Goal: Task Accomplishment & Management: Manage account settings

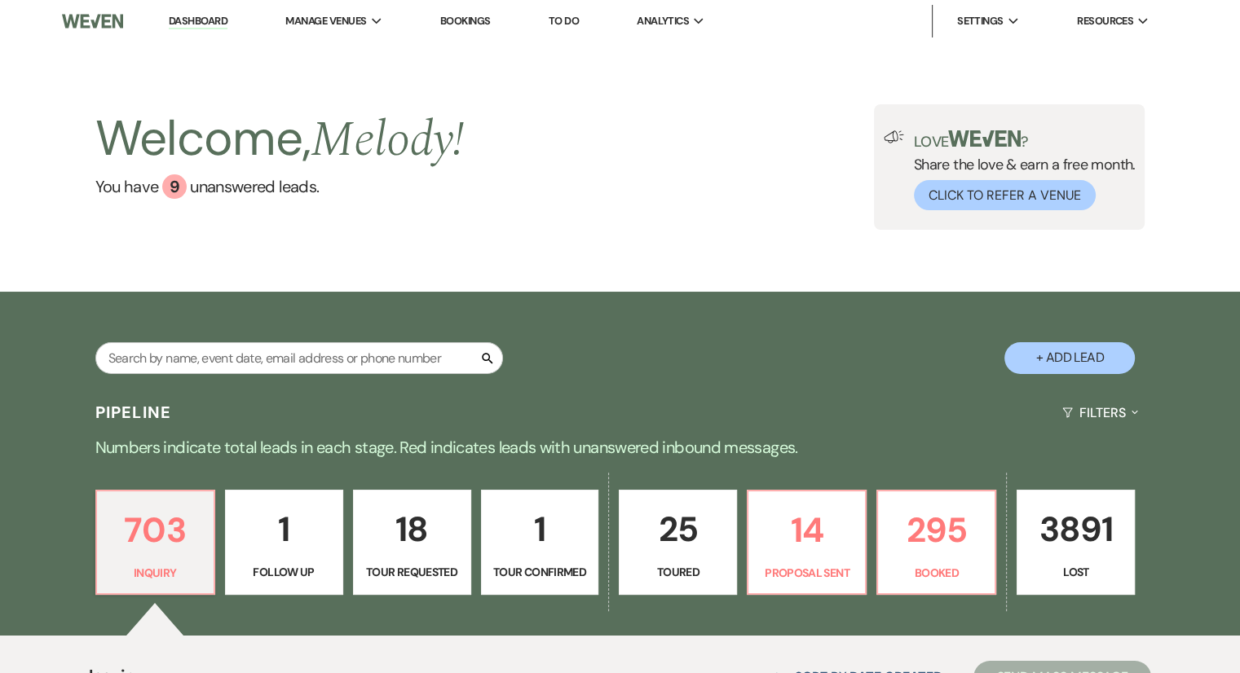
click at [487, 24] on link "Bookings" at bounding box center [465, 21] width 51 height 14
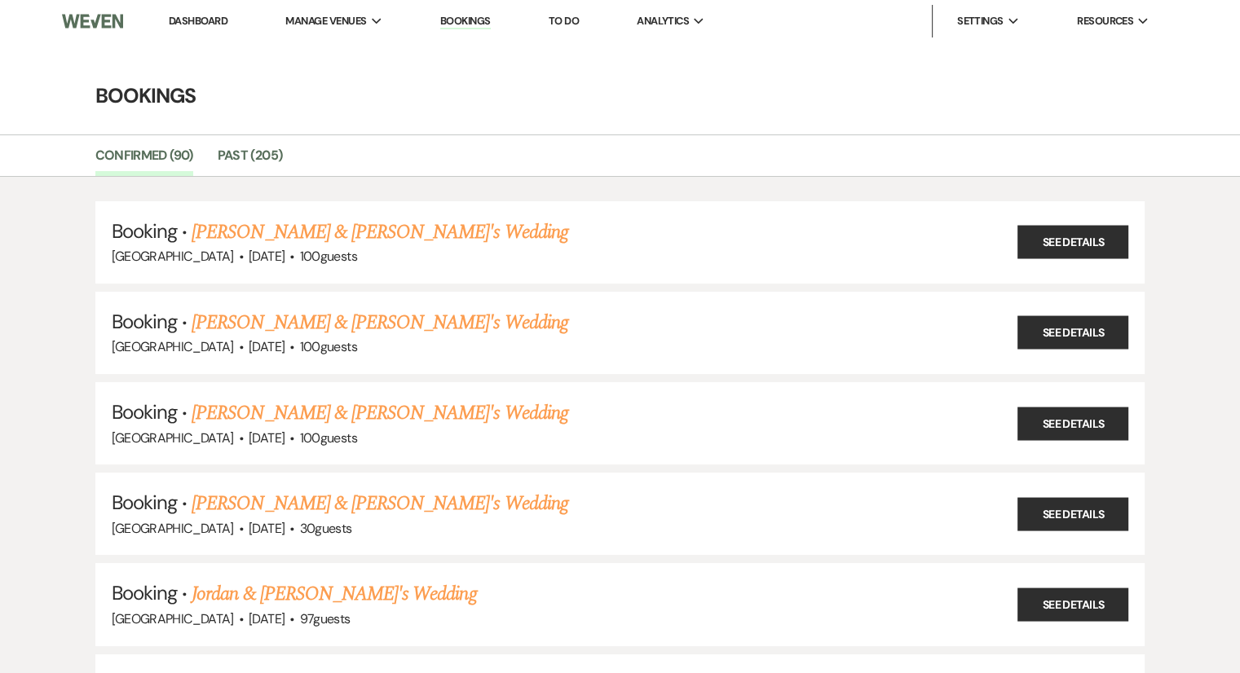
click at [222, 19] on link "Dashboard" at bounding box center [198, 21] width 59 height 14
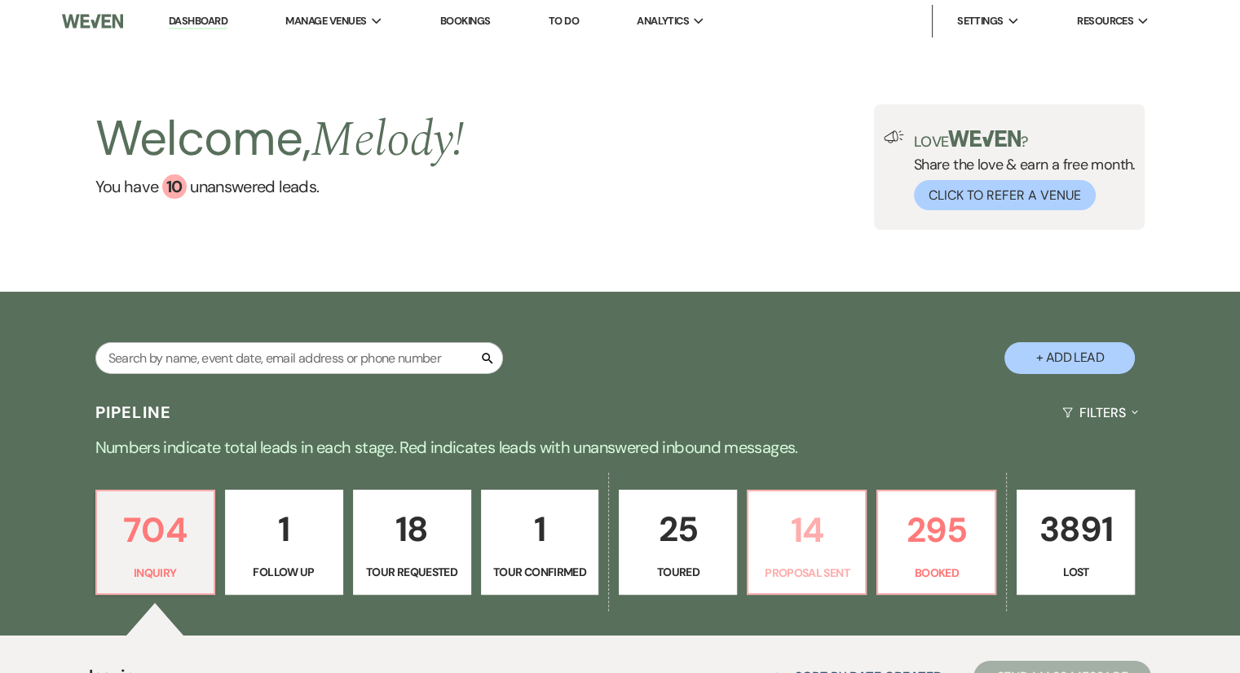
click at [789, 558] on link "14 Proposal Sent" at bounding box center [807, 543] width 120 height 106
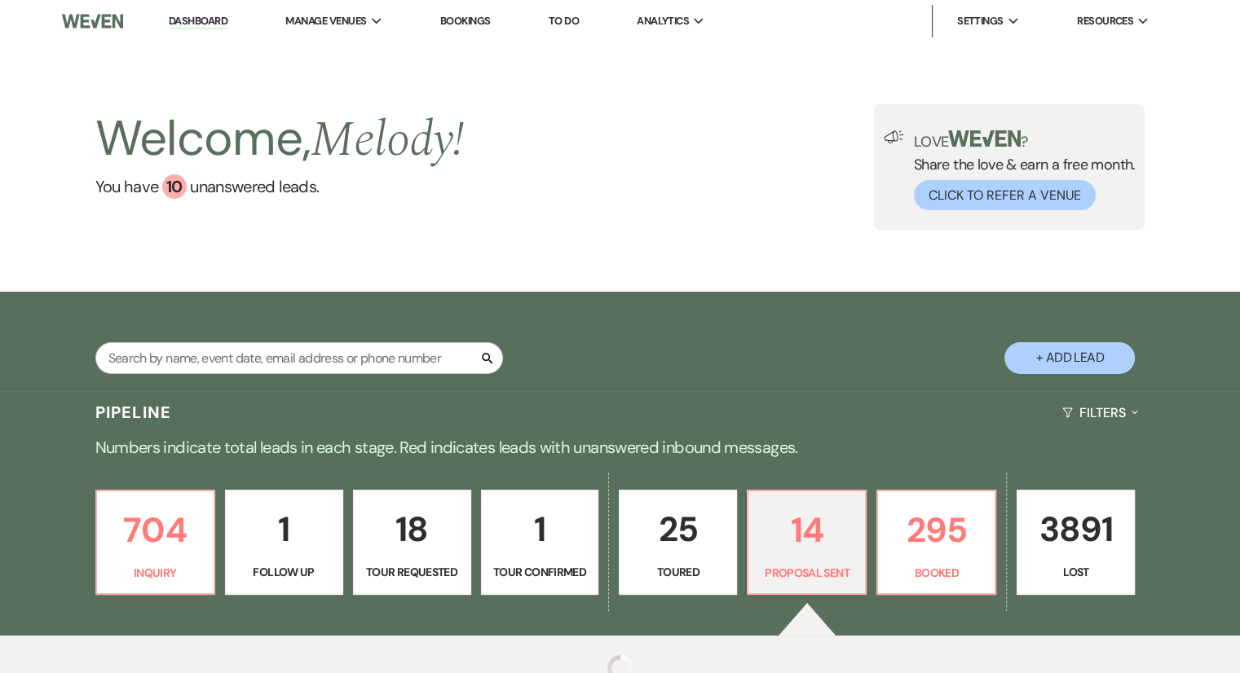
select select "6"
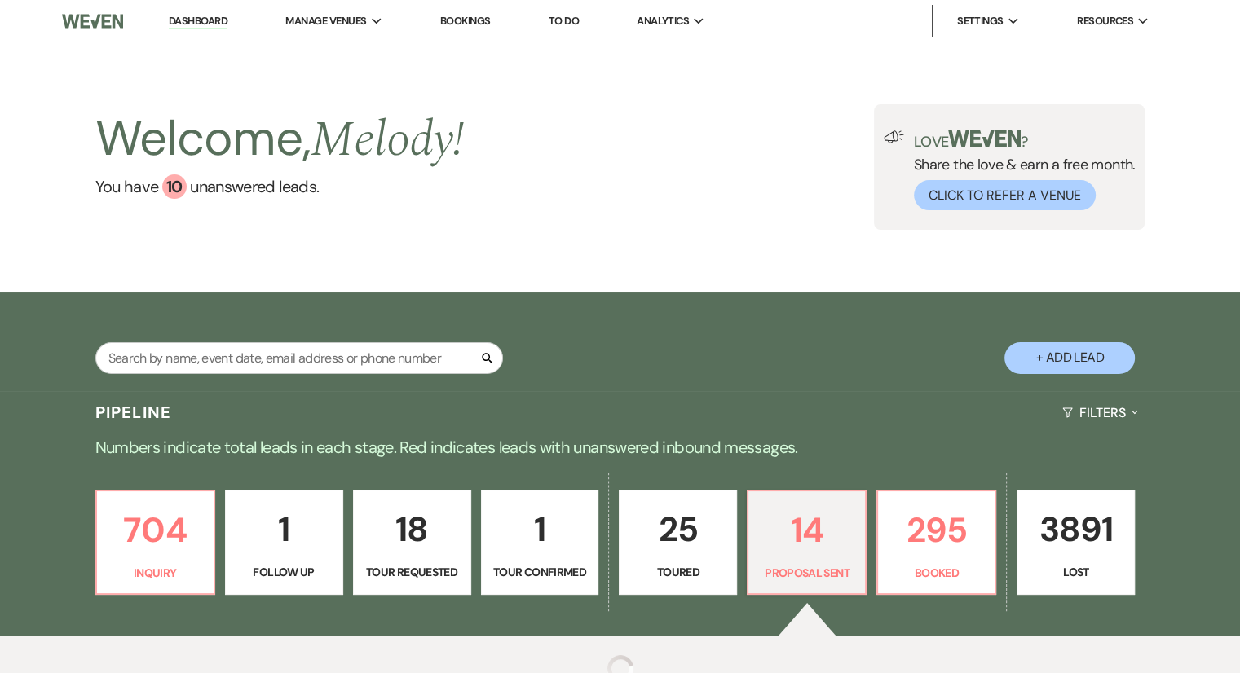
select select "6"
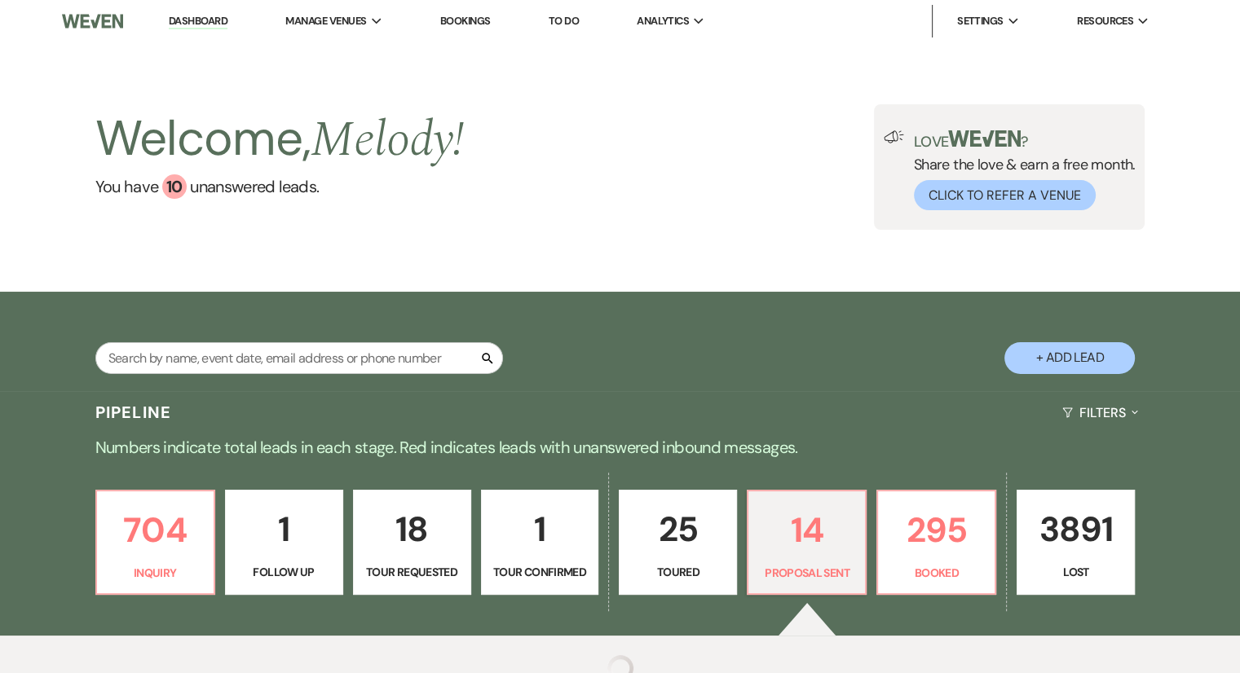
select select "6"
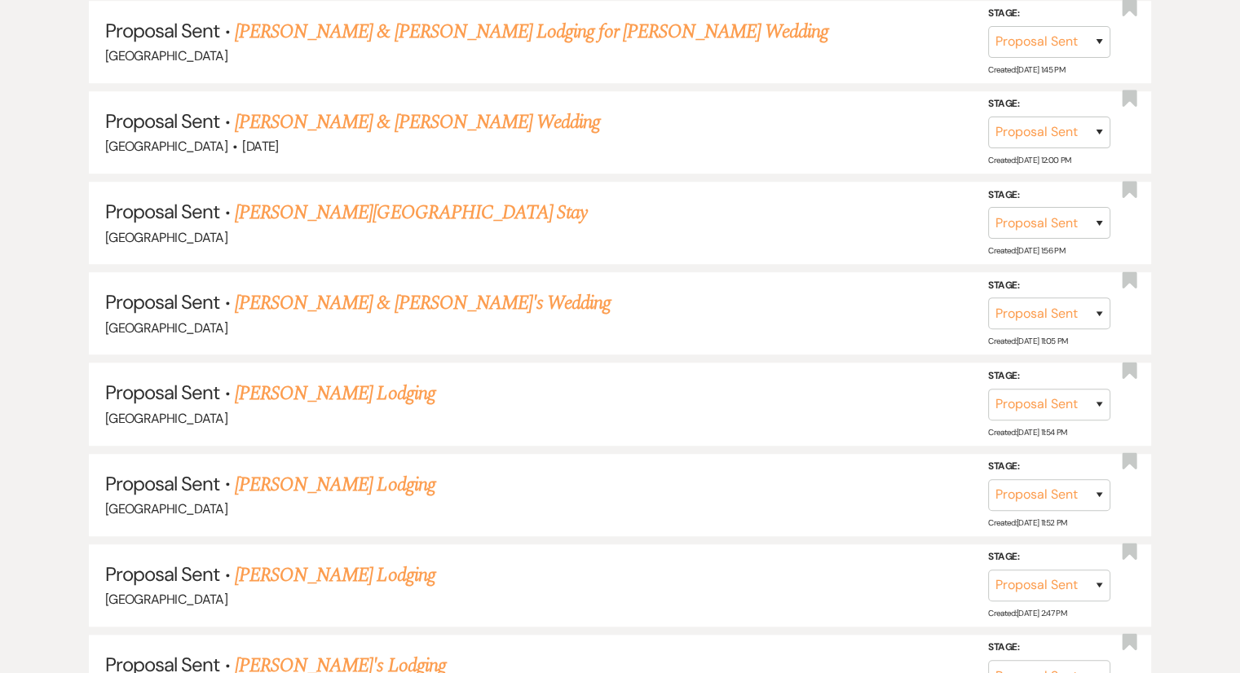
scroll to position [1113, 0]
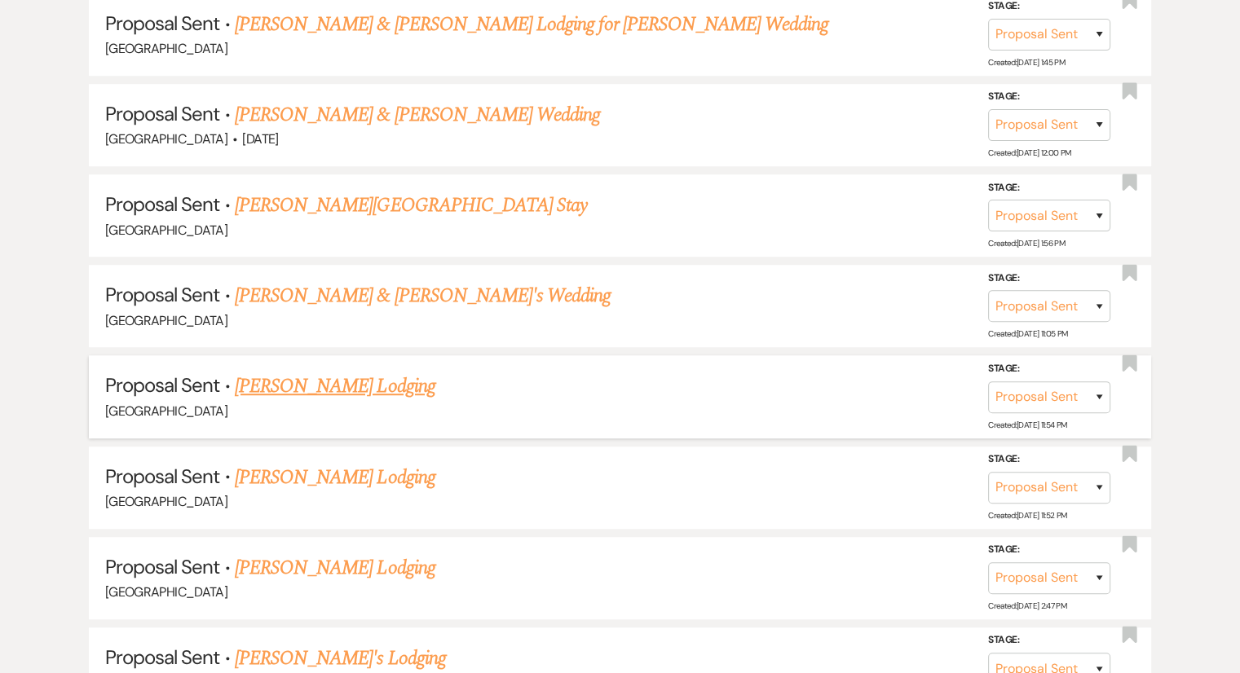
click at [352, 403] on div "[GEOGRAPHIC_DATA]" at bounding box center [620, 411] width 1030 height 21
click at [346, 382] on link "[PERSON_NAME] Lodging" at bounding box center [335, 386] width 201 height 29
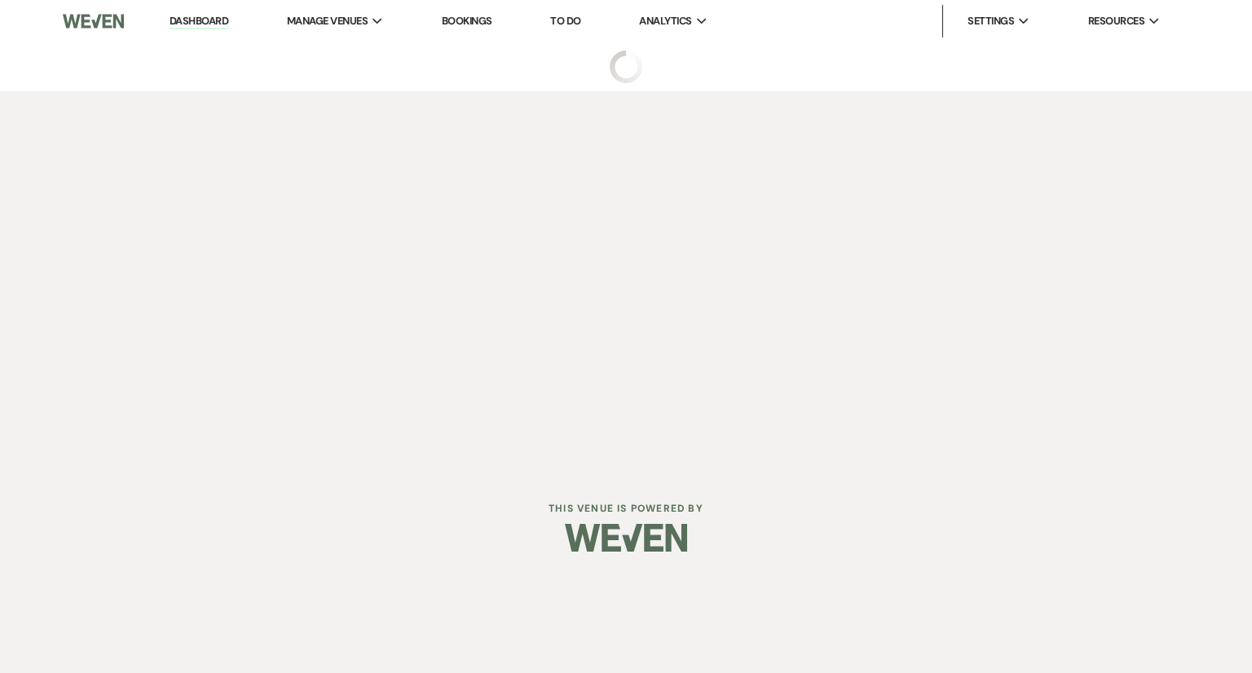
select select "6"
select select "12"
select select "13"
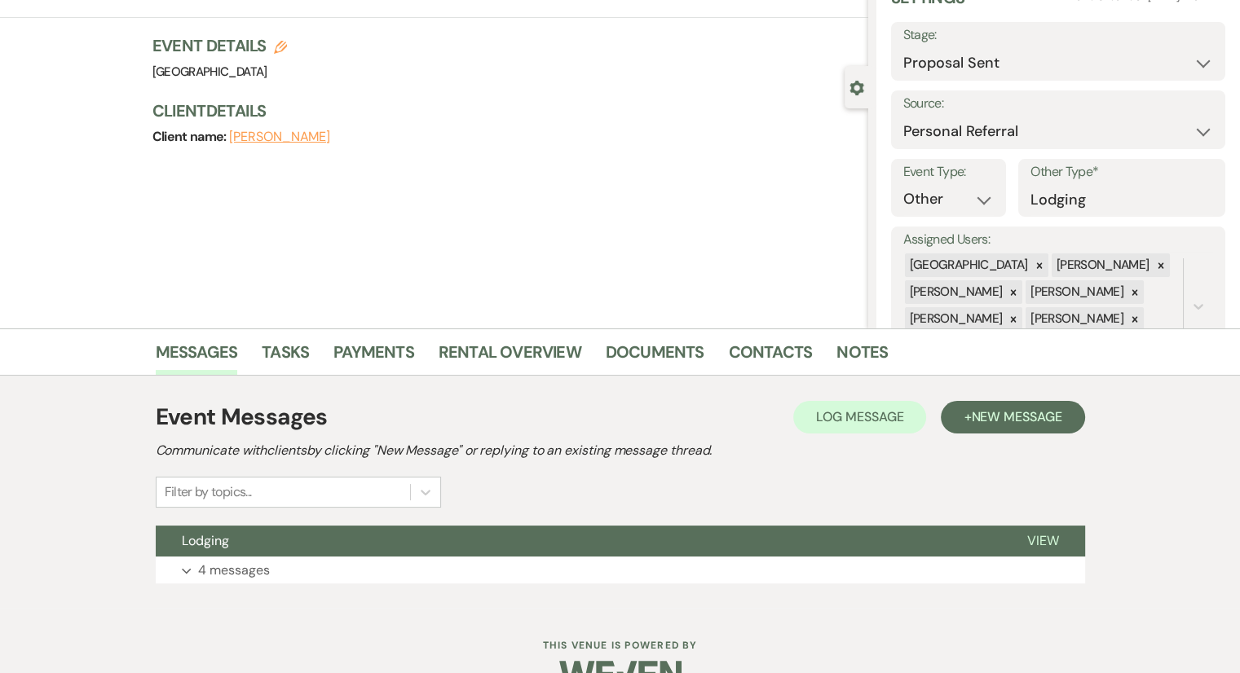
scroll to position [121, 0]
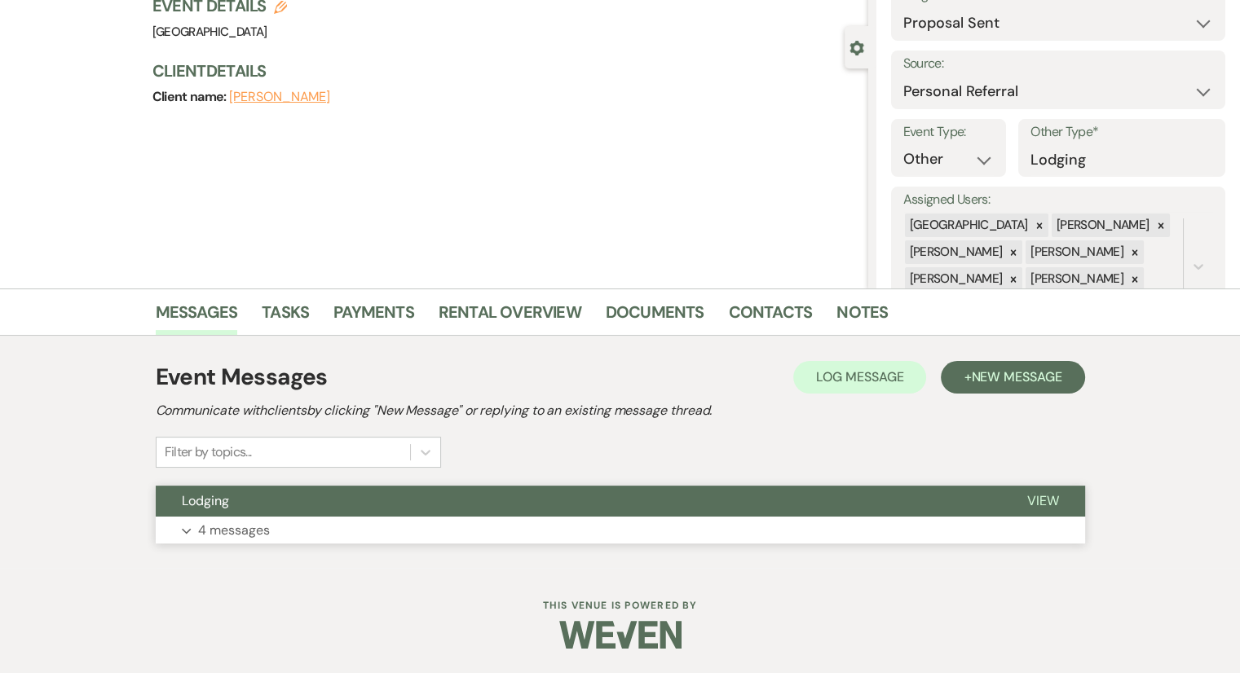
click at [236, 535] on p "4 messages" at bounding box center [234, 530] width 72 height 21
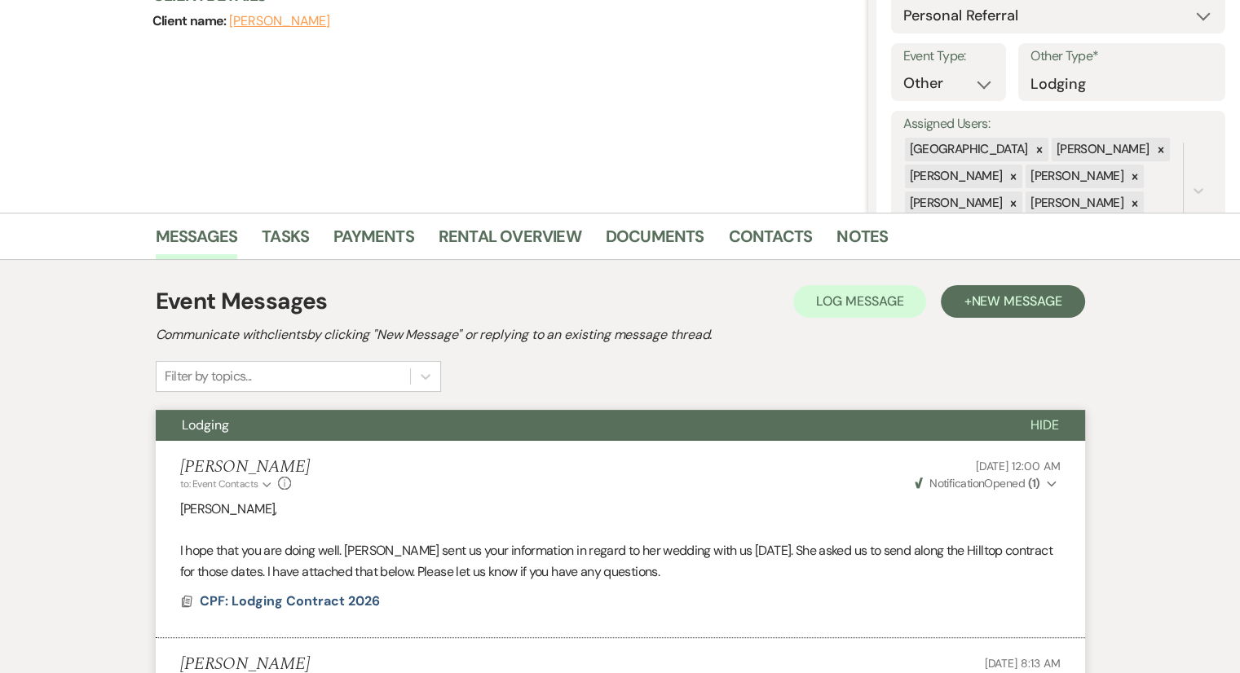
scroll to position [0, 0]
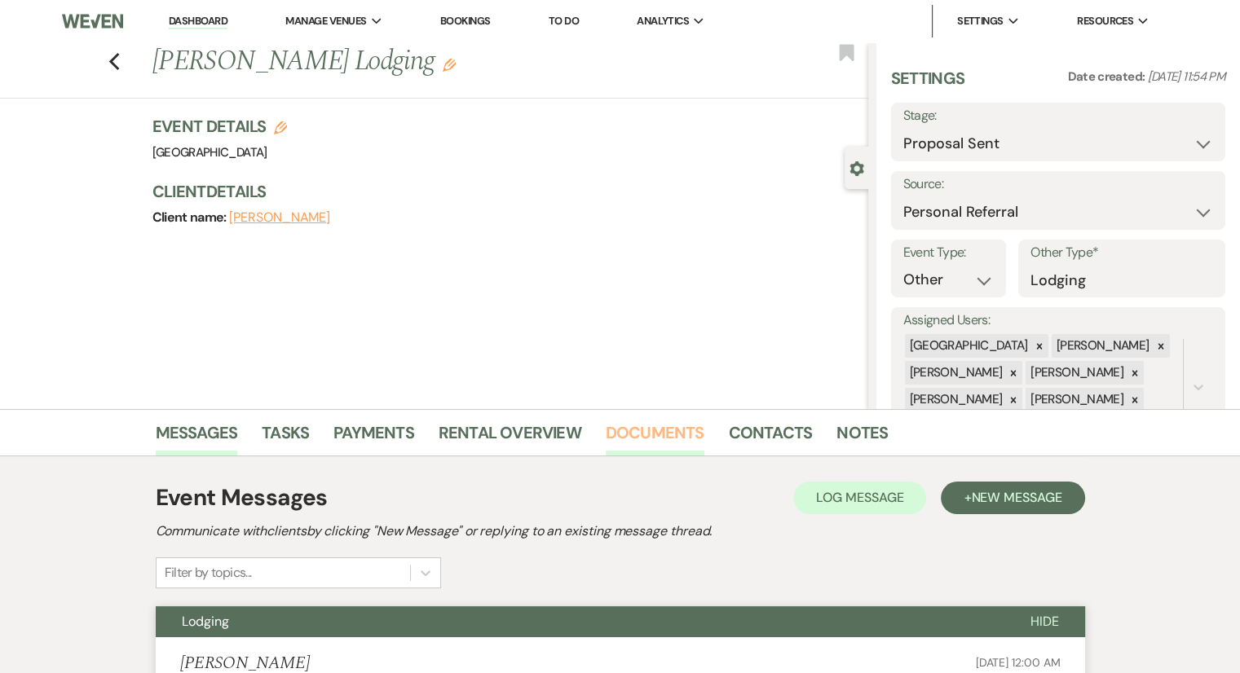
click at [682, 434] on link "Documents" at bounding box center [655, 438] width 99 height 36
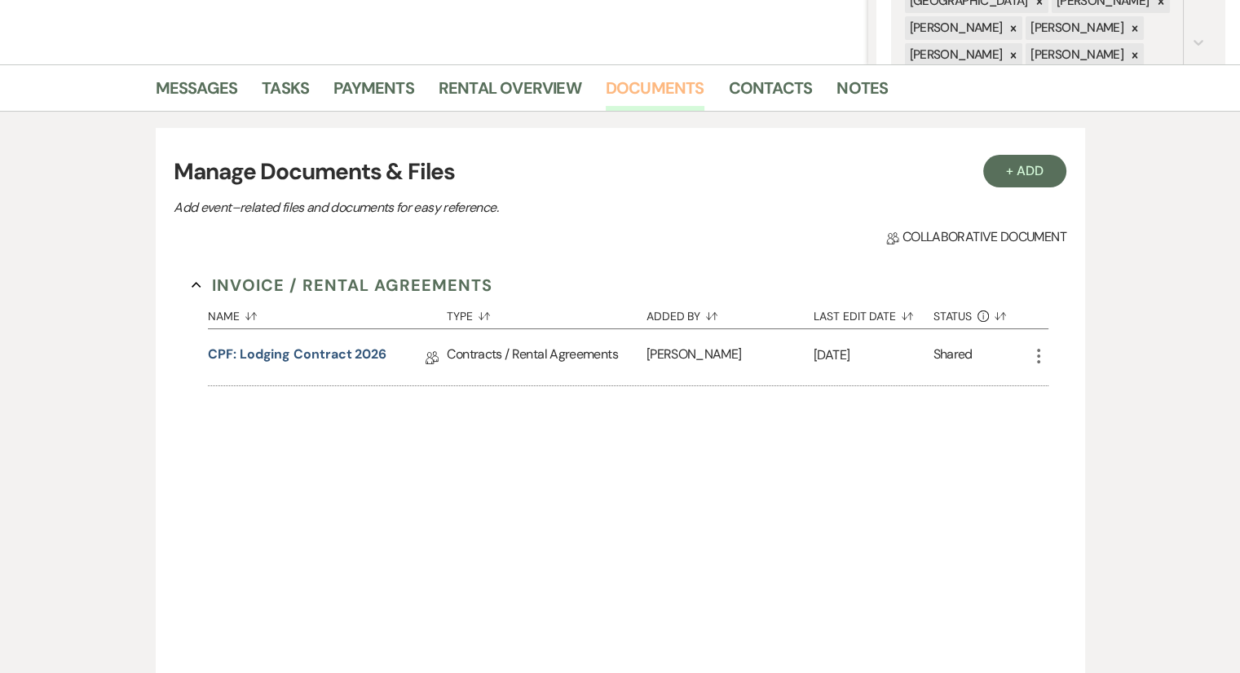
scroll to position [348, 0]
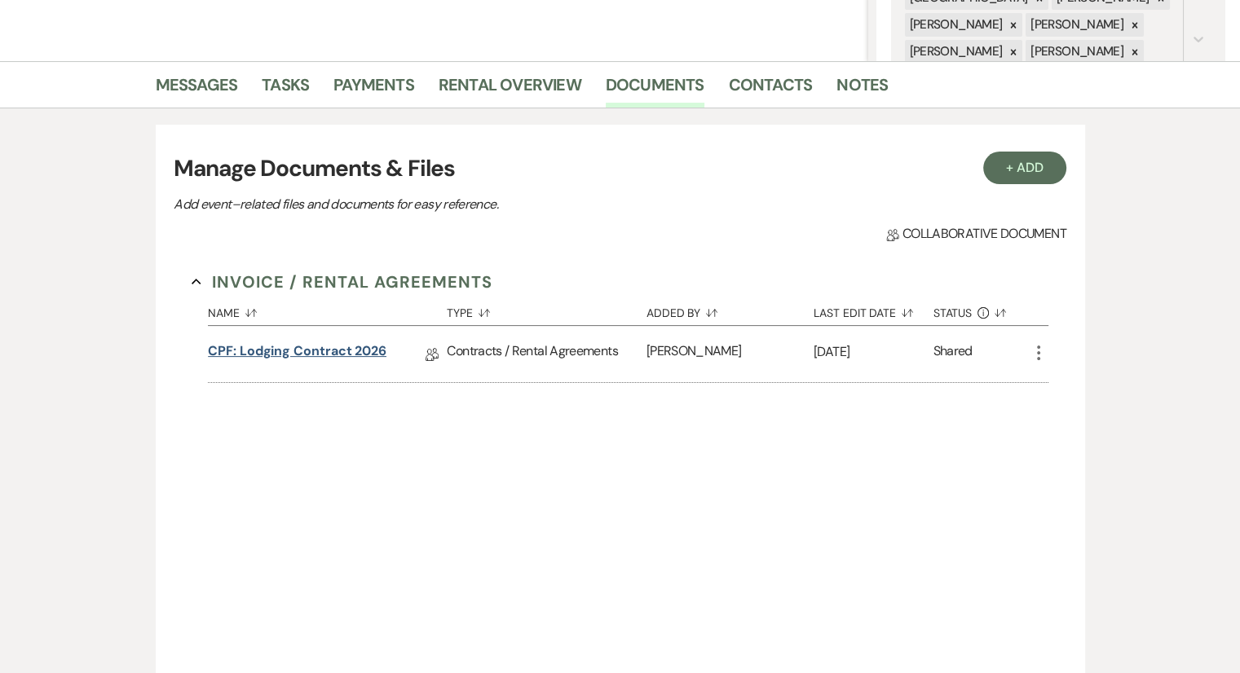
click at [327, 346] on link "CPF: Lodging Contract 2026" at bounding box center [297, 354] width 179 height 25
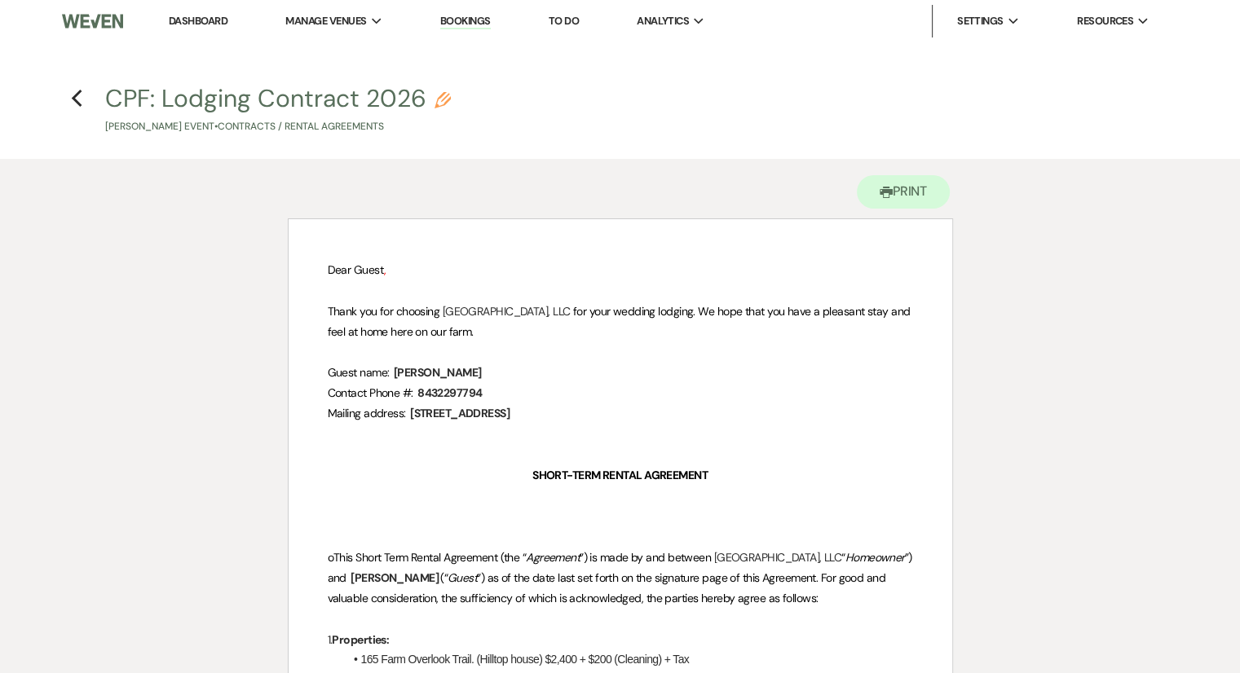
click at [196, 24] on link "Dashboard" at bounding box center [198, 21] width 59 height 14
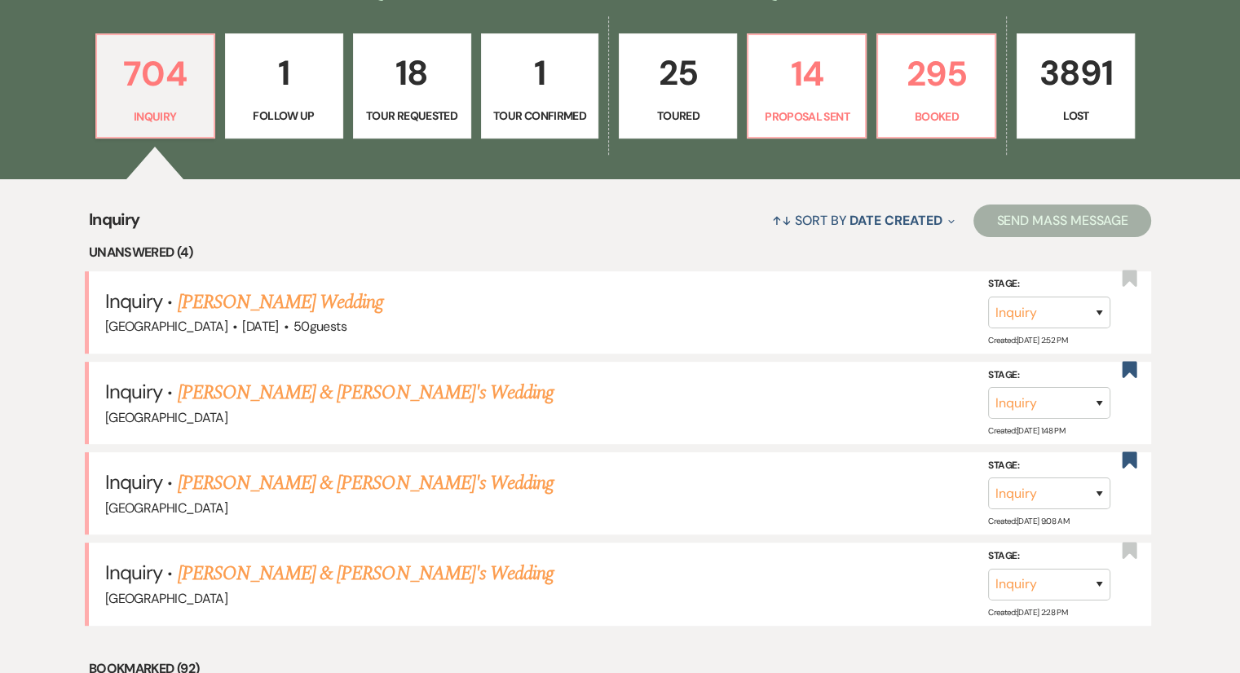
scroll to position [467, 0]
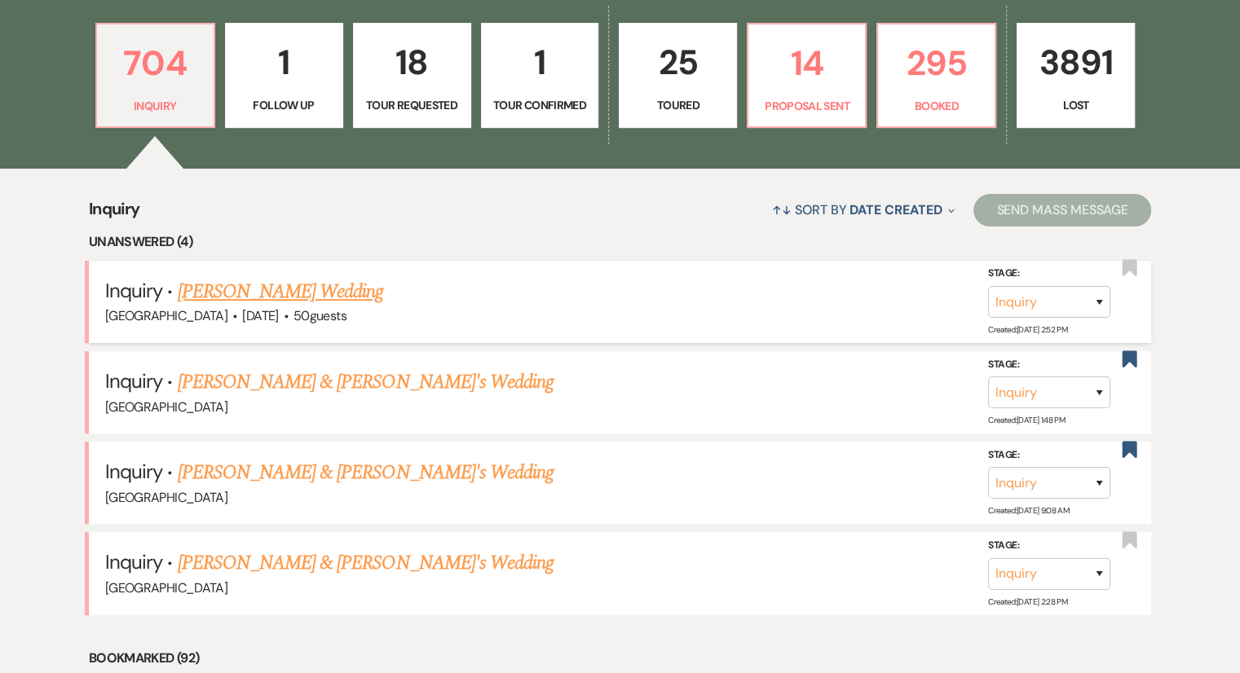
click at [302, 292] on link "[PERSON_NAME] Wedding" at bounding box center [281, 291] width 206 height 29
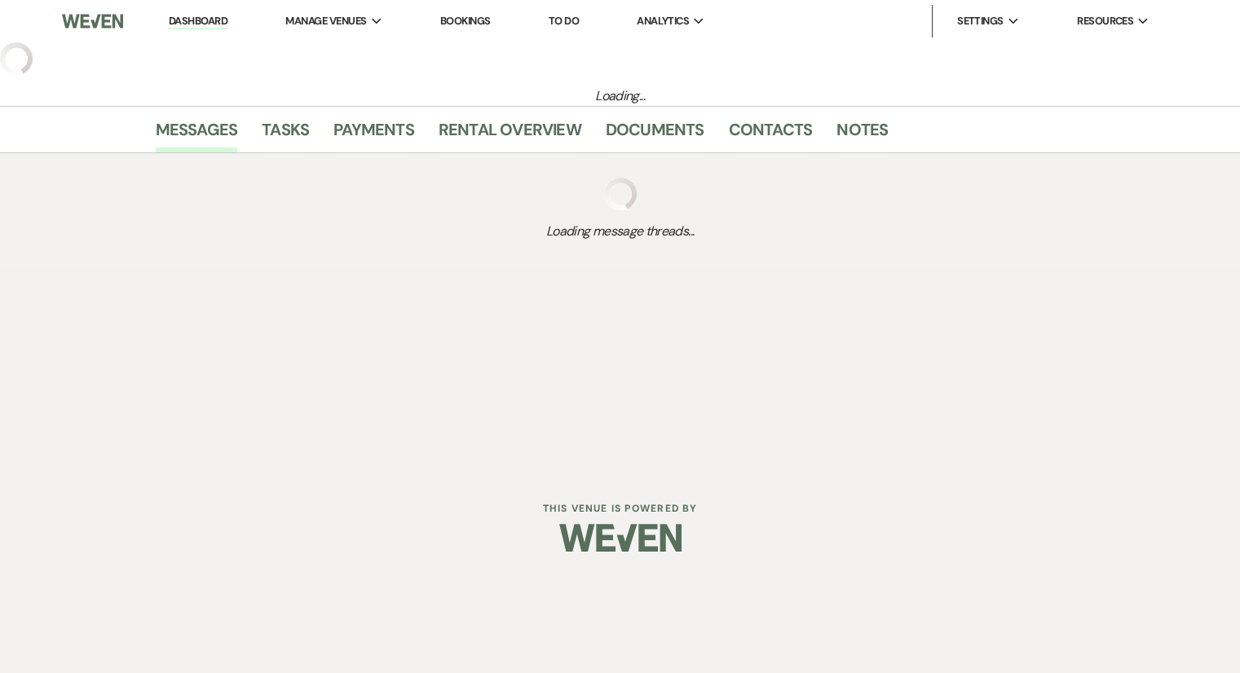
select select "1"
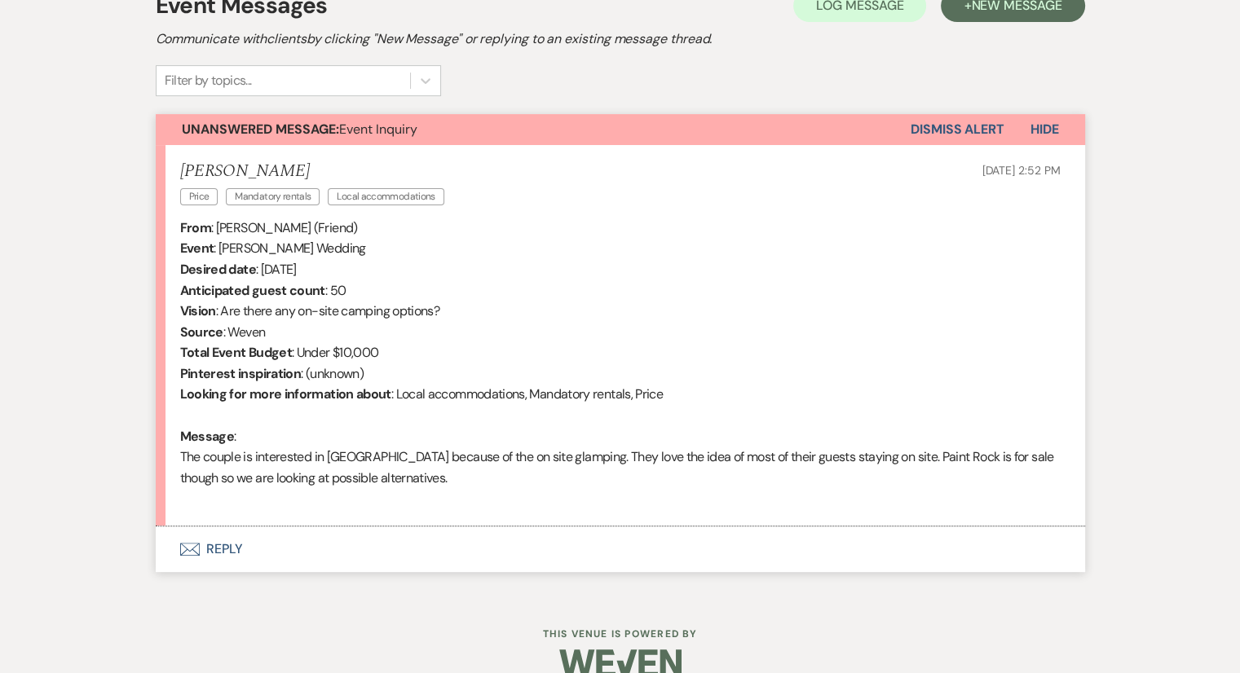
scroll to position [486, 0]
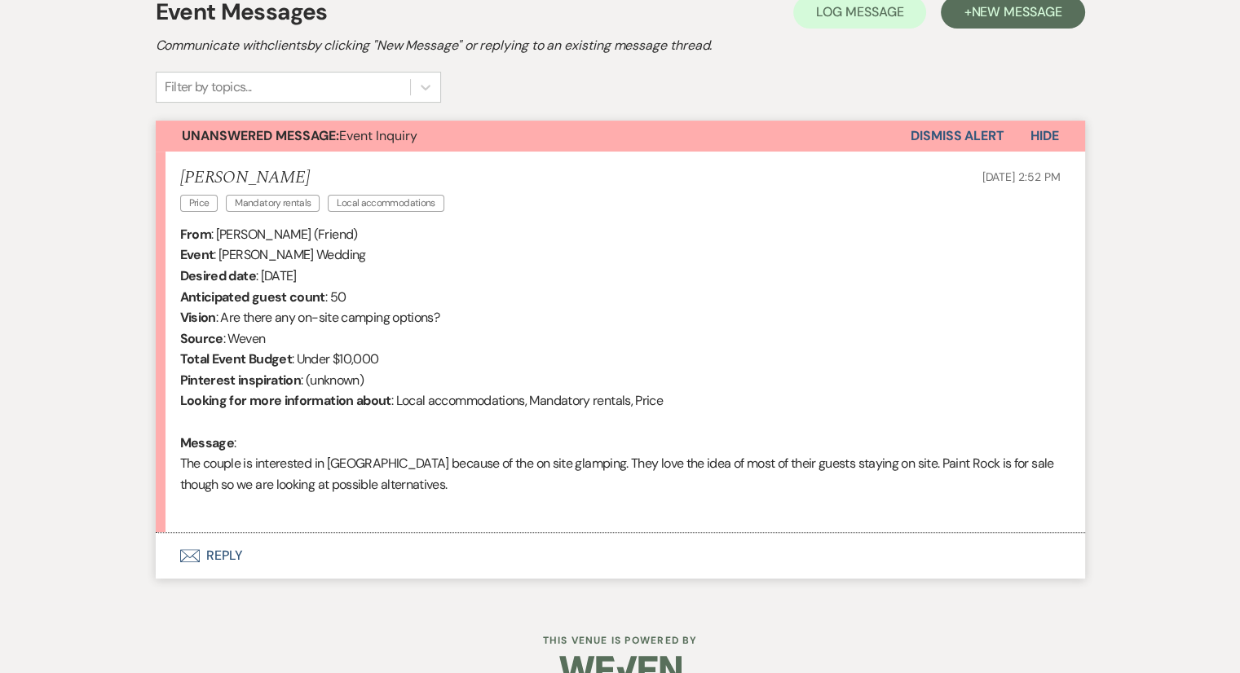
click at [0, 587] on div "Messages Tasks Payments Rental Overview Documents Contacts Notes Event Messages…" at bounding box center [620, 263] width 1240 height 680
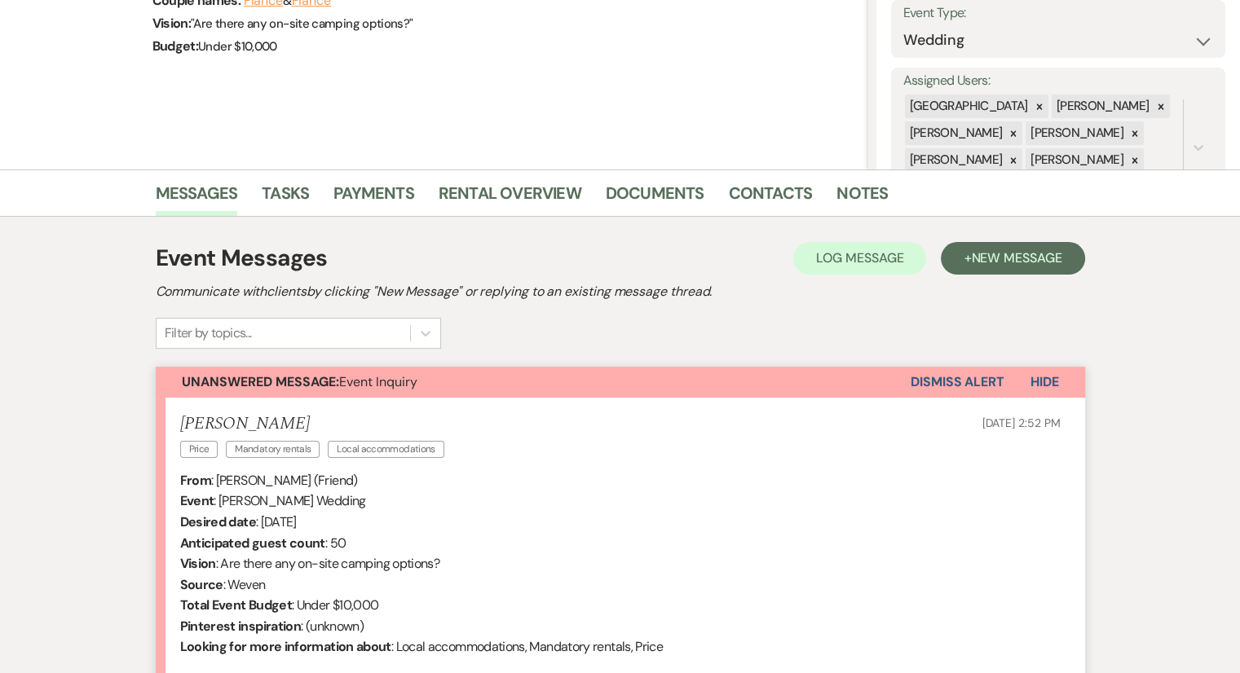
scroll to position [50, 0]
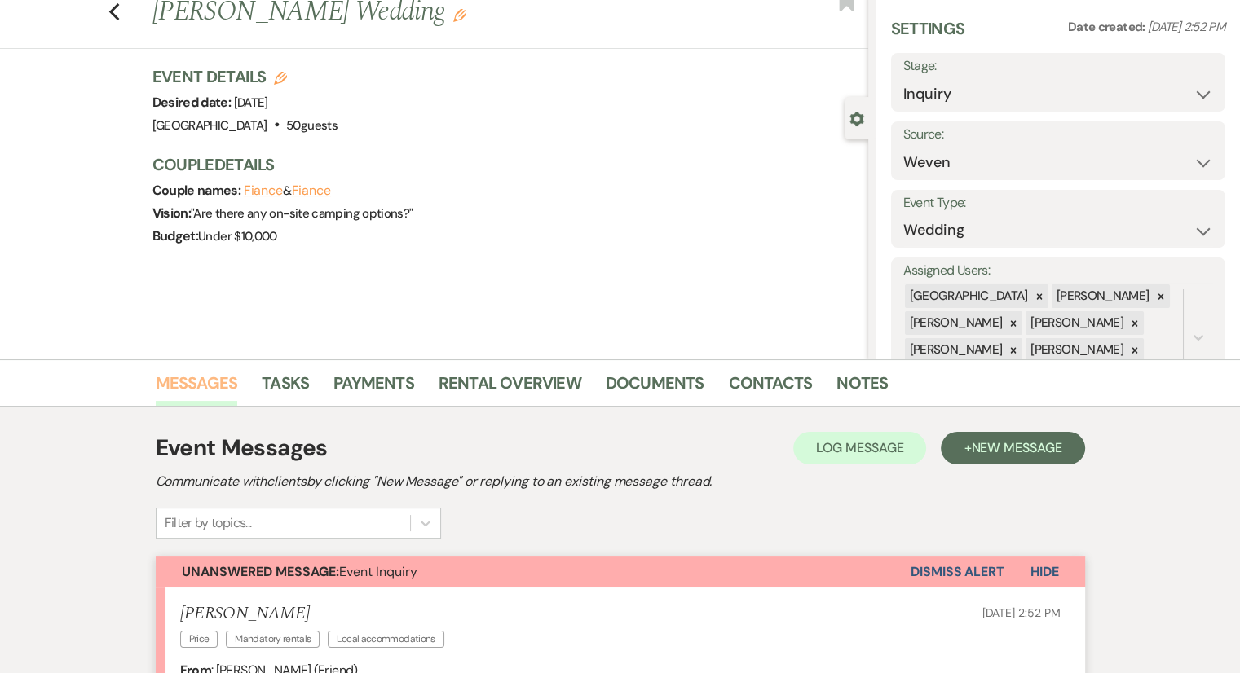
click at [202, 394] on link "Messages" at bounding box center [197, 388] width 82 height 36
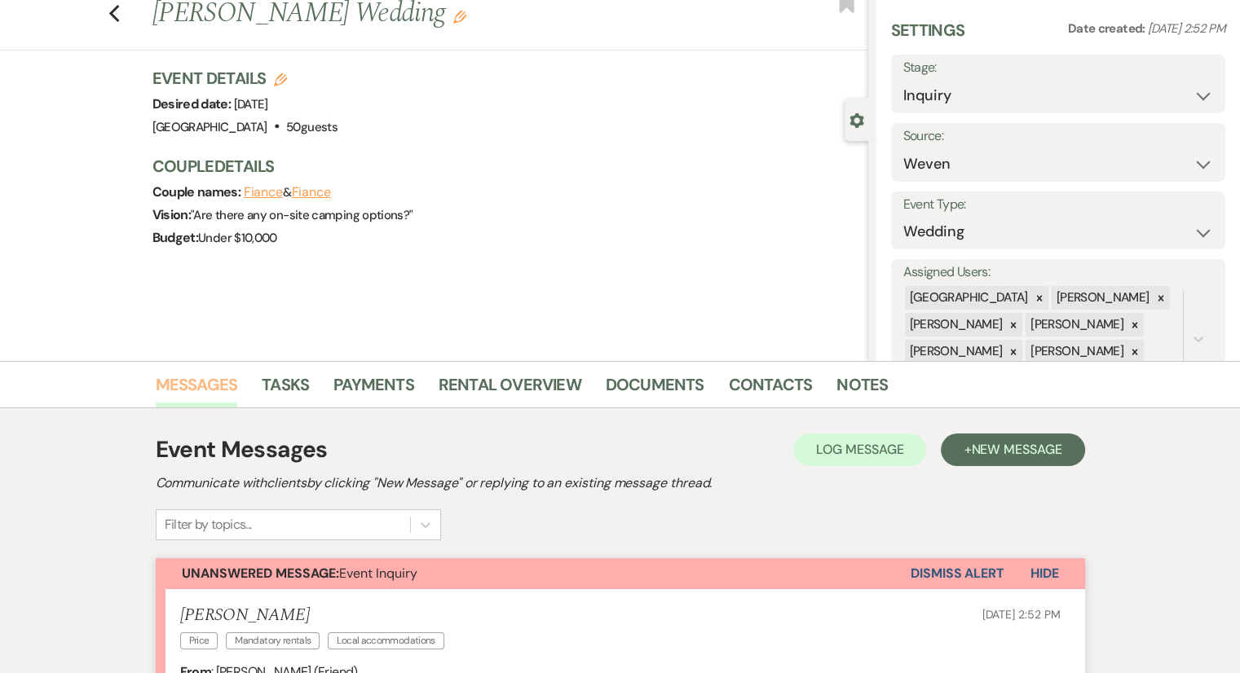
scroll to position [0, 0]
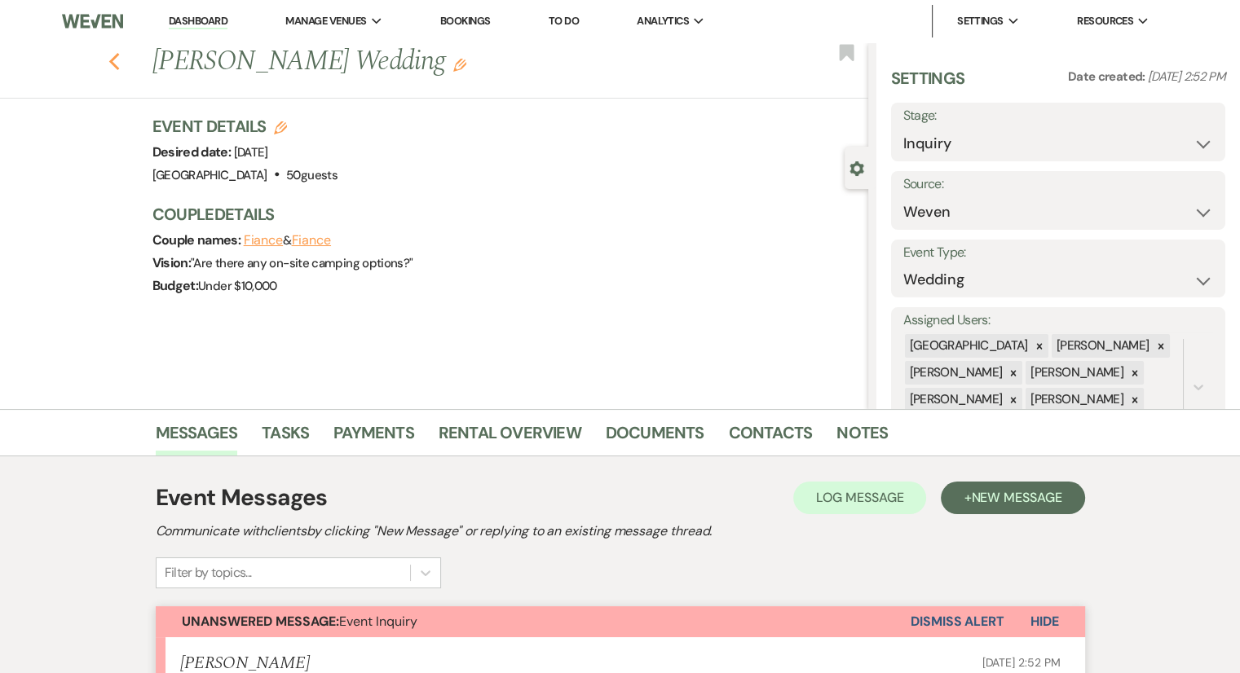
click at [119, 60] on use "button" at bounding box center [113, 62] width 11 height 18
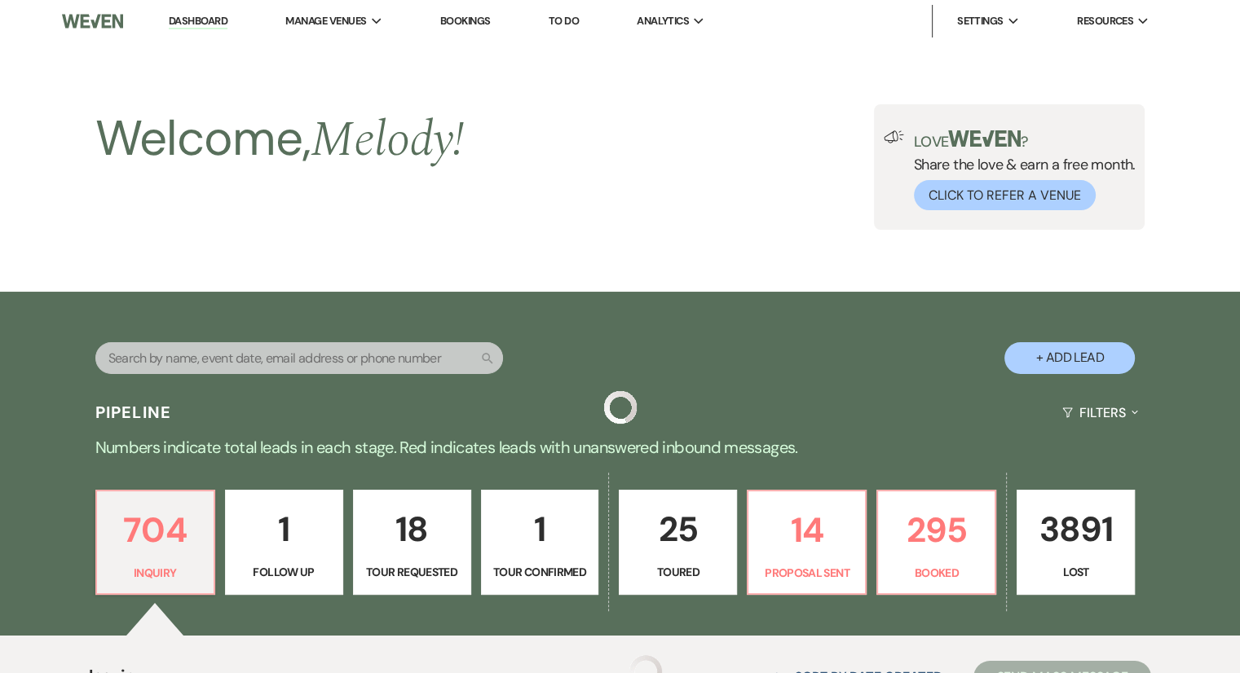
scroll to position [467, 0]
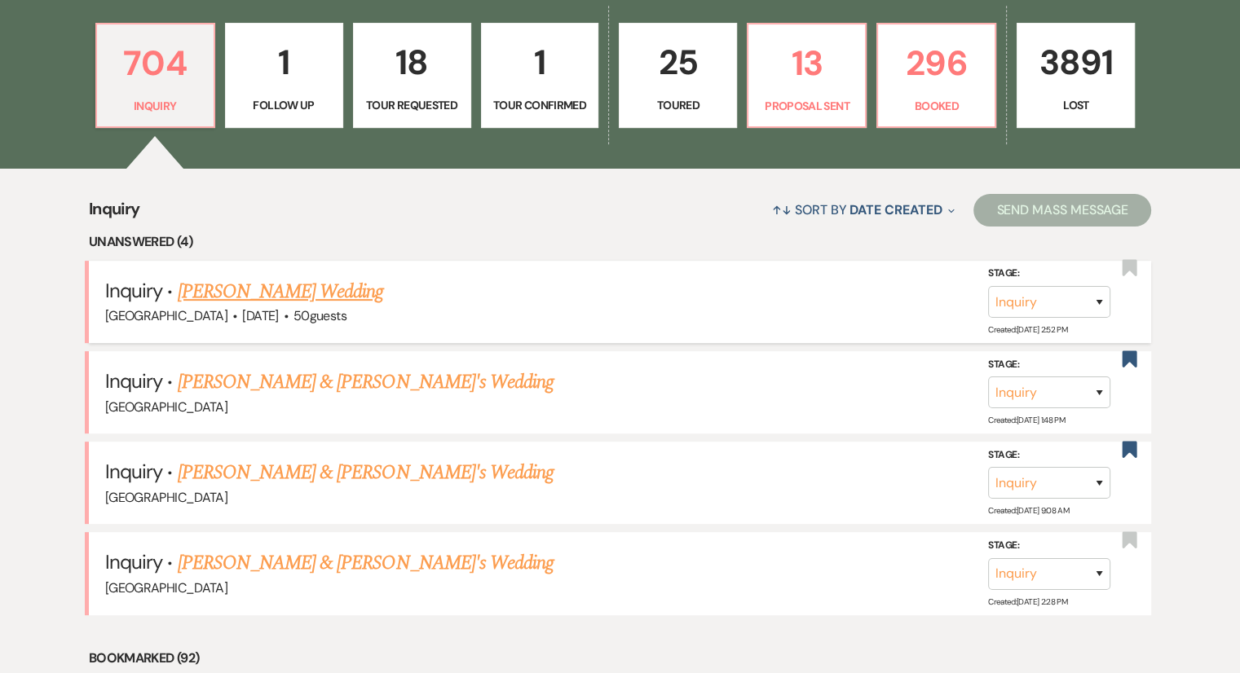
click at [231, 289] on link "[PERSON_NAME] Wedding" at bounding box center [281, 291] width 206 height 29
select select "1"
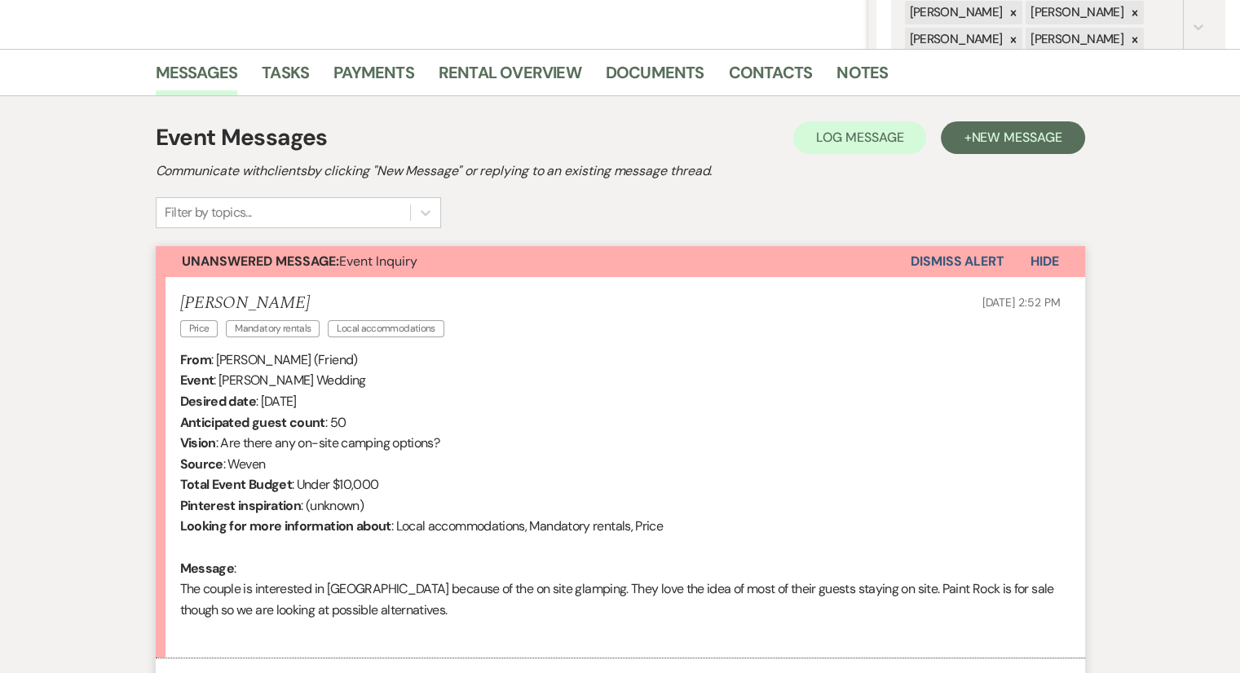
scroll to position [359, 0]
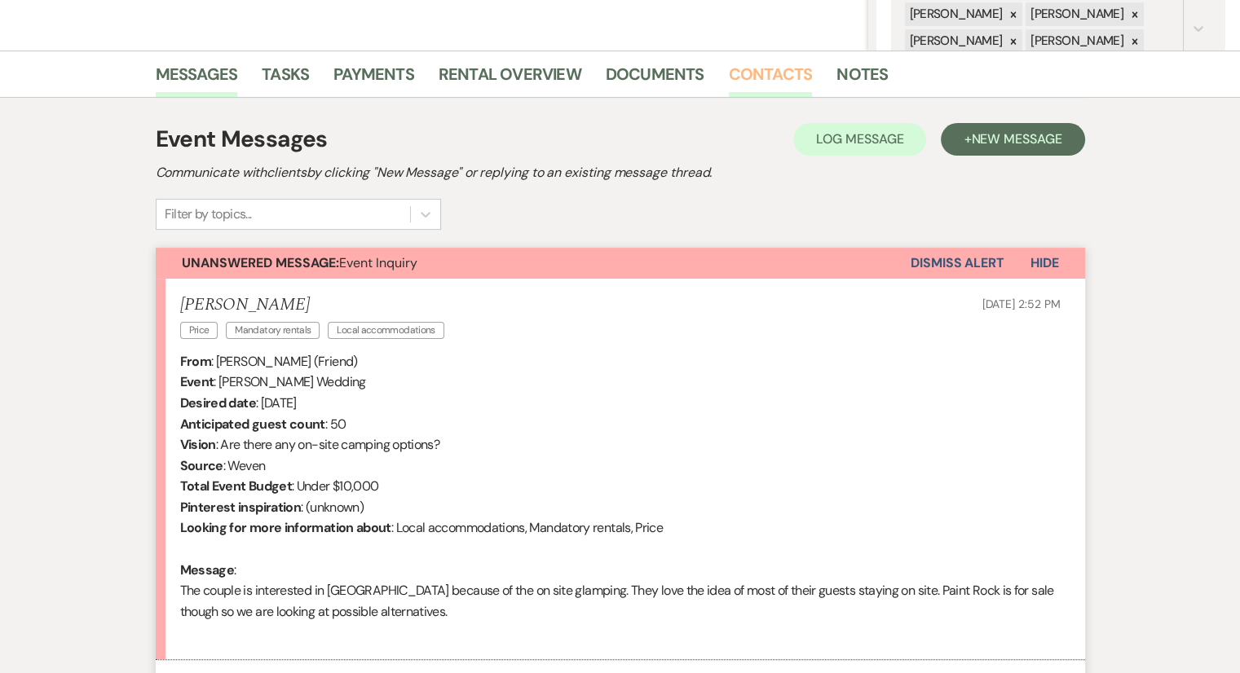
click at [769, 64] on link "Contacts" at bounding box center [771, 79] width 84 height 36
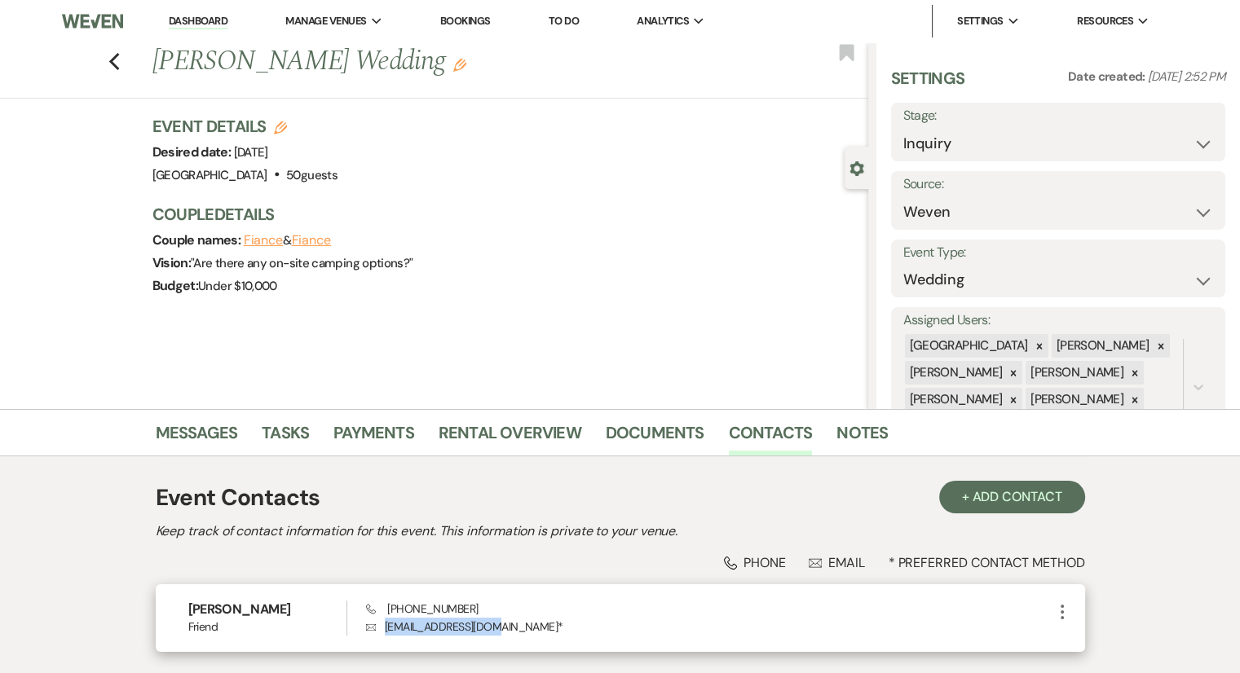
drag, startPoint x: 381, startPoint y: 624, endPoint x: 496, endPoint y: 629, distance: 114.3
click at [496, 629] on p "Envelope nackmanlh@gmail.com *" at bounding box center [709, 627] width 686 height 18
copy p "nackmanlh@gmail.com"
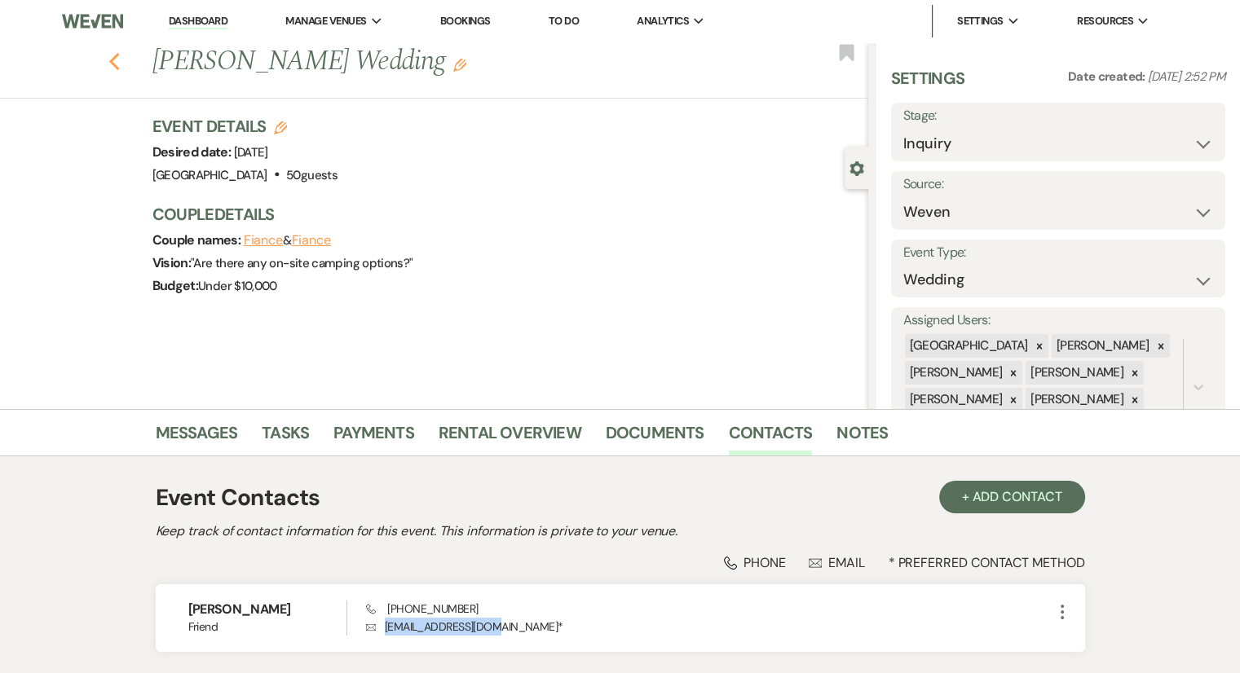
click at [121, 66] on icon "Previous" at bounding box center [114, 62] width 12 height 20
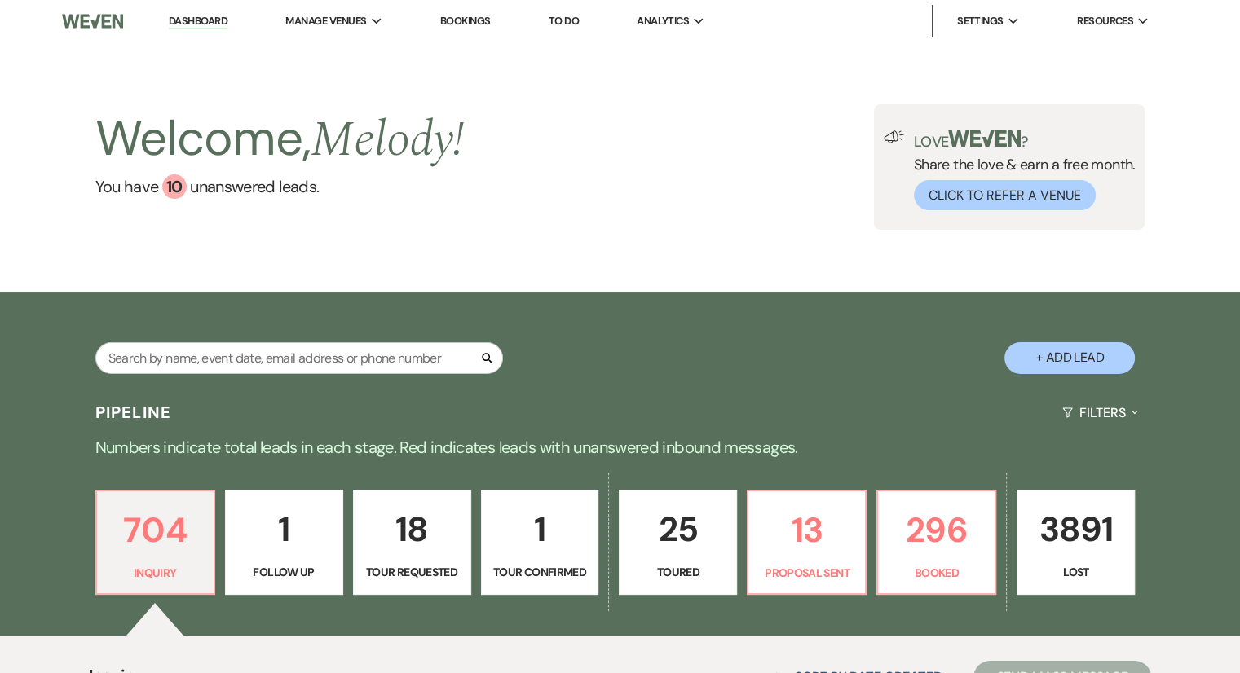
scroll to position [14, 0]
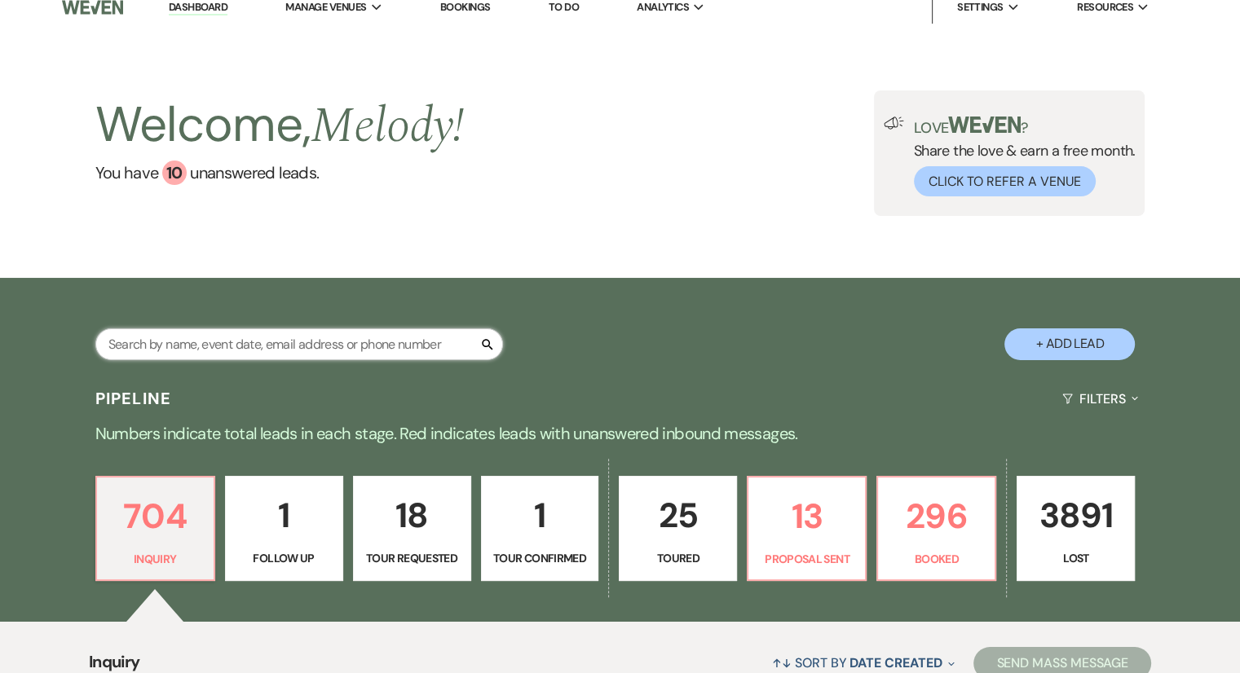
click at [267, 357] on input "text" at bounding box center [299, 345] width 408 height 32
paste input "nackmanlh@gmail.com"
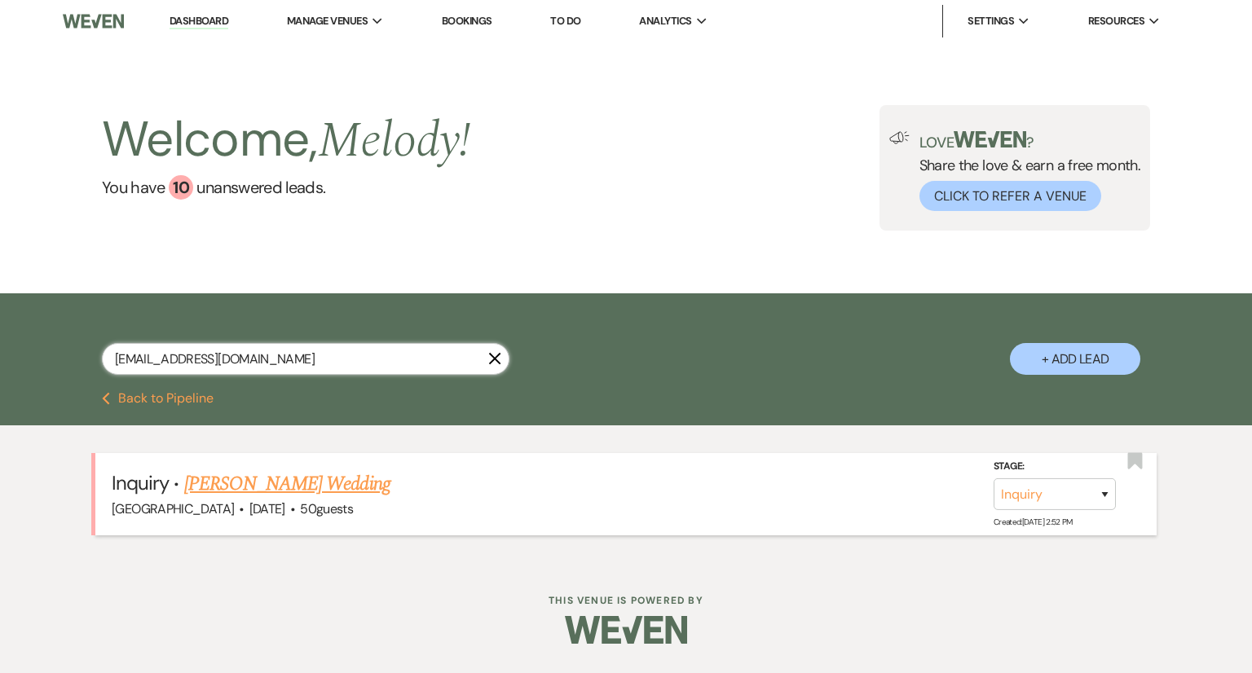
type input "nackmanlh@gmail.com"
click at [226, 490] on link "[PERSON_NAME] Wedding" at bounding box center [287, 484] width 206 height 29
select select "1"
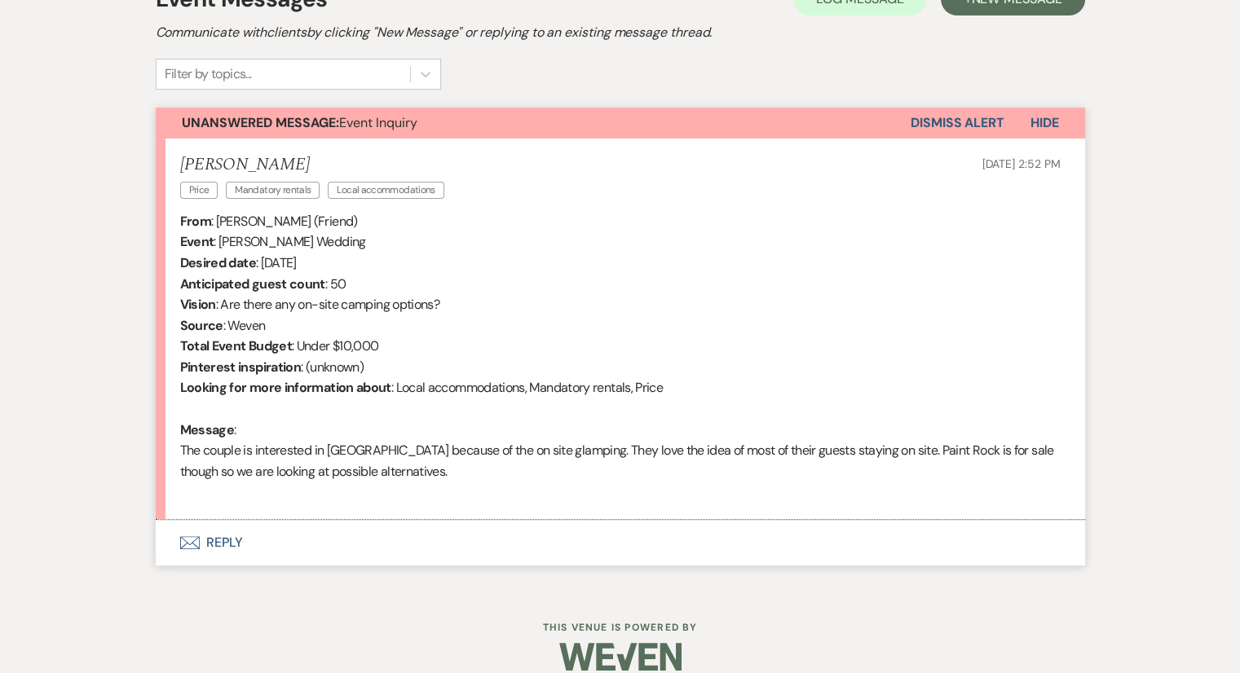
scroll to position [510, 0]
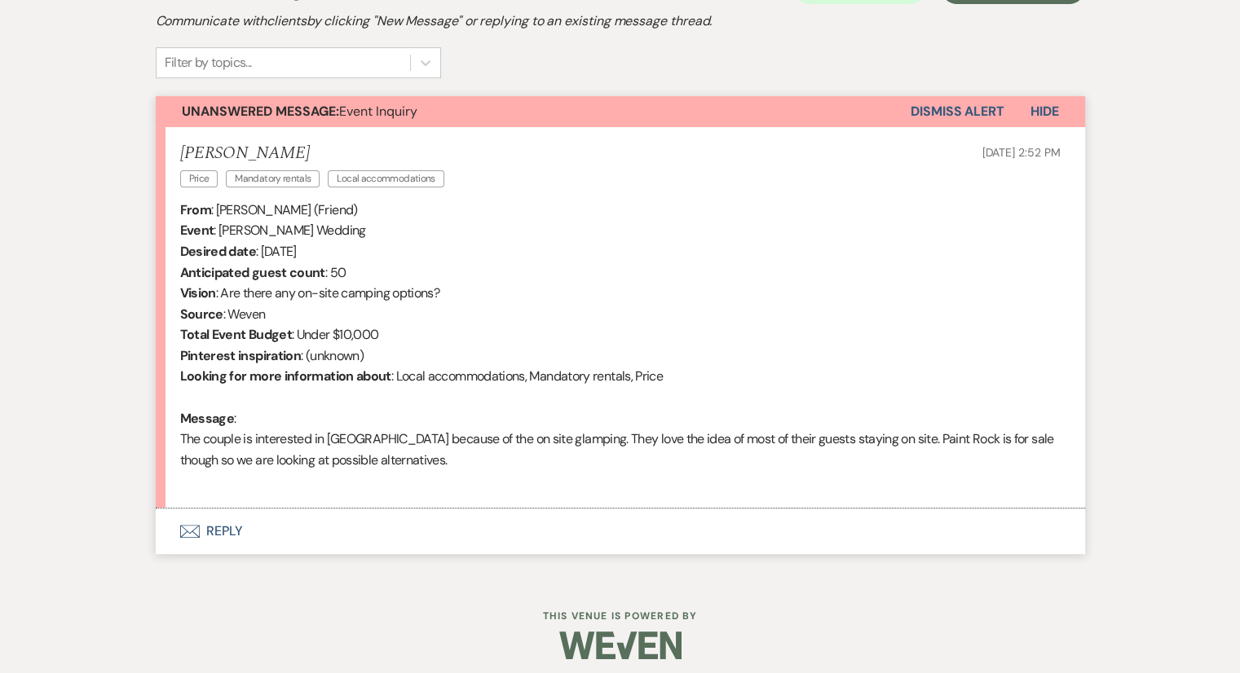
click at [212, 531] on button "Envelope Reply" at bounding box center [620, 532] width 929 height 46
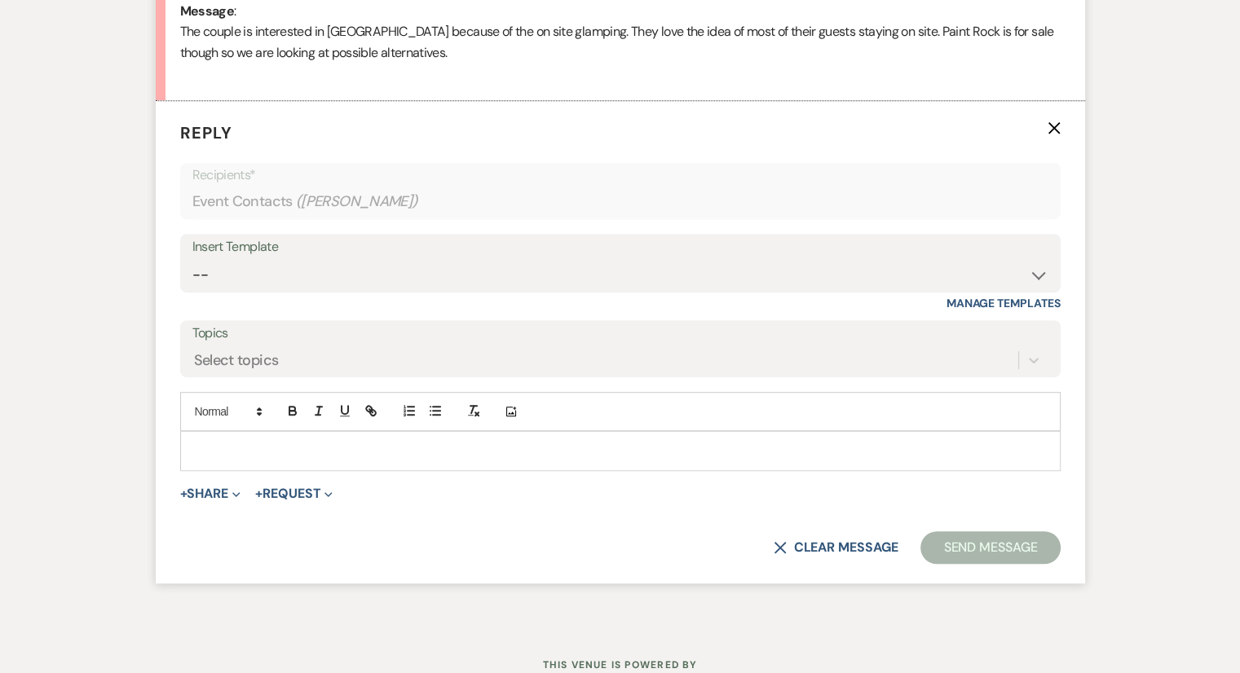
scroll to position [923, 0]
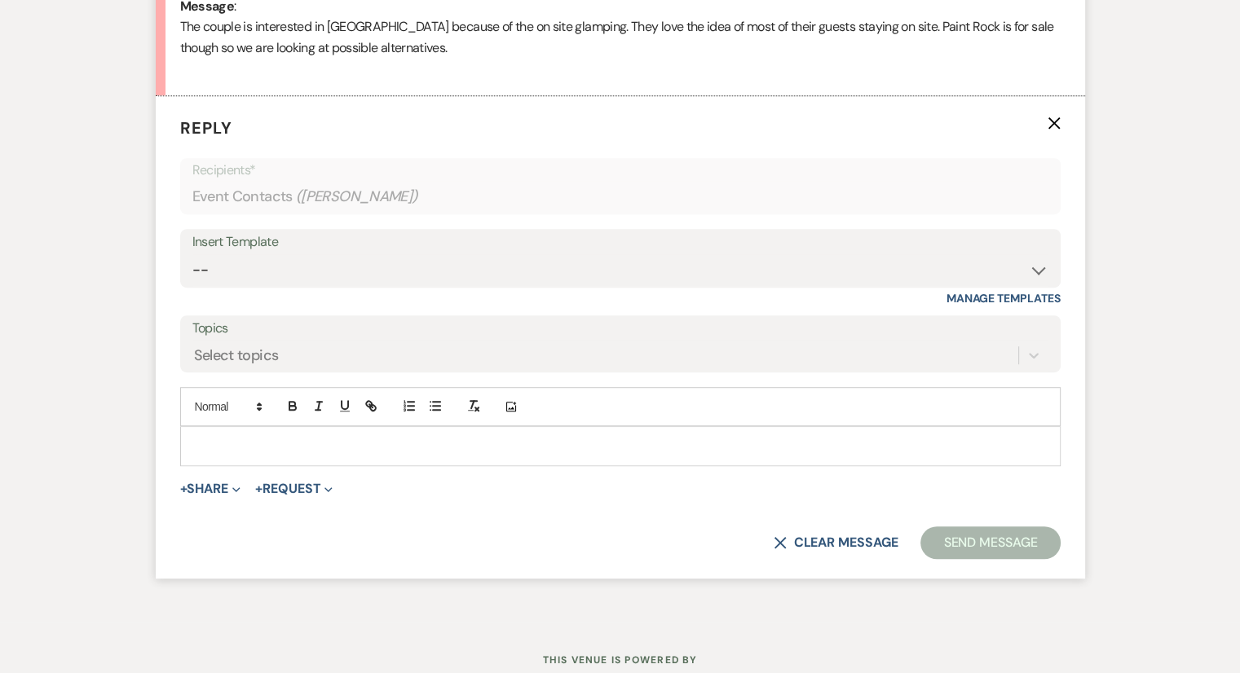
click at [214, 444] on p at bounding box center [620, 446] width 854 height 18
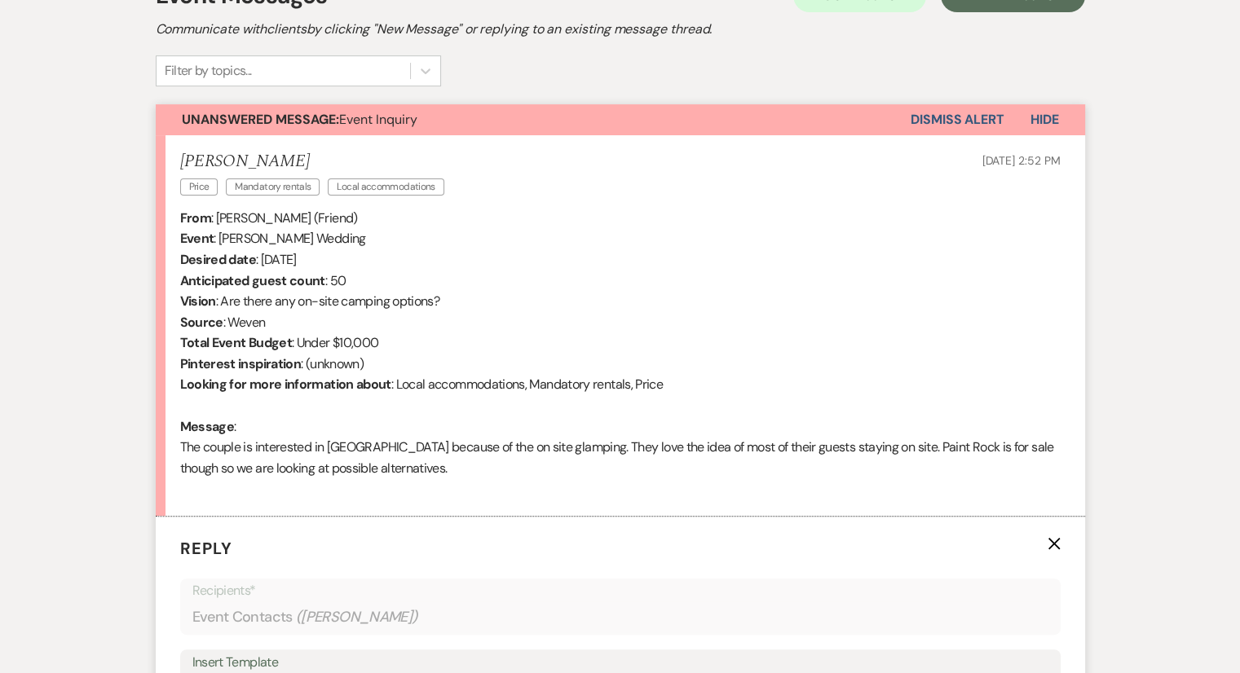
scroll to position [0, 0]
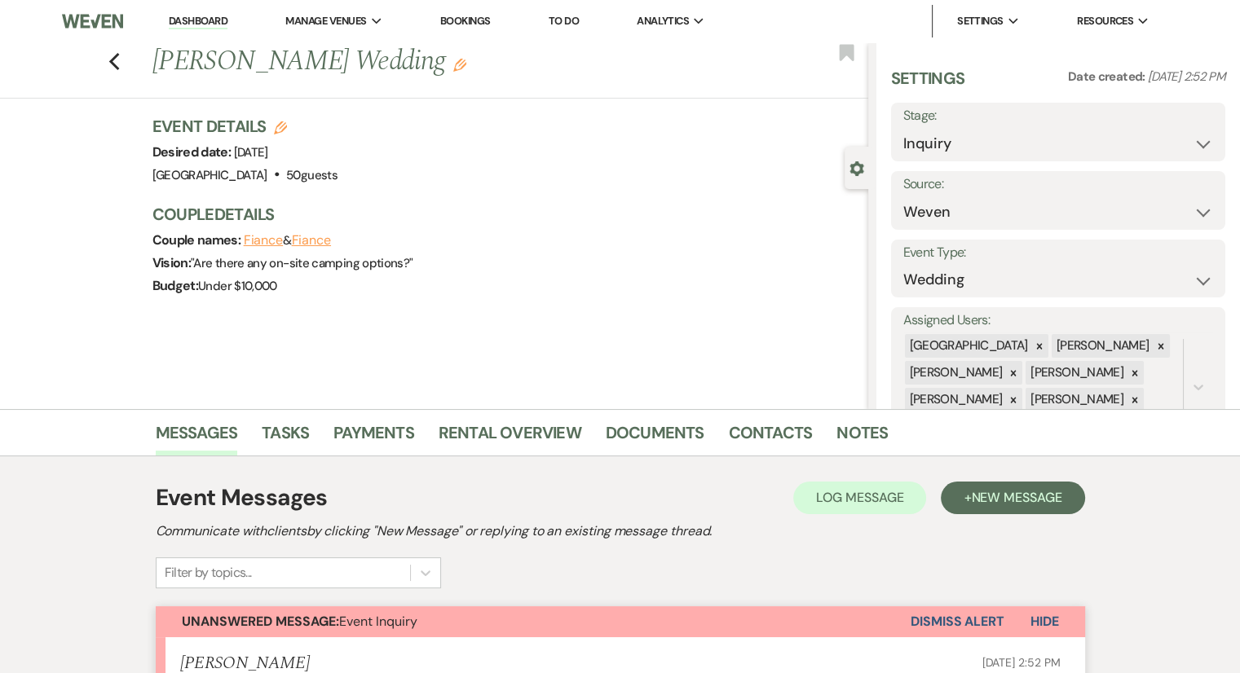
click at [121, 79] on div "Previous Laura Thompson's Wedding Edit Bookmark" at bounding box center [430, 70] width 876 height 56
click at [119, 67] on use "button" at bounding box center [113, 62] width 11 height 18
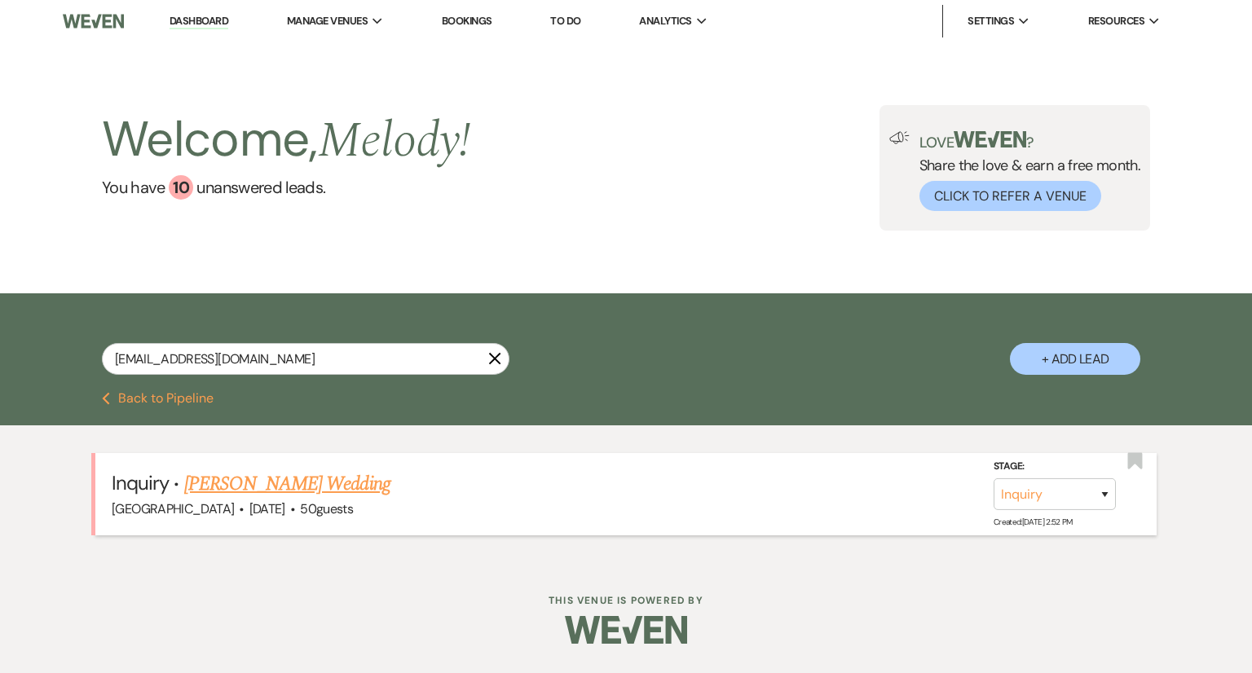
click at [295, 510] on span "·" at bounding box center [292, 510] width 5 height 0
click at [300, 478] on link "[PERSON_NAME] Wedding" at bounding box center [287, 484] width 206 height 29
select select "1"
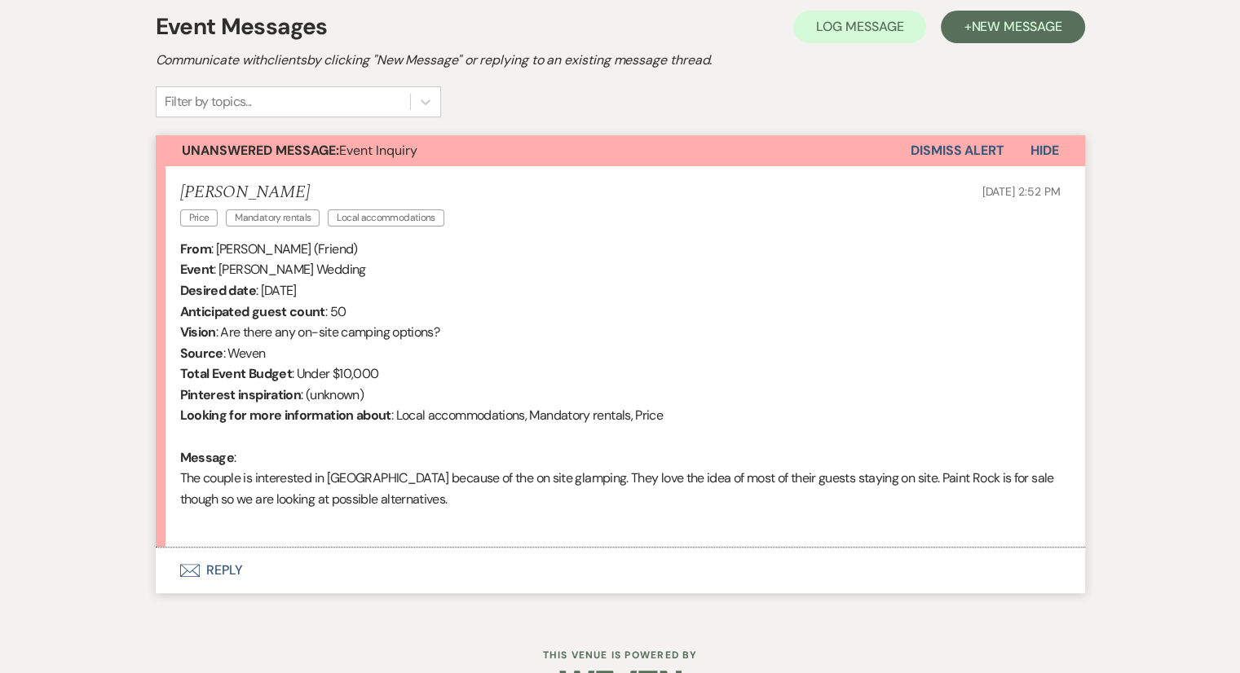
scroll to position [448, 0]
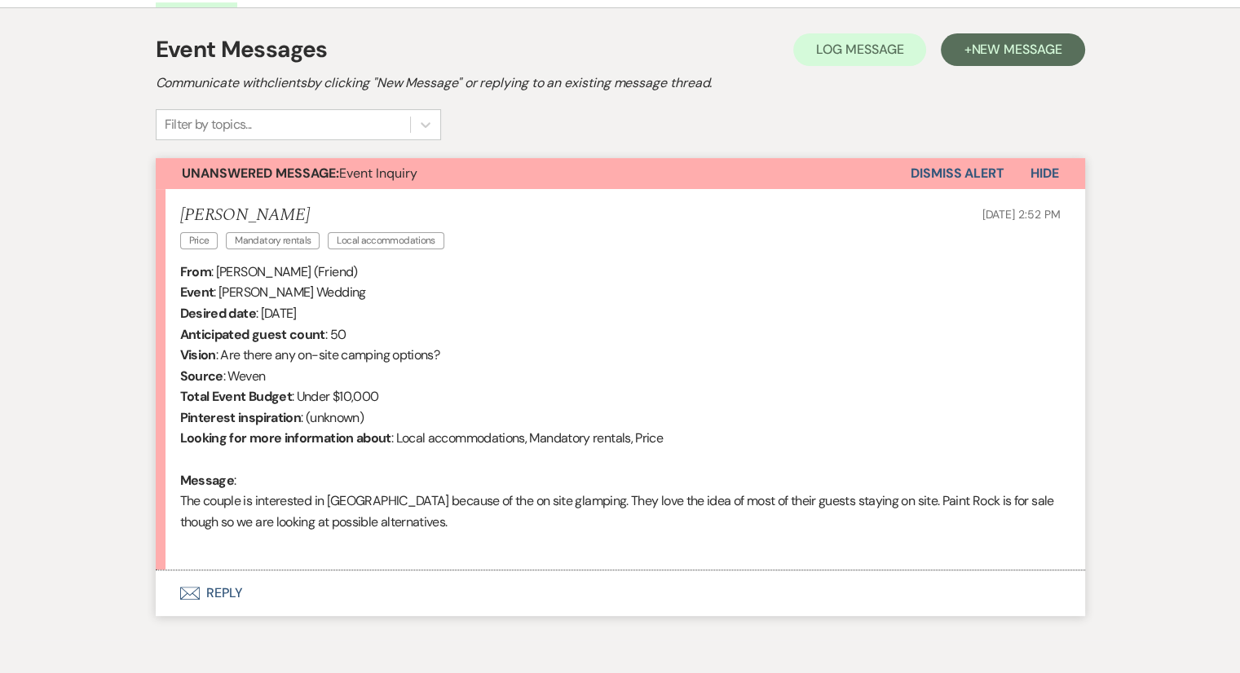
click at [205, 596] on button "Envelope Reply" at bounding box center [620, 594] width 929 height 46
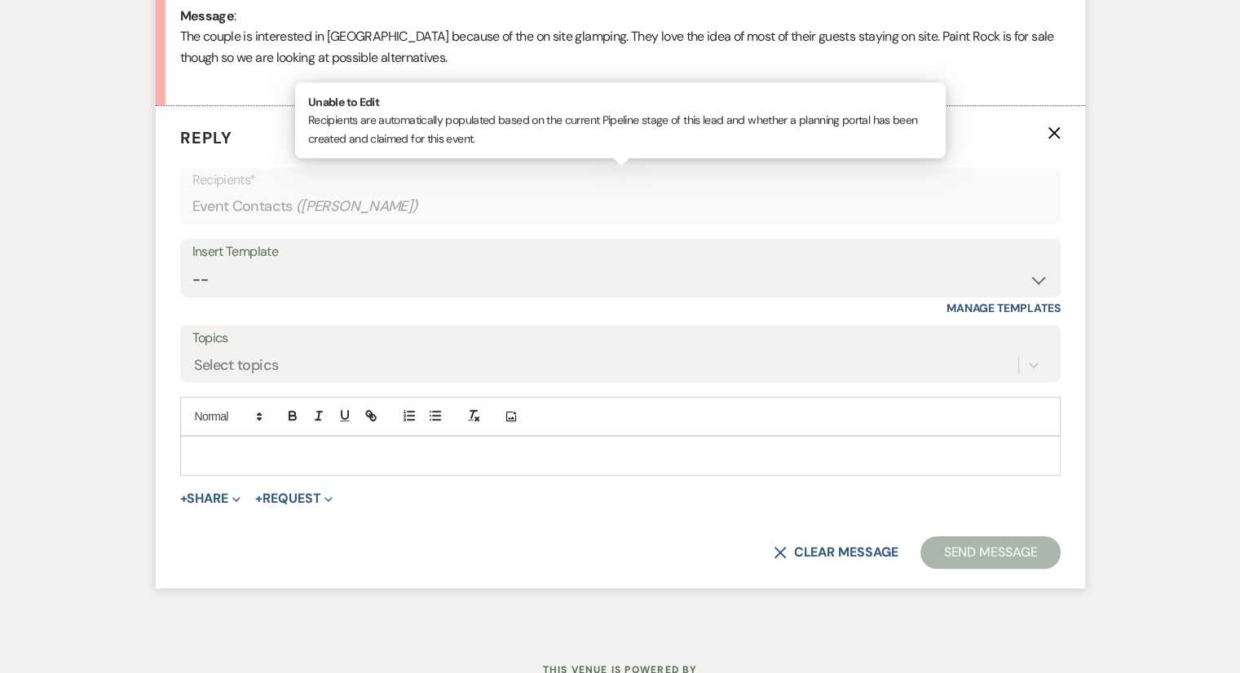
scroll to position [923, 0]
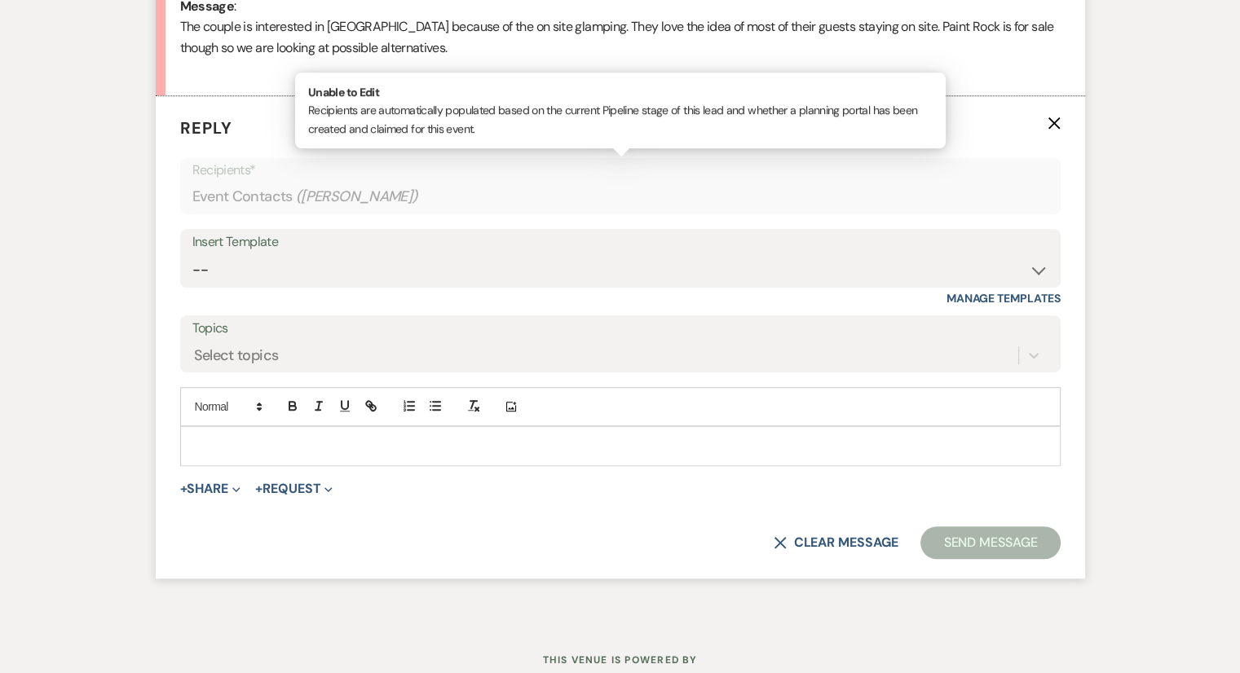
click at [246, 433] on div at bounding box center [620, 445] width 879 height 37
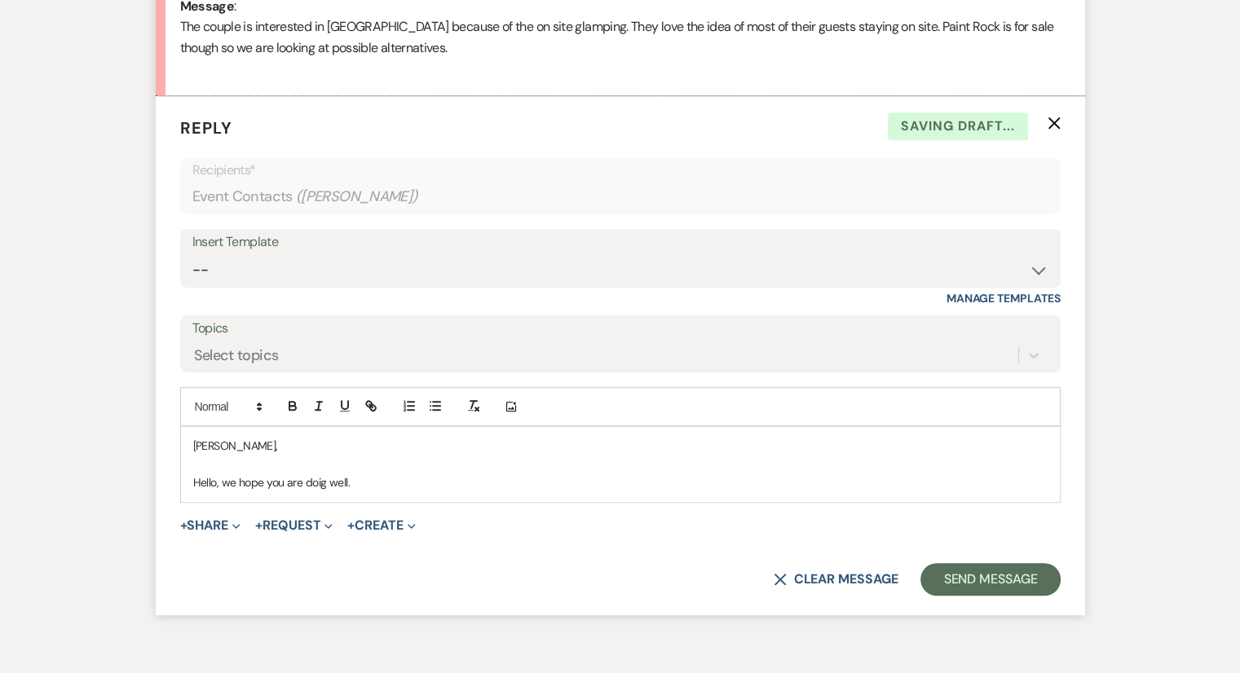
click at [320, 478] on p "Hello, we hope you are doig well." at bounding box center [620, 483] width 854 height 18
click at [395, 477] on p "Hello, we hope you are doing well." at bounding box center [620, 483] width 854 height 18
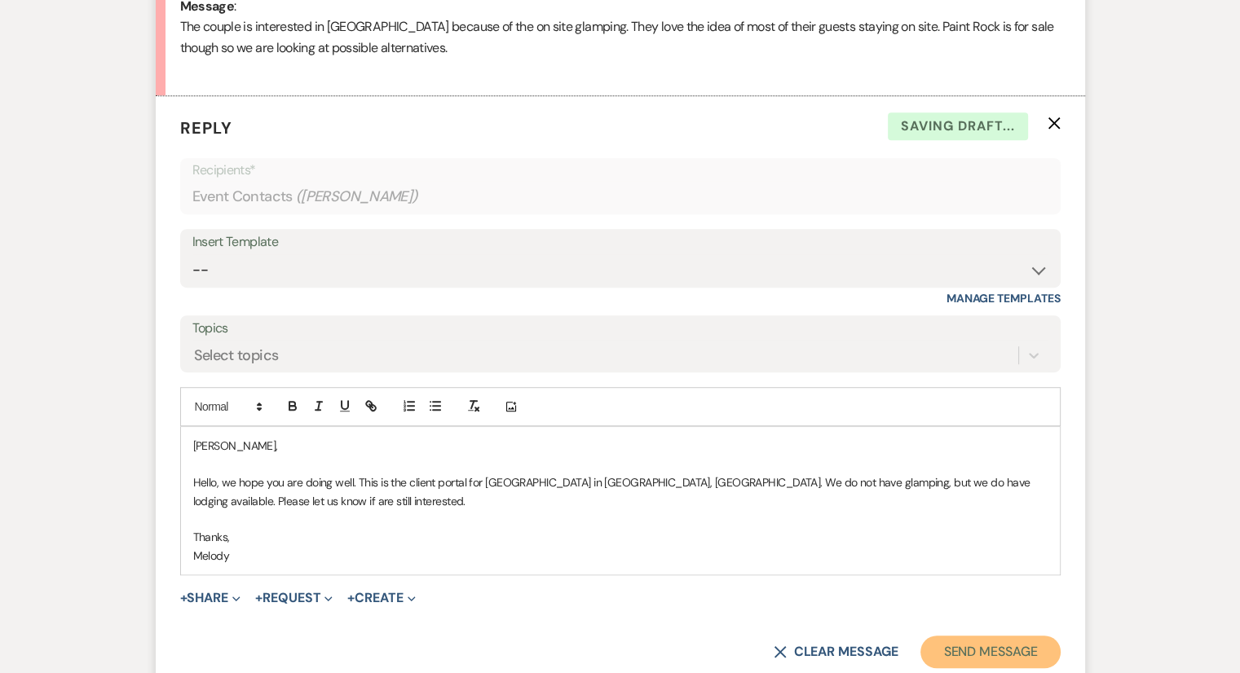
click at [994, 650] on button "Send Message" at bounding box center [989, 652] width 139 height 33
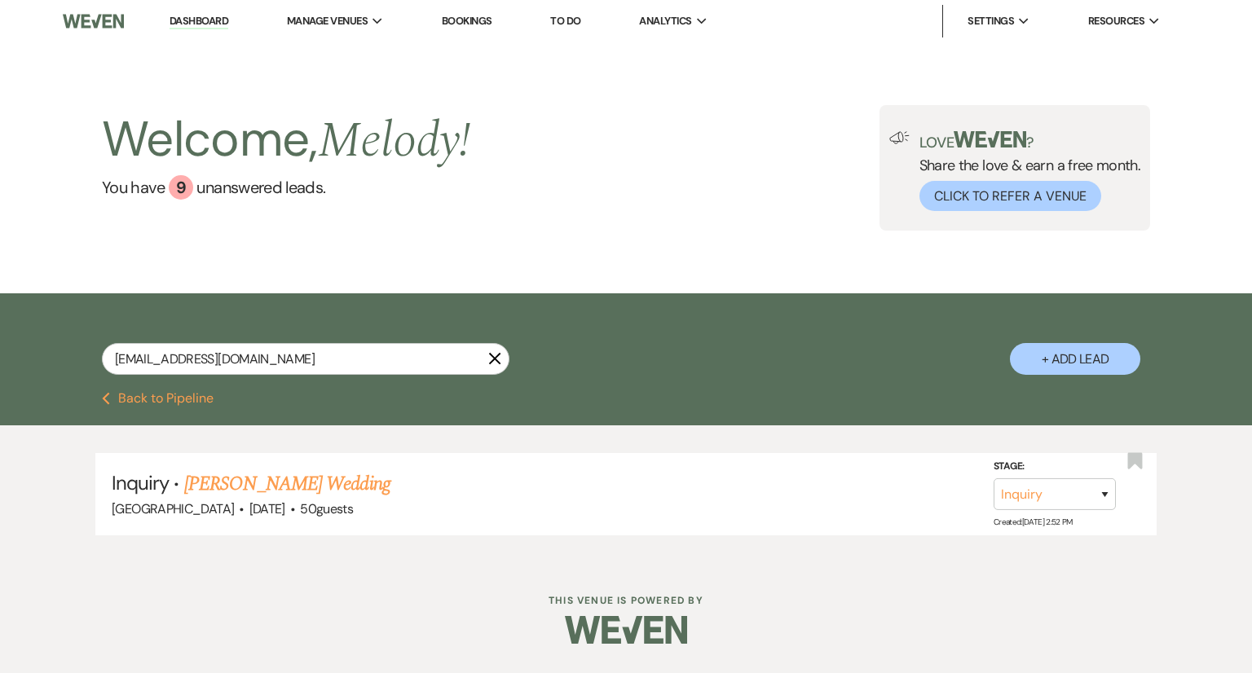
click at [192, 25] on link "Dashboard" at bounding box center [199, 21] width 59 height 15
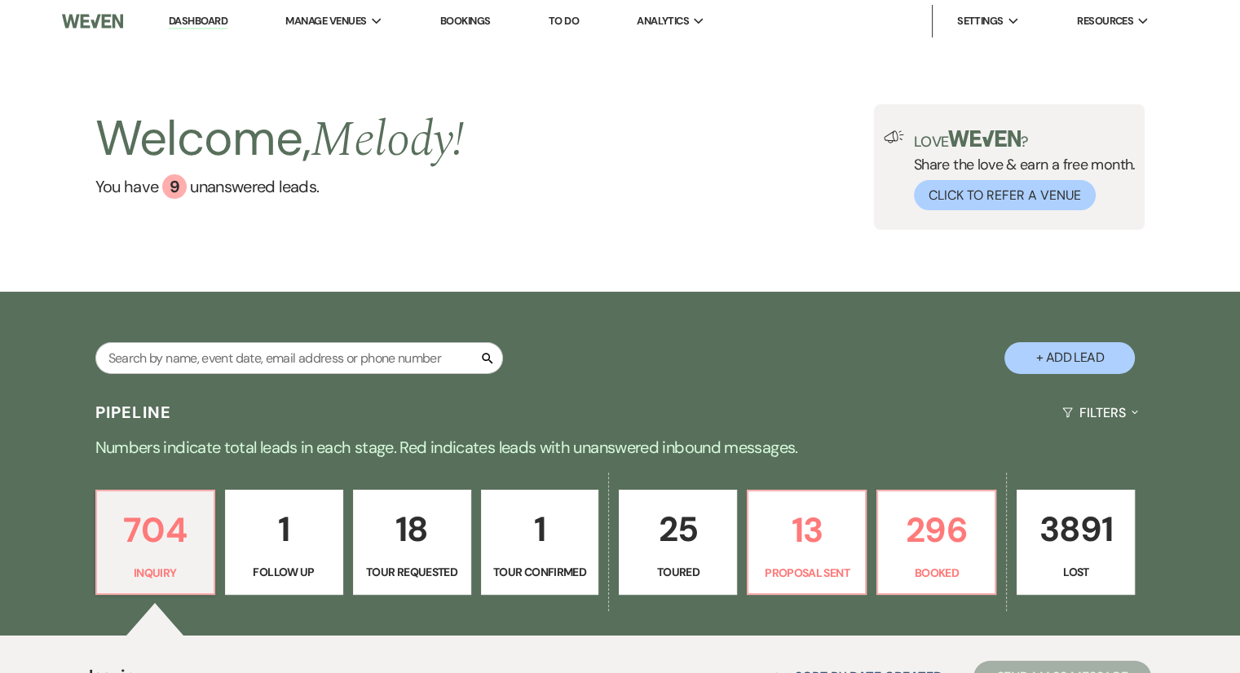
scroll to position [589, 0]
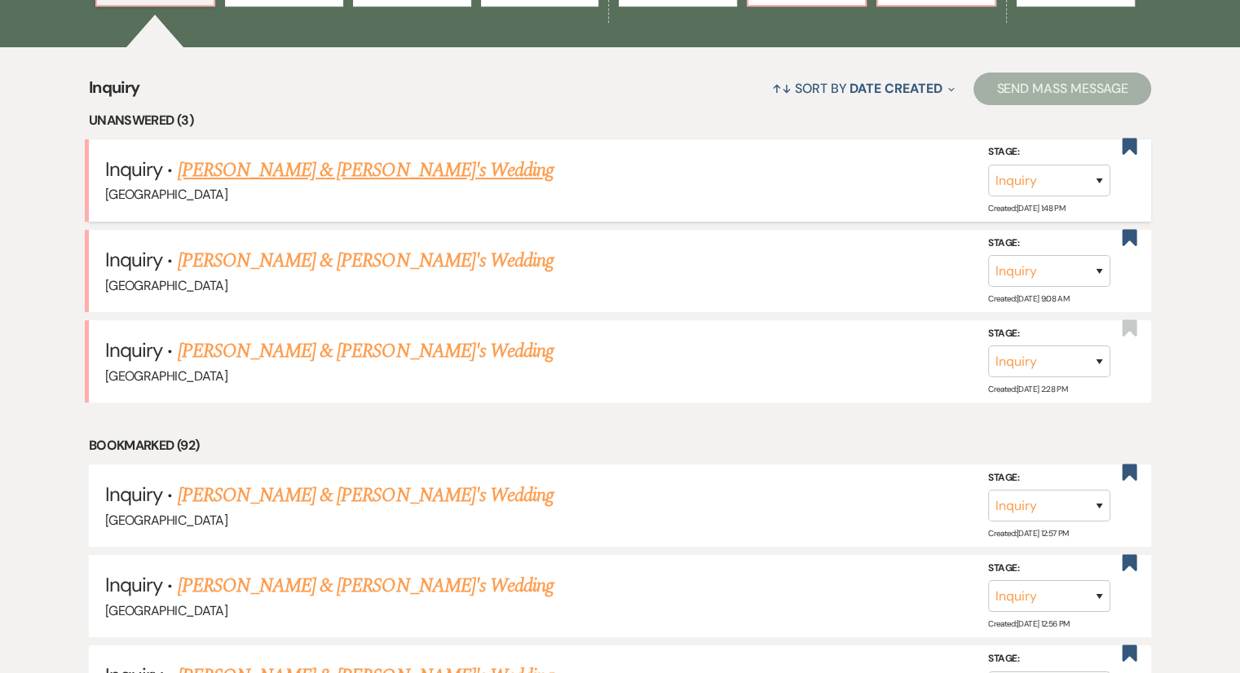
click at [315, 178] on link "[PERSON_NAME] & [PERSON_NAME]'s Wedding" at bounding box center [366, 170] width 377 height 29
select select "6"
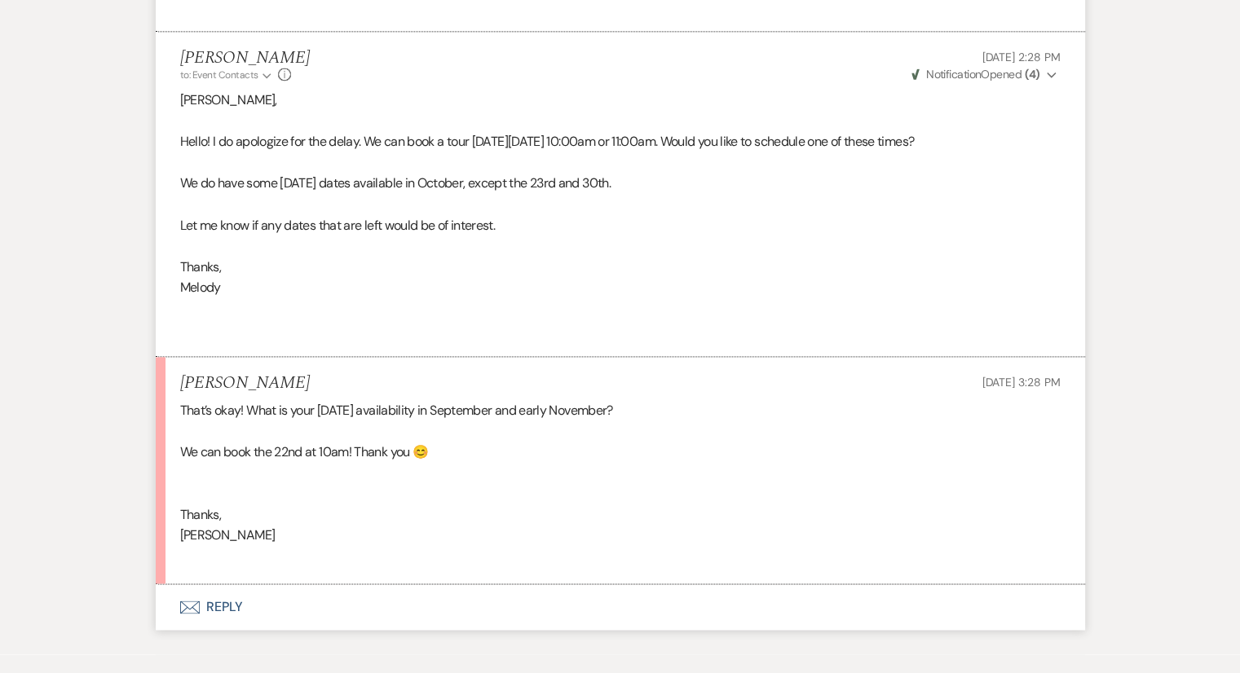
scroll to position [2273, 0]
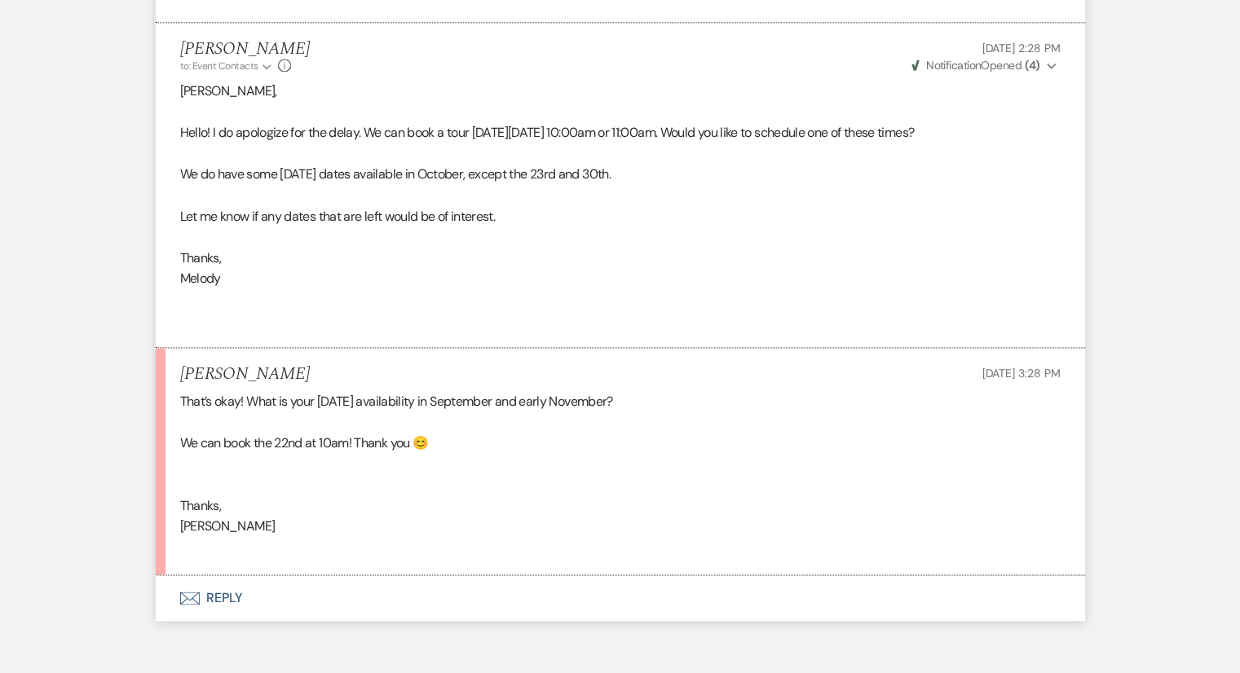
click at [215, 585] on button "Envelope Reply" at bounding box center [620, 598] width 929 height 46
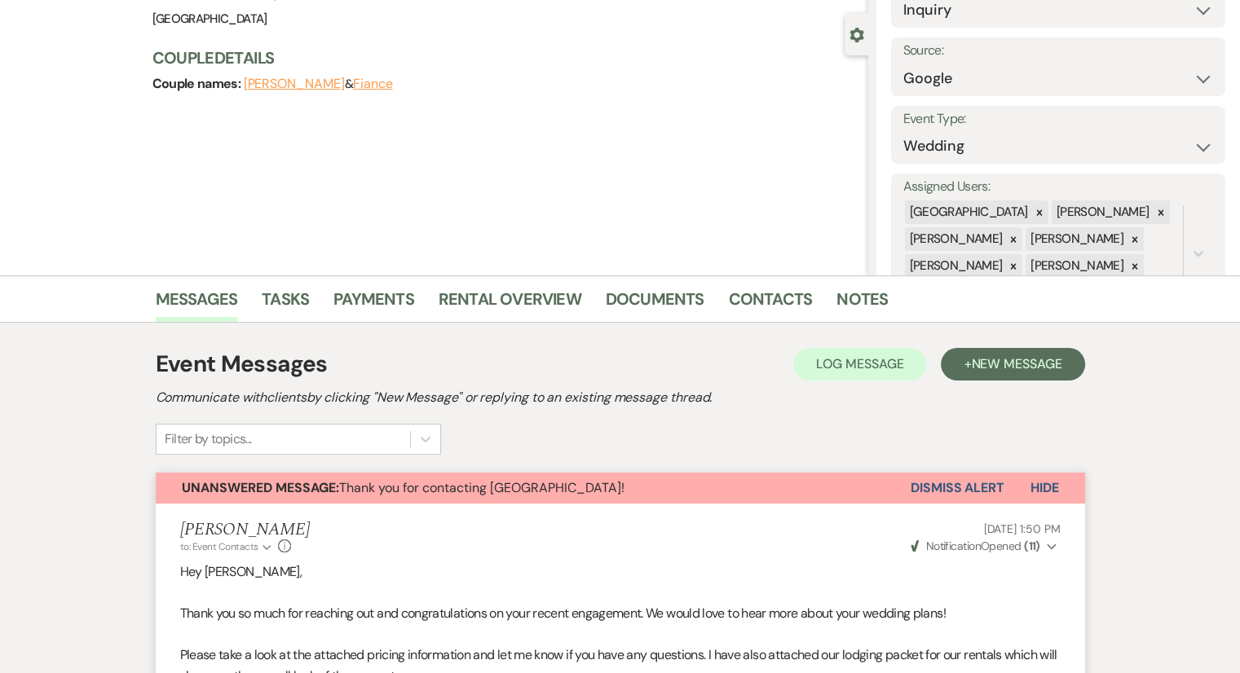
scroll to position [0, 0]
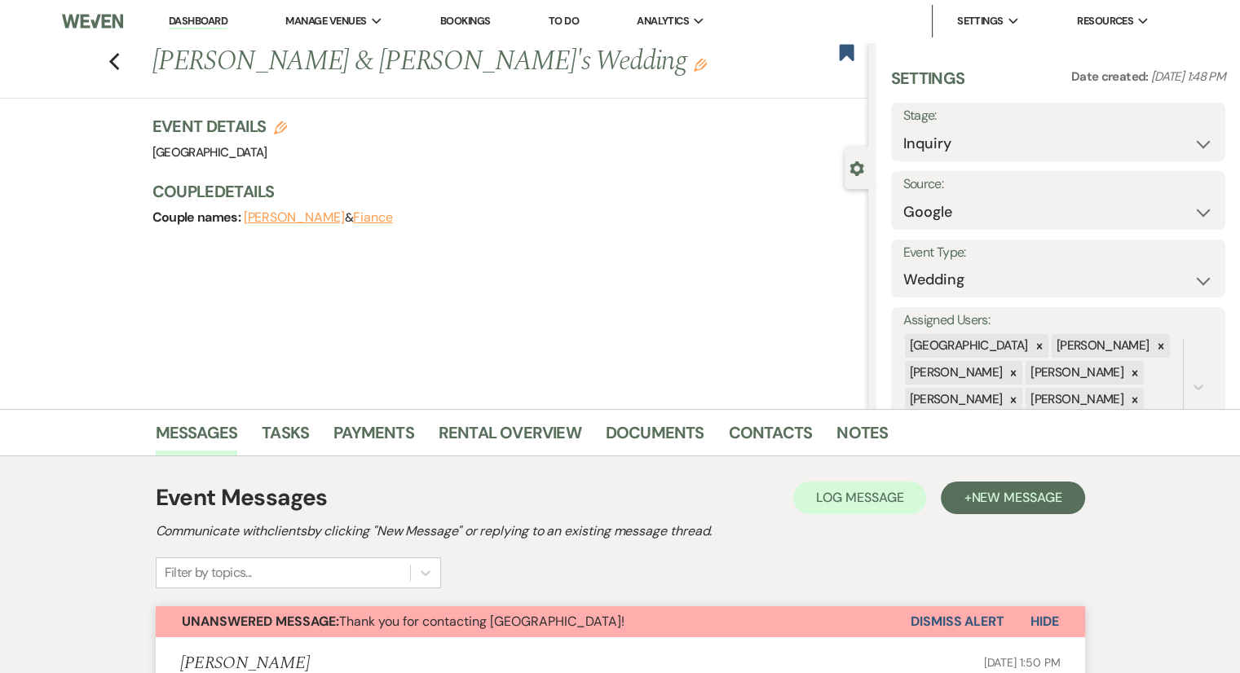
click at [465, 24] on link "Bookings" at bounding box center [465, 21] width 51 height 14
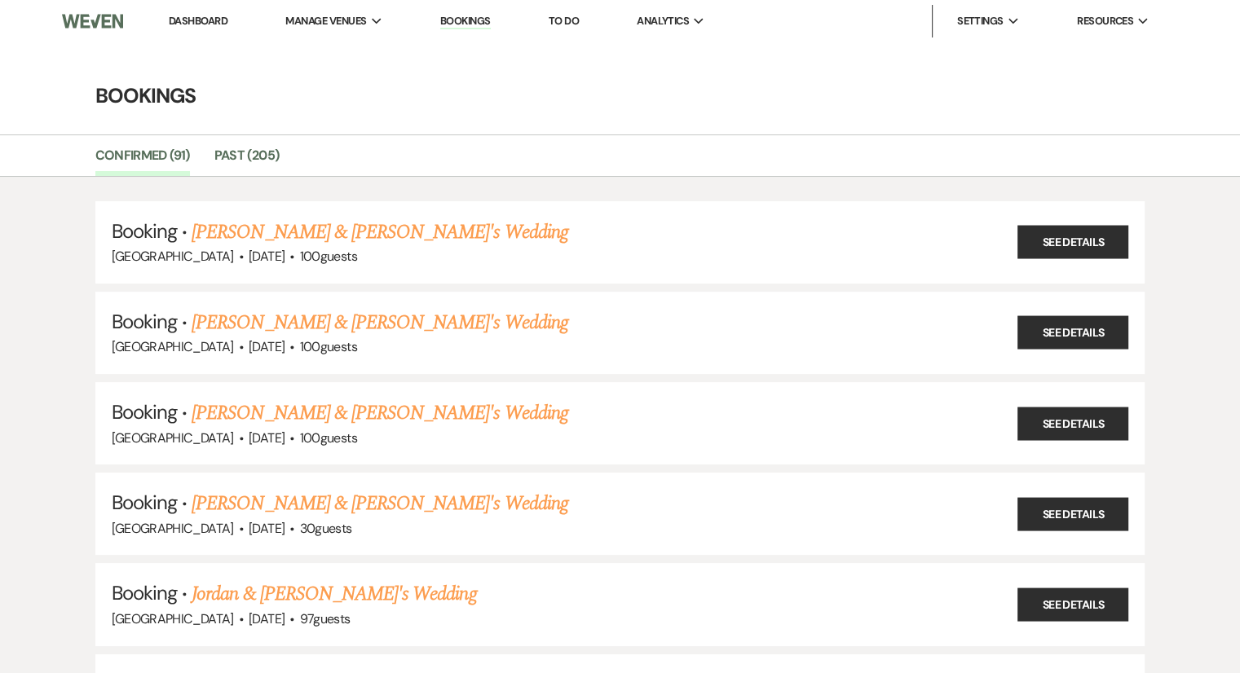
click at [218, 24] on link "Dashboard" at bounding box center [198, 21] width 59 height 14
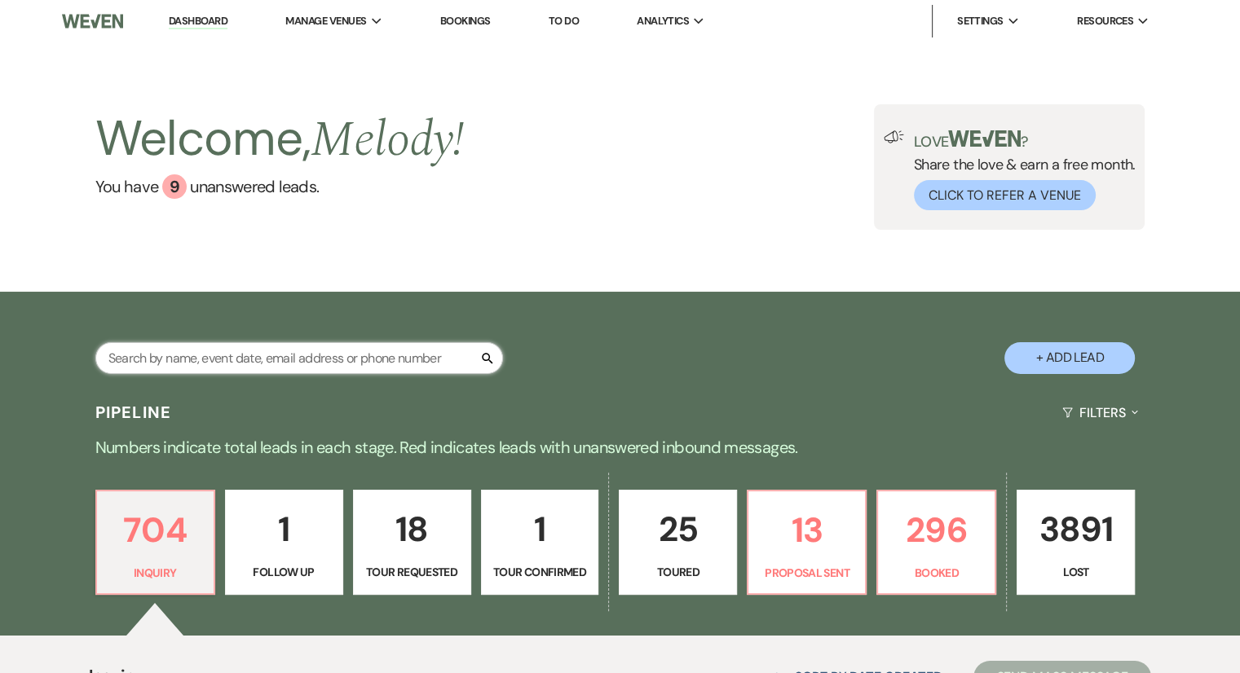
click at [170, 352] on input "text" at bounding box center [299, 358] width 408 height 32
type input "matt"
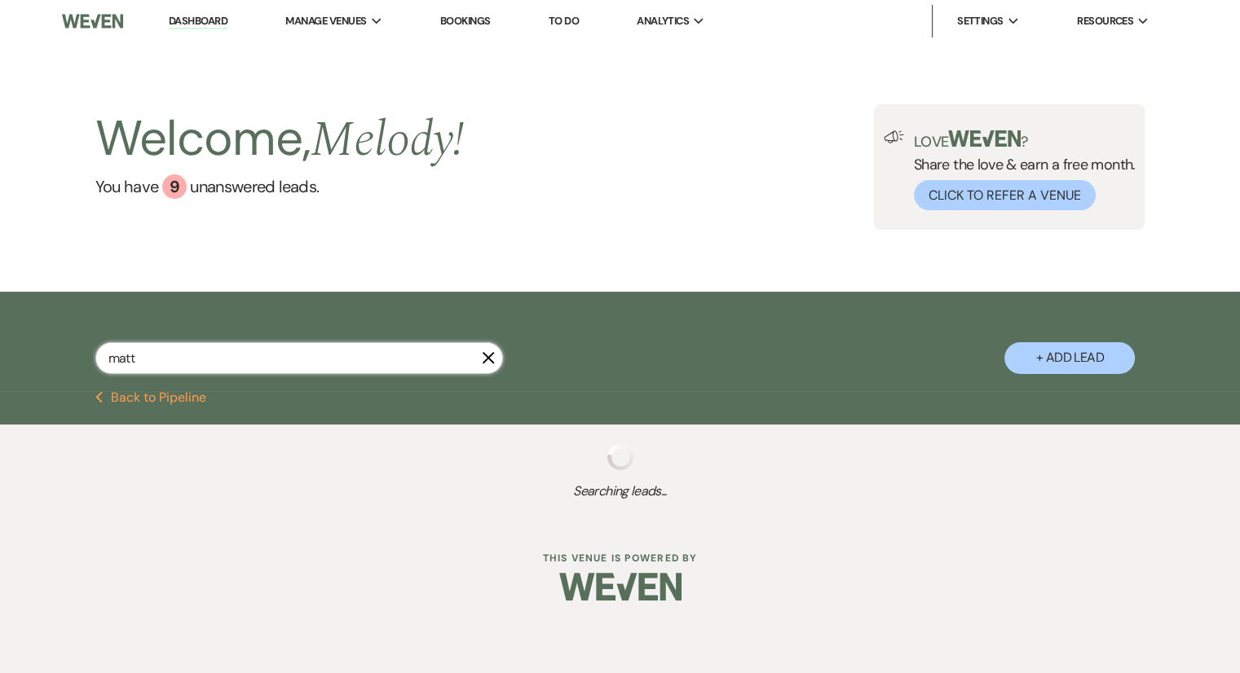
select select "6"
select select "8"
select select "6"
select select "8"
select select "5"
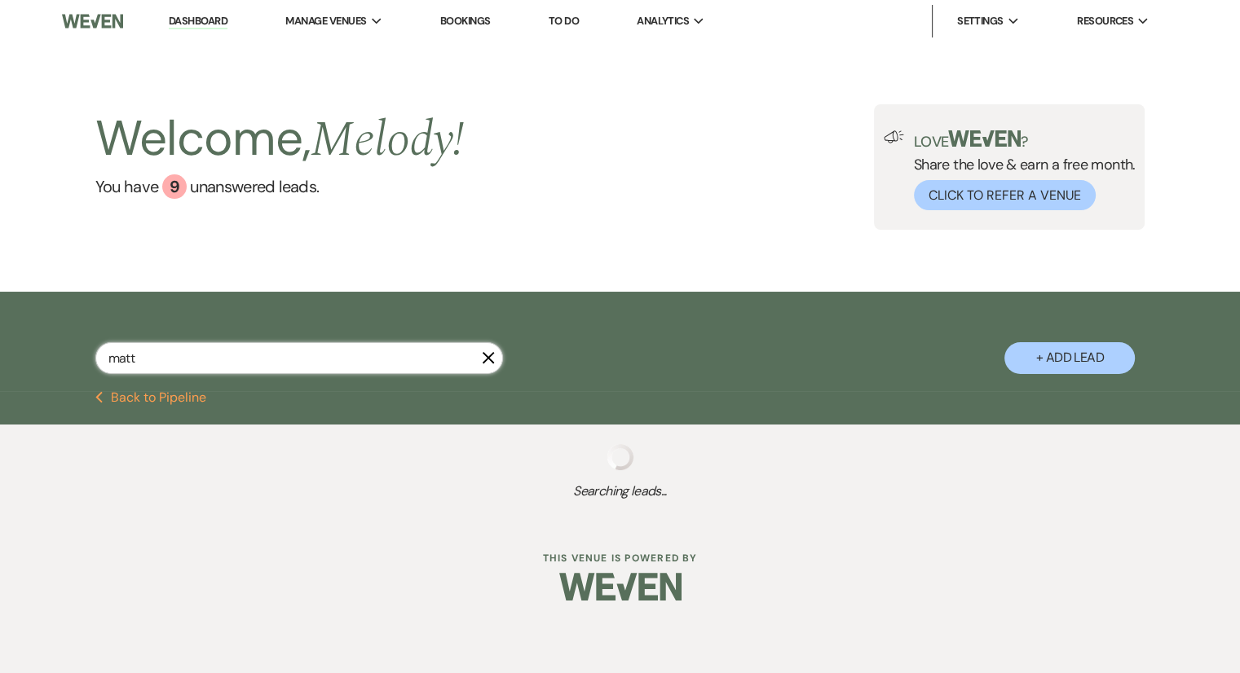
select select "8"
select select "5"
select select "8"
select select "5"
select select "8"
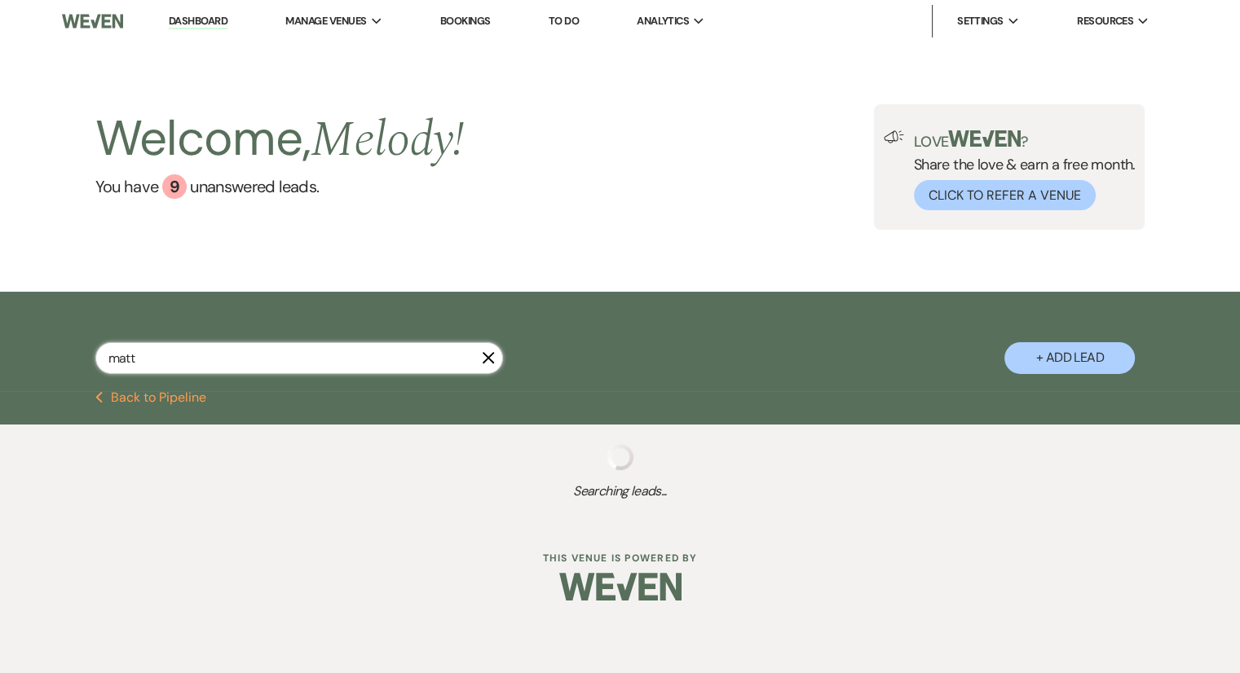
select select "5"
select select "8"
select select "5"
select select "8"
select select "5"
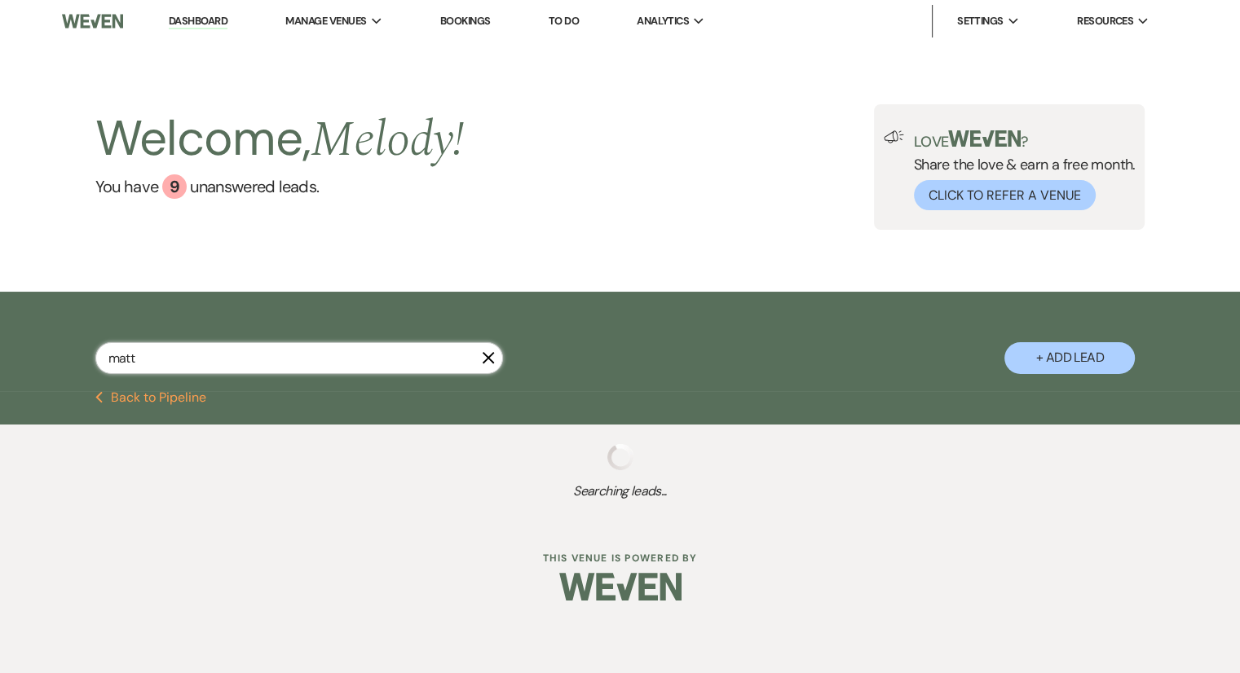
select select "8"
select select "5"
select select "8"
select select "5"
select select "8"
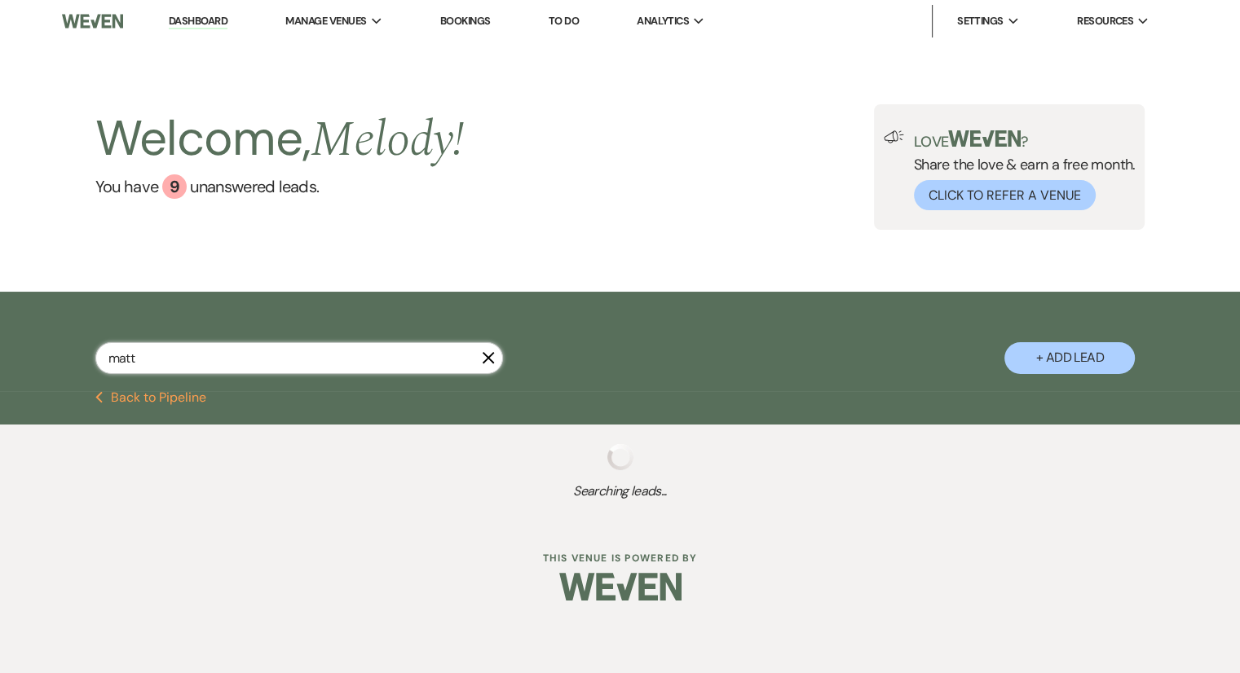
select select "5"
select select "8"
select select "5"
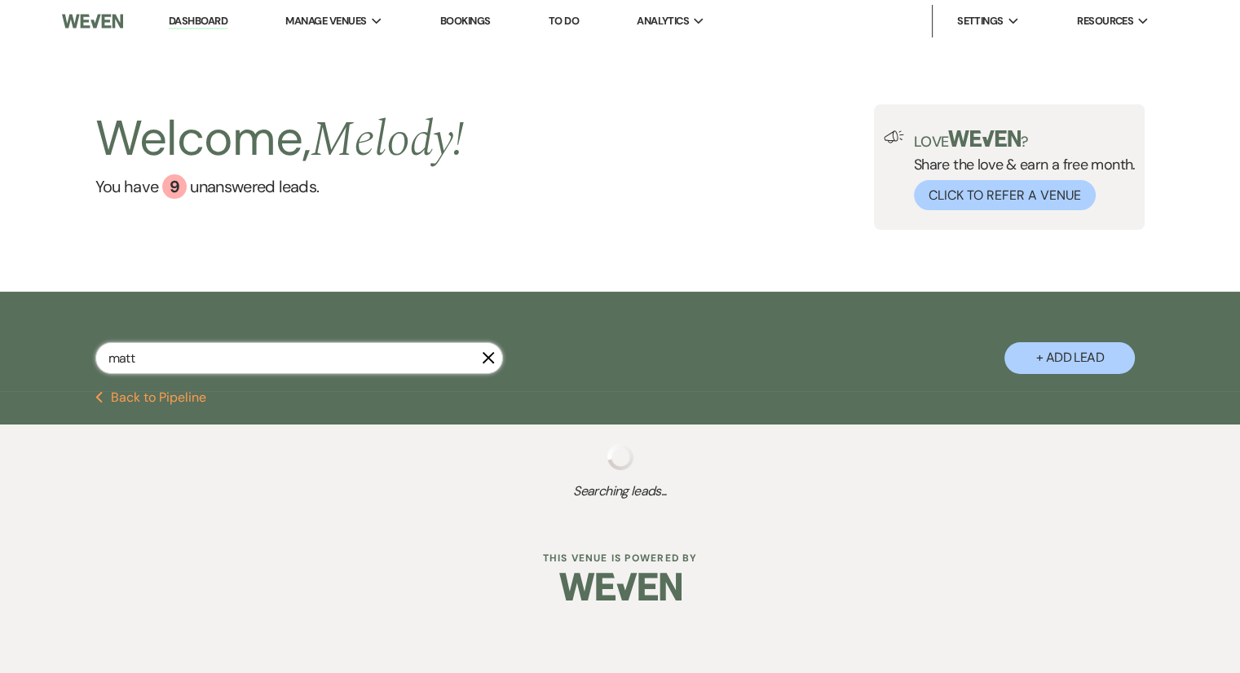
select select "8"
select select "5"
select select "8"
select select "5"
select select "8"
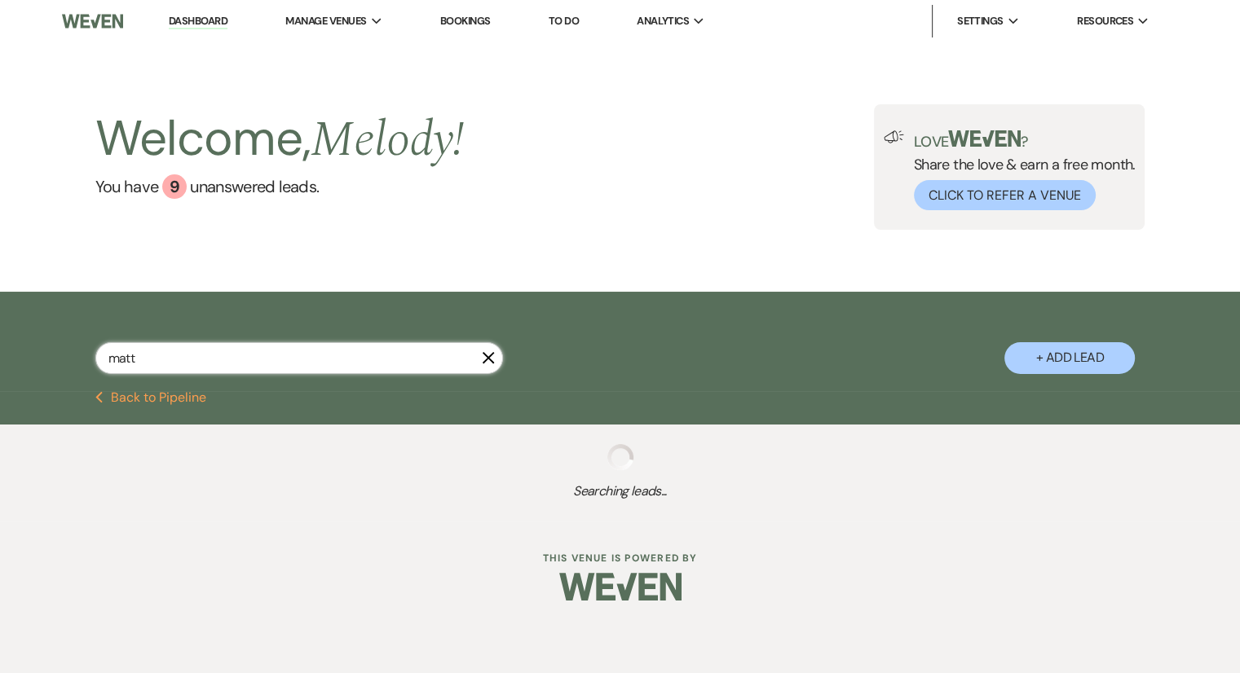
select select "5"
select select "8"
select select "4"
select select "8"
select select "5"
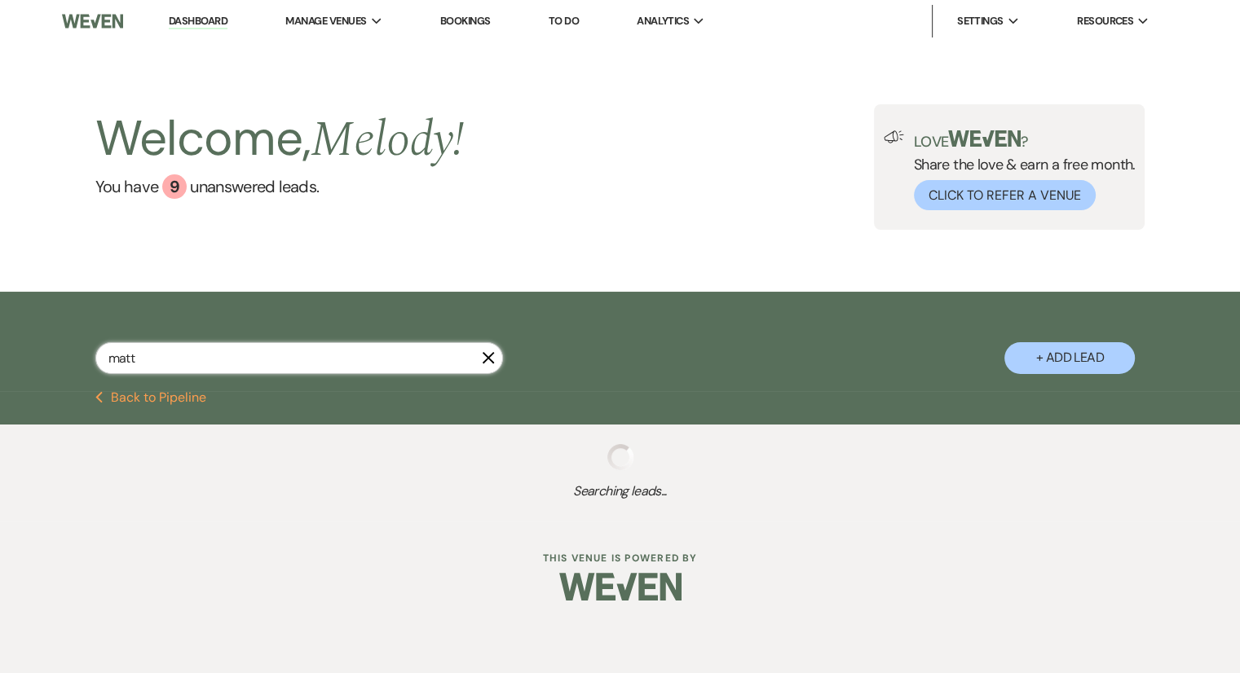
select select "8"
select select "5"
select select "8"
select select "5"
select select "8"
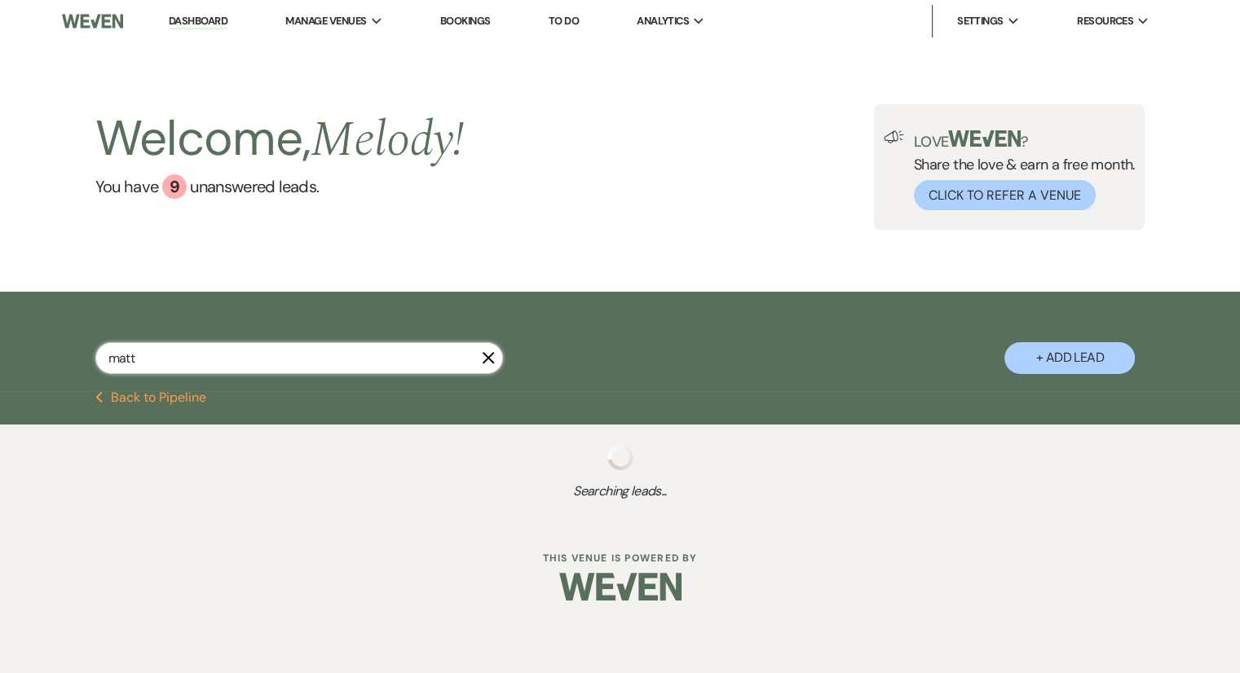
select select "5"
select select "8"
select select "5"
select select "8"
select select "5"
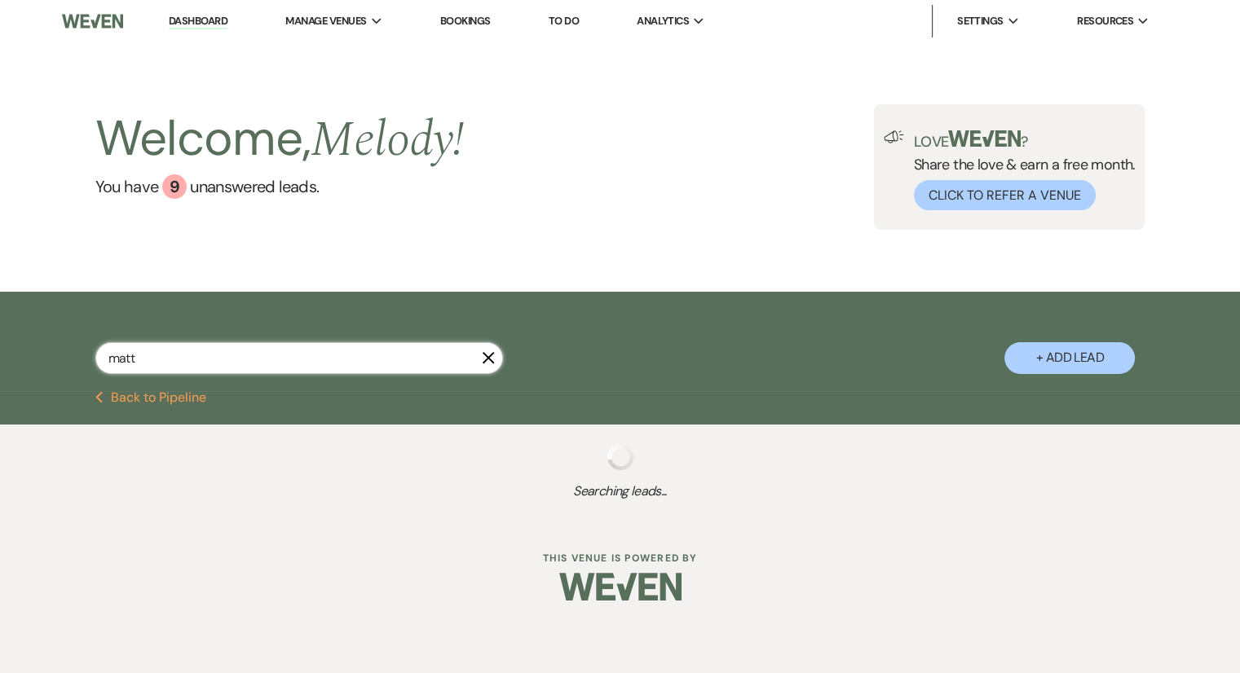
select select "8"
select select "5"
select select "8"
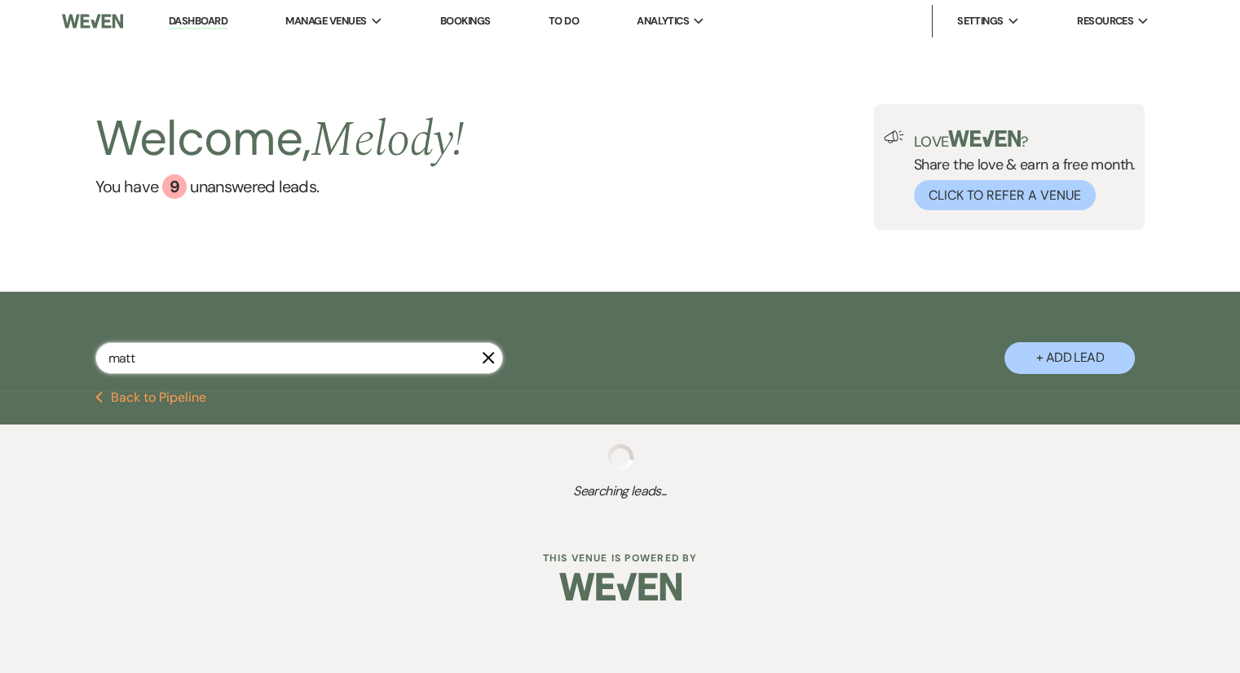
select select "8"
select select "5"
select select "8"
select select "5"
select select "8"
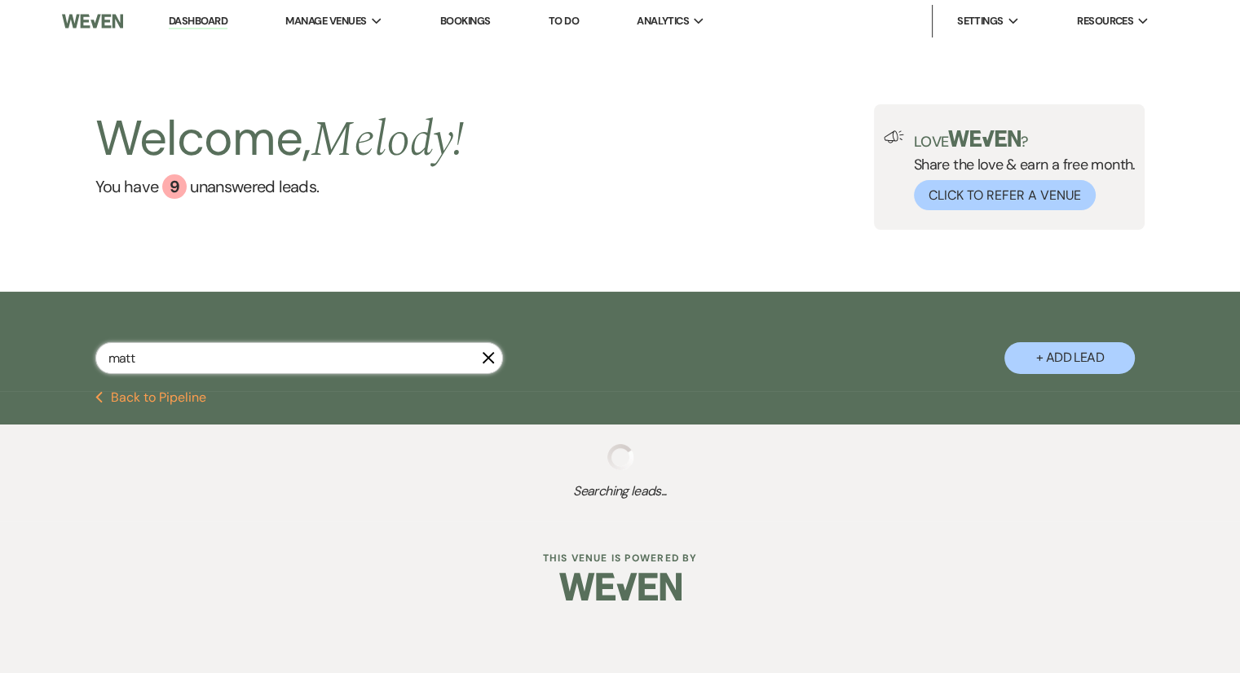
select select "6"
select select "8"
select select "5"
select select "8"
select select "5"
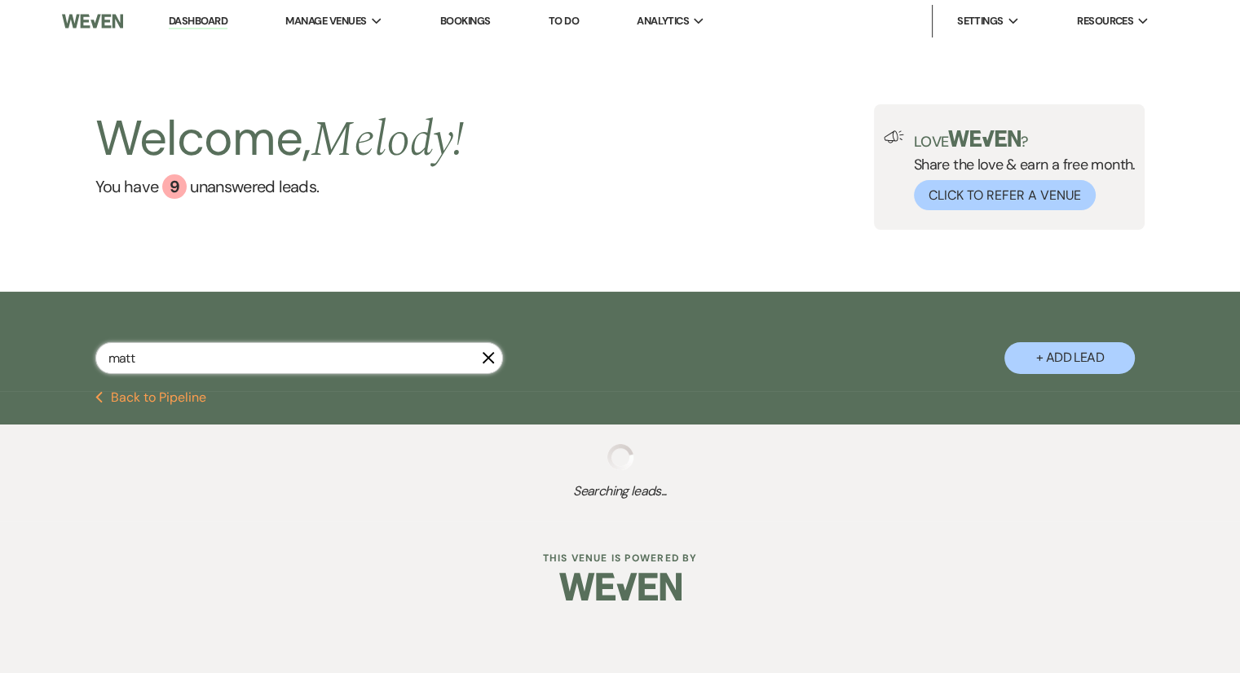
select select "8"
select select "5"
select select "8"
select select "5"
select select "8"
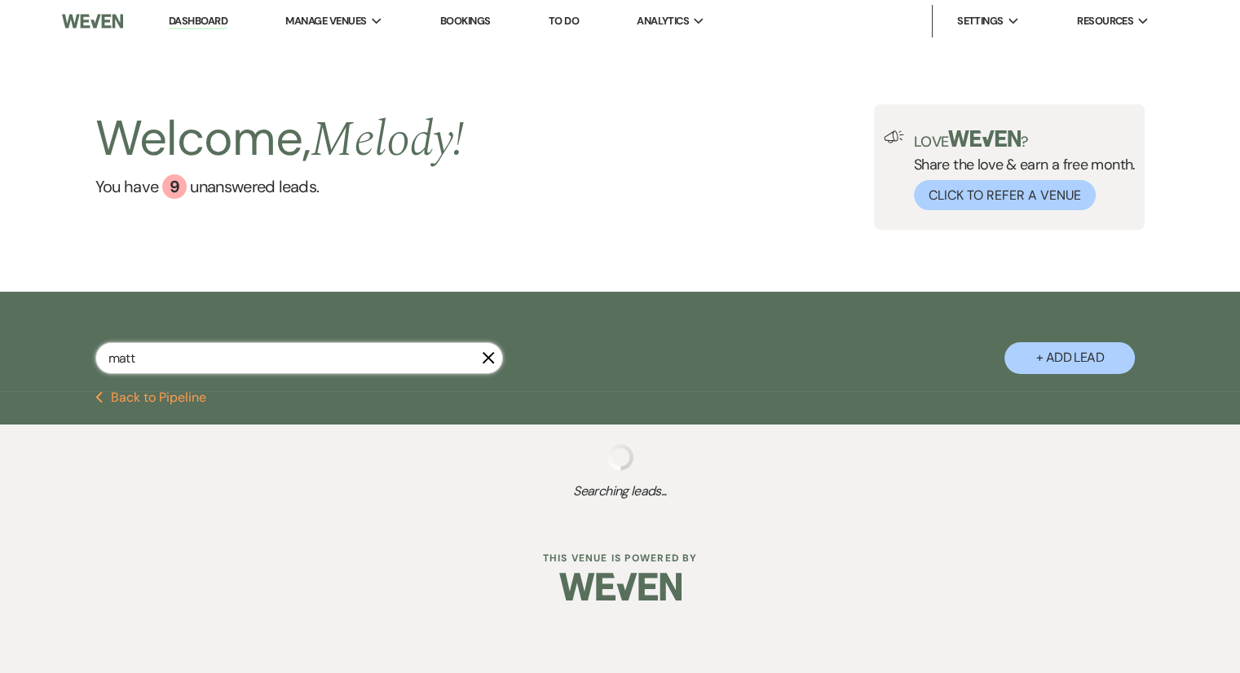
select select "5"
select select "8"
select select "5"
select select "8"
select select "6"
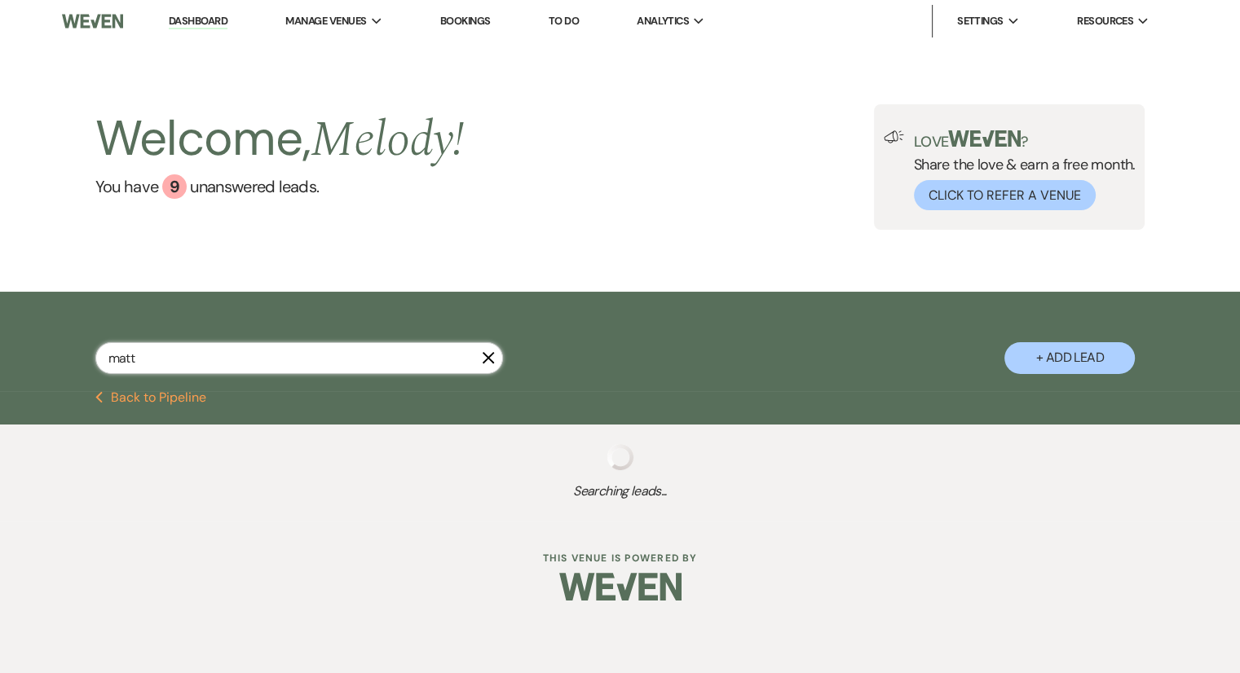
select select "8"
select select "5"
select select "8"
select select "5"
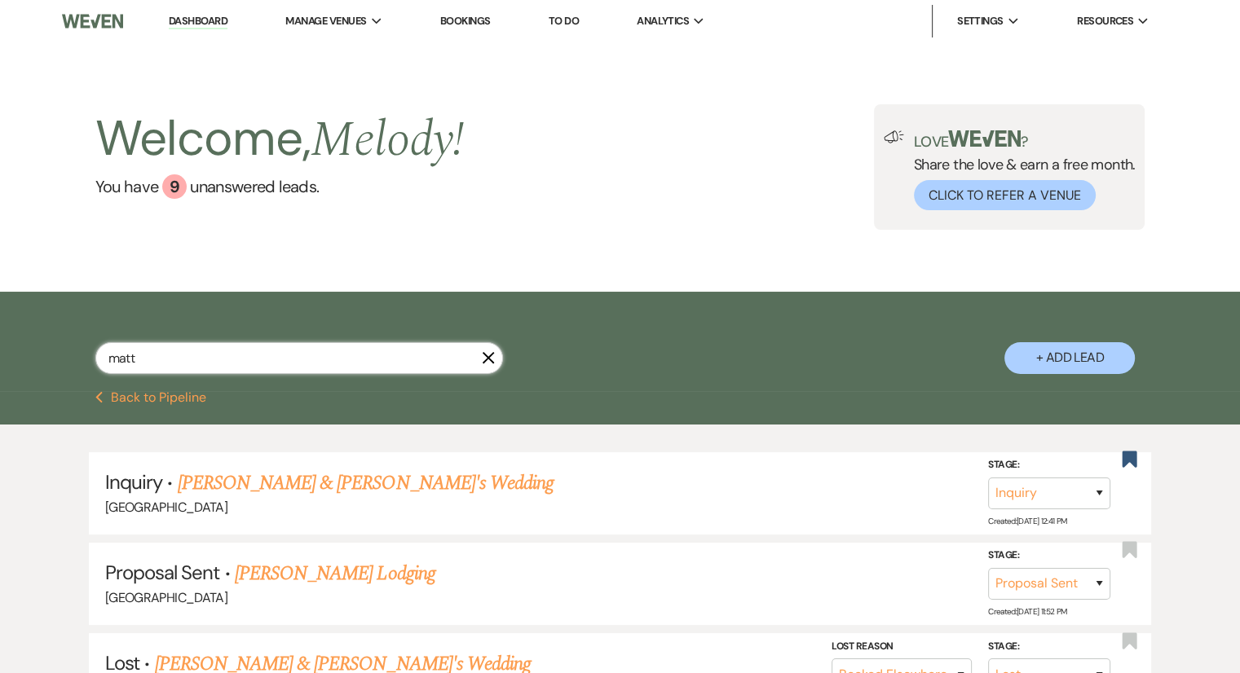
type input "matt"
click at [342, 578] on link "[PERSON_NAME] Lodging" at bounding box center [335, 573] width 201 height 29
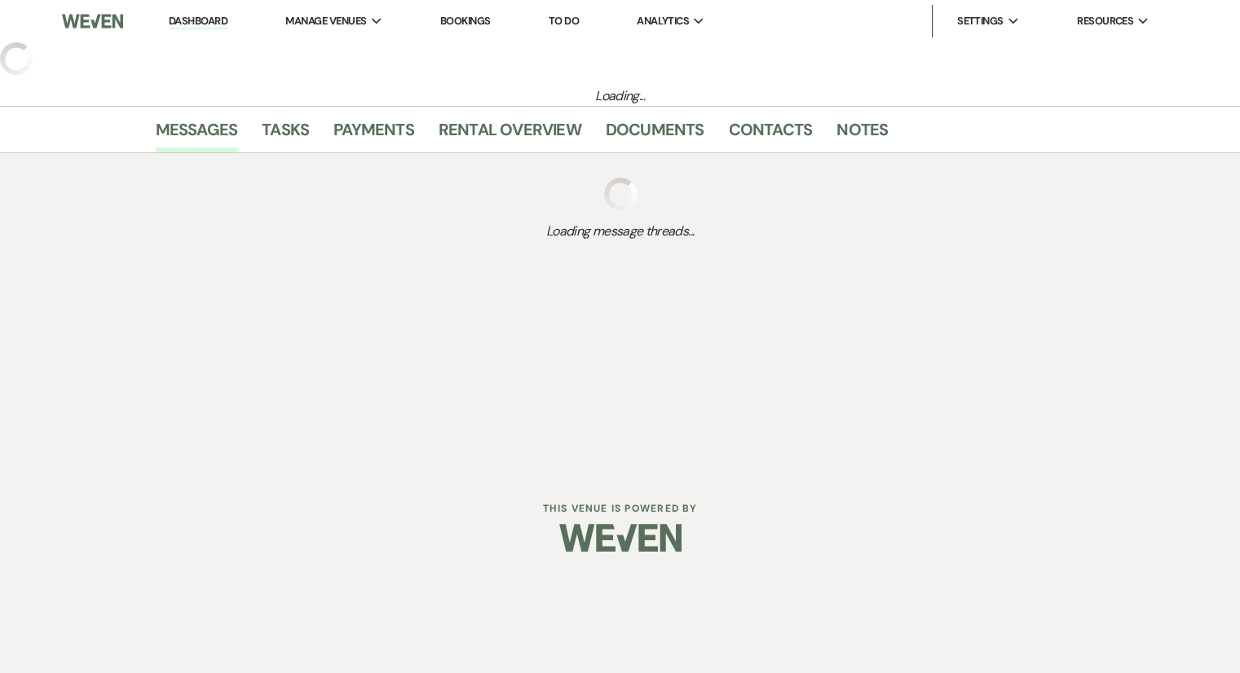
select select "6"
select select "12"
select select "13"
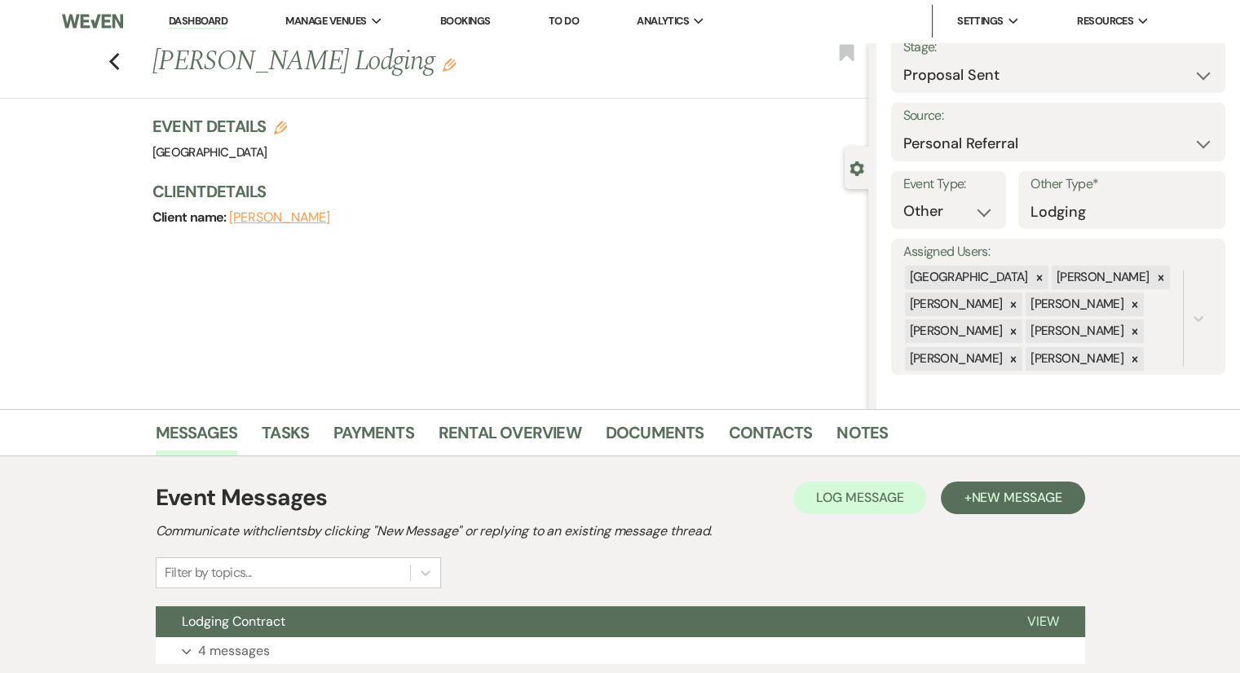
scroll to position [121, 0]
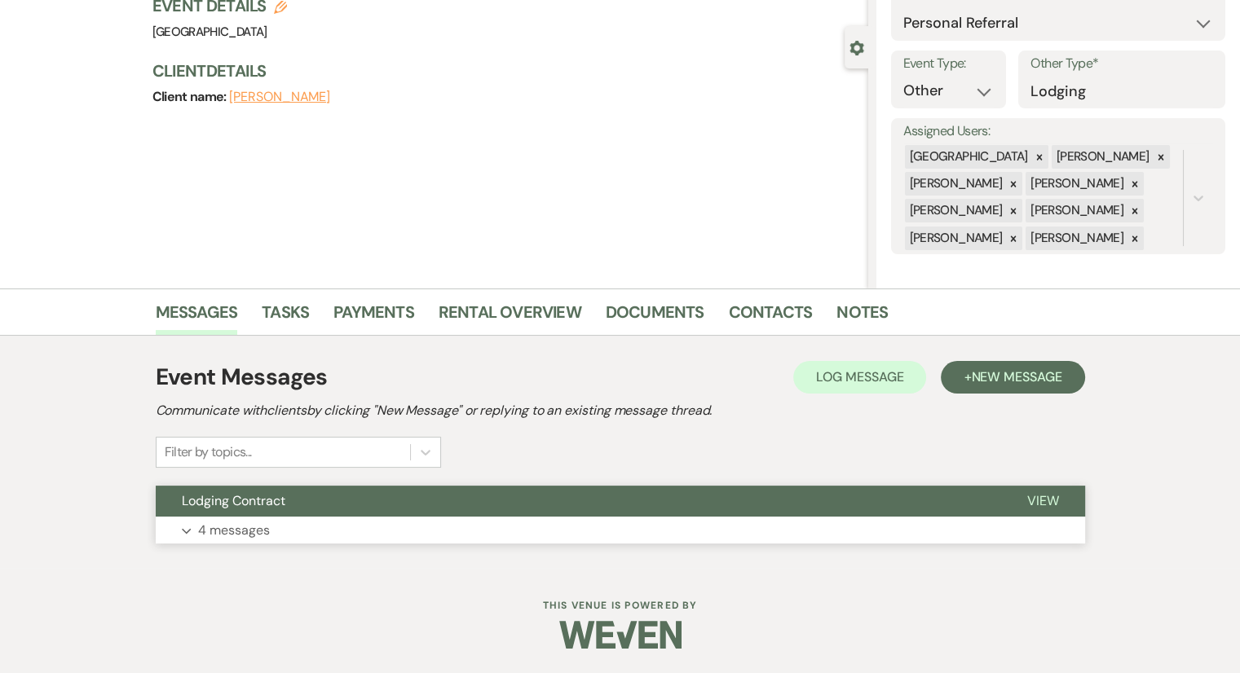
click at [245, 531] on p "4 messages" at bounding box center [234, 530] width 72 height 21
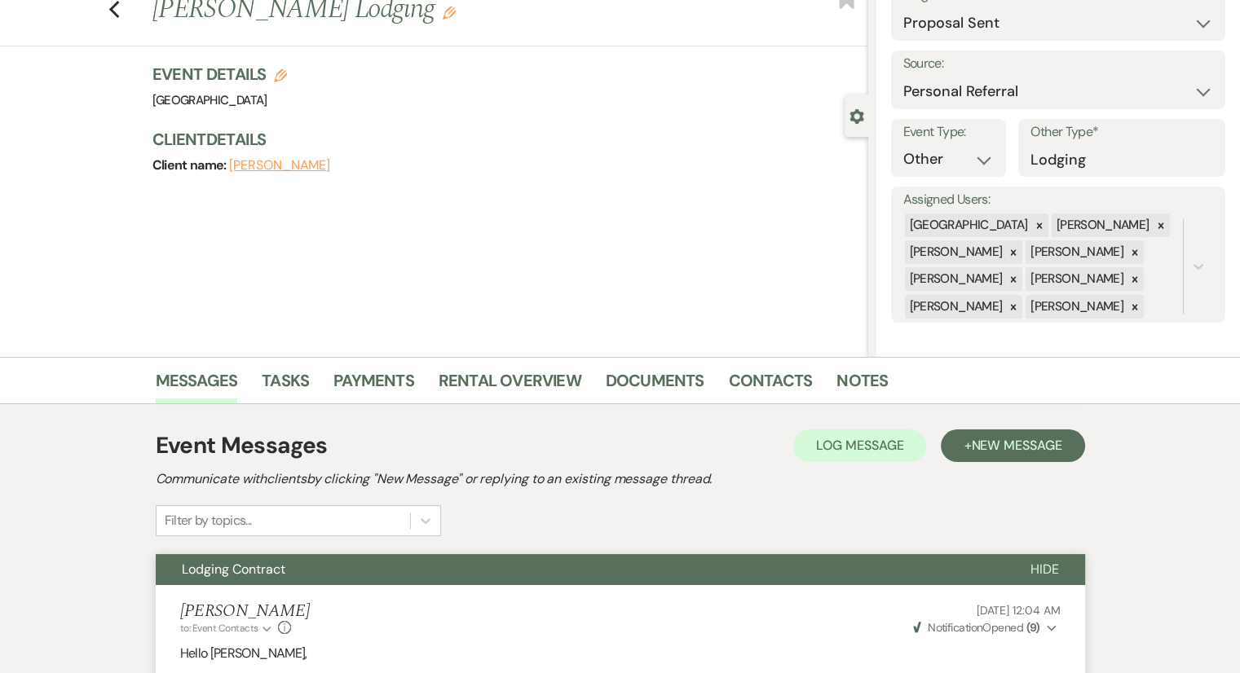
scroll to position [0, 0]
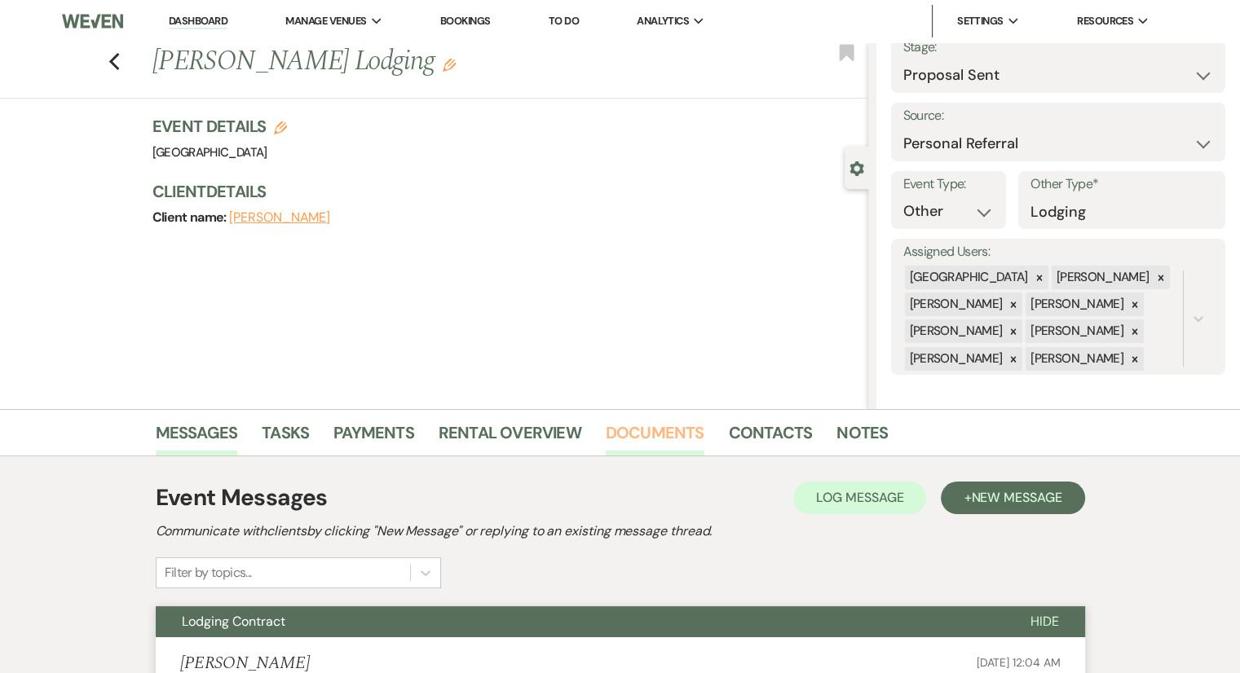
click at [632, 439] on link "Documents" at bounding box center [655, 438] width 99 height 36
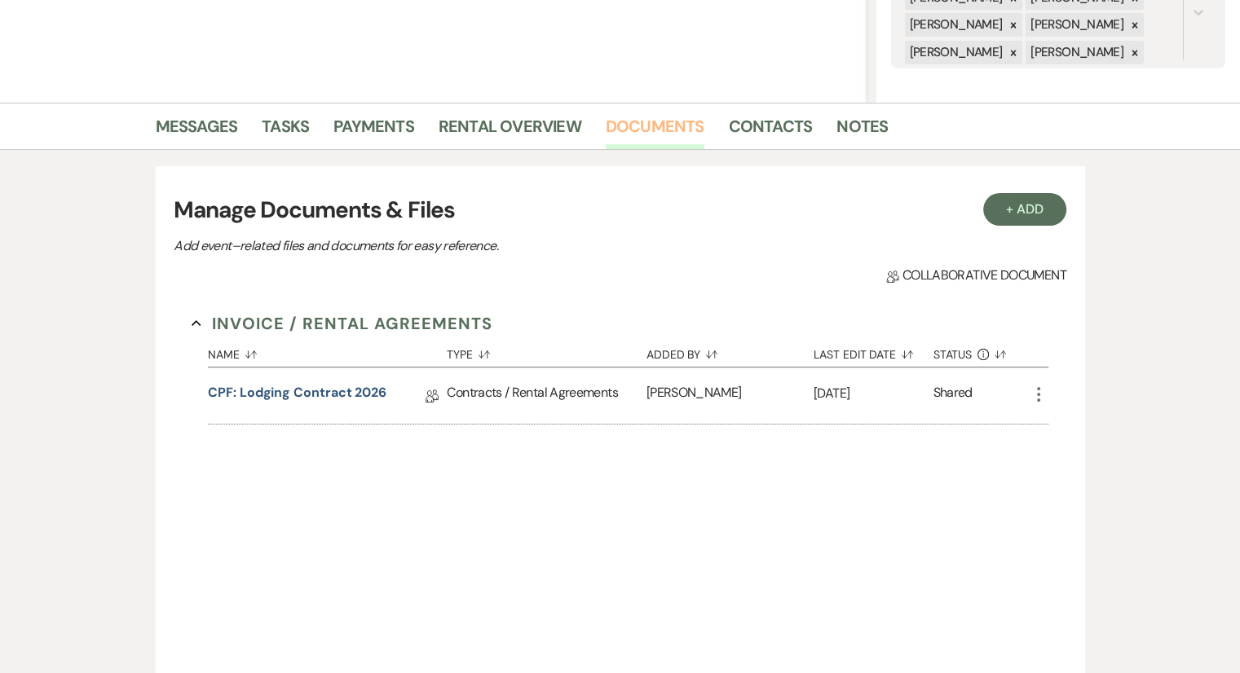
scroll to position [320, 0]
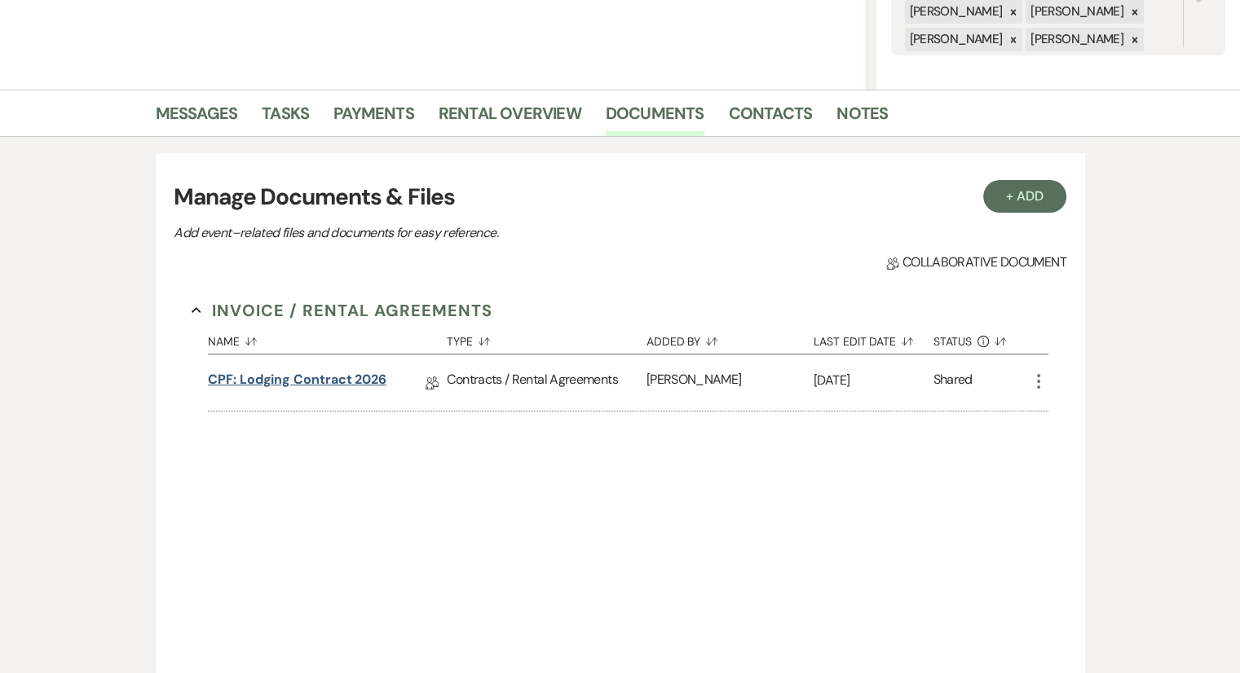
click at [339, 382] on link "CPF: Lodging Contract 2026" at bounding box center [297, 382] width 179 height 25
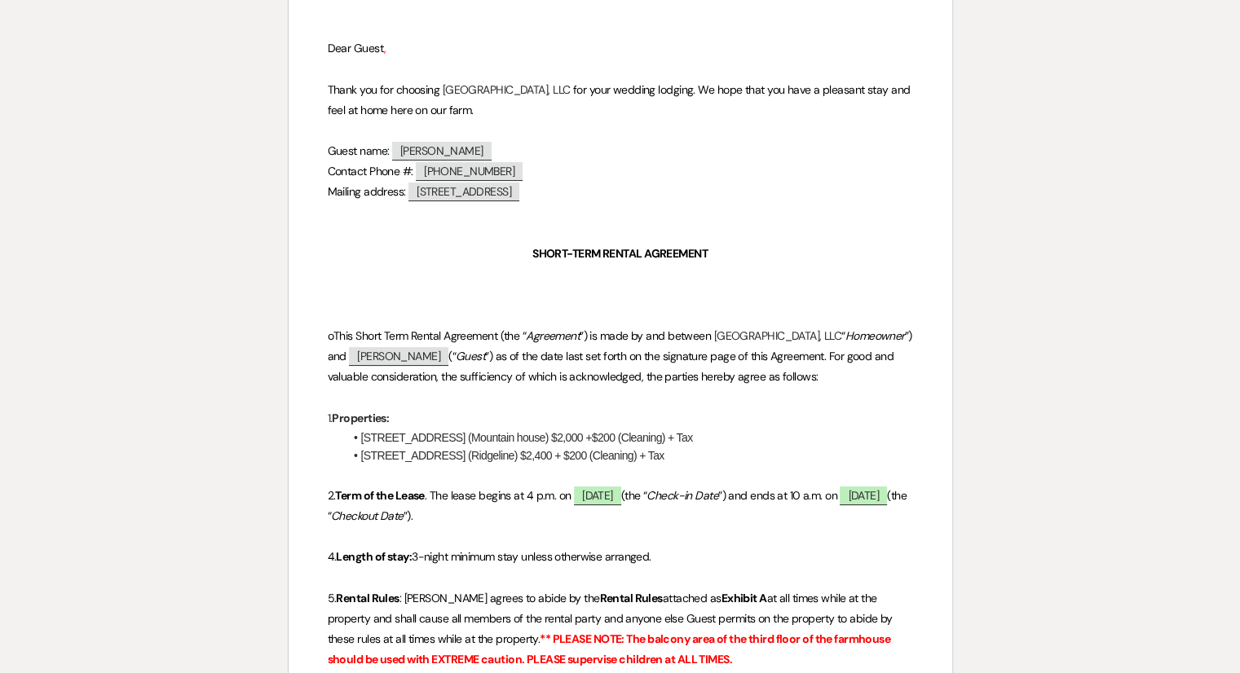
scroll to position [215, 0]
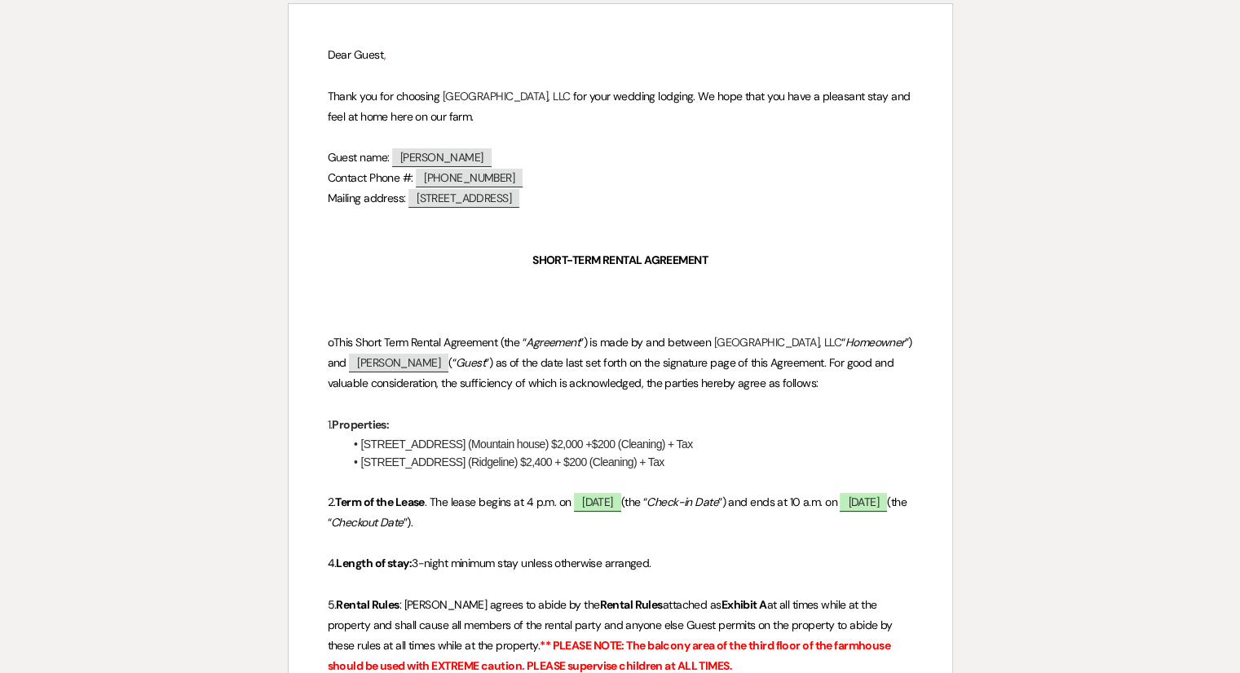
scroll to position [320, 0]
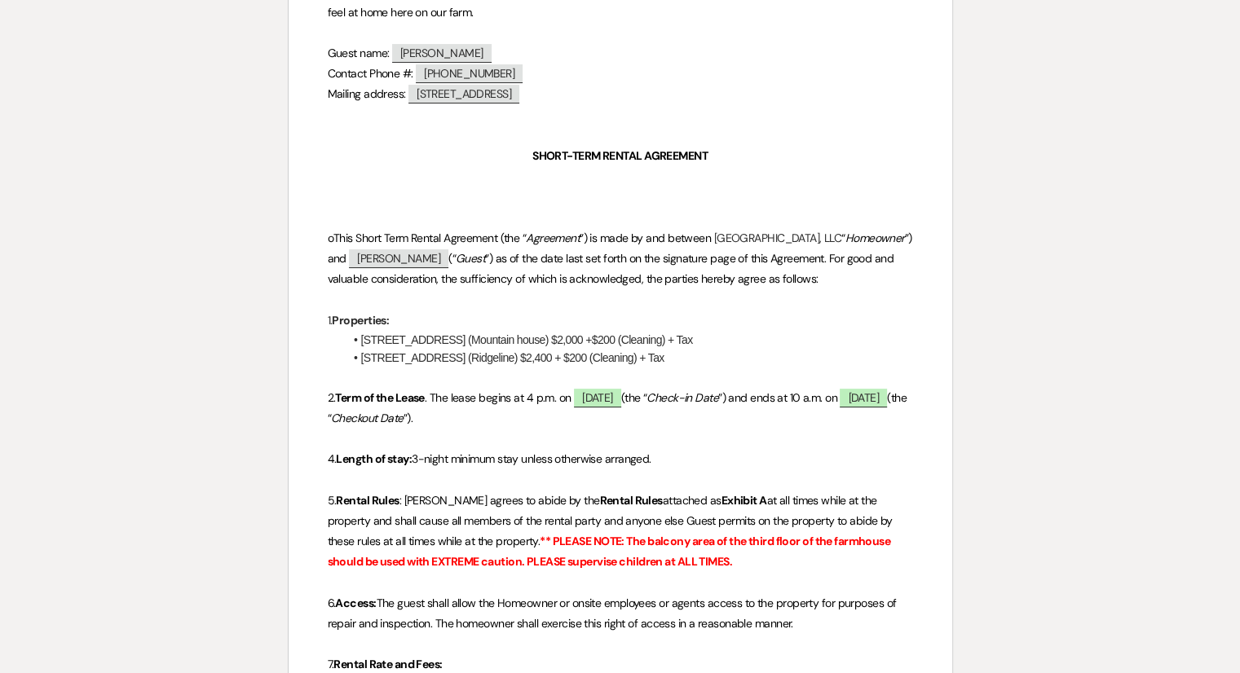
select select "6"
select select "12"
select select "13"
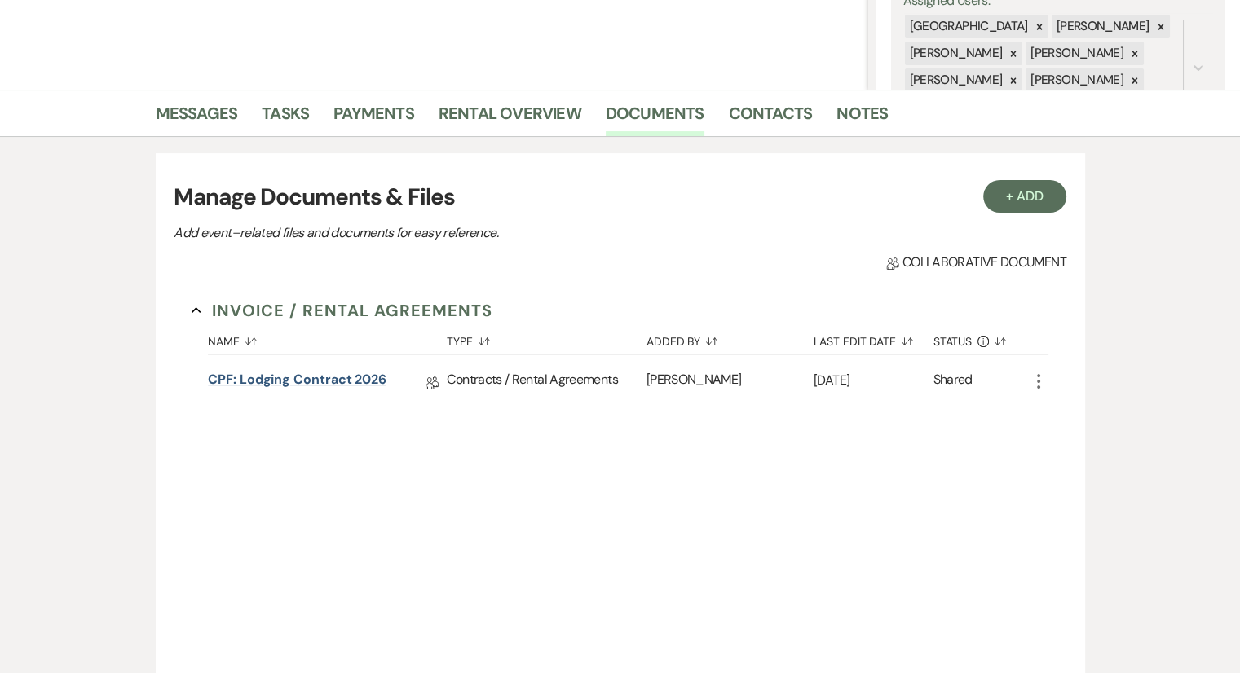
click at [321, 387] on link "CPF: Lodging Contract 2026" at bounding box center [297, 382] width 179 height 25
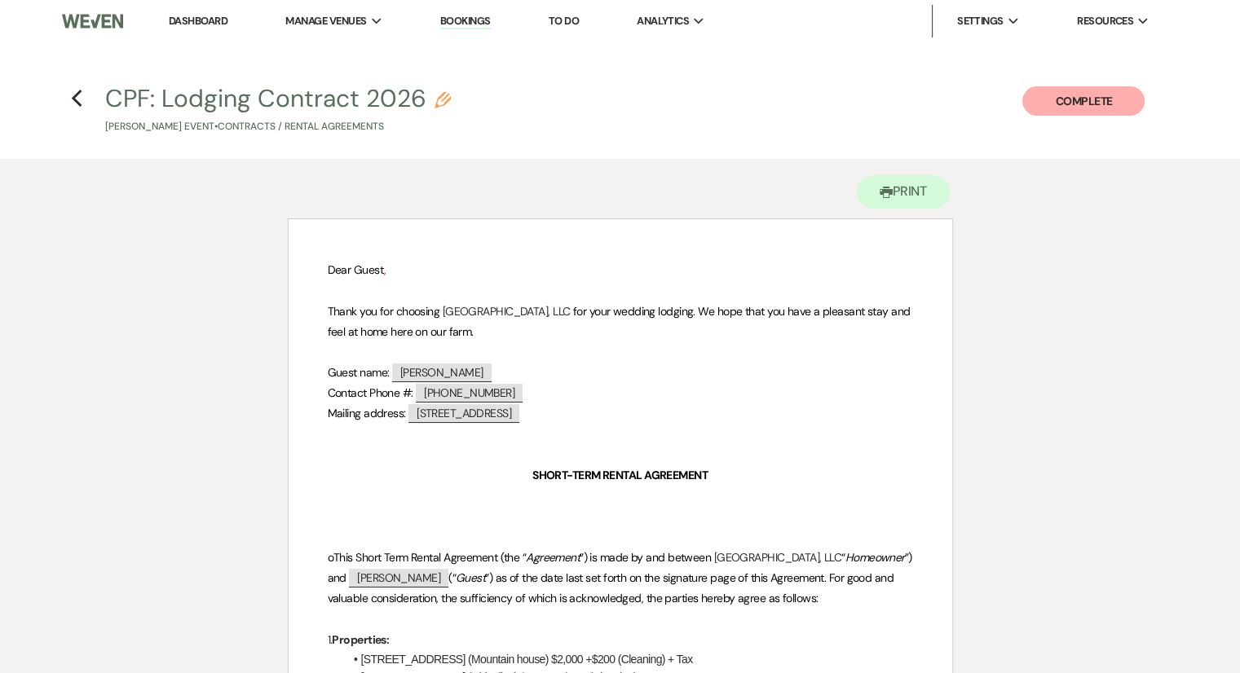
click at [82, 108] on h4 "Previous CPF: Lodging Contract 2026 Pencil Matt Watford's Event • Contracts / R…" at bounding box center [620, 108] width 1174 height 53
click at [78, 105] on use "button" at bounding box center [76, 99] width 11 height 18
select select "6"
select select "12"
select select "13"
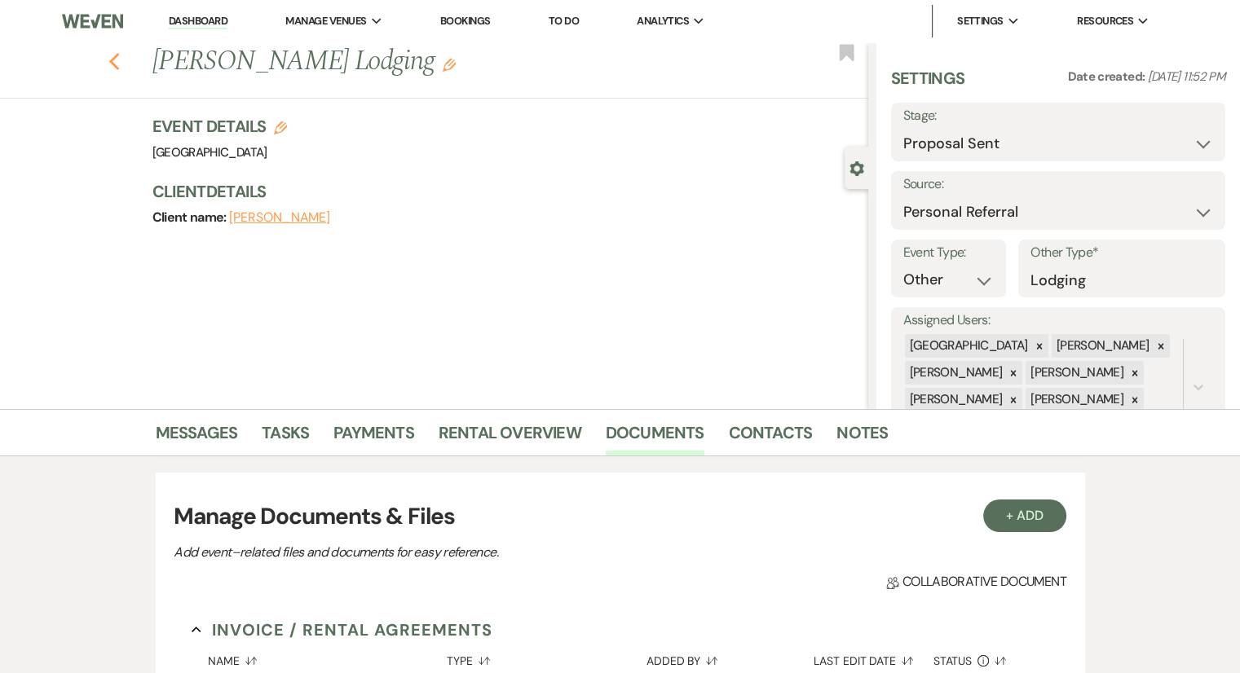
click at [121, 63] on icon "Previous" at bounding box center [114, 62] width 12 height 20
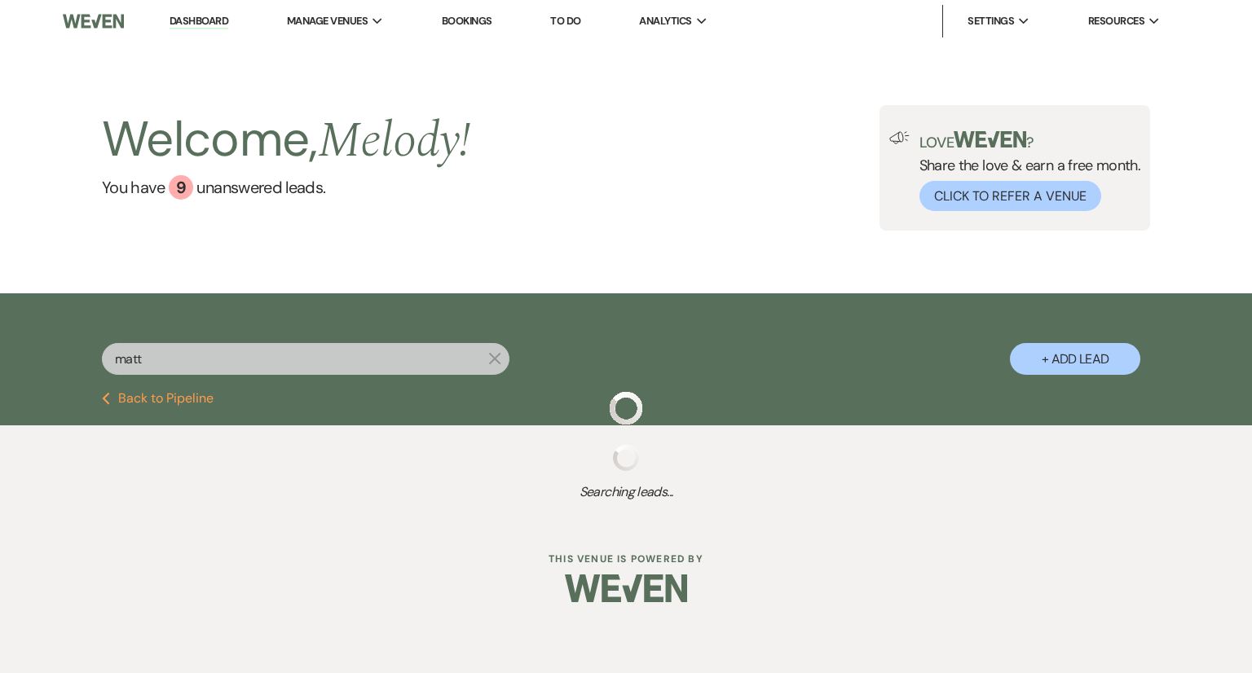
select select "8"
select select "6"
select select "8"
select select "5"
select select "8"
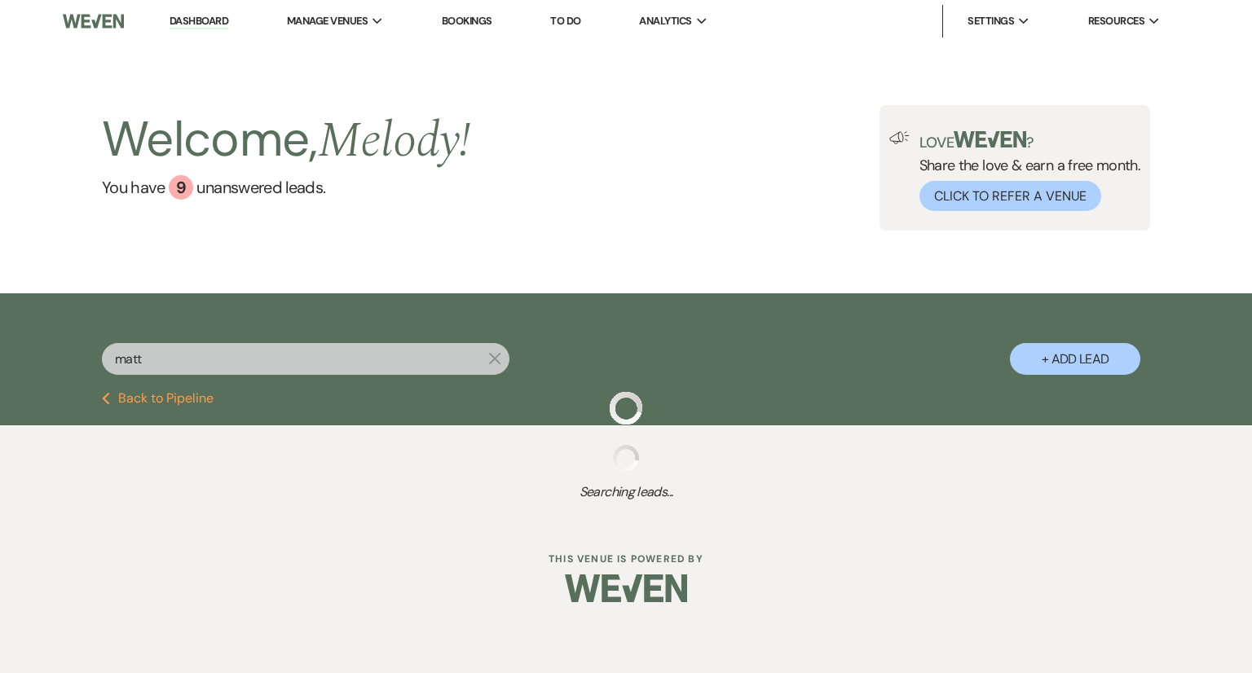
select select "5"
select select "8"
select select "5"
select select "8"
select select "5"
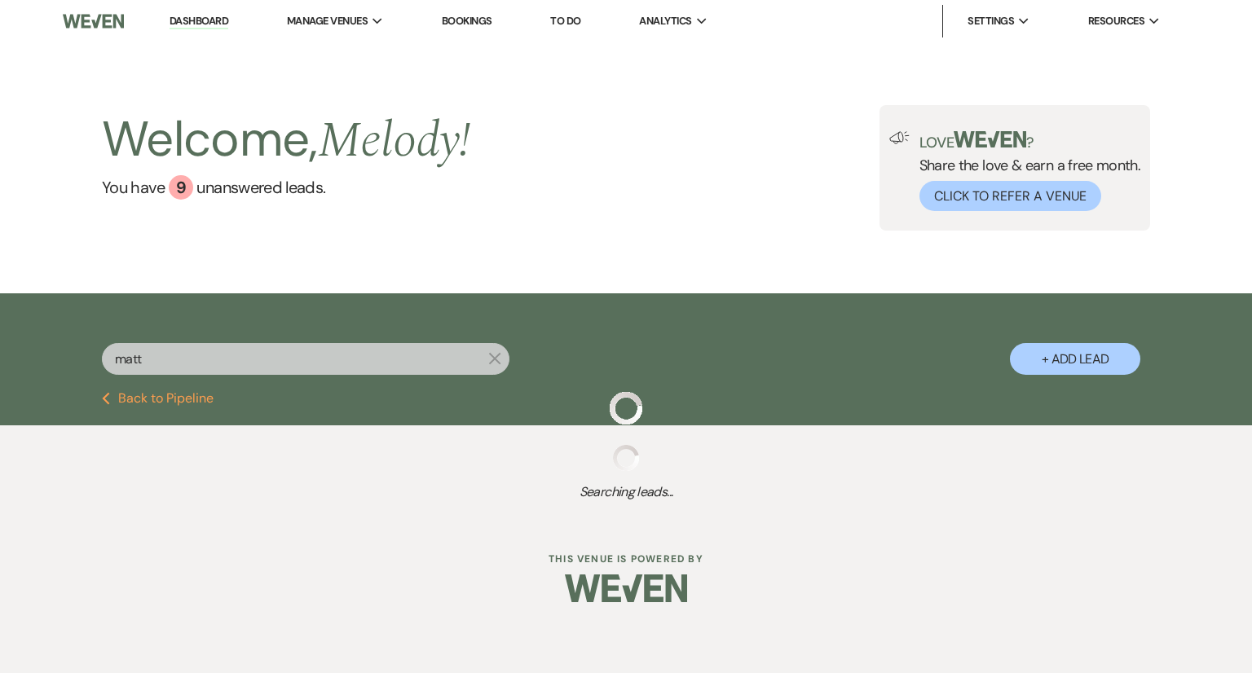
select select "8"
select select "5"
select select "8"
select select "5"
select select "8"
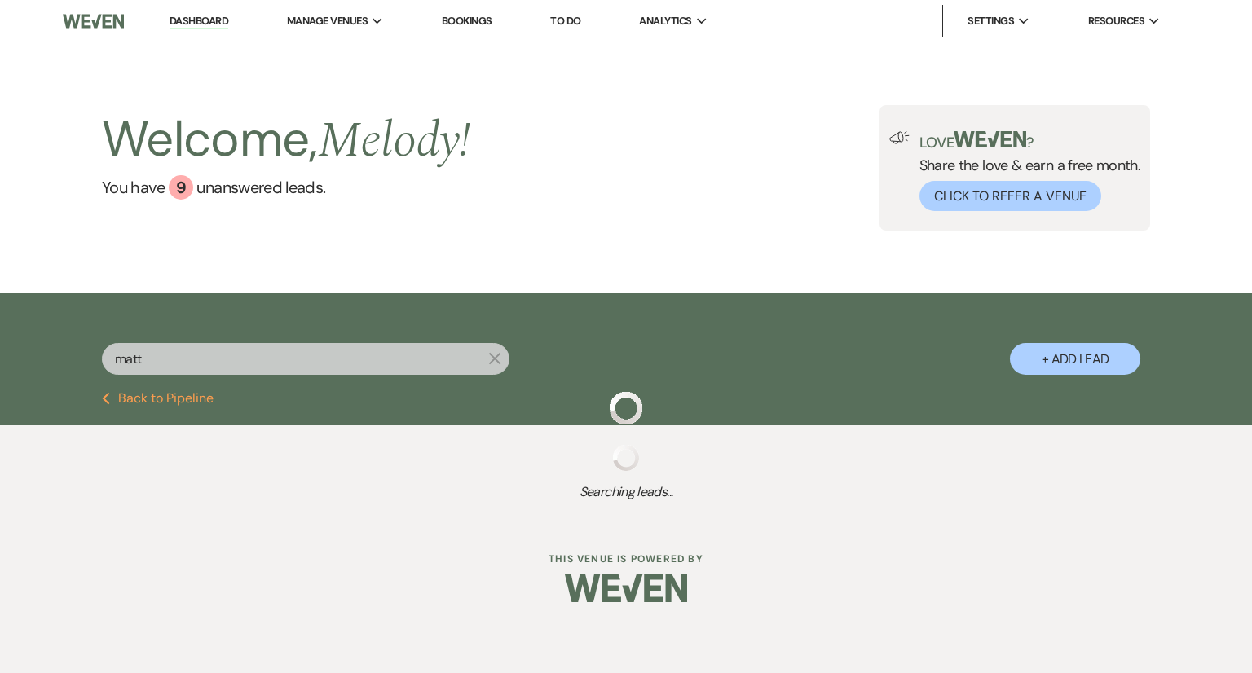
select select "5"
select select "8"
select select "5"
select select "8"
select select "5"
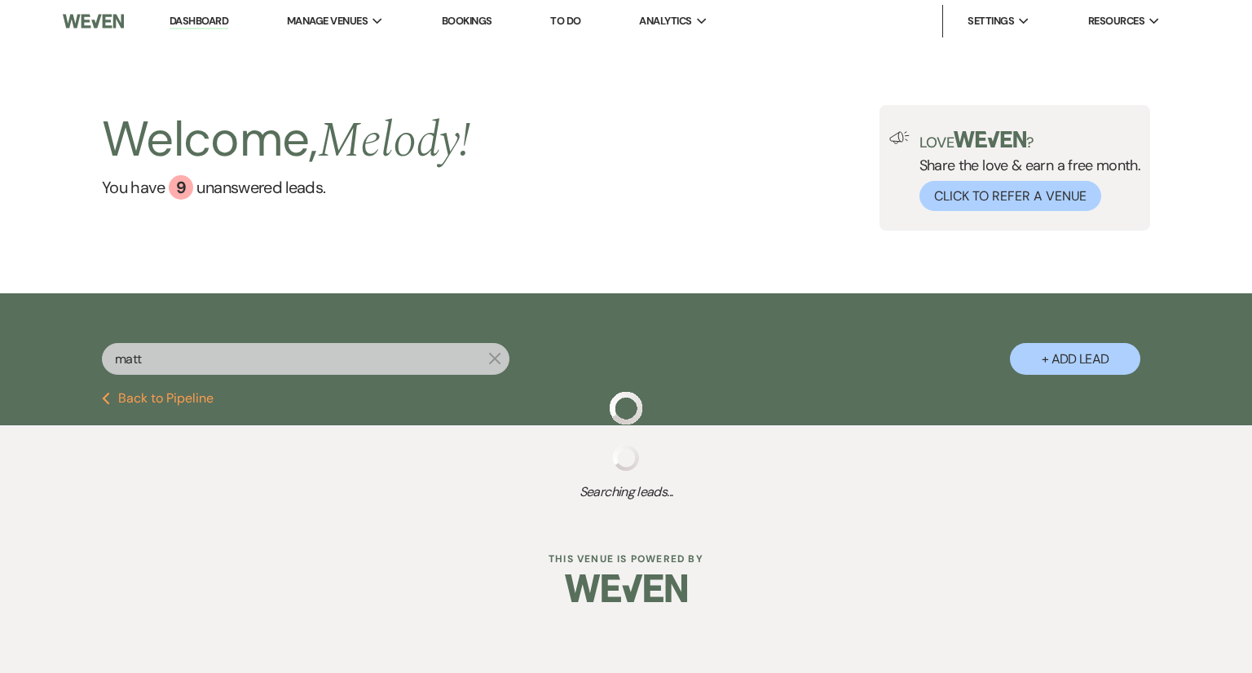
select select "8"
select select "5"
select select "8"
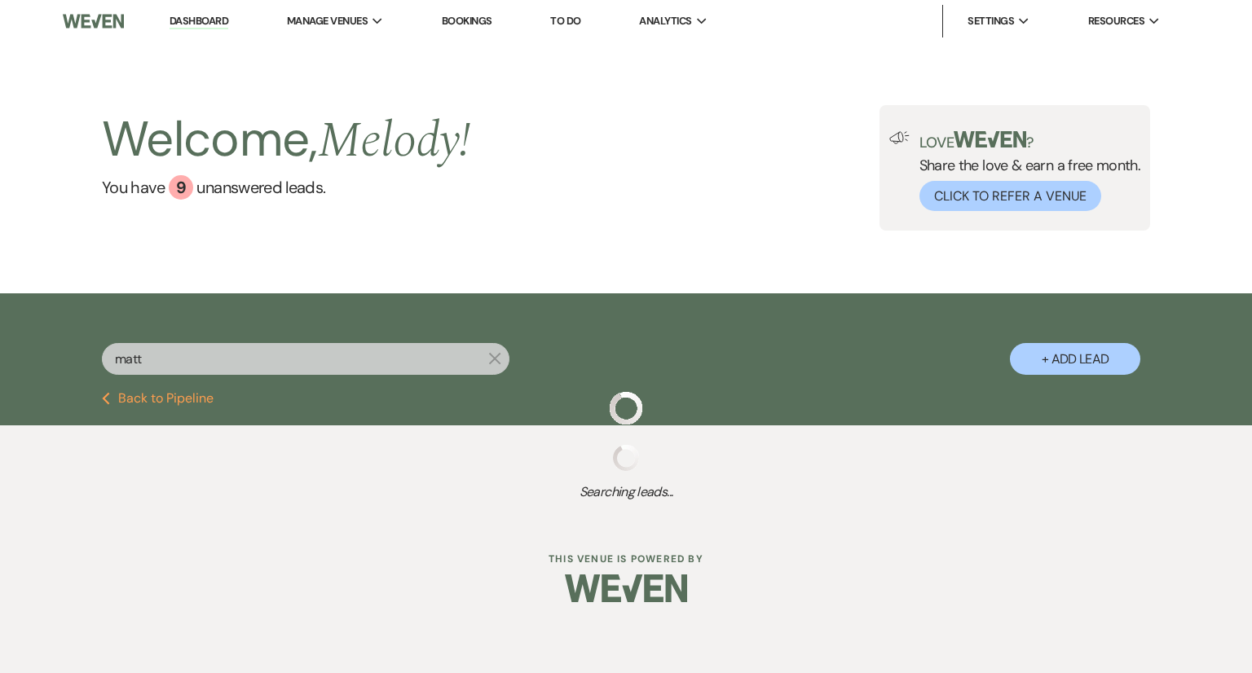
select select "5"
select select "8"
select select "5"
select select "8"
select select "5"
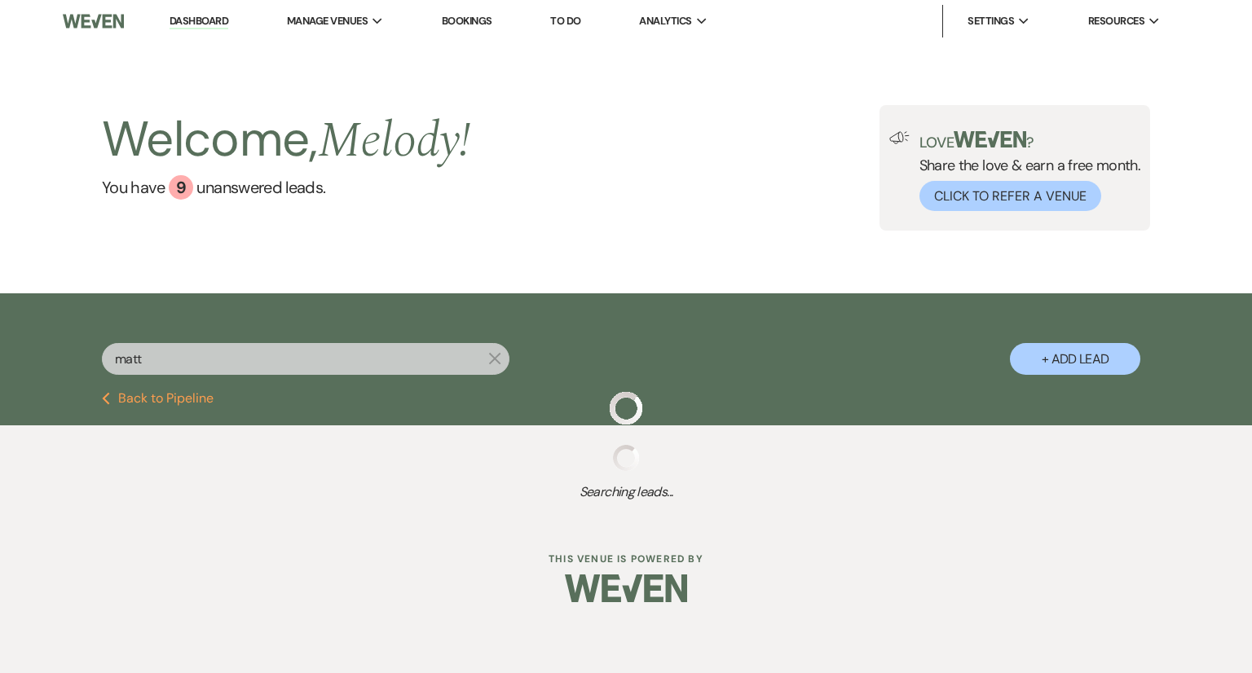
select select "8"
select select "4"
select select "8"
select select "5"
select select "8"
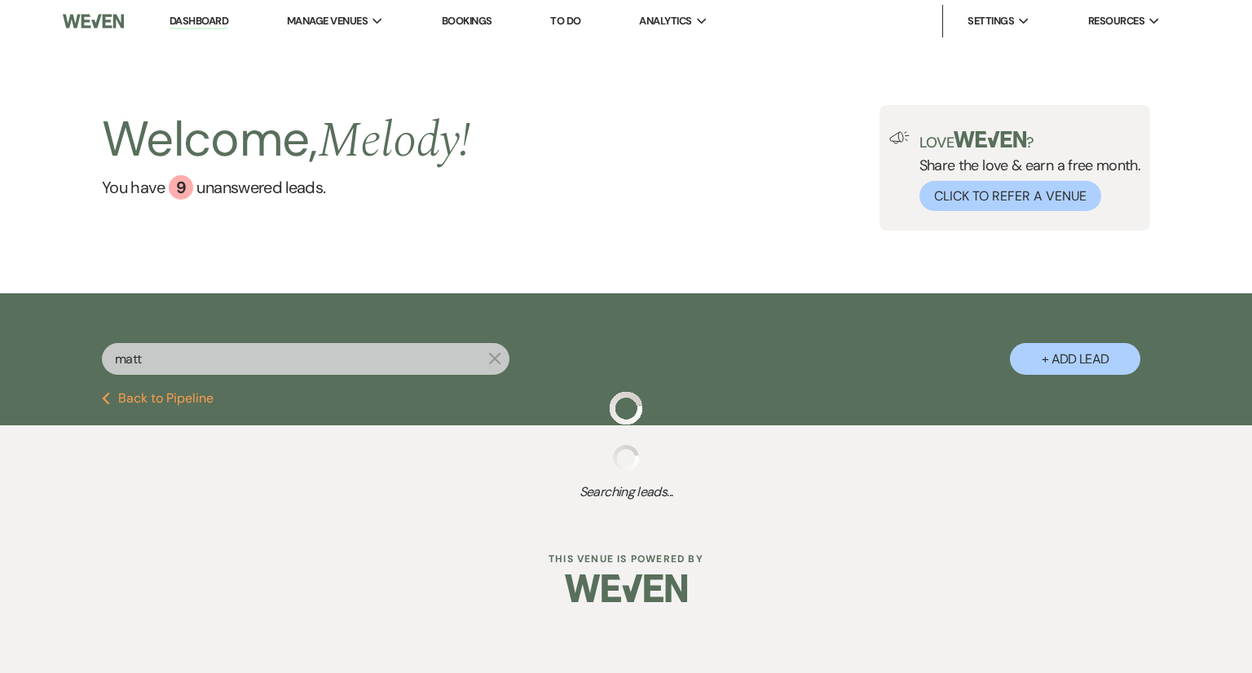
select select "5"
select select "8"
select select "5"
select select "8"
select select "5"
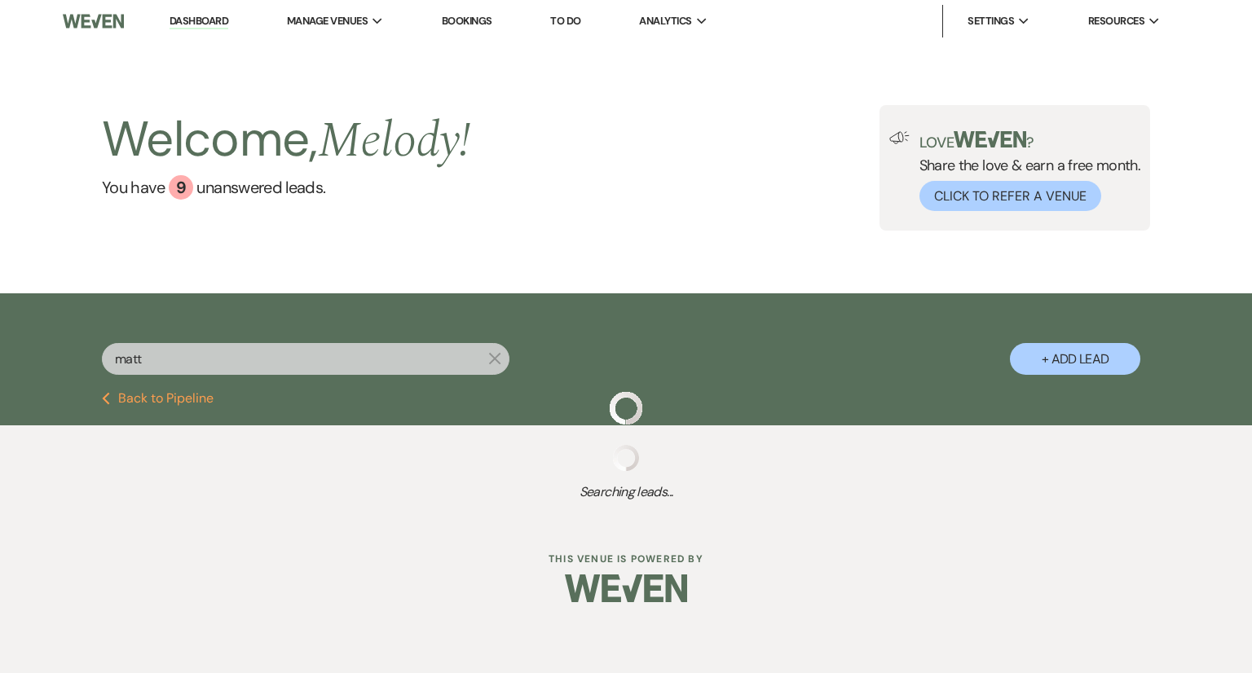
select select "8"
select select "5"
select select "8"
select select "5"
select select "8"
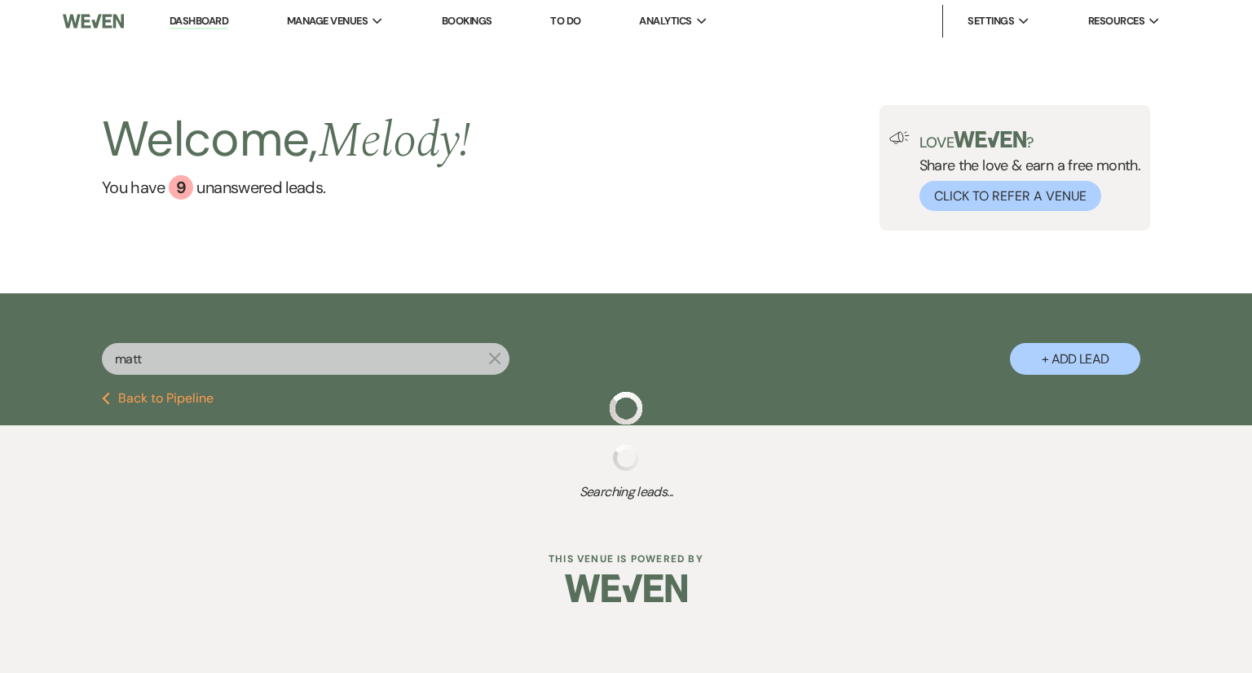
select select "8"
select select "5"
select select "8"
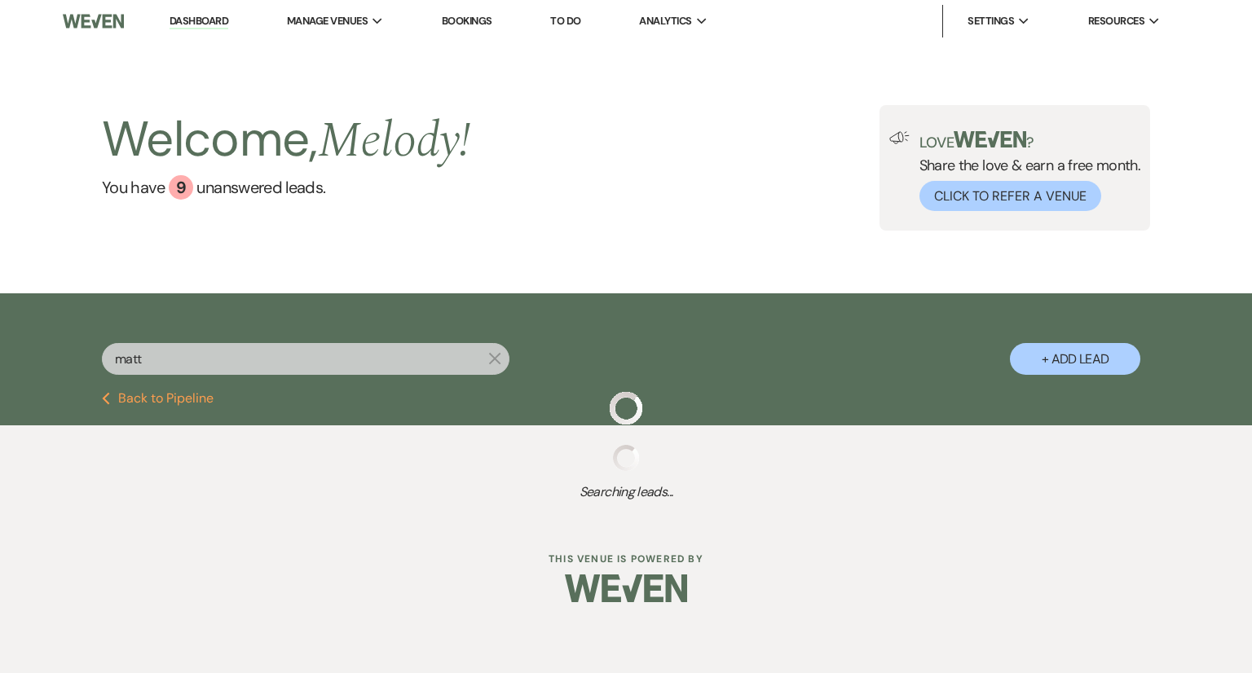
select select "5"
select select "8"
select select "5"
select select "8"
select select "6"
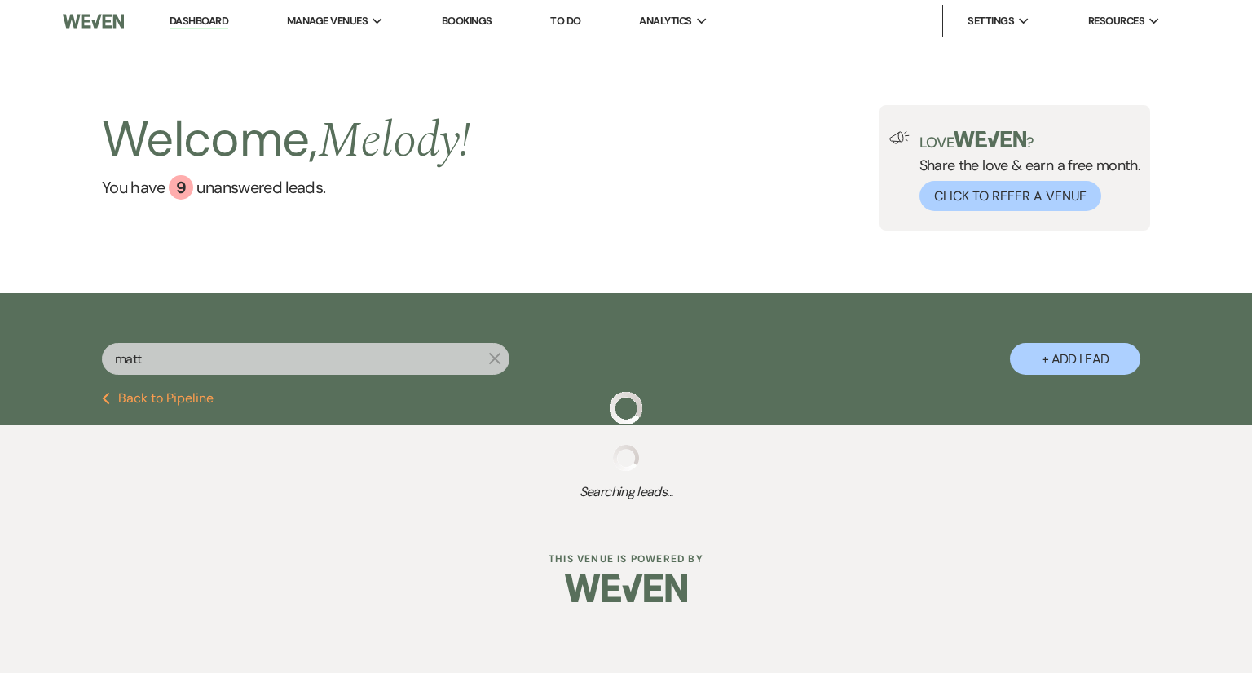
select select "8"
select select "5"
select select "8"
select select "5"
select select "8"
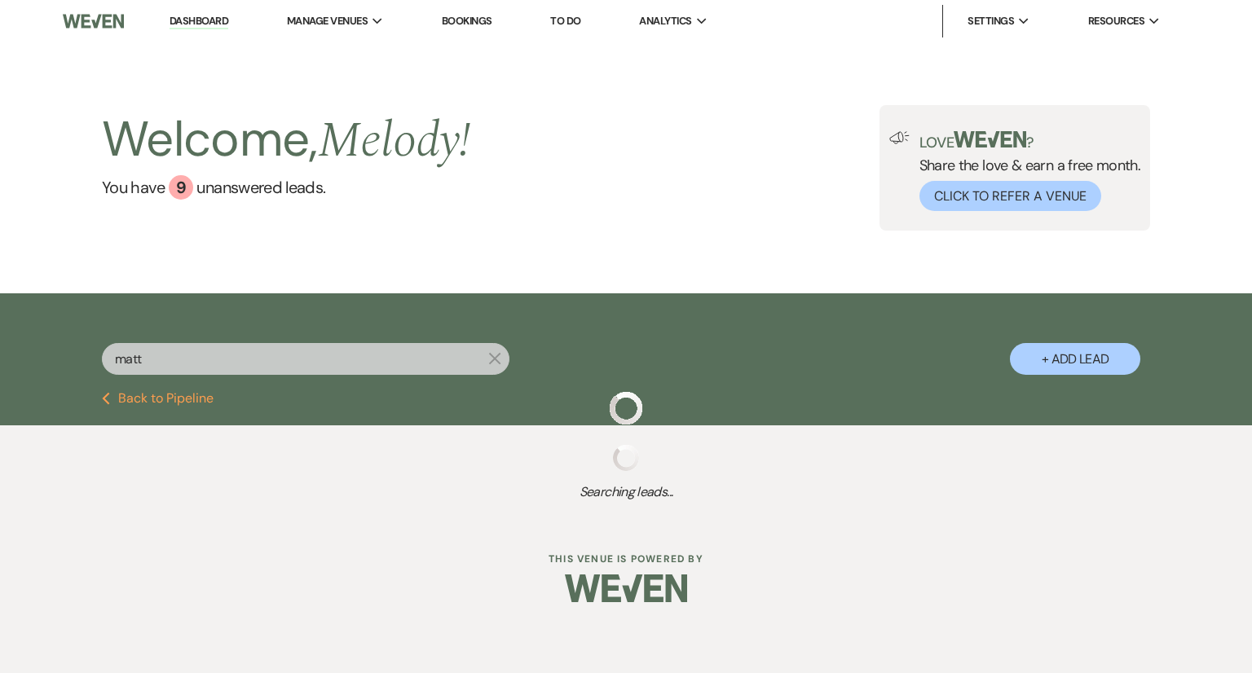
select select "5"
select select "8"
select select "5"
select select "8"
select select "5"
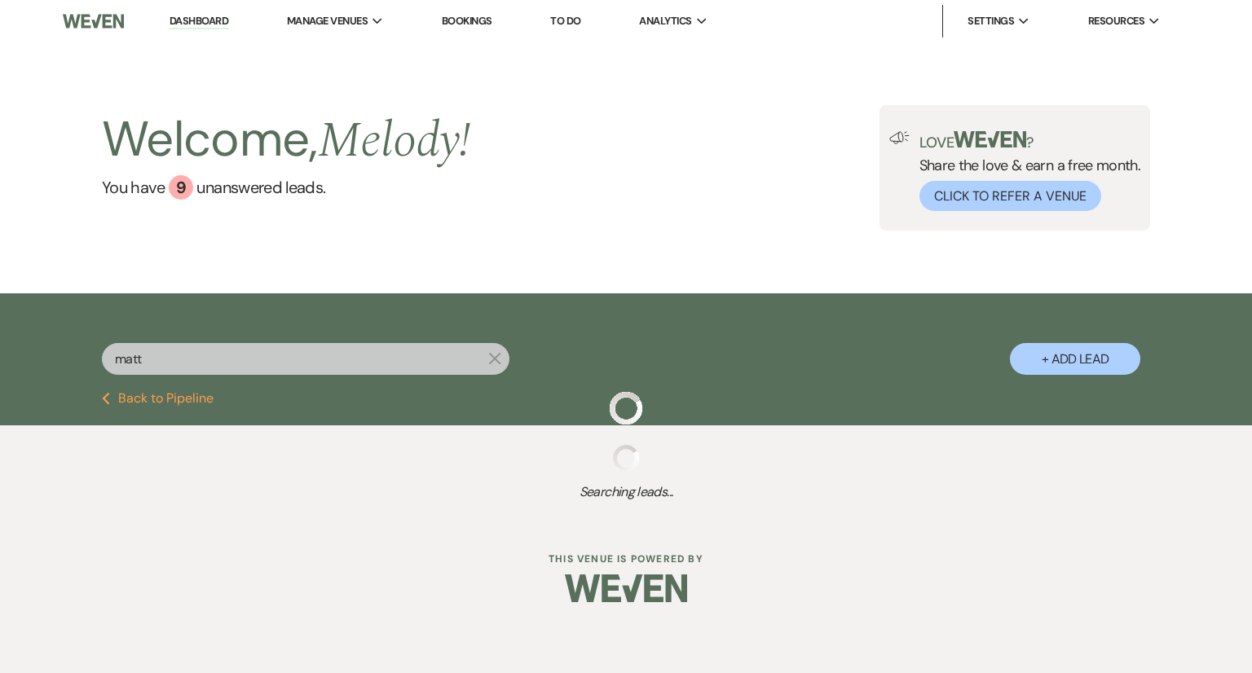
select select "8"
select select "5"
select select "8"
select select "6"
select select "8"
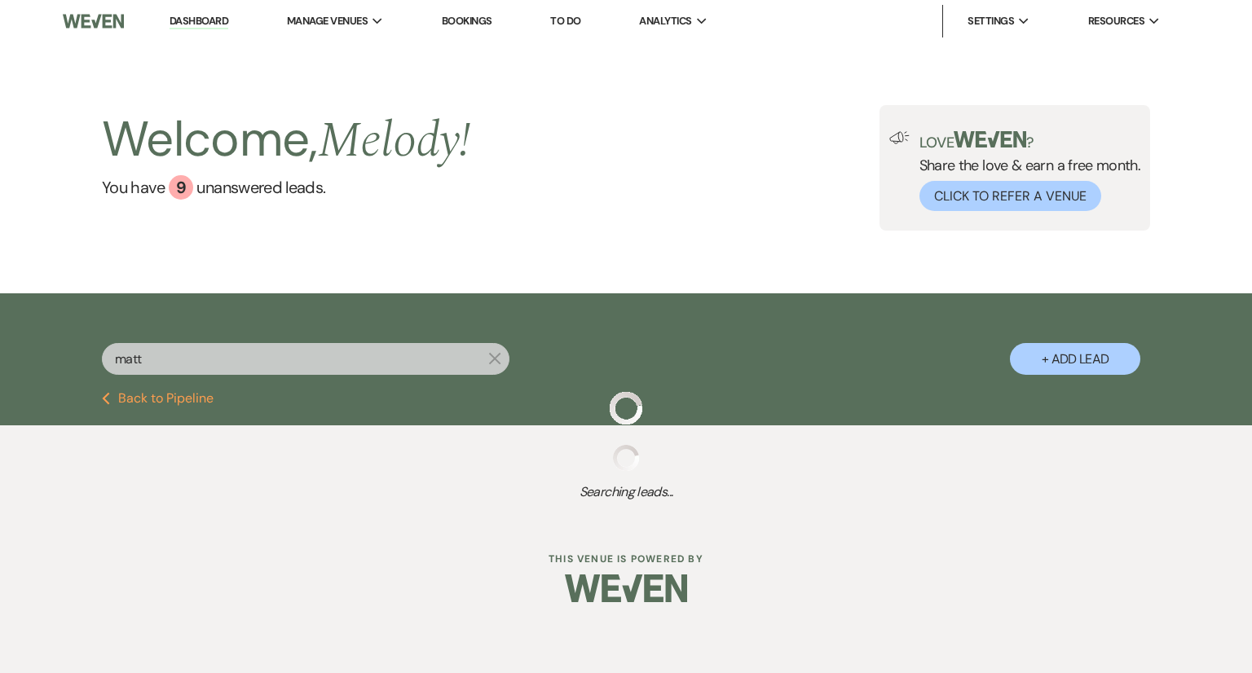
select select "5"
select select "8"
select select "5"
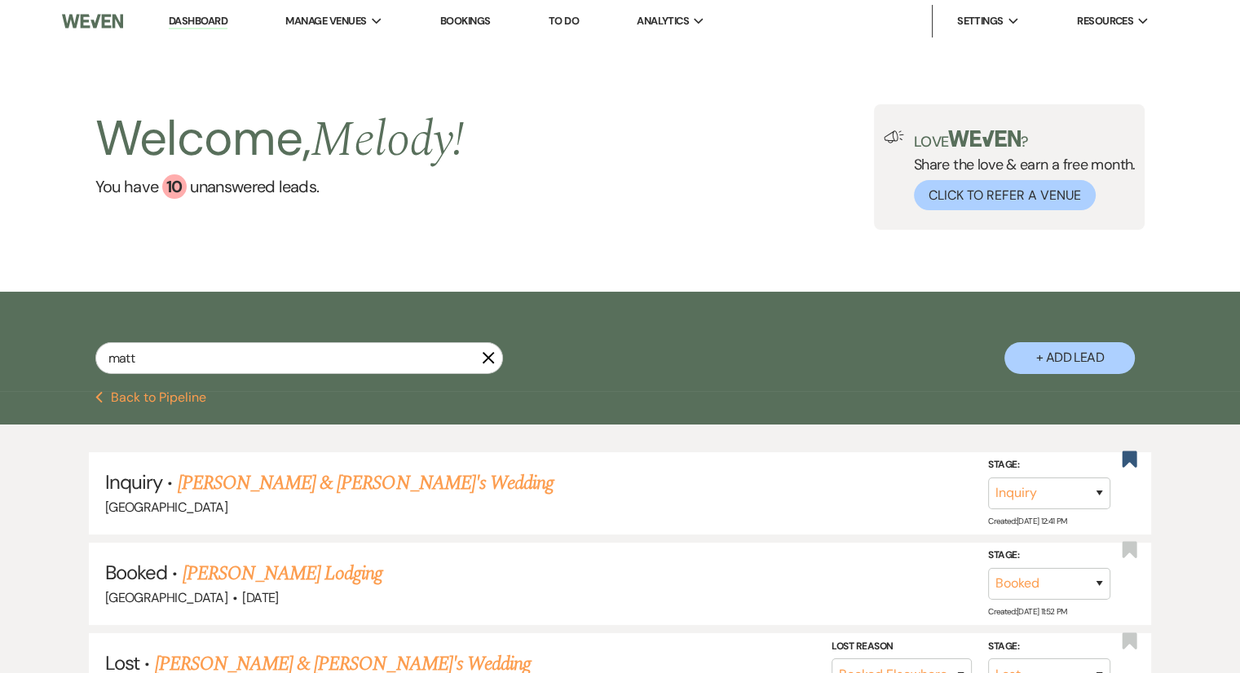
click at [212, 17] on link "Dashboard" at bounding box center [198, 21] width 59 height 15
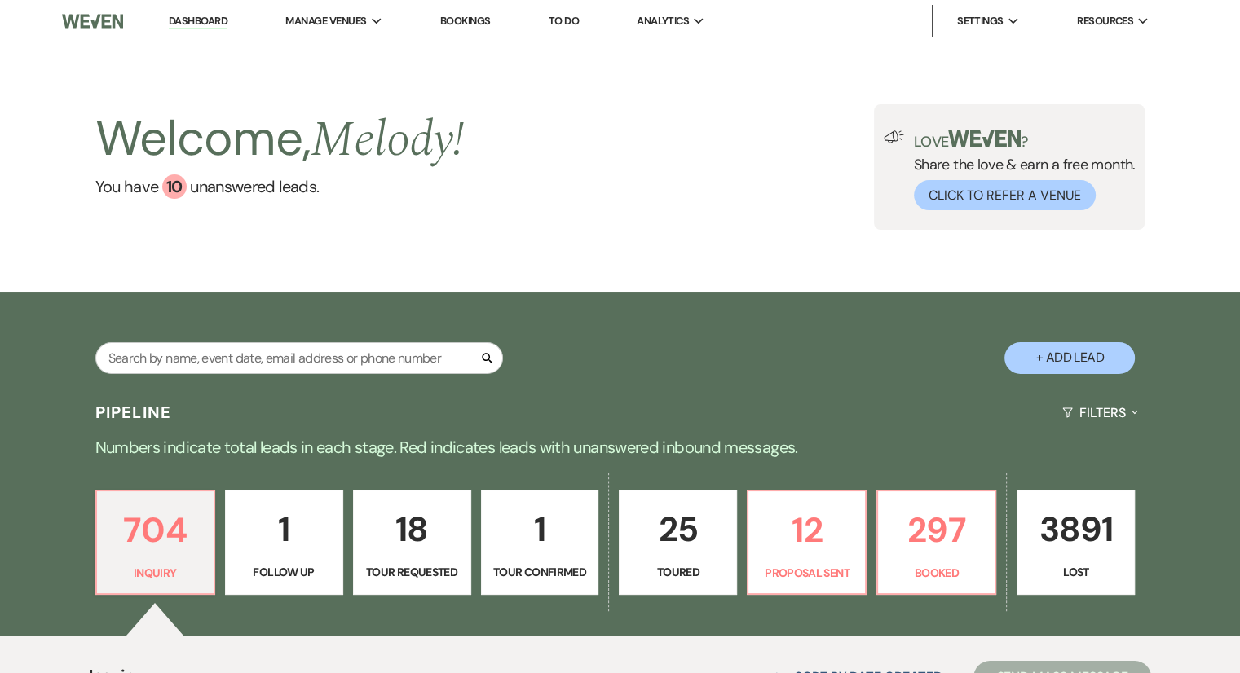
click at [469, 20] on link "Bookings" at bounding box center [465, 21] width 51 height 14
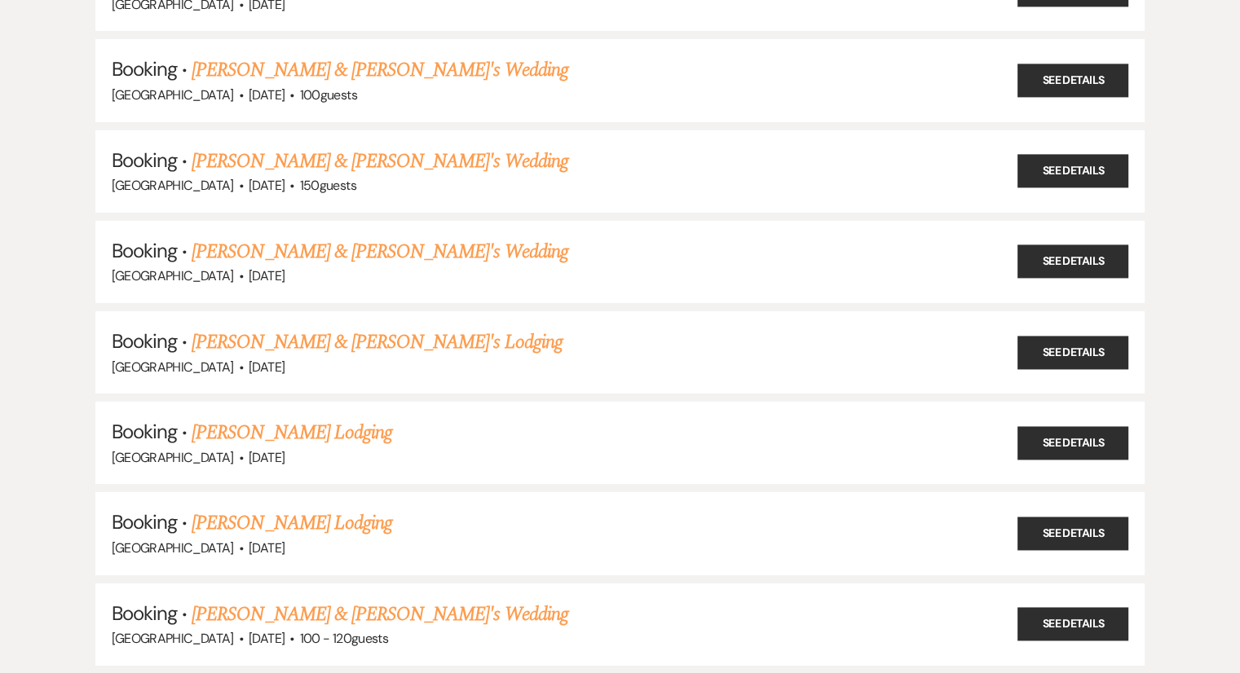
scroll to position [5445, 0]
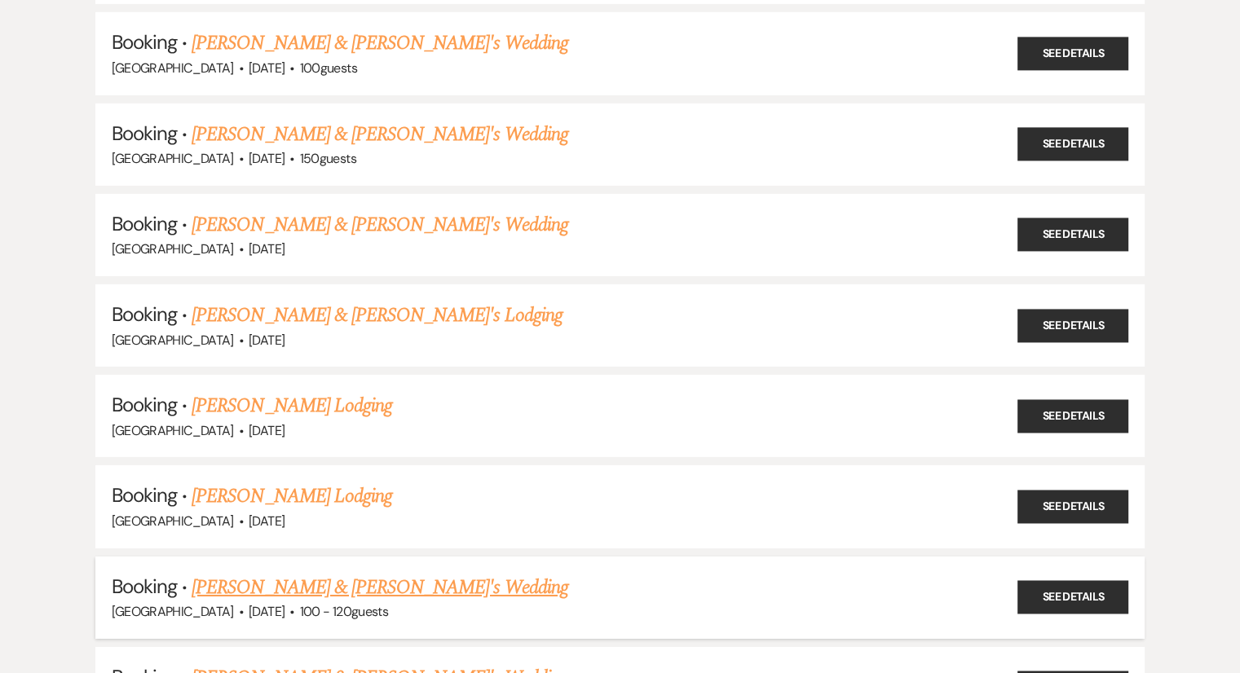
click at [230, 573] on link "[PERSON_NAME] & [PERSON_NAME]'s Wedding" at bounding box center [380, 587] width 377 height 29
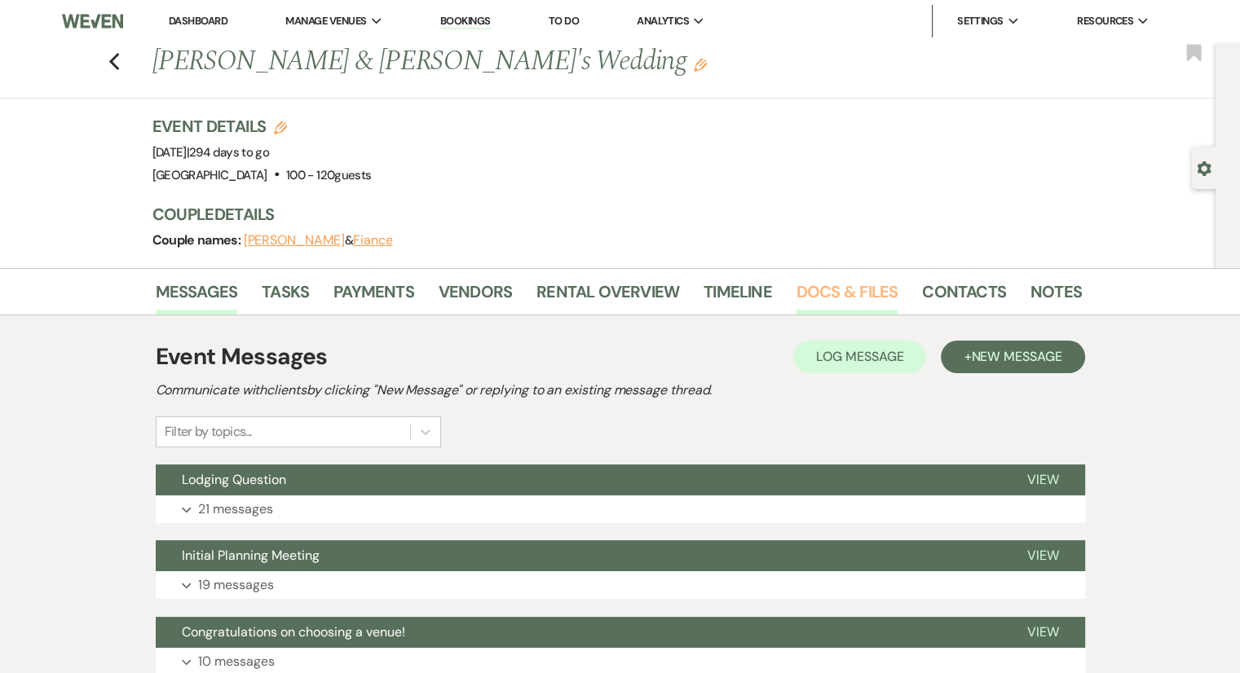
click at [805, 297] on link "Docs & Files" at bounding box center [846, 297] width 101 height 36
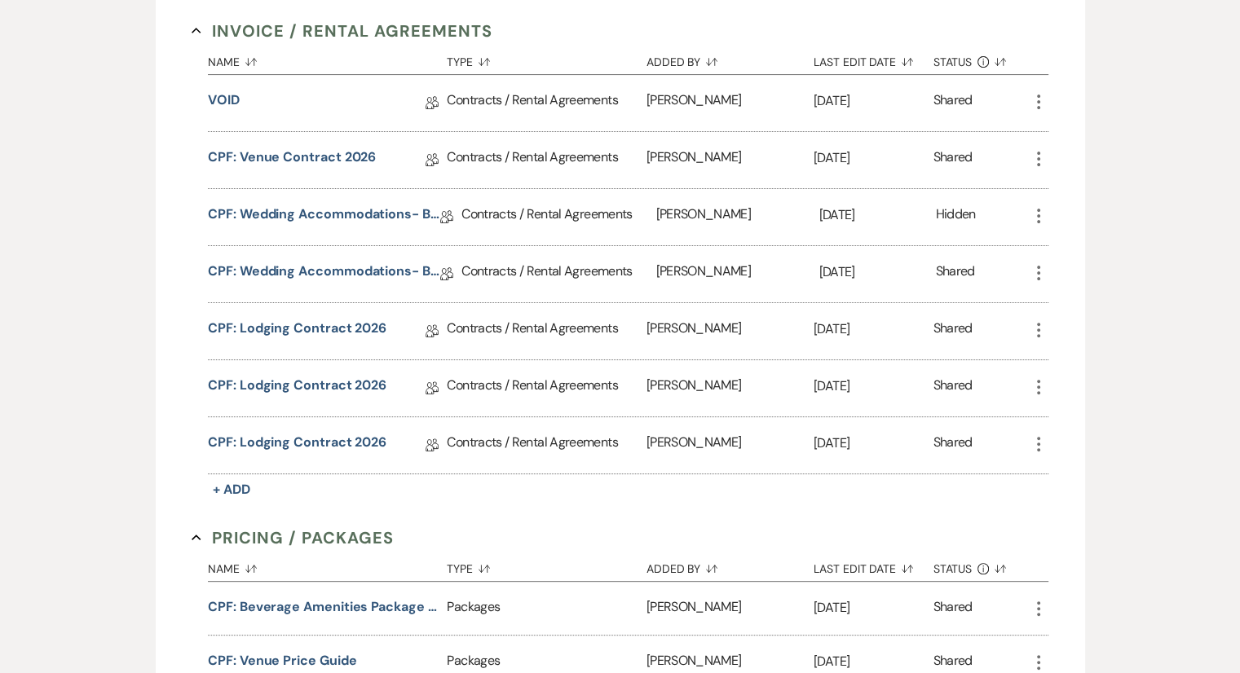
scroll to position [468, 0]
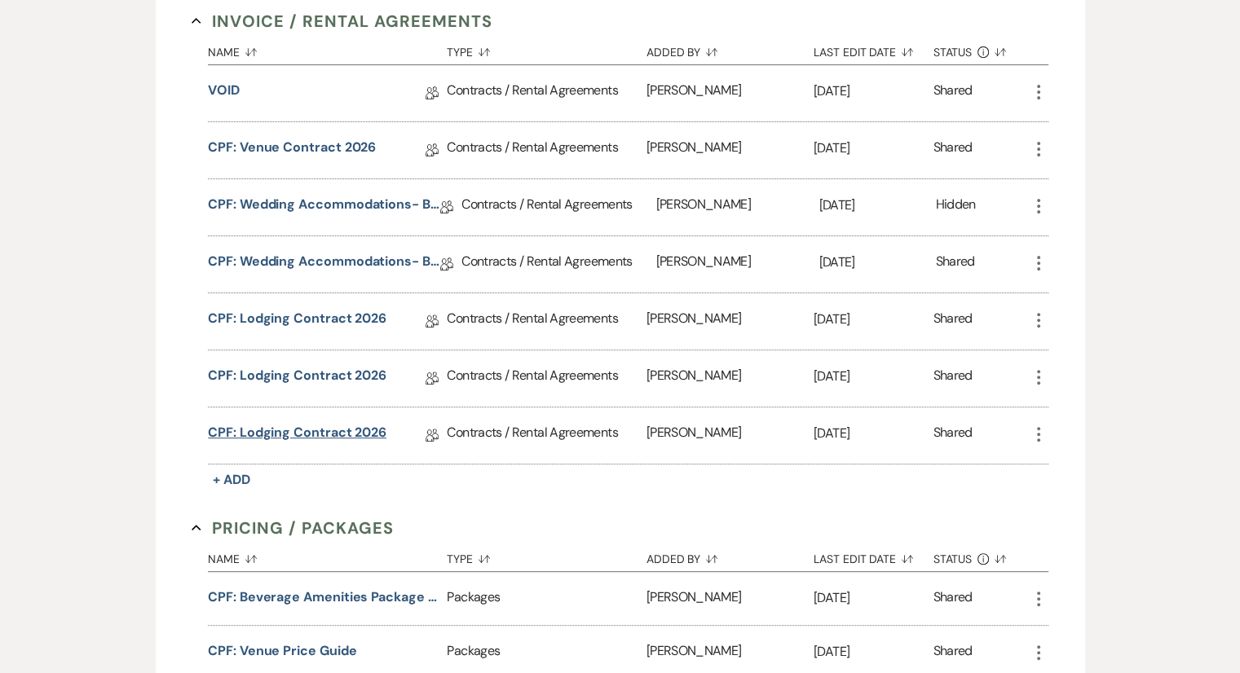
click at [298, 433] on link "CPF: Lodging Contract 2026" at bounding box center [297, 435] width 179 height 25
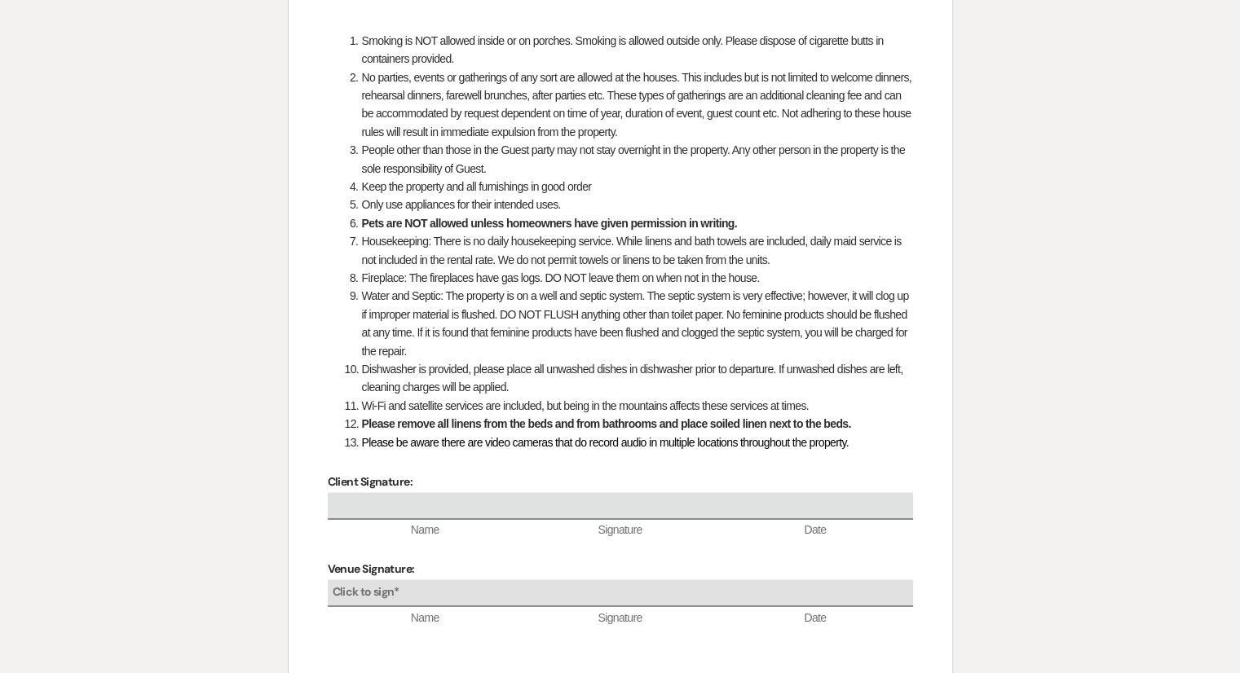
scroll to position [2691, 0]
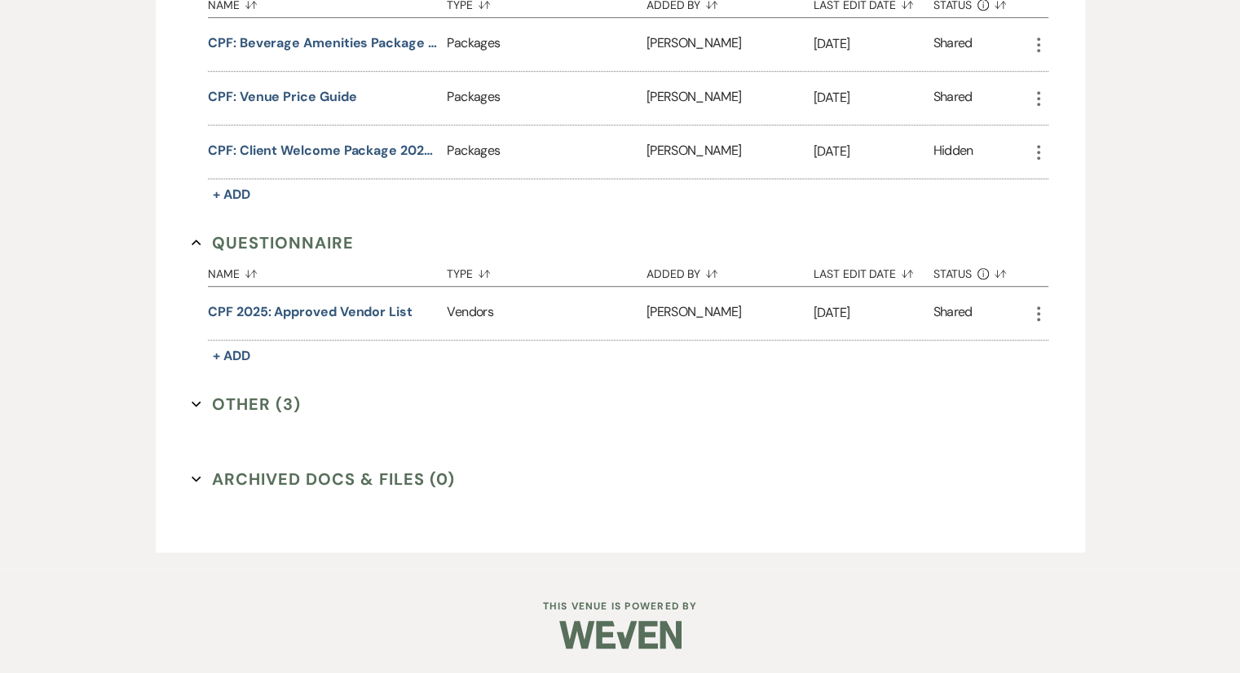
scroll to position [468, 0]
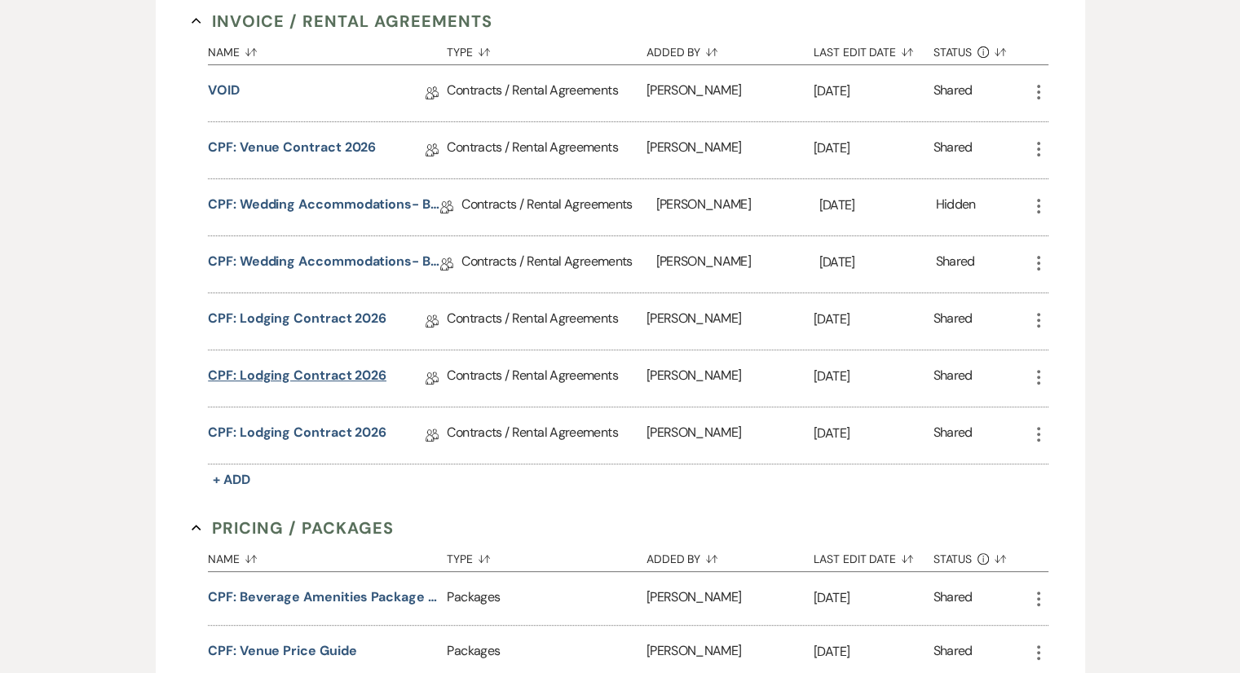
click at [359, 373] on link "CPF: Lodging Contract 2026" at bounding box center [297, 378] width 179 height 25
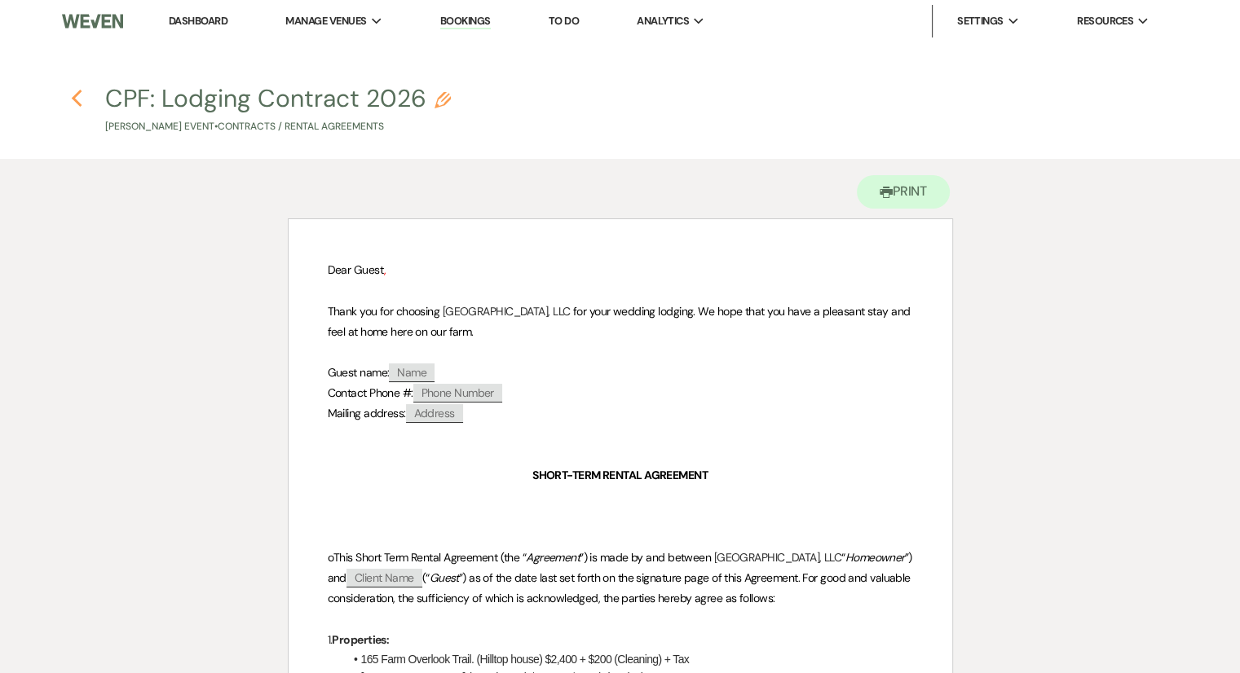
click at [77, 99] on icon "Previous" at bounding box center [77, 99] width 12 height 20
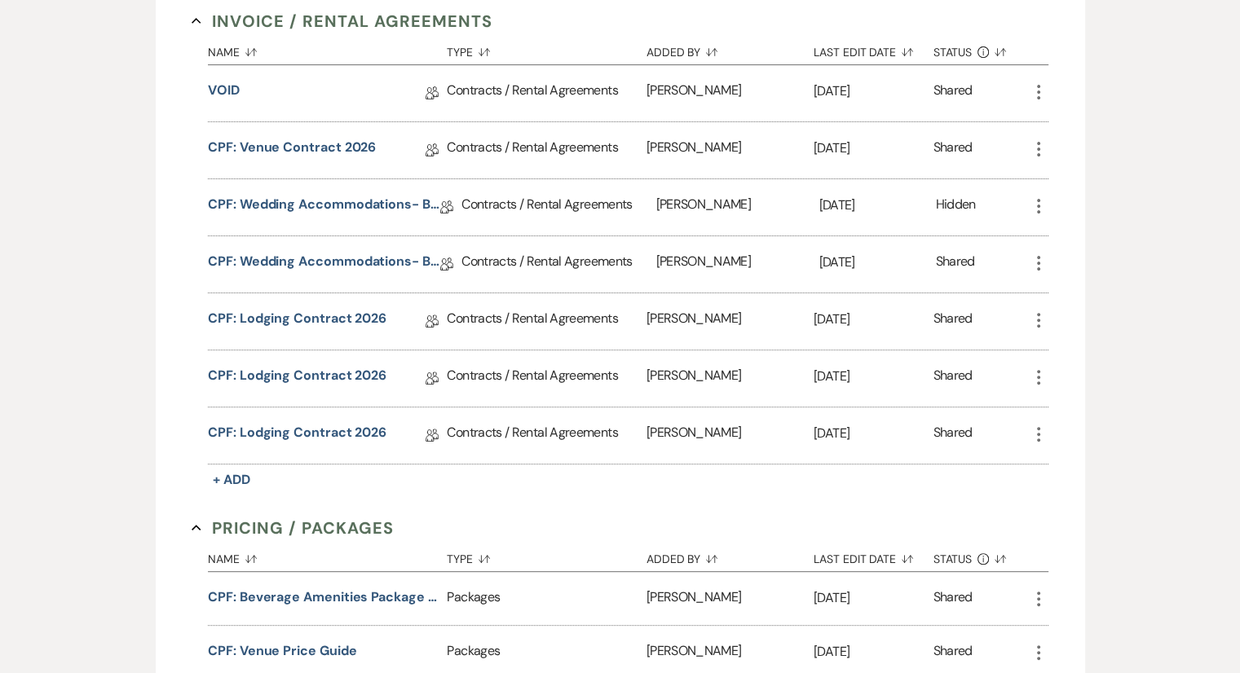
click at [1037, 431] on icon "More" at bounding box center [1039, 435] width 20 height 20
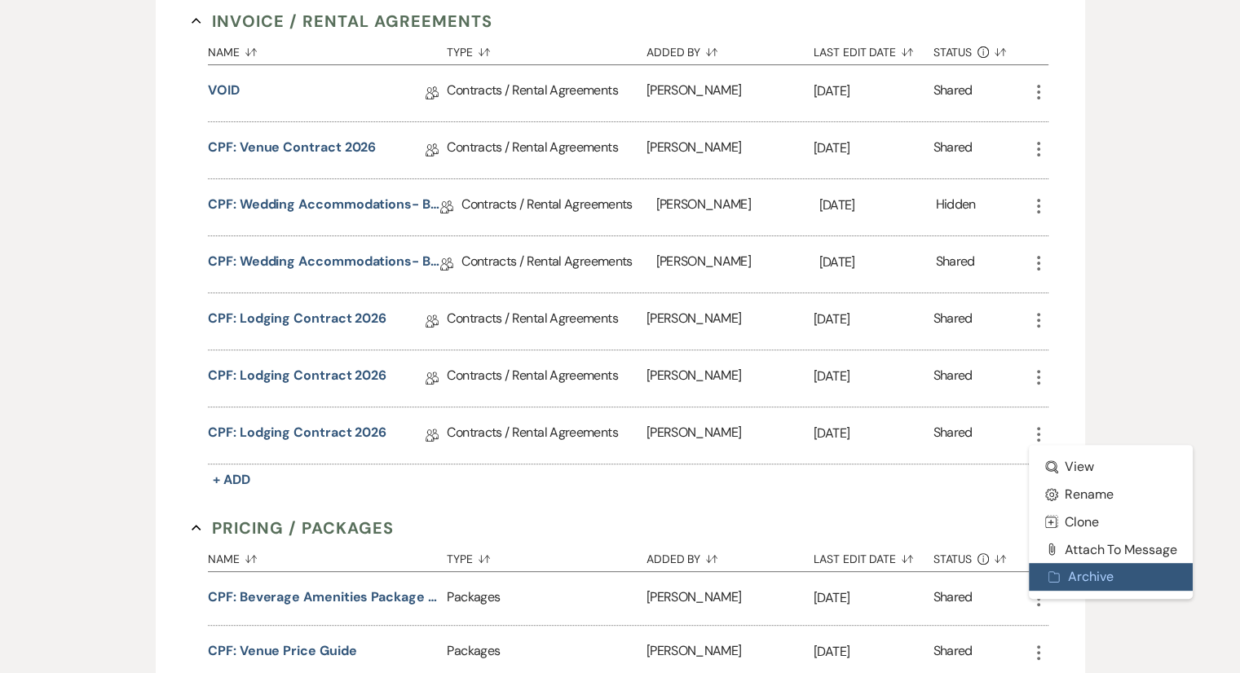
click at [1074, 568] on button "Archive Archive" at bounding box center [1111, 577] width 165 height 28
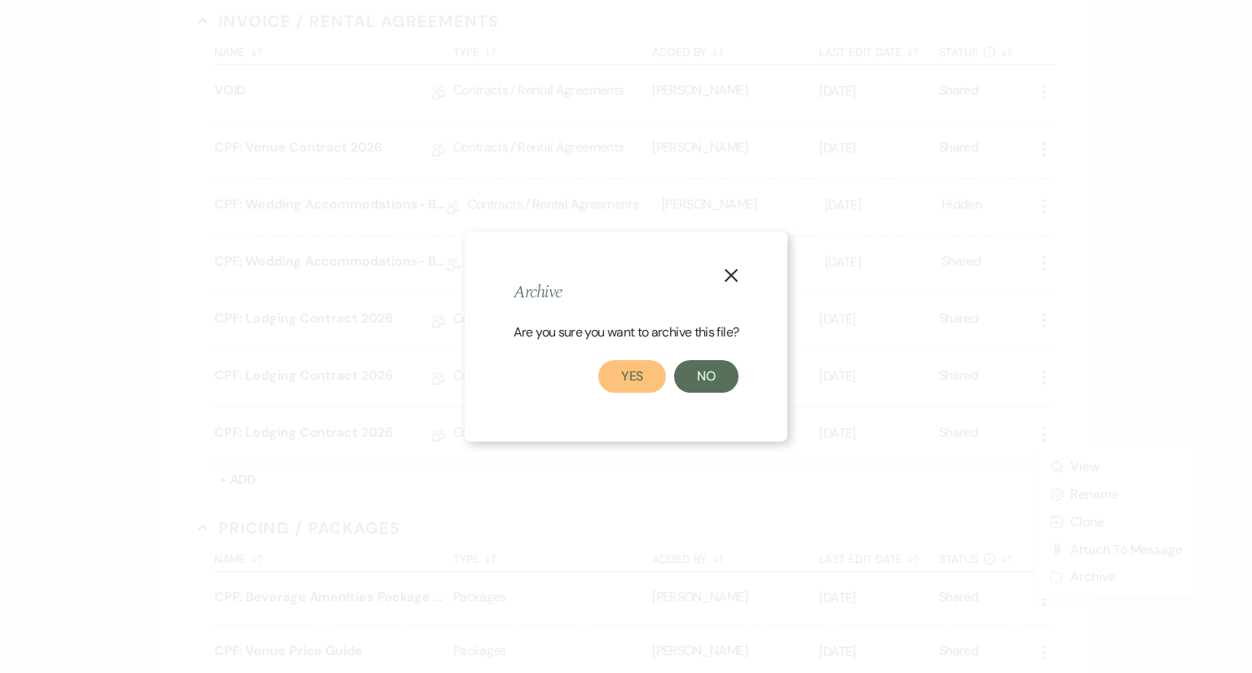
click at [634, 386] on button "Yes" at bounding box center [632, 376] width 68 height 33
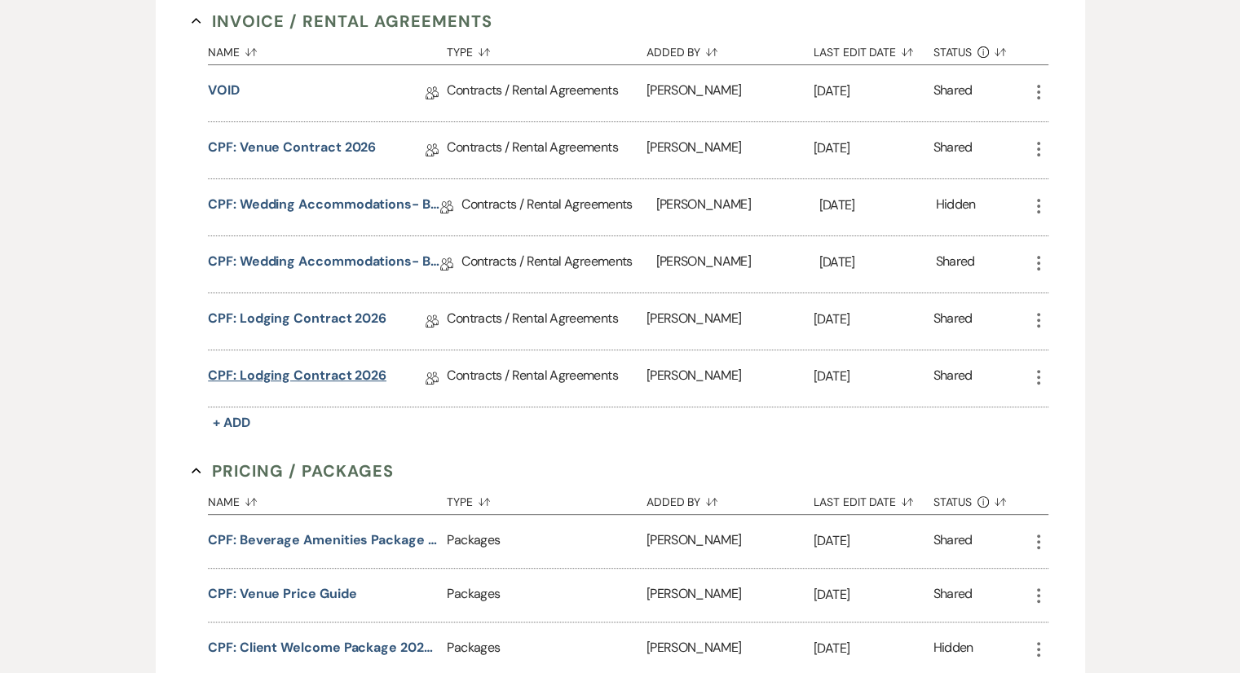
click at [316, 371] on link "CPF: Lodging Contract 2026" at bounding box center [297, 378] width 179 height 25
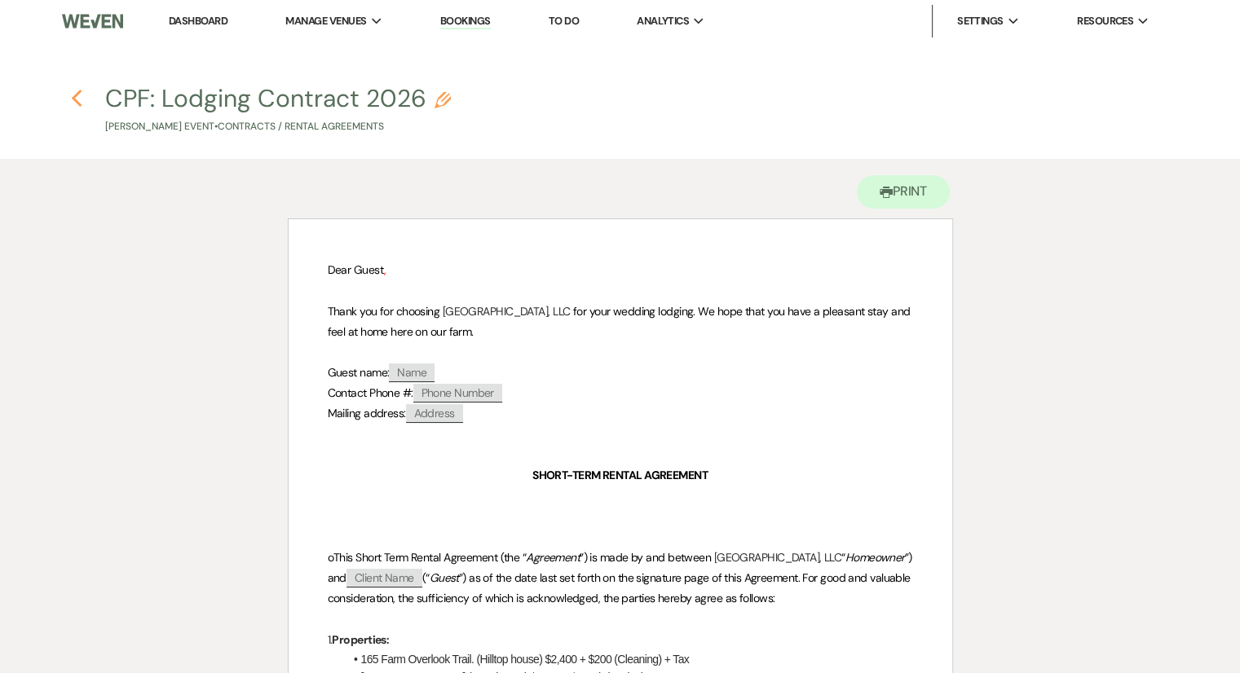
click at [75, 103] on use "button" at bounding box center [76, 99] width 11 height 18
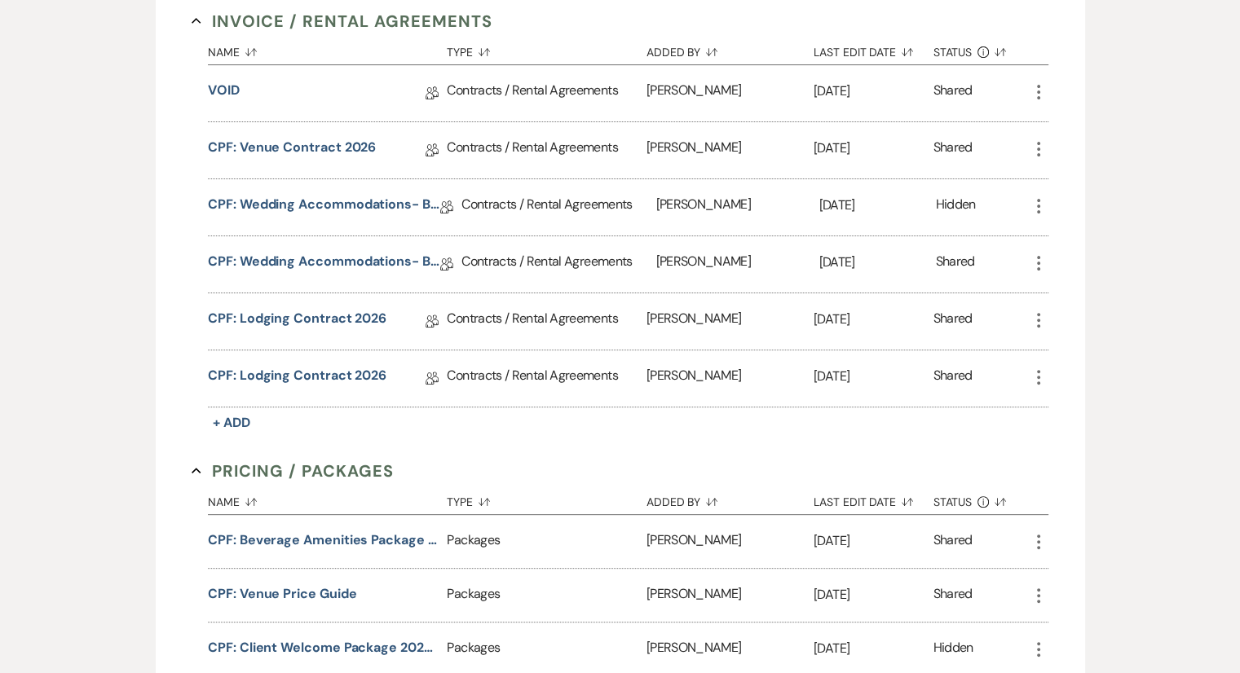
click at [1046, 380] on icon "More" at bounding box center [1039, 378] width 20 height 20
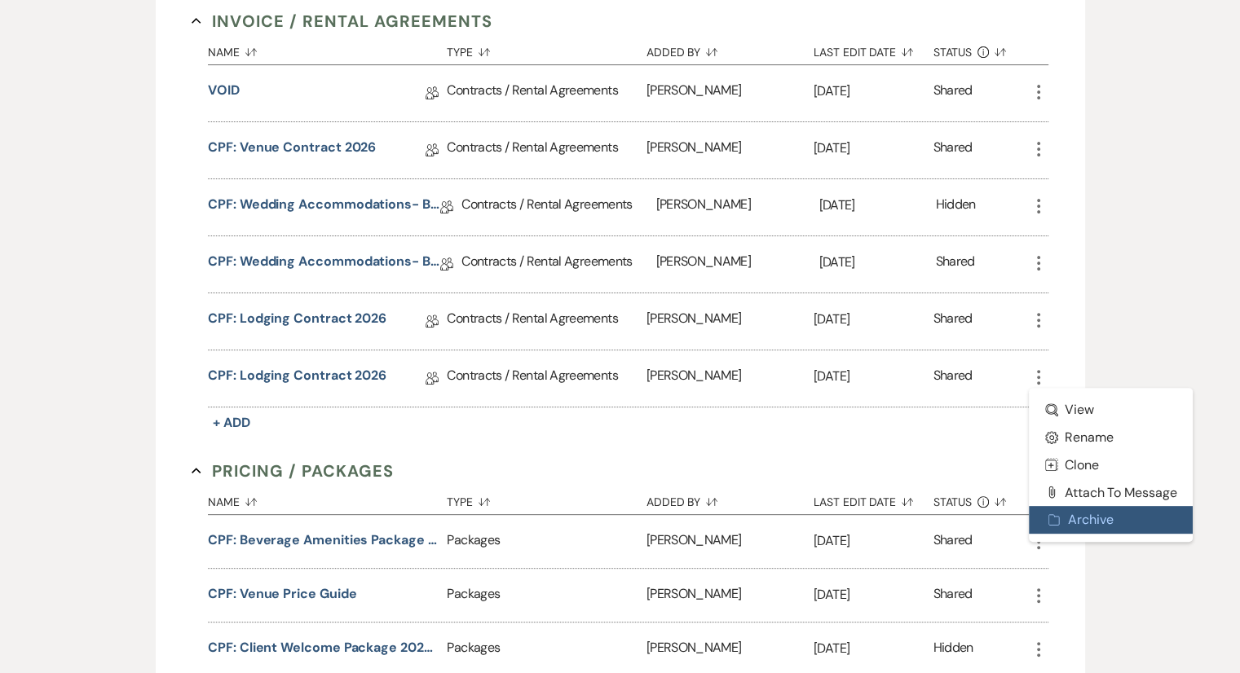
click at [1061, 523] on button "Archive Archive" at bounding box center [1111, 520] width 165 height 28
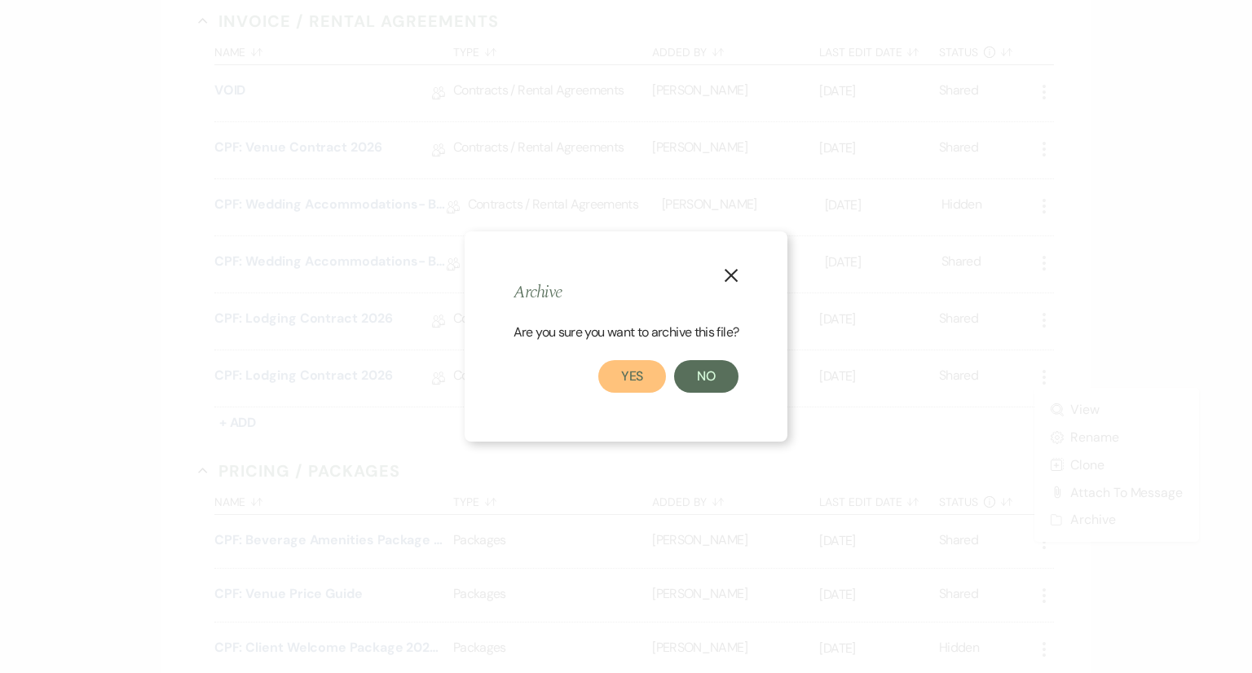
click at [636, 373] on button "Yes" at bounding box center [632, 376] width 68 height 33
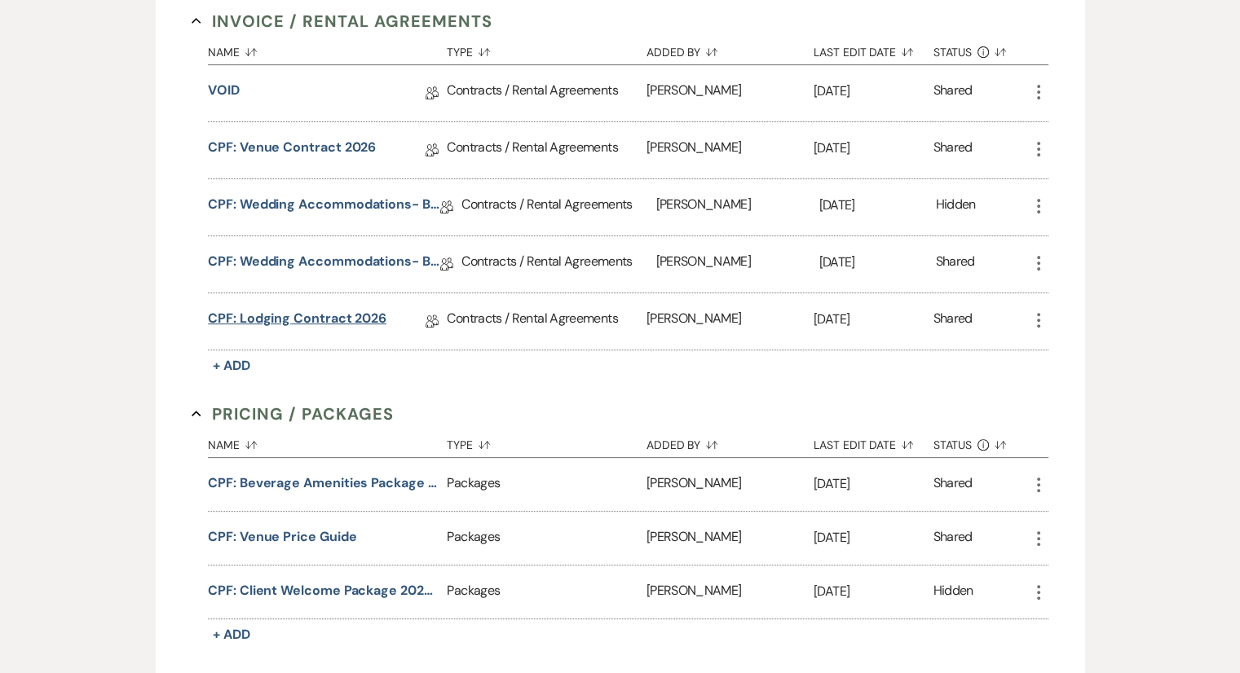
click at [325, 314] on link "CPF: Lodging Contract 2026" at bounding box center [297, 321] width 179 height 25
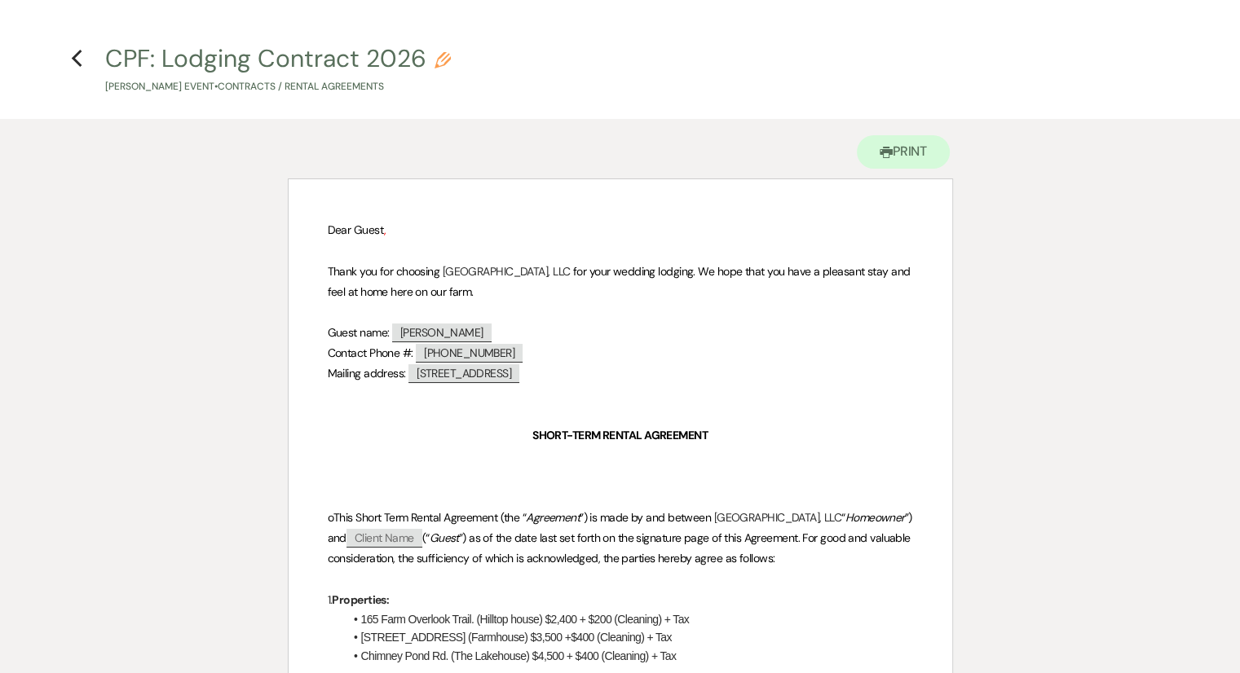
scroll to position [37, 0]
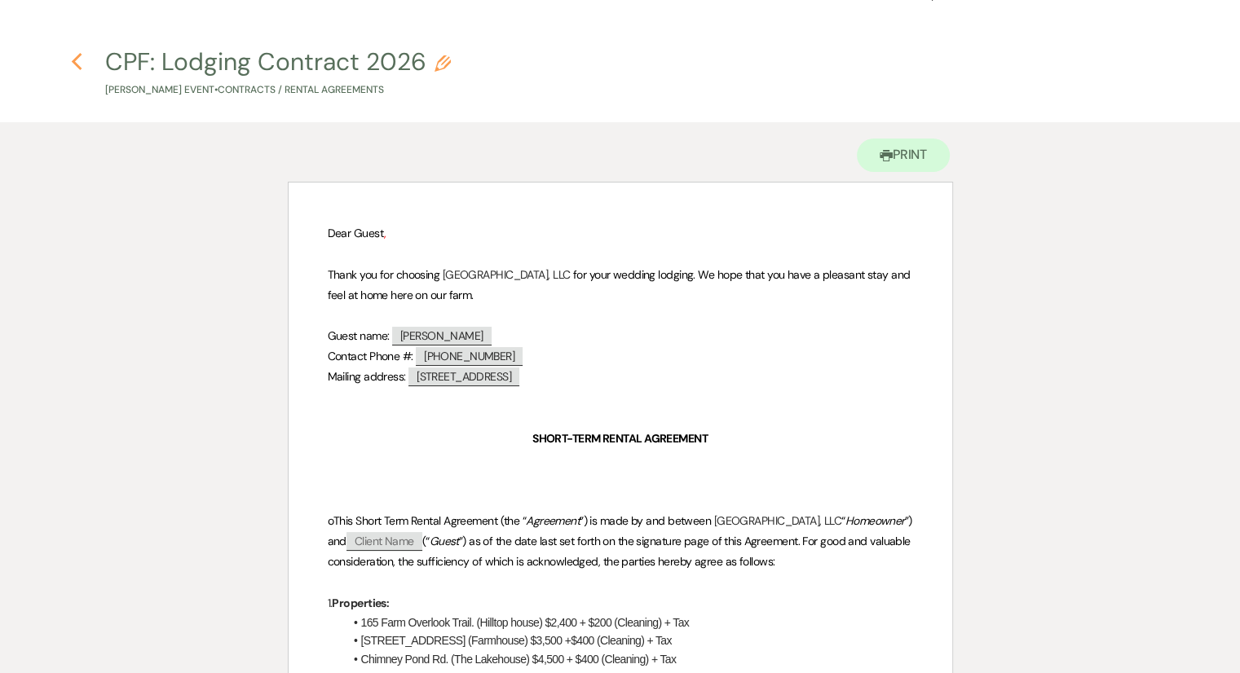
click at [71, 64] on icon "Previous" at bounding box center [77, 62] width 12 height 20
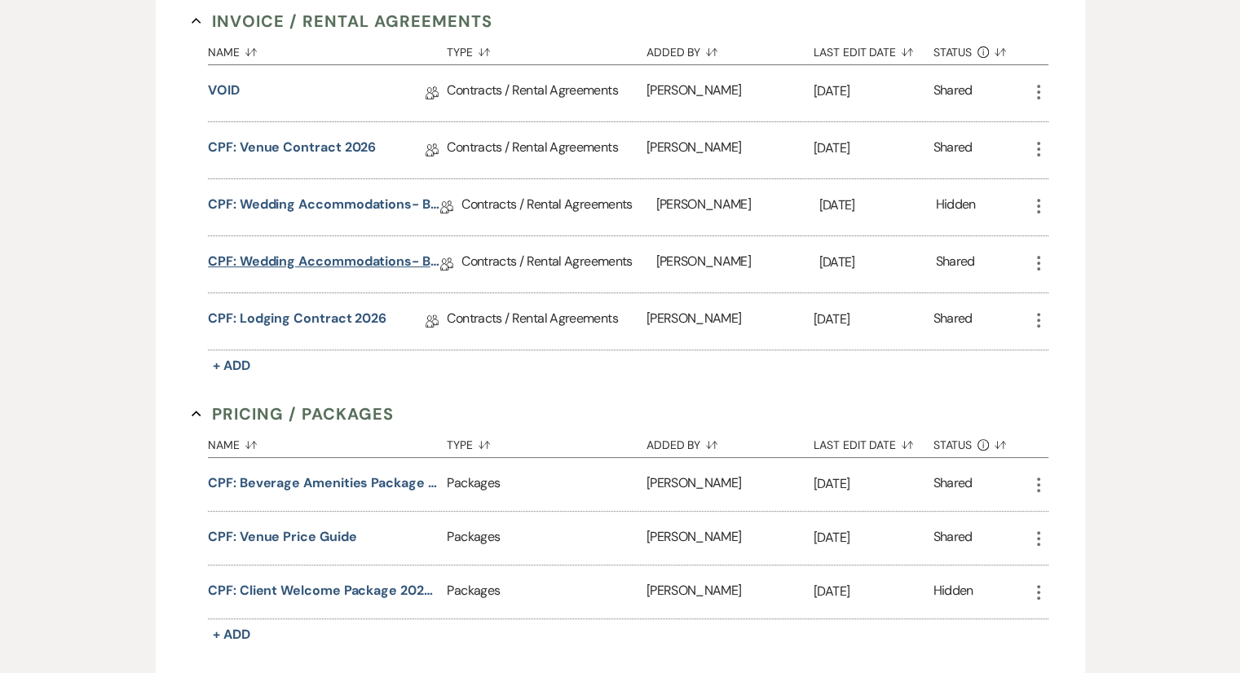
click at [340, 256] on link "CPF: Wedding Accommodations- Bar Usage Fee 2025" at bounding box center [324, 264] width 232 height 25
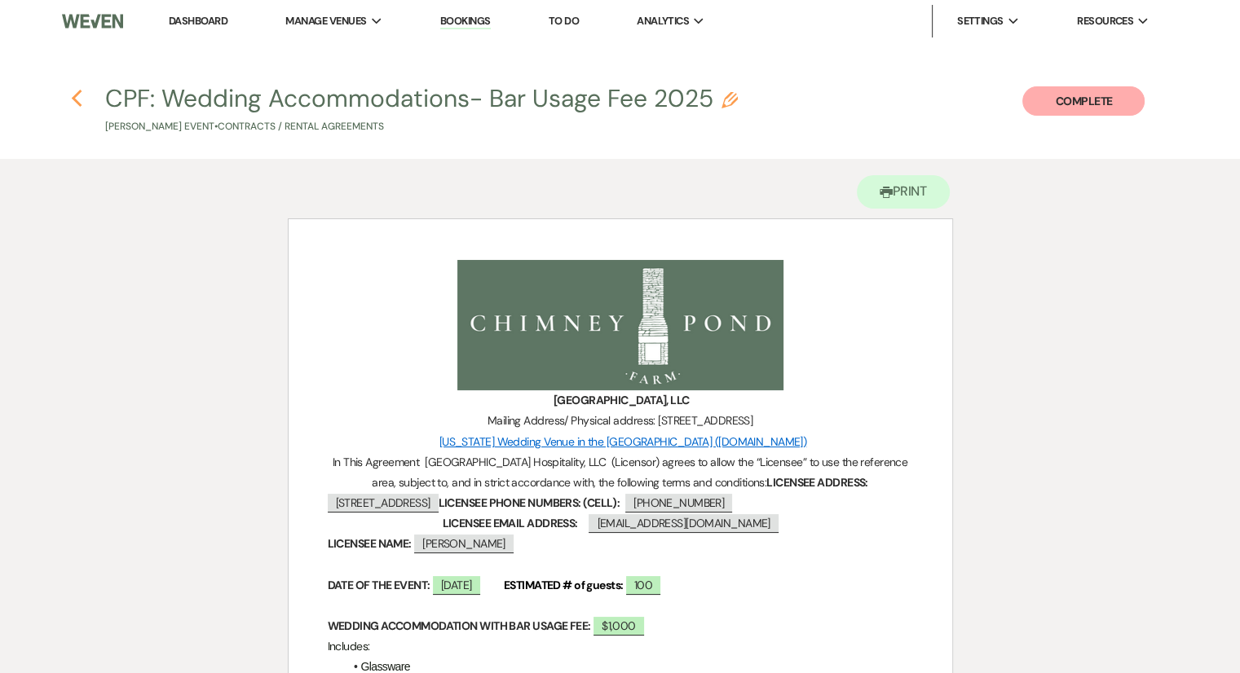
click at [77, 99] on icon "Previous" at bounding box center [77, 99] width 12 height 20
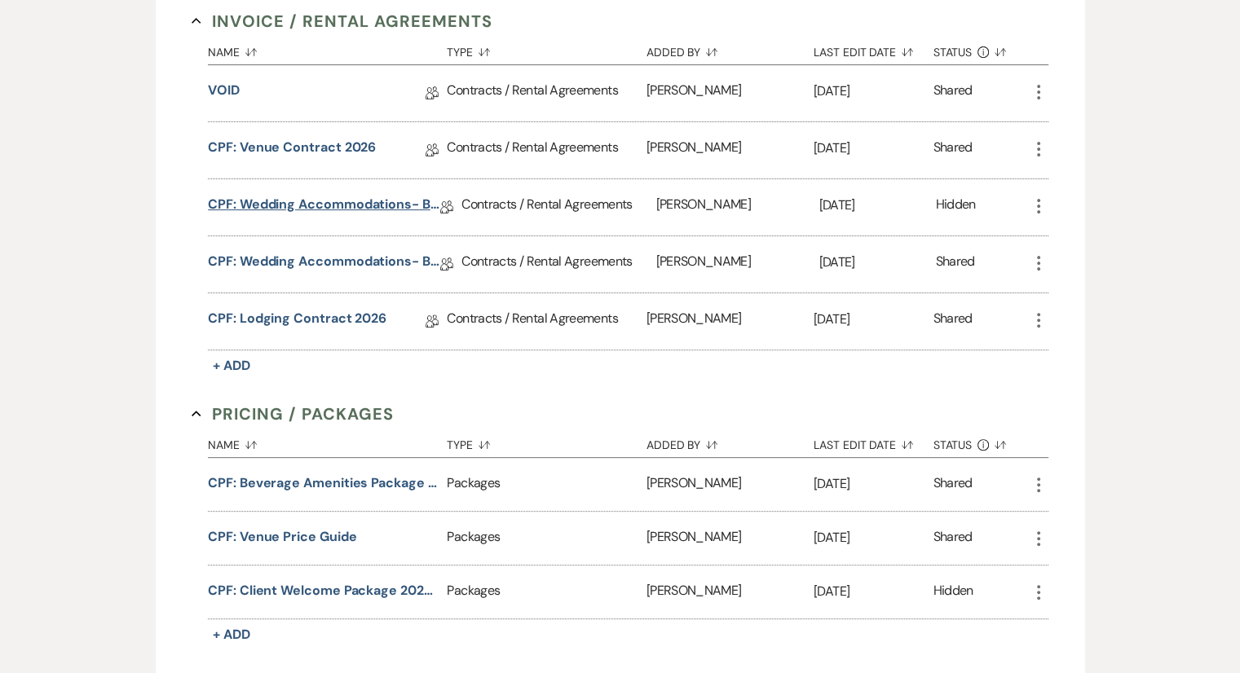
click at [340, 200] on link "CPF: Wedding Accommodations- Bar Usage Fee 2025" at bounding box center [324, 207] width 232 height 25
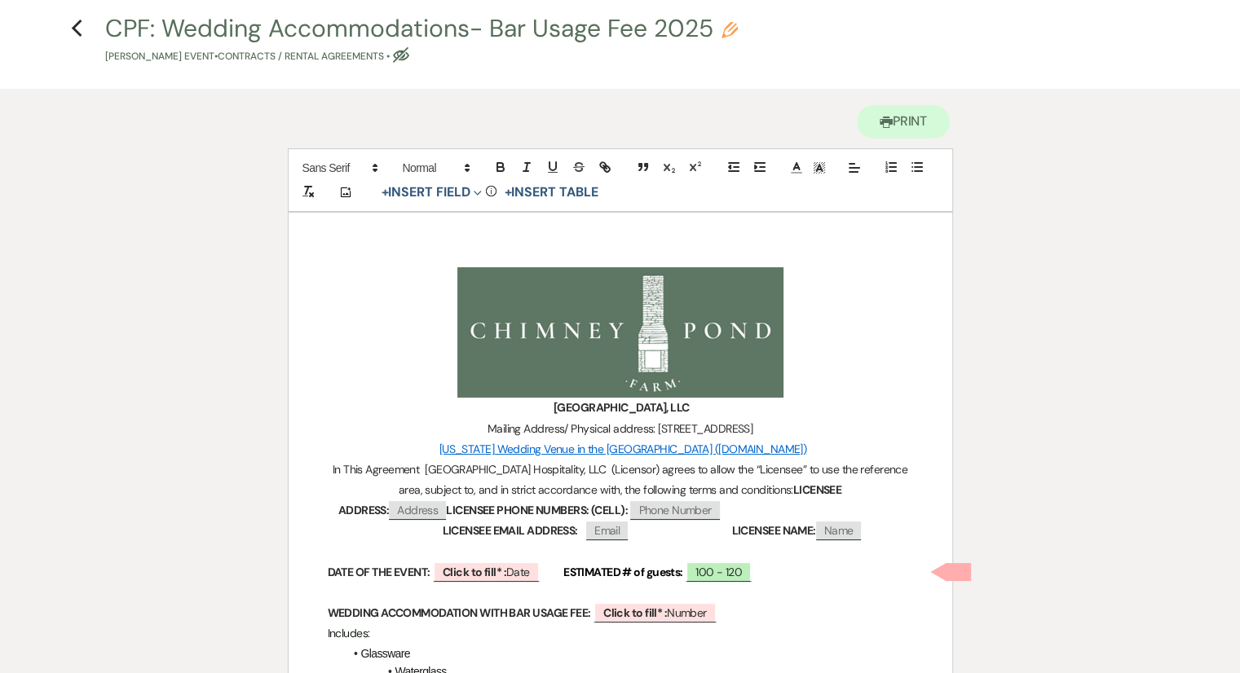
scroll to position [59, 0]
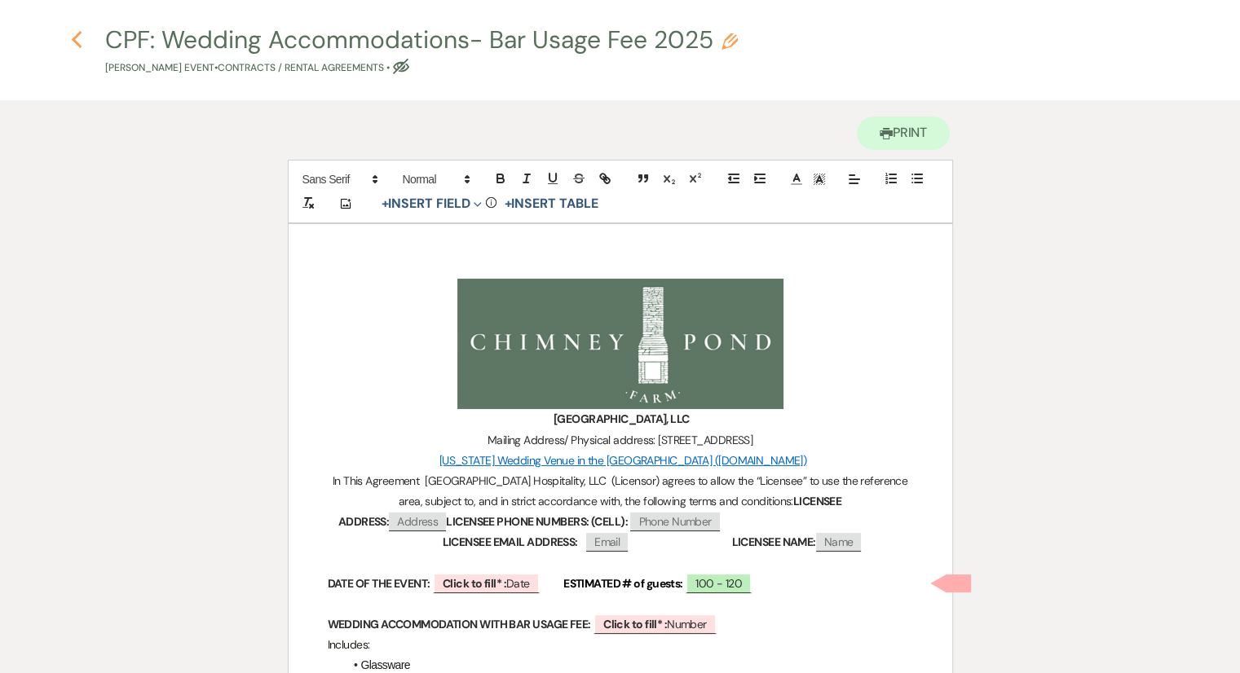
click at [79, 37] on icon "Previous" at bounding box center [77, 40] width 12 height 20
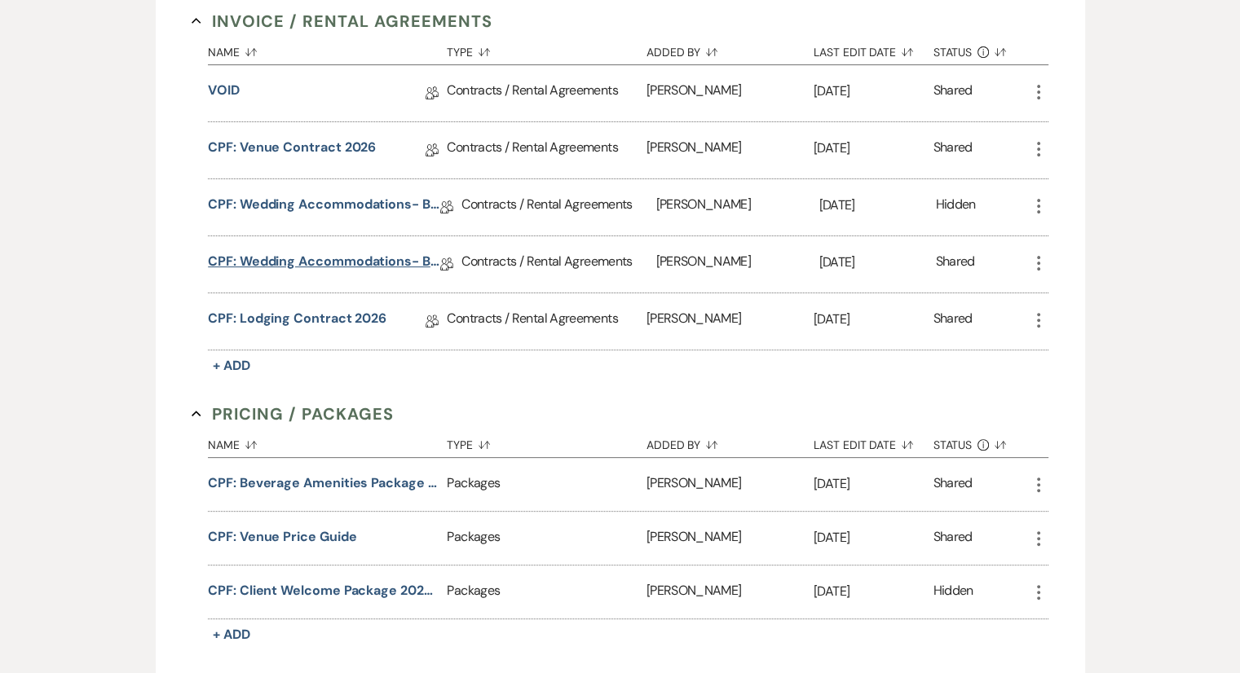
click at [304, 257] on link "CPF: Wedding Accommodations- Bar Usage Fee 2025" at bounding box center [324, 264] width 232 height 25
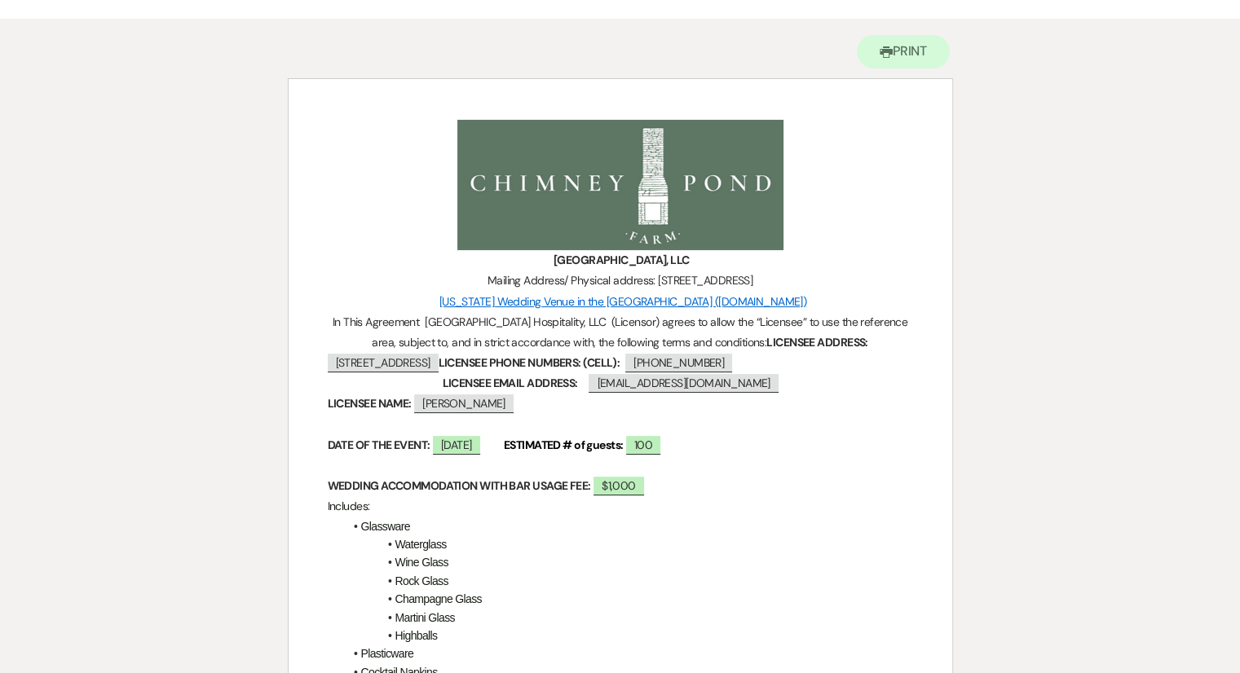
scroll to position [434, 0]
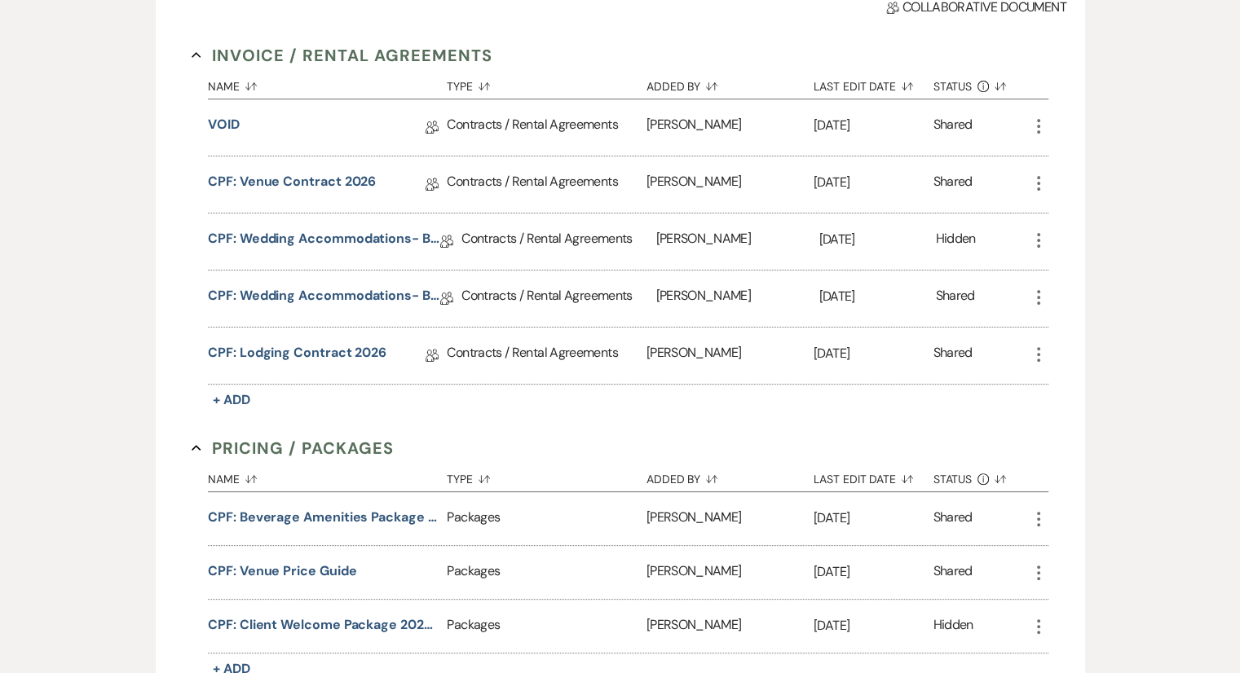
scroll to position [468, 0]
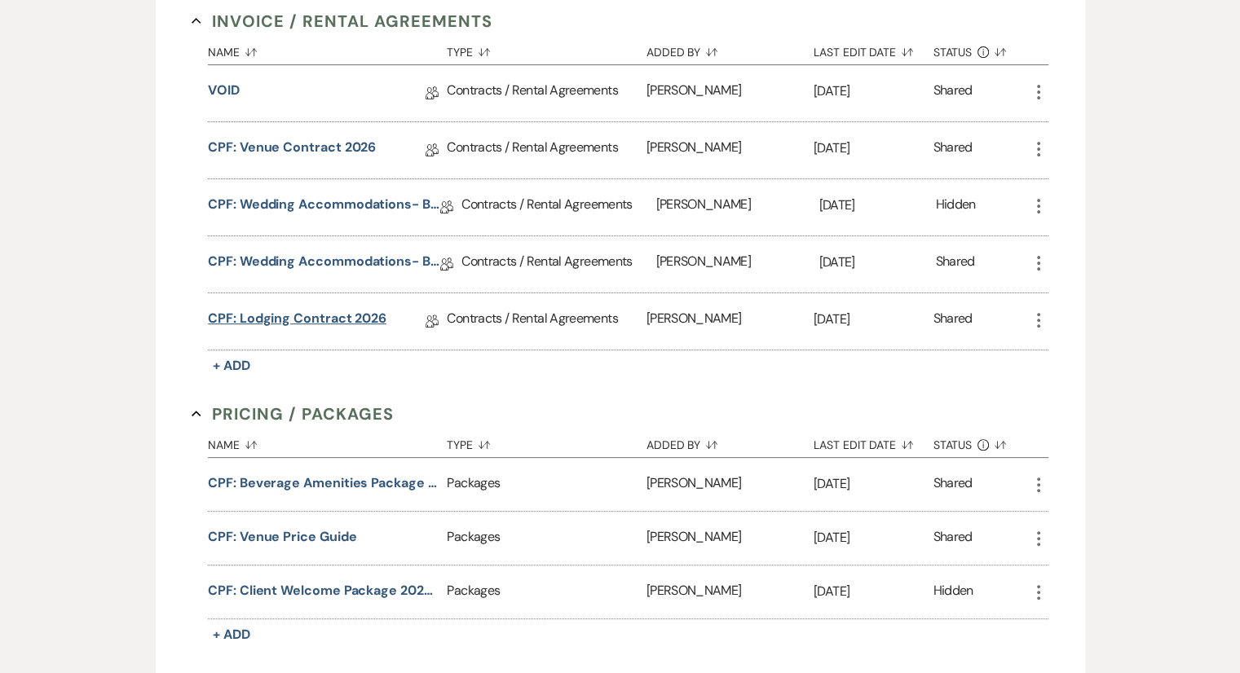
click at [294, 312] on link "CPF: Lodging Contract 2026" at bounding box center [297, 321] width 179 height 25
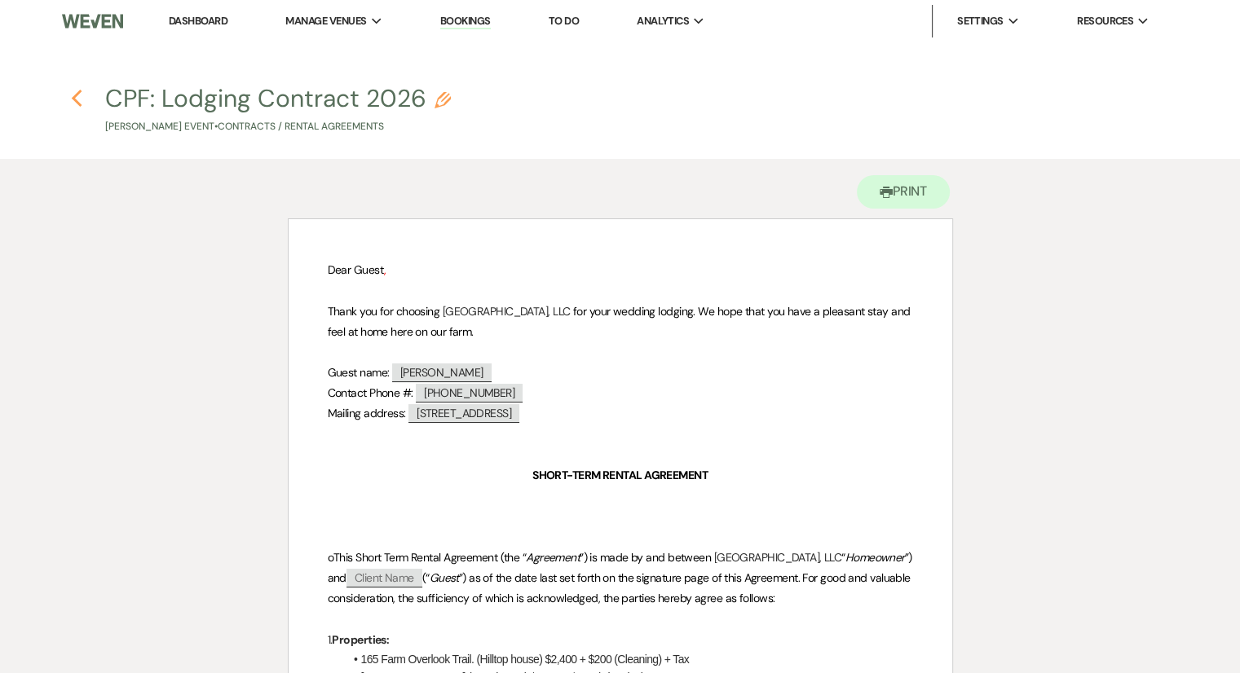
click at [78, 98] on icon "Previous" at bounding box center [77, 99] width 12 height 20
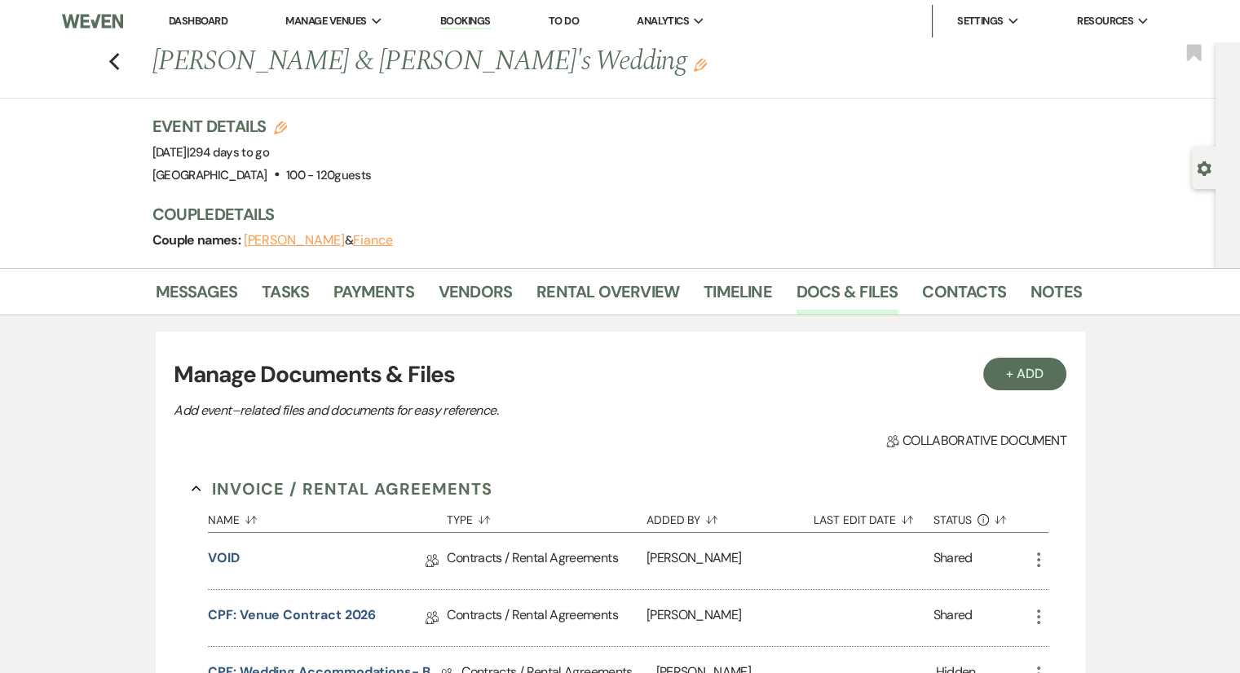
scroll to position [468, 0]
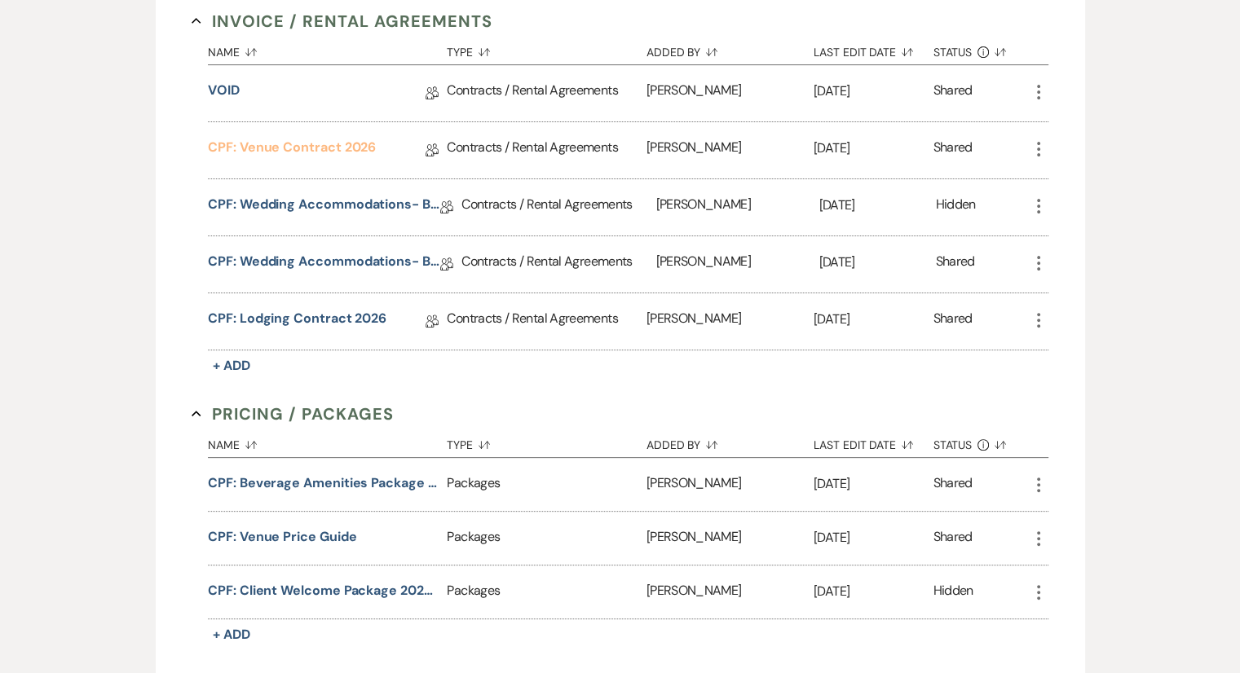
click at [339, 147] on link "CPF: Venue Contract 2026" at bounding box center [292, 150] width 168 height 25
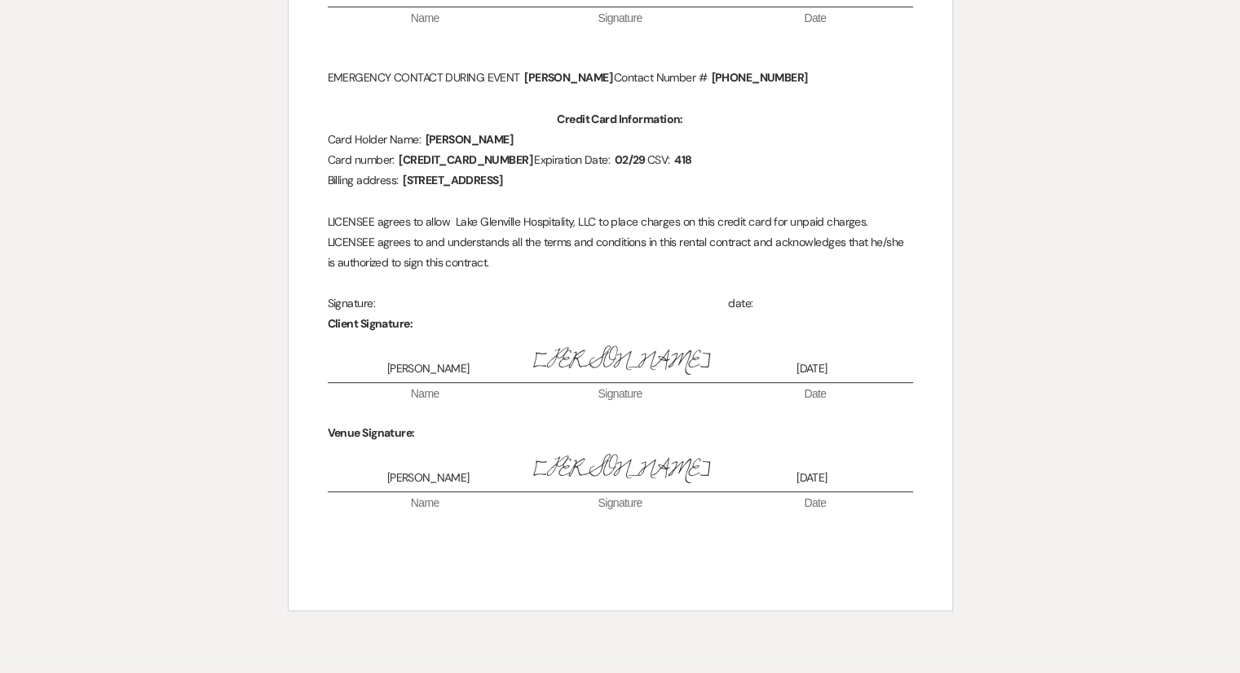
scroll to position [7256, 0]
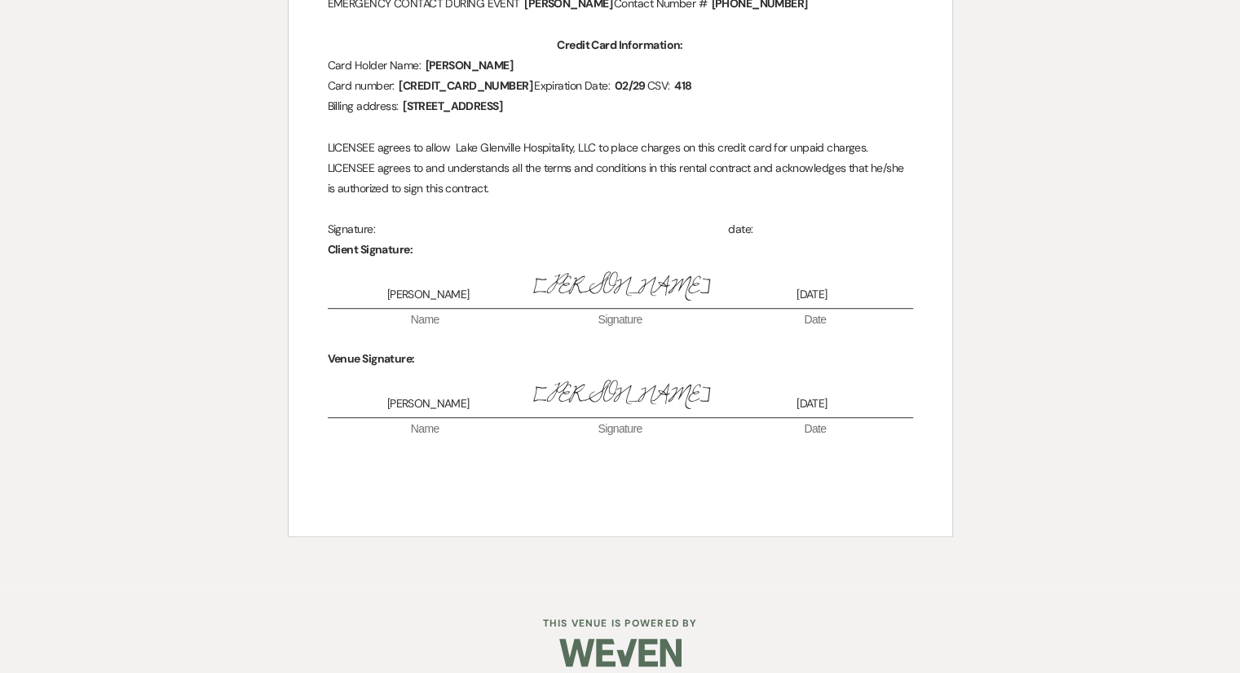
scroll to position [468, 0]
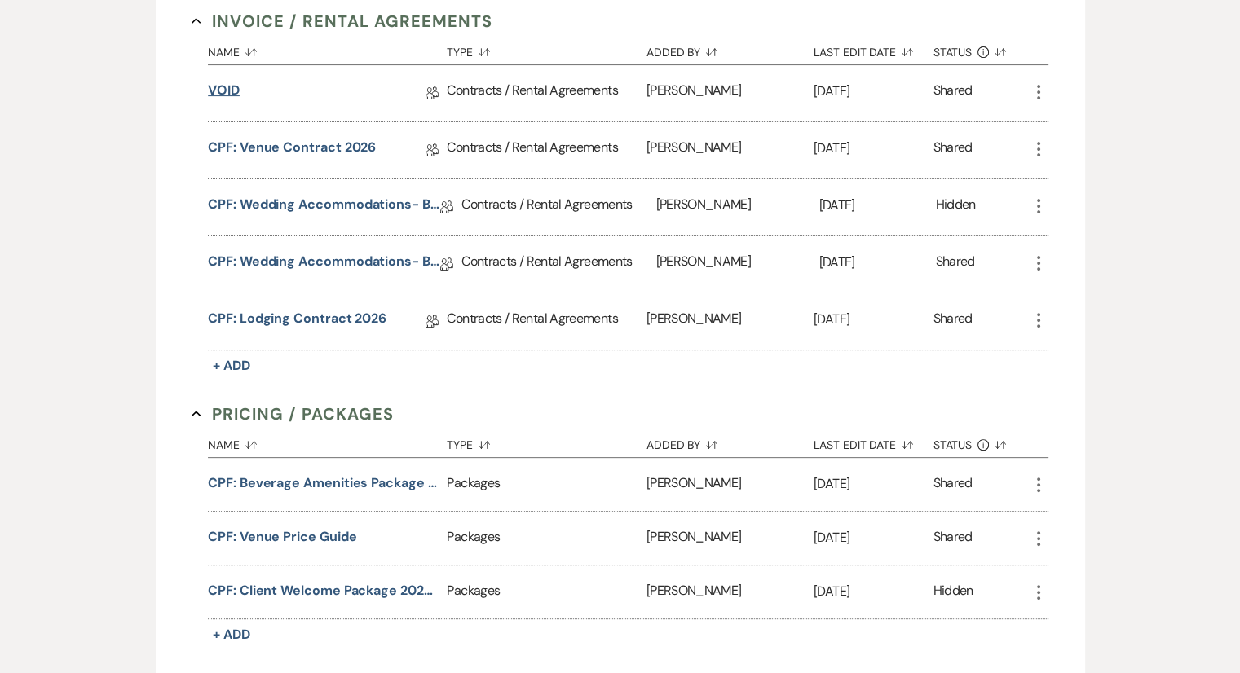
click at [226, 86] on link "VOID" at bounding box center [224, 93] width 32 height 25
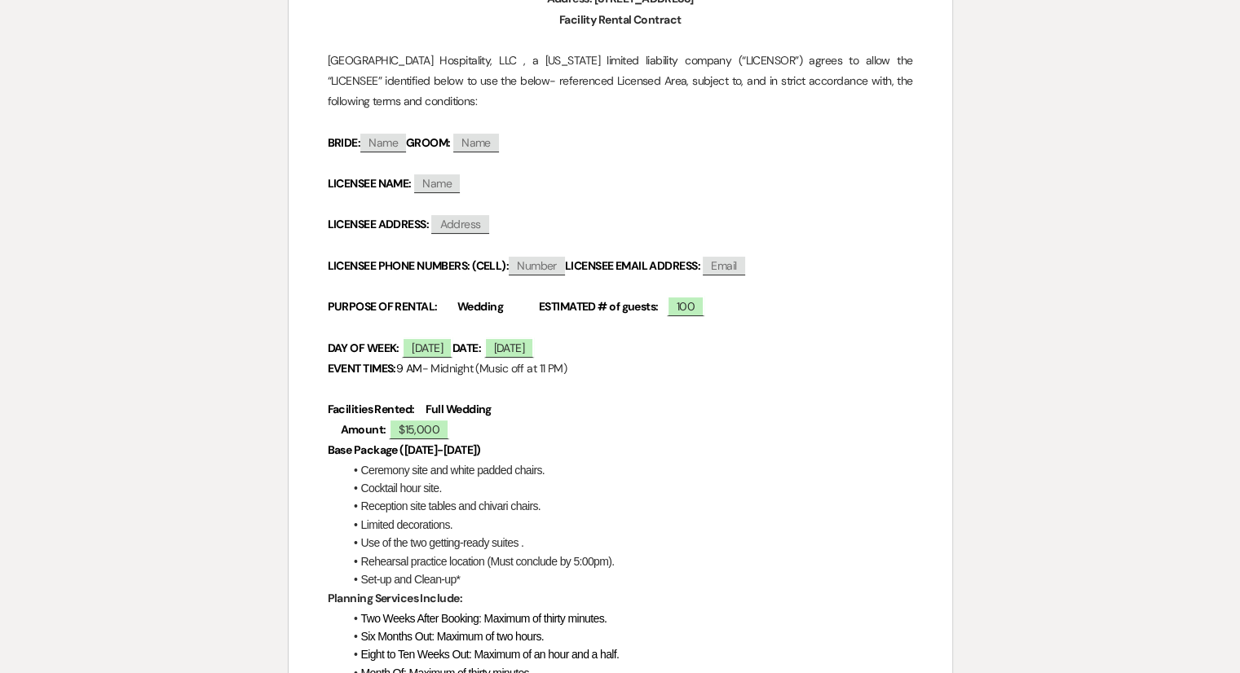
scroll to position [300, 0]
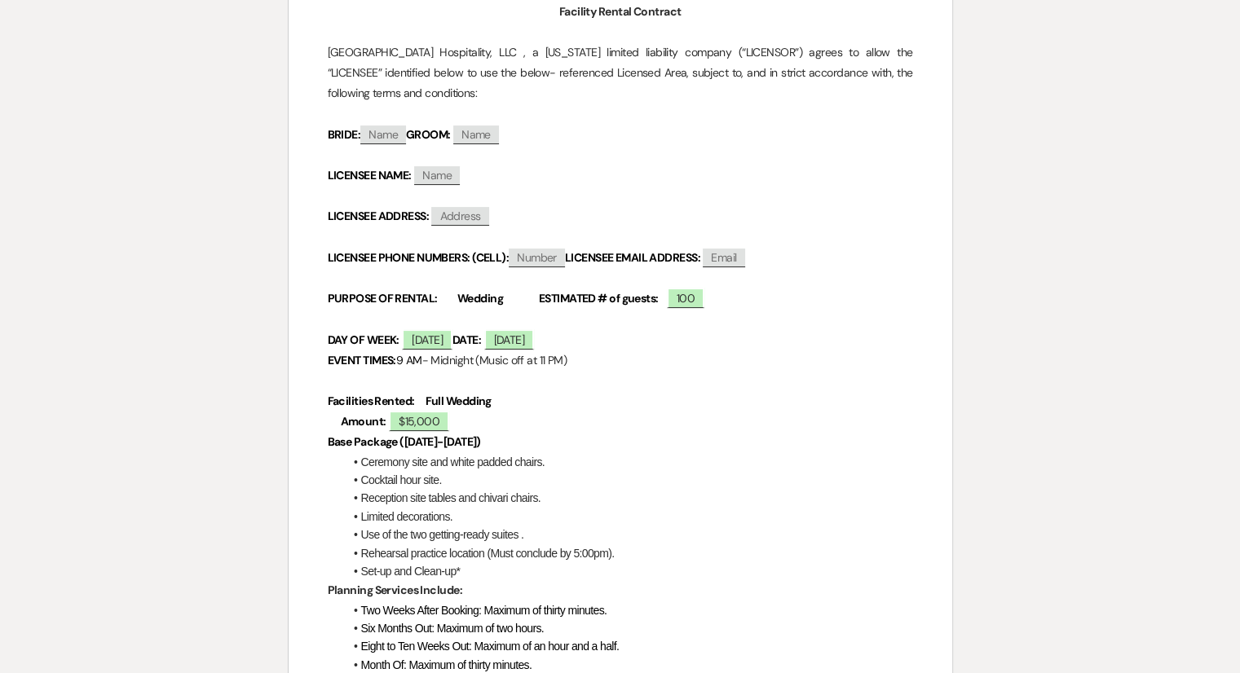
scroll to position [468, 0]
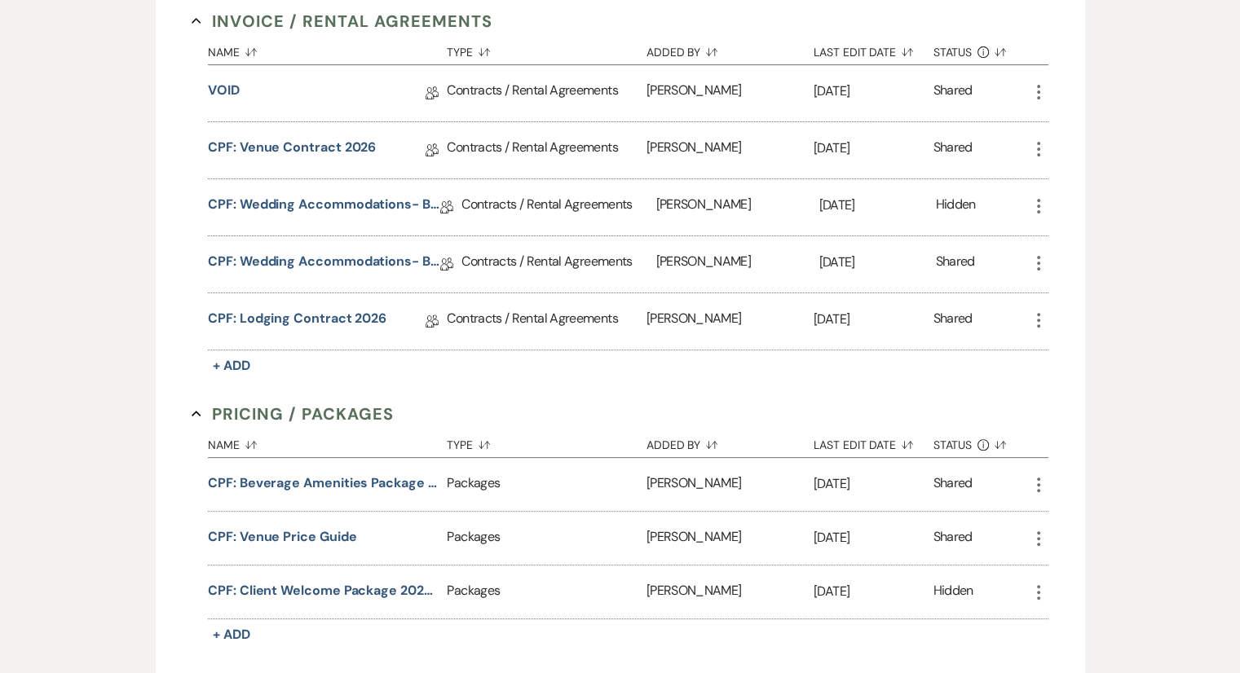
click at [1037, 90] on use "button" at bounding box center [1038, 92] width 3 height 15
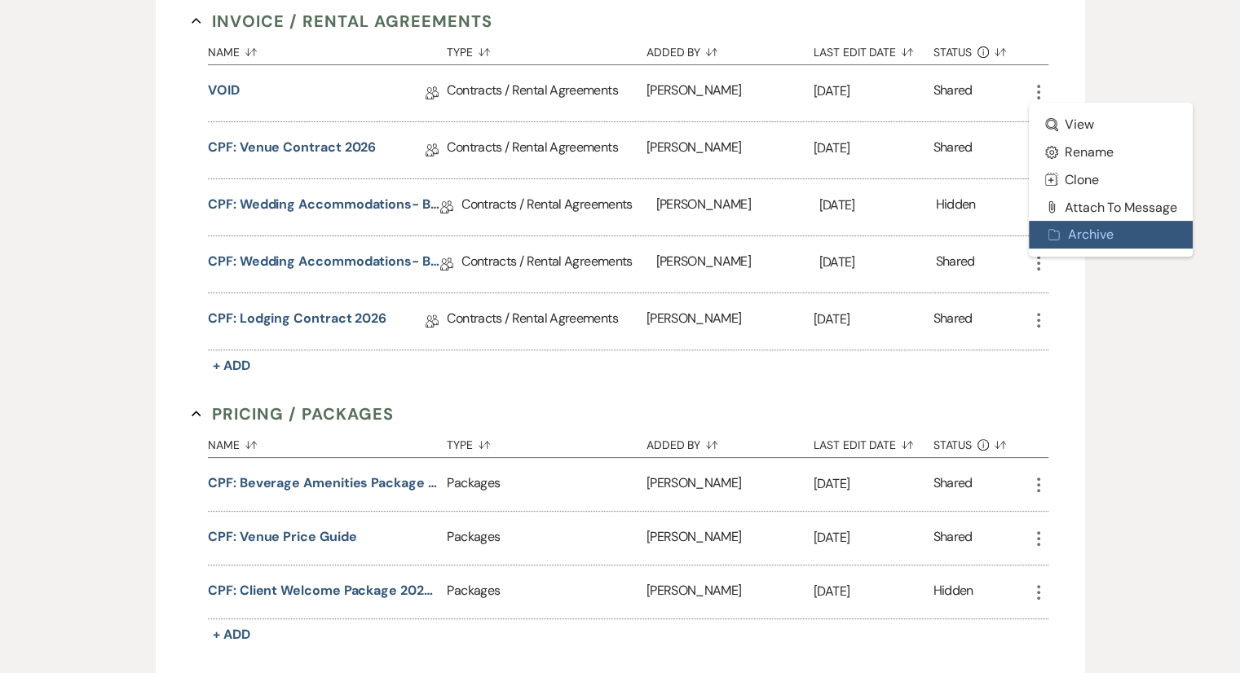
click at [1086, 234] on button "Archive Archive" at bounding box center [1111, 235] width 165 height 28
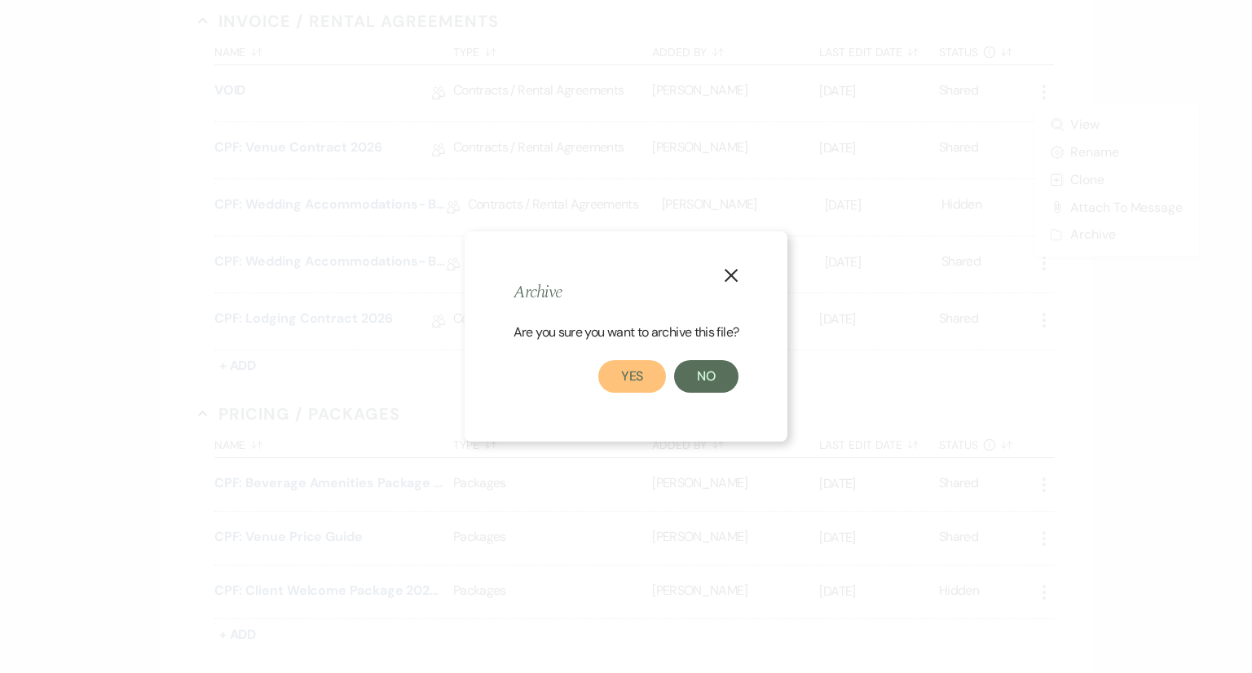
click at [626, 392] on button "Yes" at bounding box center [632, 376] width 68 height 33
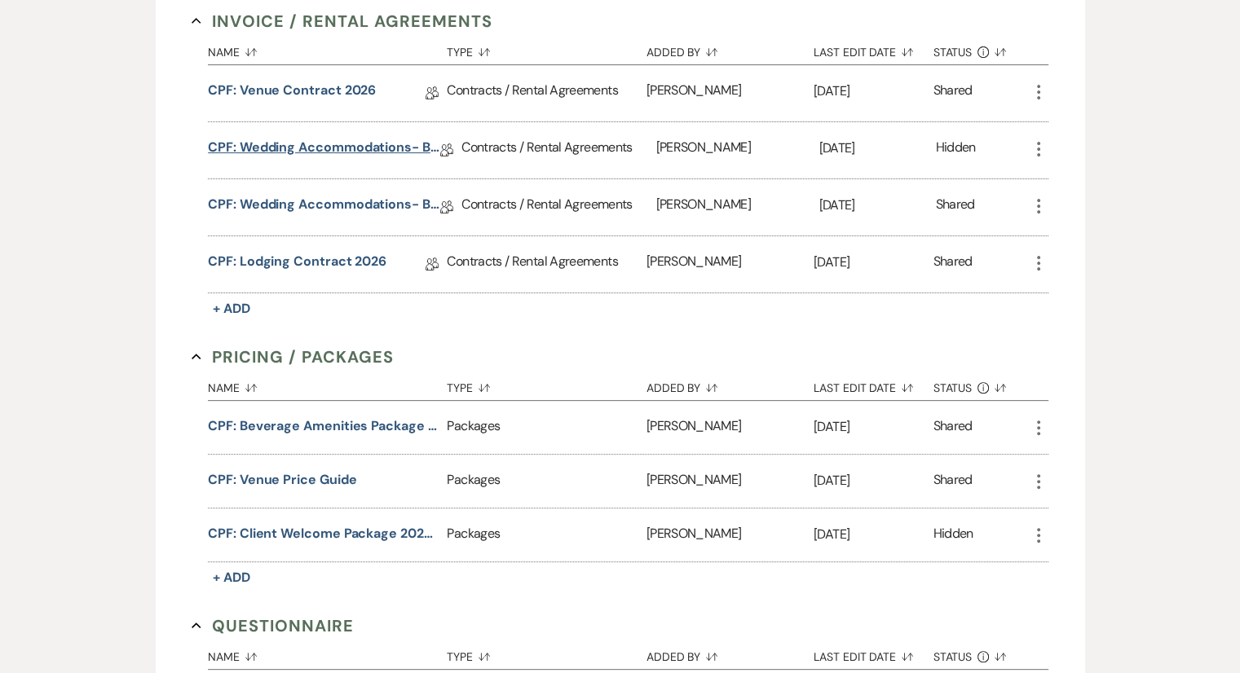
click at [342, 153] on link "CPF: Wedding Accommodations- Bar Usage Fee 2025" at bounding box center [324, 150] width 232 height 25
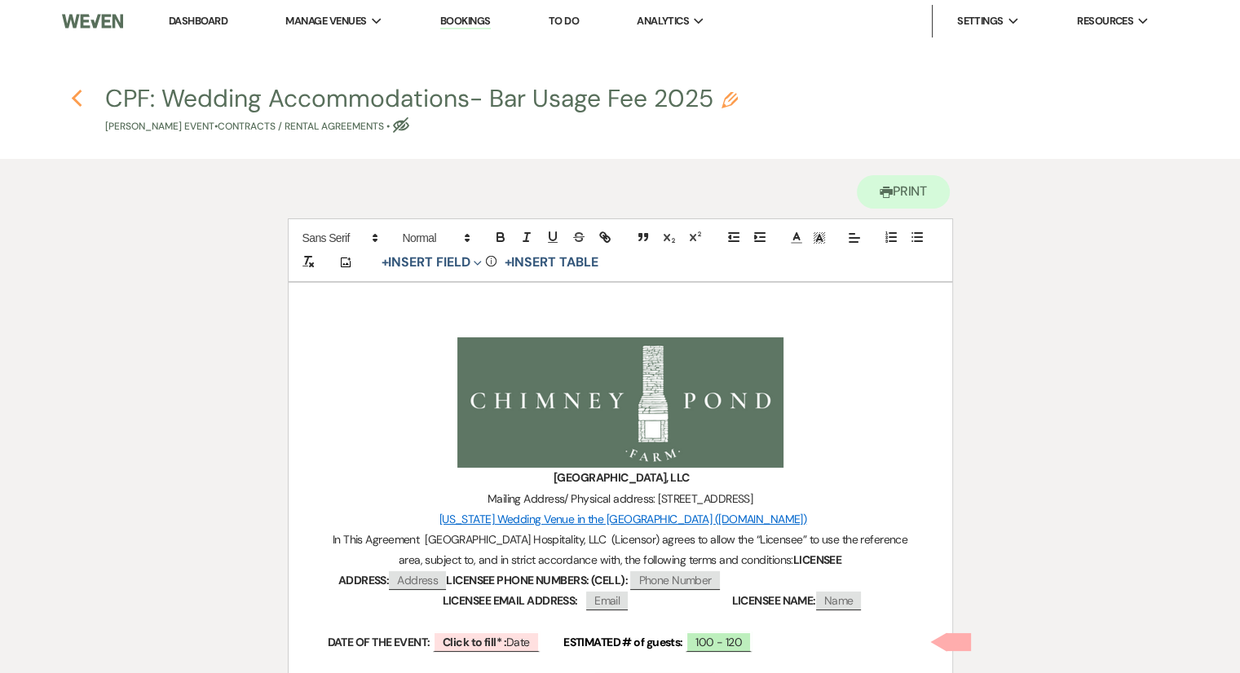
click at [75, 99] on icon "Previous" at bounding box center [77, 99] width 12 height 20
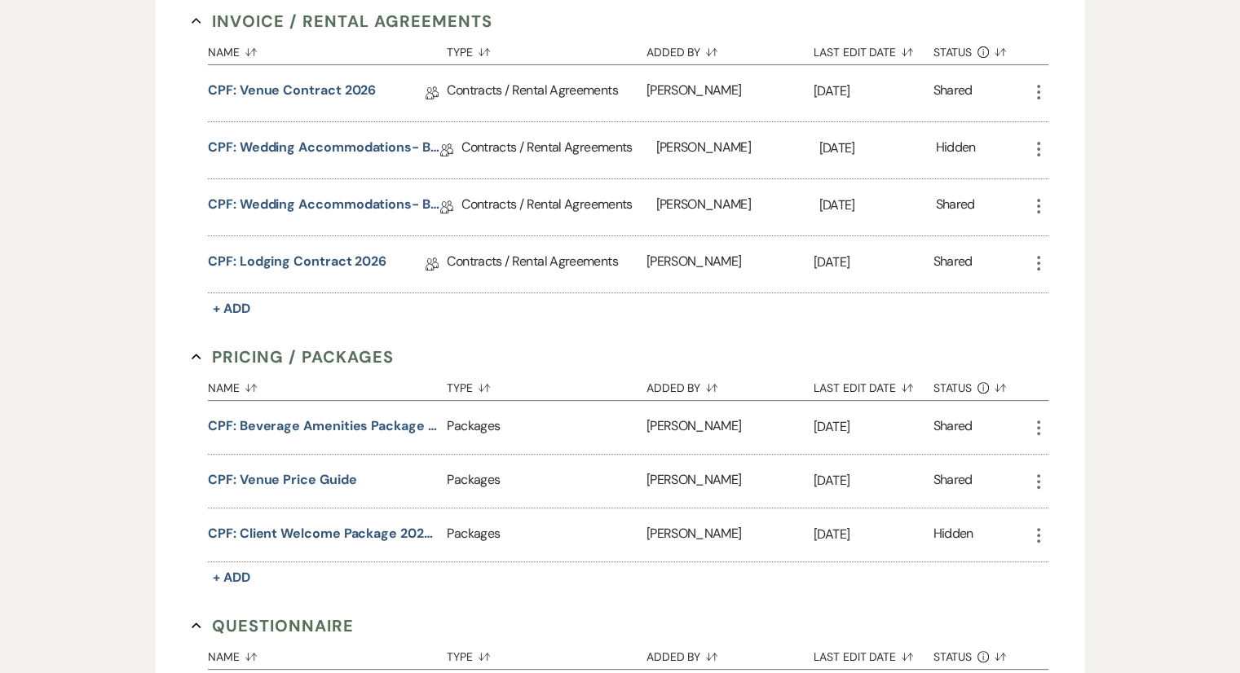
click at [1036, 146] on icon "More" at bounding box center [1039, 149] width 20 height 20
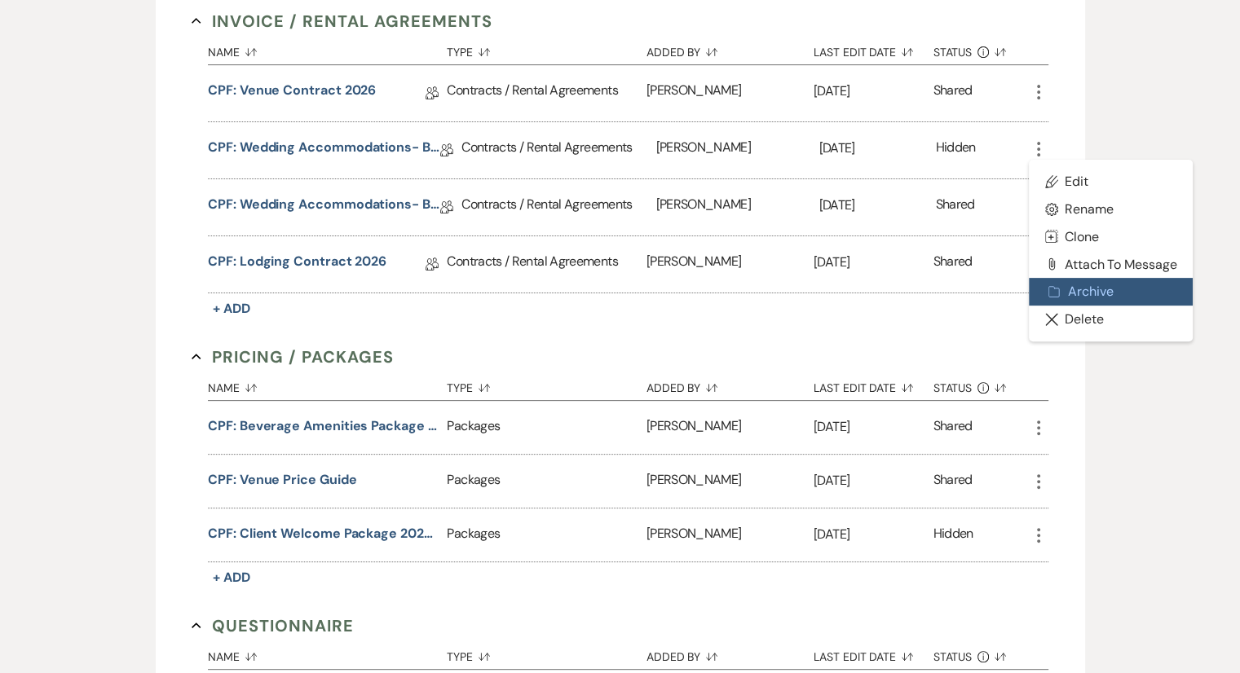
click at [1071, 288] on button "Archive Archive" at bounding box center [1111, 292] width 165 height 28
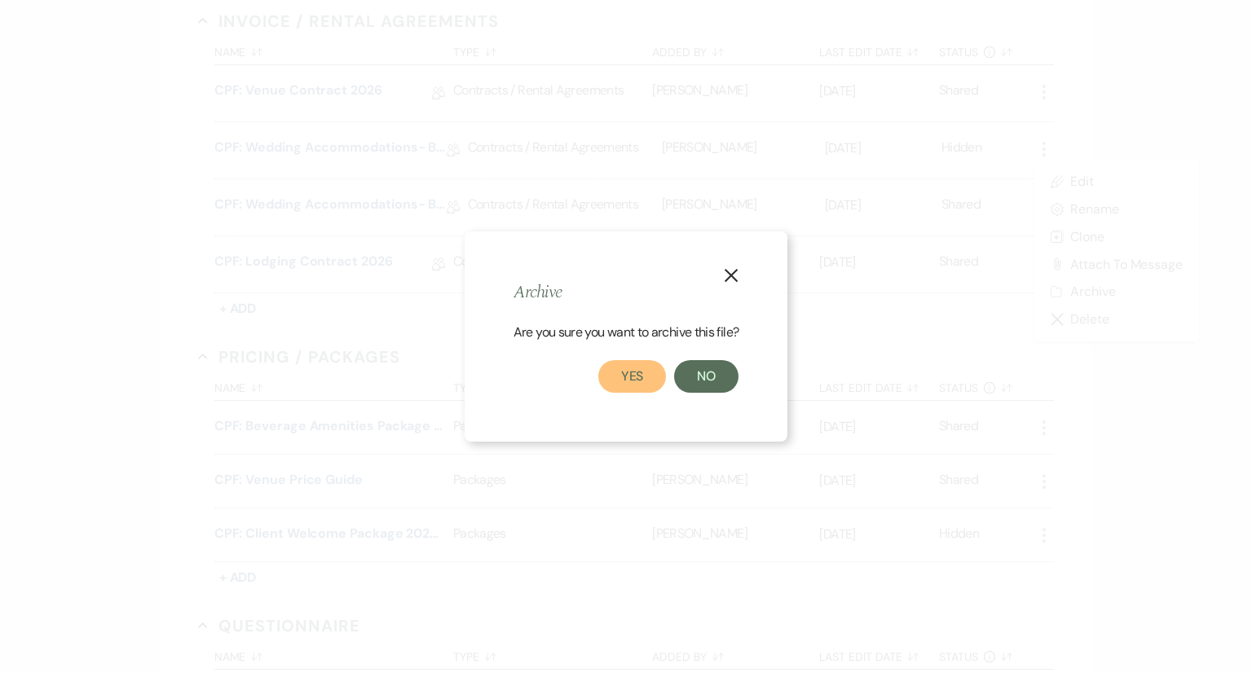
click at [652, 376] on button "Yes" at bounding box center [632, 376] width 68 height 33
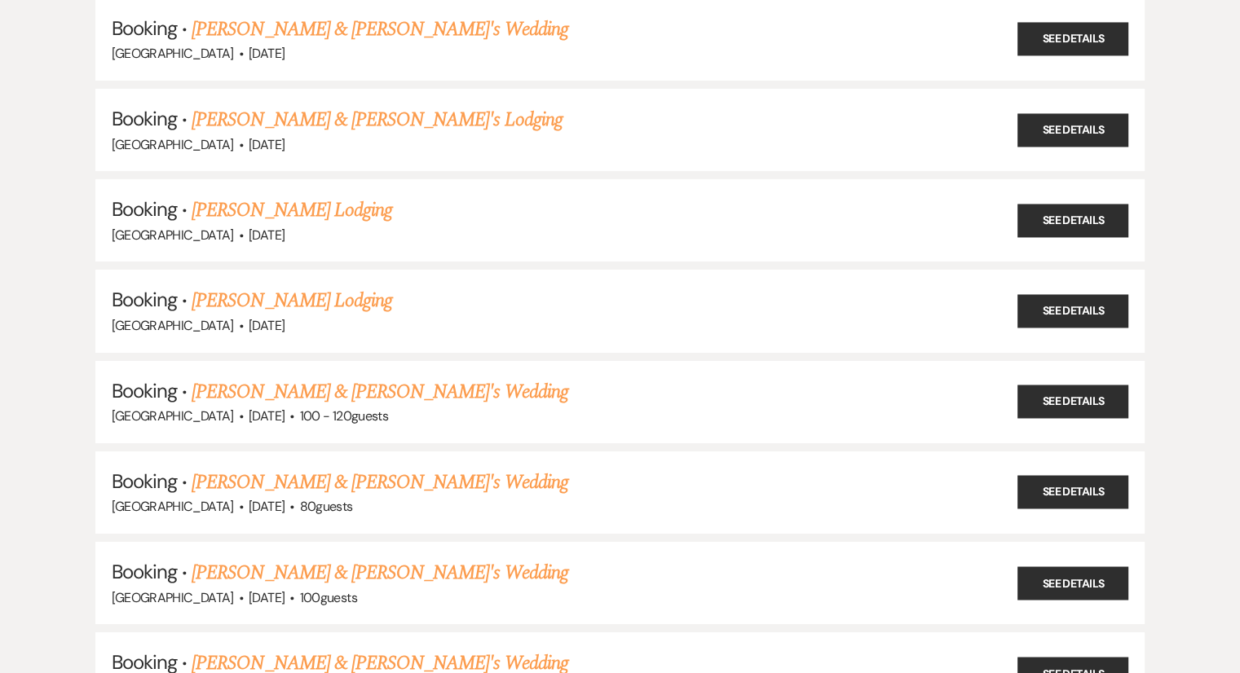
scroll to position [5673, 0]
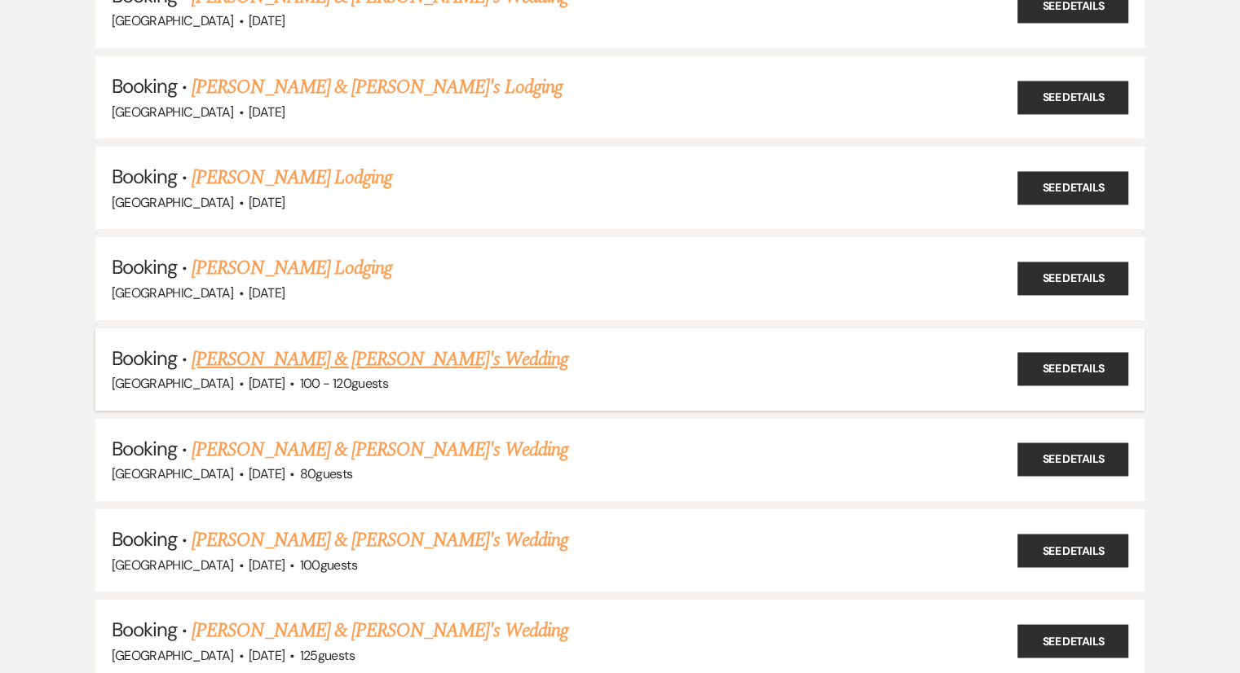
click at [242, 345] on link "[PERSON_NAME] & [PERSON_NAME]'s Wedding" at bounding box center [380, 359] width 377 height 29
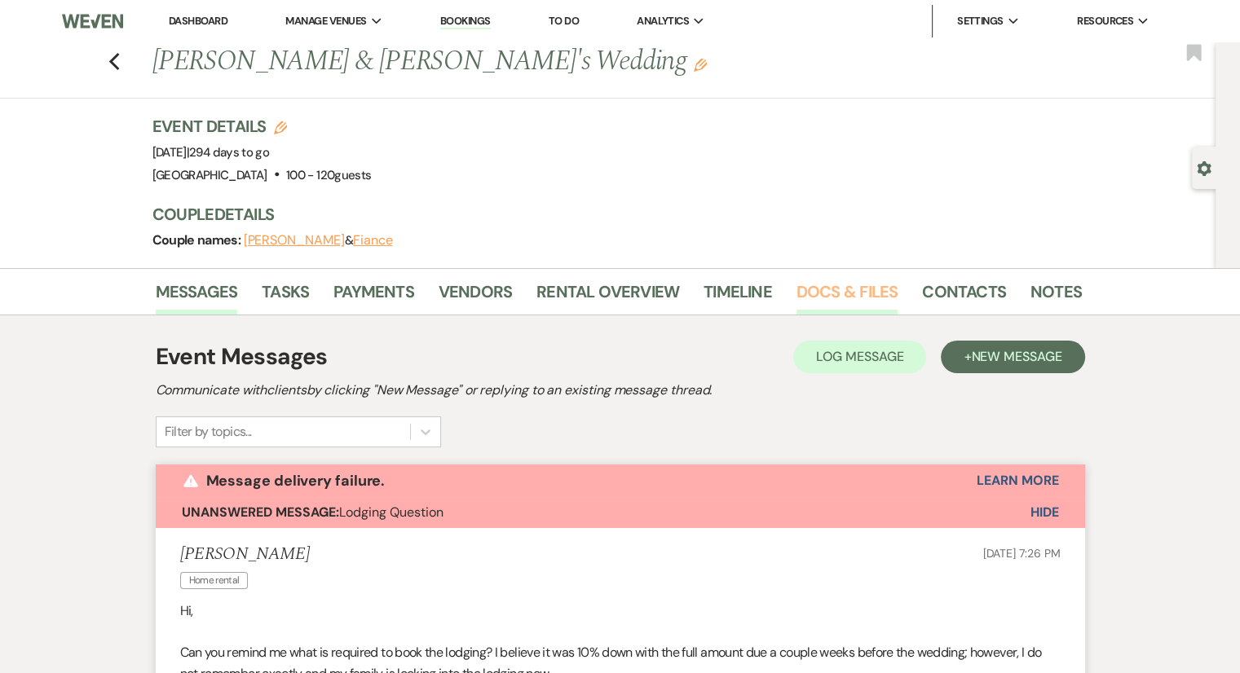
click at [858, 290] on link "Docs & Files" at bounding box center [846, 297] width 101 height 36
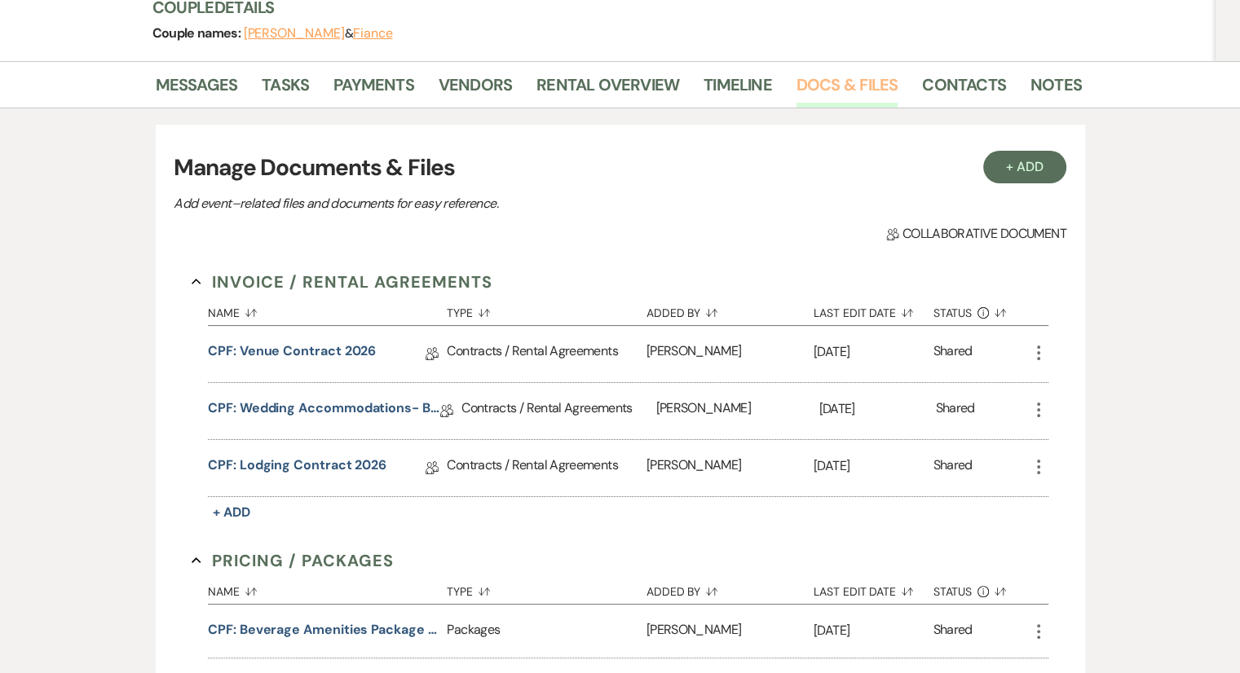
scroll to position [212, 0]
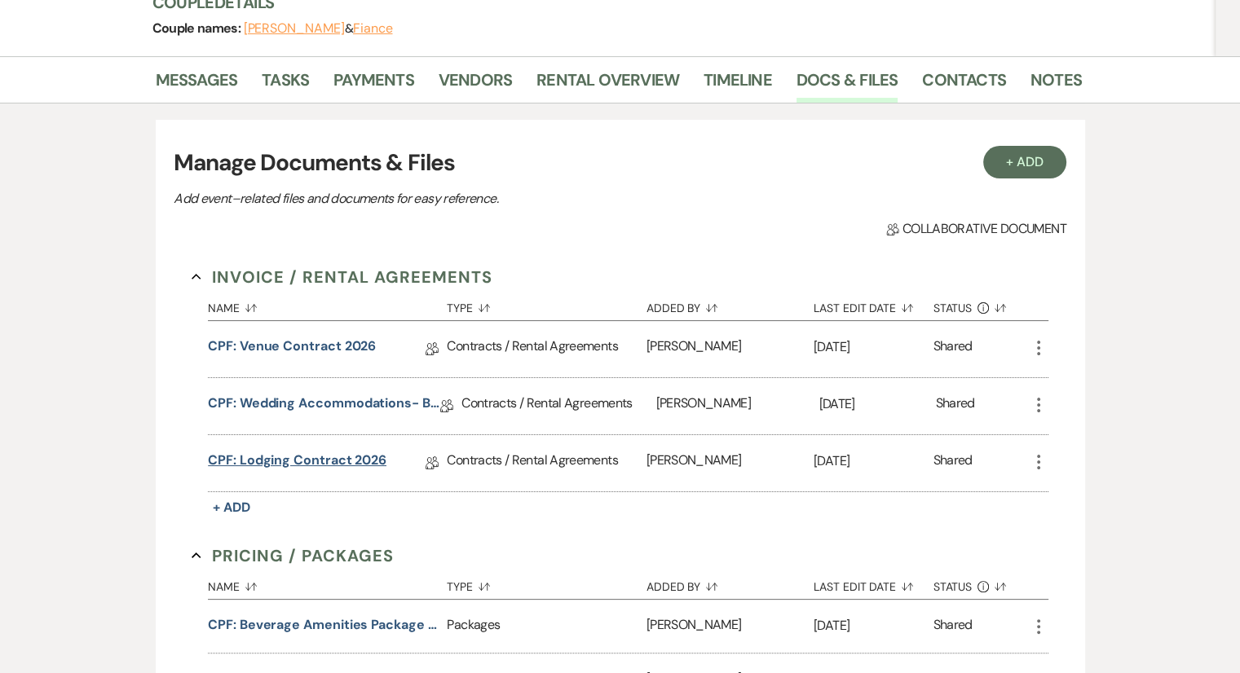
click at [339, 470] on link "CPF: Lodging Contract 2026" at bounding box center [297, 463] width 179 height 25
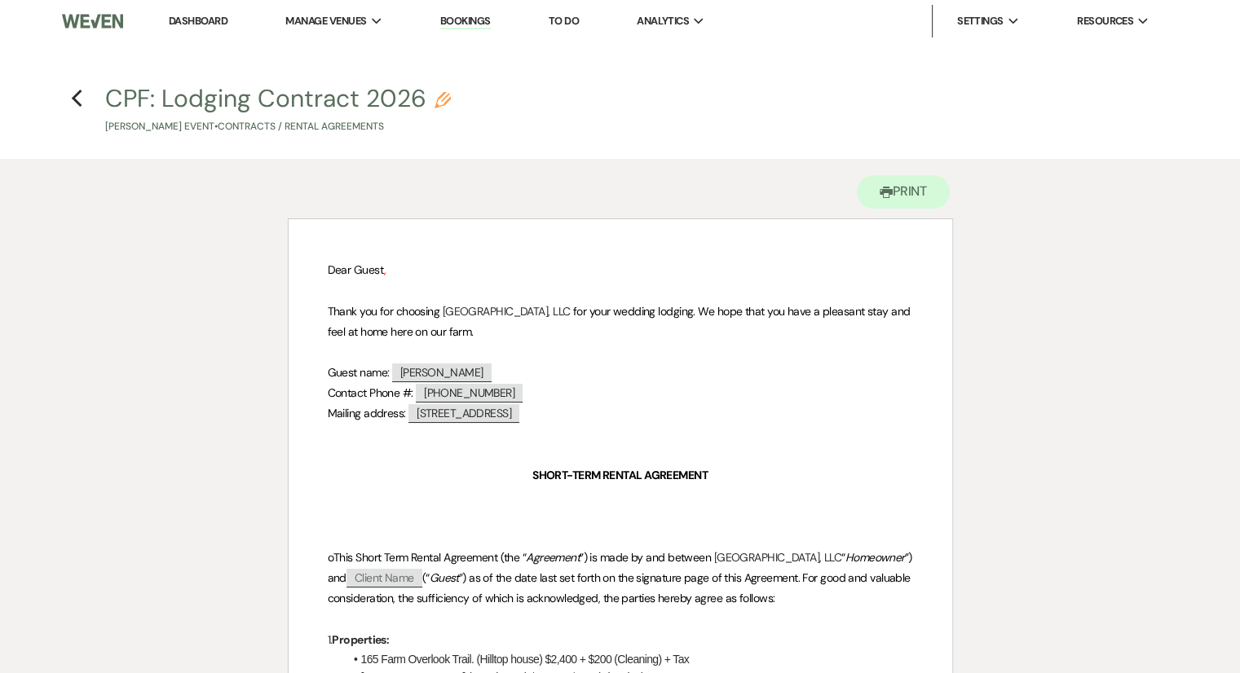
click at [613, 507] on p at bounding box center [620, 516] width 585 height 20
click at [75, 104] on icon "Previous" at bounding box center [77, 99] width 12 height 20
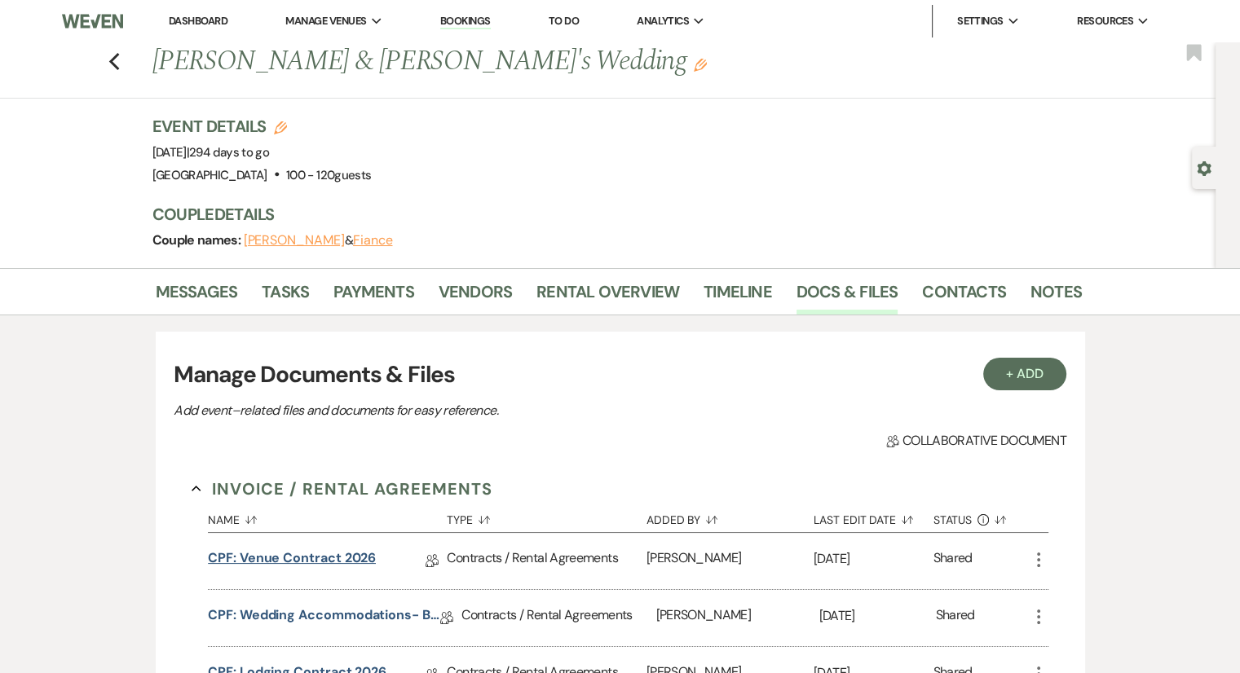
click at [344, 553] on link "CPF: Venue Contract 2026" at bounding box center [292, 561] width 168 height 25
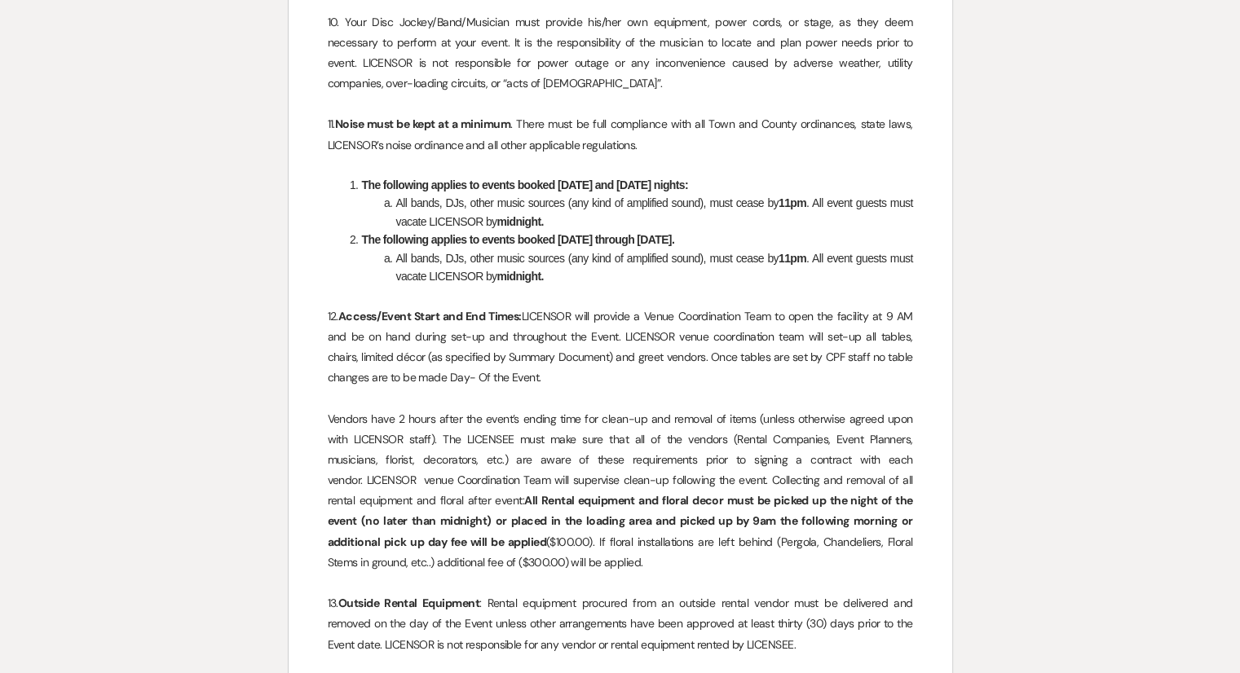
scroll to position [3706, 0]
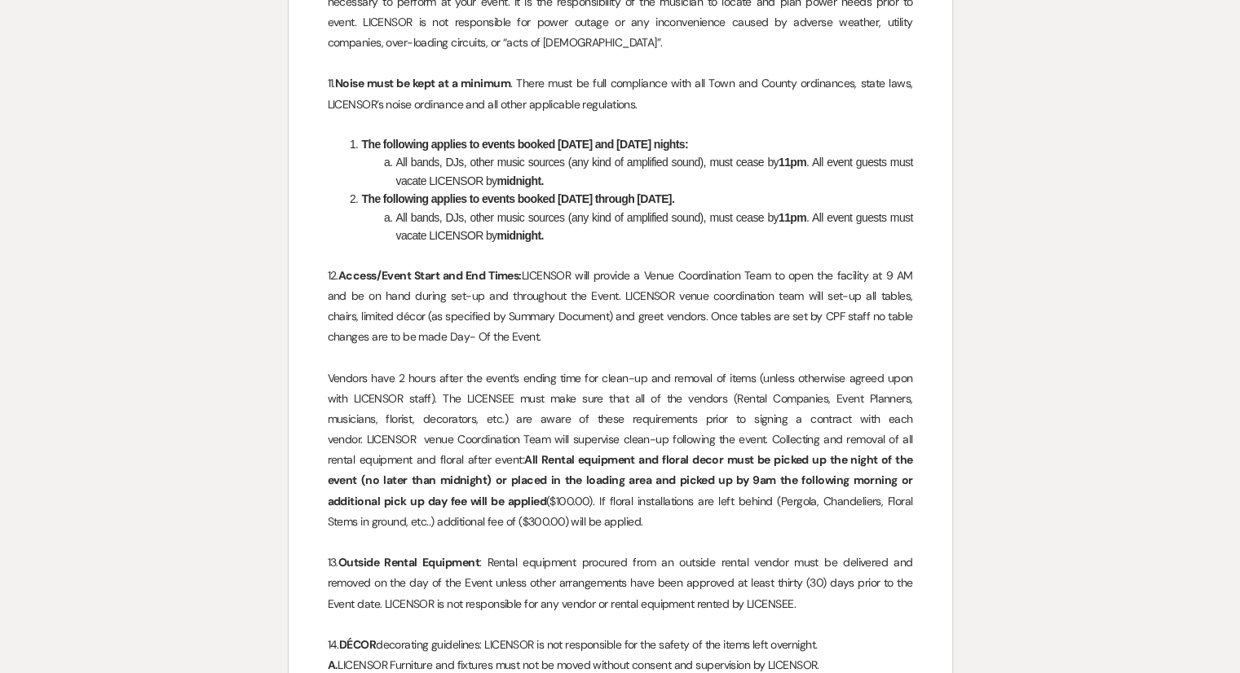
scroll to position [212, 0]
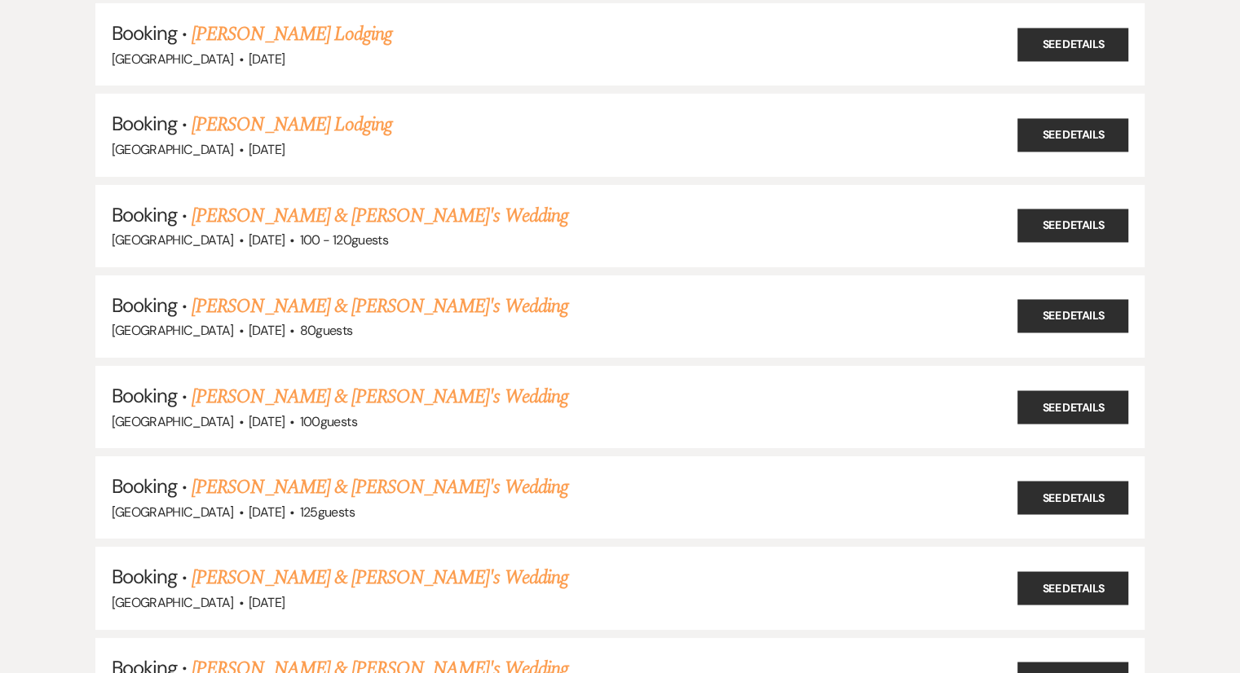
scroll to position [5818, 0]
drag, startPoint x: 326, startPoint y: 236, endPoint x: 288, endPoint y: 244, distance: 39.2
click at [288, 291] on link "[PERSON_NAME] & [PERSON_NAME]'s Wedding" at bounding box center [380, 305] width 377 height 29
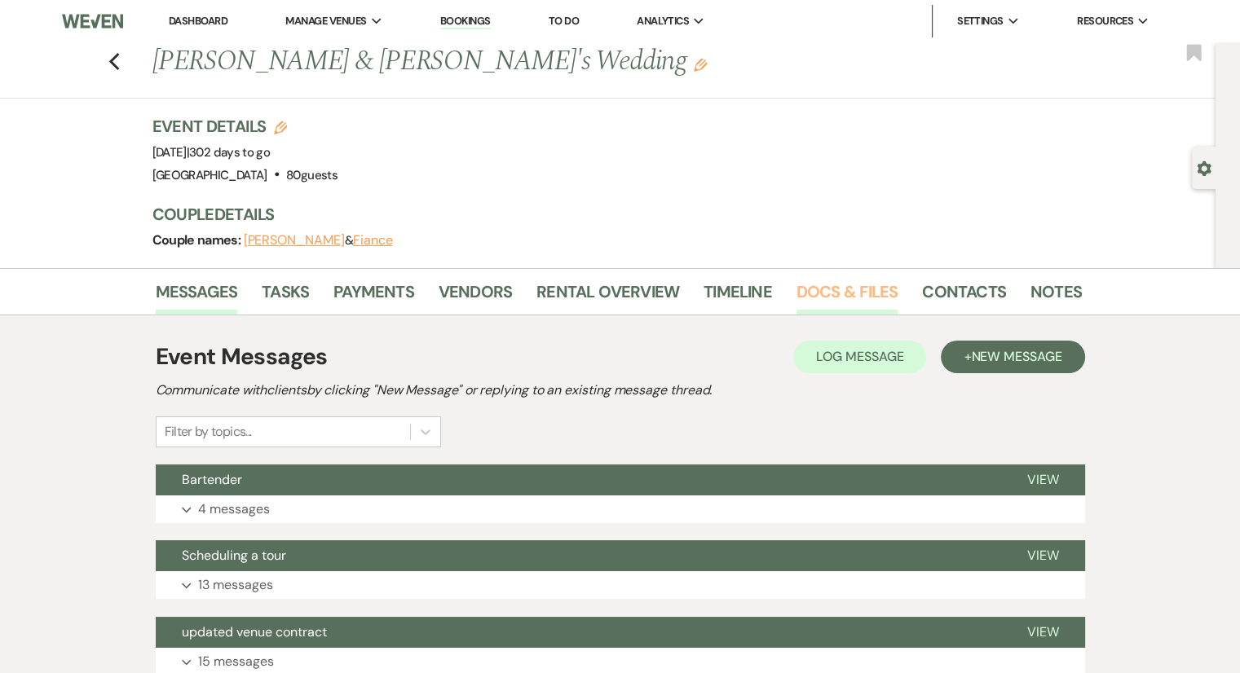
click at [859, 287] on link "Docs & Files" at bounding box center [846, 297] width 101 height 36
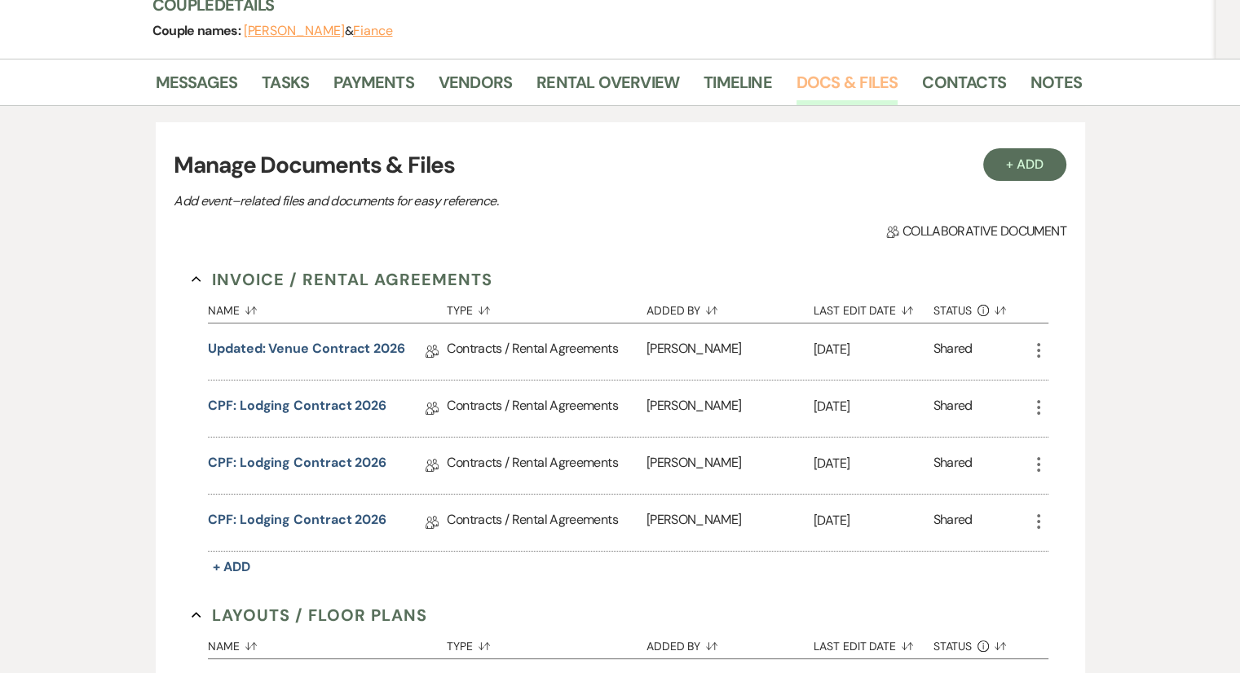
scroll to position [212, 0]
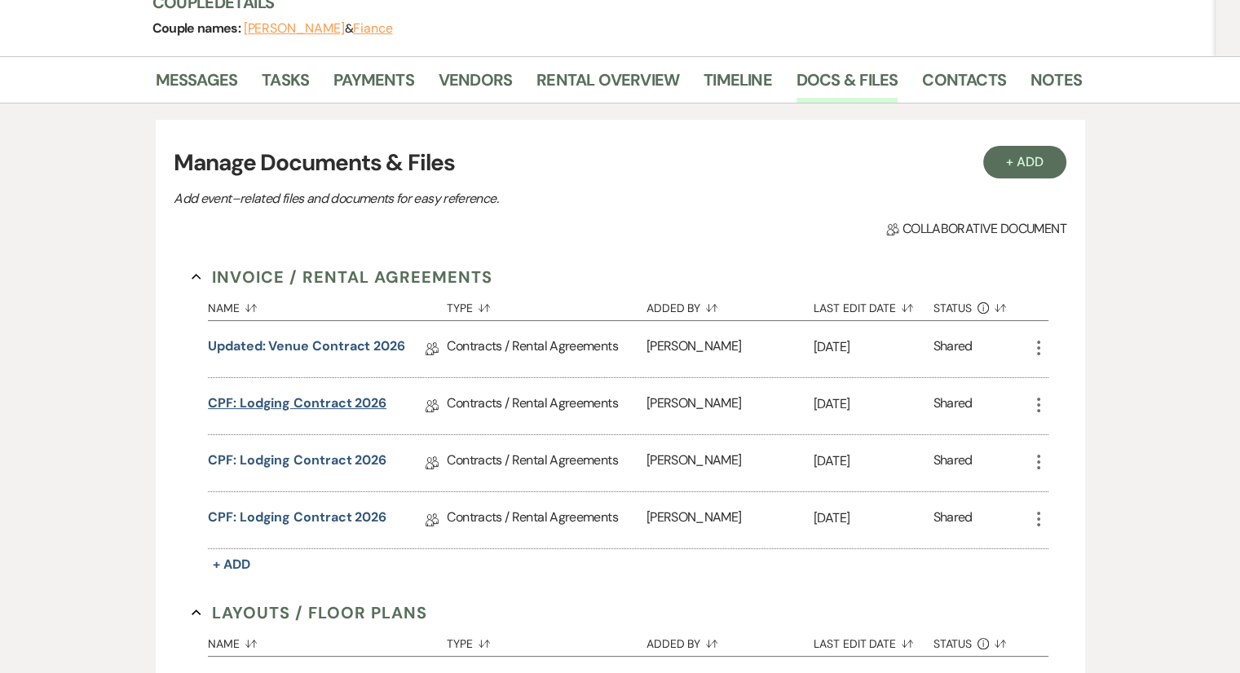
click at [320, 412] on link "CPF: Lodging Contract 2026" at bounding box center [297, 406] width 179 height 25
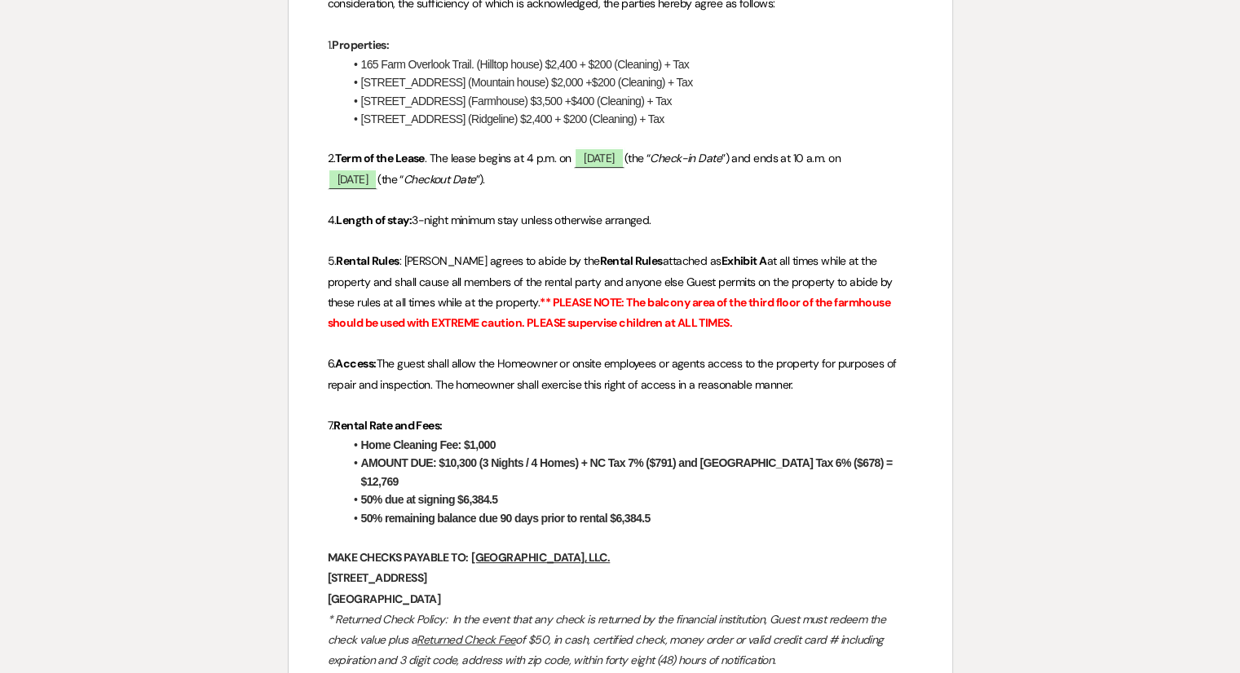
scroll to position [598, 0]
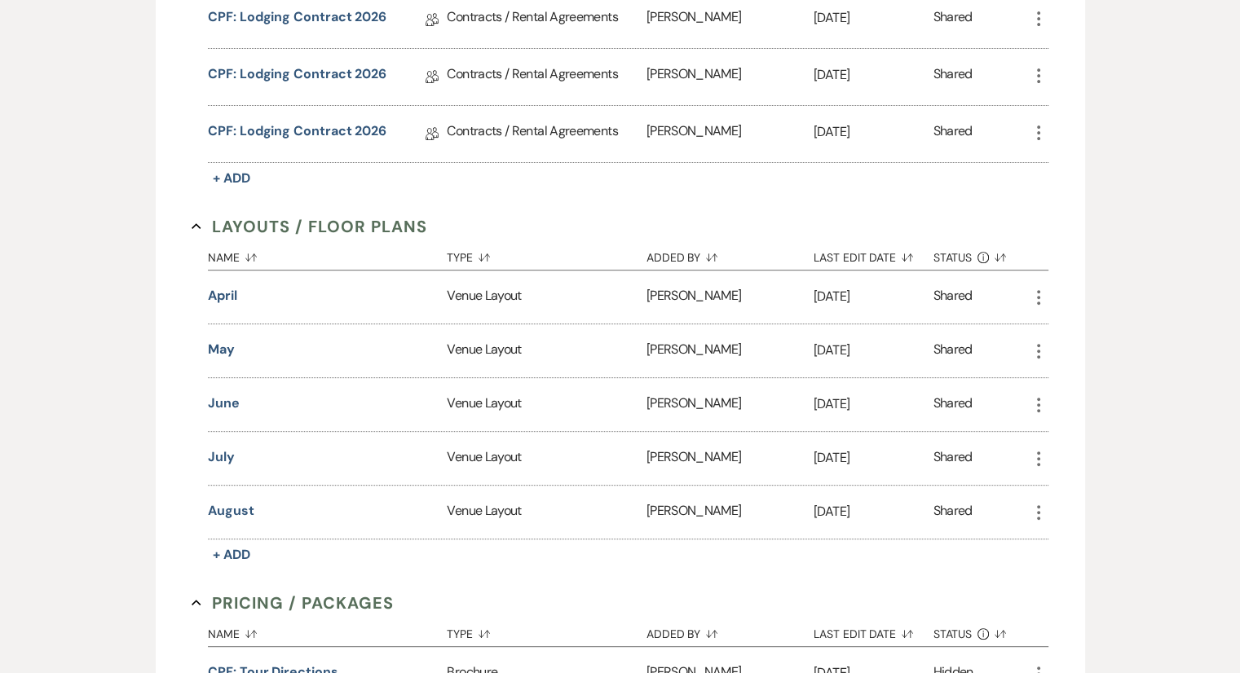
scroll to position [212, 0]
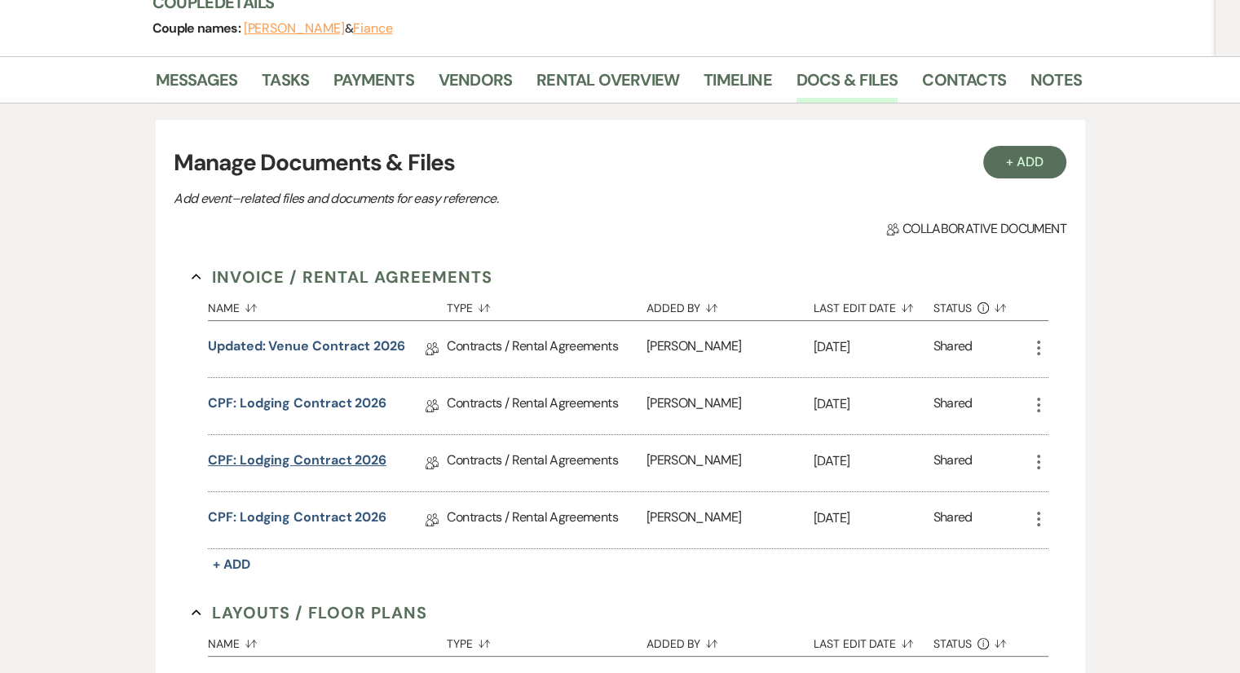
click at [345, 462] on link "CPF: Lodging Contract 2026" at bounding box center [297, 463] width 179 height 25
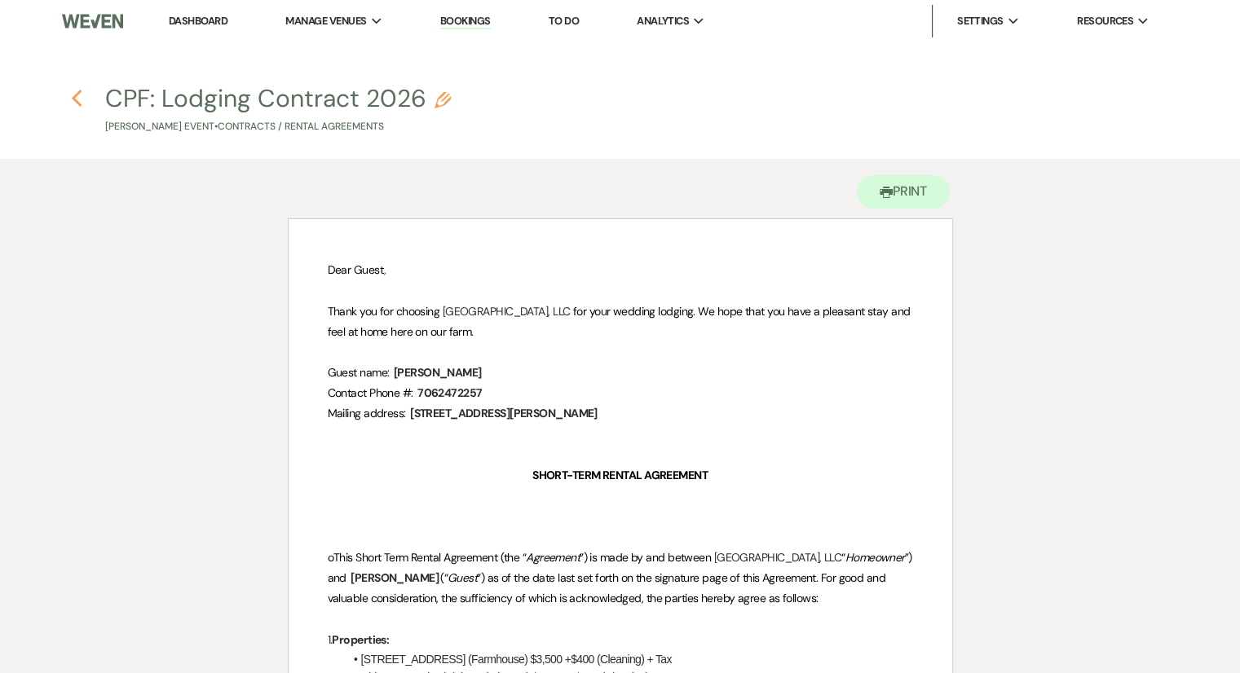
click at [75, 99] on use "button" at bounding box center [76, 99] width 11 height 18
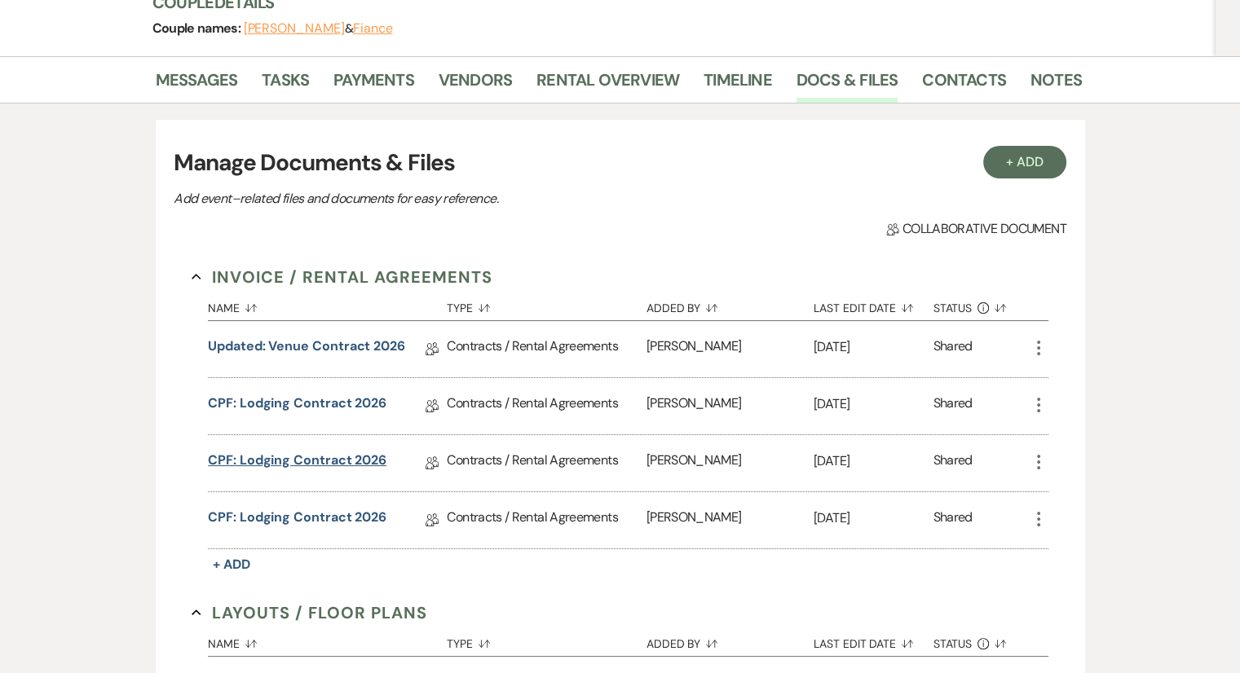
click at [342, 464] on link "CPF: Lodging Contract 2026" at bounding box center [297, 463] width 179 height 25
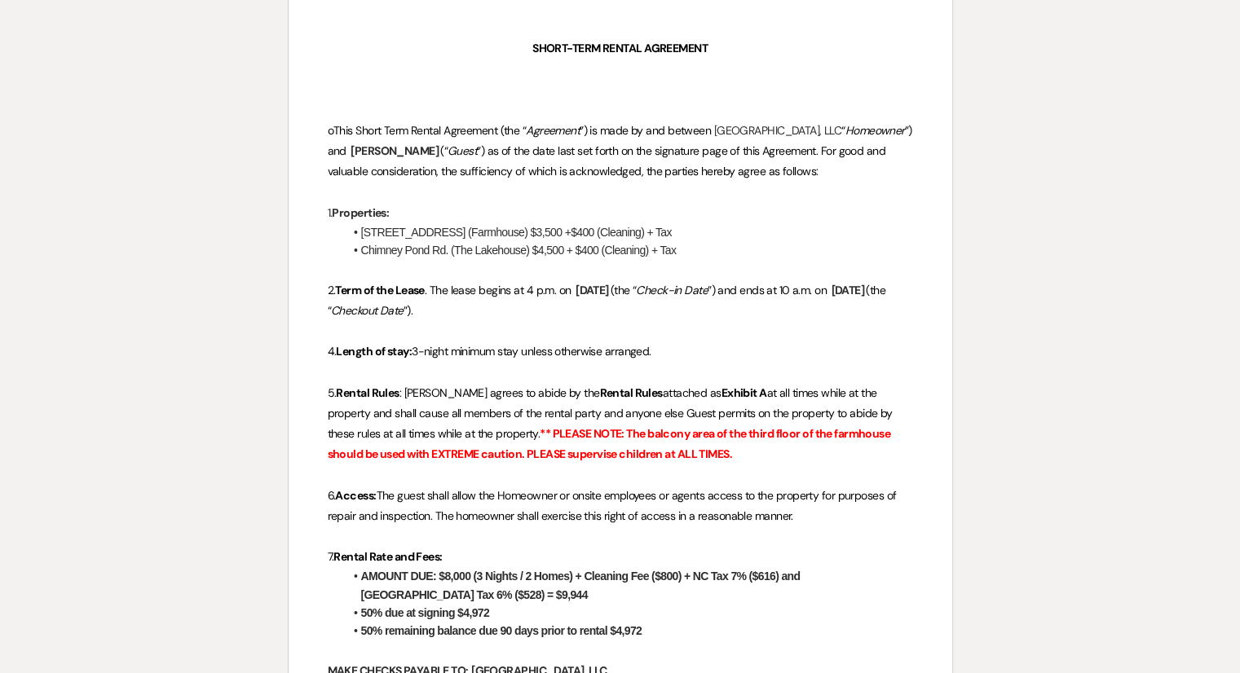
scroll to position [430, 0]
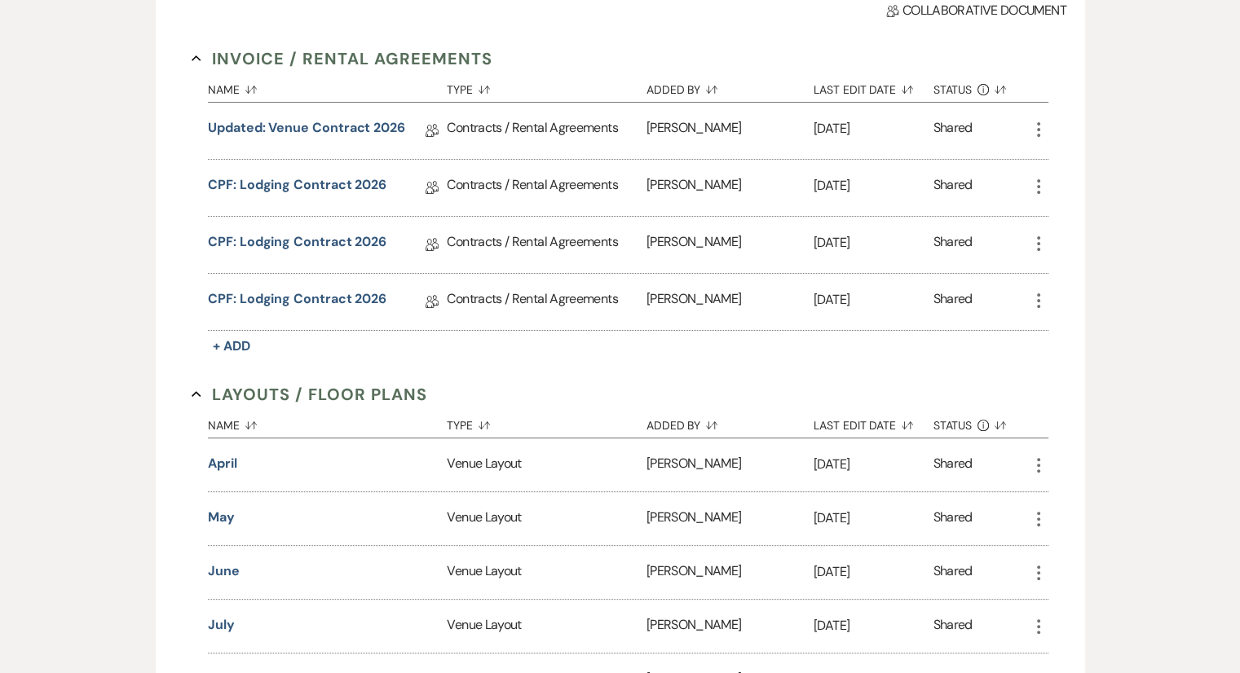
scroll to position [212, 0]
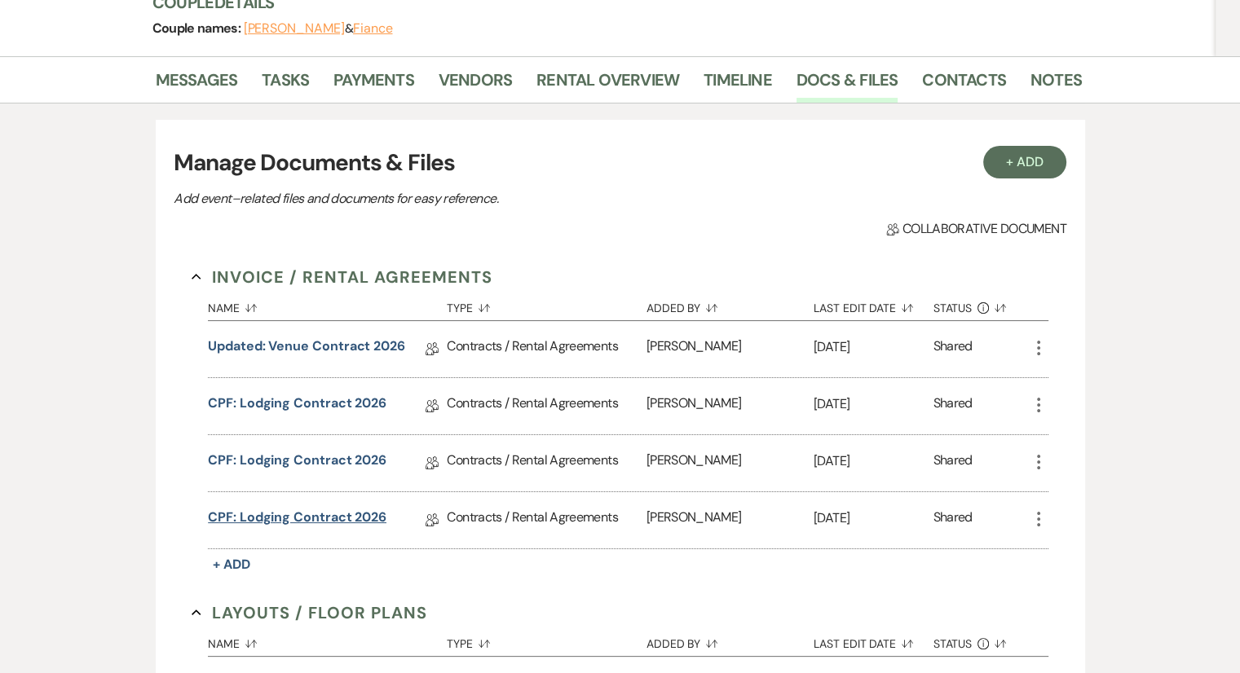
click at [332, 520] on link "CPF: Lodging Contract 2026" at bounding box center [297, 520] width 179 height 25
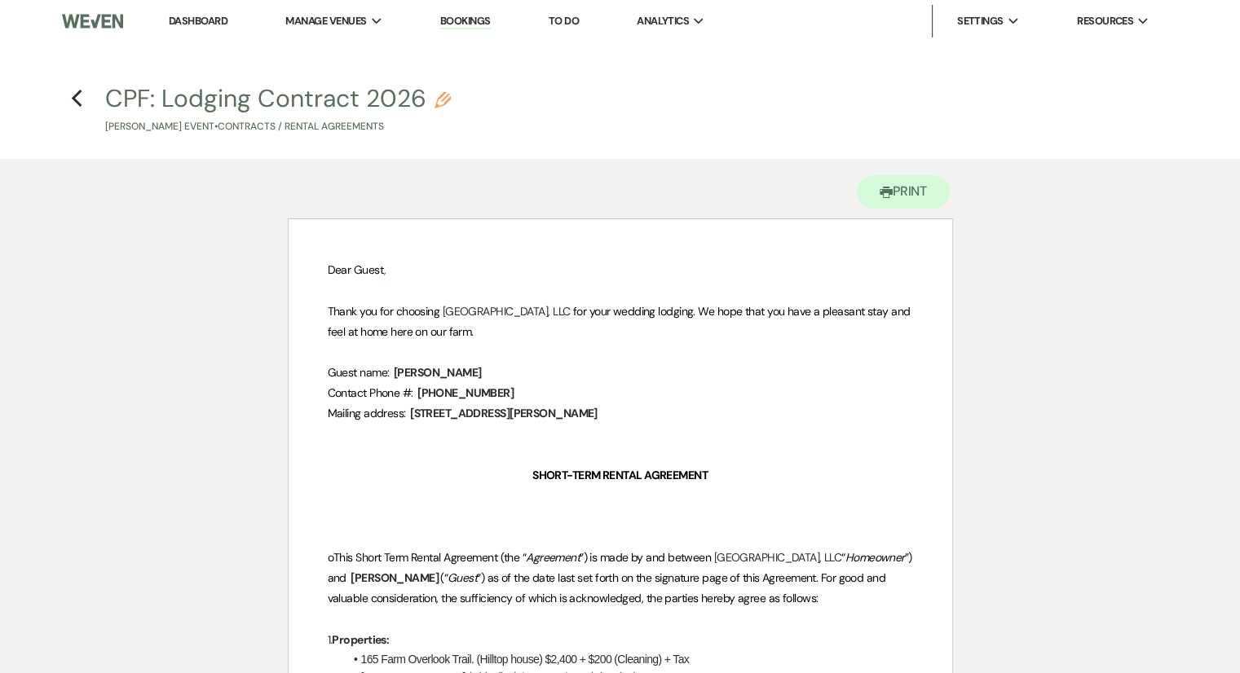
click at [208, 14] on link "Dashboard" at bounding box center [198, 21] width 59 height 14
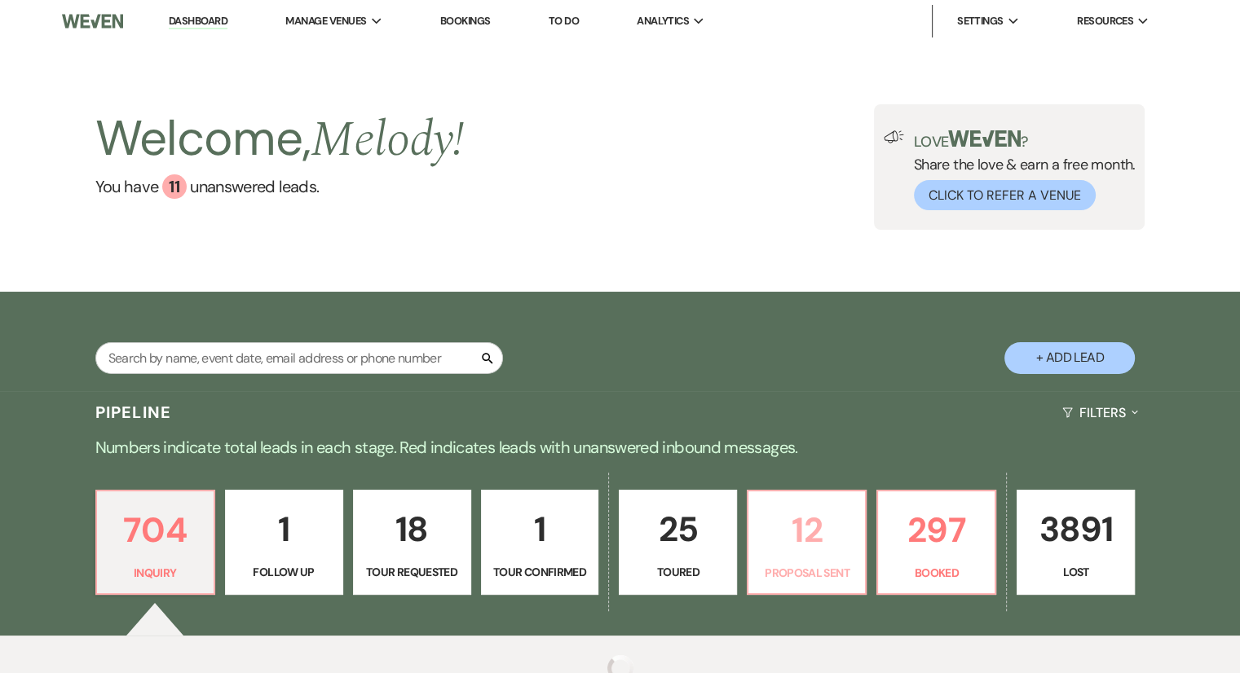
click at [802, 558] on link "12 Proposal Sent" at bounding box center [807, 543] width 120 height 106
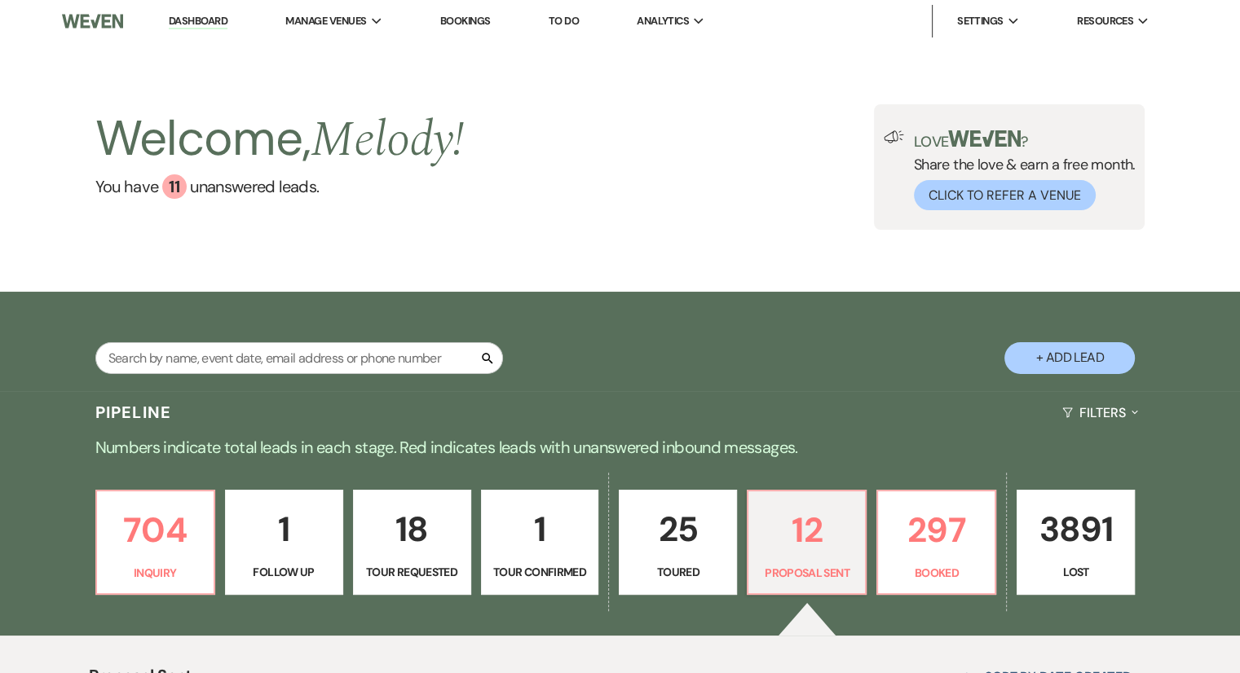
select select "6"
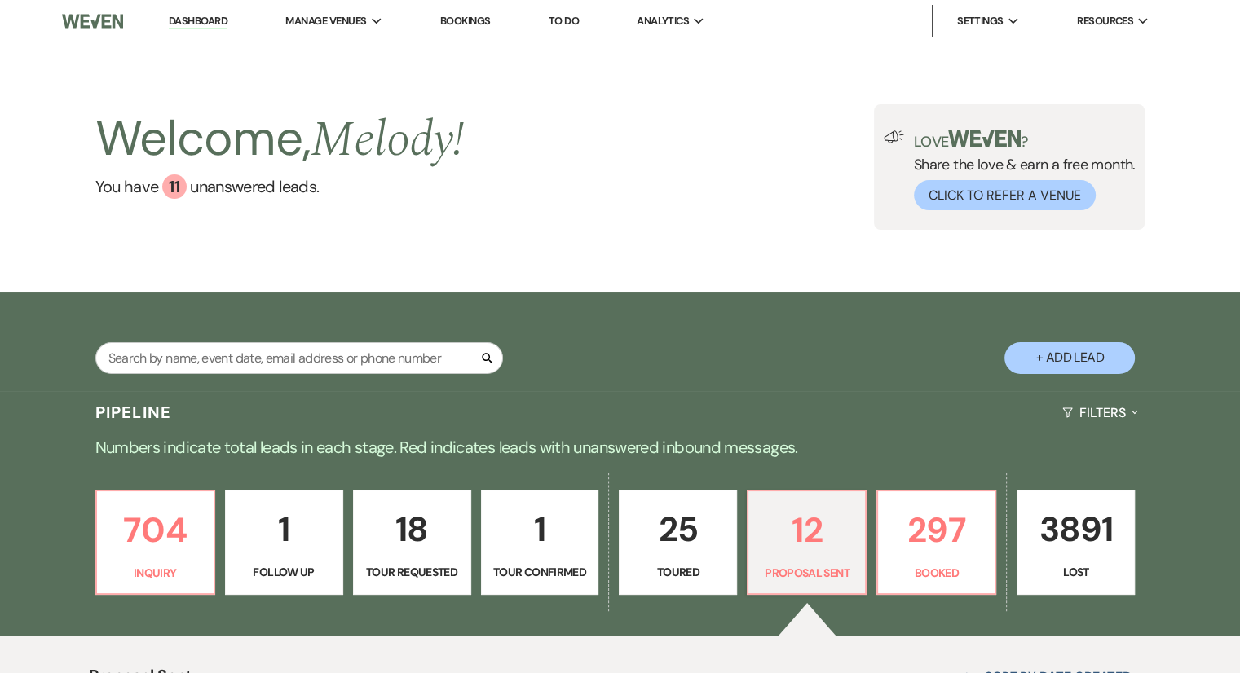
select select "6"
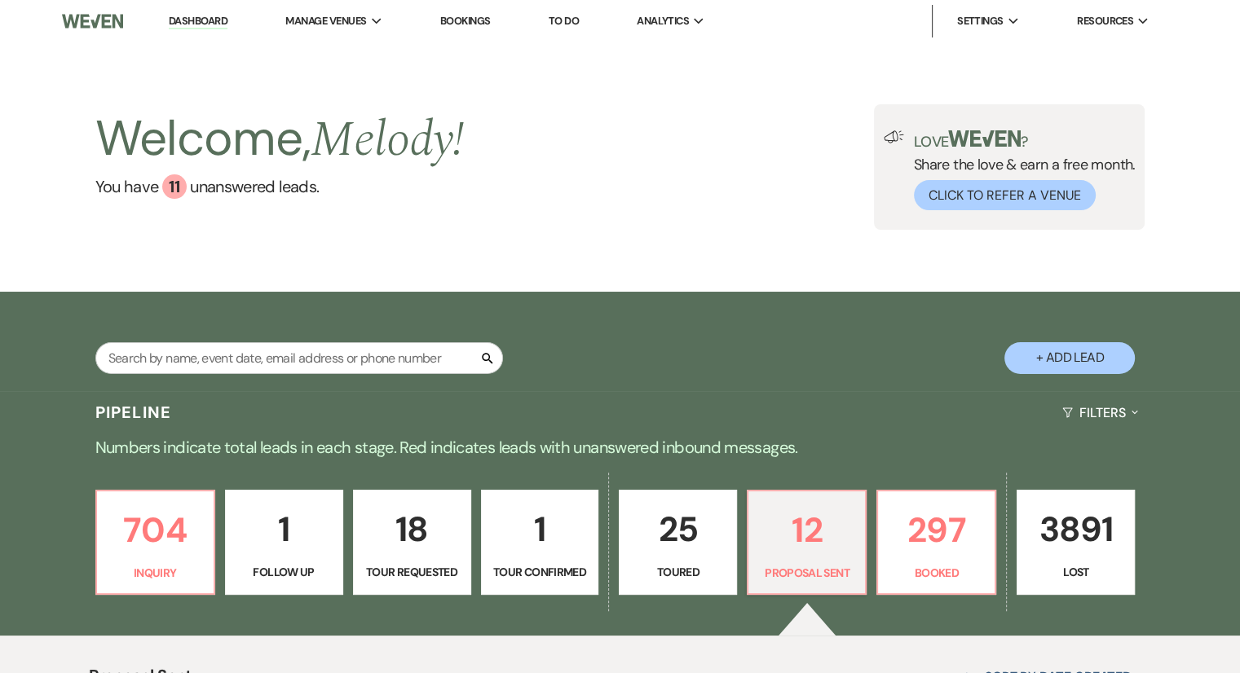
select select "6"
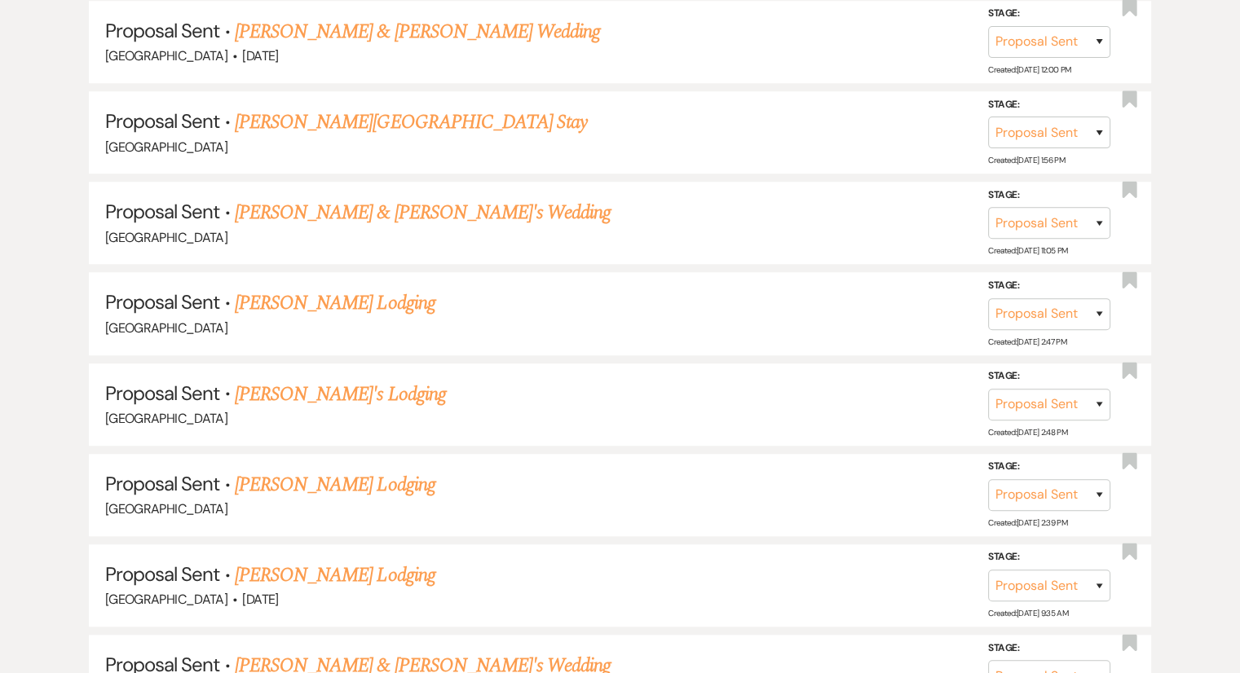
scroll to position [1186, 0]
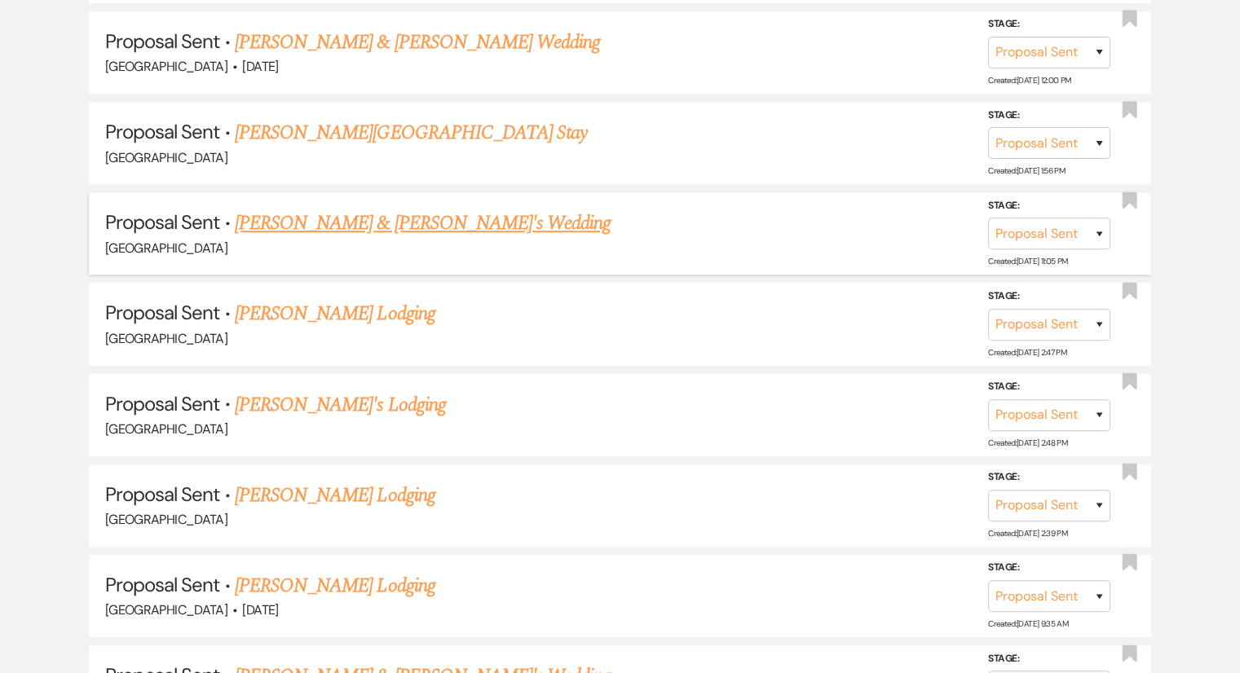
click at [298, 238] on div "[GEOGRAPHIC_DATA]" at bounding box center [620, 248] width 1030 height 21
click at [301, 222] on link "[PERSON_NAME] & [PERSON_NAME]'s Wedding" at bounding box center [423, 223] width 377 height 29
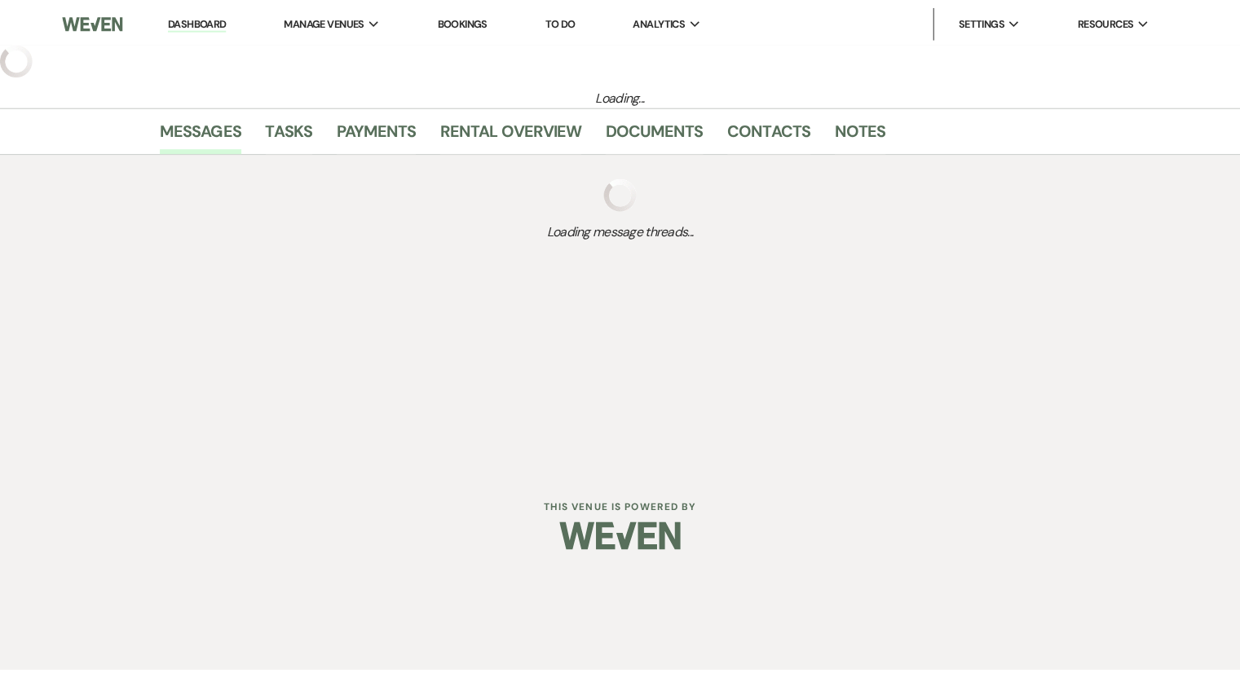
select select "6"
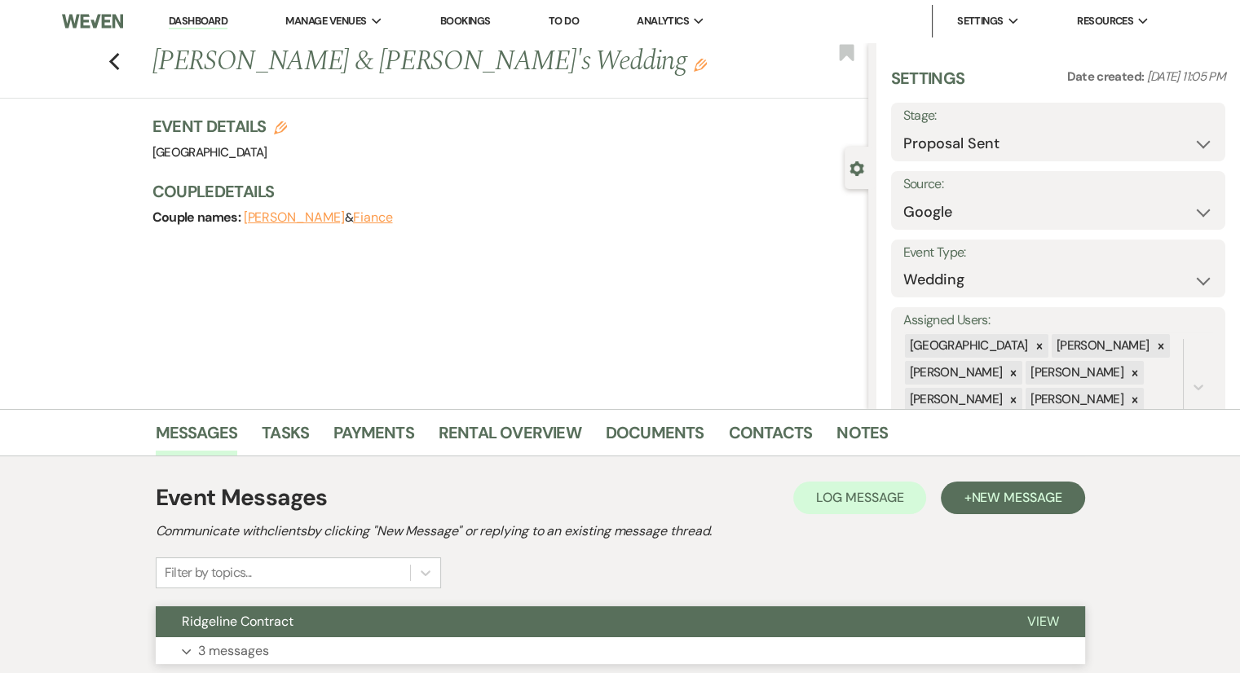
click at [269, 648] on button "Expand 3 messages" at bounding box center [620, 651] width 929 height 28
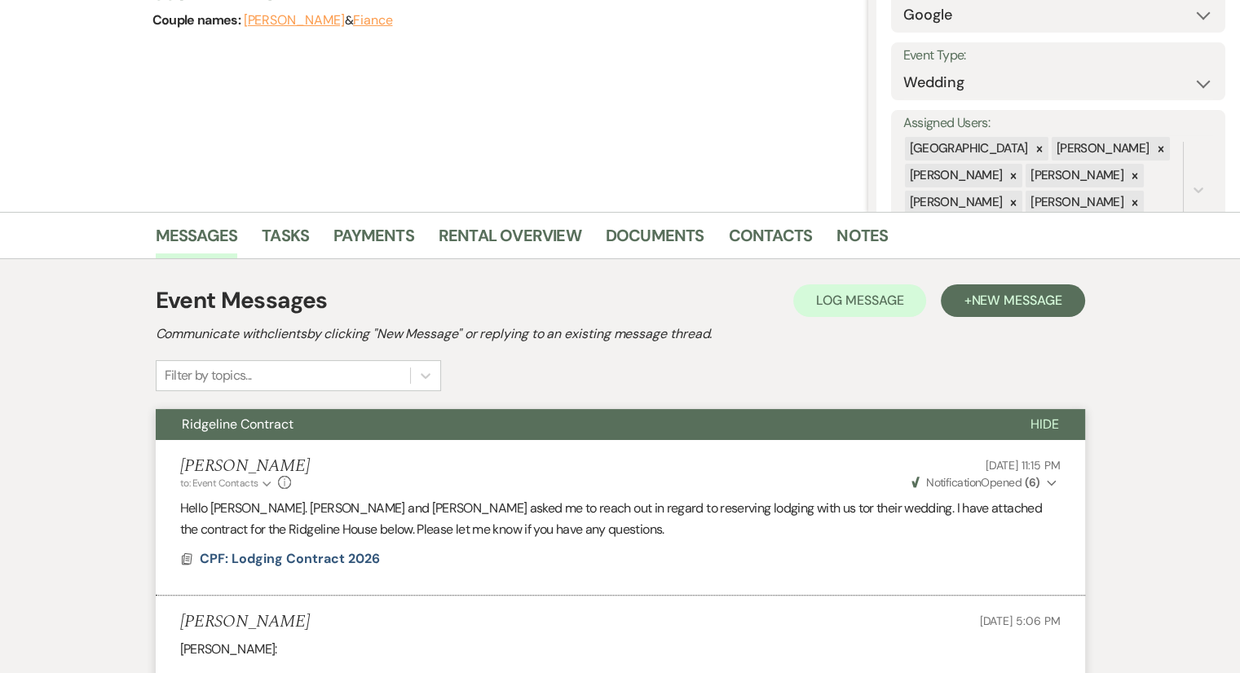
scroll to position [9, 0]
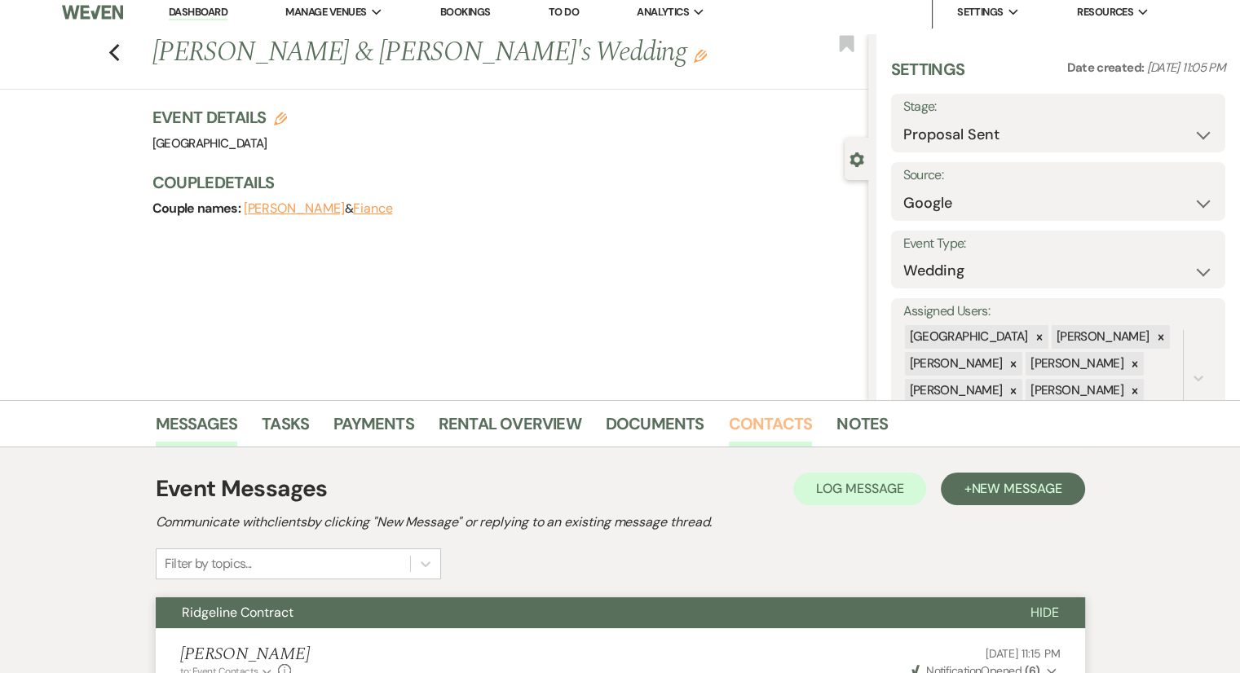
click at [763, 421] on link "Contacts" at bounding box center [771, 429] width 84 height 36
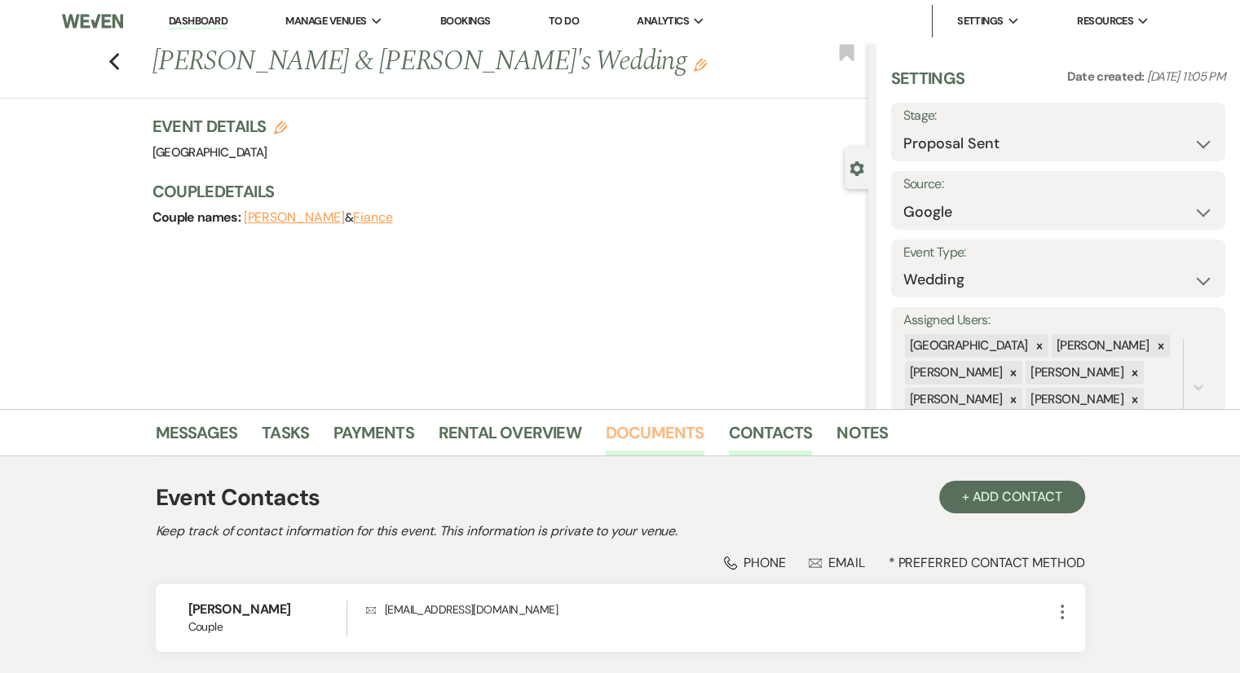
click at [650, 435] on link "Documents" at bounding box center [655, 438] width 99 height 36
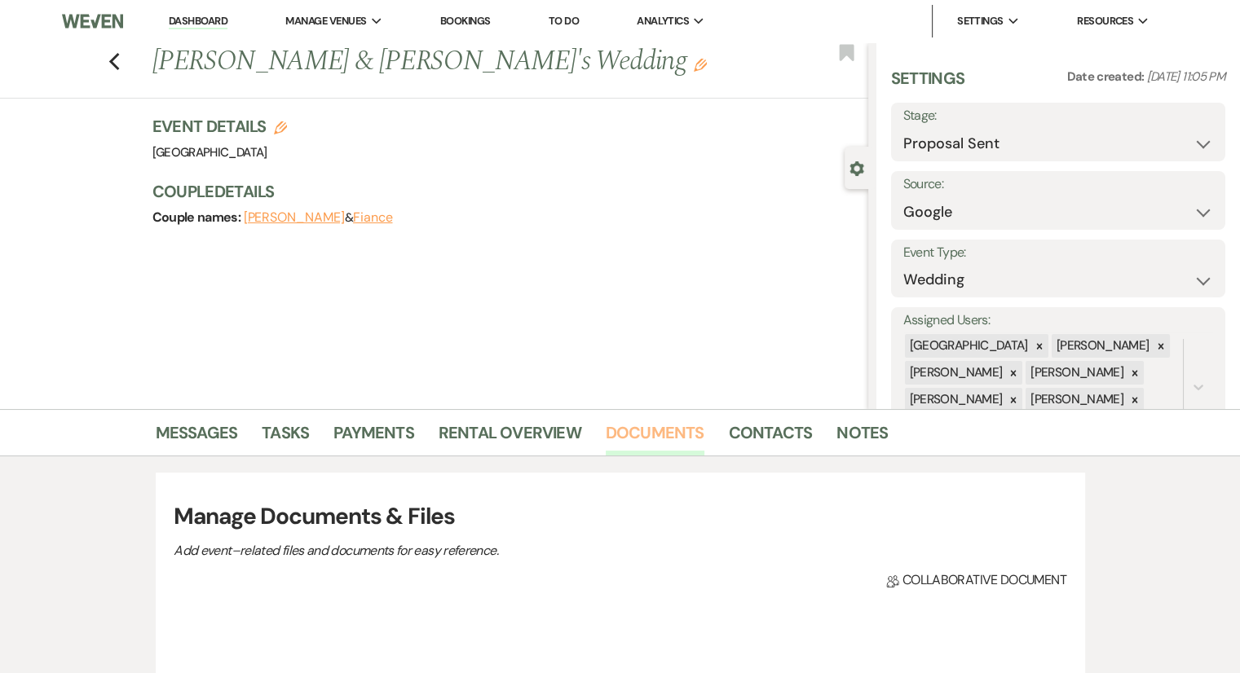
click at [650, 435] on link "Documents" at bounding box center [655, 438] width 99 height 36
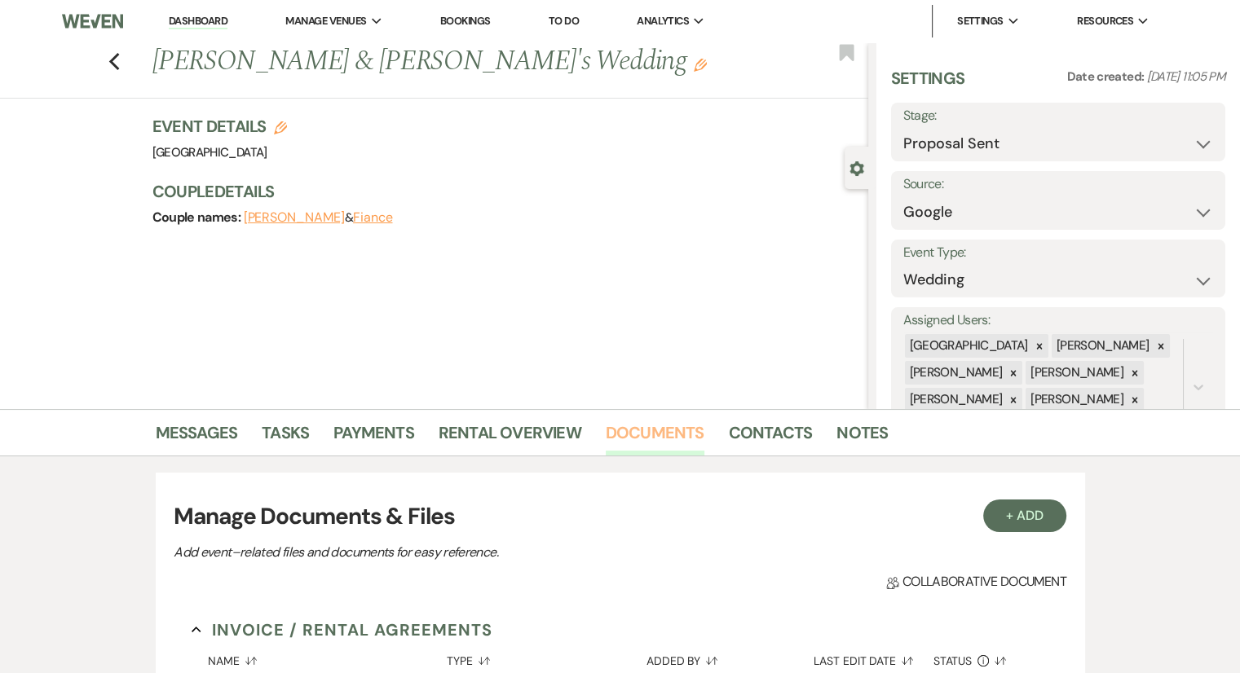
scroll to position [470, 0]
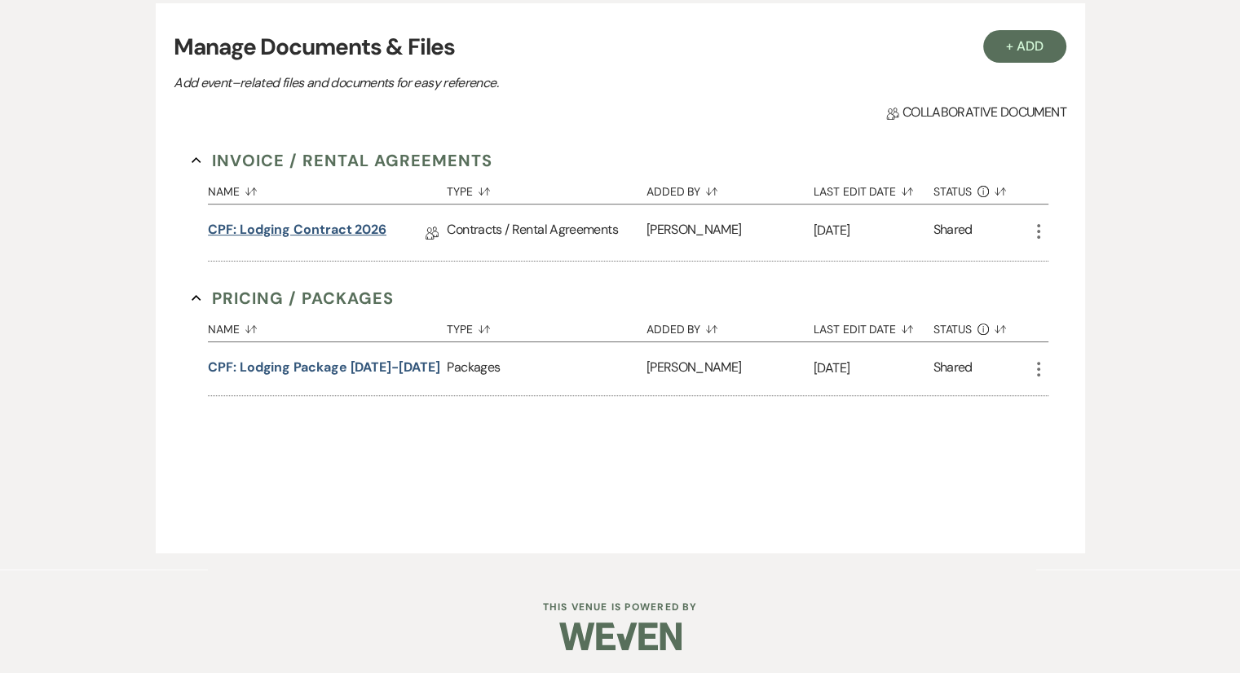
click at [332, 225] on link "CPF: Lodging Contract 2026" at bounding box center [297, 232] width 179 height 25
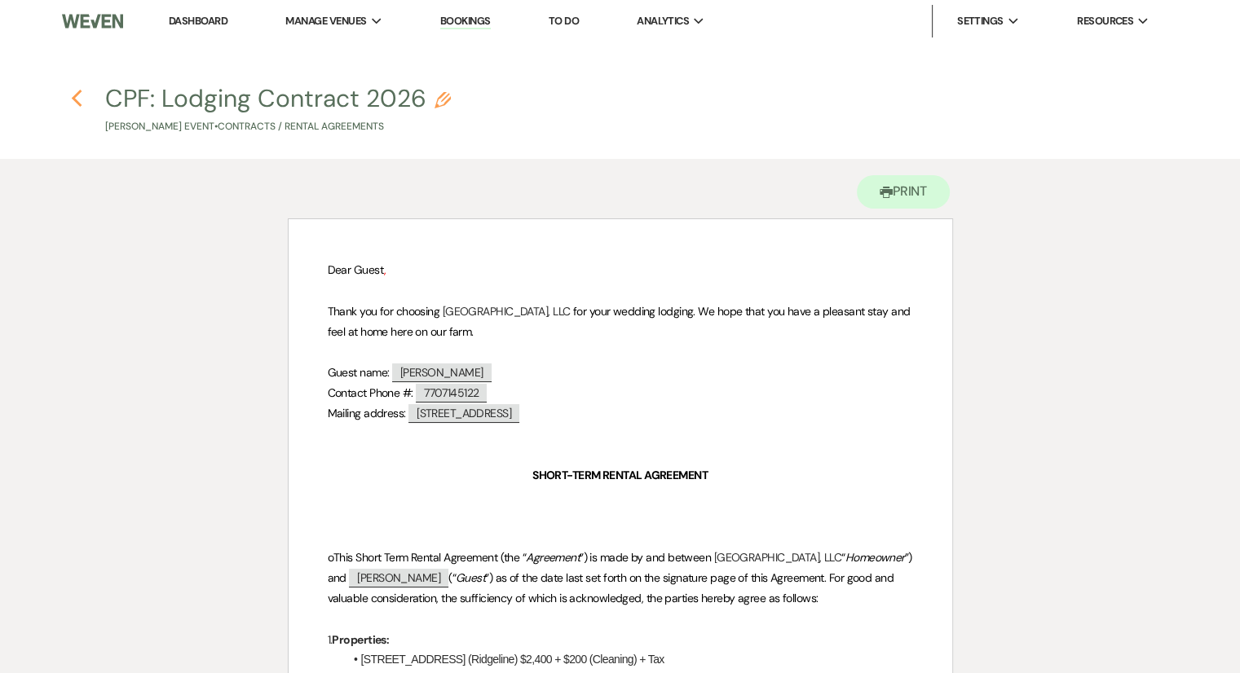
click at [72, 100] on icon "Previous" at bounding box center [77, 99] width 12 height 20
select select "6"
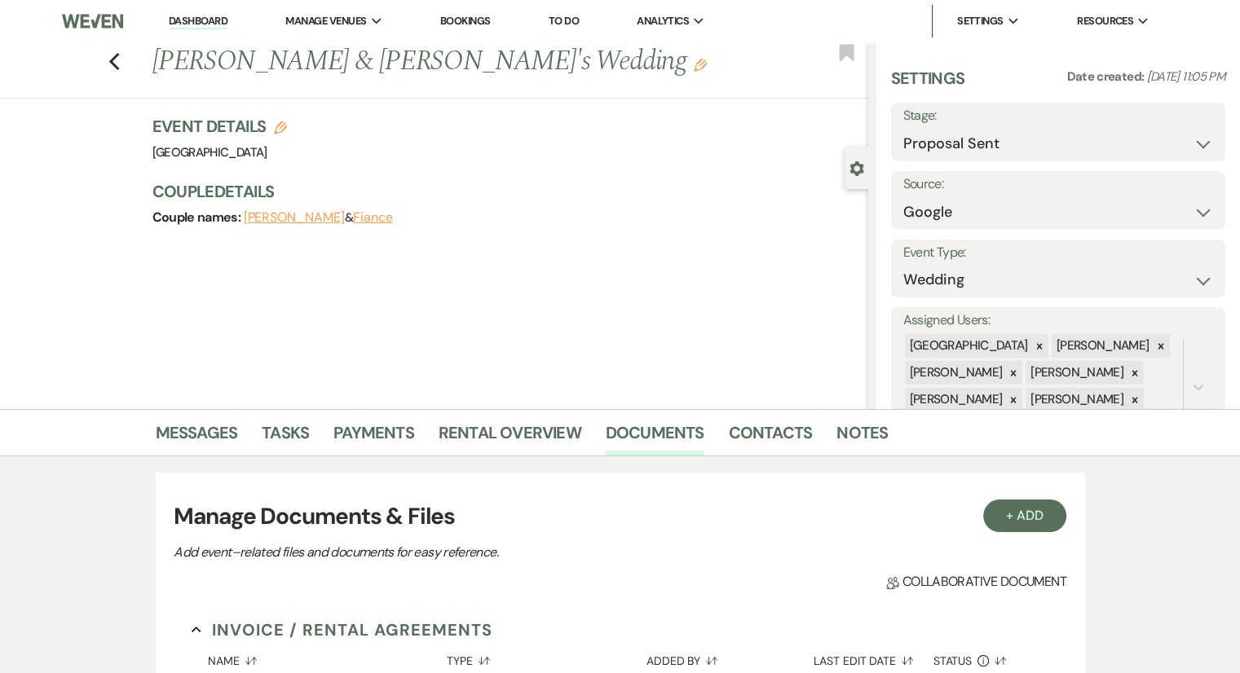
scroll to position [470, 0]
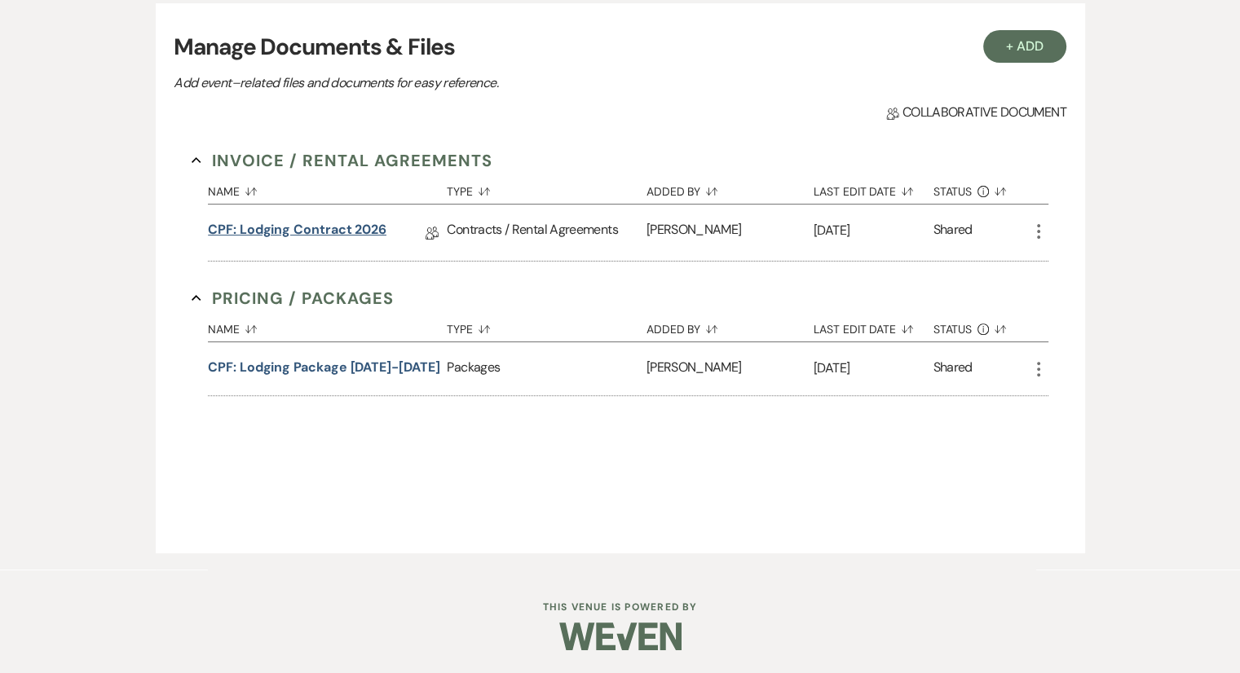
click at [346, 229] on link "CPF: Lodging Contract 2026" at bounding box center [297, 232] width 179 height 25
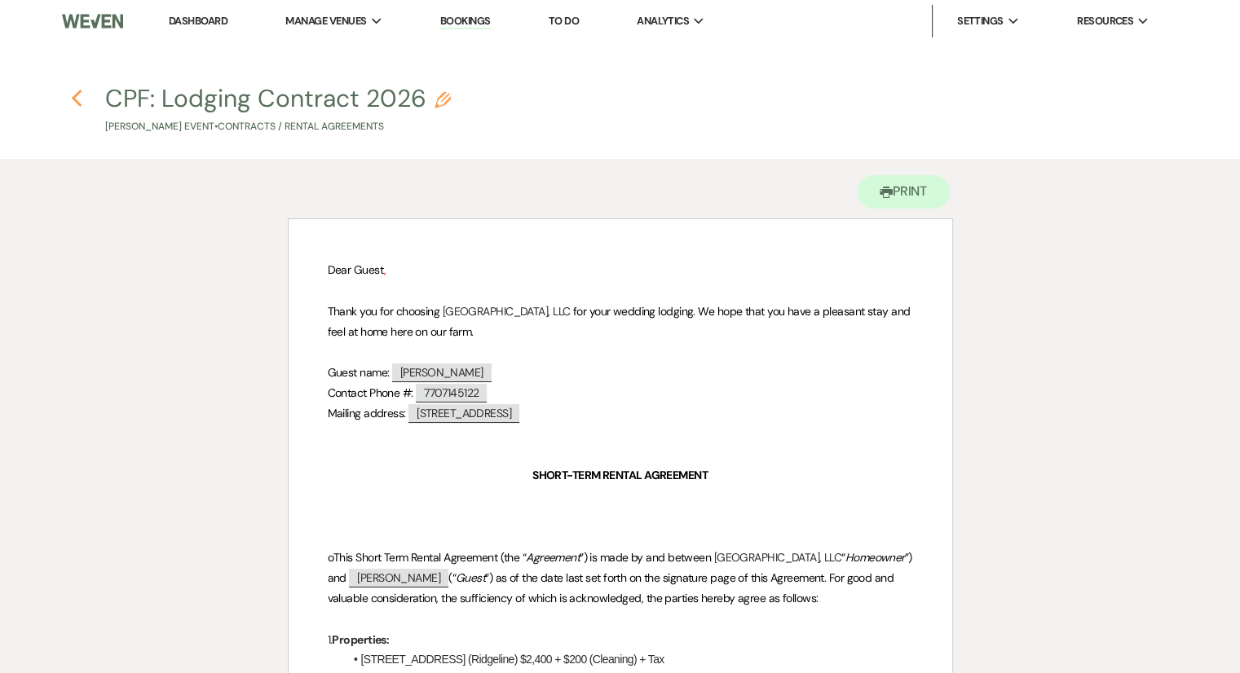
click at [82, 106] on icon "Previous" at bounding box center [77, 99] width 12 height 20
select select "6"
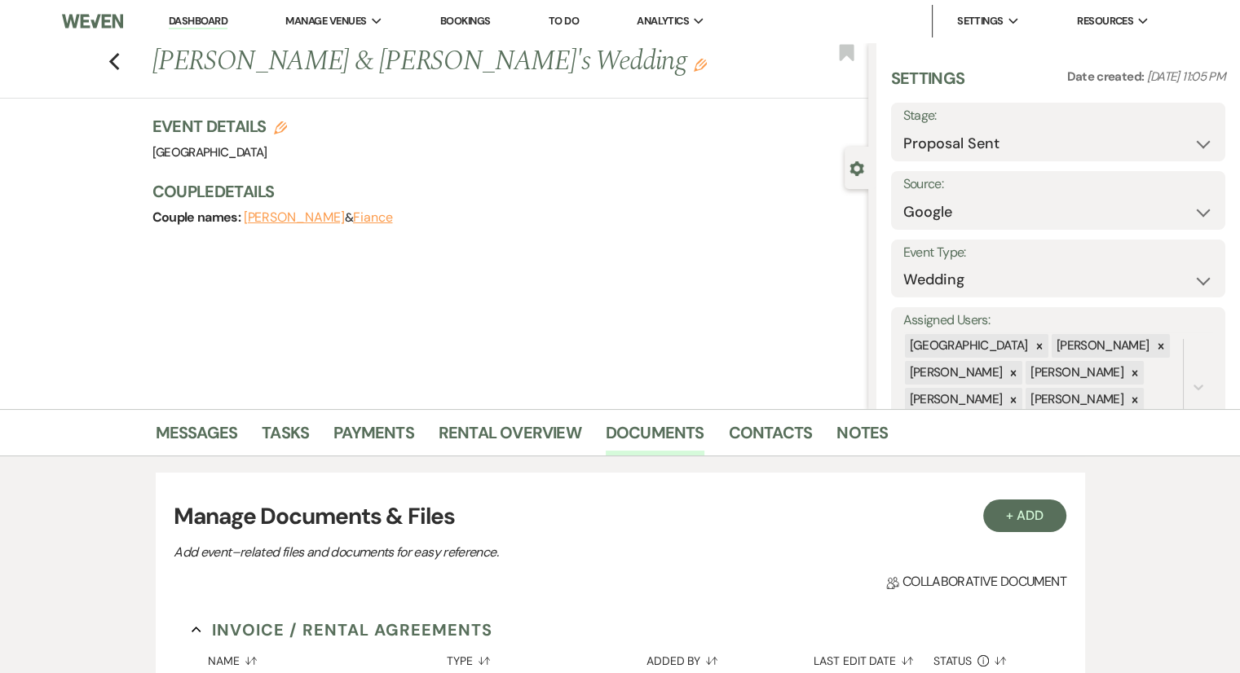
scroll to position [470, 0]
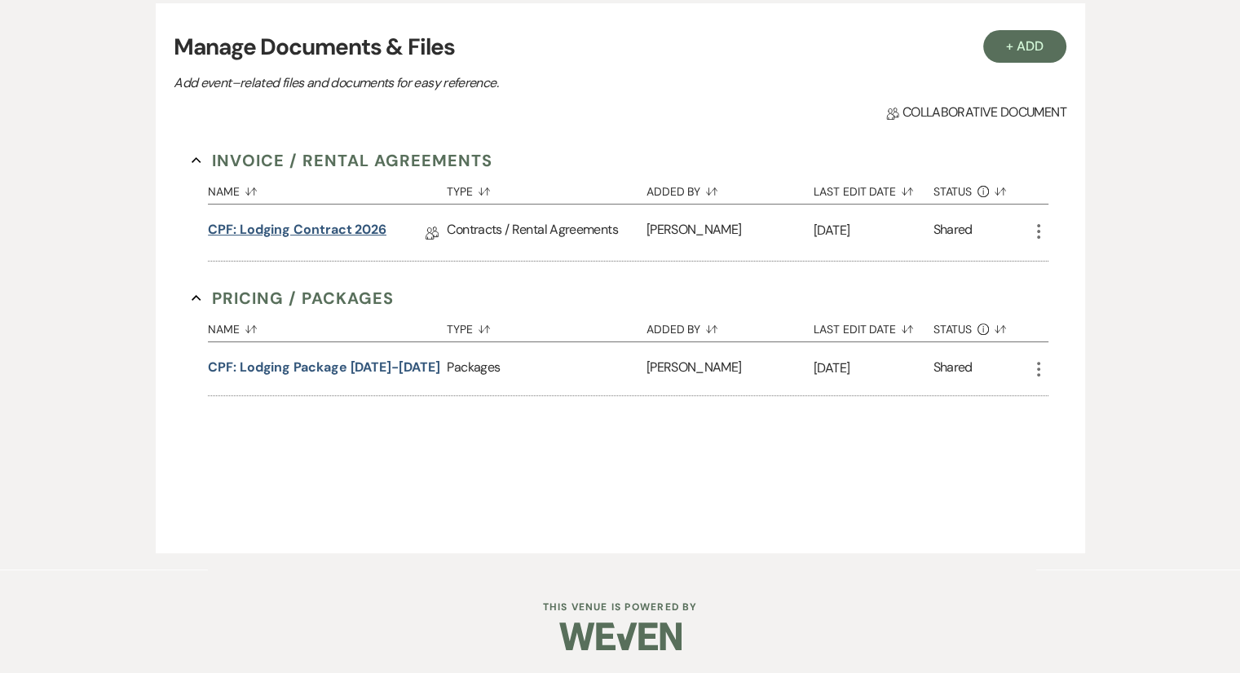
click at [329, 235] on link "CPF: Lodging Contract 2026" at bounding box center [297, 232] width 179 height 25
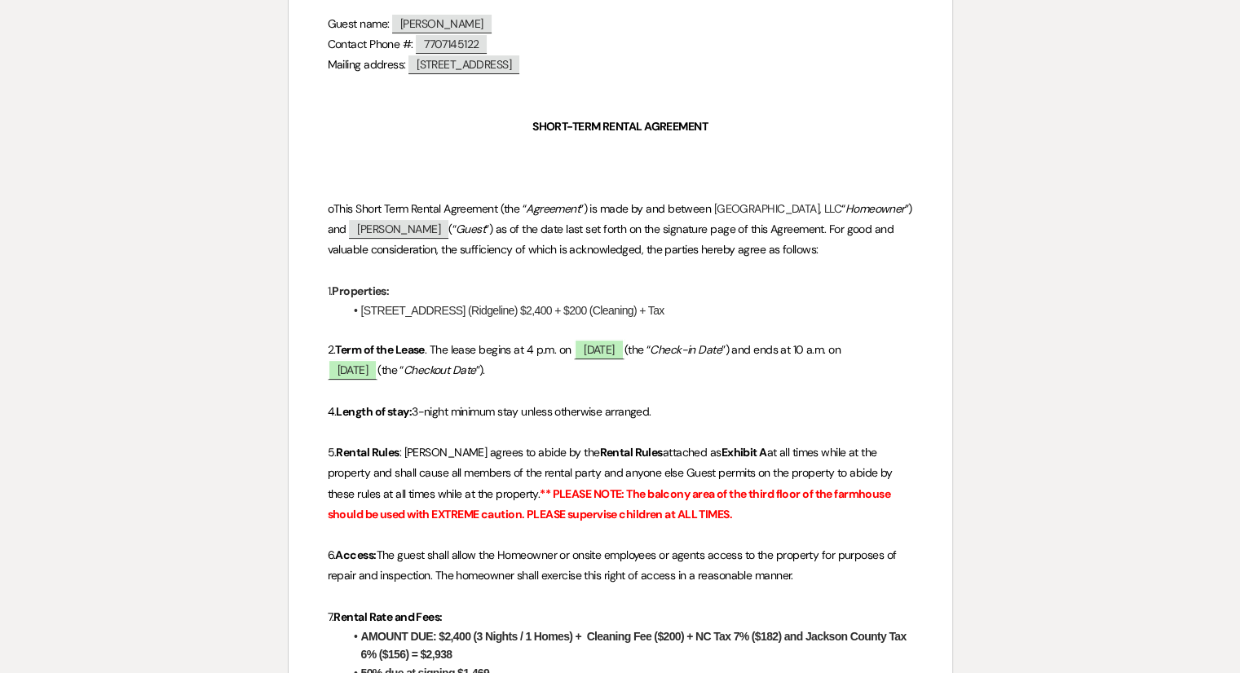
scroll to position [336, 0]
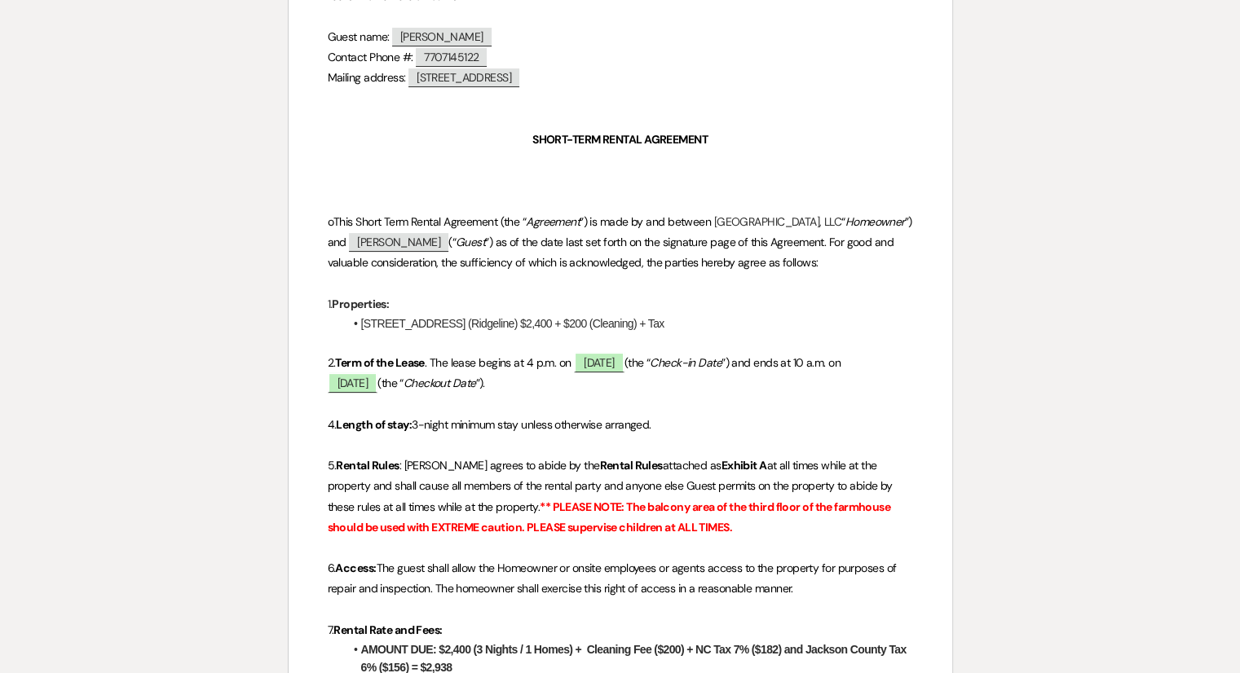
select select "6"
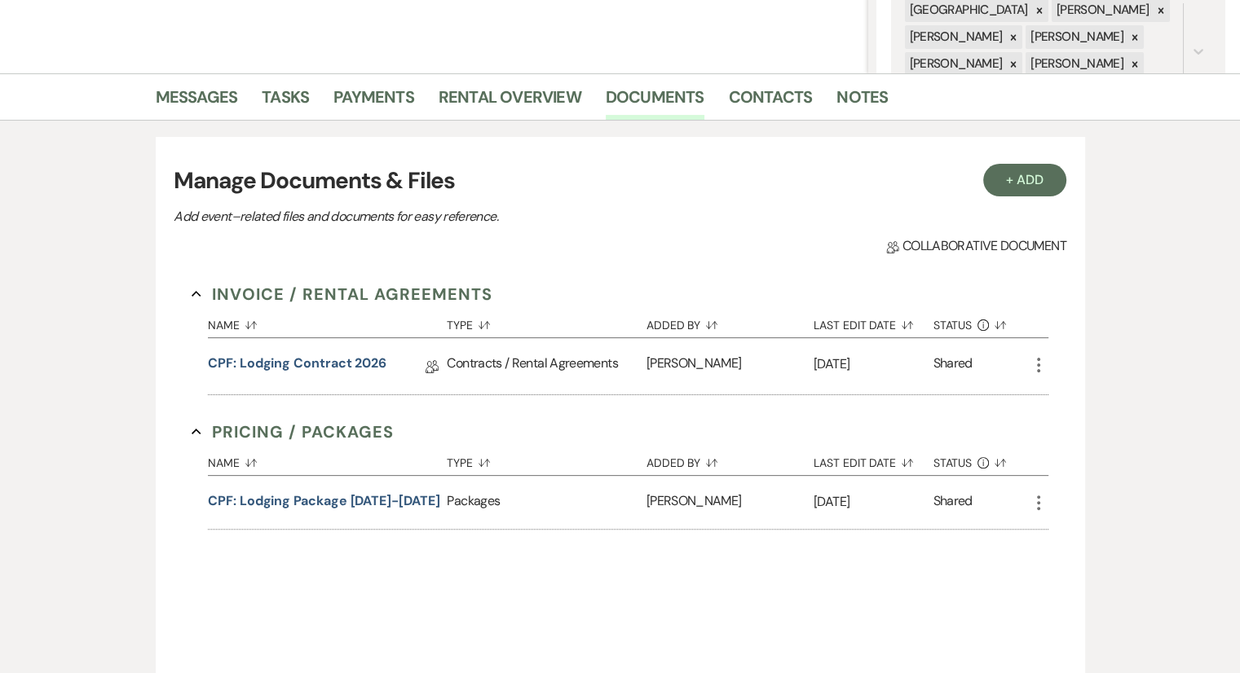
scroll to position [470, 0]
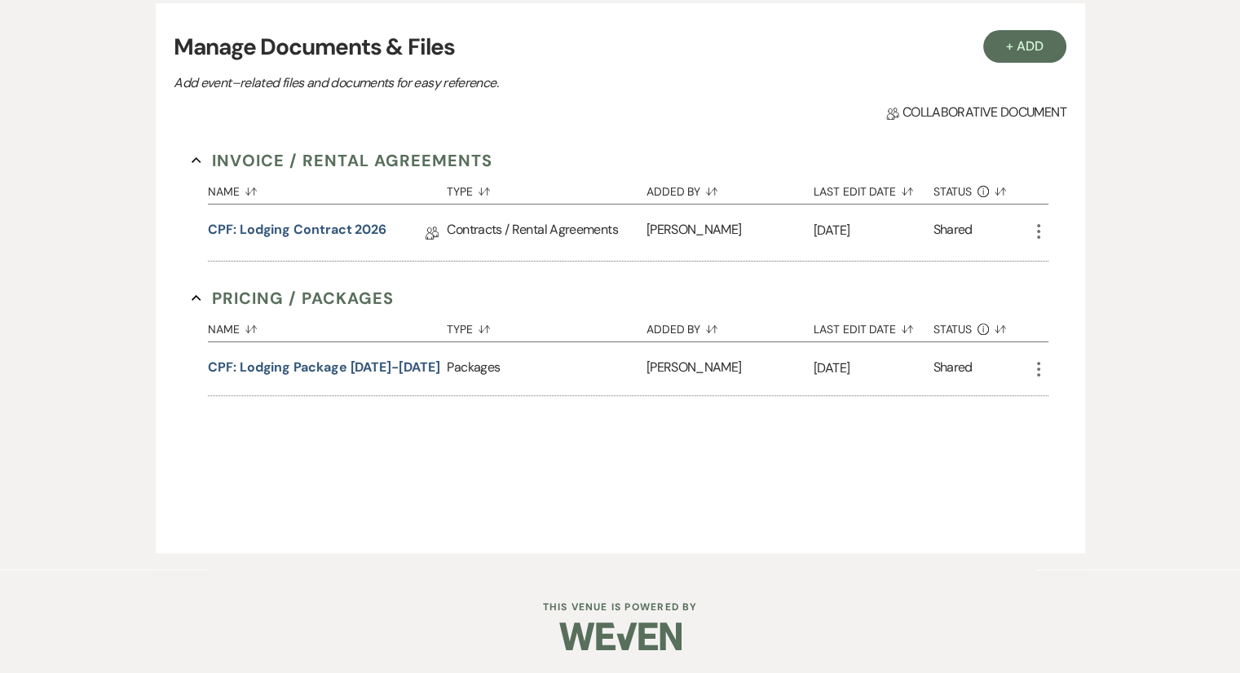
select select "6"
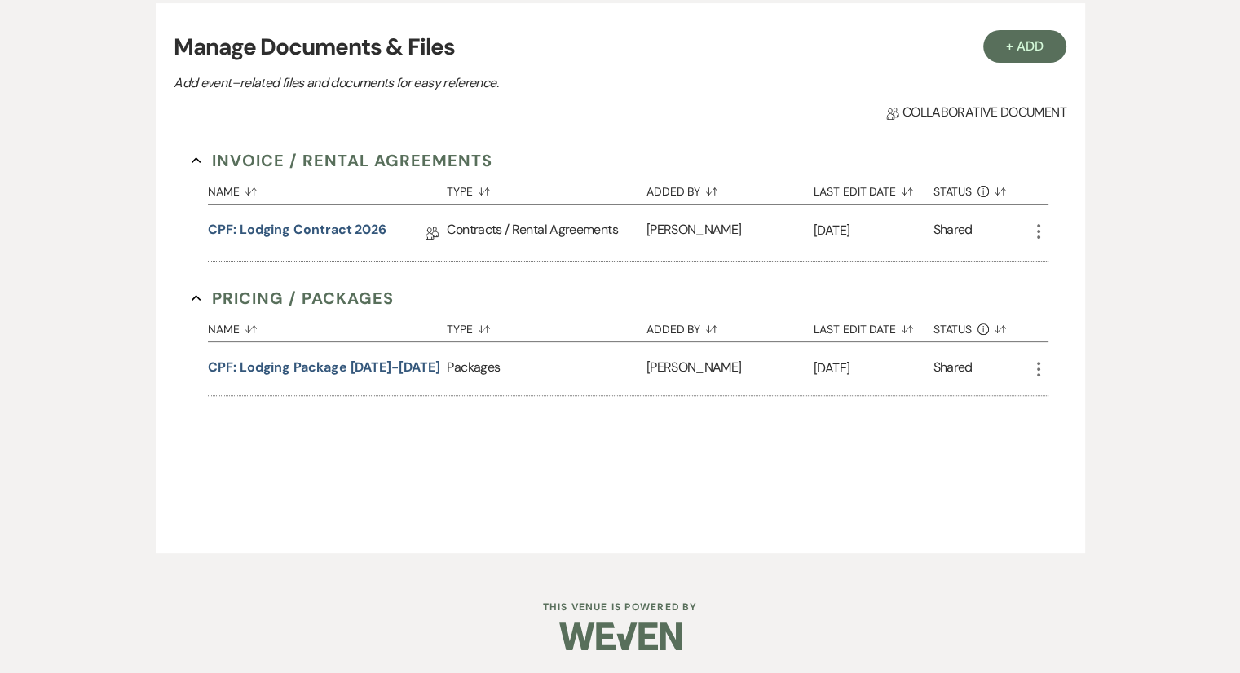
select select "6"
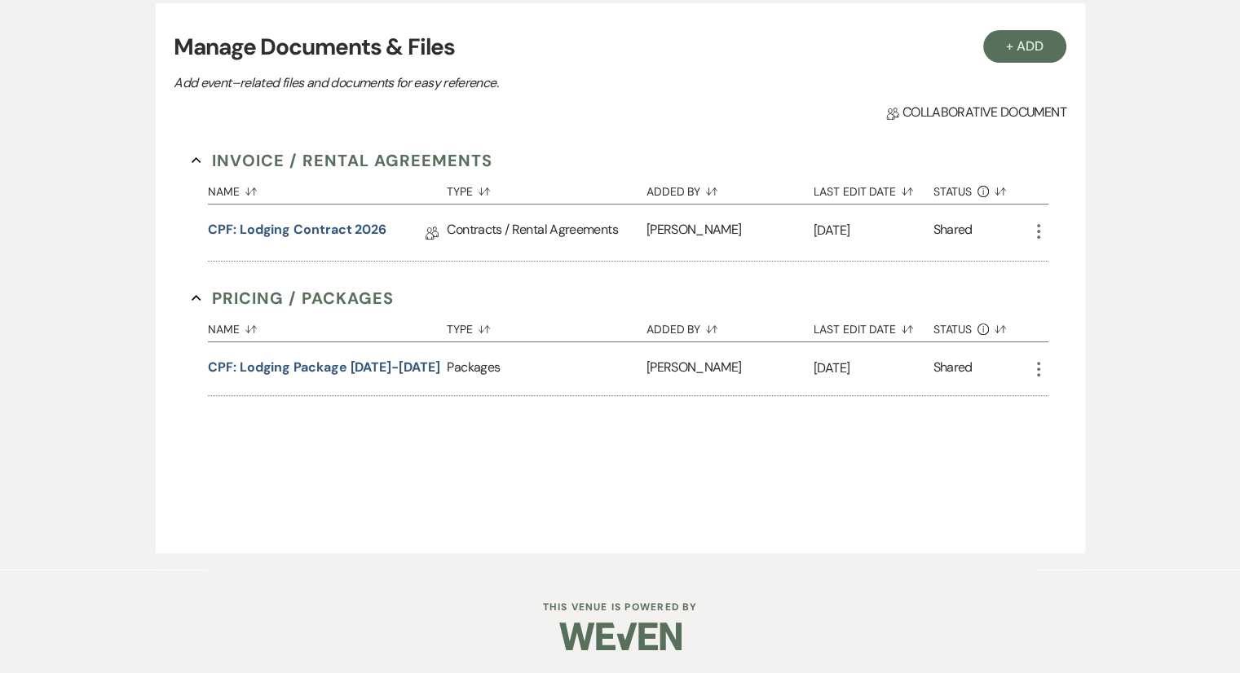
select select "6"
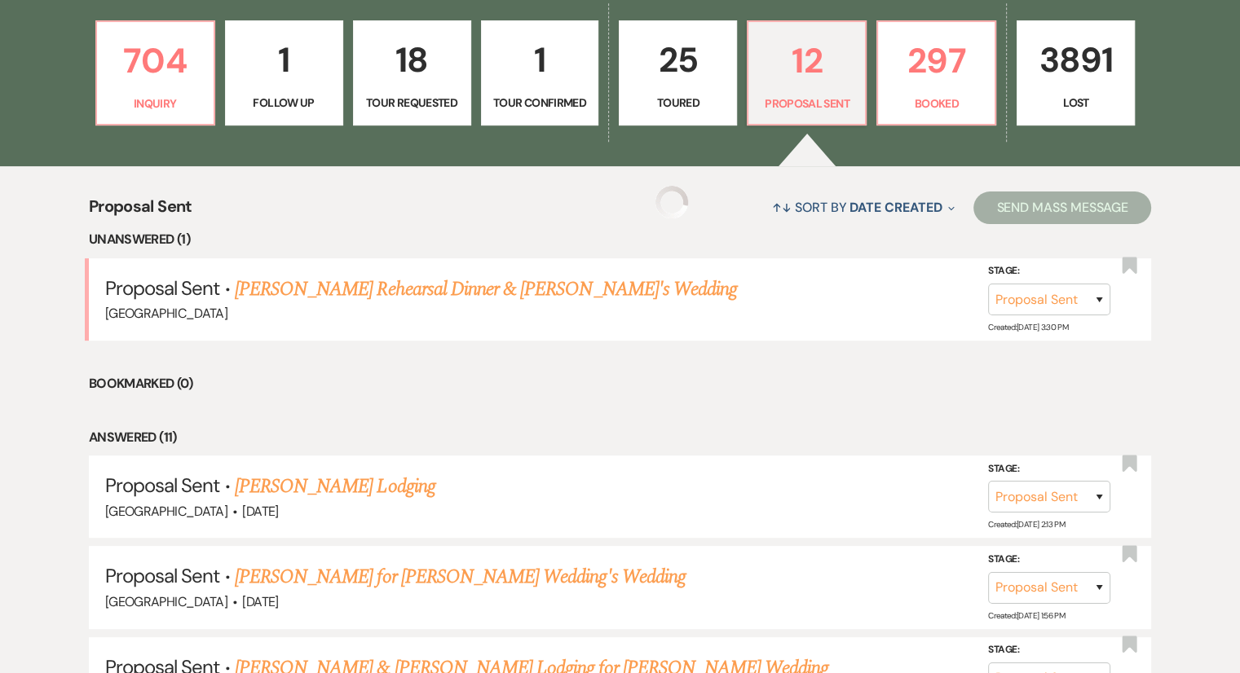
scroll to position [1186, 0]
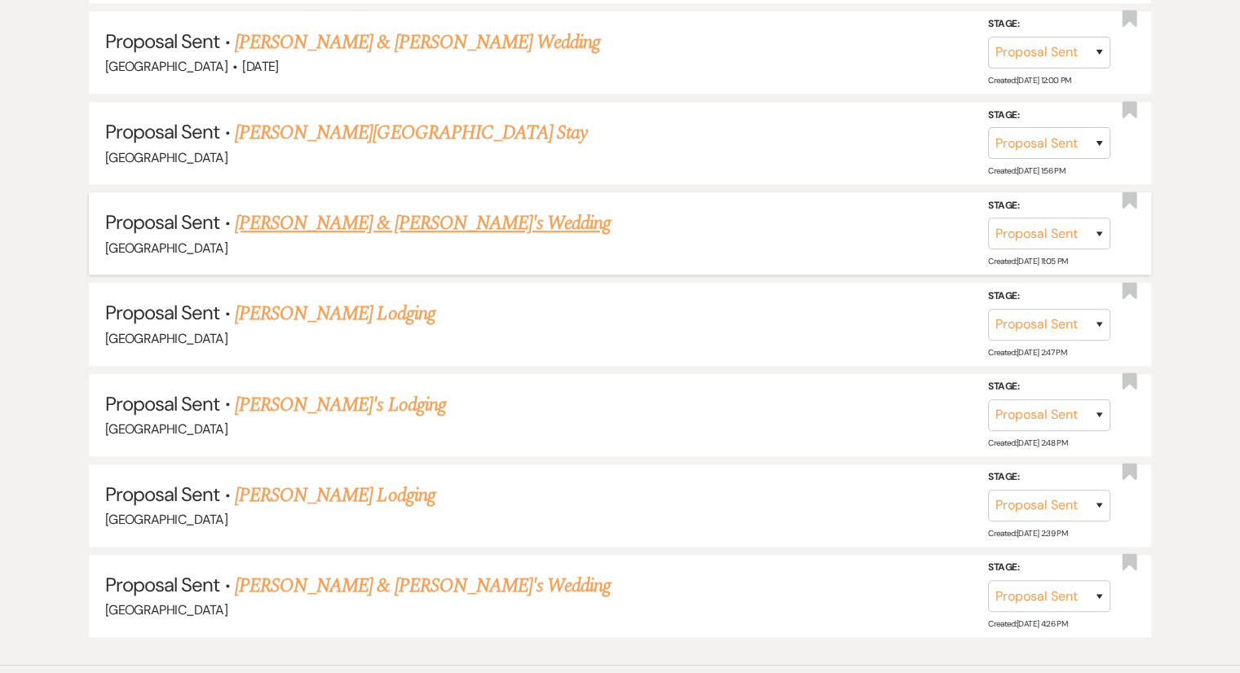
click at [287, 220] on link "[PERSON_NAME] & [PERSON_NAME]'s Wedding" at bounding box center [423, 223] width 377 height 29
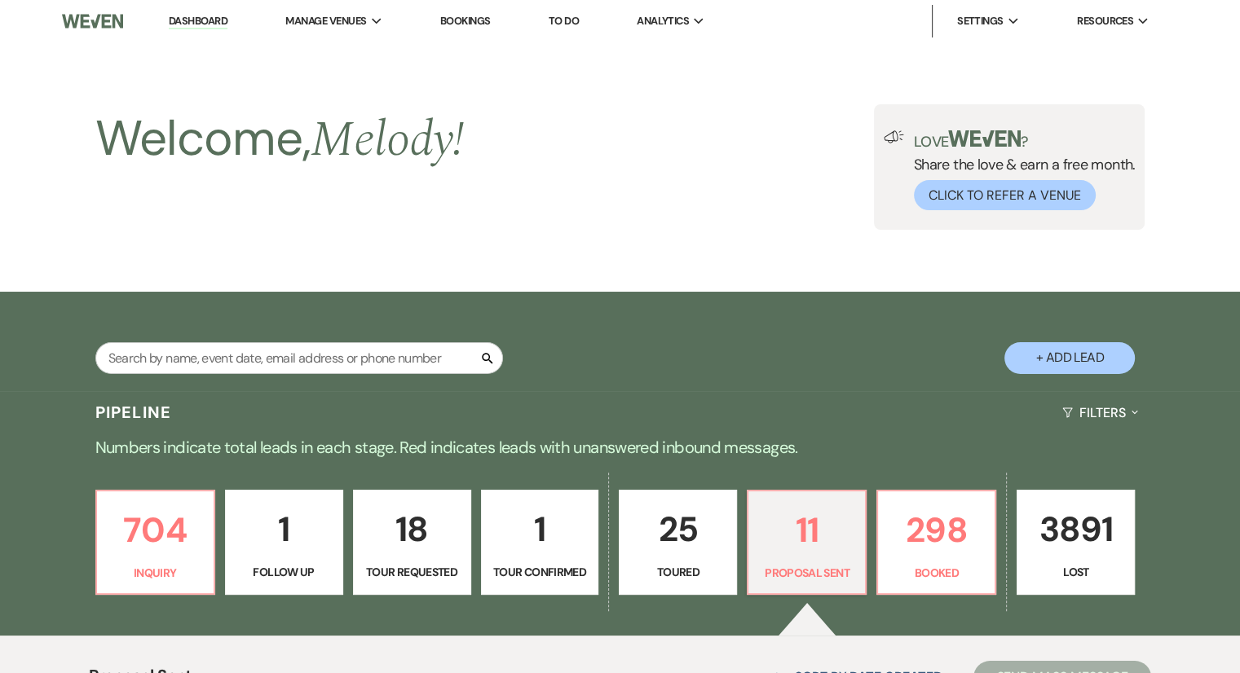
select select "6"
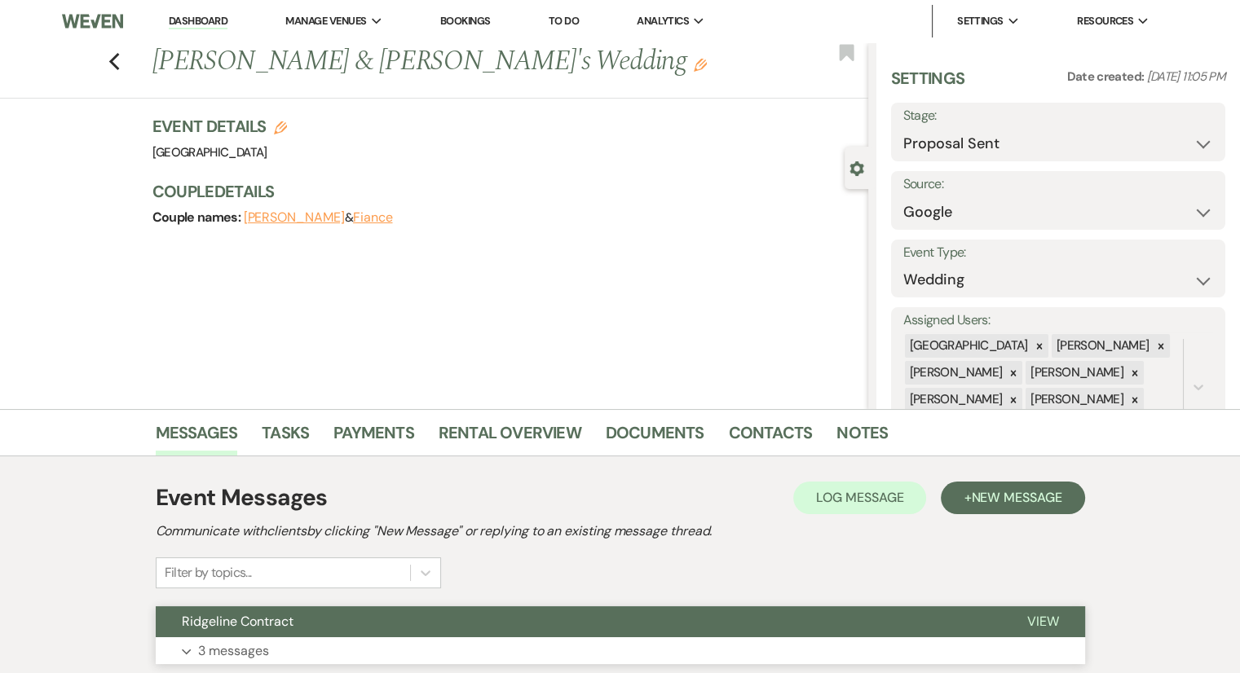
click at [227, 656] on p "3 messages" at bounding box center [233, 651] width 71 height 21
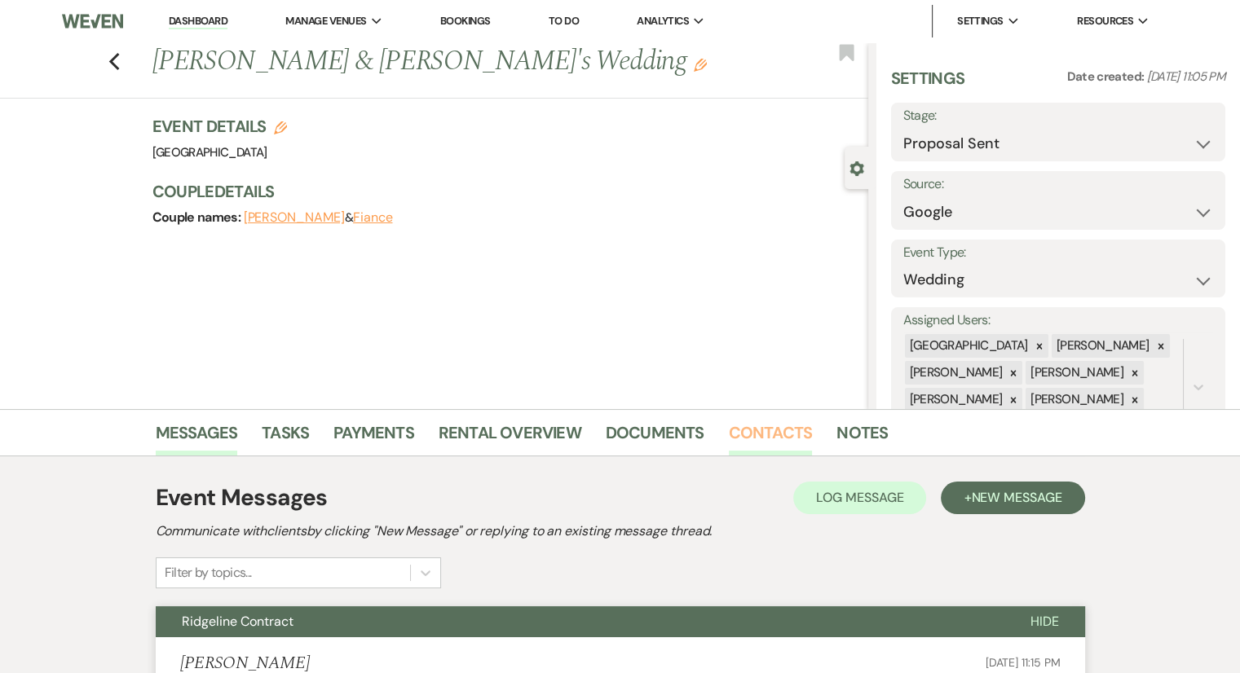
click at [758, 434] on link "Contacts" at bounding box center [771, 438] width 84 height 36
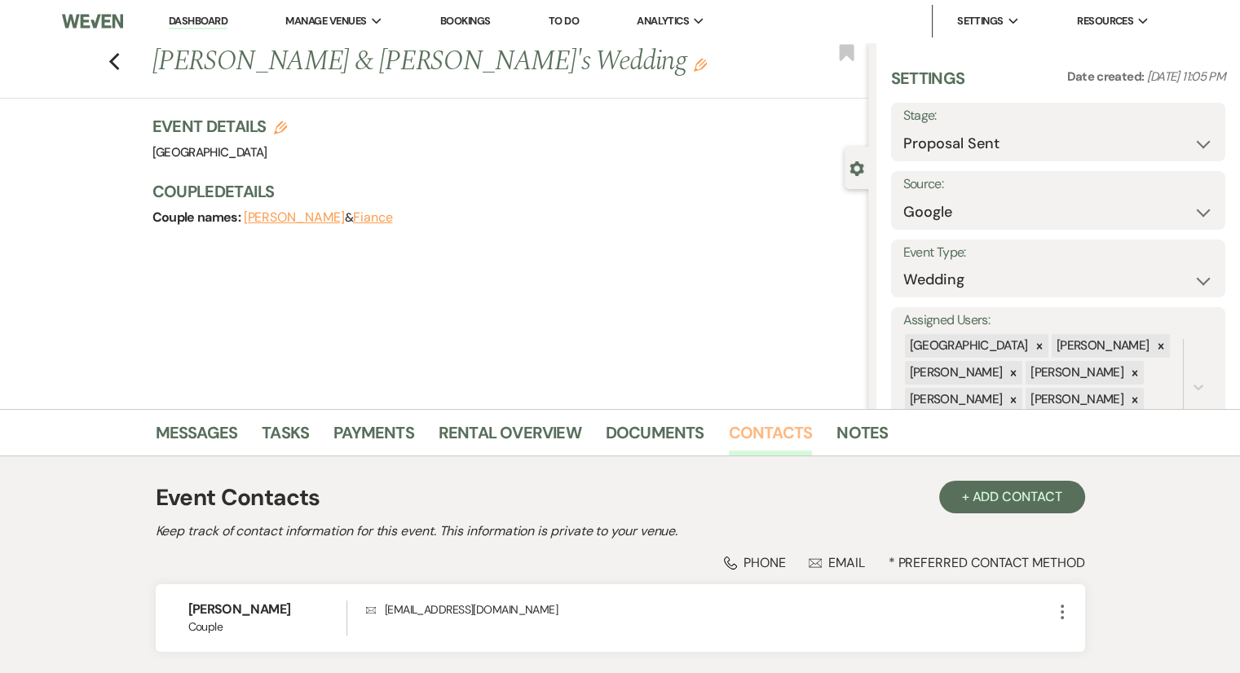
scroll to position [123, 0]
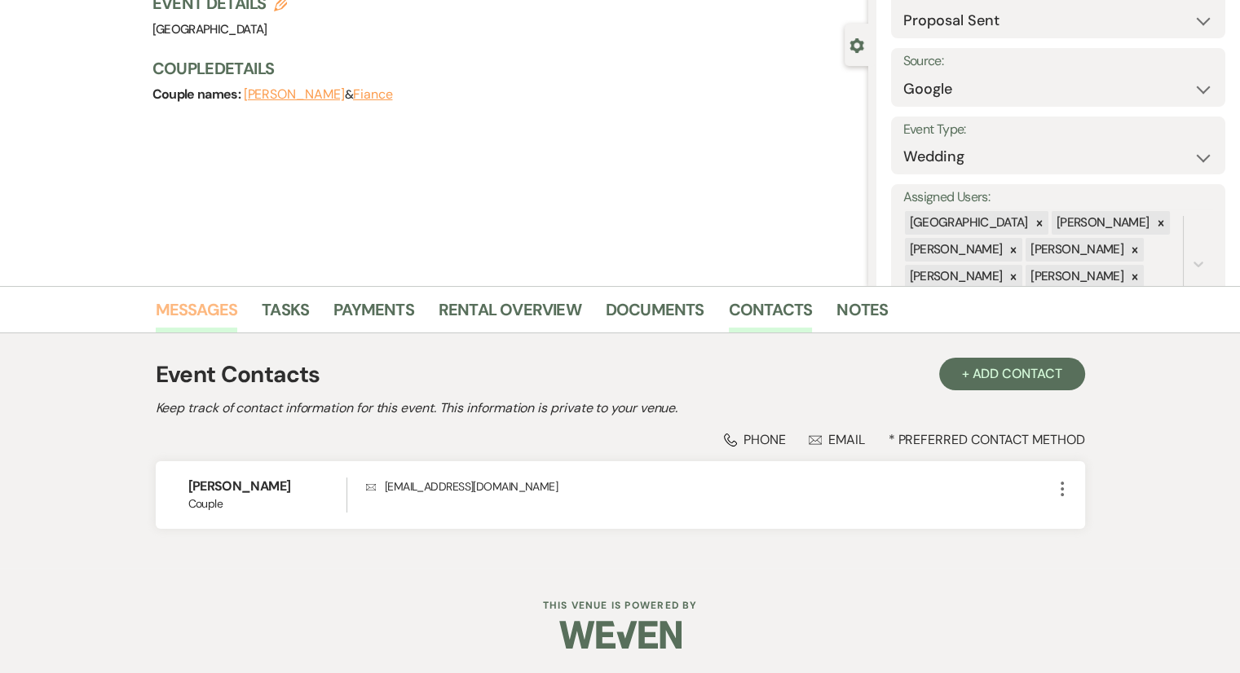
click at [224, 309] on link "Messages" at bounding box center [197, 315] width 82 height 36
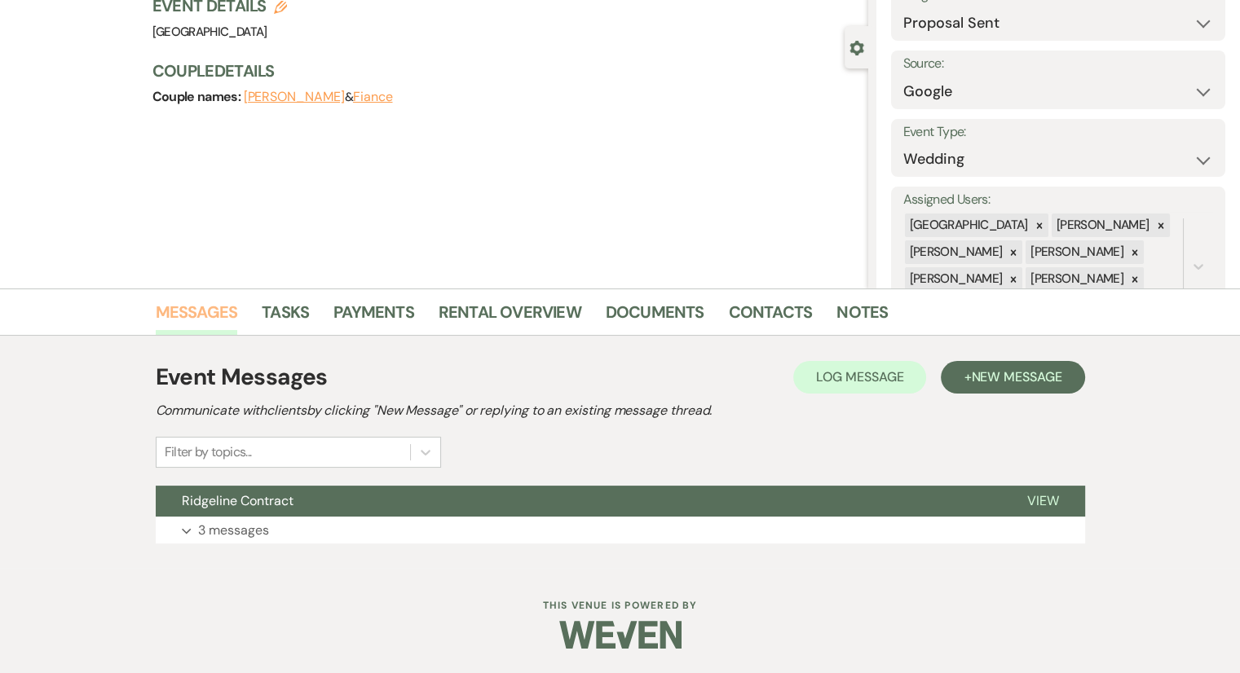
scroll to position [121, 0]
click at [240, 537] on p "3 messages" at bounding box center [233, 530] width 71 height 21
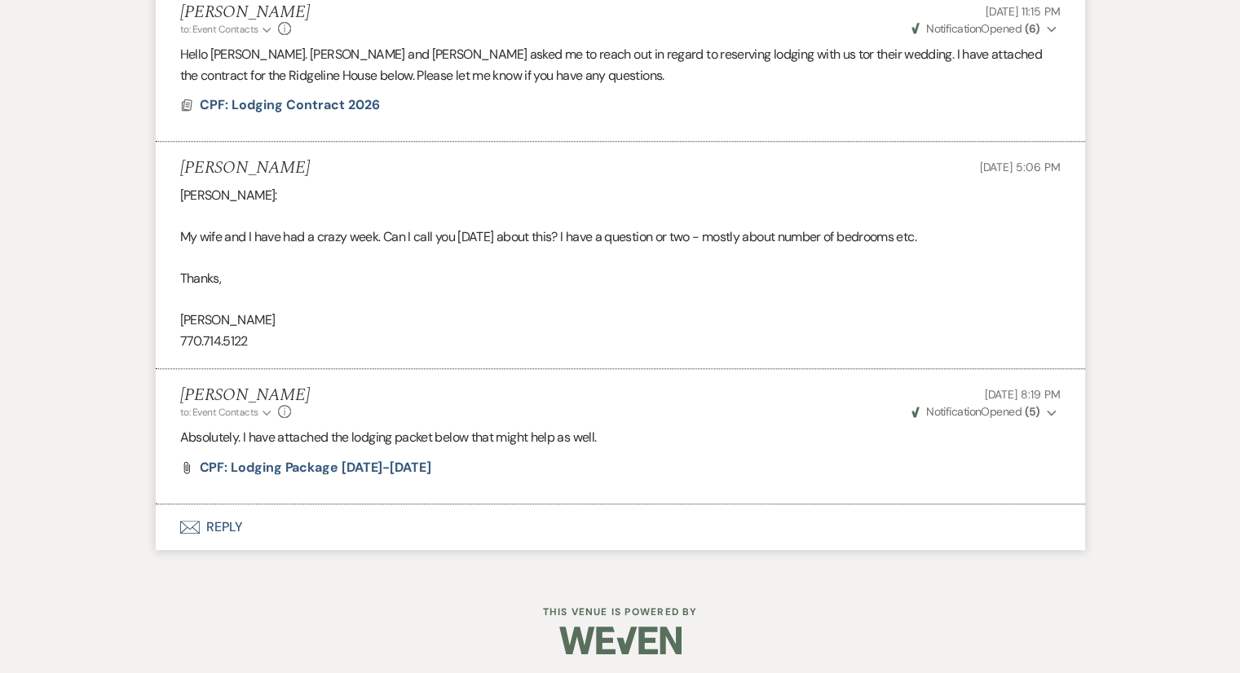
scroll to position [656, 0]
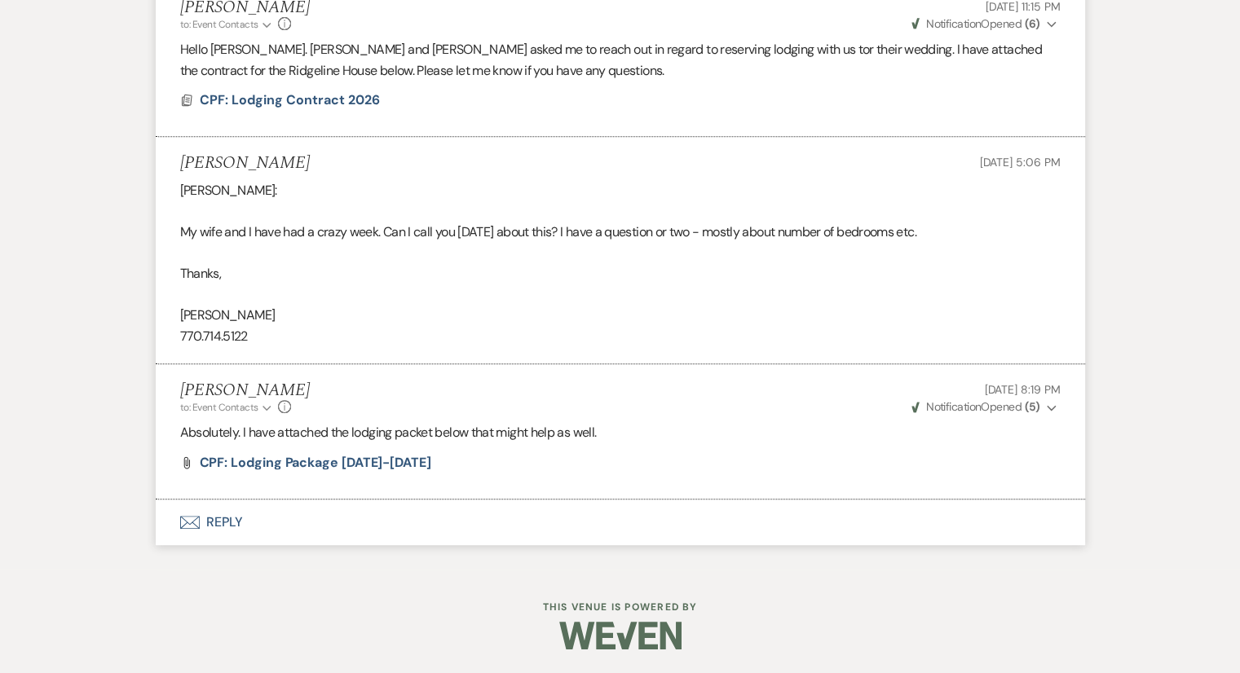
click at [222, 524] on button "Envelope Reply" at bounding box center [620, 523] width 929 height 46
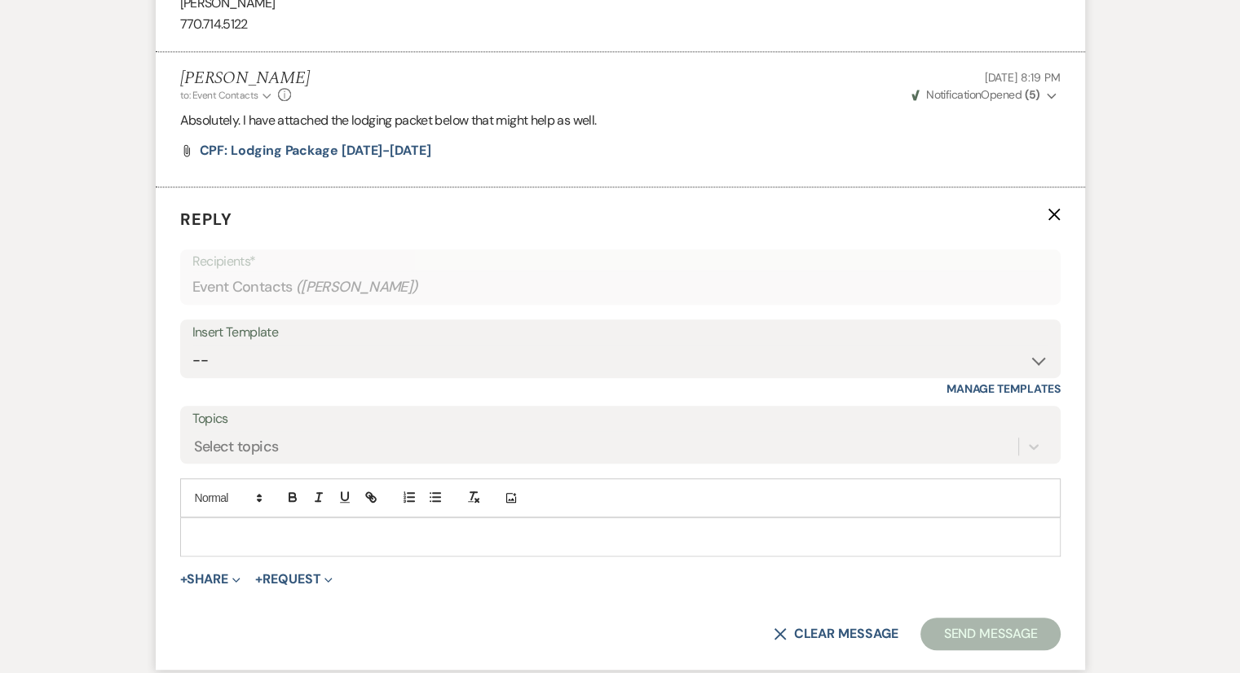
scroll to position [1016, 0]
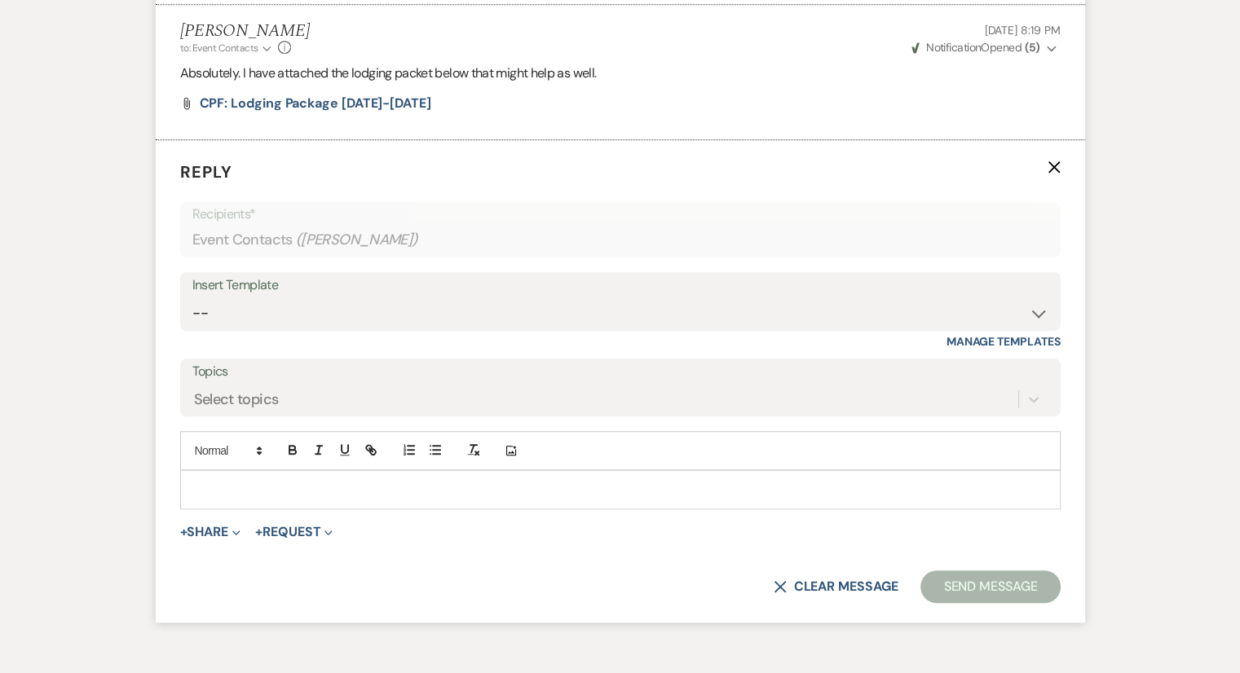
click at [236, 487] on p at bounding box center [620, 490] width 854 height 18
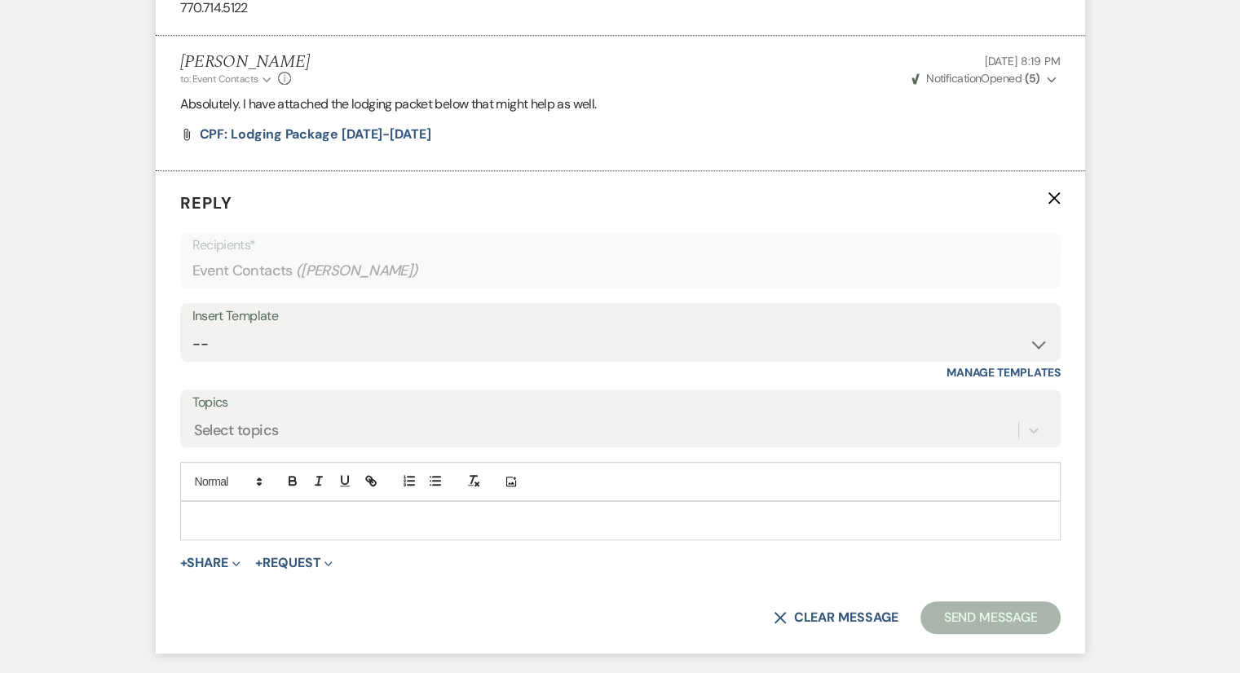
scroll to position [986, 0]
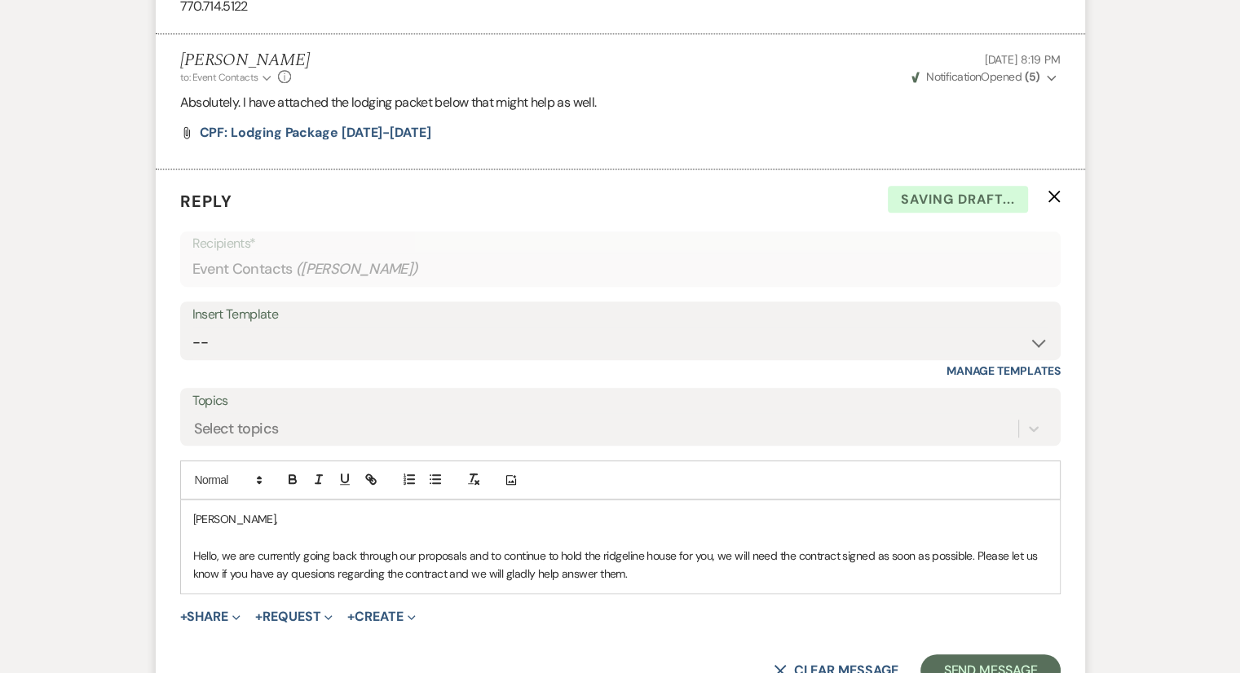
click at [310, 577] on p "Hello, we are currently going back through our proposals and to continue to hol…" at bounding box center [620, 565] width 854 height 37
click at [655, 568] on p "Hello, we are currently going back through our proposals and to continue to hol…" at bounding box center [620, 565] width 854 height 37
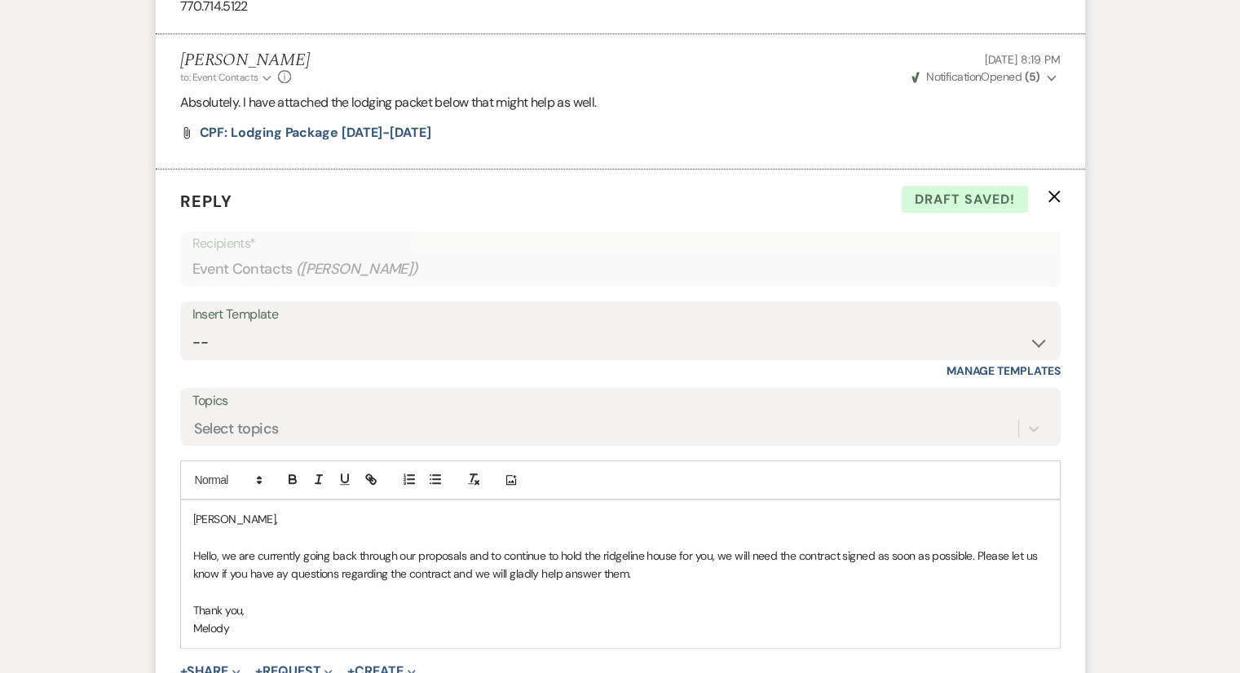
click at [218, 551] on p "Hello, we are currently going back through our proposals and to continue to hol…" at bounding box center [620, 565] width 854 height 37
click at [218, 551] on p "Hello, we hope you are doing well. we are currently going back through our prop…" at bounding box center [620, 565] width 854 height 37
click at [365, 553] on p "Hello, we hope you are doing well. we are currently going back through our prop…" at bounding box center [620, 565] width 854 height 37
click at [333, 594] on p at bounding box center [620, 593] width 854 height 18
click at [271, 572] on p "Hello, we hope you are doing well. We are currently going back through our prop…" at bounding box center [620, 565] width 854 height 37
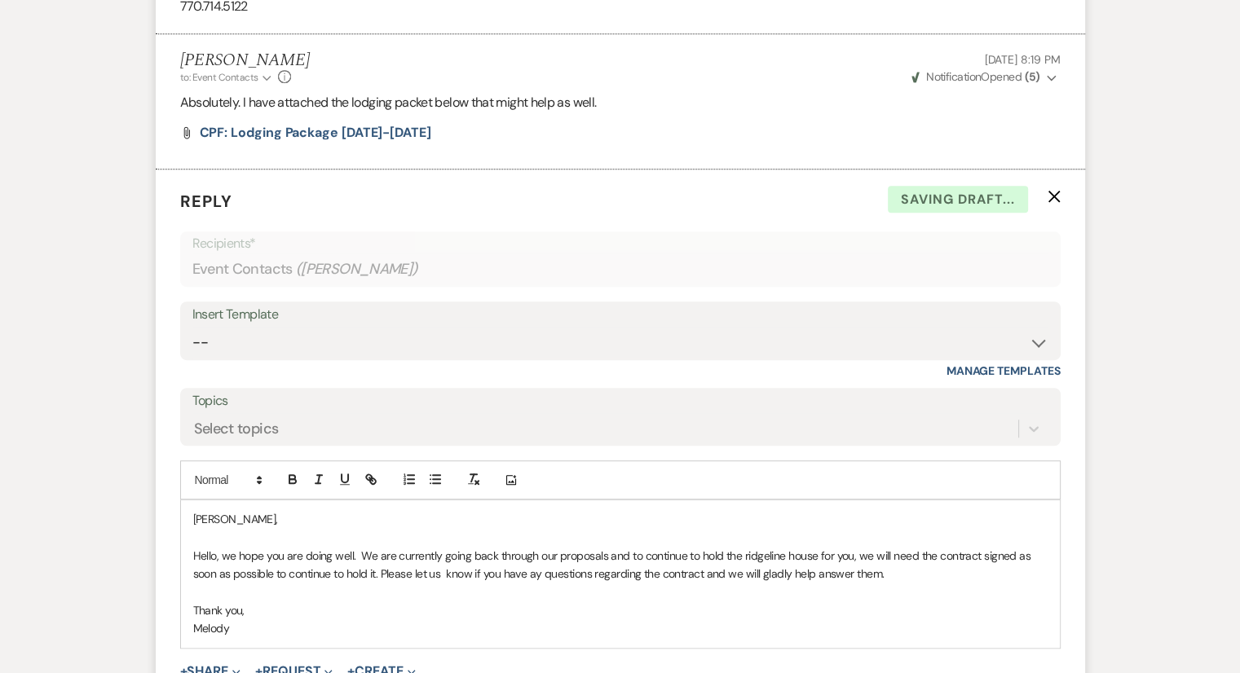
click at [302, 611] on p "Thank you," at bounding box center [620, 611] width 854 height 18
click at [447, 568] on p "Hello, we hope you are doing well. We are currently going back through our prop…" at bounding box center [620, 565] width 854 height 37
click at [534, 573] on p "Hello, we hope you are doing well. We are currently going back through our prop…" at bounding box center [620, 565] width 854 height 37
click at [541, 613] on p "Thank you," at bounding box center [620, 611] width 854 height 18
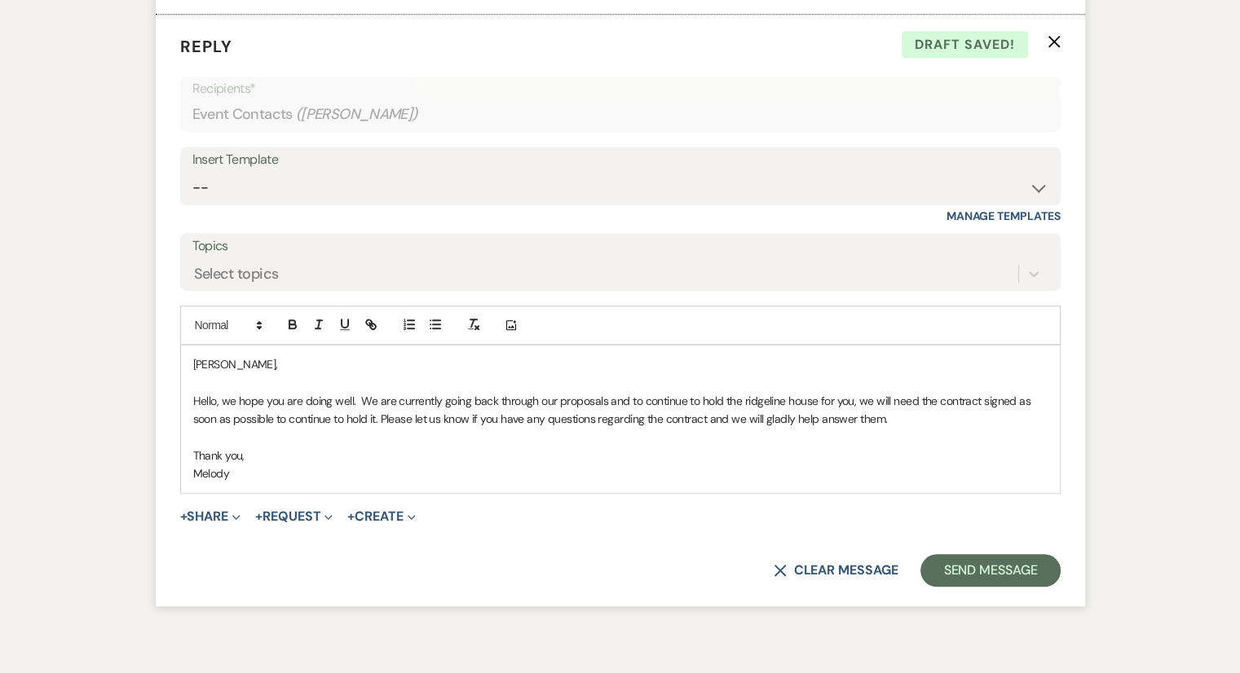
scroll to position [1144, 0]
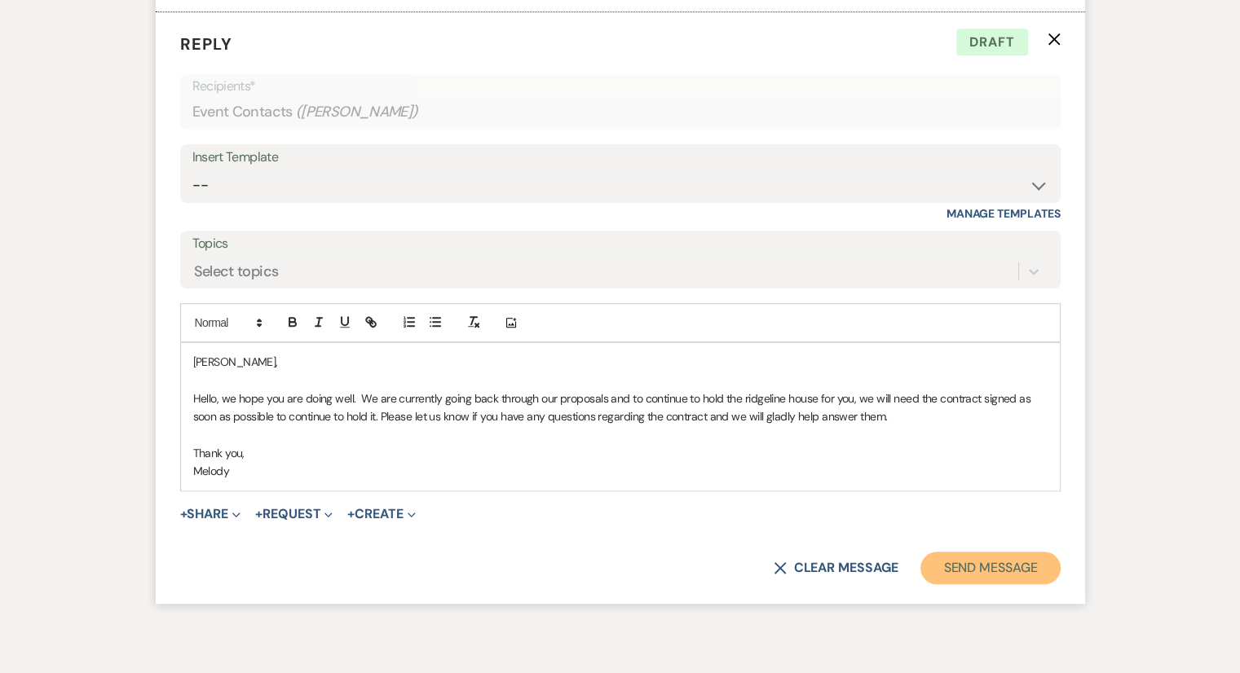
click at [952, 565] on button "Send Message" at bounding box center [989, 568] width 139 height 33
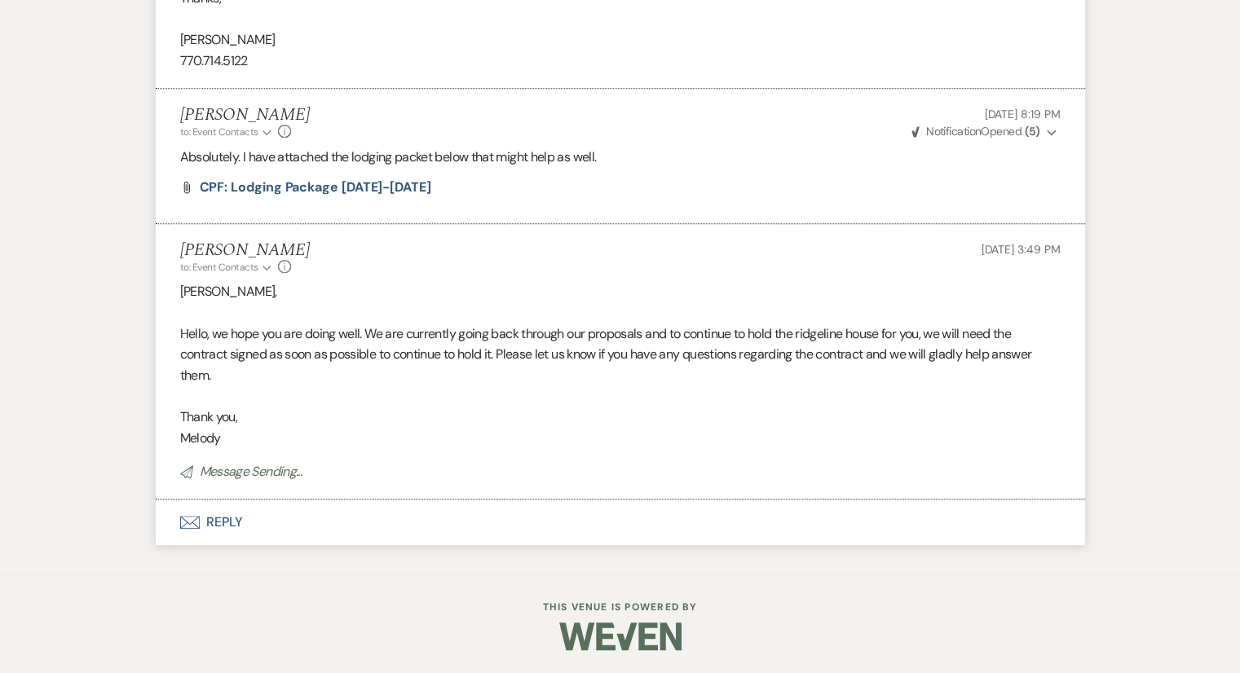
scroll to position [0, 0]
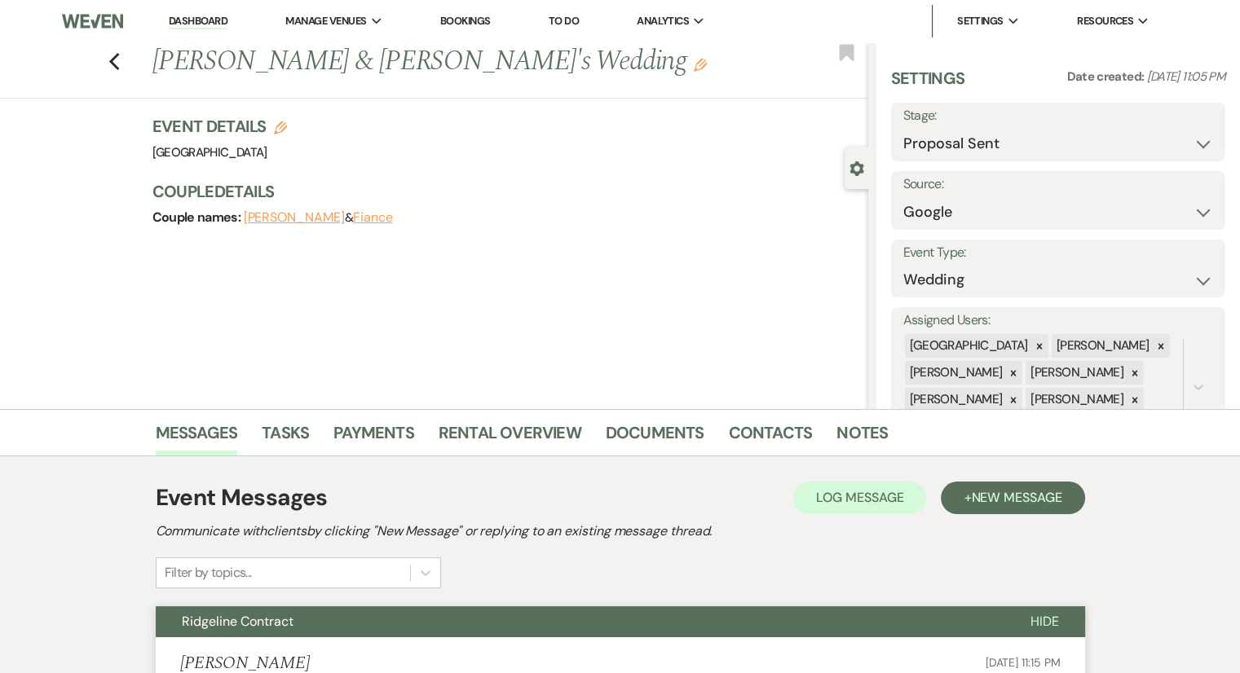
click at [124, 72] on div "Previous [PERSON_NAME] & [PERSON_NAME]'s Wedding Edit Bookmark" at bounding box center [430, 70] width 876 height 56
click at [204, 22] on link "Dashboard" at bounding box center [198, 21] width 59 height 15
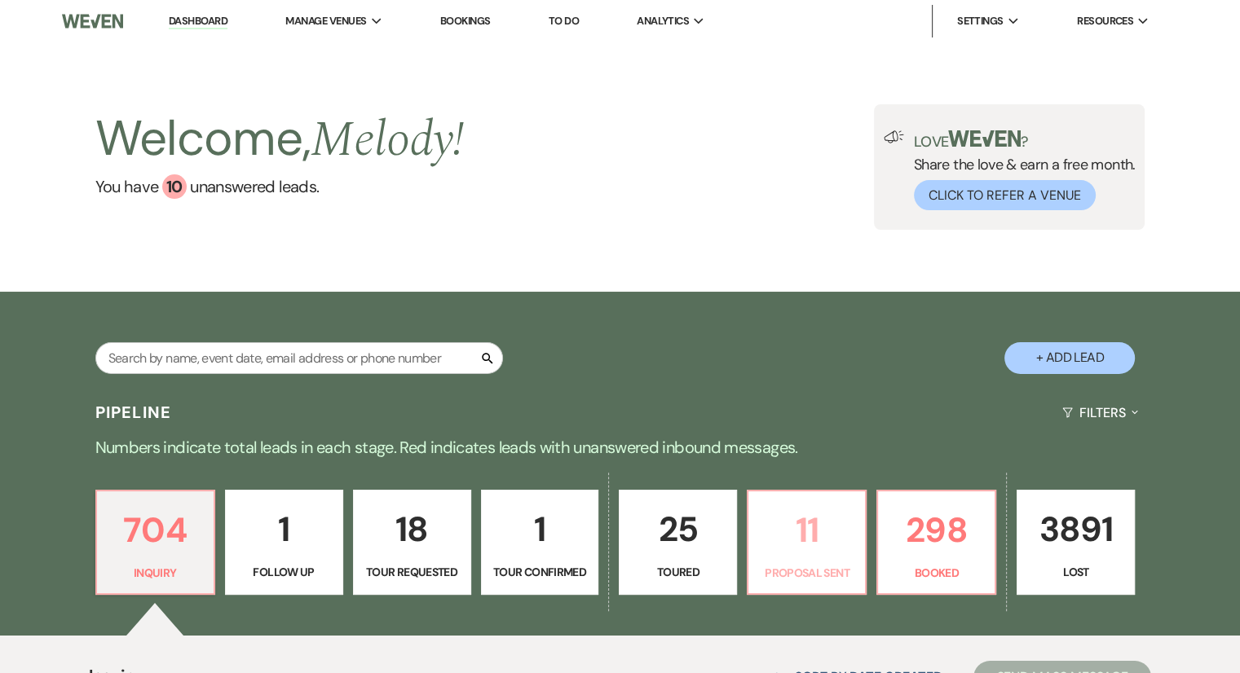
click at [799, 567] on p "Proposal Sent" at bounding box center [806, 573] width 97 height 18
select select "6"
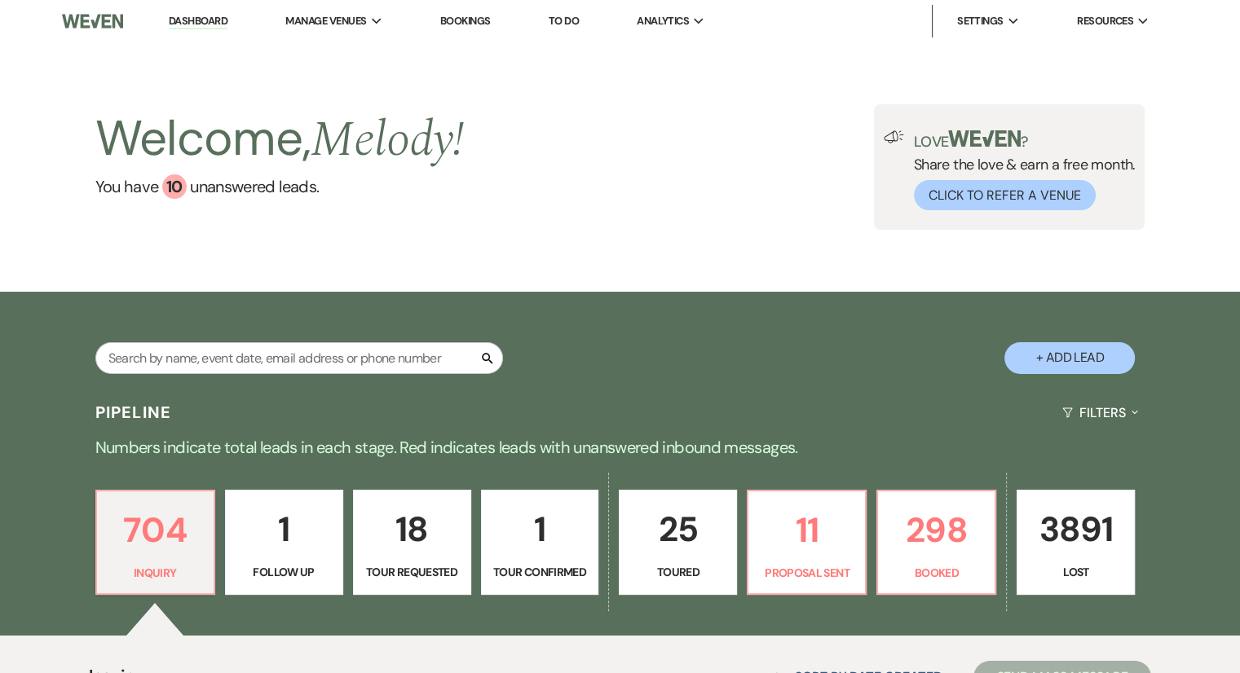
select select "6"
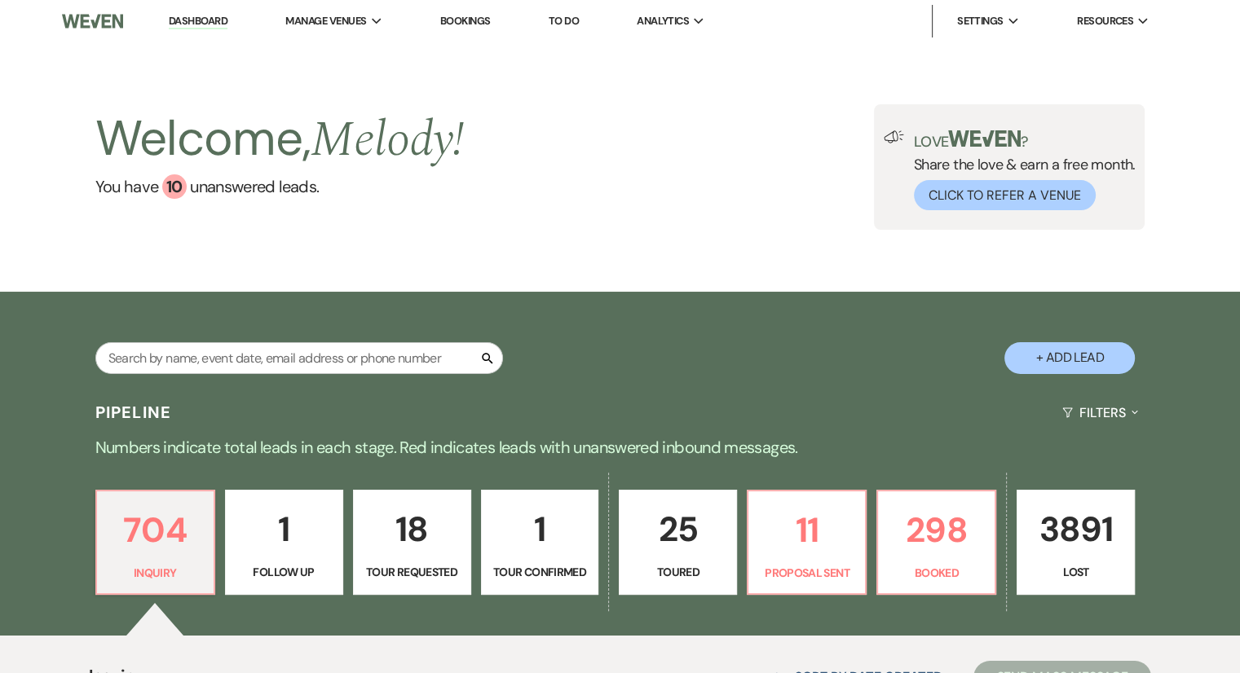
select select "6"
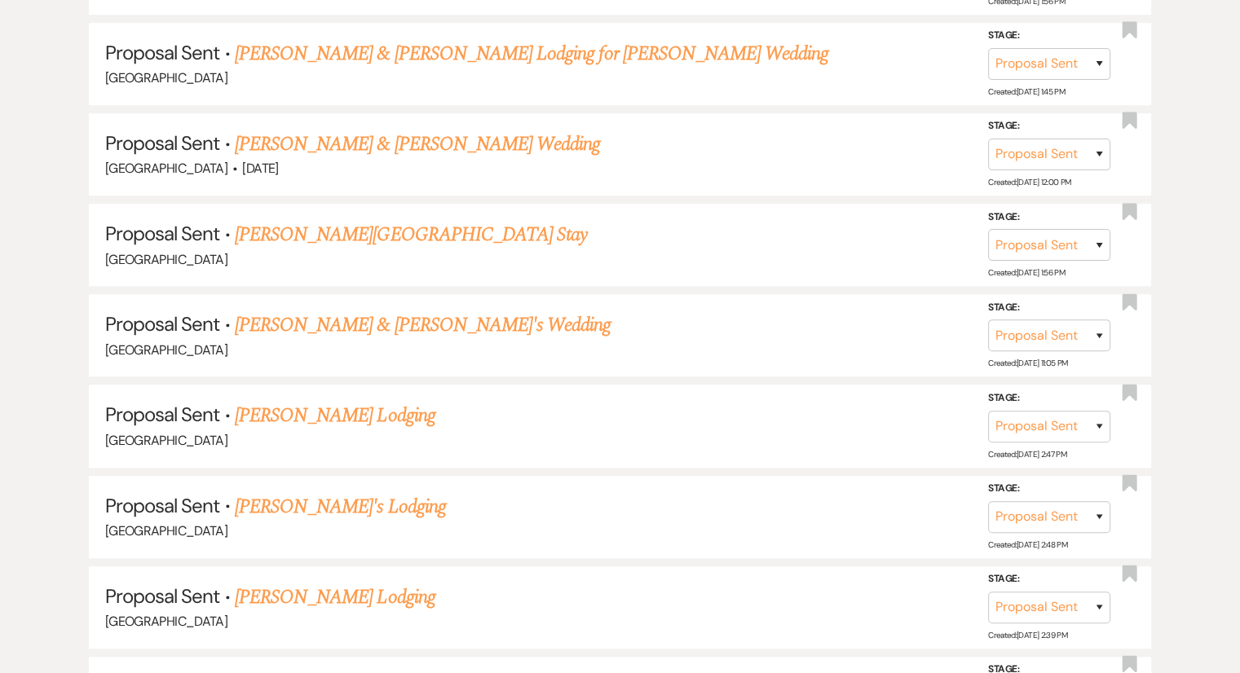
scroll to position [1088, 0]
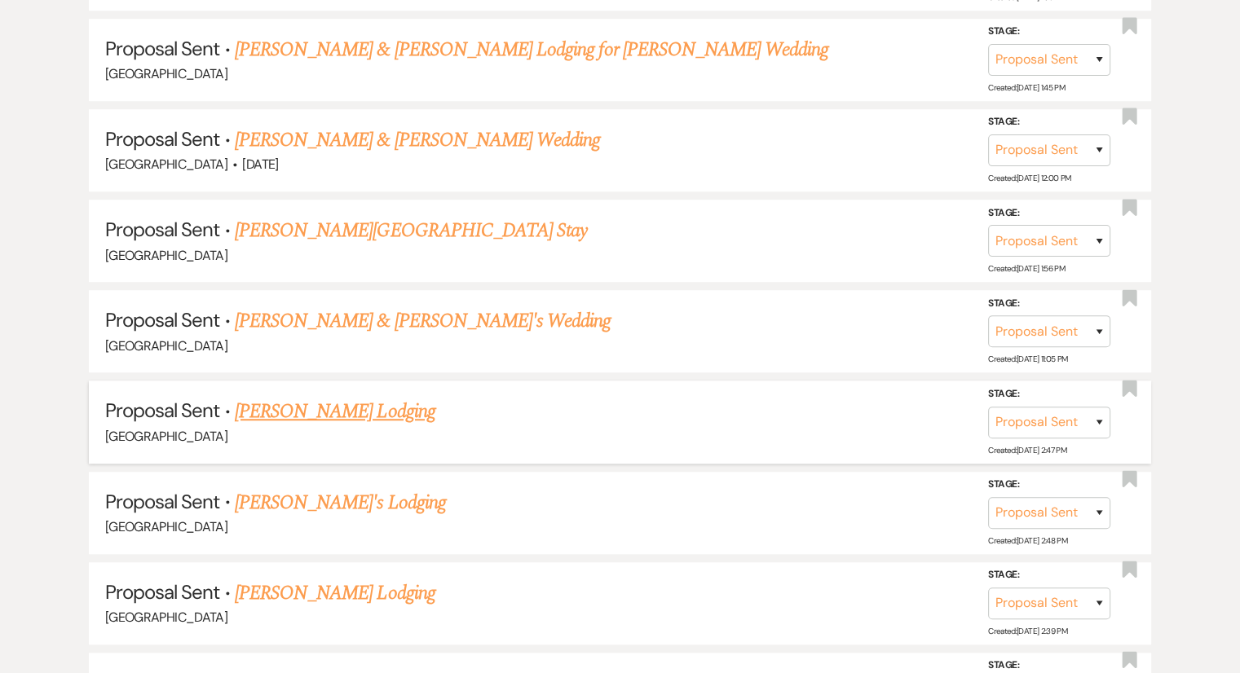
click at [365, 417] on link "[PERSON_NAME] Lodging" at bounding box center [335, 411] width 201 height 29
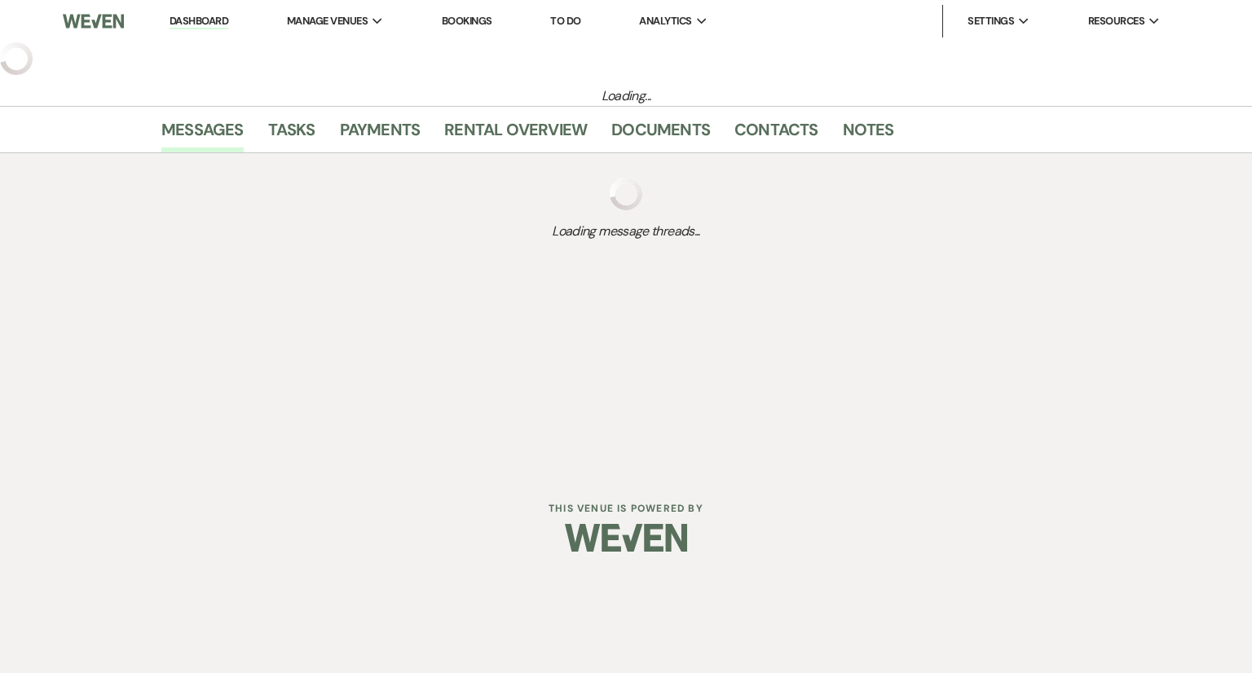
select select "6"
select select "1"
select select "13"
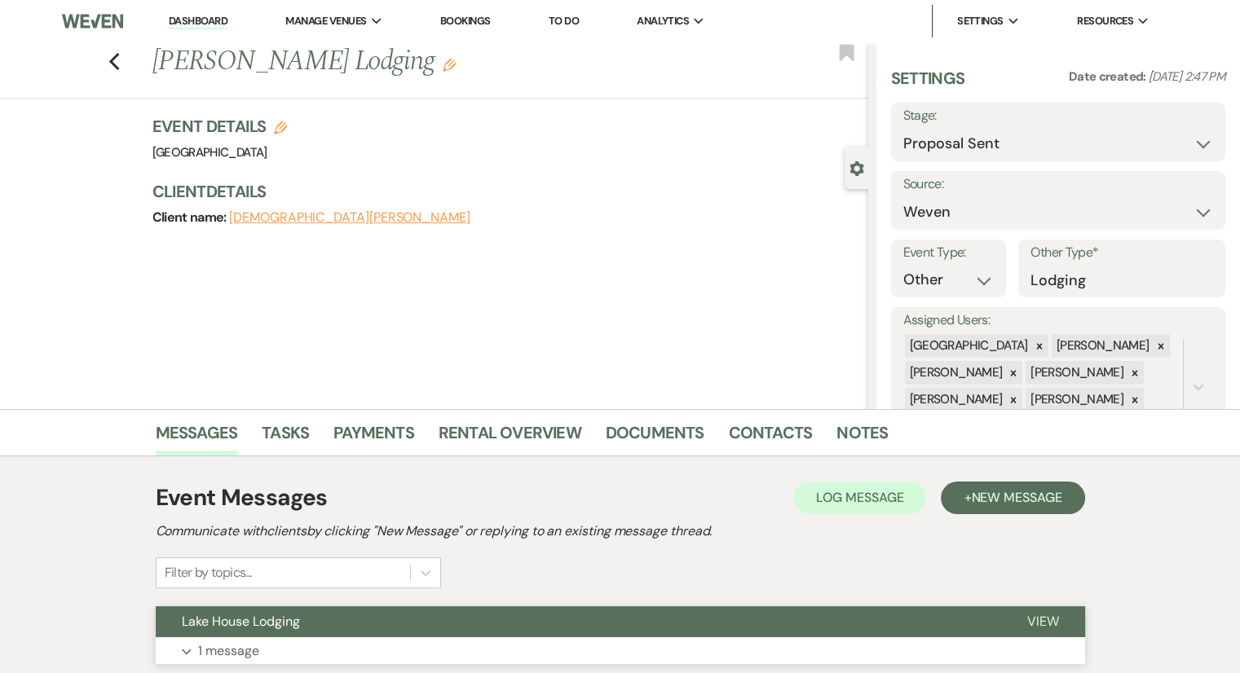
click at [236, 653] on p "1 message" at bounding box center [228, 651] width 61 height 21
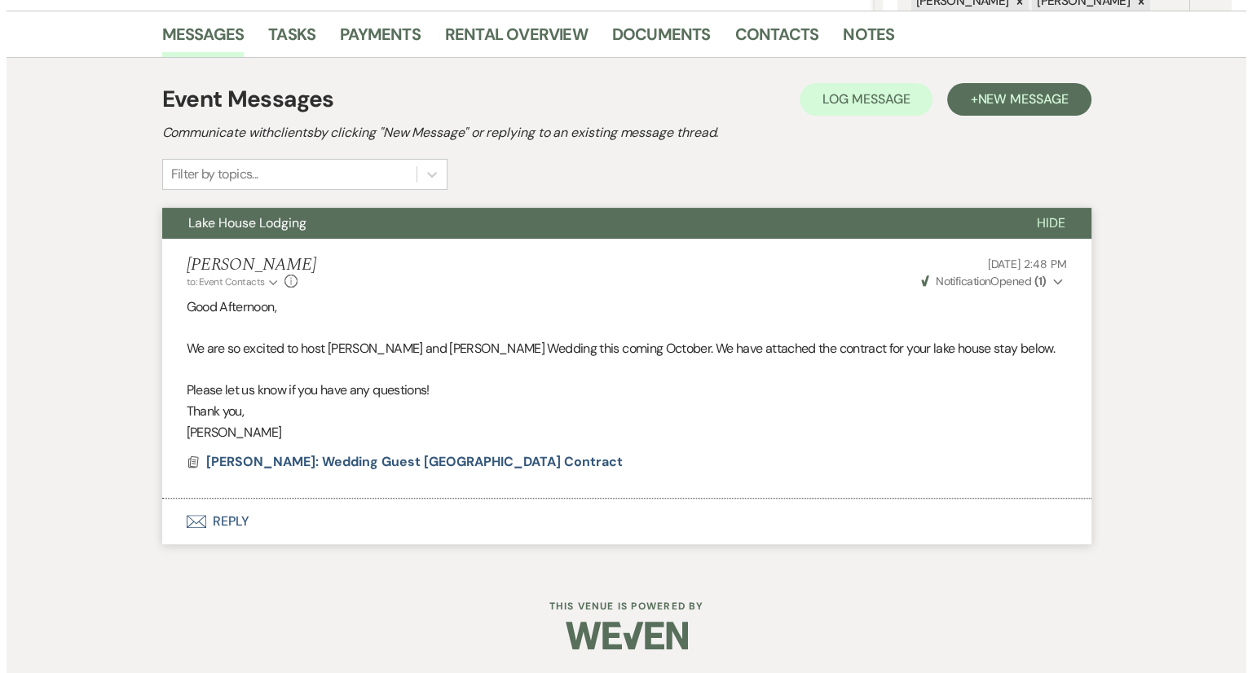
scroll to position [398, 0]
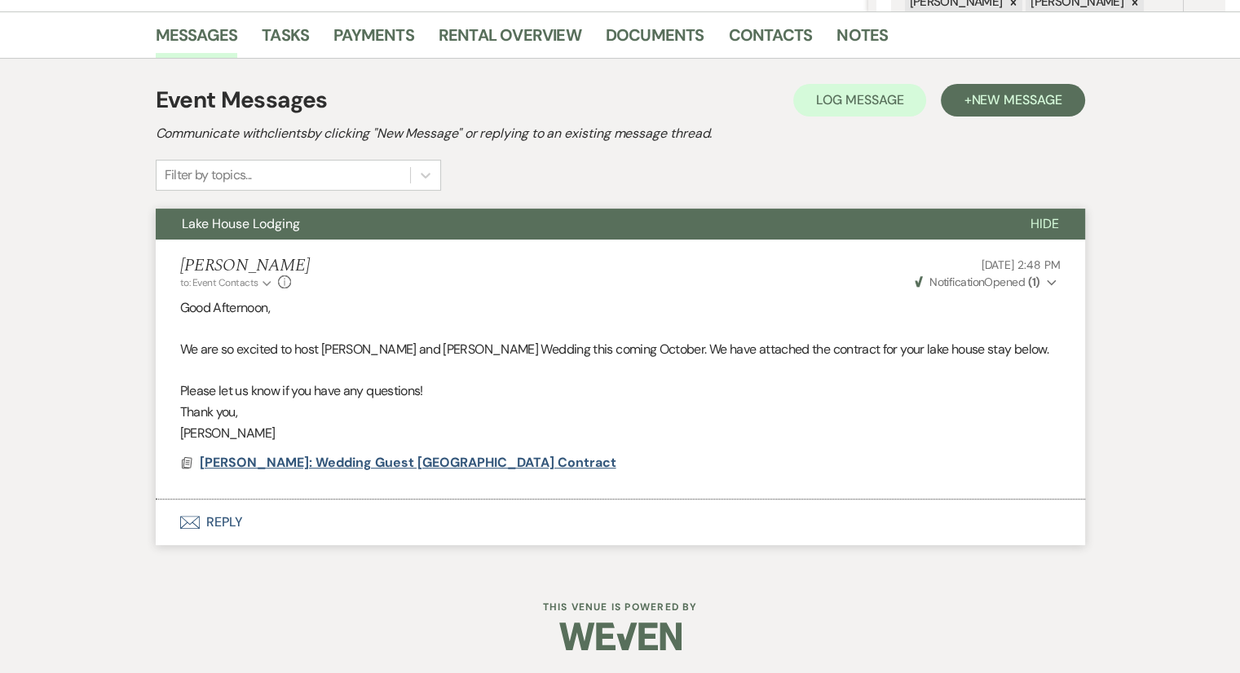
click at [276, 461] on span "[PERSON_NAME]: Wedding Guest [GEOGRAPHIC_DATA] Contract" at bounding box center [408, 462] width 417 height 17
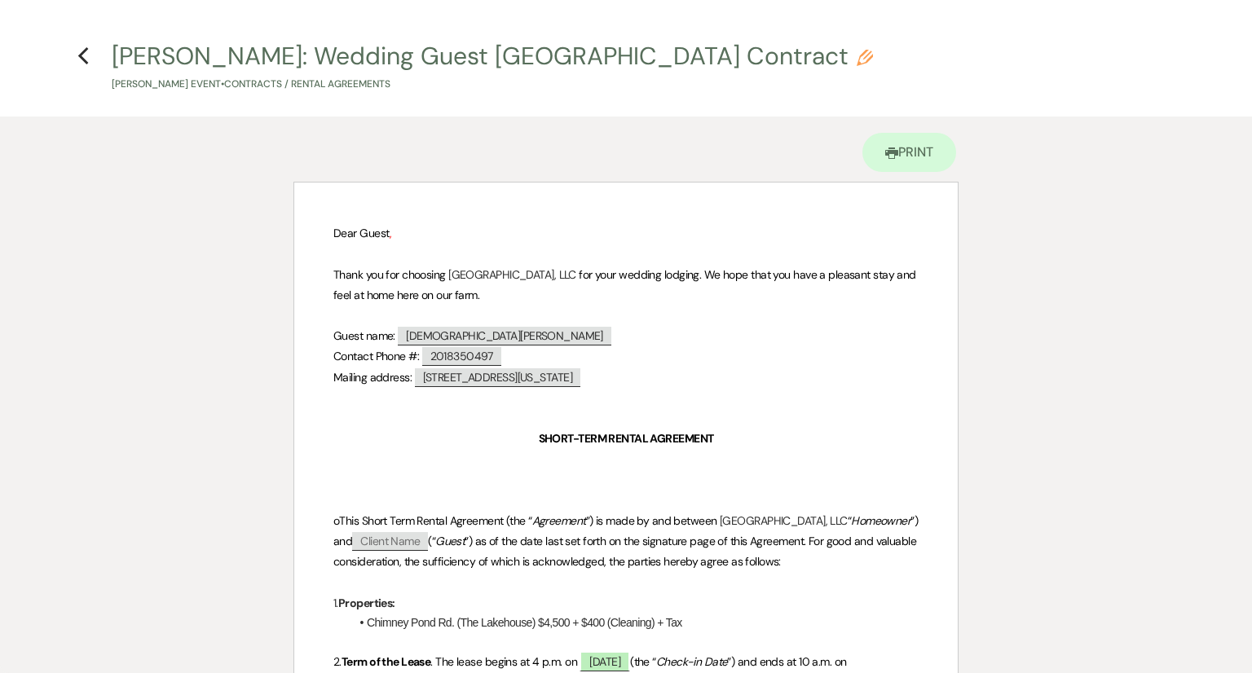
click at [276, 461] on div "X Previous [PERSON_NAME] S: Wedding Guest Lake House Contract Pencil [PERSON_NA…" at bounding box center [626, 336] width 1252 height 673
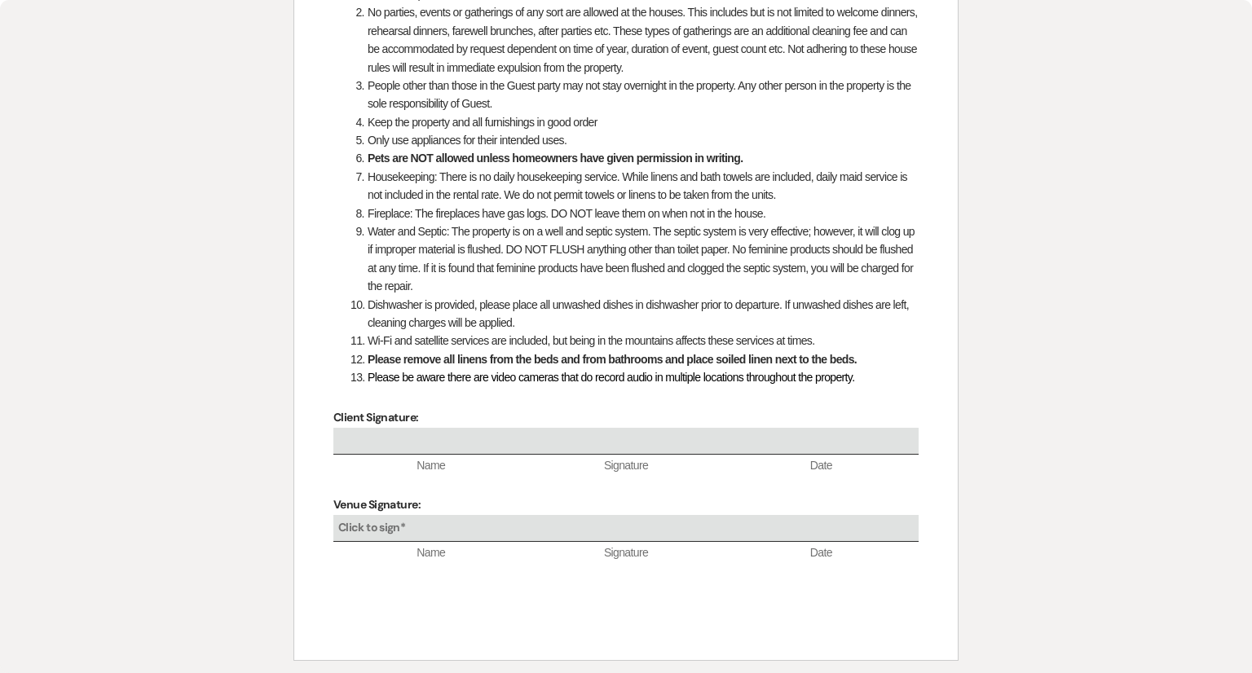
scroll to position [2549, 0]
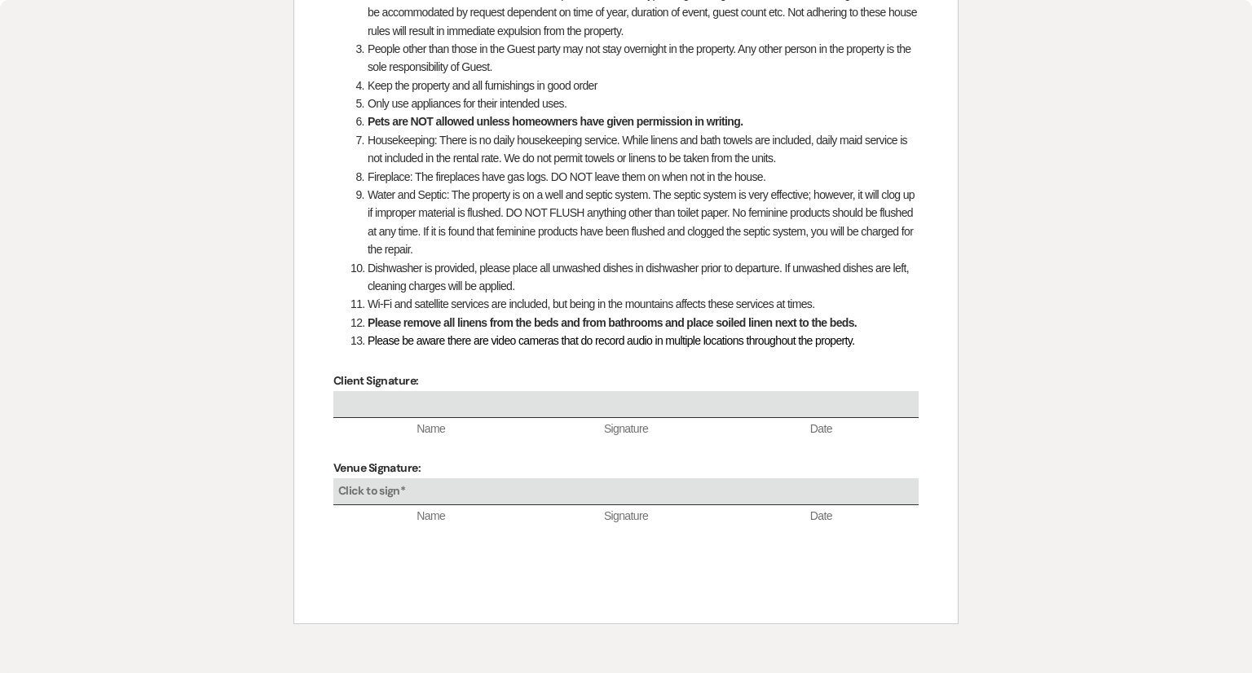
select select "6"
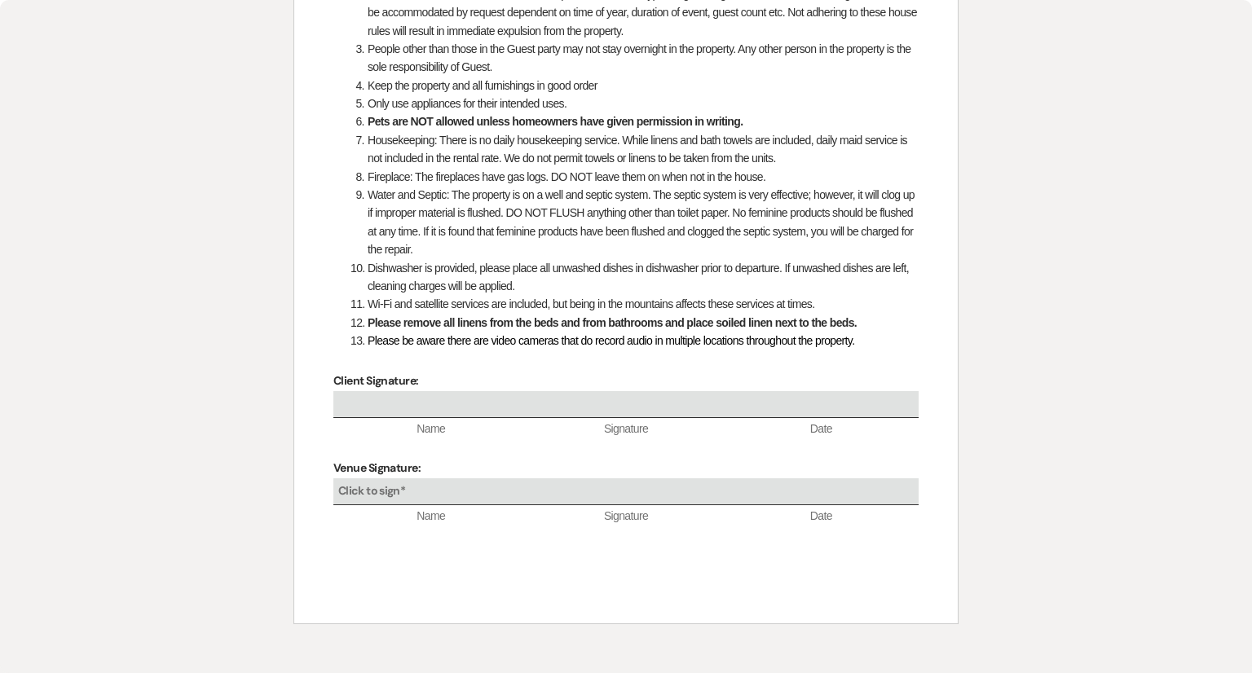
select select "6"
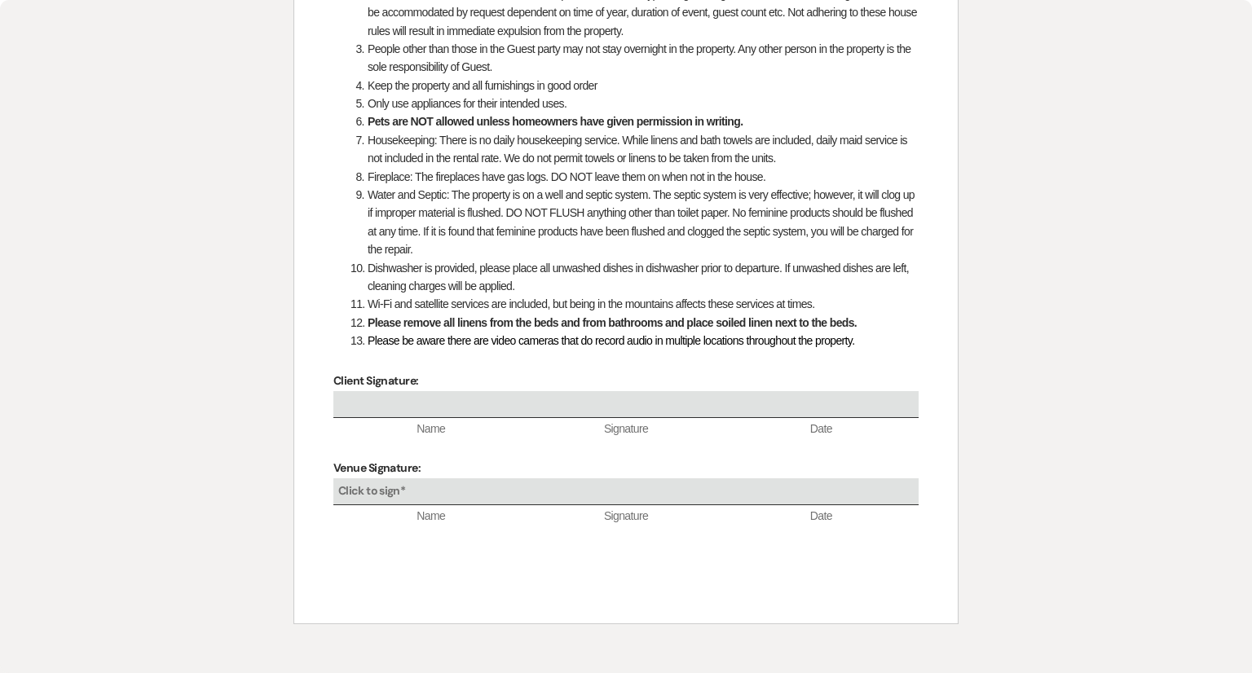
select select "6"
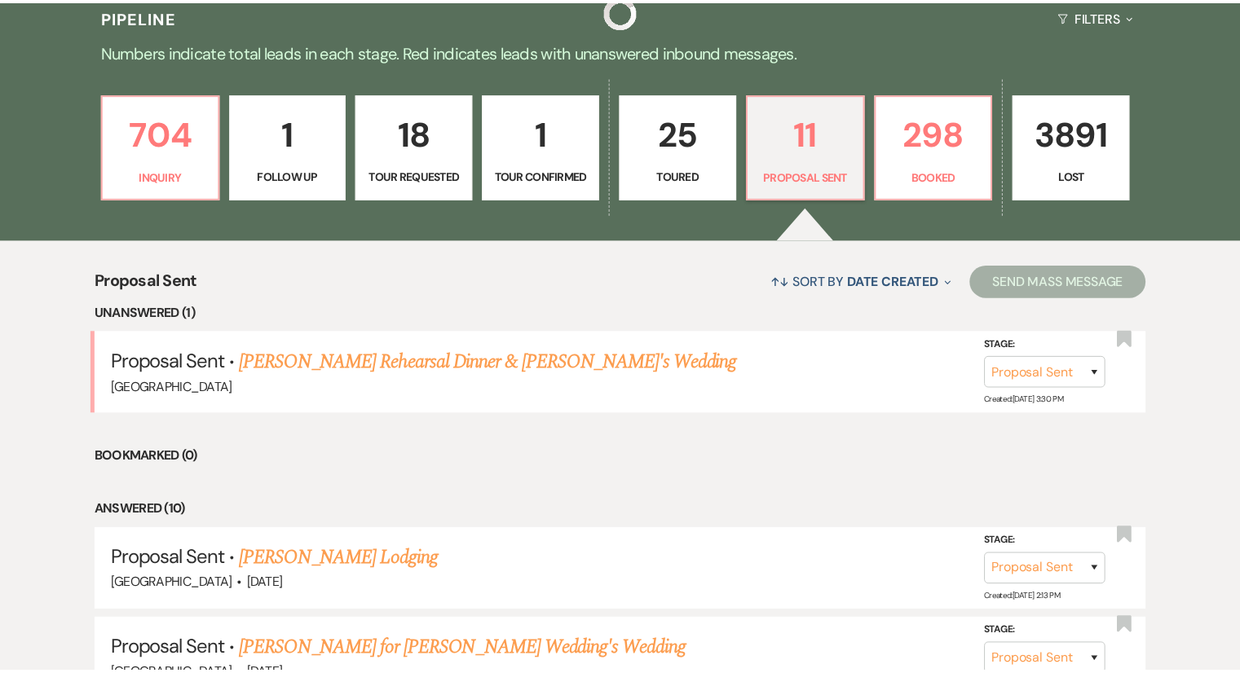
scroll to position [1088, 0]
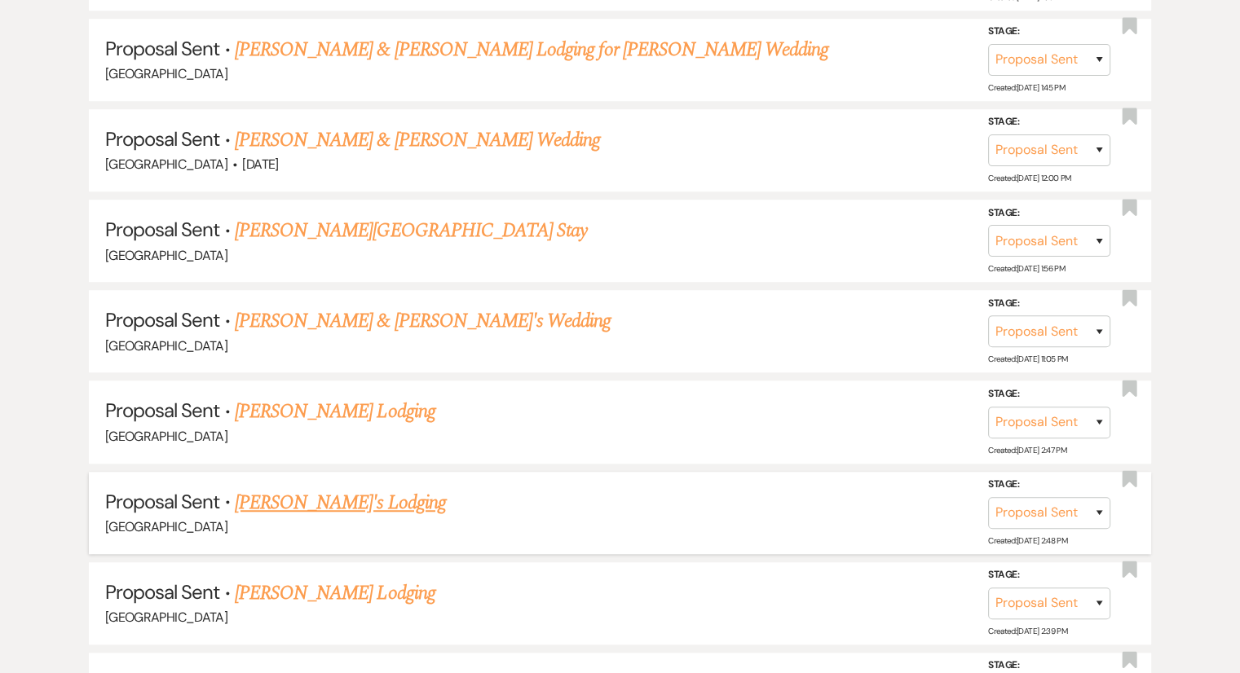
click at [330, 493] on link "[PERSON_NAME]'s Lodging" at bounding box center [340, 502] width 211 height 29
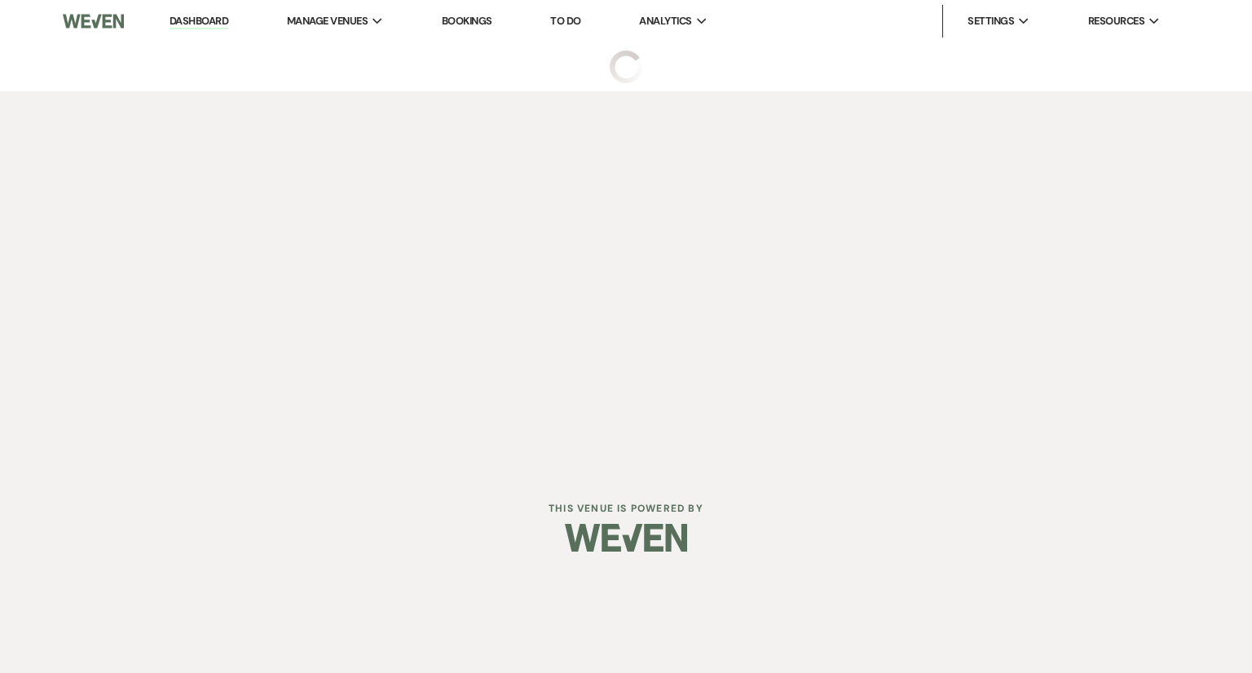
select select "6"
select select "13"
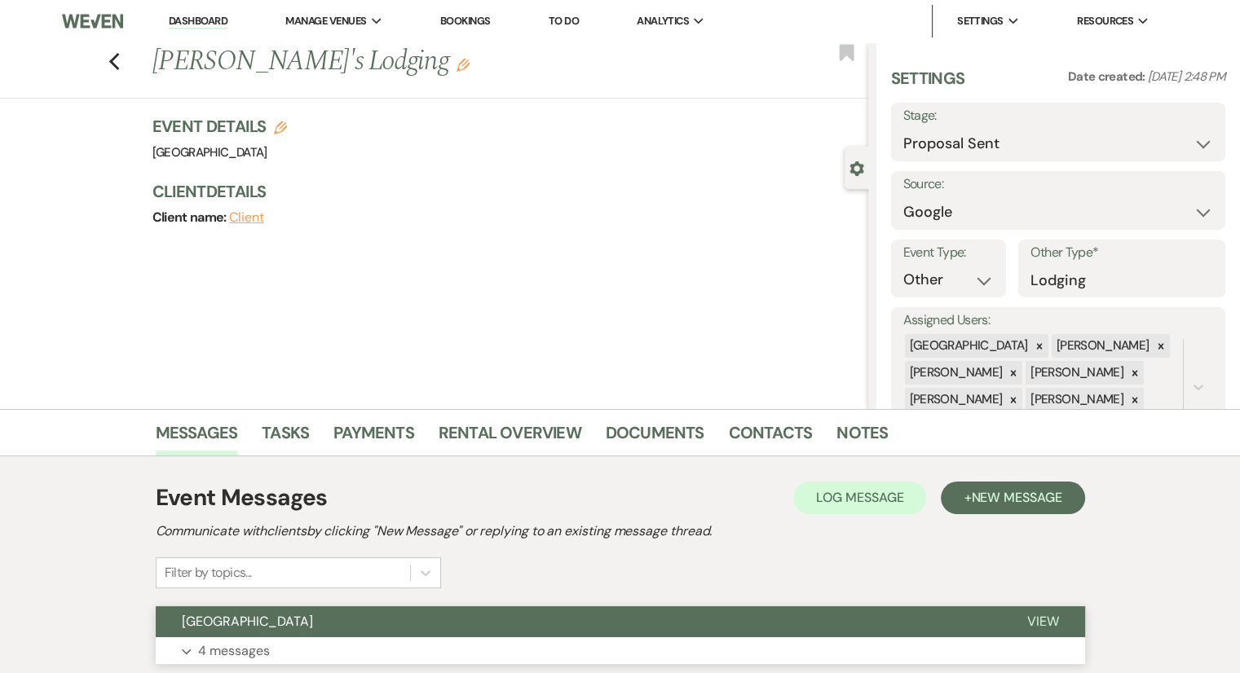
click at [217, 646] on p "4 messages" at bounding box center [234, 651] width 72 height 21
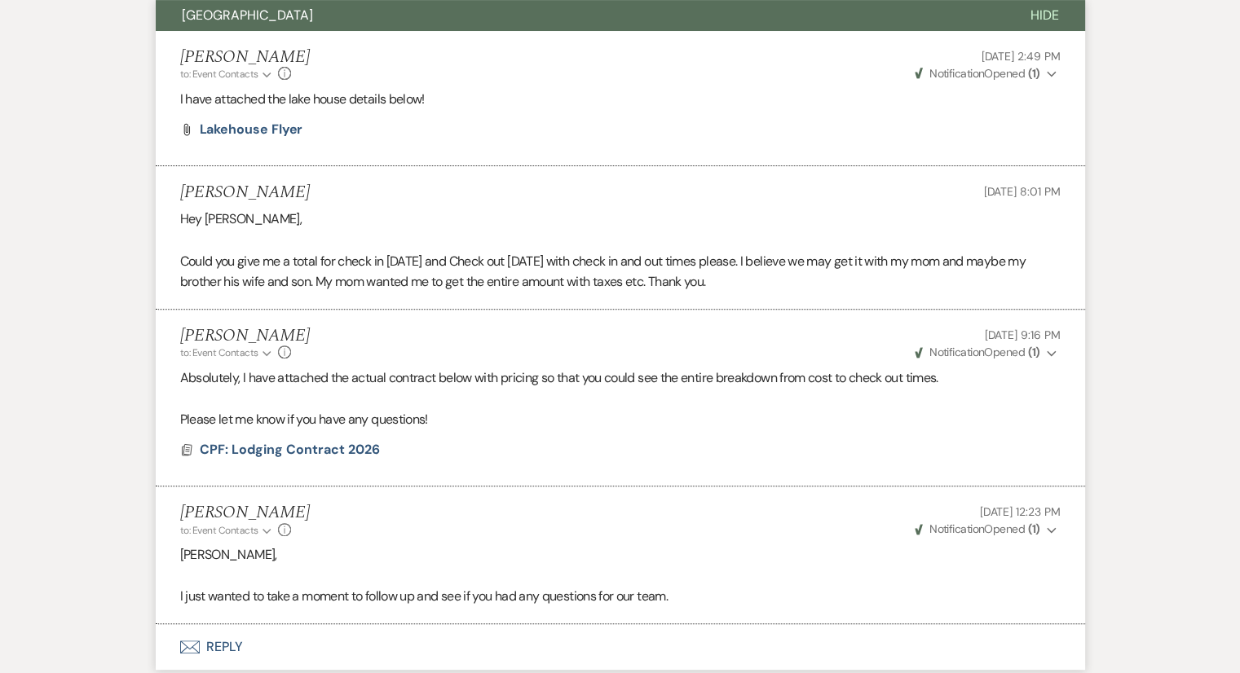
scroll to position [731, 0]
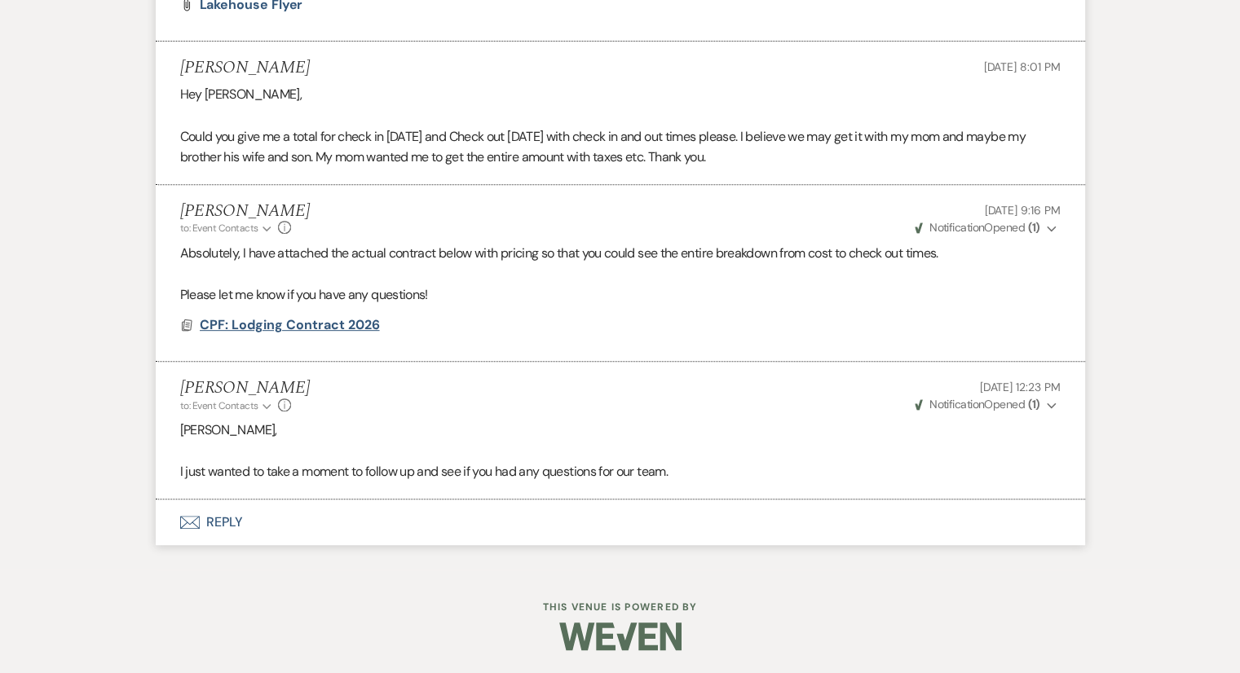
click at [310, 327] on span "CPF: Lodging Contract 2026" at bounding box center [290, 324] width 180 height 17
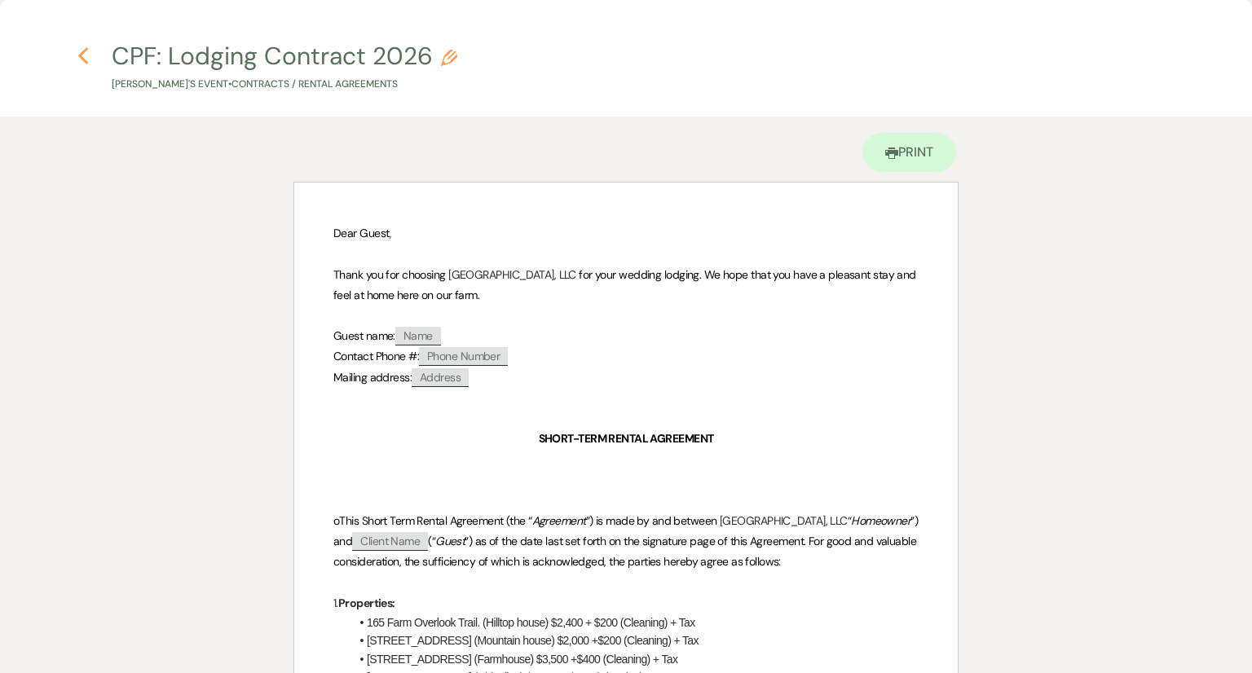
click at [88, 56] on icon "Previous" at bounding box center [83, 56] width 12 height 20
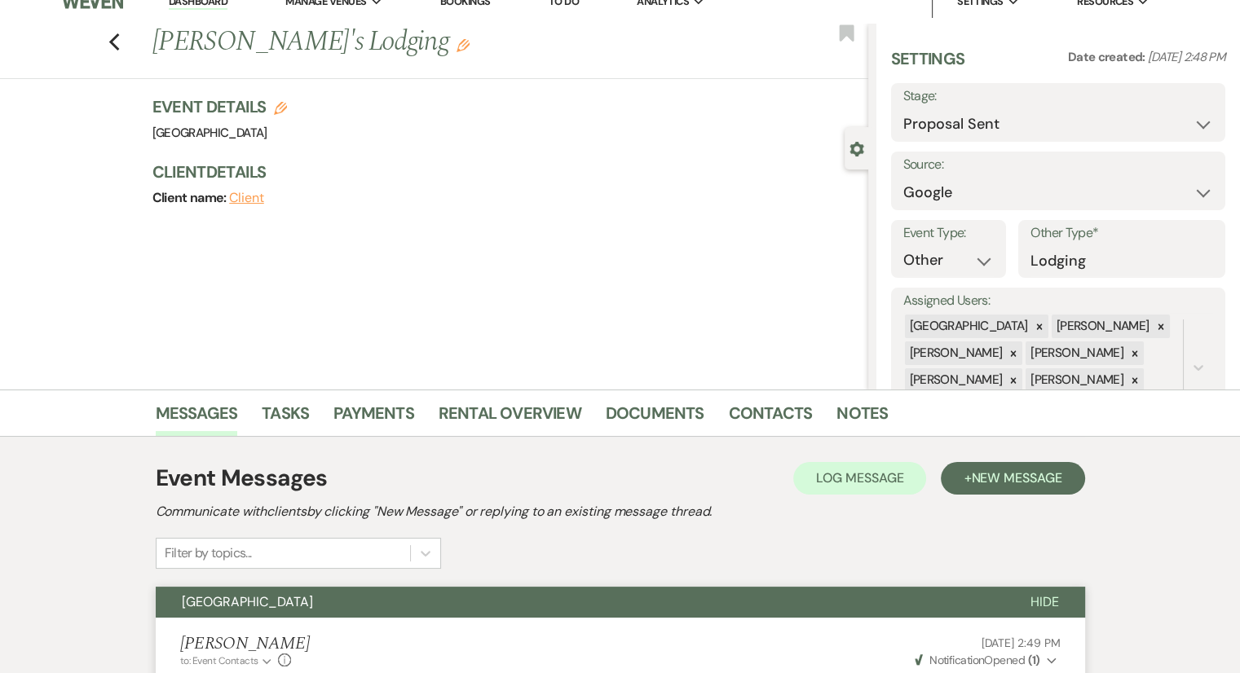
scroll to position [0, 0]
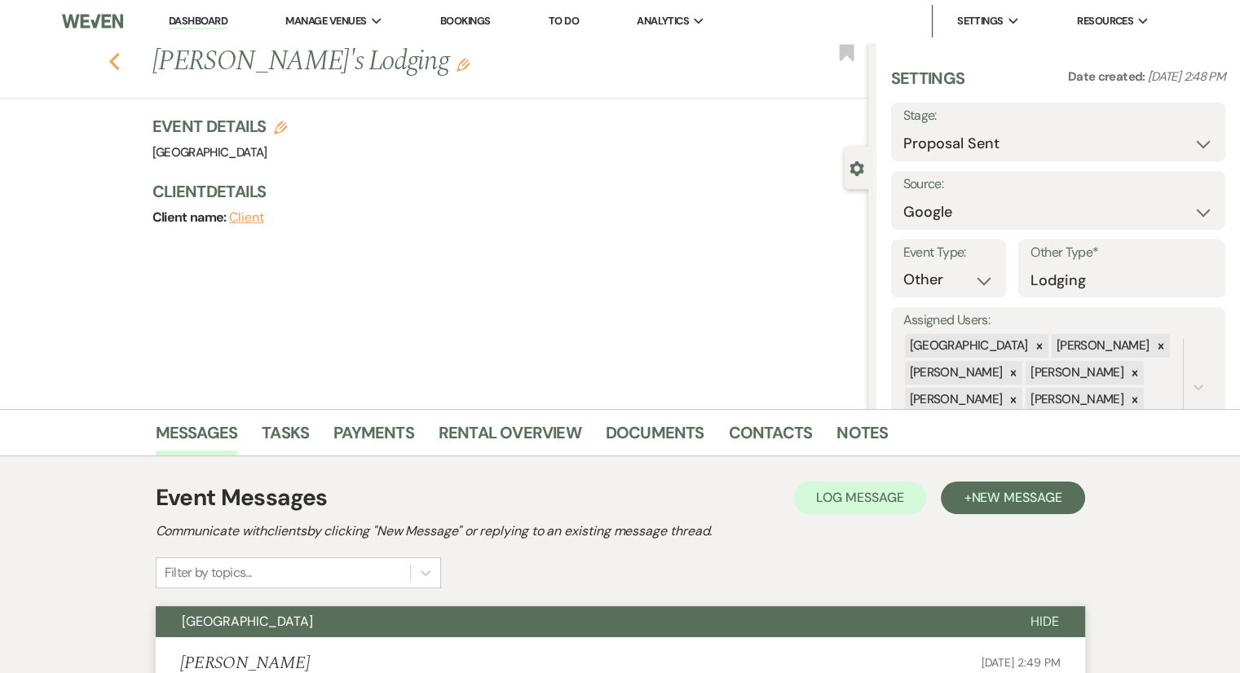
click at [121, 63] on icon "Previous" at bounding box center [114, 62] width 12 height 20
select select "6"
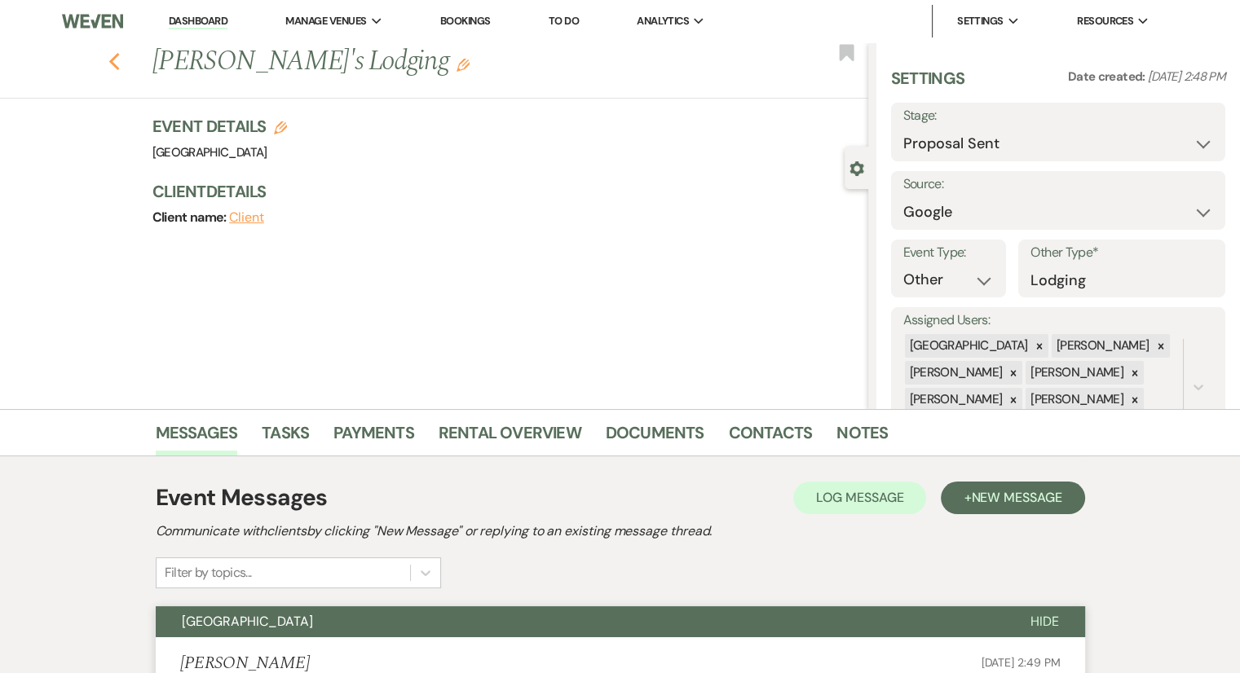
select select "6"
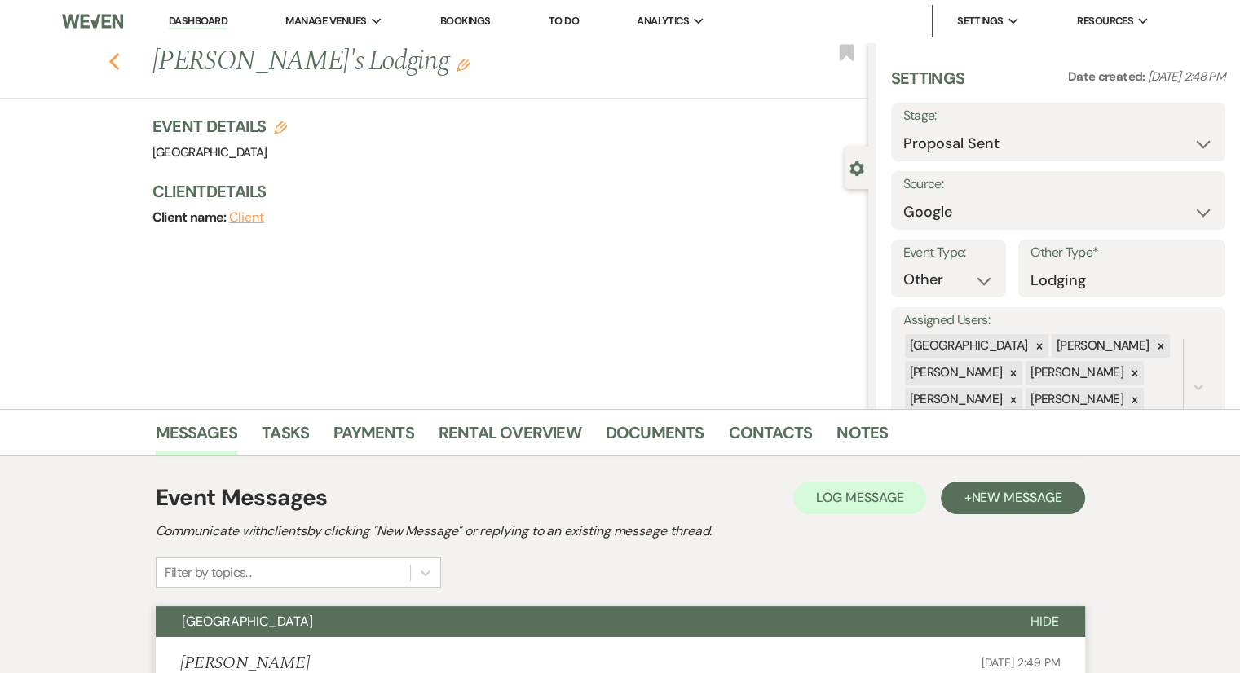
select select "6"
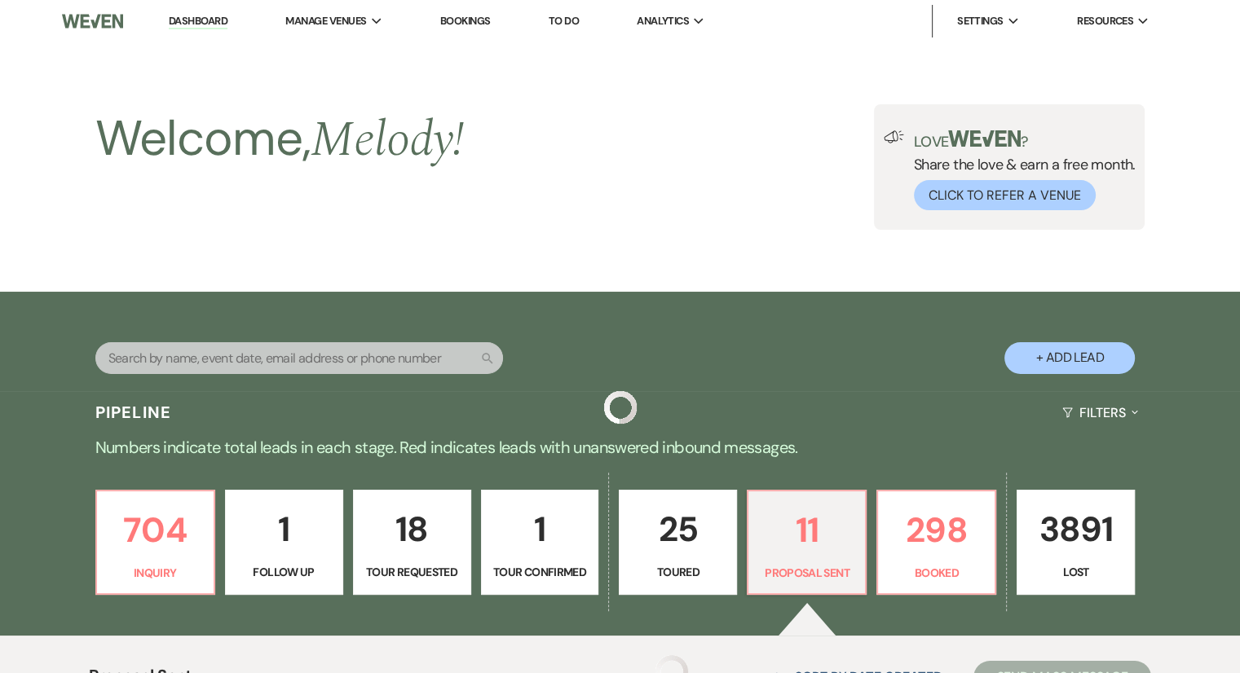
scroll to position [1088, 0]
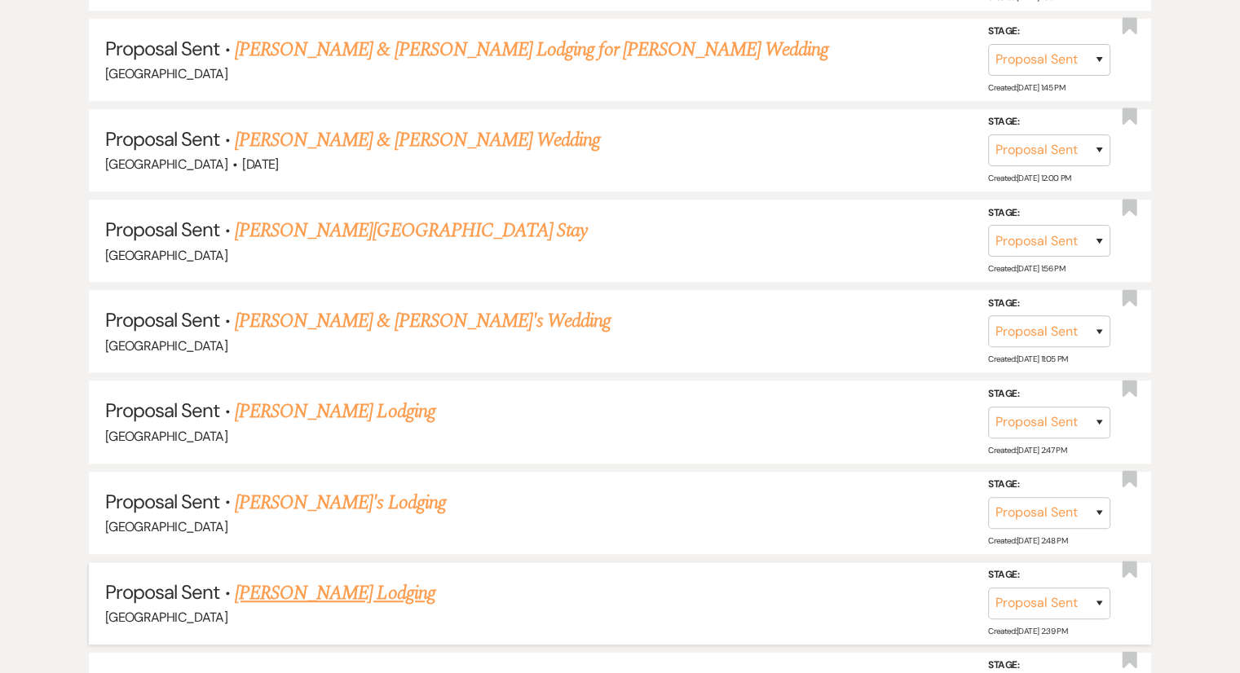
click at [392, 580] on link "[PERSON_NAME] Lodging" at bounding box center [335, 593] width 201 height 29
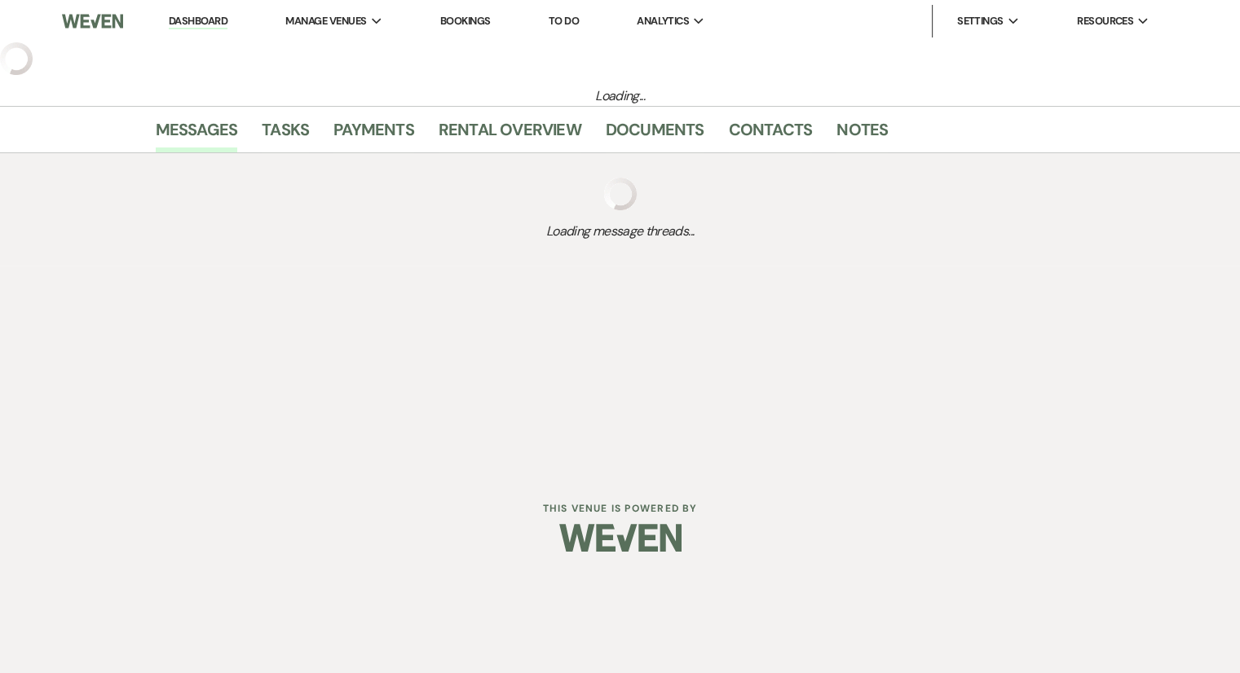
select select "6"
select select "13"
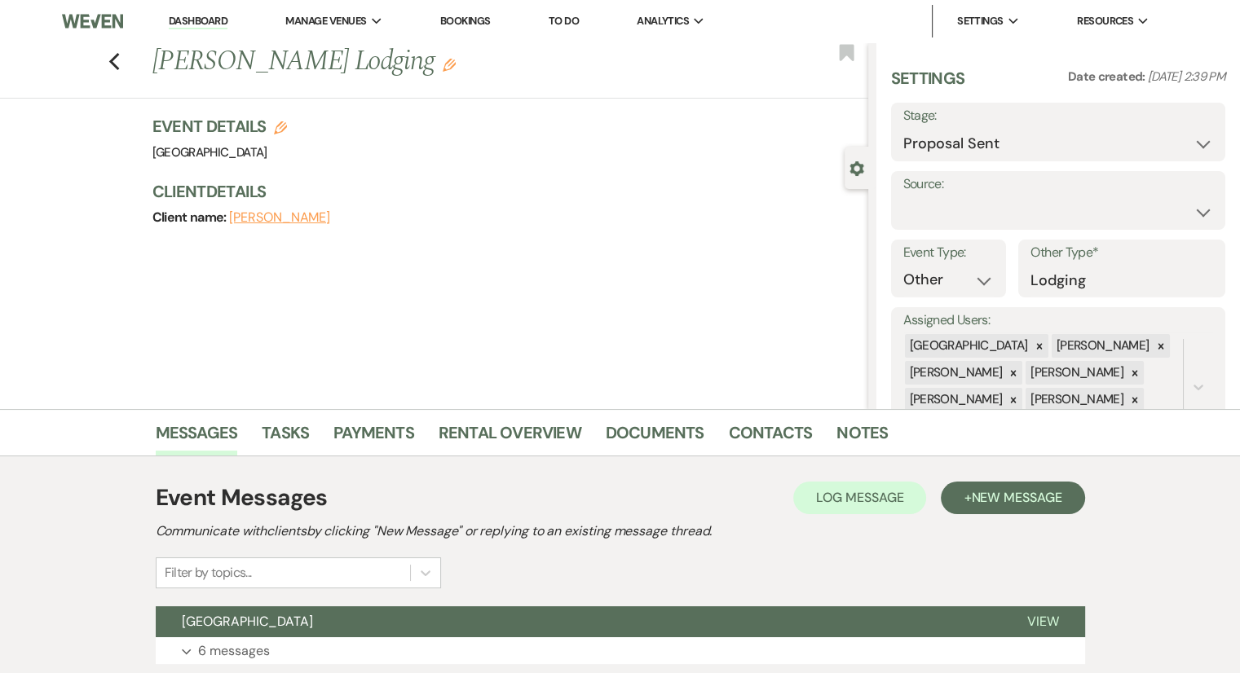
scroll to position [121, 0]
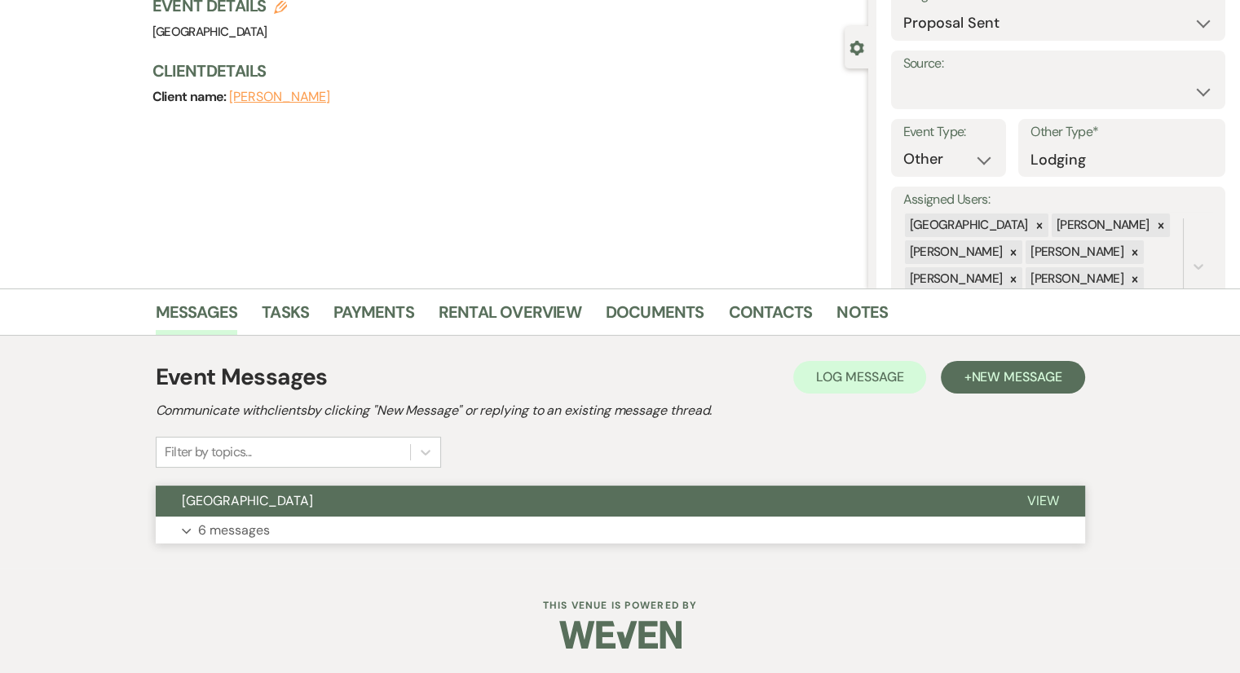
click at [254, 527] on p "6 messages" at bounding box center [234, 530] width 72 height 21
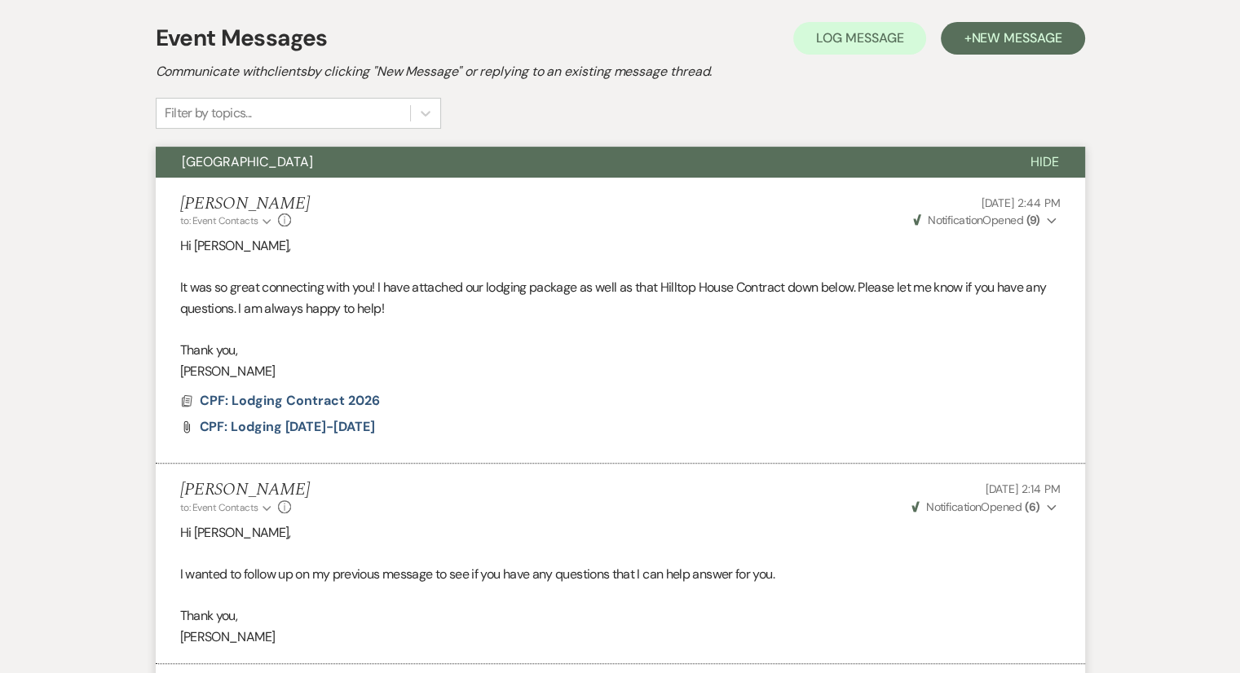
scroll to position [220, 0]
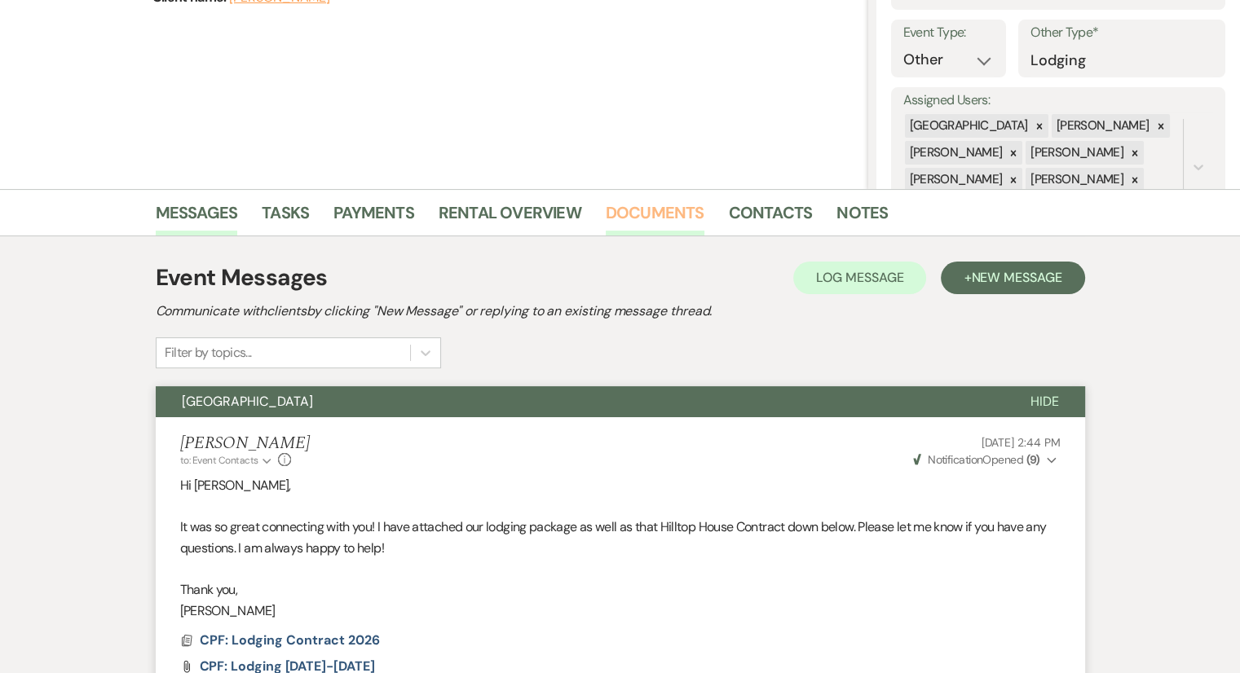
click at [654, 214] on link "Documents" at bounding box center [655, 218] width 99 height 36
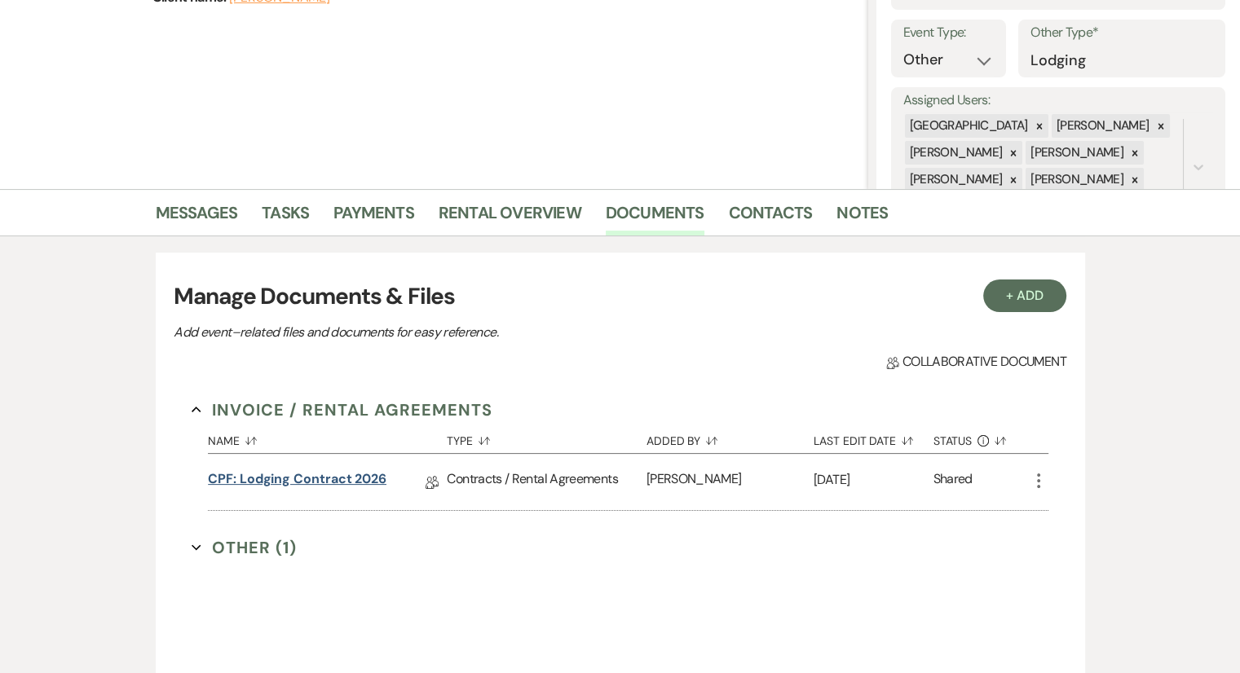
click at [277, 479] on link "CPF: Lodging Contract 2026" at bounding box center [297, 482] width 179 height 25
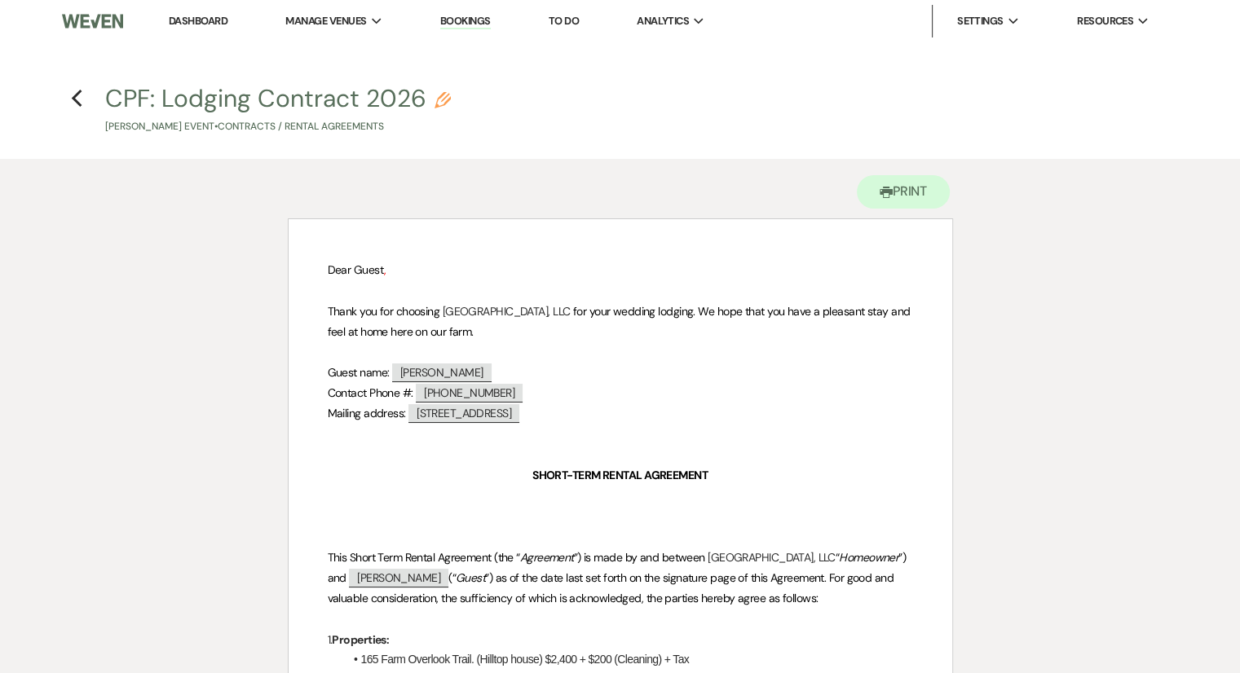
click at [78, 109] on h4 "Previous CPF: Lodging Contract 2026 Pencil [PERSON_NAME] Event • Contracts / Re…" at bounding box center [620, 108] width 1174 height 53
click at [83, 108] on h4 "Previous CPF: Lodging Contract 2026 Pencil [PERSON_NAME] Event • Contracts / Re…" at bounding box center [620, 108] width 1174 height 53
click at [76, 102] on use "button" at bounding box center [76, 99] width 11 height 18
select select "6"
select select "13"
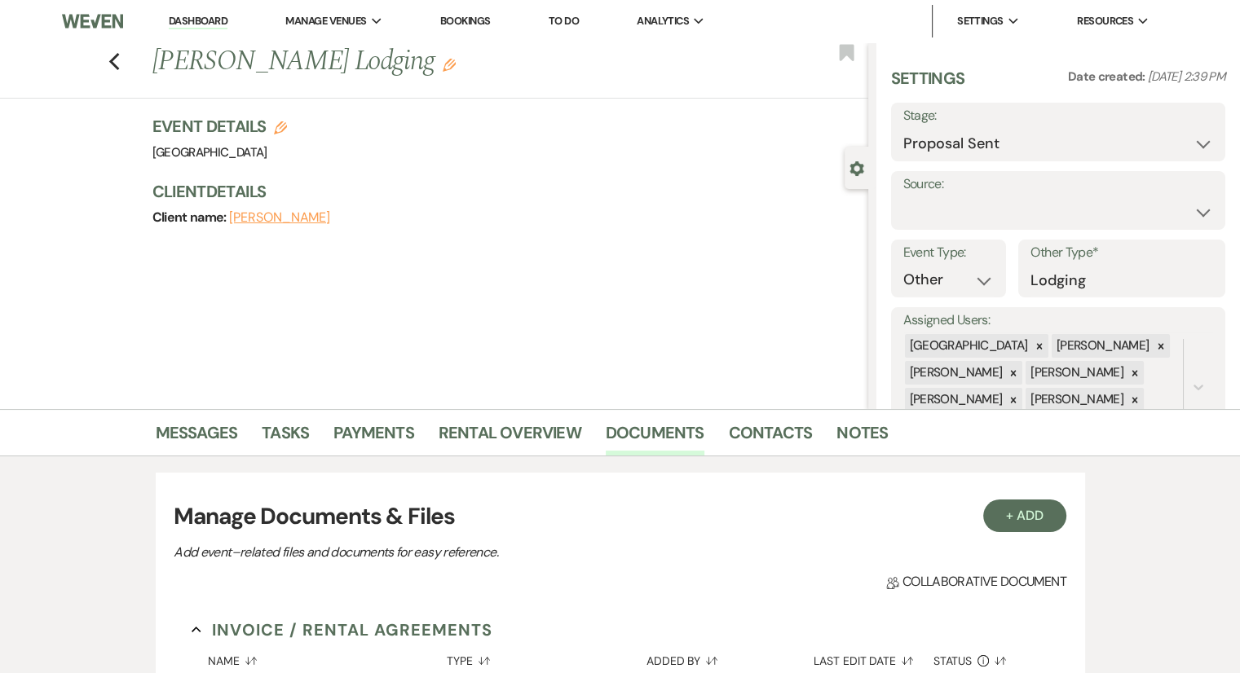
scroll to position [220, 0]
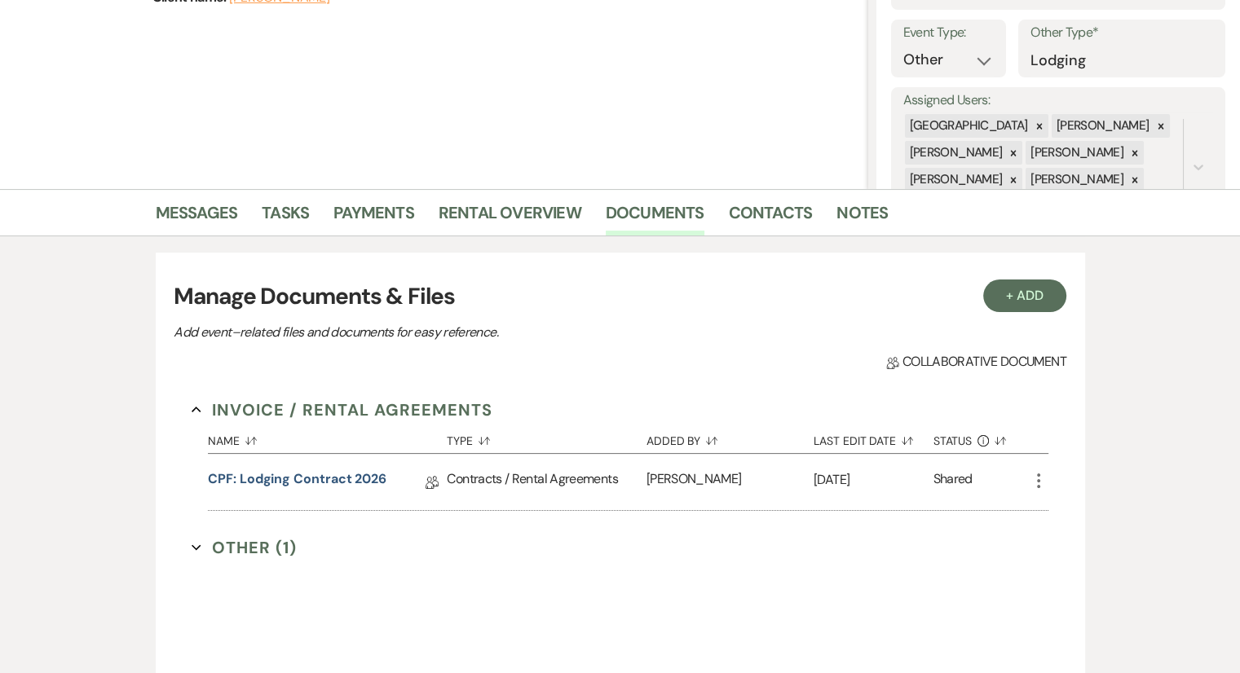
click at [240, 543] on button "Other (1) Expand" at bounding box center [244, 548] width 105 height 24
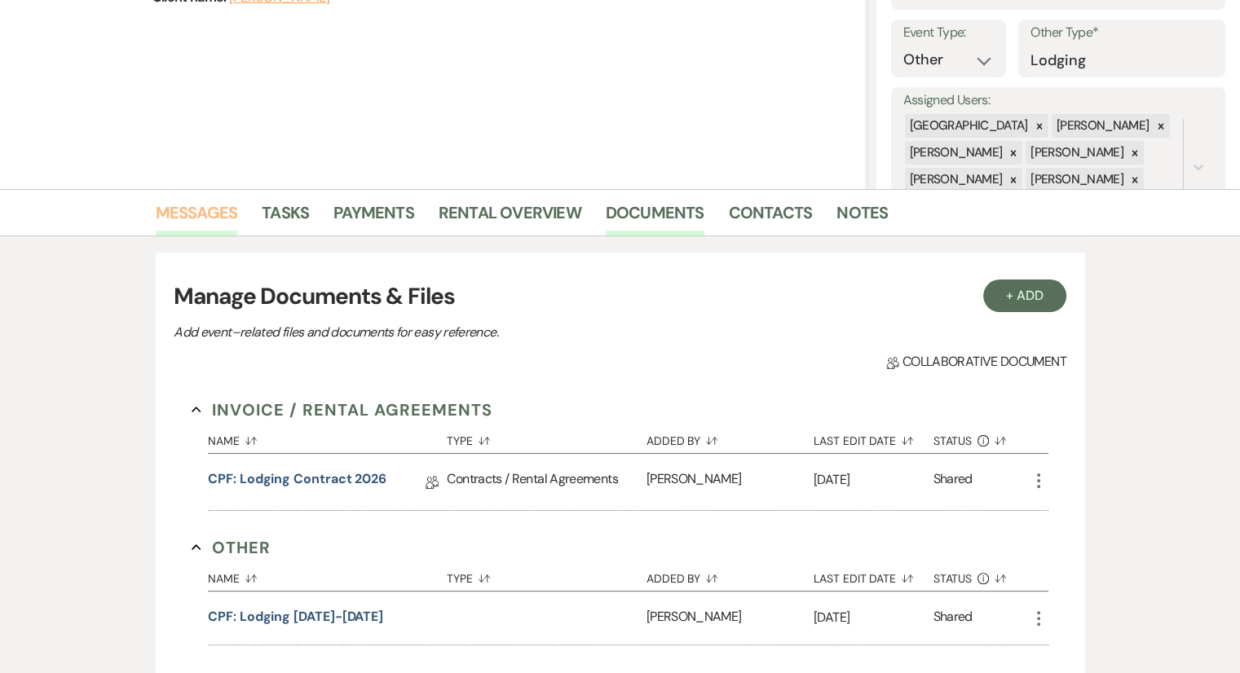
click at [206, 218] on link "Messages" at bounding box center [197, 218] width 82 height 36
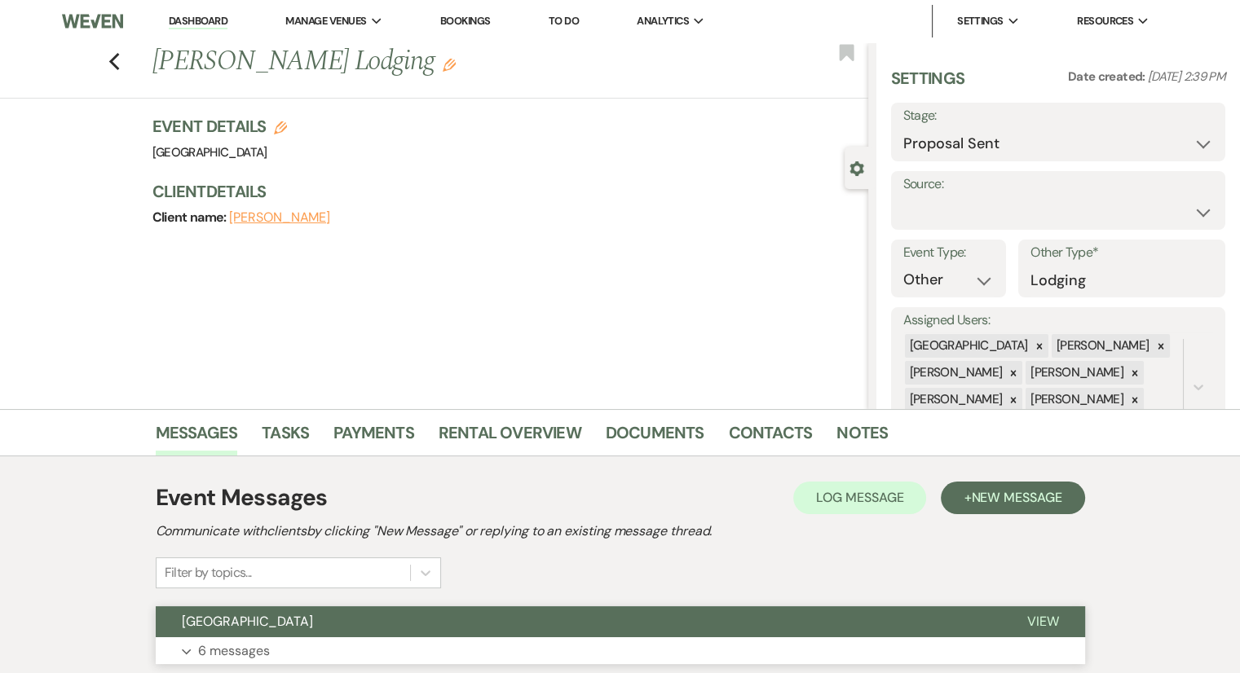
click at [232, 650] on p "6 messages" at bounding box center [234, 651] width 72 height 21
click at [499, 194] on h3 "Client Details" at bounding box center [501, 191] width 699 height 23
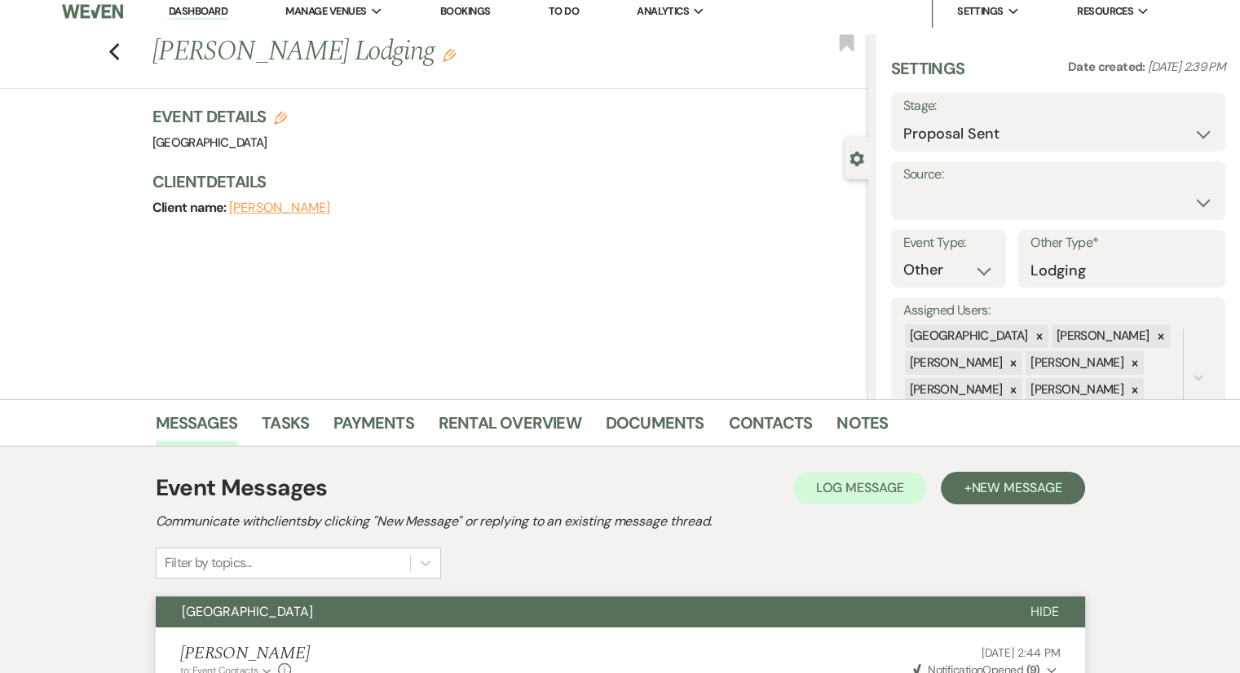
scroll to position [12, 0]
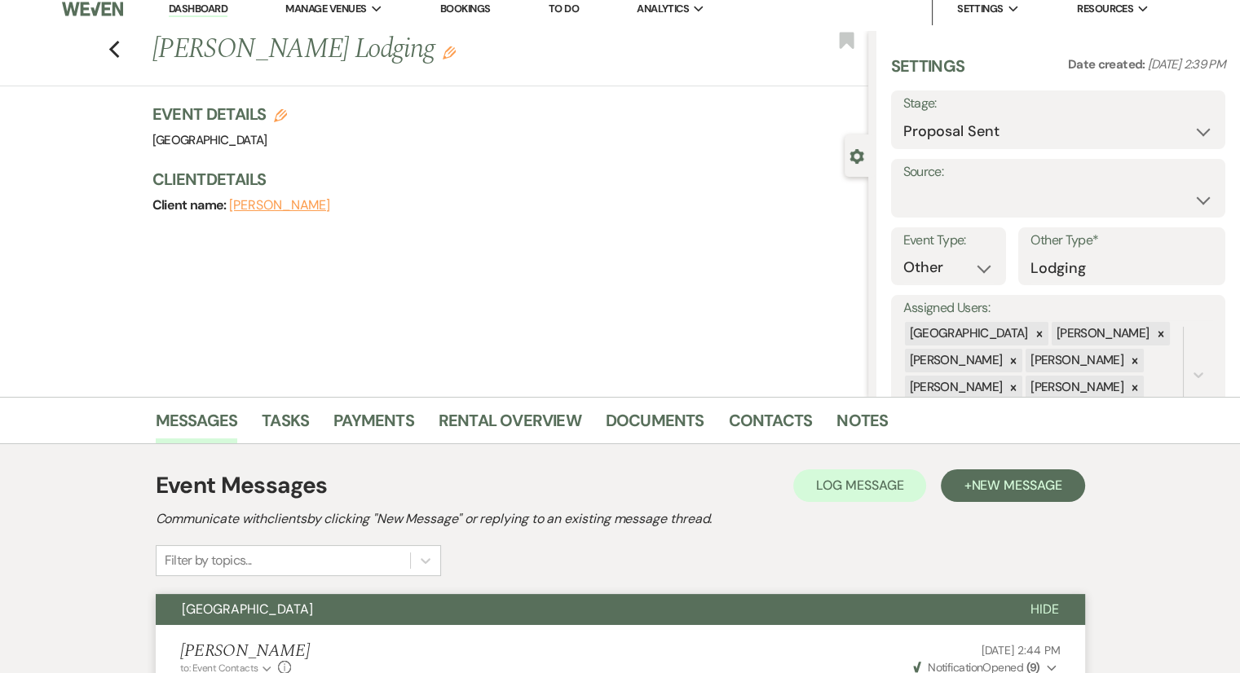
click at [418, 229] on div "Event Details Edit Venue: [GEOGRAPHIC_DATA] Venue Address: [STREET_ADDRESS] Cli…" at bounding box center [510, 168] width 716 height 130
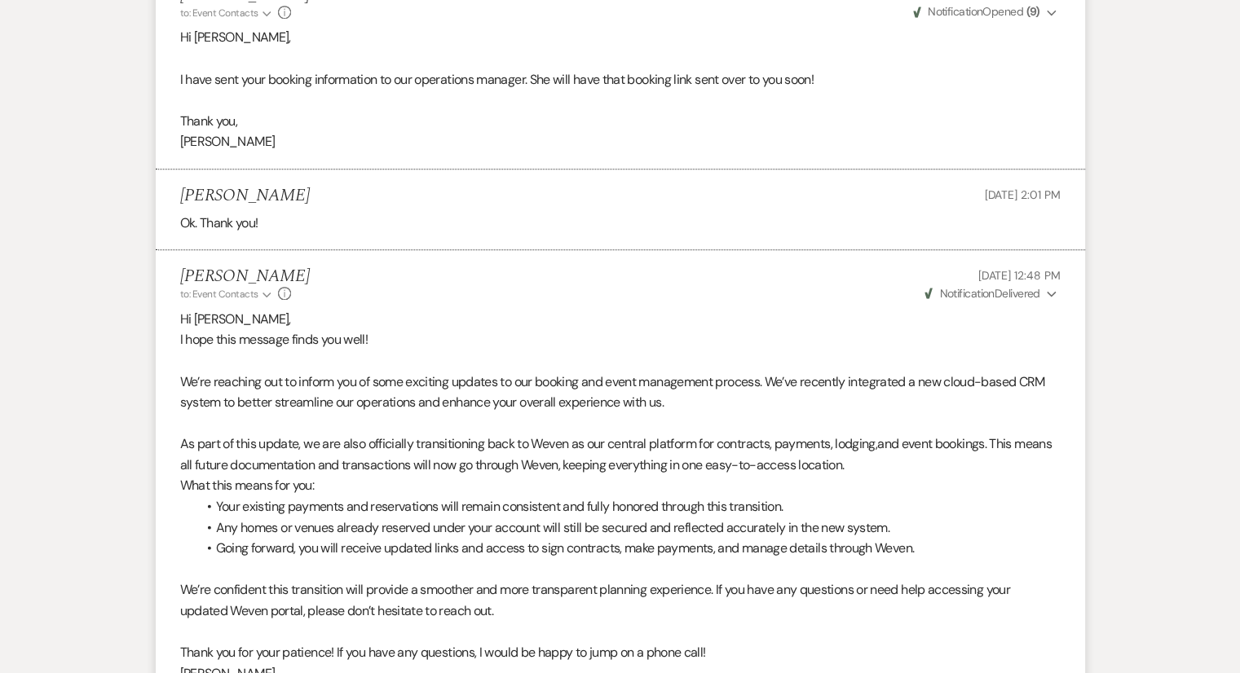
scroll to position [1519, 0]
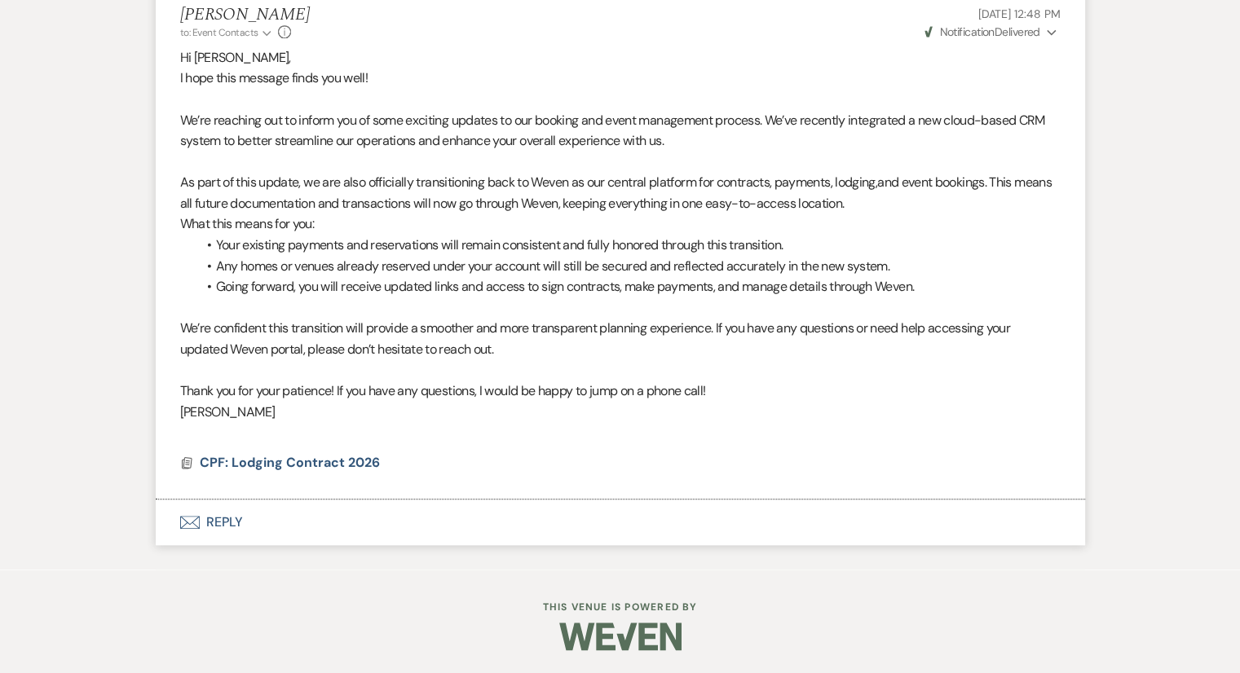
click at [219, 531] on button "Envelope Reply" at bounding box center [620, 523] width 929 height 46
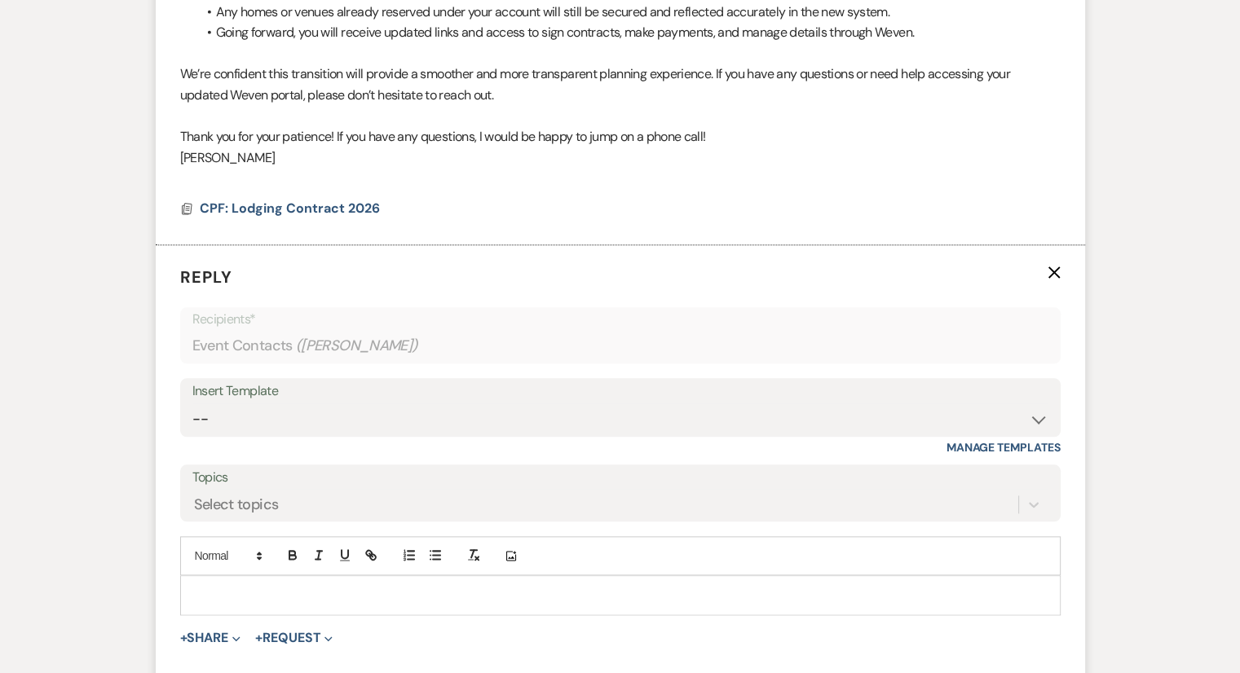
scroll to position [1775, 0]
click at [274, 584] on p at bounding box center [620, 593] width 854 height 18
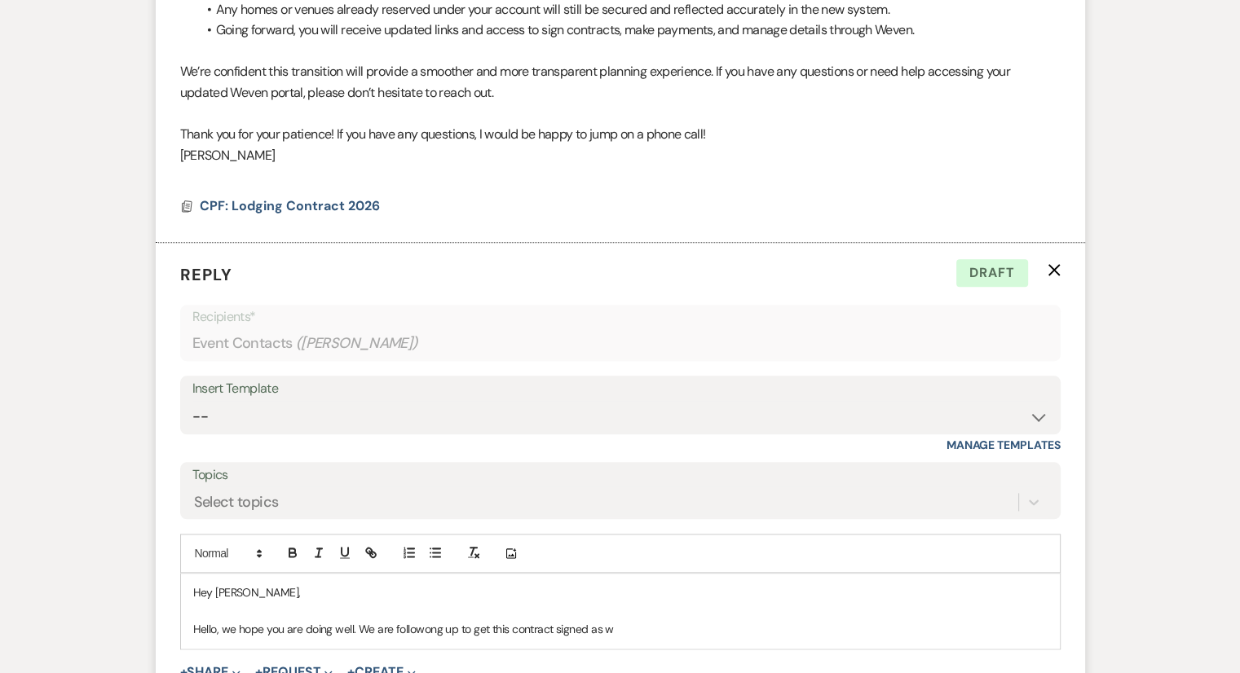
click at [421, 630] on p "Hello, we hope you are doing well. We are followong up to get this contract sig…" at bounding box center [620, 629] width 854 height 18
click at [626, 629] on p "Hello, we hope you are doing well. We are following up to get this contract sig…" at bounding box center [620, 629] width 854 height 18
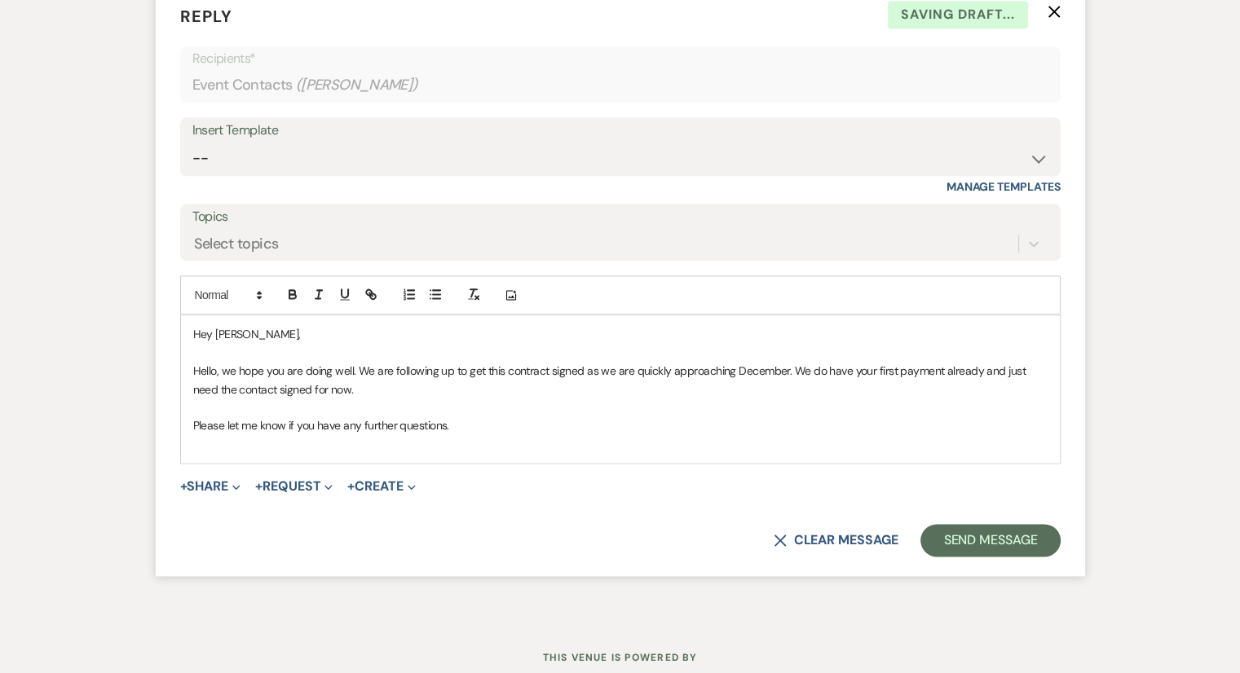
scroll to position [2039, 0]
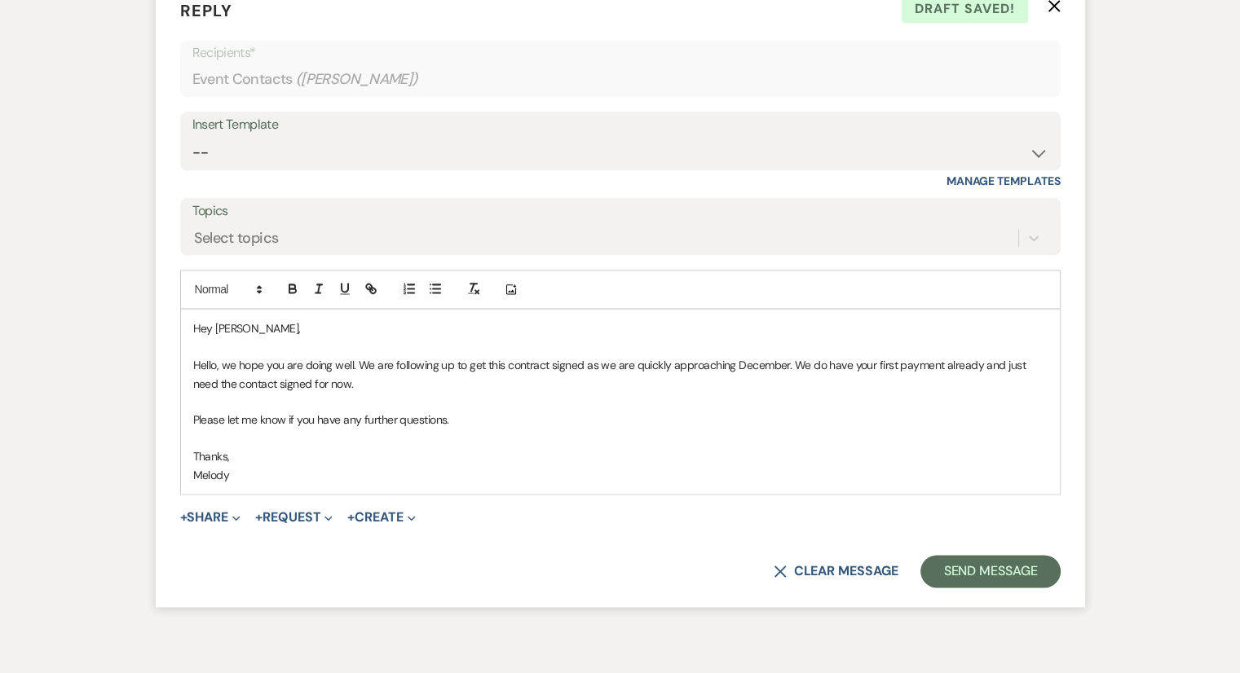
drag, startPoint x: 462, startPoint y: 418, endPoint x: 192, endPoint y: 356, distance: 276.8
click at [192, 356] on div "Hey [PERSON_NAME], Hello, we hope you are doing well. We are following up to ge…" at bounding box center [620, 402] width 879 height 184
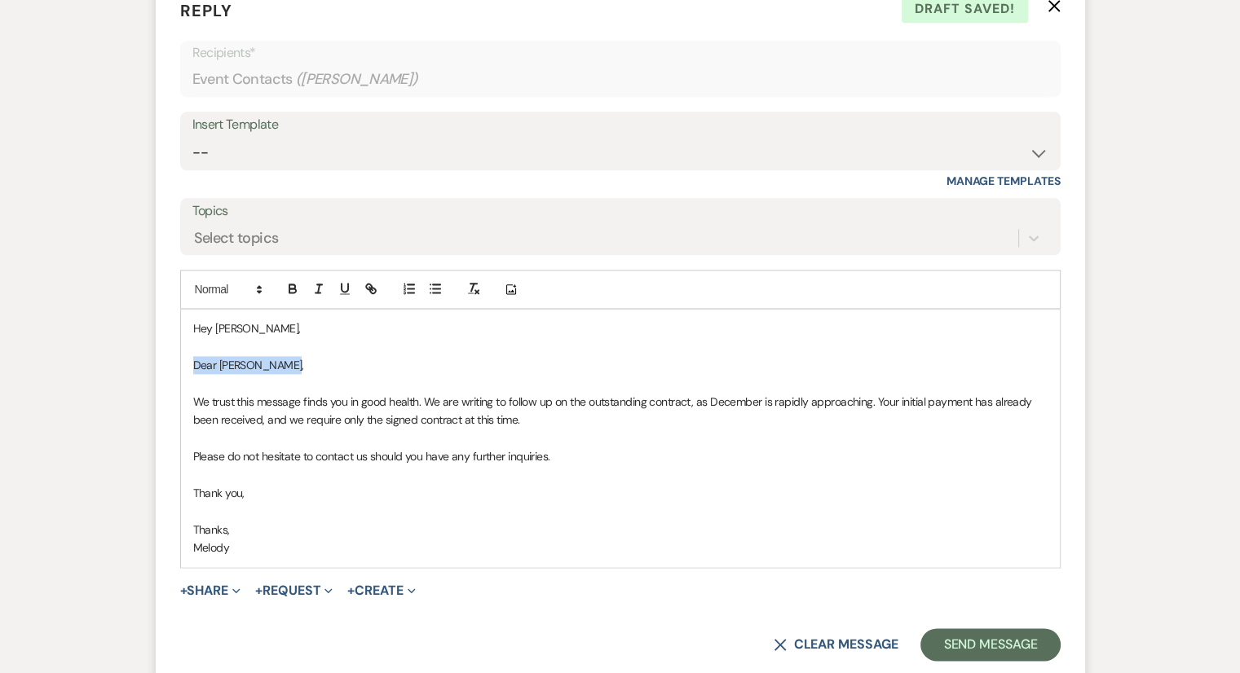
drag, startPoint x: 325, startPoint y: 367, endPoint x: 186, endPoint y: 359, distance: 139.6
click at [186, 359] on div "Hey [PERSON_NAME], Dear [PERSON_NAME], We trust this message finds you in good …" at bounding box center [620, 438] width 879 height 257
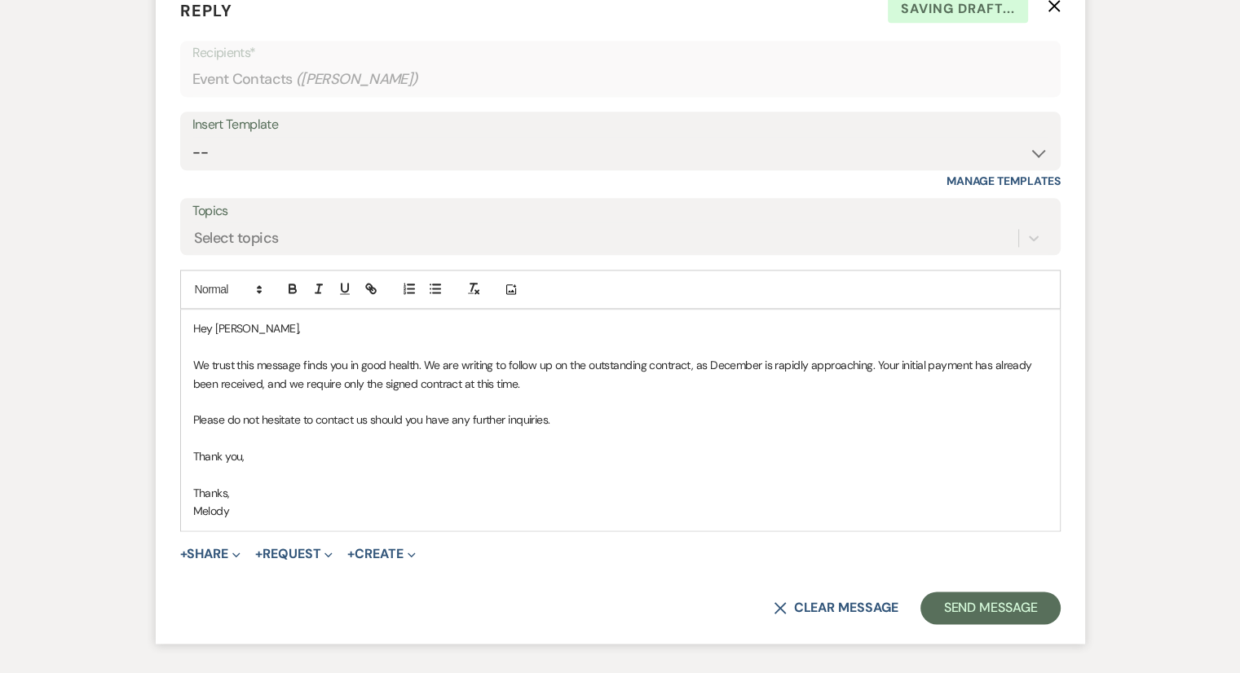
click at [213, 326] on p "Hey [PERSON_NAME]," at bounding box center [620, 329] width 854 height 18
click at [965, 607] on button "Send Message" at bounding box center [989, 608] width 139 height 33
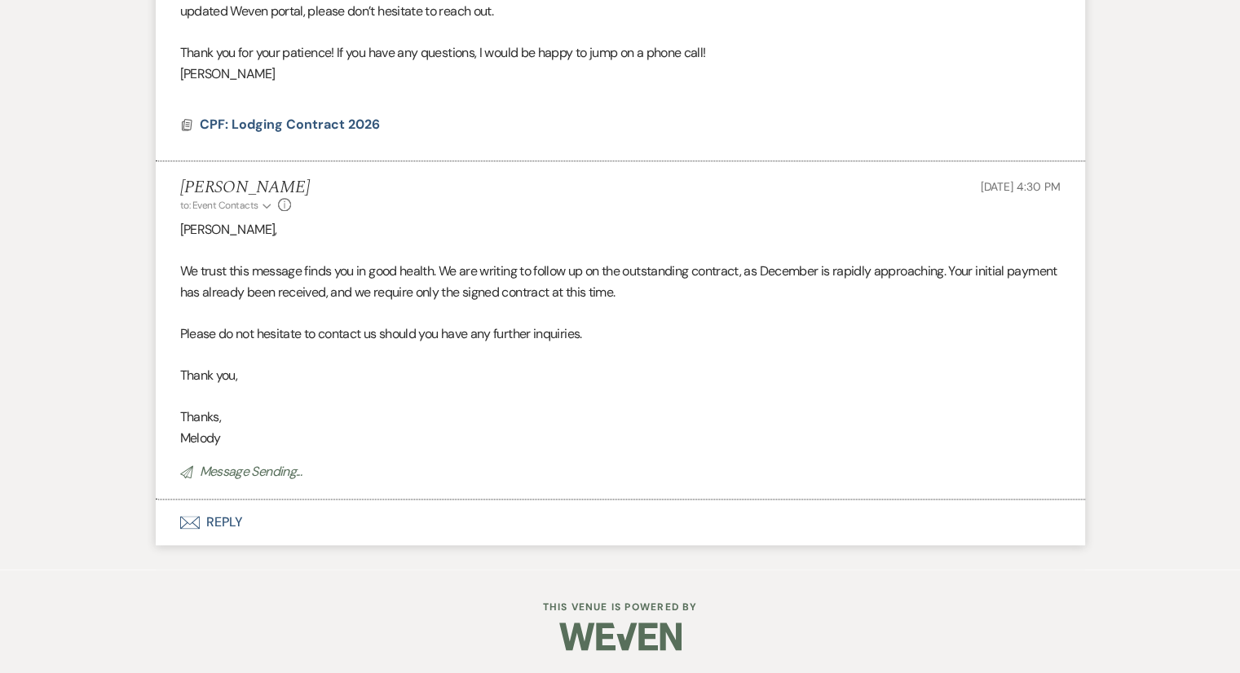
select select "6"
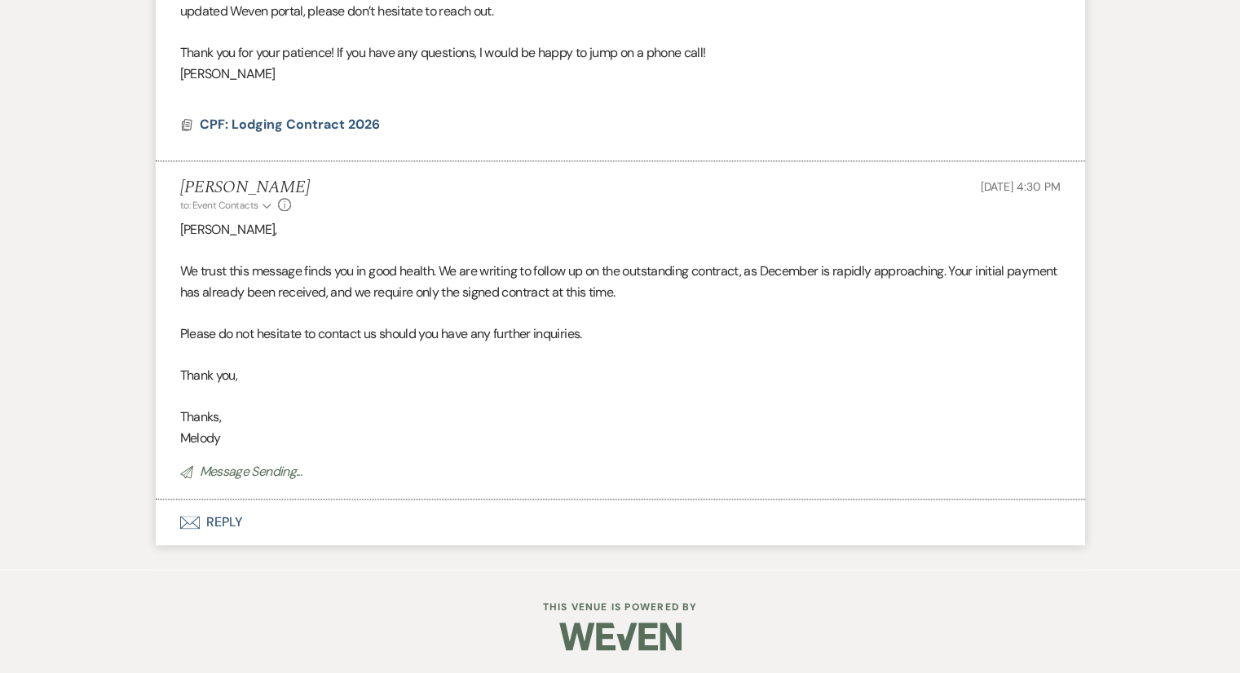
select select "6"
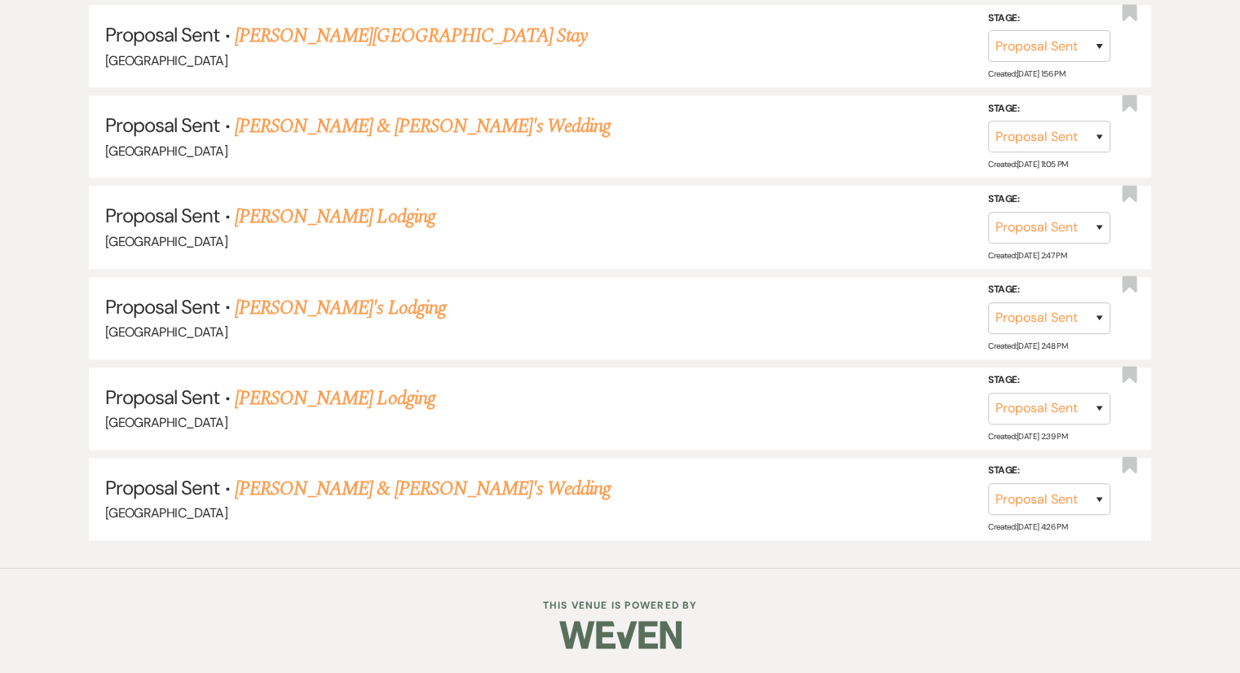
scroll to position [998, 0]
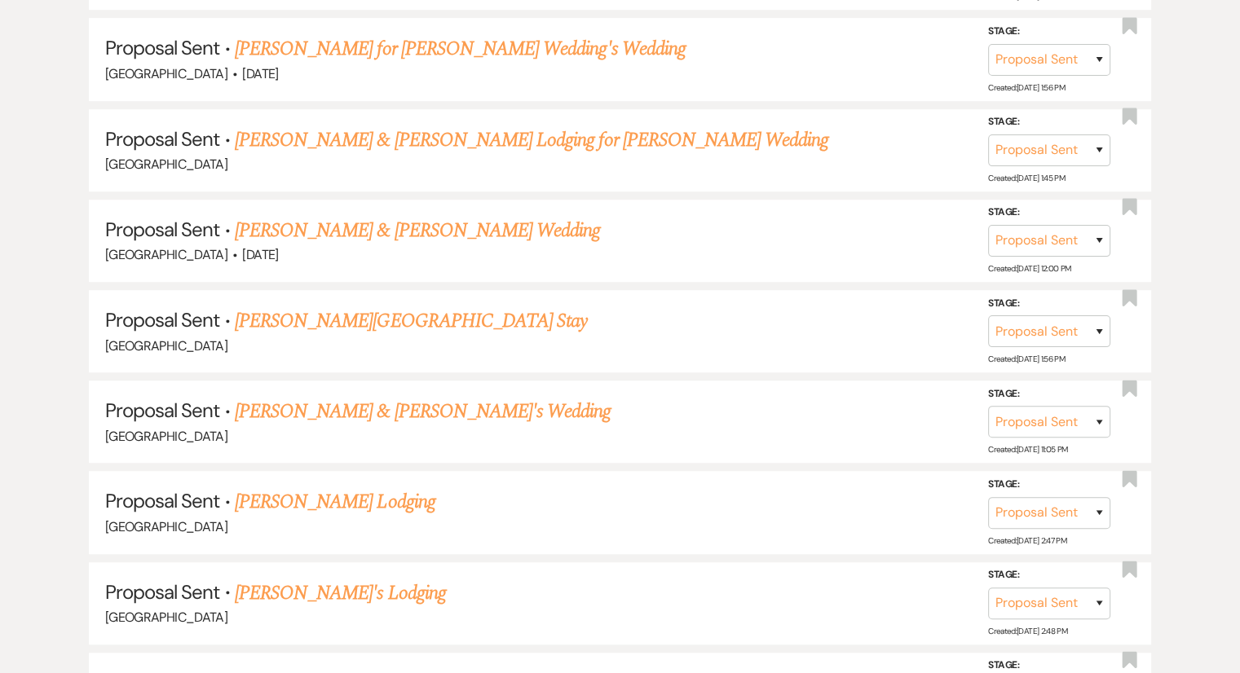
select select "6"
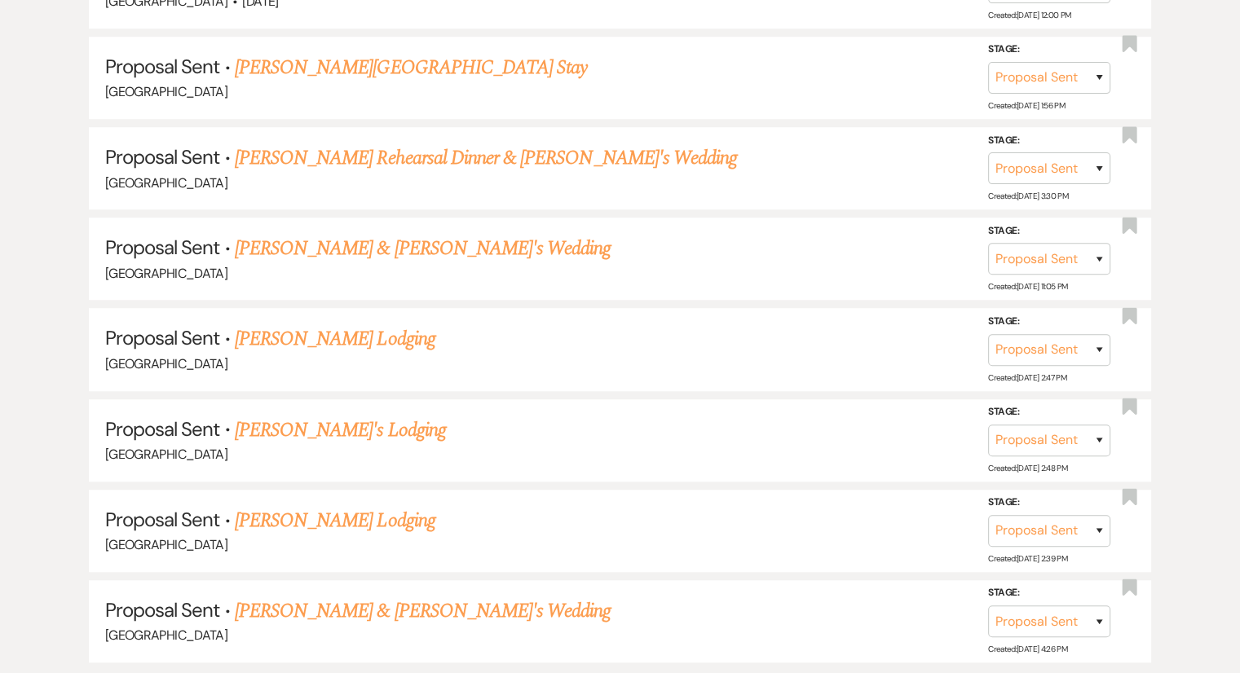
scroll to position [1163, 0]
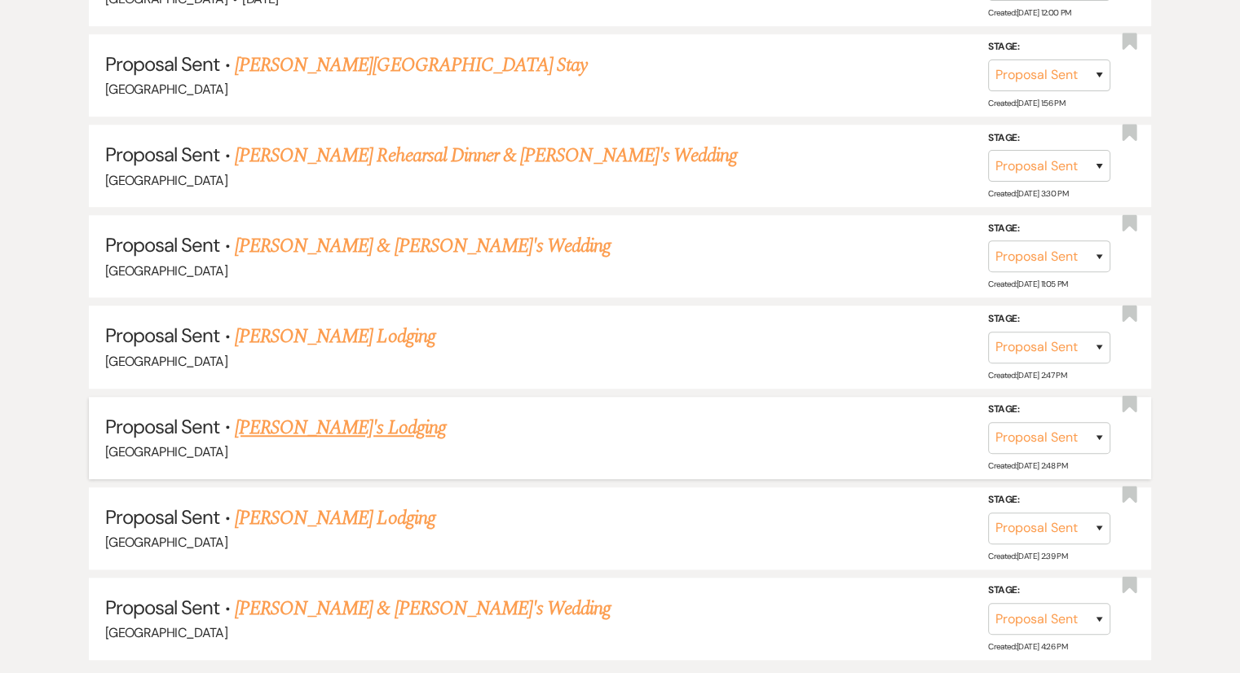
click at [373, 422] on h5 "Proposal Sent · [PERSON_NAME]'s Lodging" at bounding box center [620, 427] width 1030 height 29
click at [326, 421] on link "[PERSON_NAME]'s Lodging" at bounding box center [340, 427] width 211 height 29
select select "6"
select select "13"
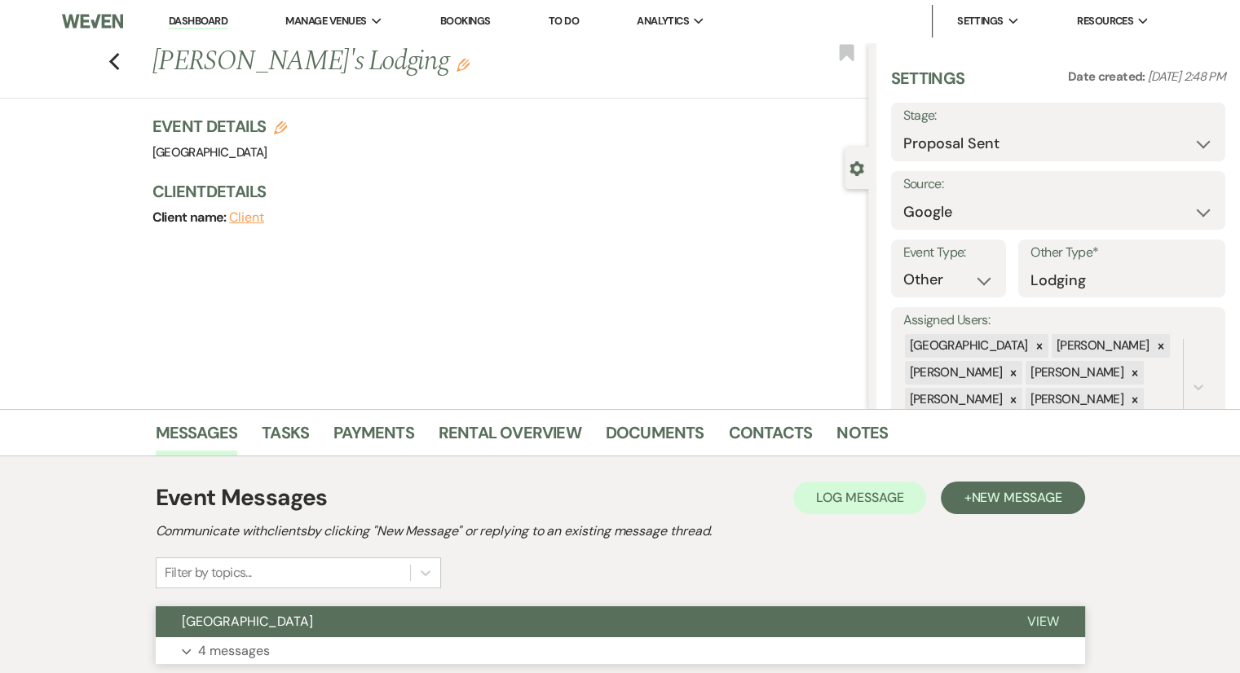
click at [245, 650] on p "4 messages" at bounding box center [234, 651] width 72 height 21
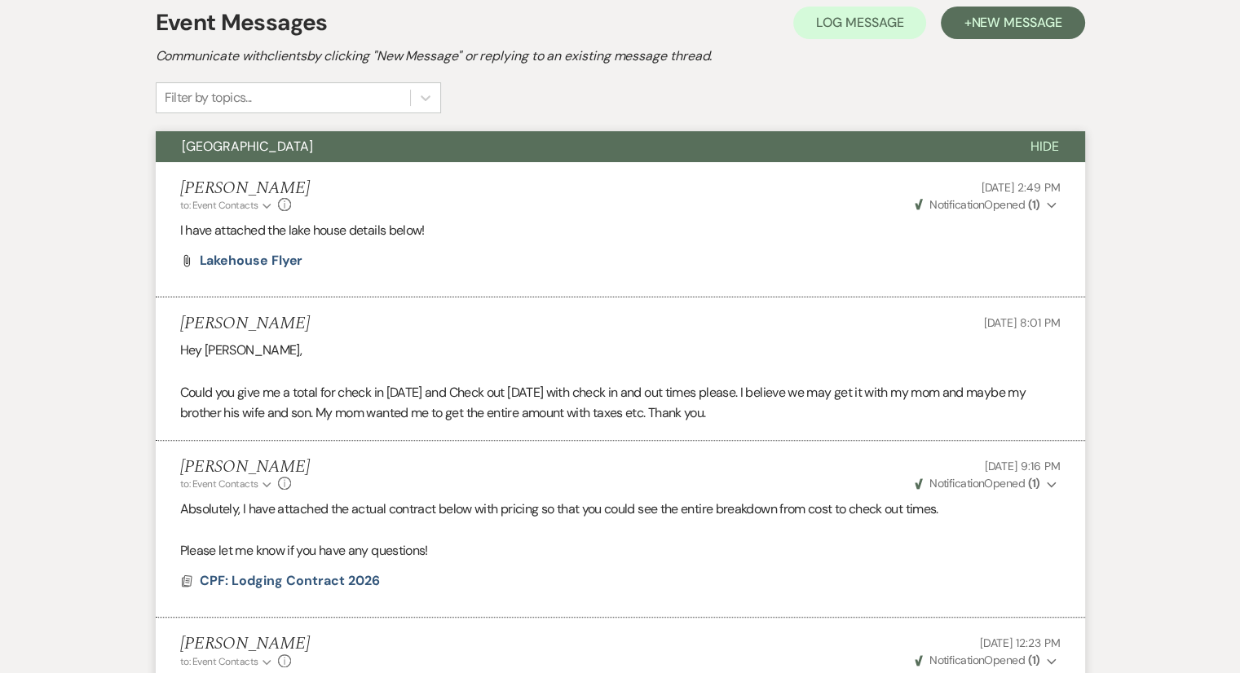
scroll to position [531, 0]
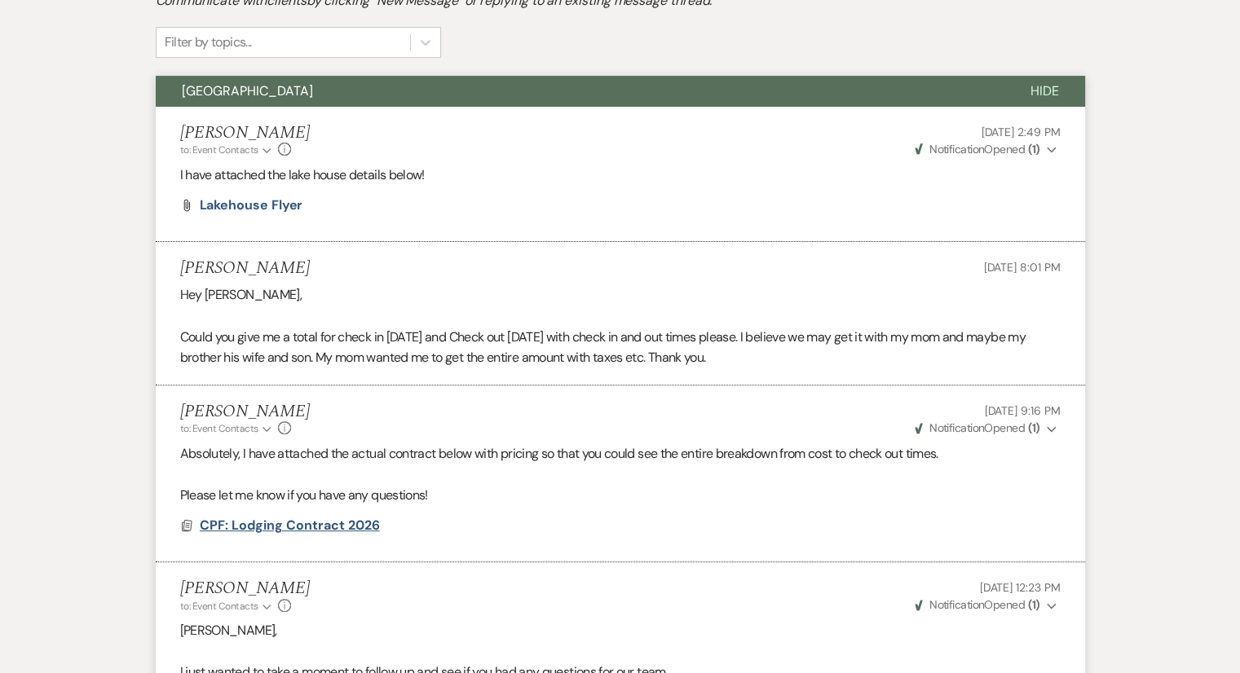
click at [317, 523] on span "CPF: Lodging Contract 2026" at bounding box center [290, 525] width 180 height 17
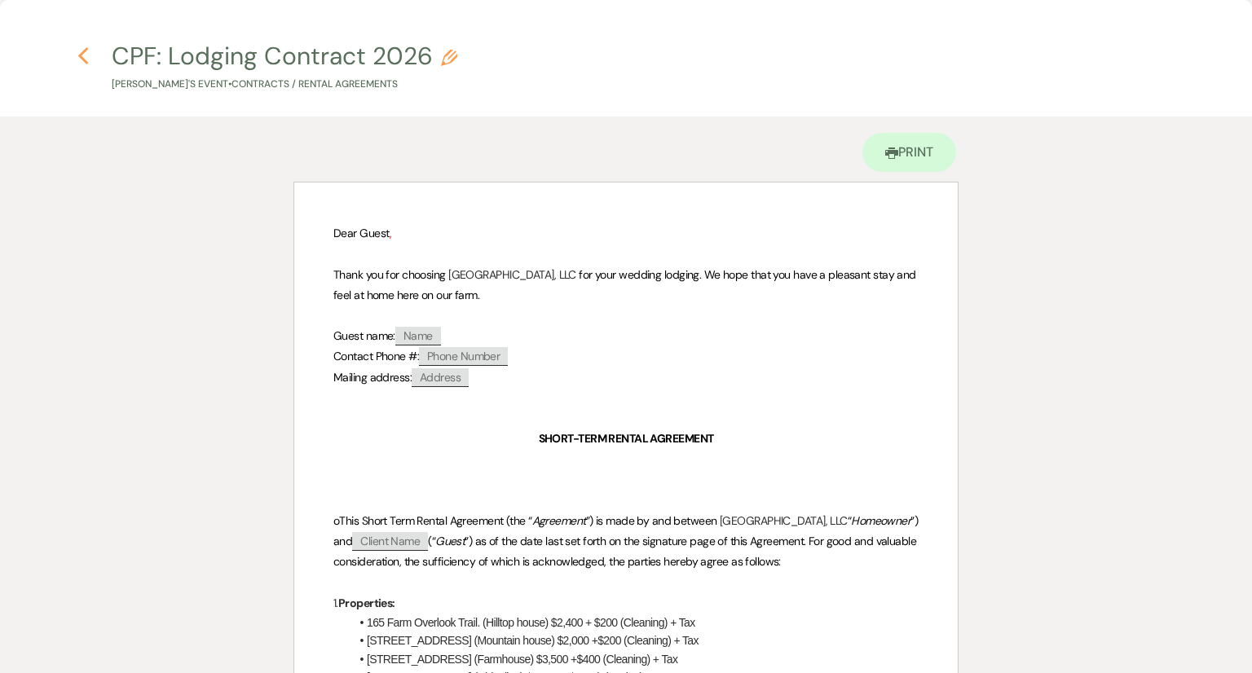
click at [81, 58] on use "button" at bounding box center [83, 56] width 11 height 18
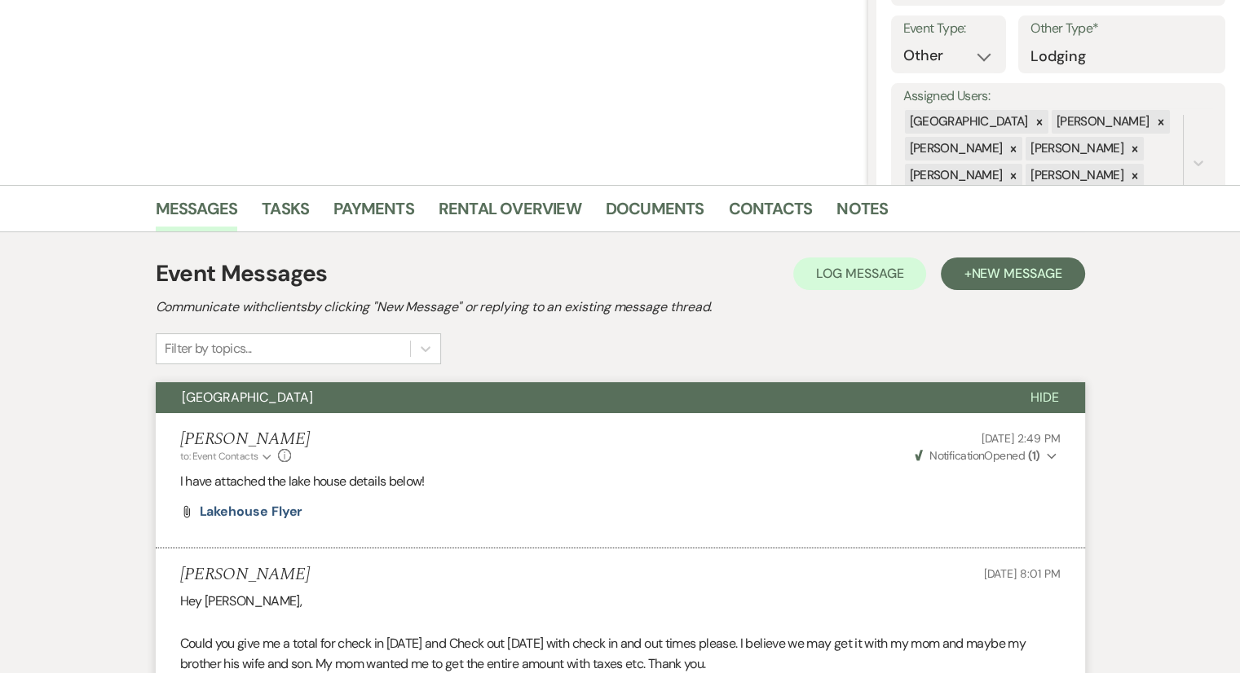
scroll to position [221, 0]
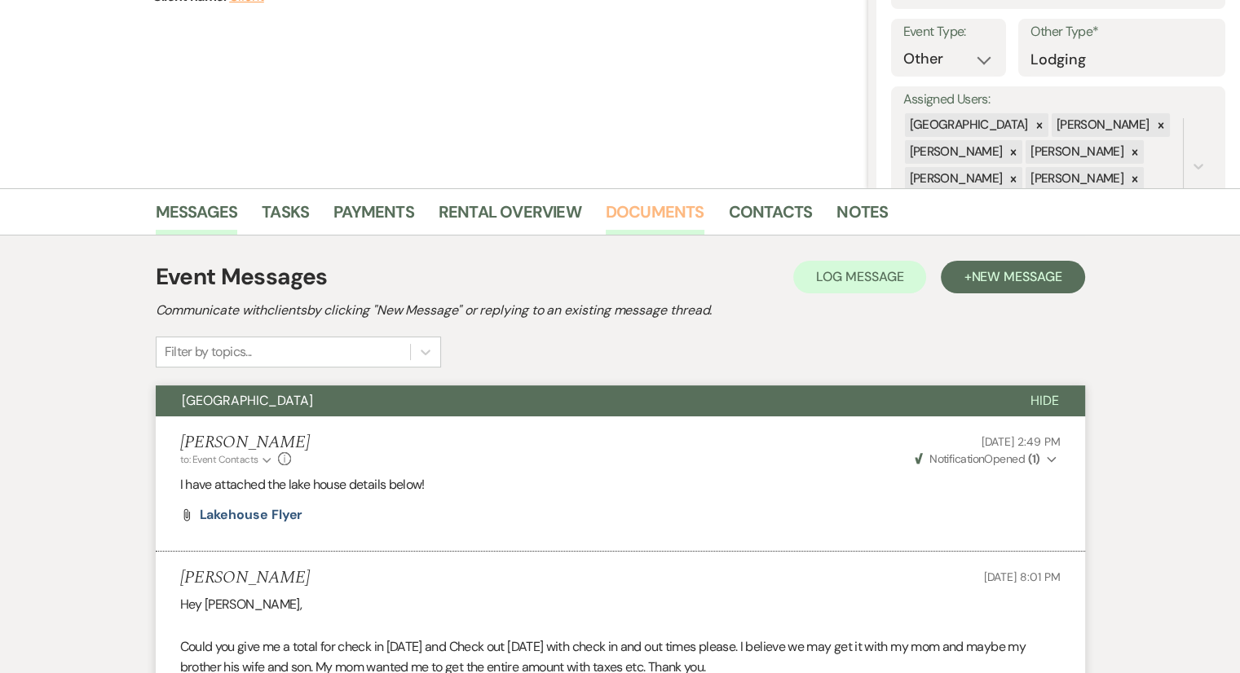
click at [655, 226] on link "Documents" at bounding box center [655, 217] width 99 height 36
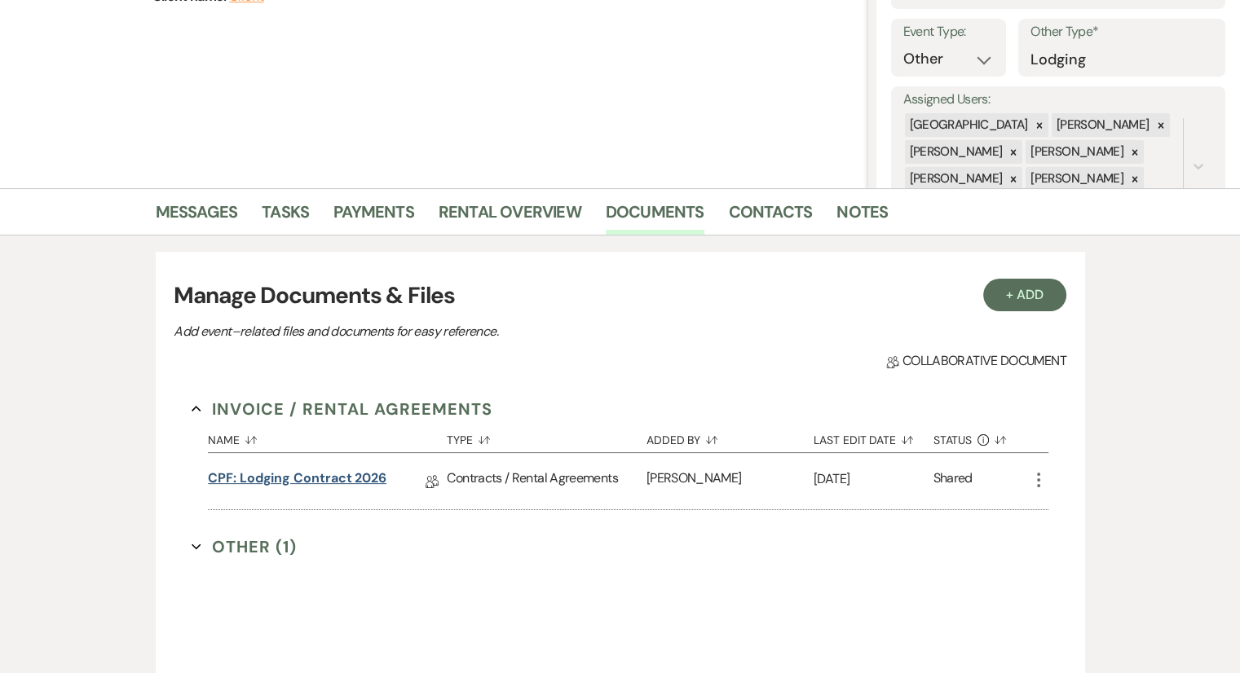
click at [359, 483] on link "CPF: Lodging Contract 2026" at bounding box center [297, 481] width 179 height 25
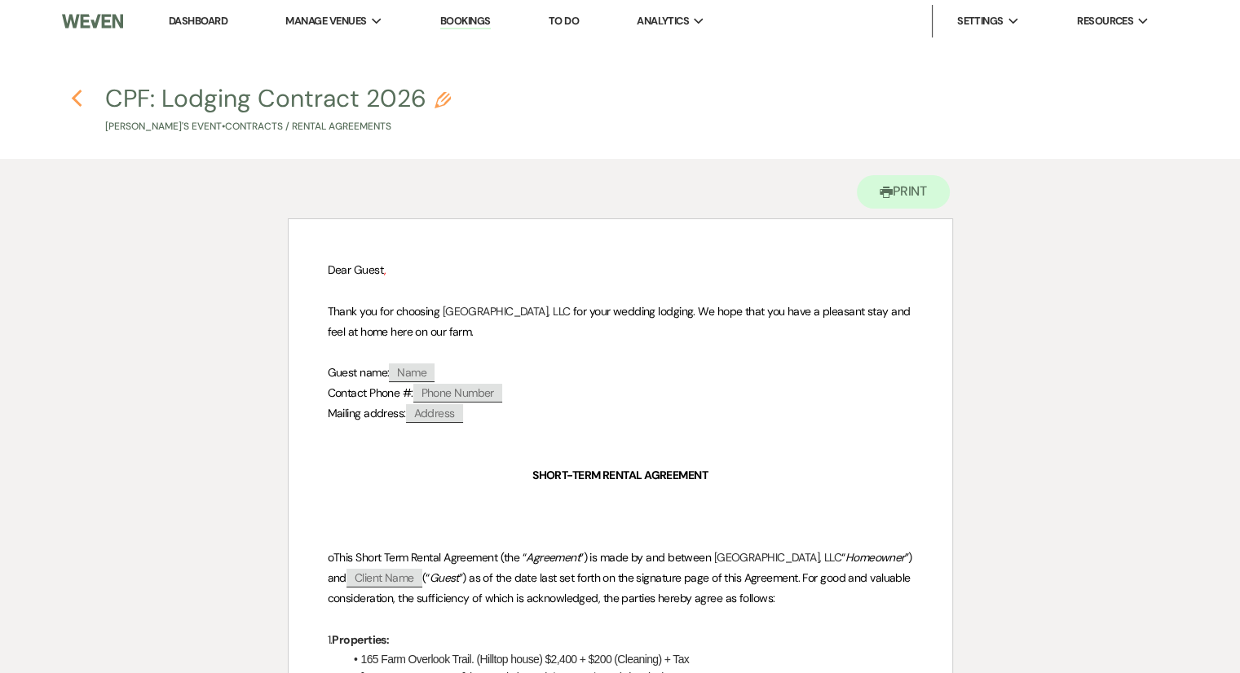
click at [79, 92] on use "button" at bounding box center [76, 99] width 11 height 18
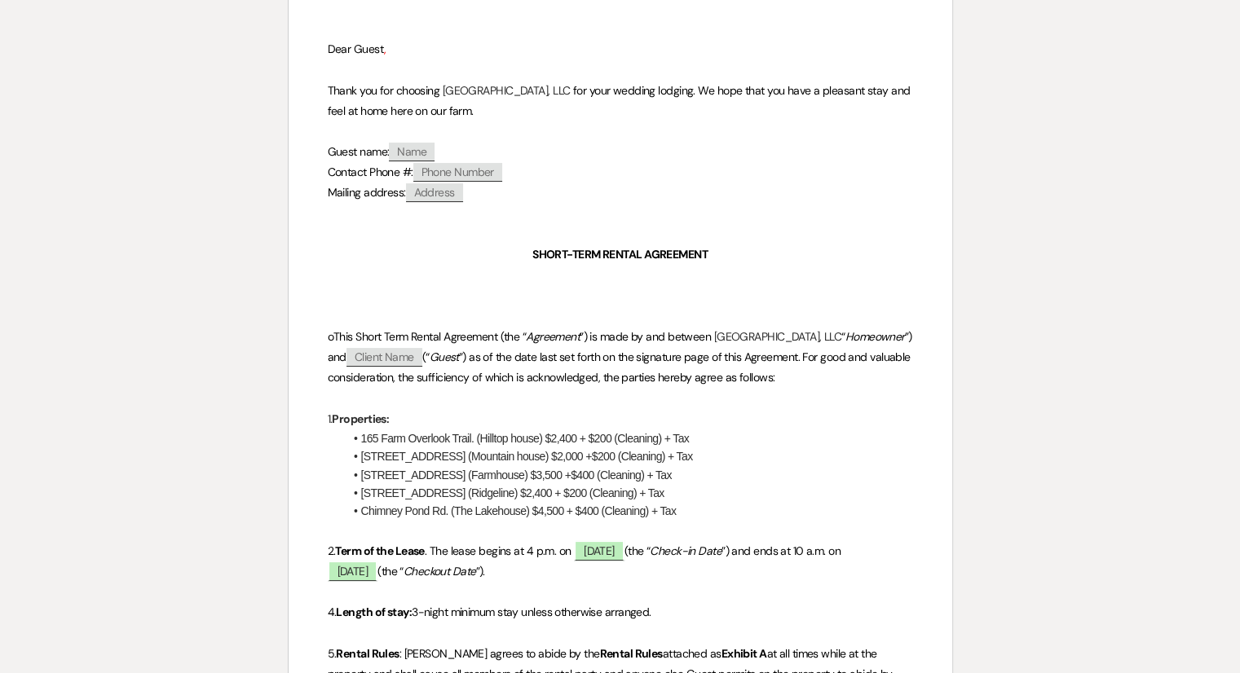
select select "6"
select select "13"
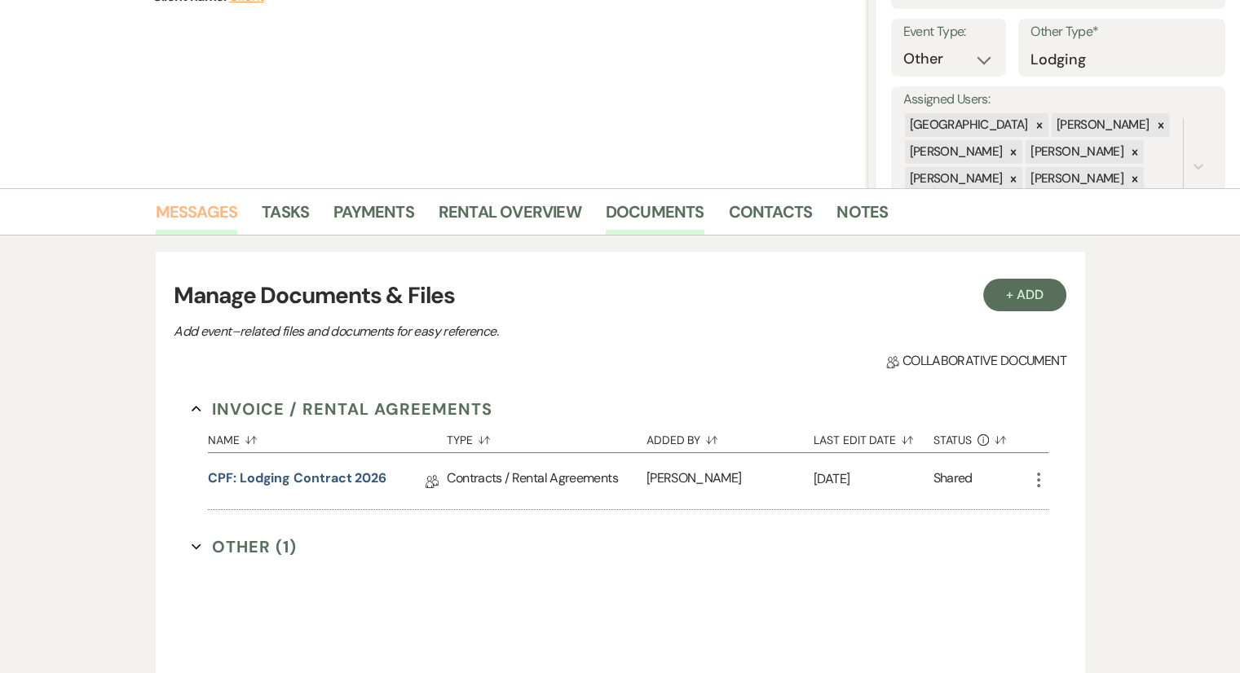
click at [187, 207] on link "Messages" at bounding box center [197, 217] width 82 height 36
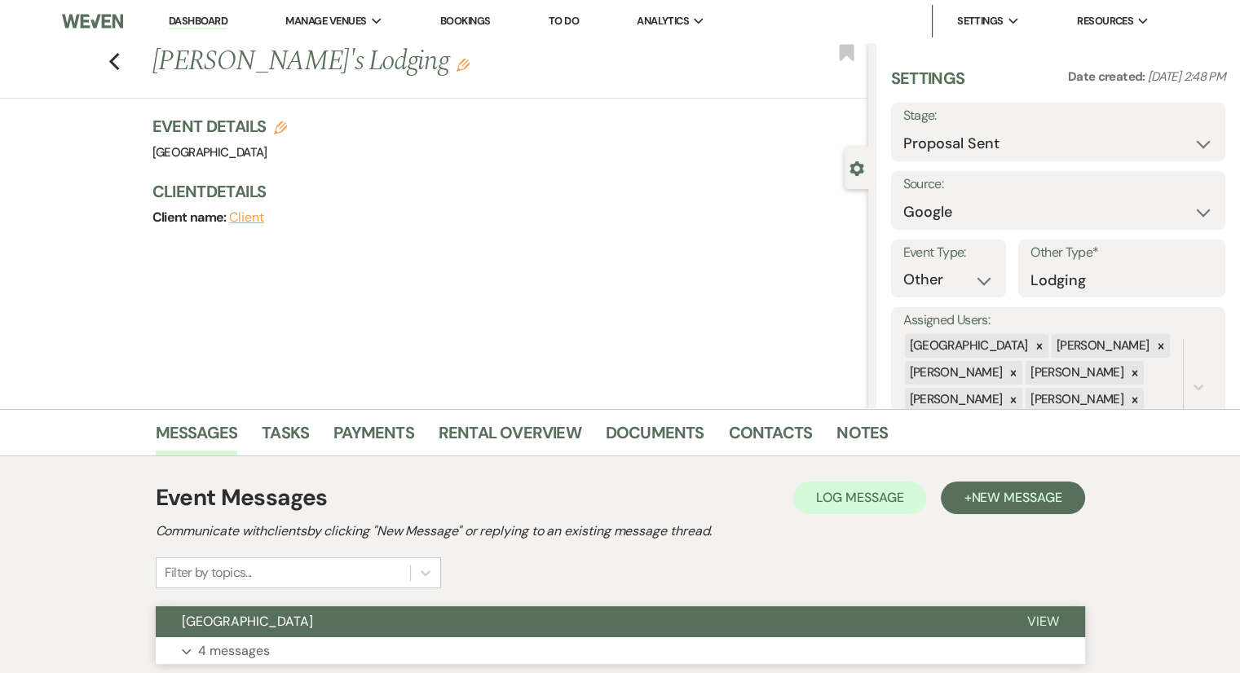
click at [241, 659] on p "4 messages" at bounding box center [234, 651] width 72 height 21
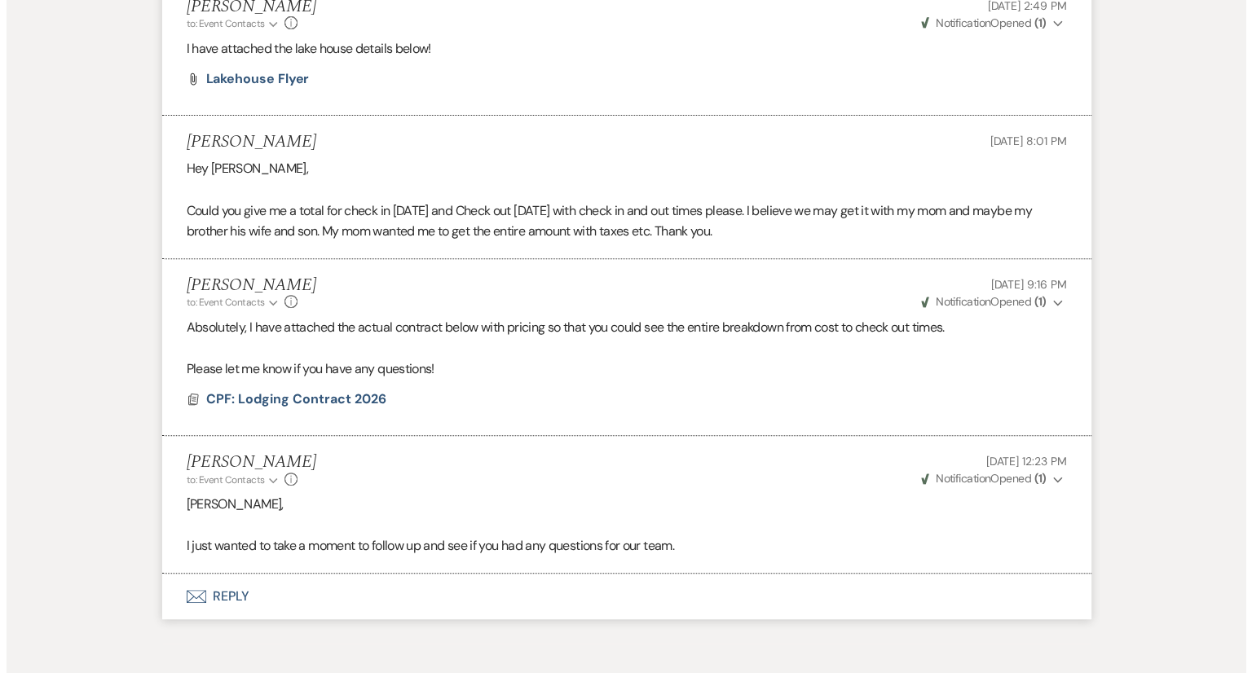
scroll to position [730, 0]
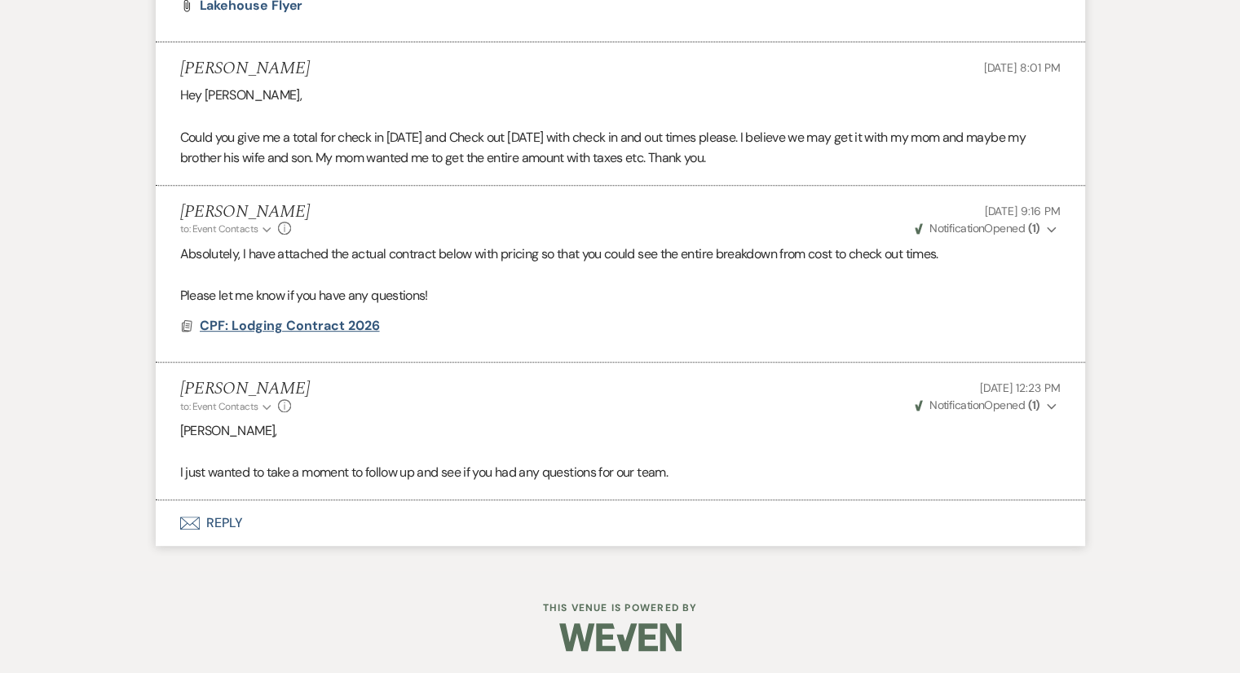
click at [355, 317] on span "CPF: Lodging Contract 2026" at bounding box center [290, 325] width 180 height 17
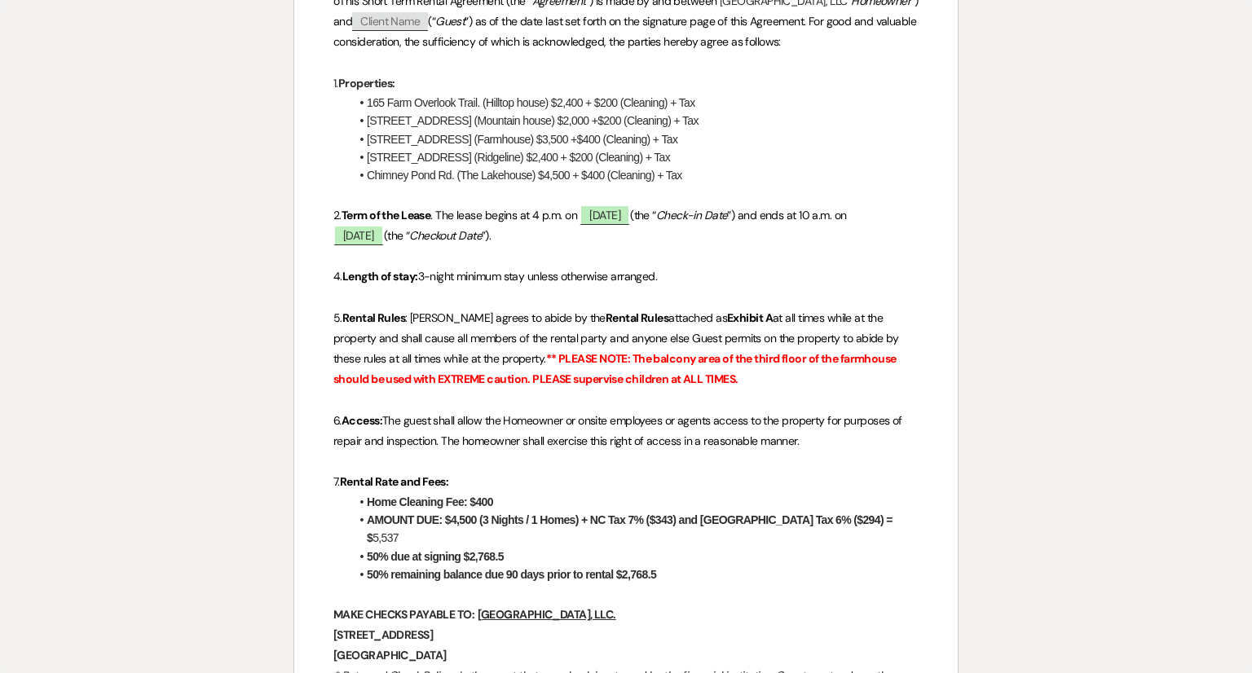
scroll to position [522, 0]
drag, startPoint x: 1207, startPoint y: 493, endPoint x: 1182, endPoint y: 555, distance: 66.9
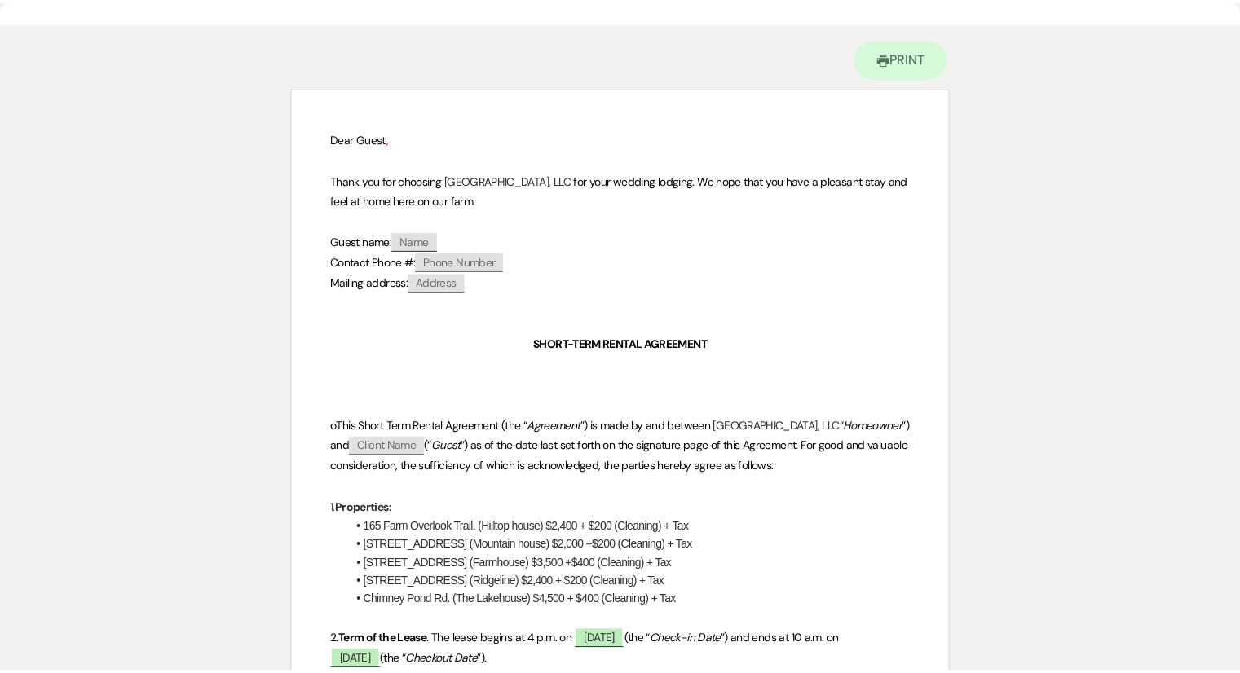
scroll to position [0, 0]
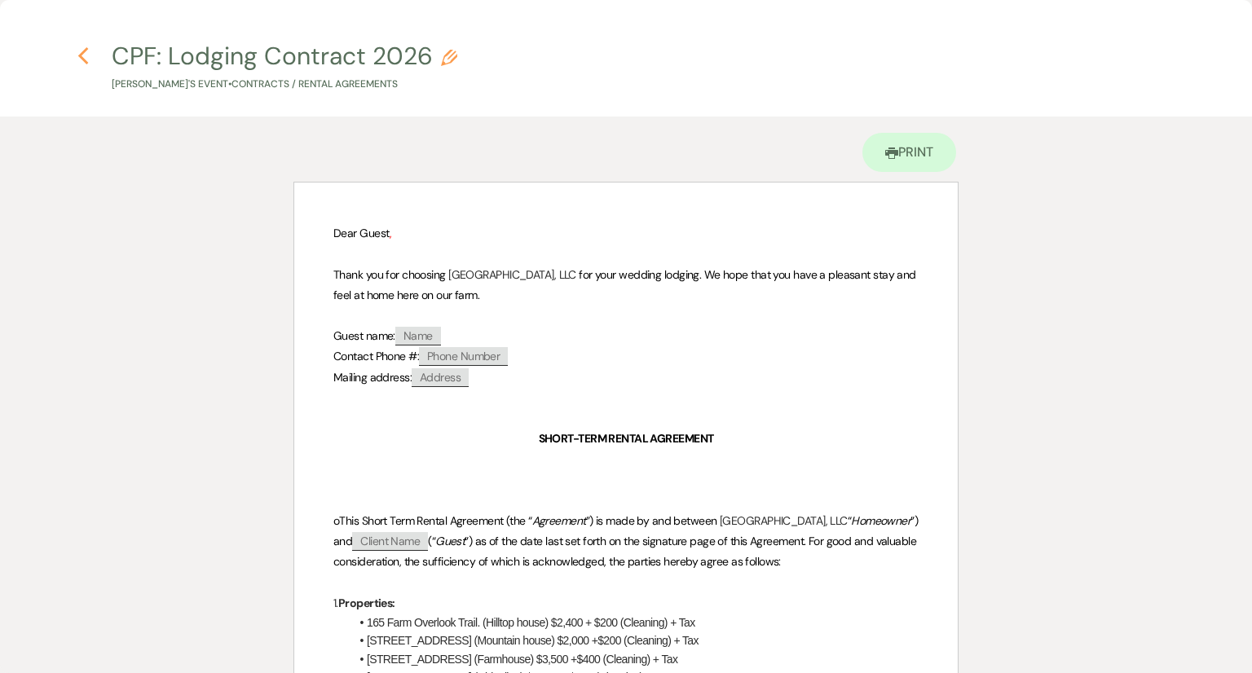
click at [86, 58] on icon "Previous" at bounding box center [83, 56] width 12 height 20
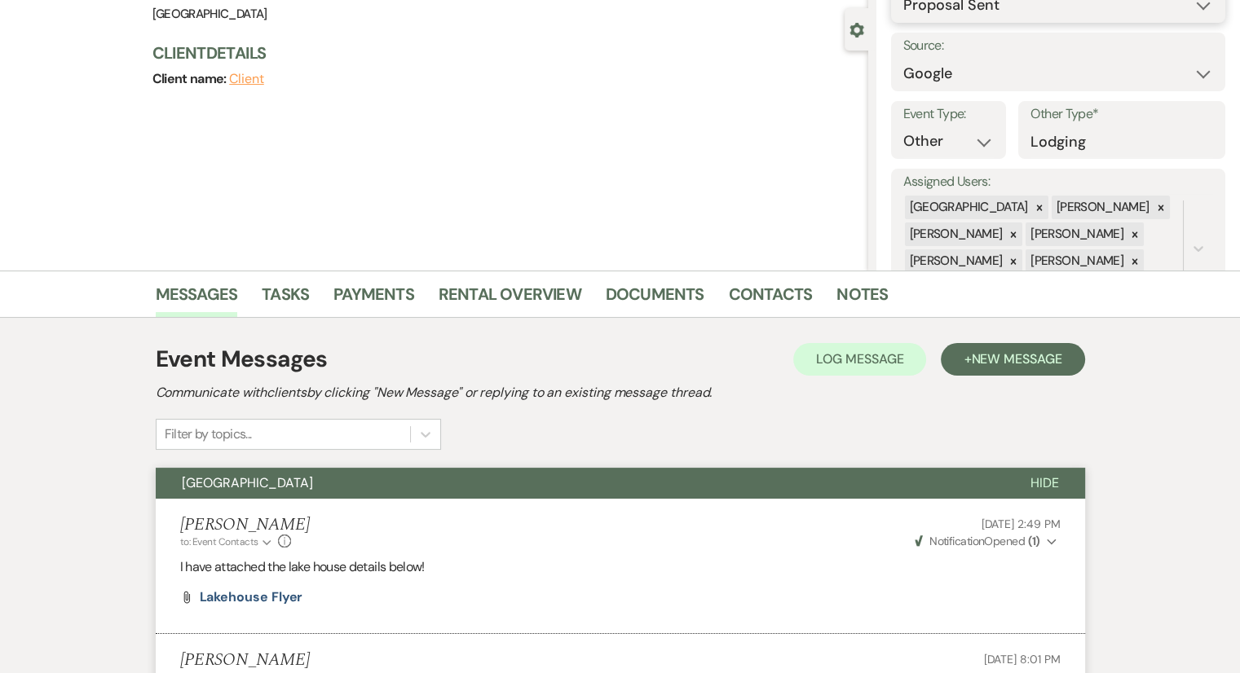
scroll to position [127, 0]
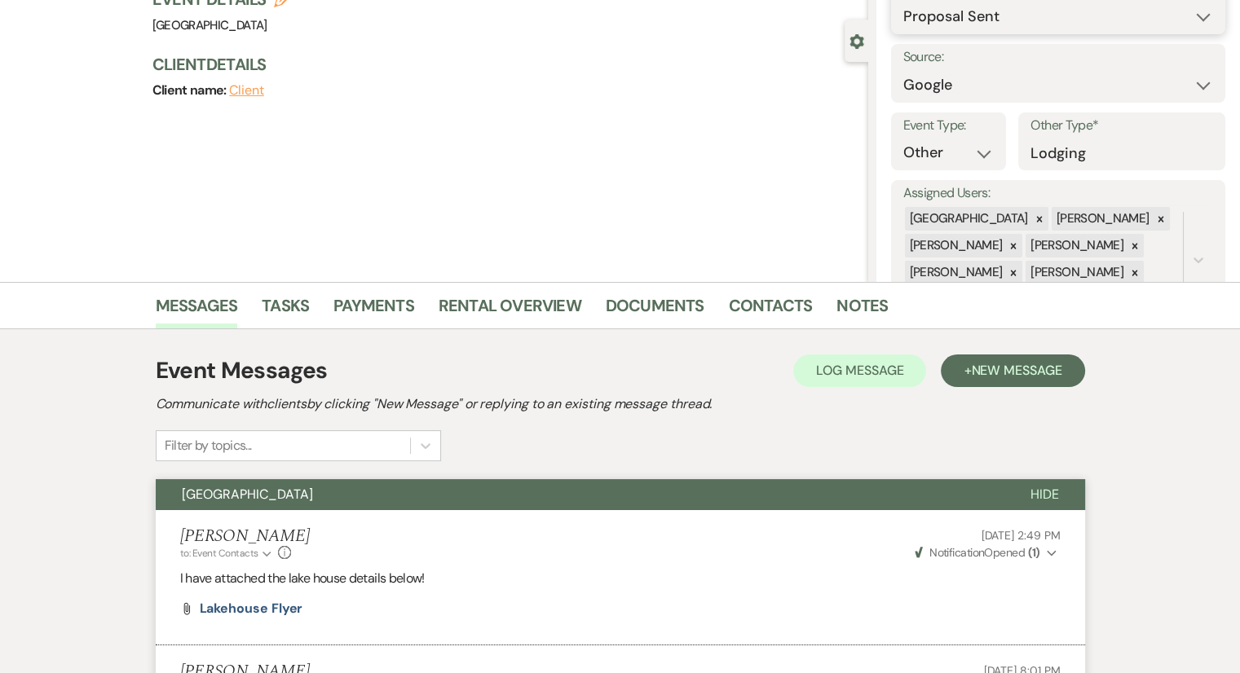
click at [991, 15] on select "Inquiry Follow Up Tour Requested Tour Confirmed Toured Proposal Sent Booked Lost" at bounding box center [1058, 17] width 310 height 32
select select "8"
click at [903, 1] on select "Inquiry Follow Up Tour Requested Tour Confirmed Toured Proposal Sent Booked Lost" at bounding box center [1058, 17] width 310 height 32
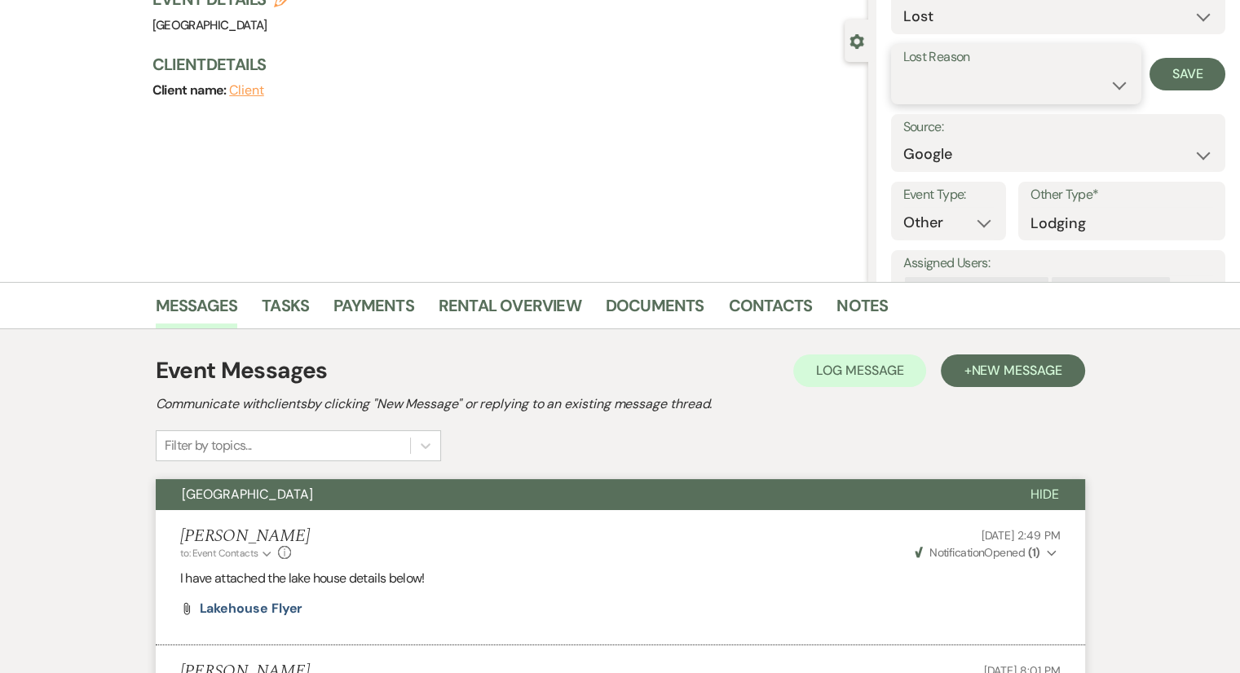
click at [975, 85] on select "Booked Elsewhere Budget Date Unavailable No Response Not a Good Match Capacity …" at bounding box center [1016, 85] width 226 height 32
select select "5"
click at [903, 69] on select "Booked Elsewhere Budget Date Unavailable No Response Not a Good Match Capacity …" at bounding box center [1016, 85] width 226 height 32
click at [1174, 69] on button "Save" at bounding box center [1187, 74] width 76 height 33
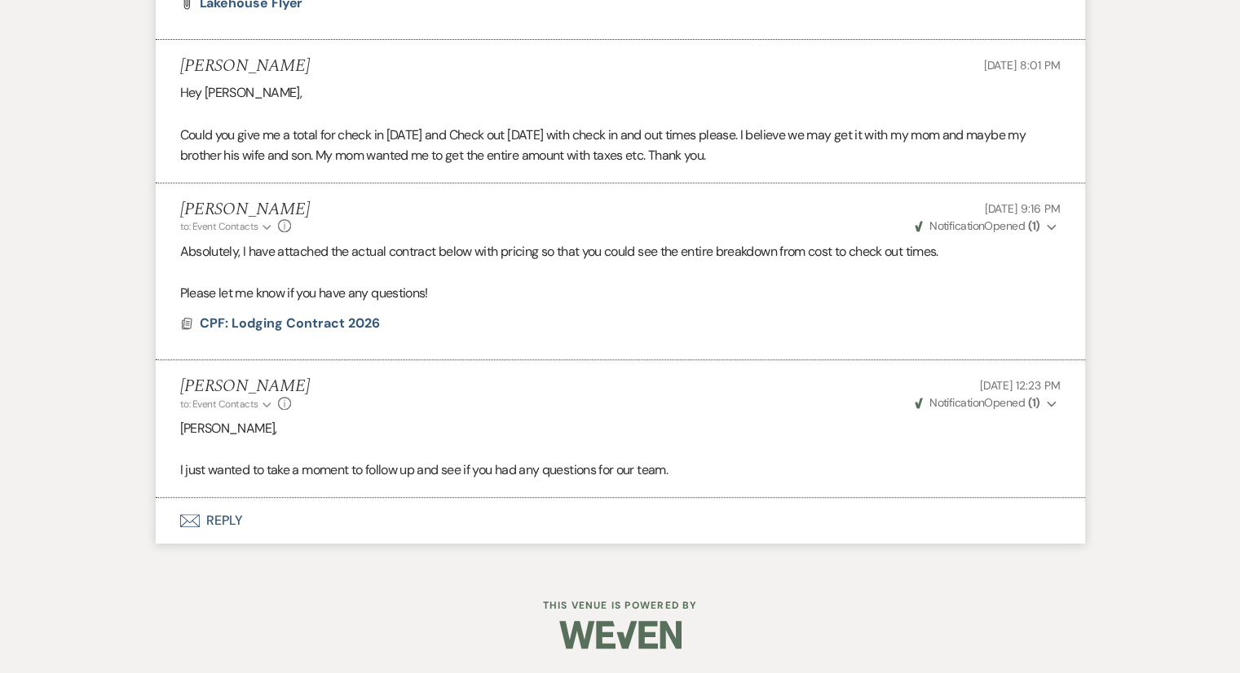
select select "6"
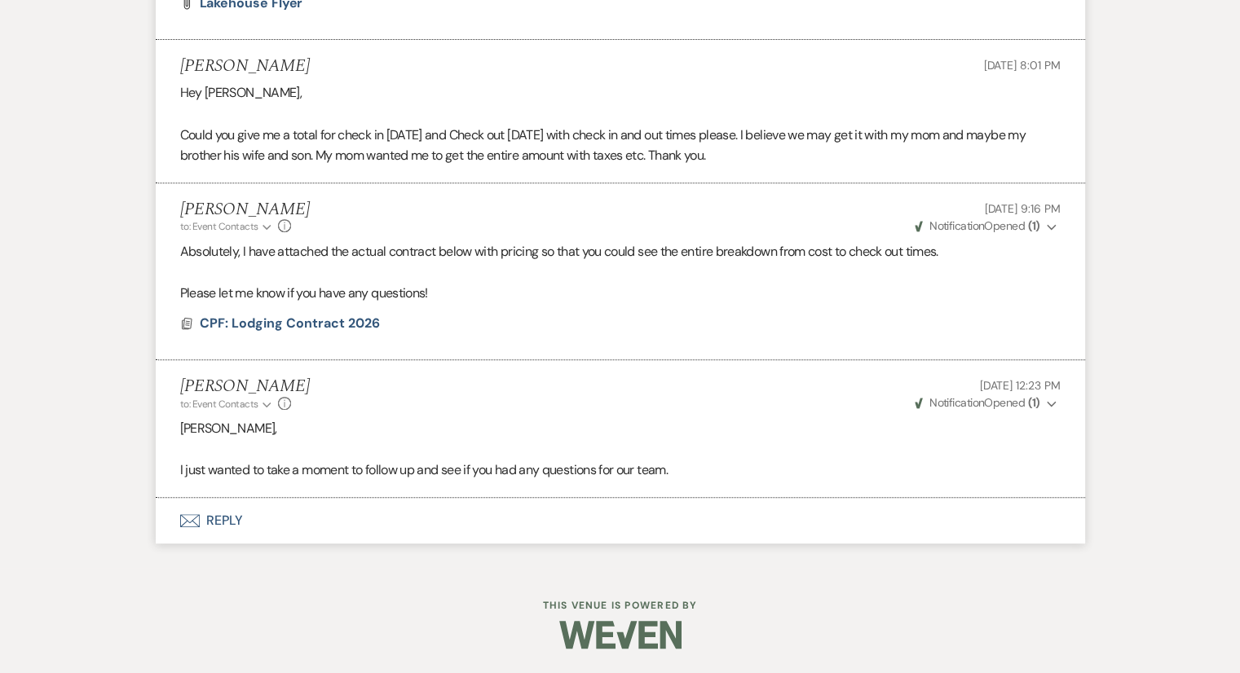
select select "6"
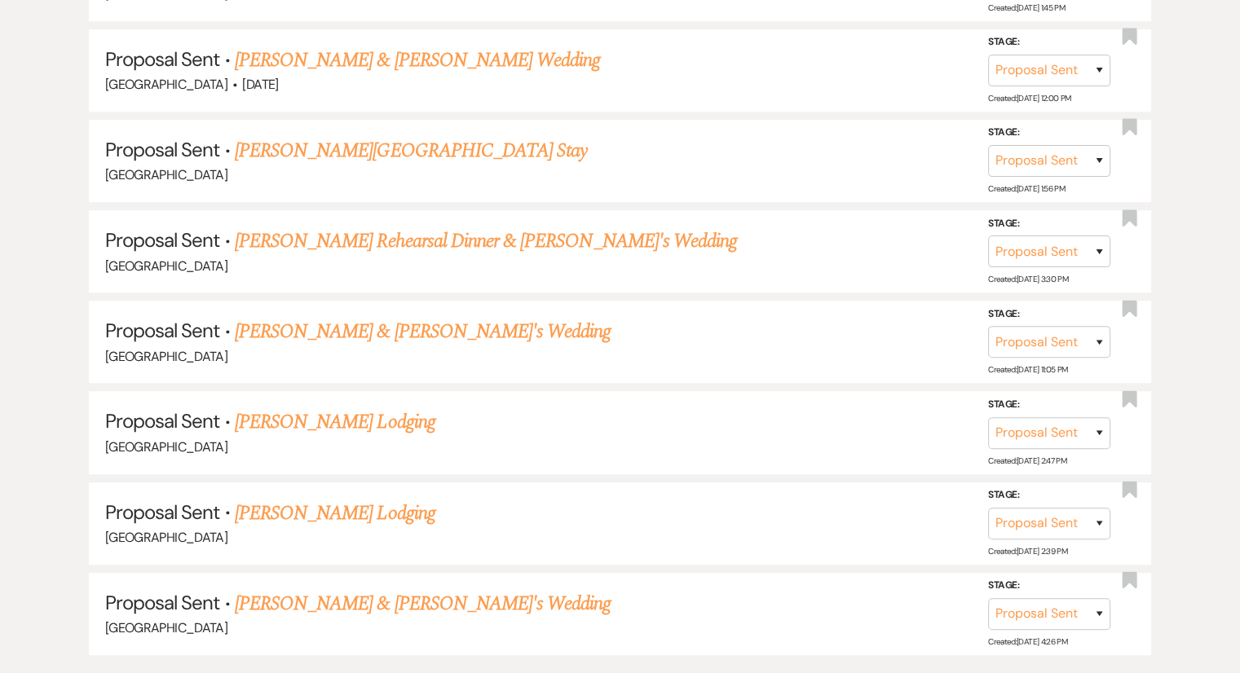
scroll to position [1069, 0]
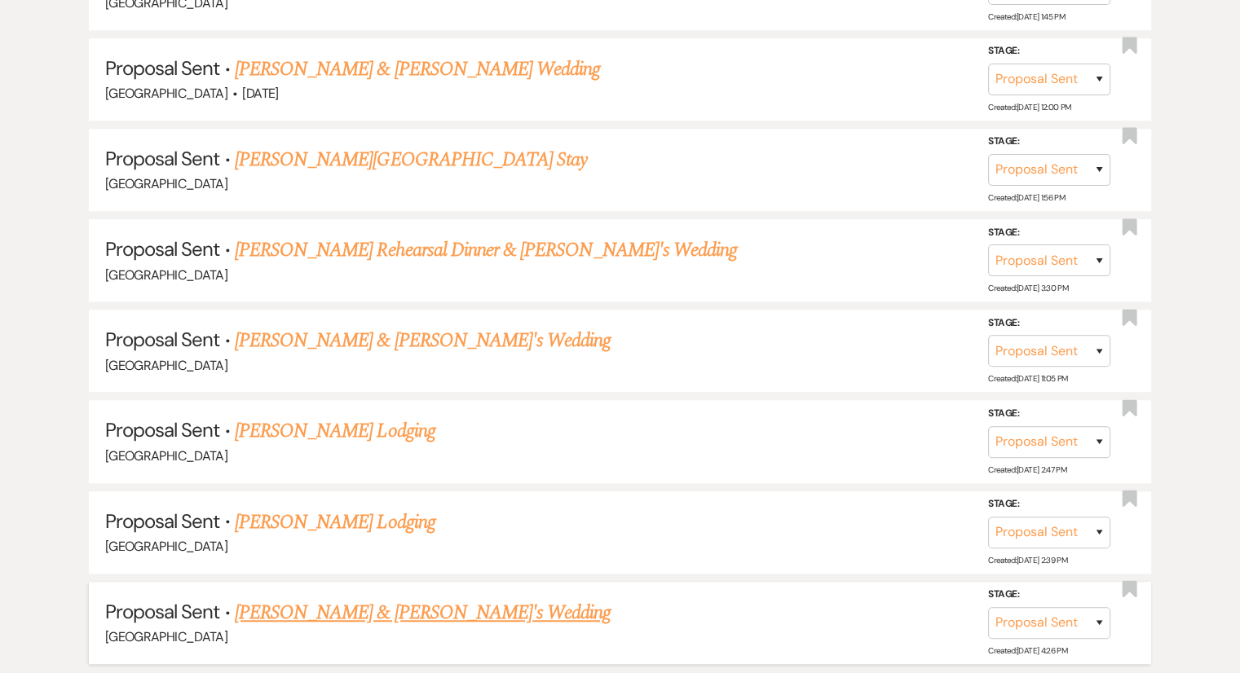
click at [439, 598] on link "[PERSON_NAME] & [PERSON_NAME]'s Wedding" at bounding box center [423, 612] width 377 height 29
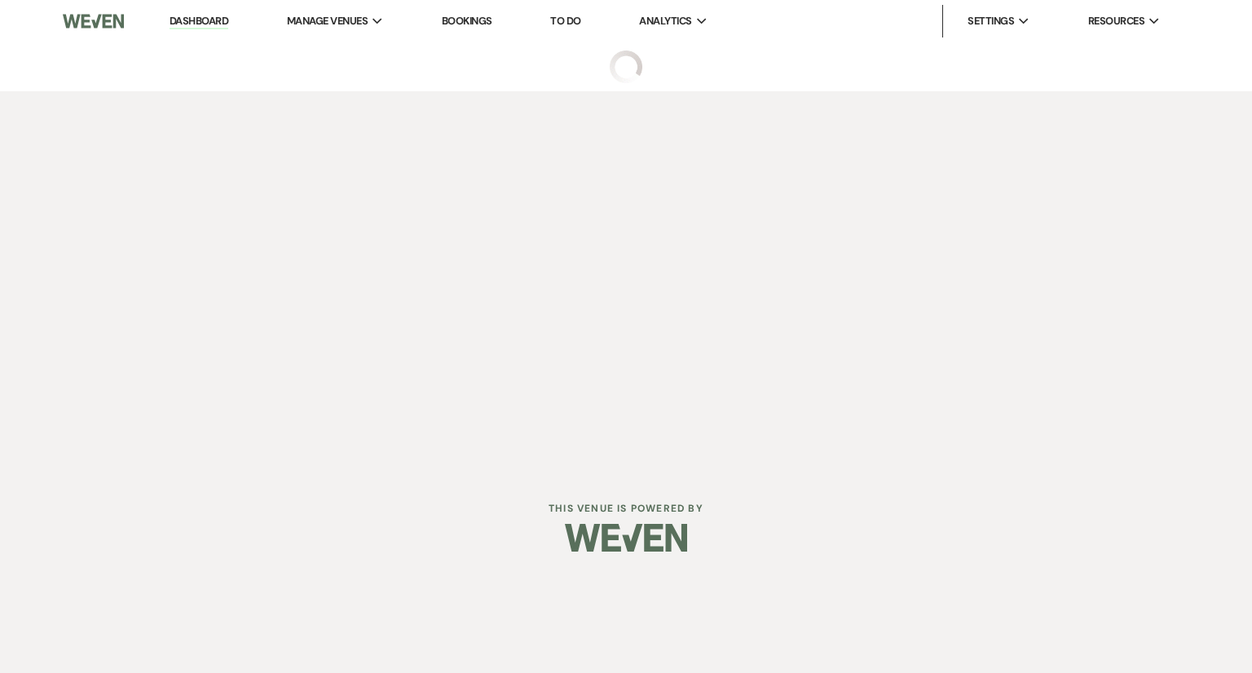
select select "6"
select select "8"
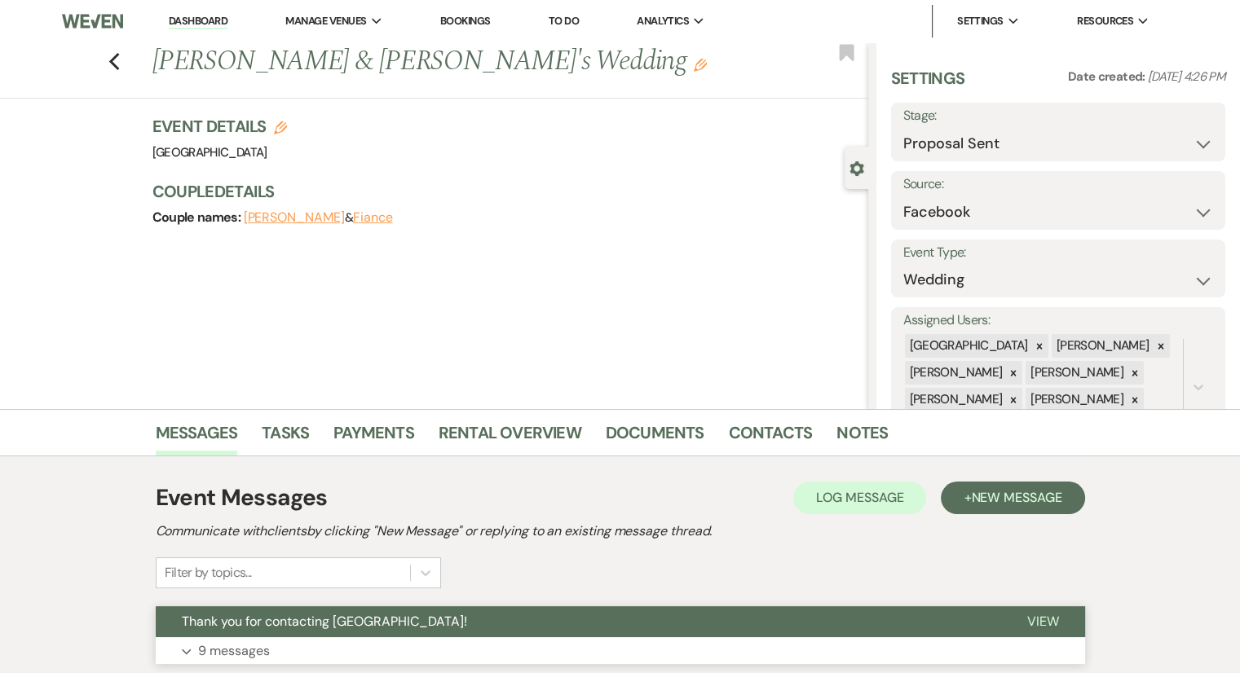
click at [231, 648] on p "9 messages" at bounding box center [234, 651] width 72 height 21
click at [846, 55] on use "button" at bounding box center [846, 52] width 15 height 16
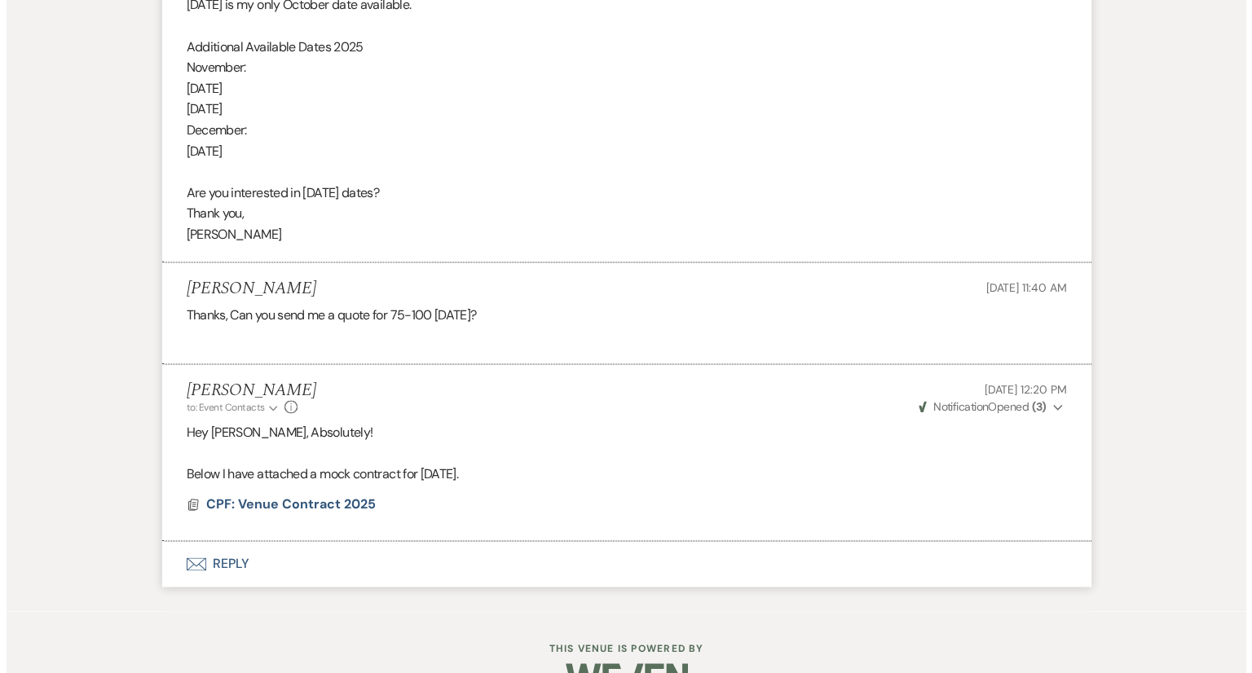
scroll to position [2445, 0]
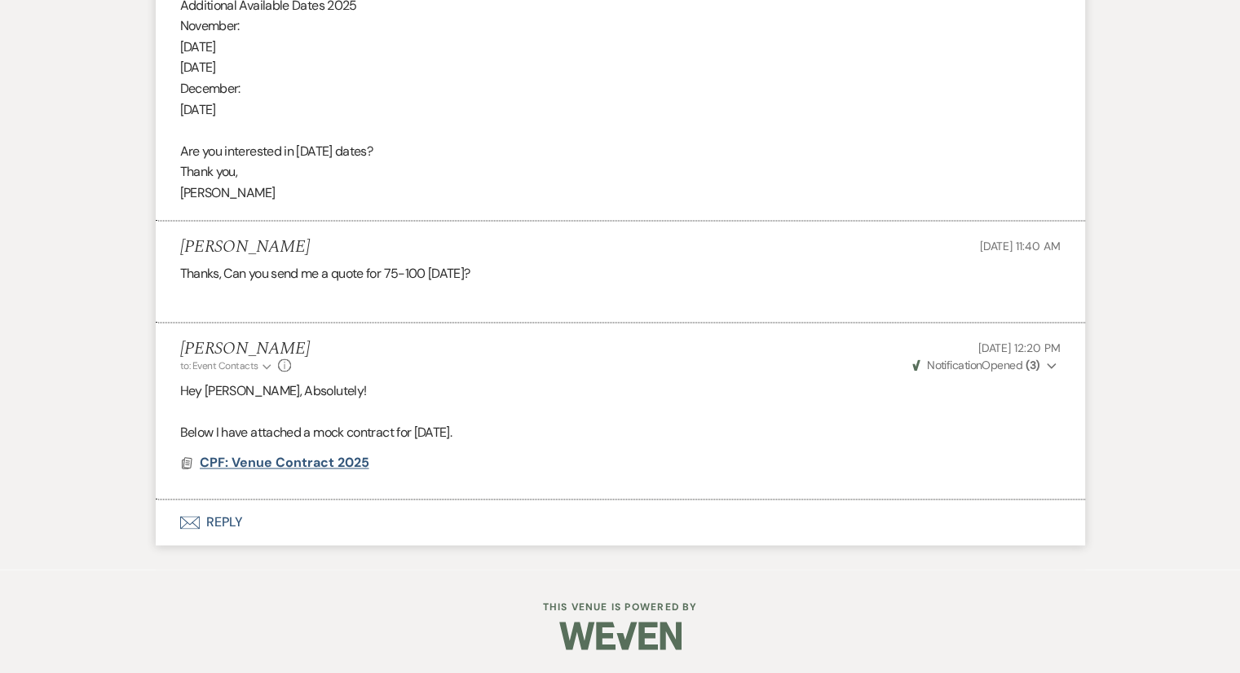
click at [310, 464] on span "CPF: Venue Contract 2025" at bounding box center [285, 462] width 170 height 17
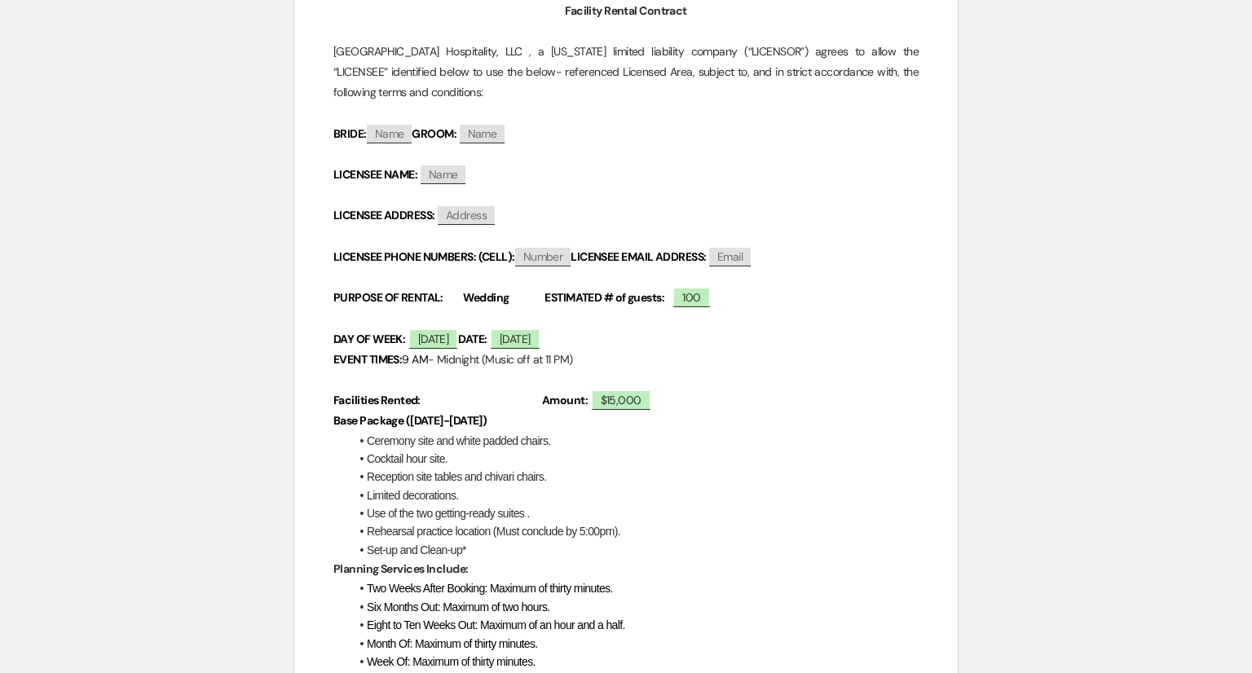
scroll to position [264, 0]
click at [540, 342] on span "[DATE]" at bounding box center [515, 339] width 51 height 21
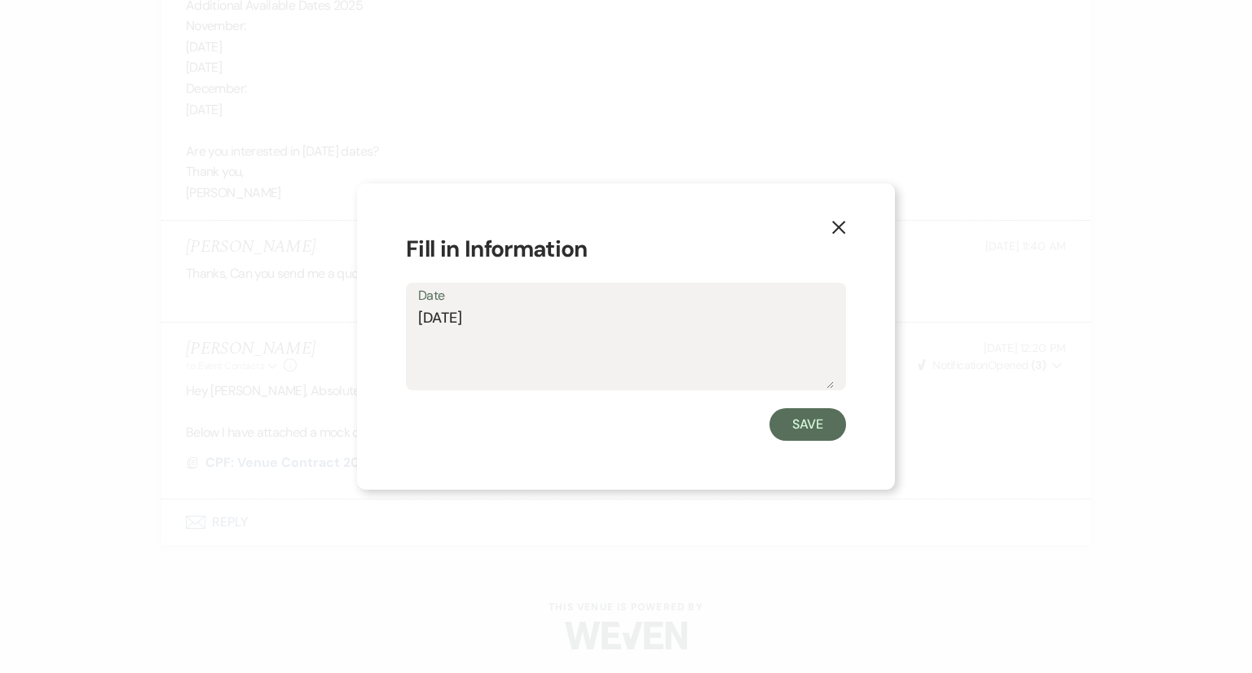
click at [834, 221] on icon "X" at bounding box center [838, 227] width 15 height 15
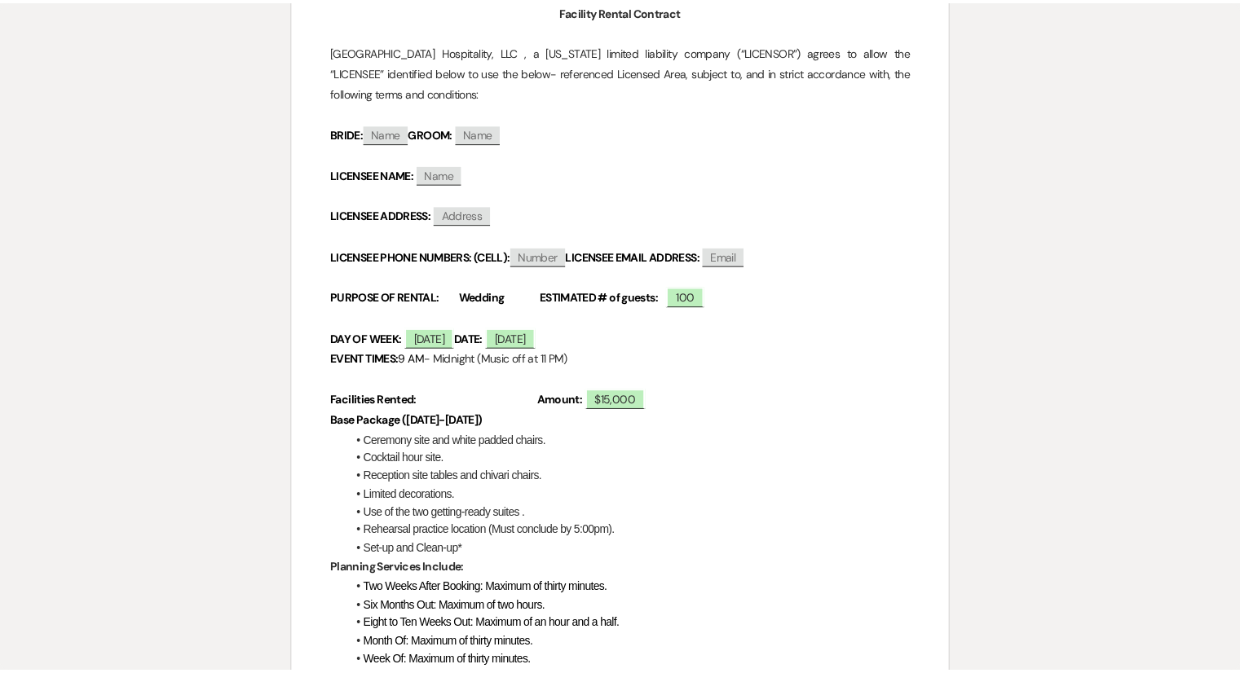
scroll to position [0, 0]
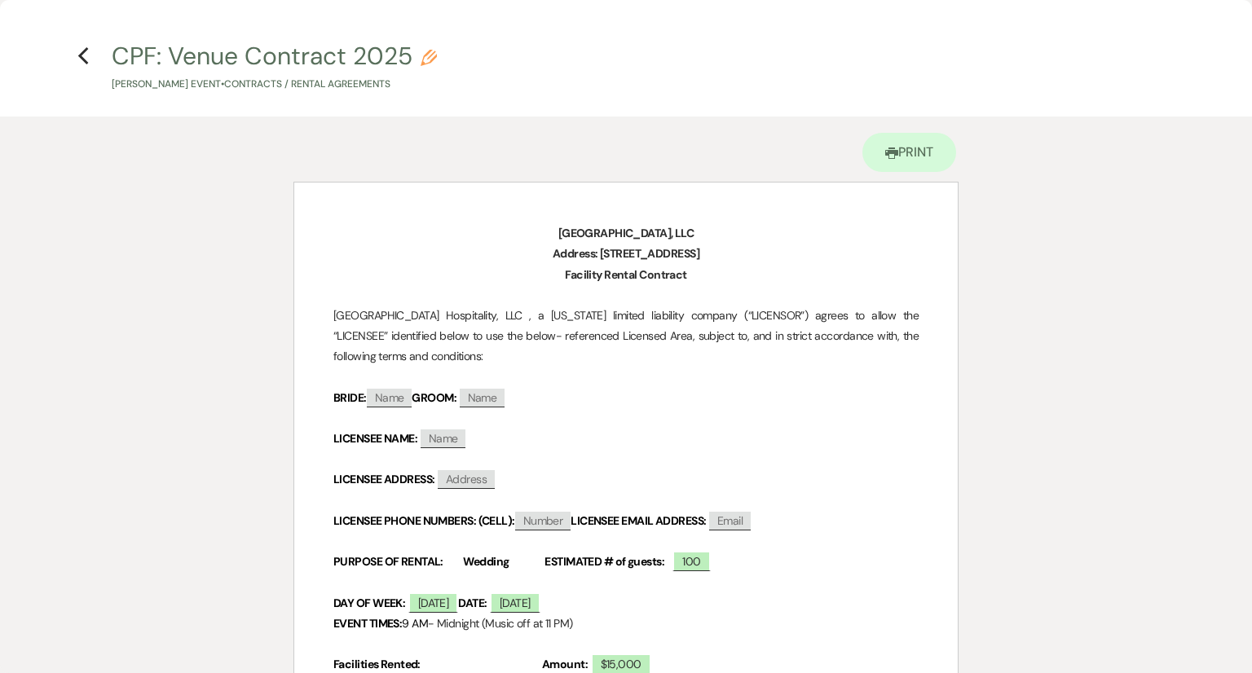
click at [92, 56] on h4 "Previous CPF: Venue Contract 2025 Pencil [PERSON_NAME] Event • Contracts / Rent…" at bounding box center [626, 65] width 1174 height 53
click at [82, 56] on use "button" at bounding box center [83, 56] width 11 height 18
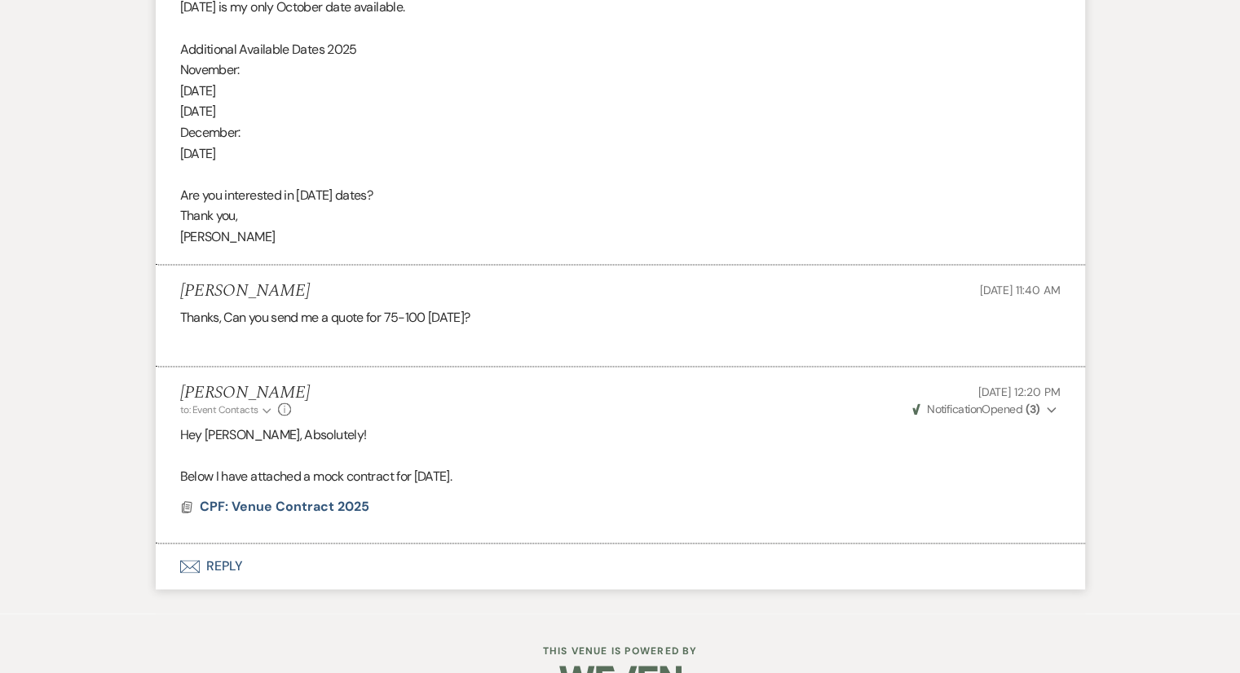
scroll to position [2396, 0]
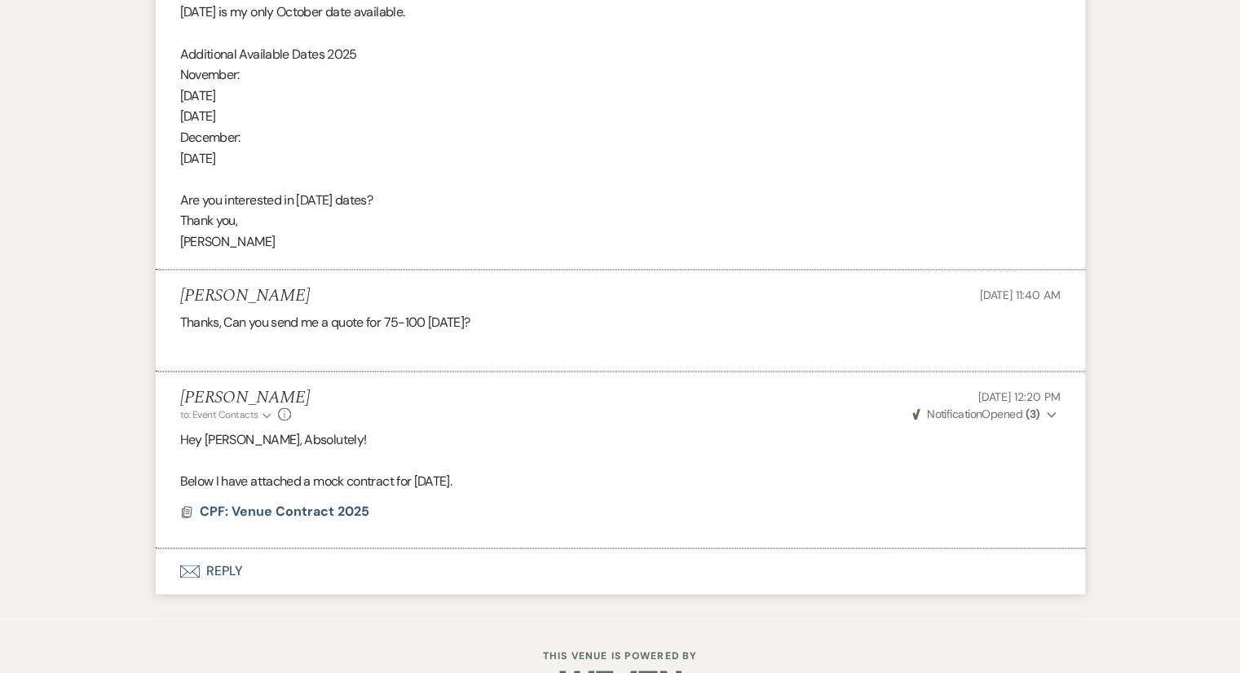
click at [1043, 392] on span "[DATE] 12:20 PM" at bounding box center [1019, 397] width 82 height 15
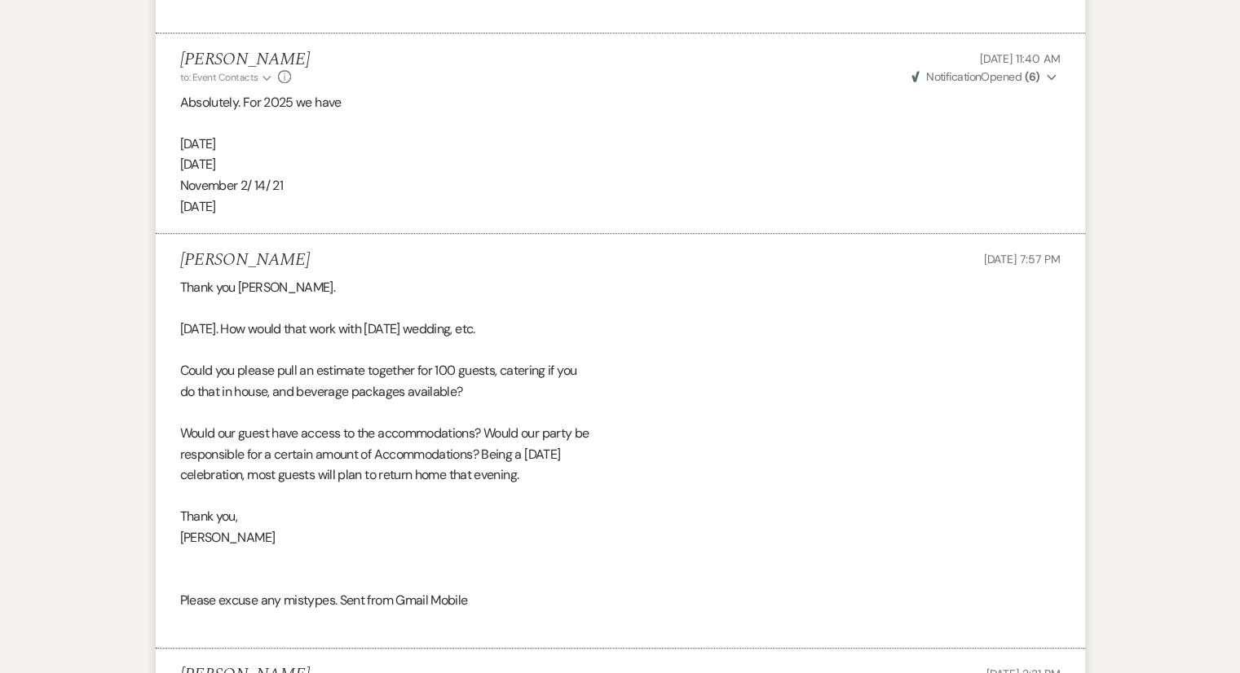
scroll to position [2445, 0]
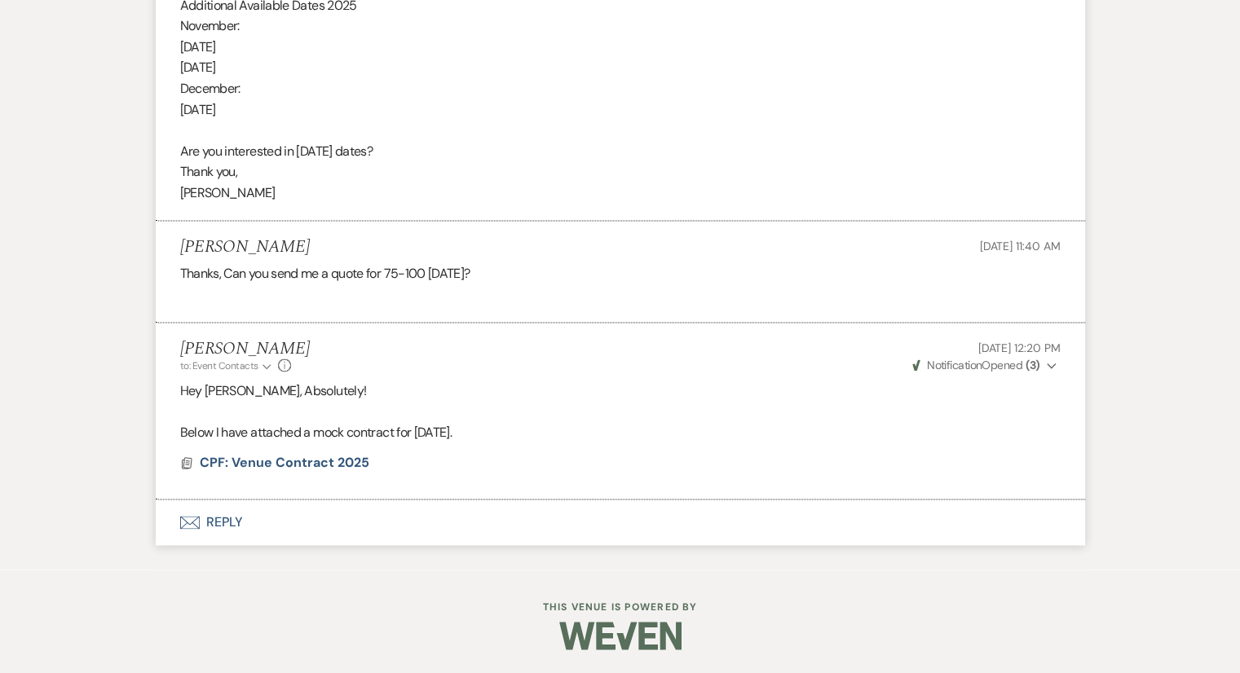
click at [1197, 620] on footer "This Venue is Powered By" at bounding box center [620, 638] width 1240 height 74
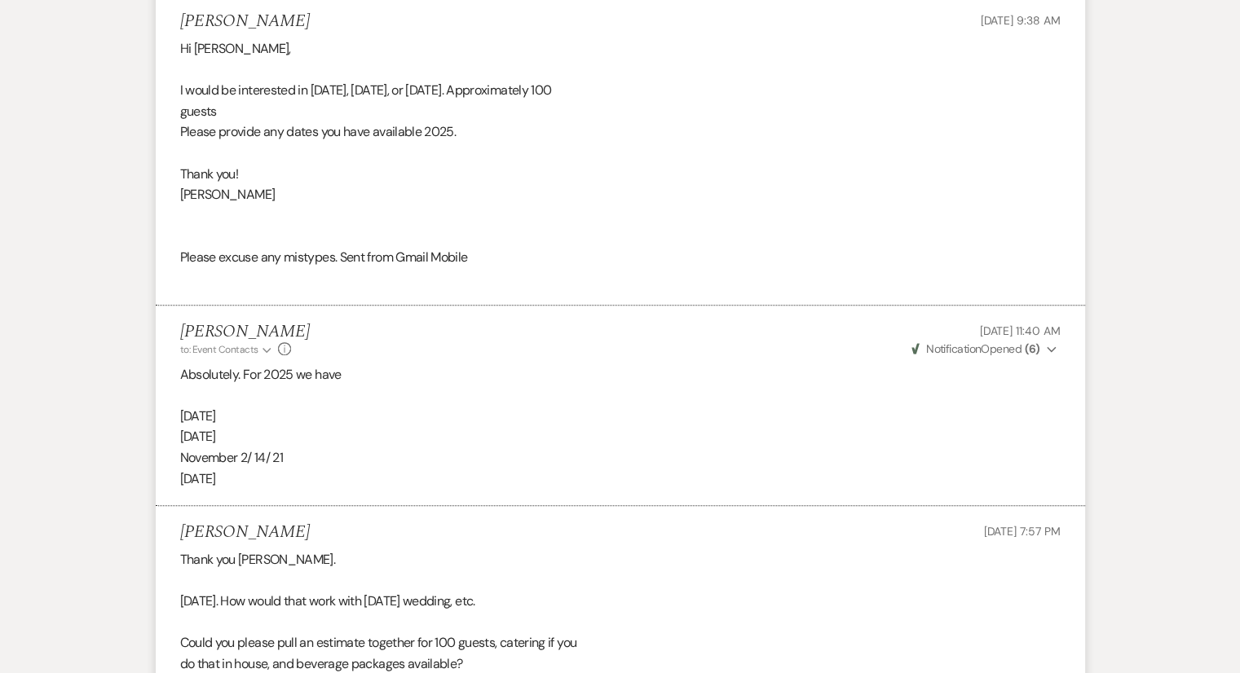
scroll to position [0, 0]
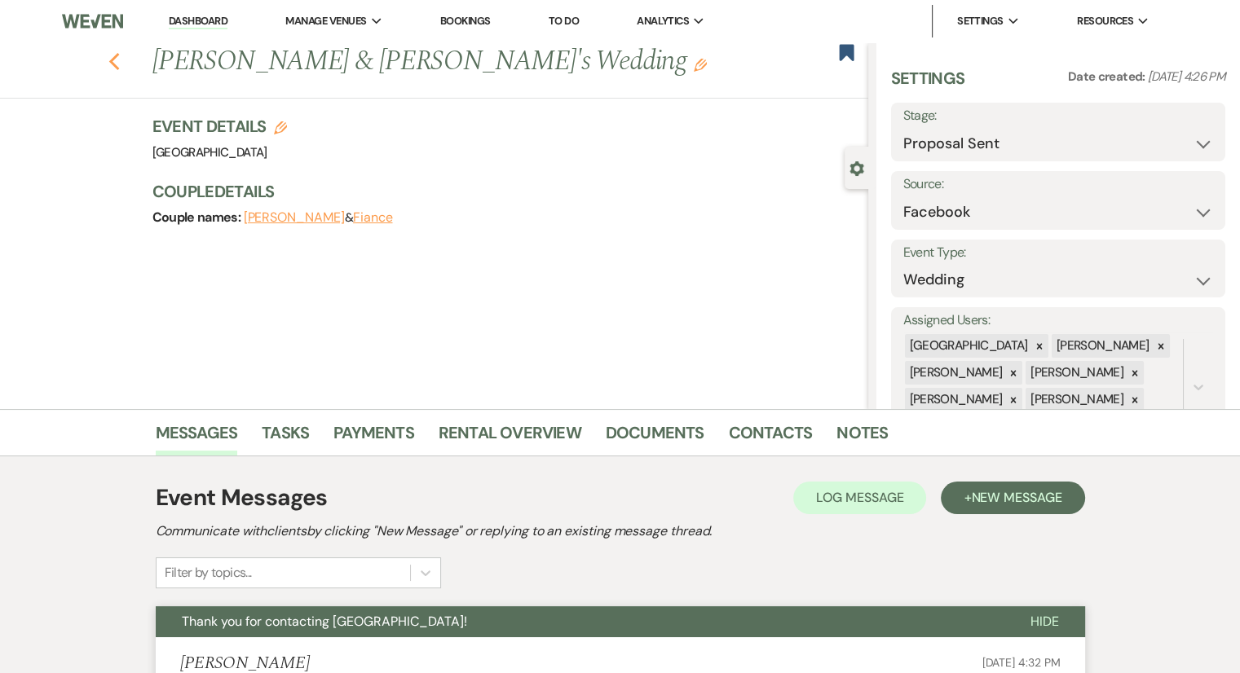
click at [117, 63] on use "button" at bounding box center [113, 62] width 11 height 18
select select "6"
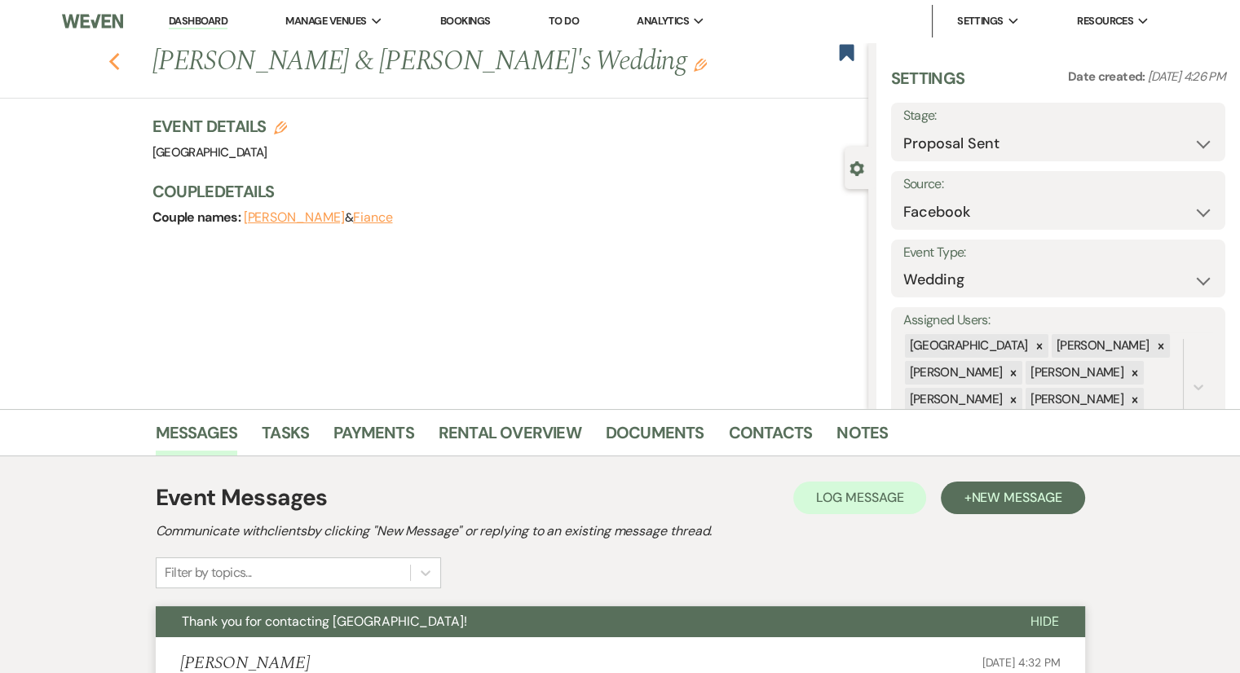
select select "6"
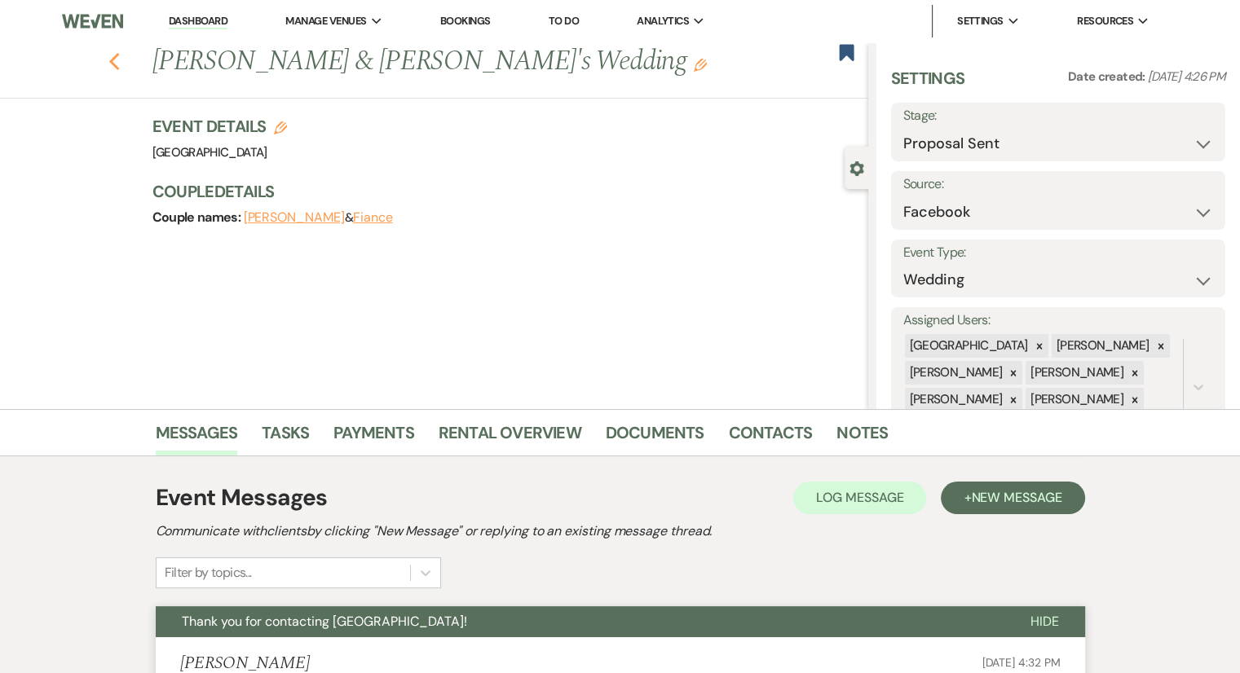
select select "6"
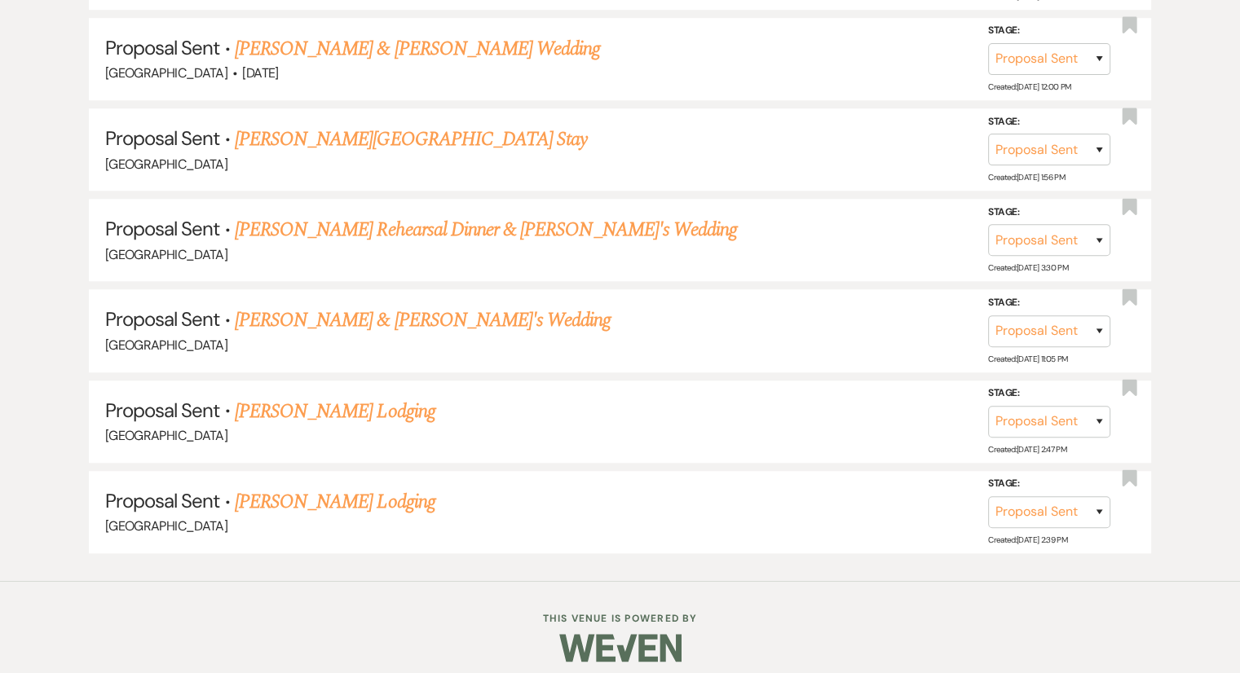
scroll to position [1183, 0]
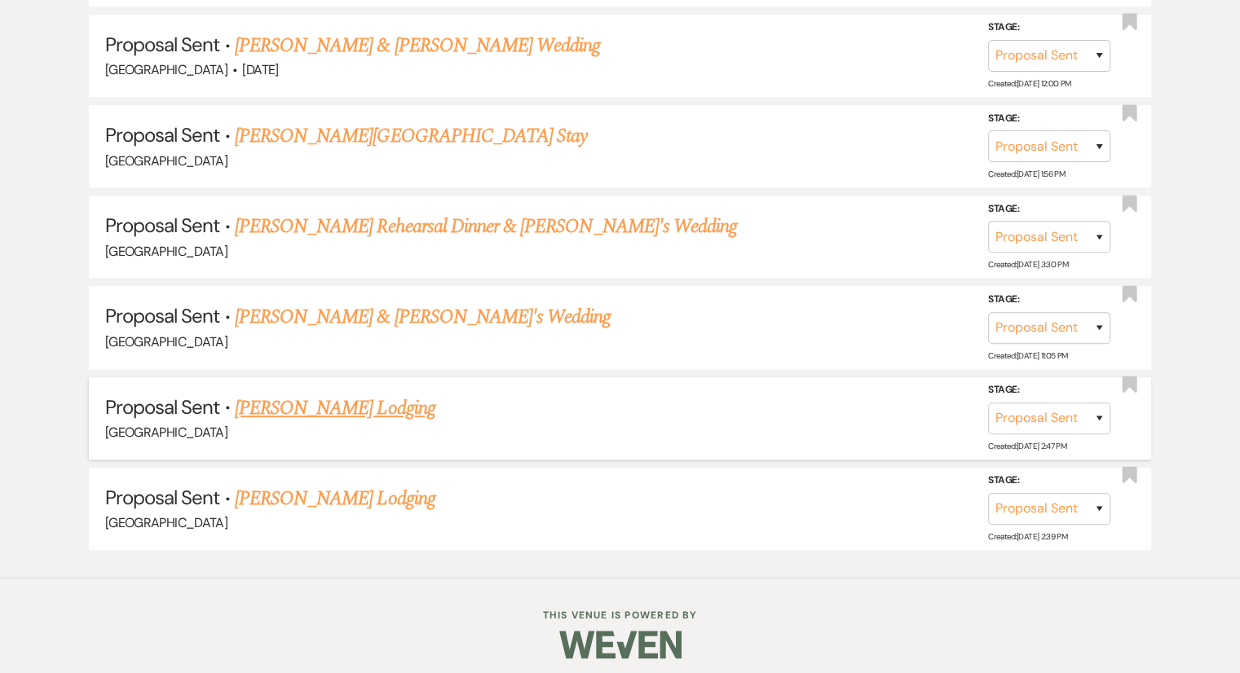
click at [334, 395] on link "[PERSON_NAME] Lodging" at bounding box center [335, 408] width 201 height 29
select select "6"
select select "1"
select select "13"
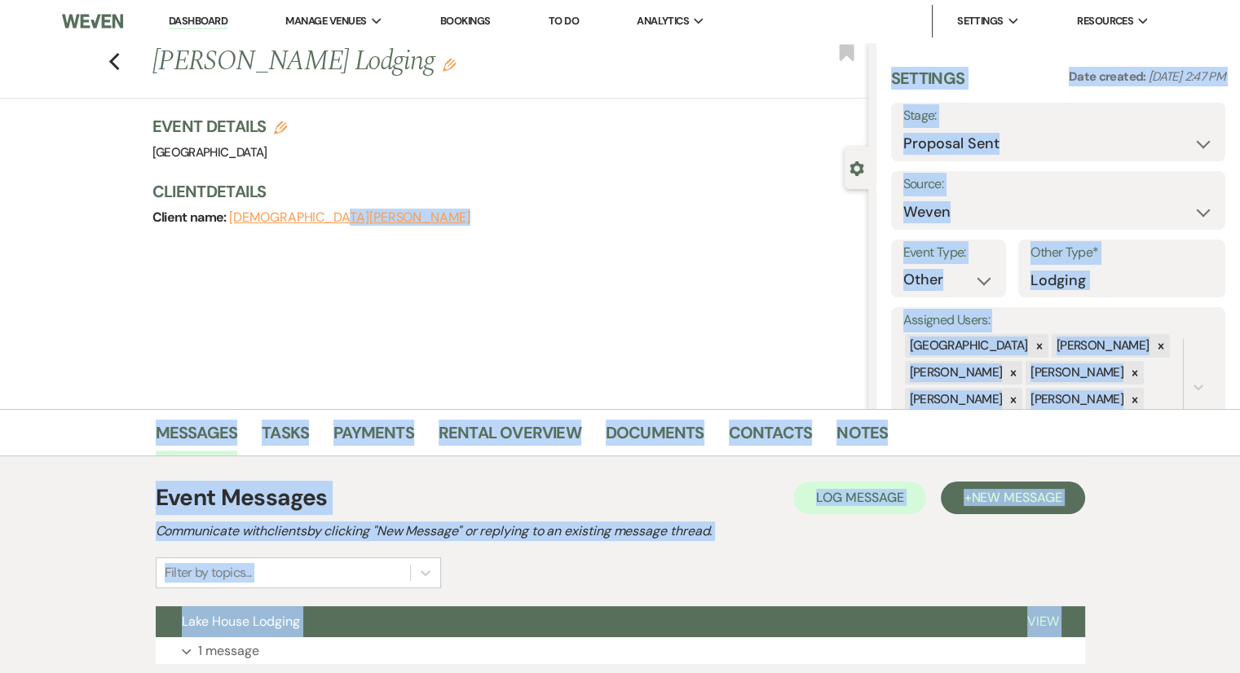
scroll to position [121, 0]
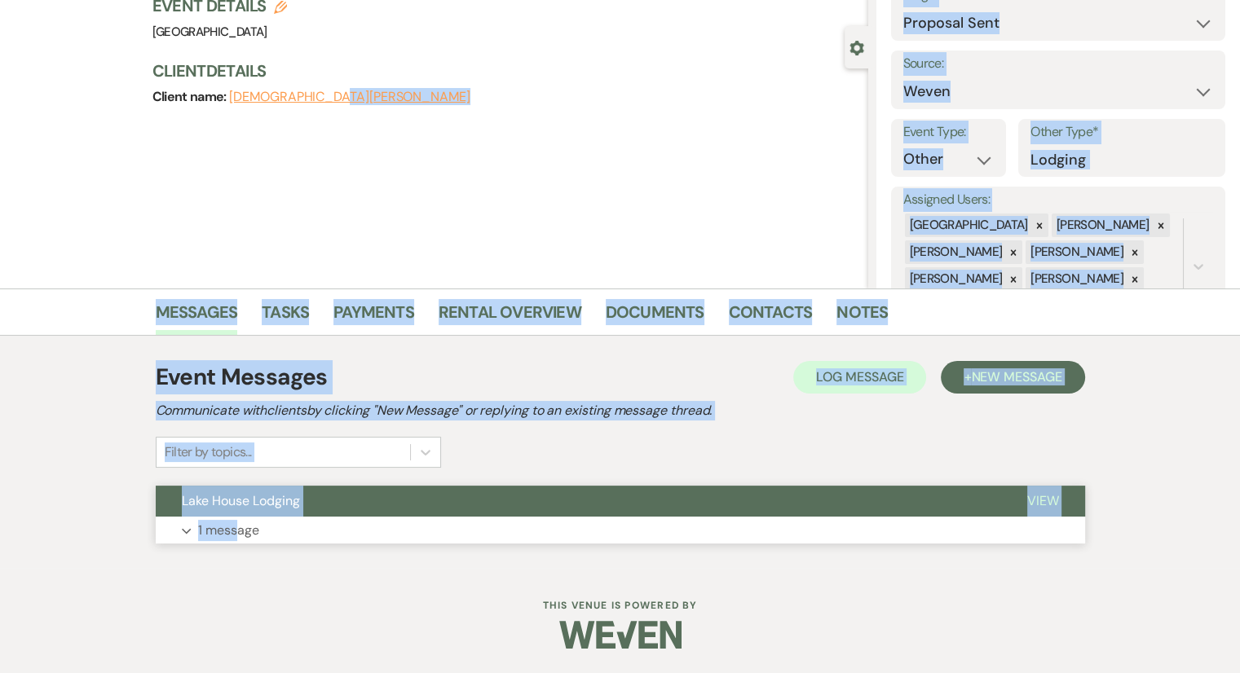
drag, startPoint x: 334, startPoint y: 395, endPoint x: 236, endPoint y: 529, distance: 166.1
click at [236, 529] on main "Previous [PERSON_NAME] Lodging Edit Bookmark Gear Settings Settings Date create…" at bounding box center [620, 245] width 1240 height 646
click at [252, 536] on p "1 message" at bounding box center [228, 530] width 61 height 21
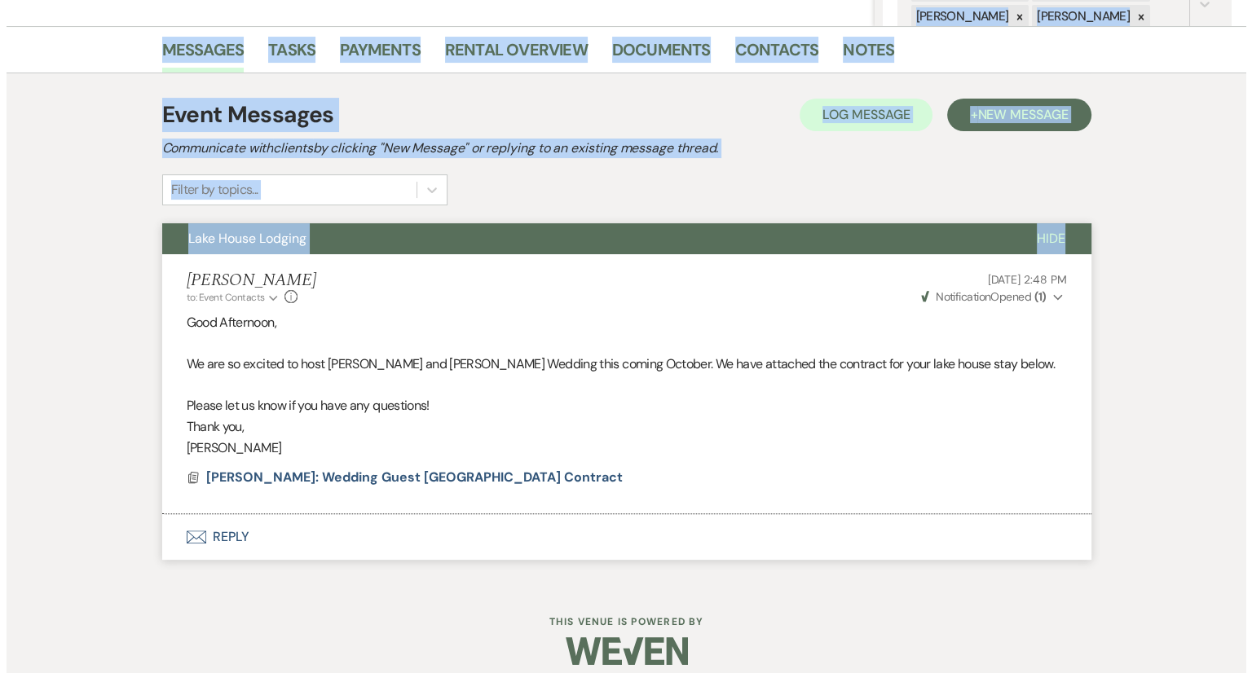
scroll to position [385, 0]
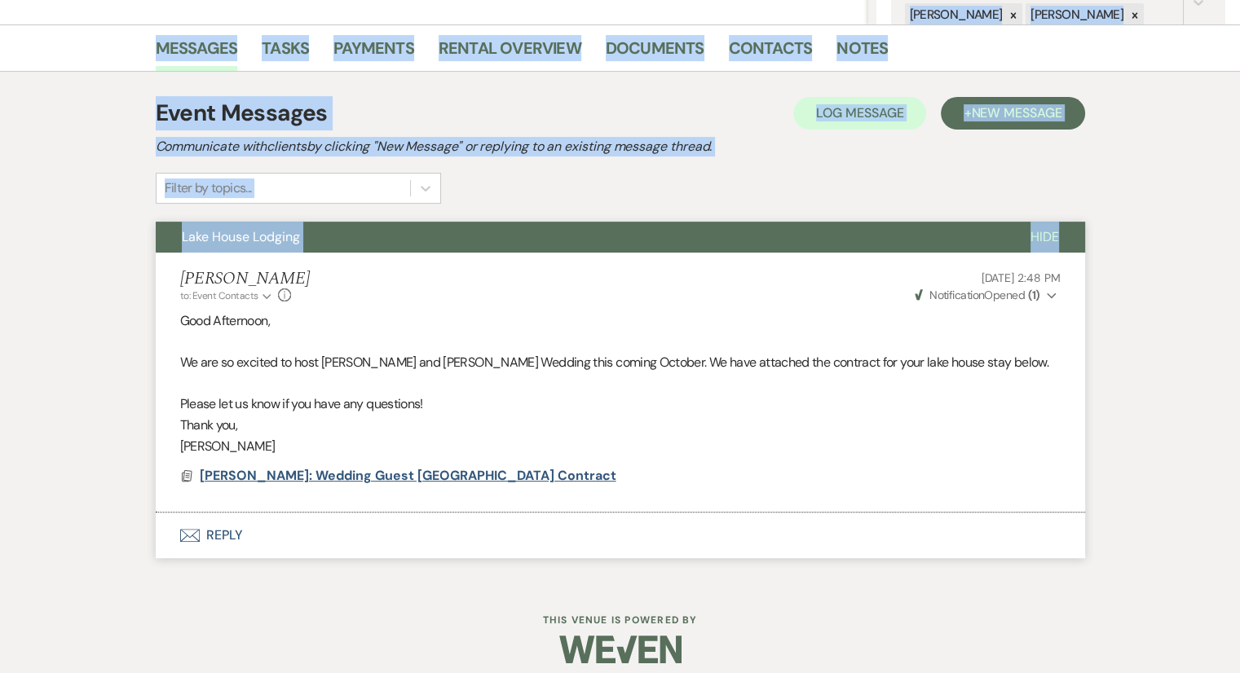
click at [324, 482] on span "[PERSON_NAME]: Wedding Guest [GEOGRAPHIC_DATA] Contract" at bounding box center [408, 475] width 417 height 17
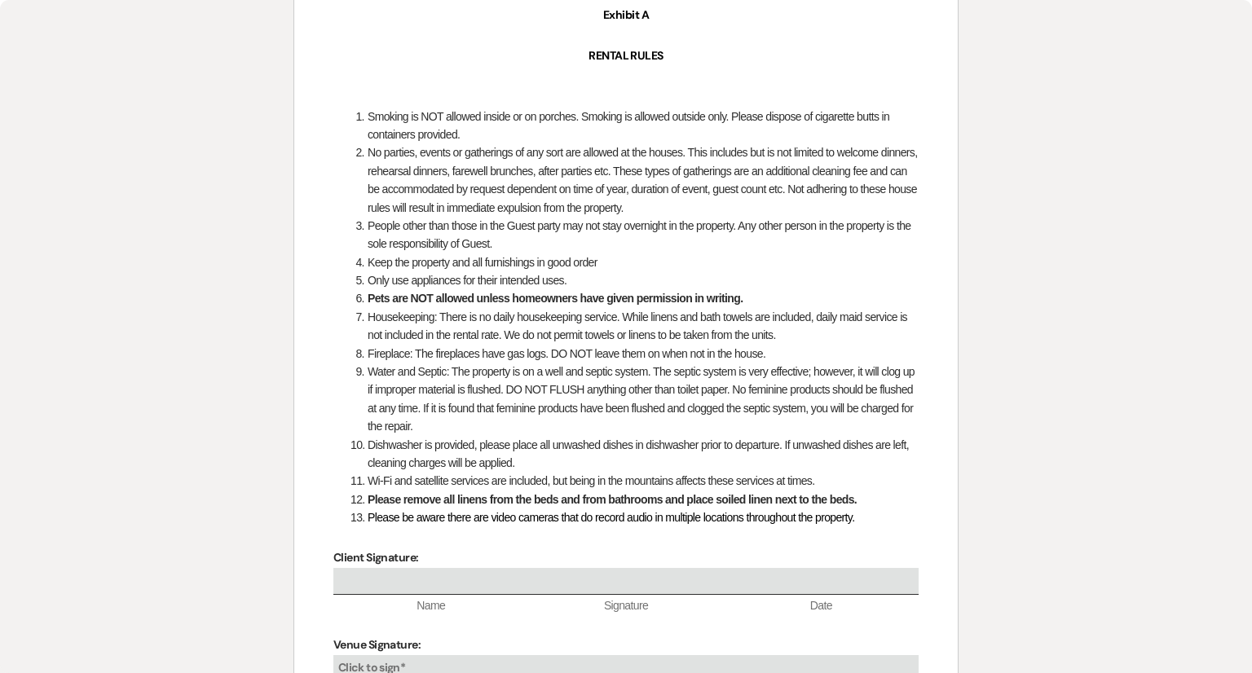
scroll to position [2413, 0]
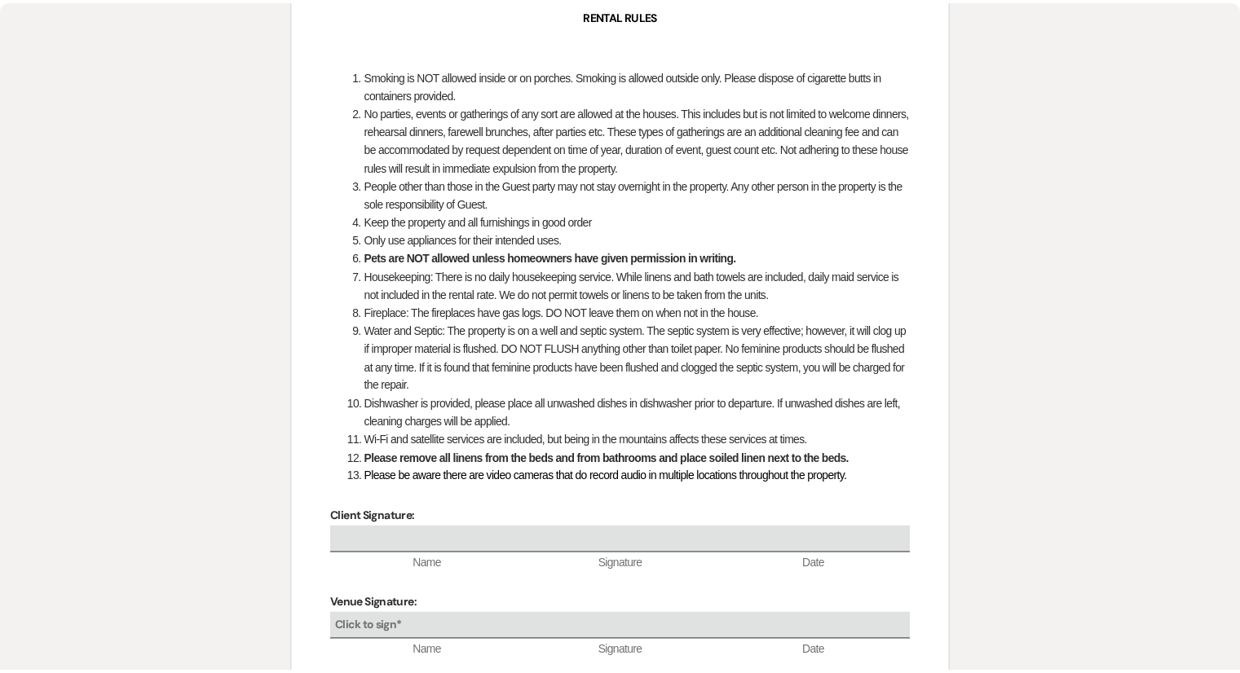
scroll to position [1183, 0]
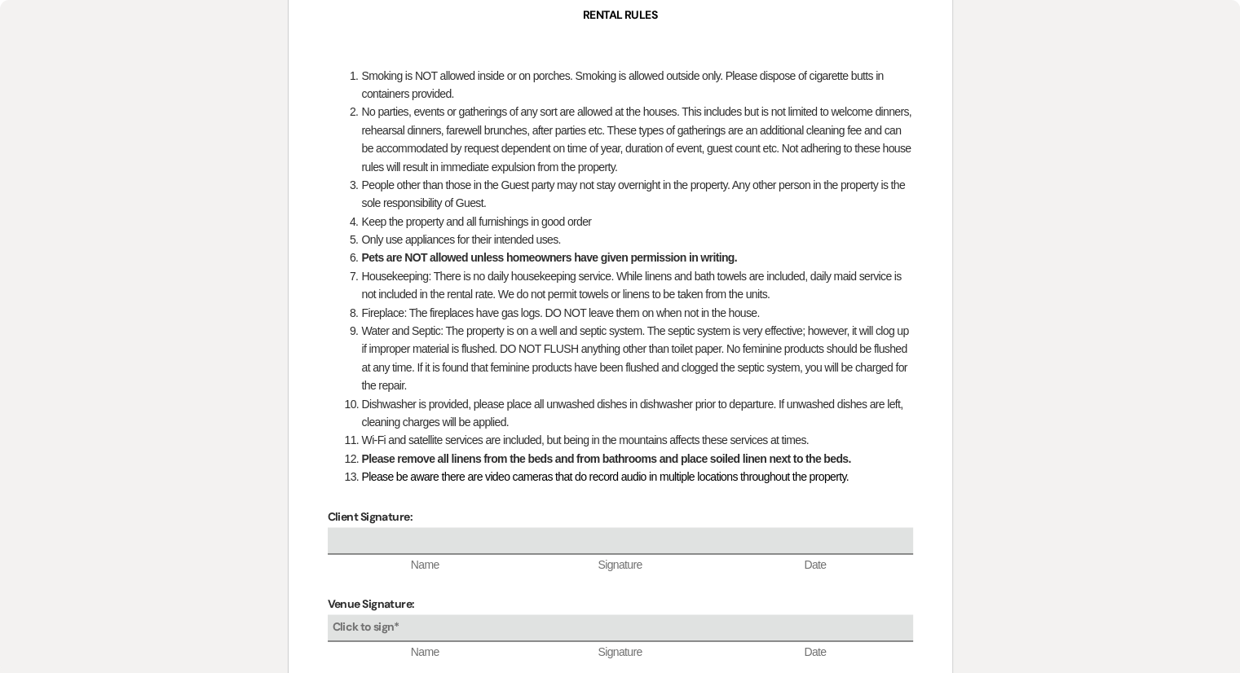
select select "6"
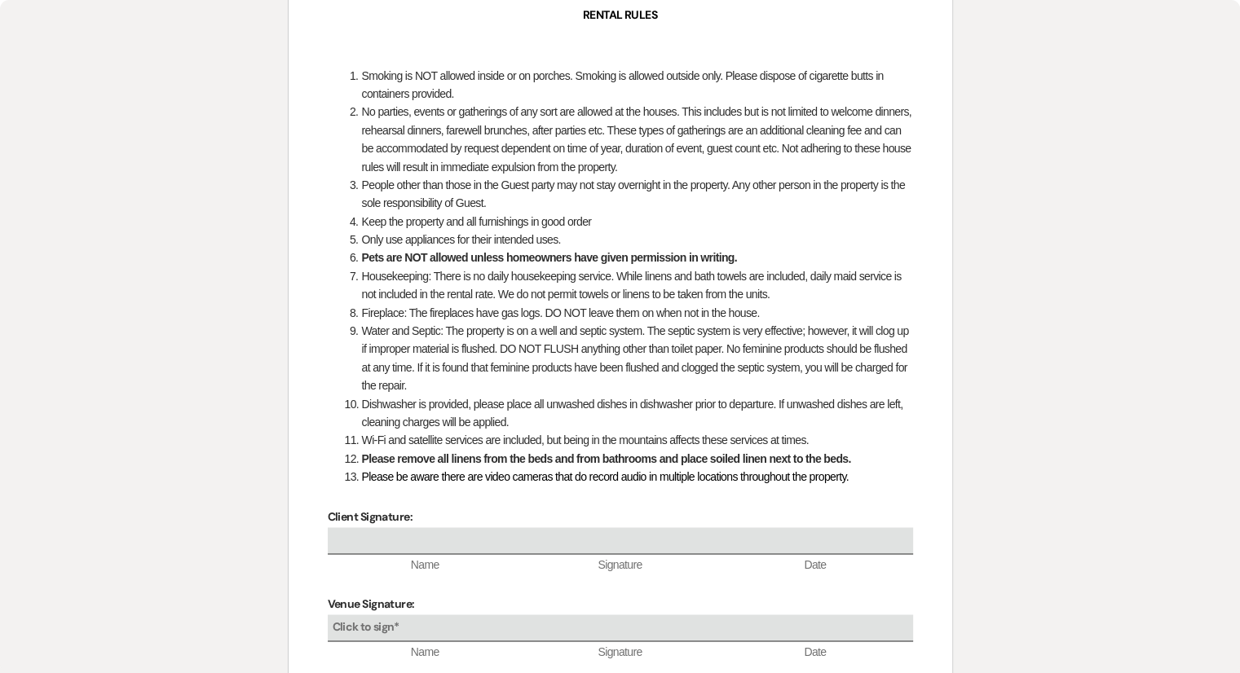
select select "6"
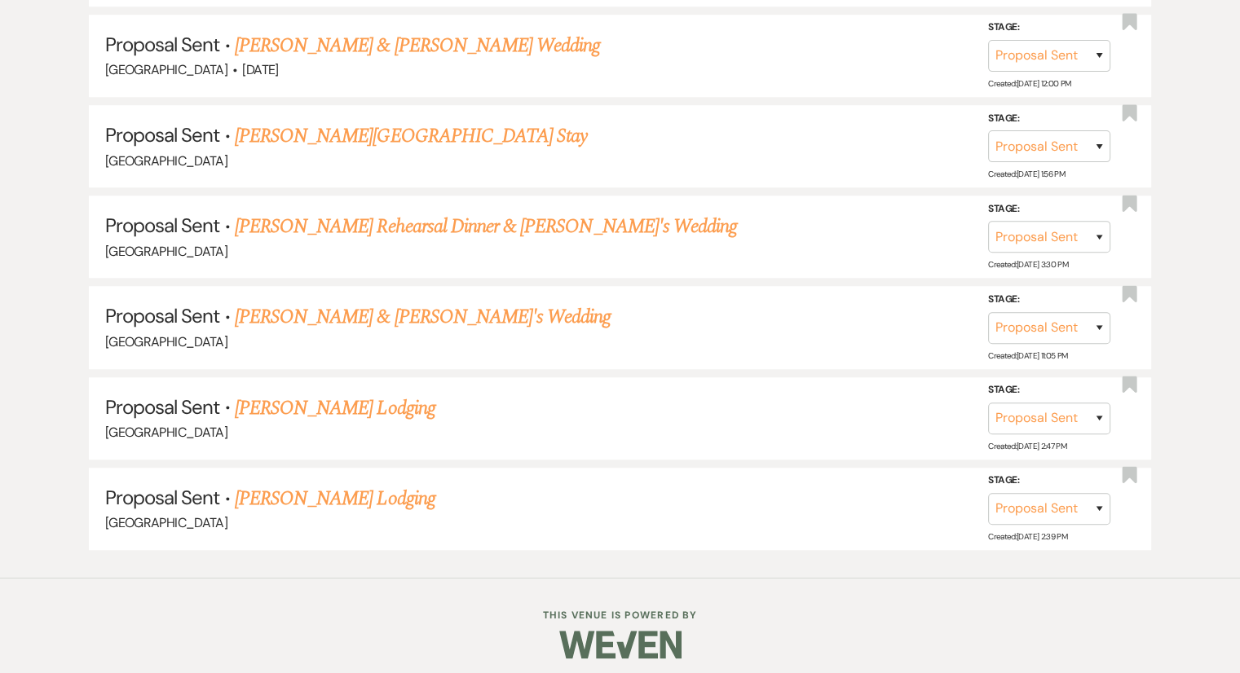
click at [306, 628] on div at bounding box center [620, 644] width 835 height 77
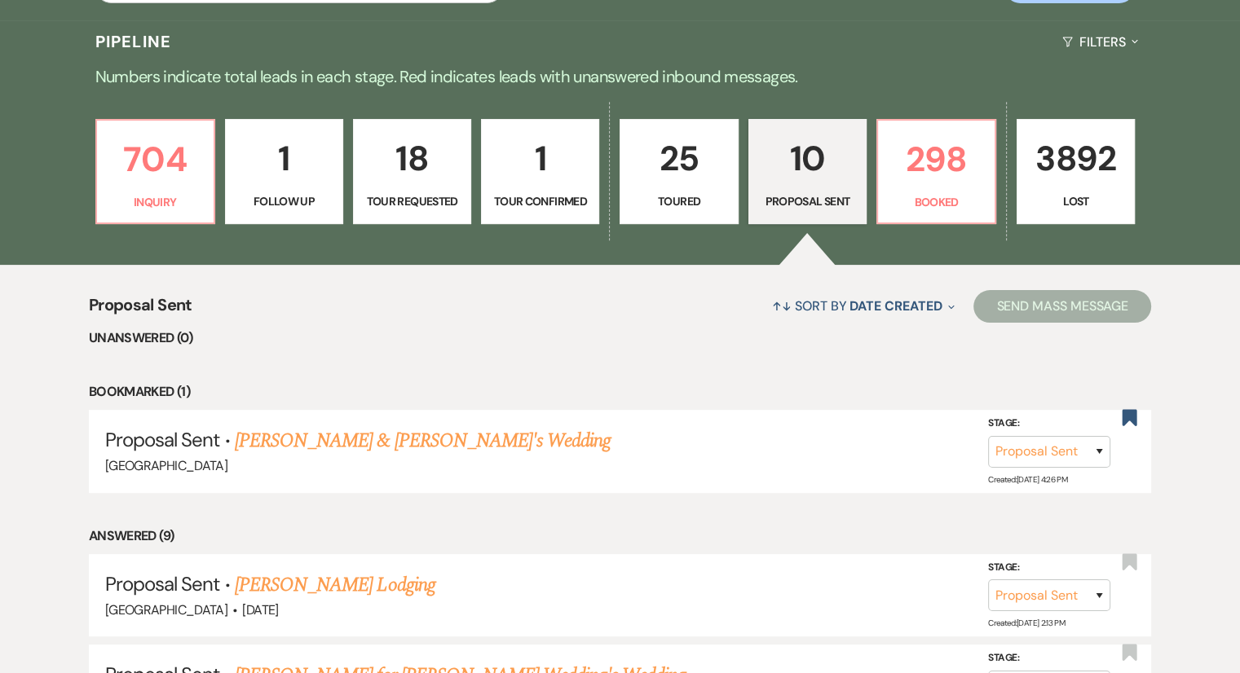
scroll to position [0, 0]
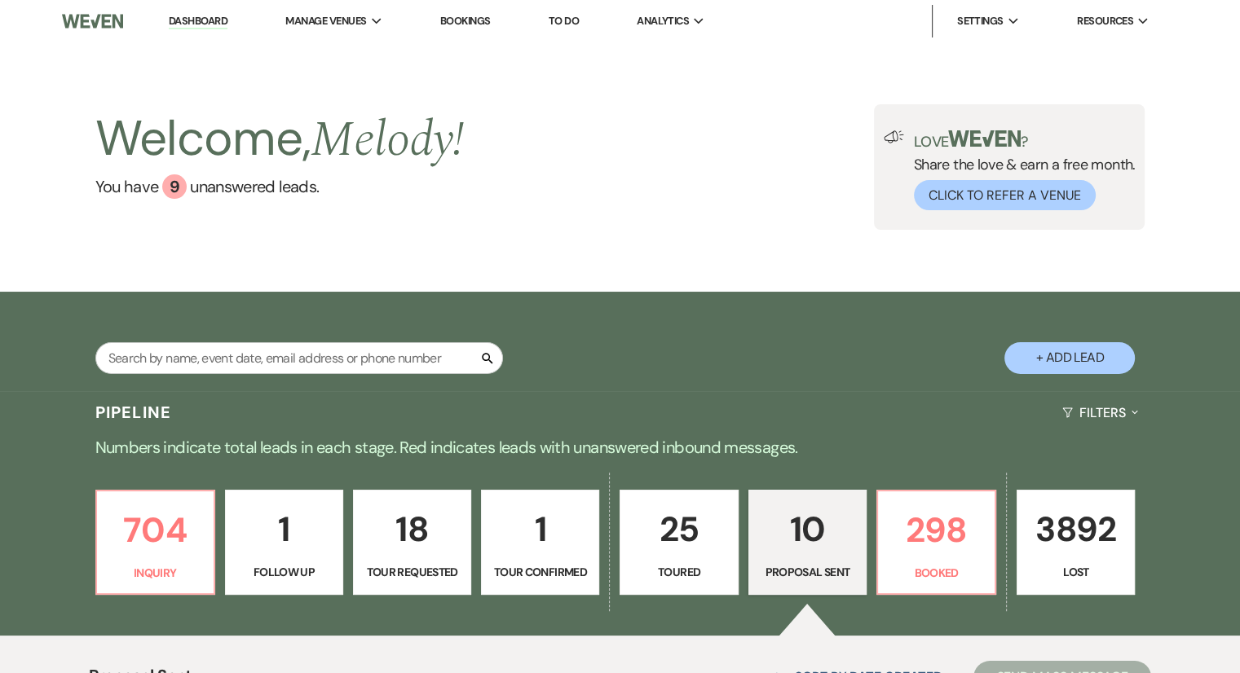
click at [661, 196] on div "Welcome, Melody ! You have 9 unanswered lead s . Love ? Share the love & earn a…" at bounding box center [620, 167] width 1174 height 126
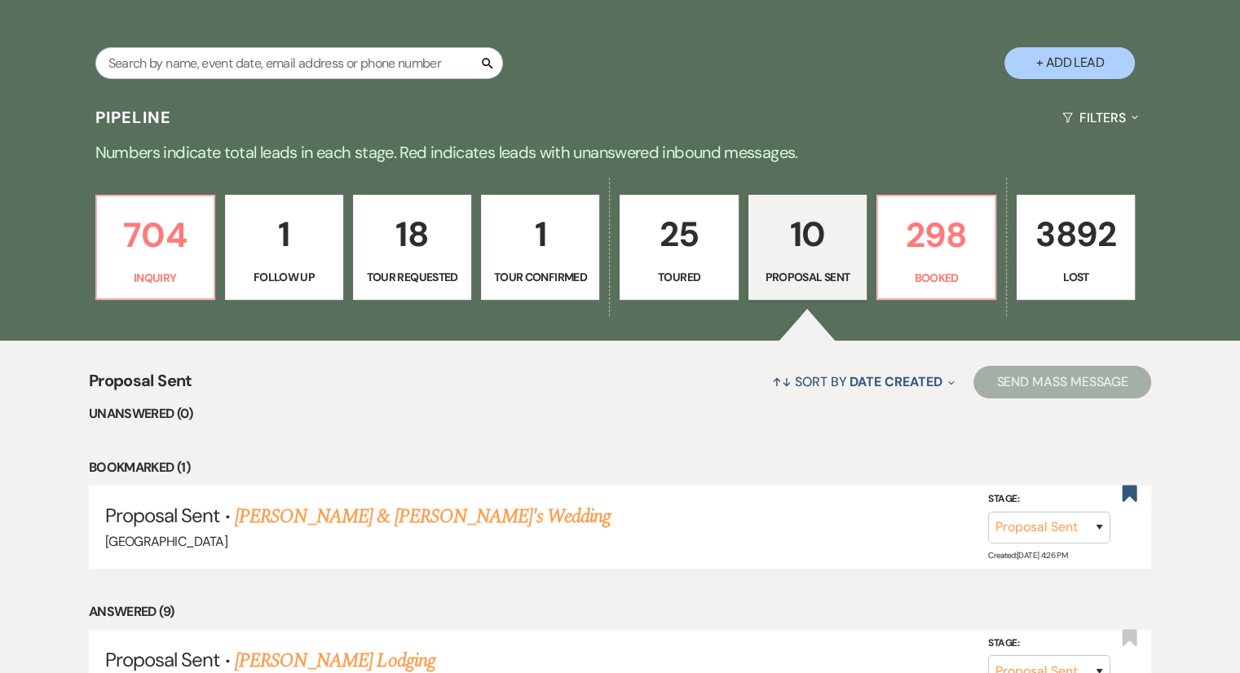
scroll to position [276, 0]
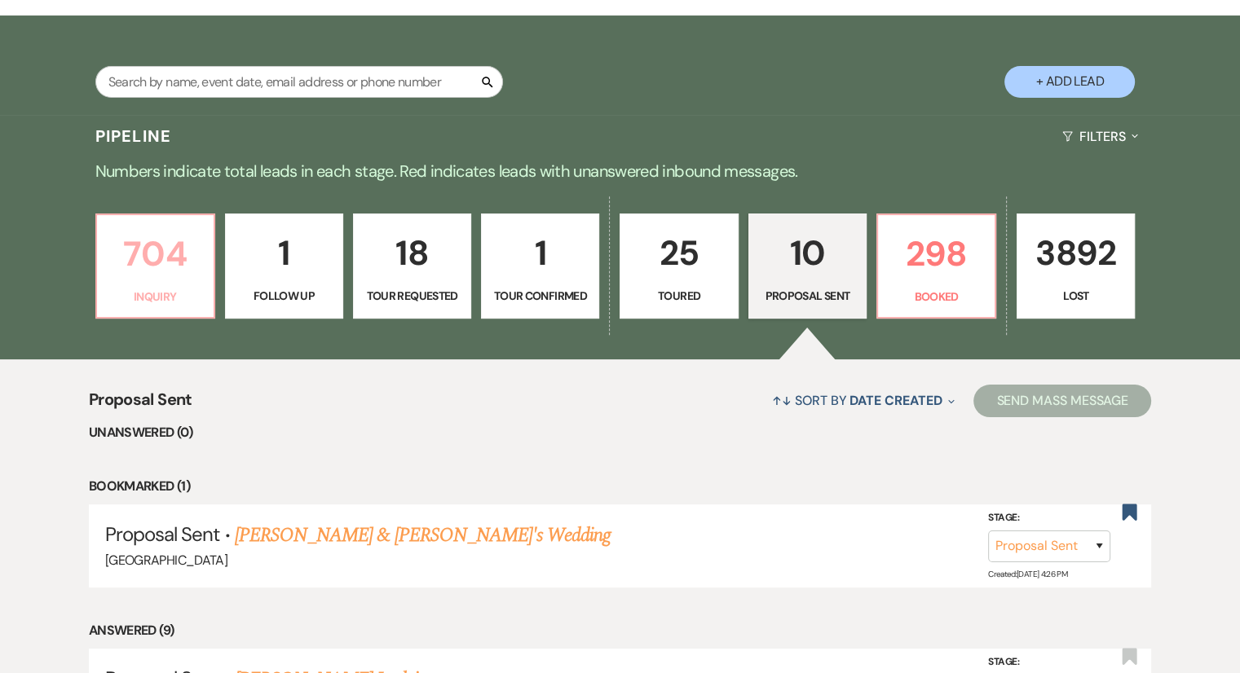
click at [132, 297] on p "Inquiry" at bounding box center [155, 297] width 97 height 18
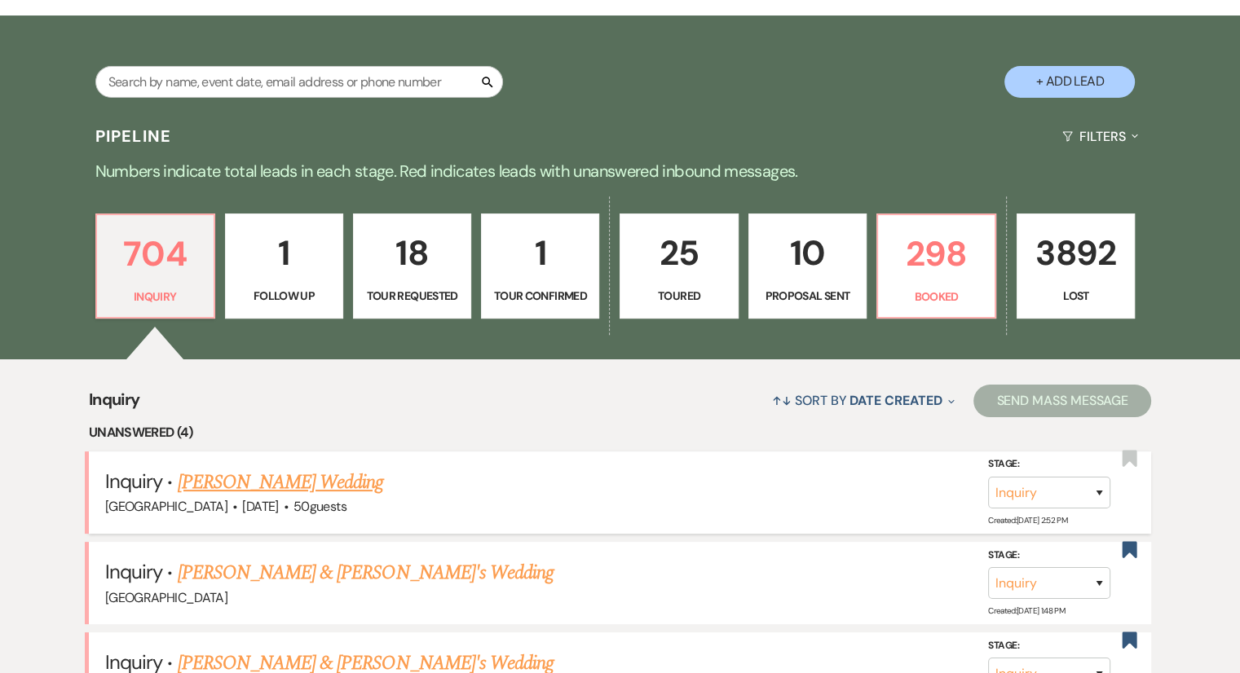
click at [234, 490] on link "[PERSON_NAME] Wedding" at bounding box center [281, 482] width 206 height 29
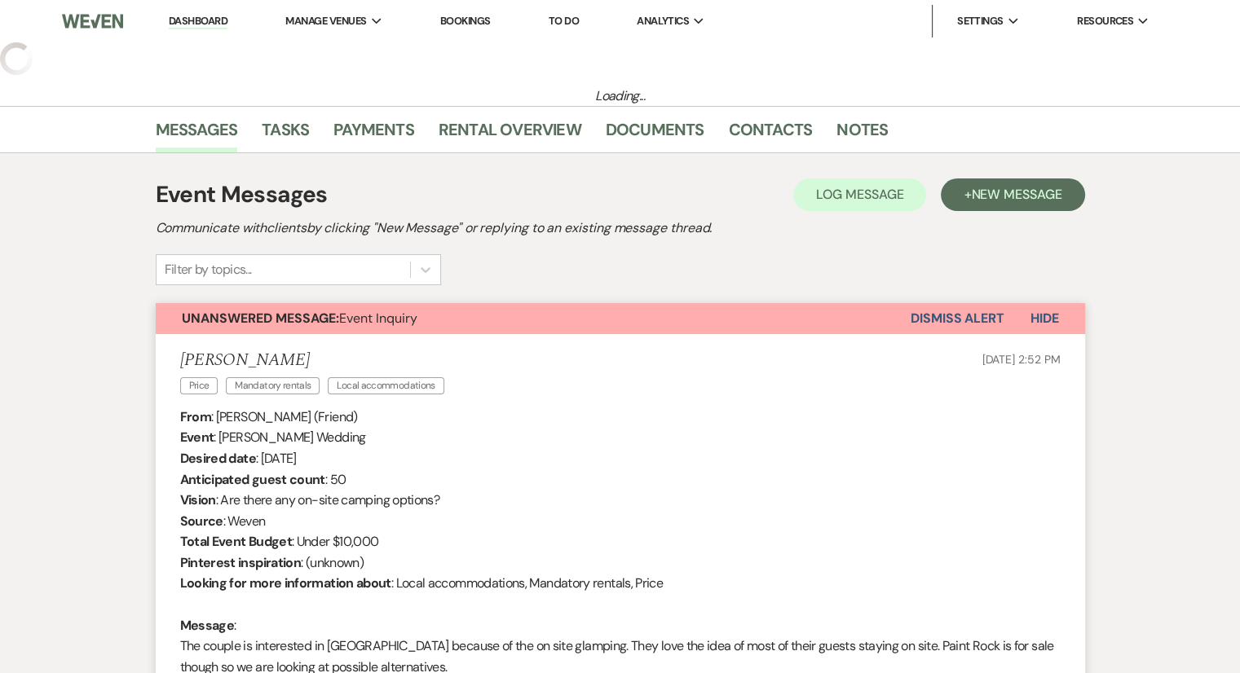
select select "1"
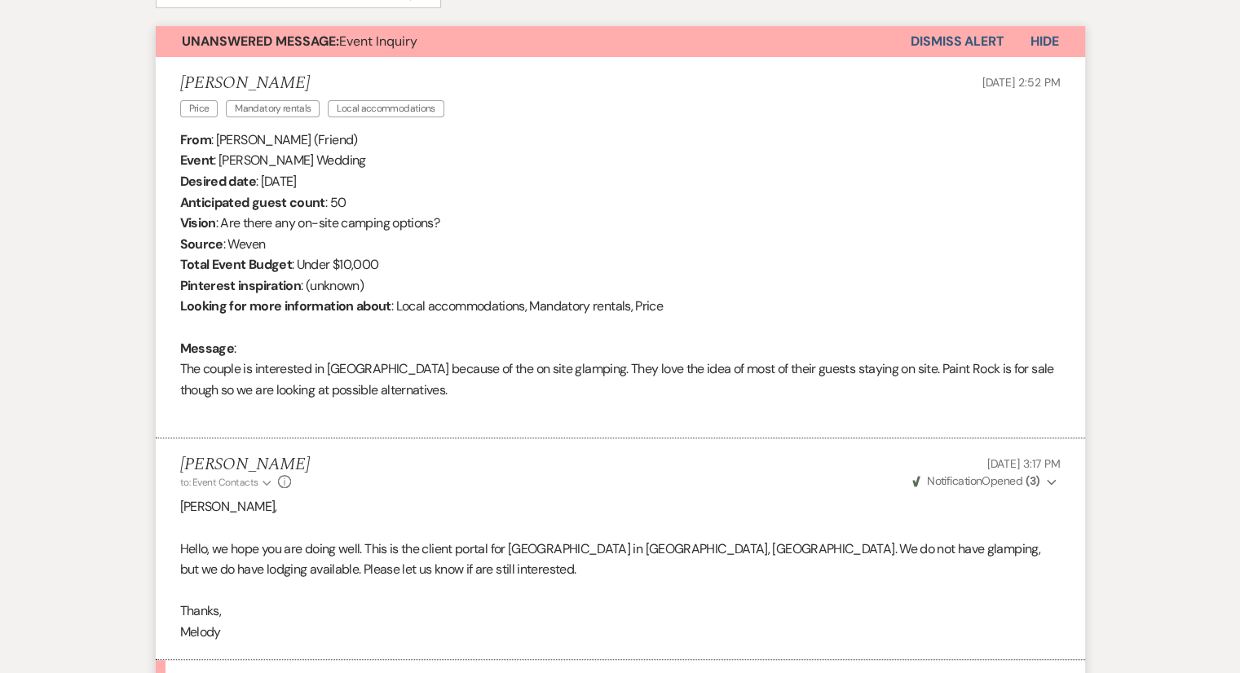
scroll to position [822, 0]
